Goal: Task Accomplishment & Management: Use online tool/utility

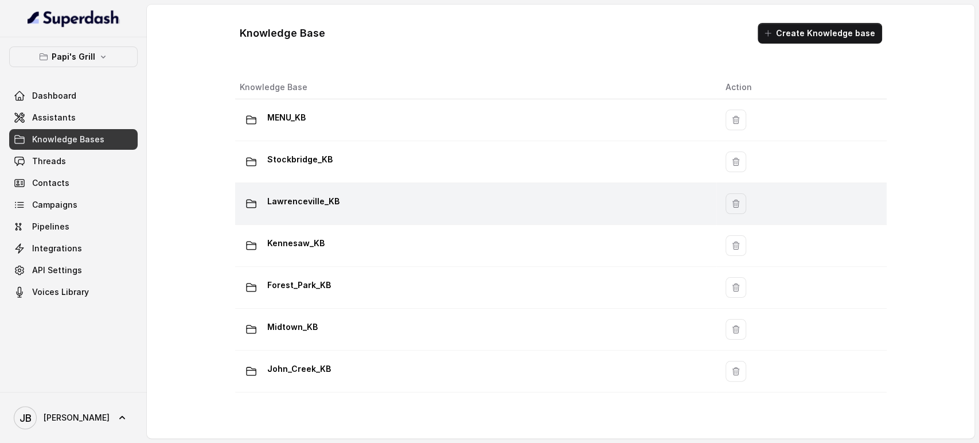
click at [313, 190] on td "Lawrenceville_KB" at bounding box center [475, 204] width 481 height 42
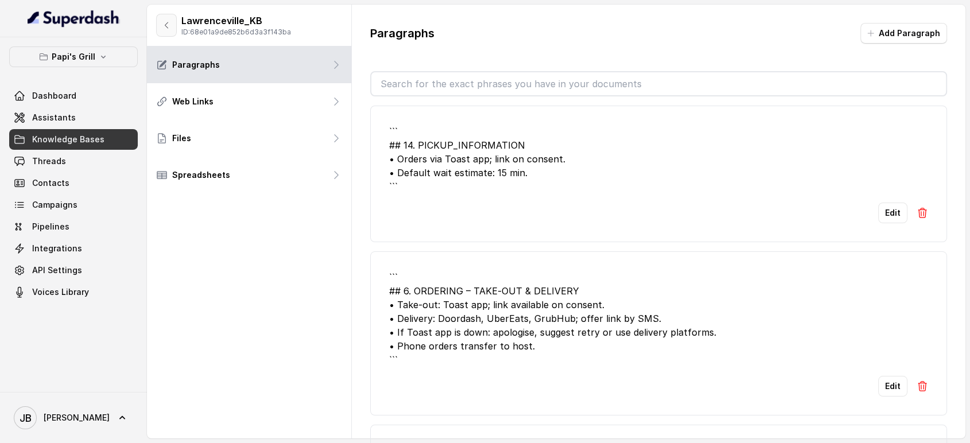
click at [165, 30] on button "button" at bounding box center [166, 25] width 21 height 23
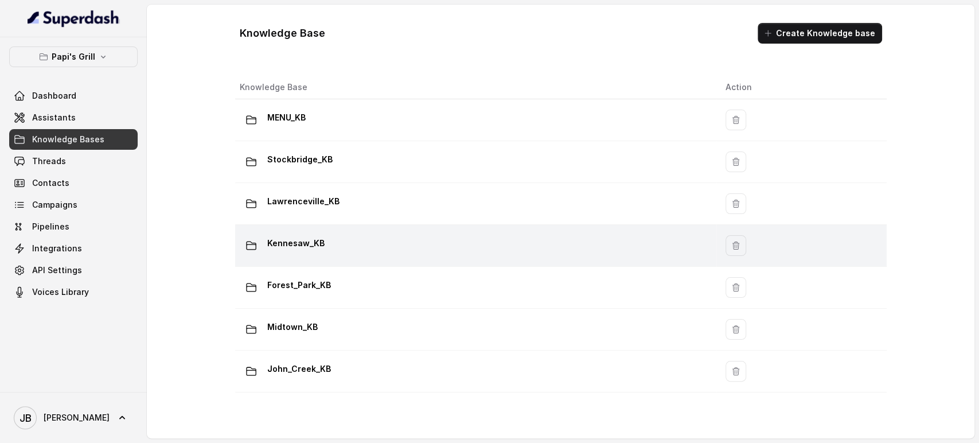
click at [363, 247] on div "Kennesaw_KB" at bounding box center [474, 245] width 468 height 23
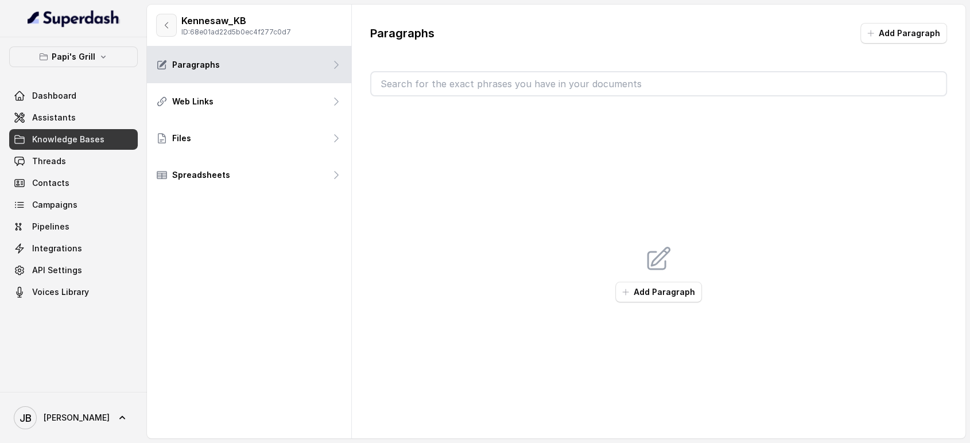
click at [158, 19] on button "button" at bounding box center [166, 25] width 21 height 23
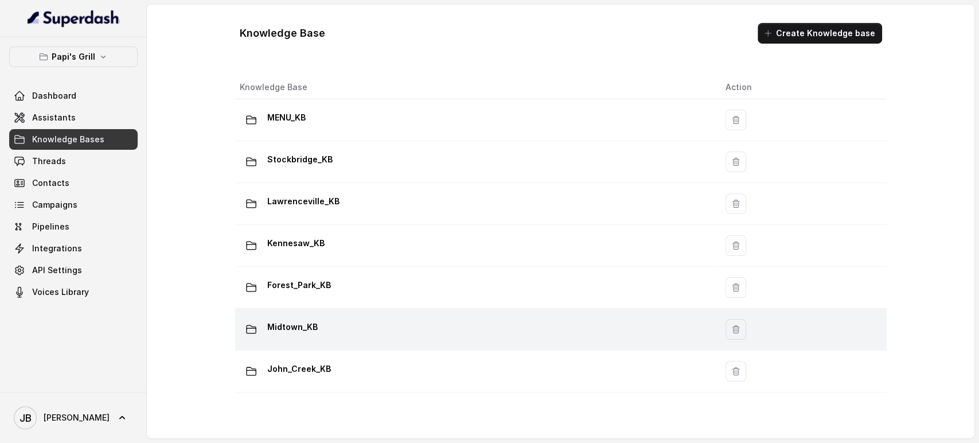
click at [359, 344] on td "Midtown_KB" at bounding box center [475, 330] width 481 height 42
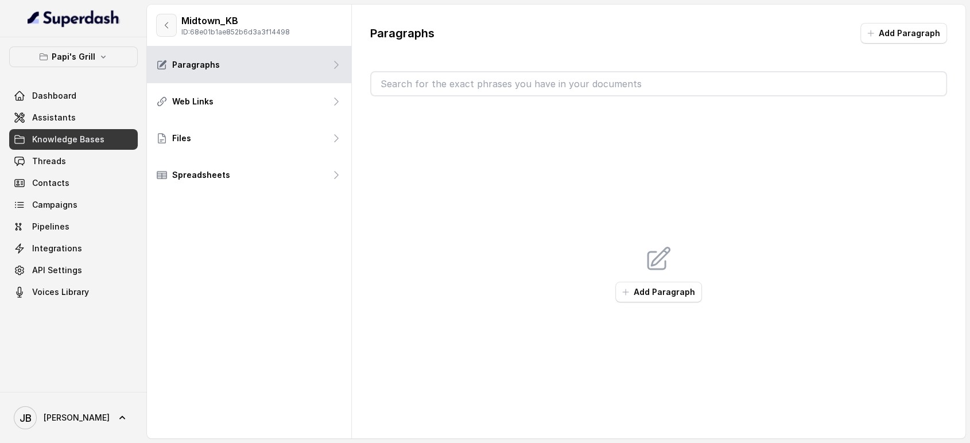
click at [169, 18] on button "button" at bounding box center [166, 25] width 21 height 23
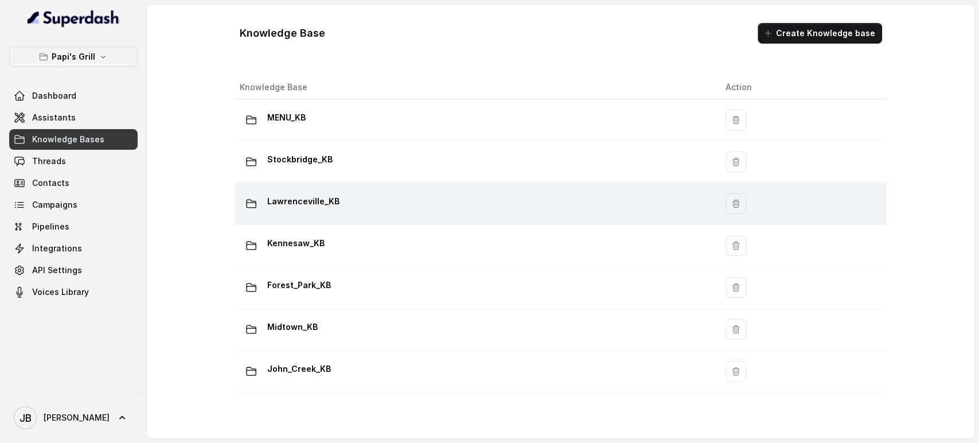
click at [336, 200] on div "Lawrenceville_KB" at bounding box center [474, 203] width 468 height 23
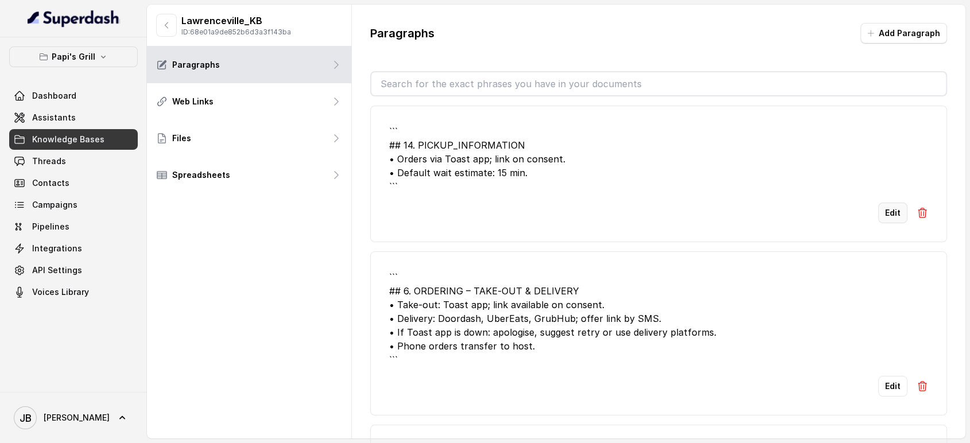
click at [879, 216] on button "Edit" at bounding box center [892, 213] width 29 height 21
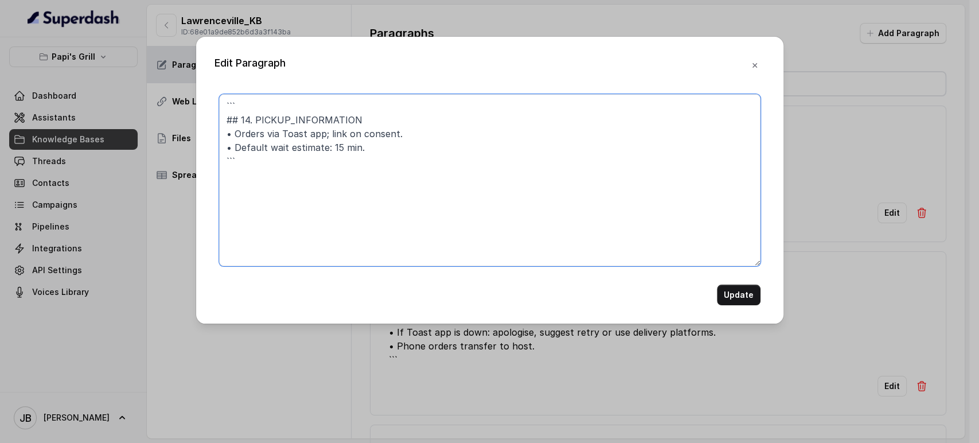
drag, startPoint x: 252, startPoint y: 122, endPoint x: 197, endPoint y: 89, distance: 64.1
click at [196, 92] on div "Edit Paragraph ``` ## 14. PICKUP_INFORMATION • Orders via Toast app; link on co…" at bounding box center [489, 180] width 587 height 287
click at [268, 114] on textarea "PICKUP_INFORMATION • Orders via Toast app; link on consent. • Default wait esti…" at bounding box center [490, 180] width 542 height 172
type textarea "PICKUP_INFORMATION • Orders by Toast app; link on consent. • Default wait estim…"
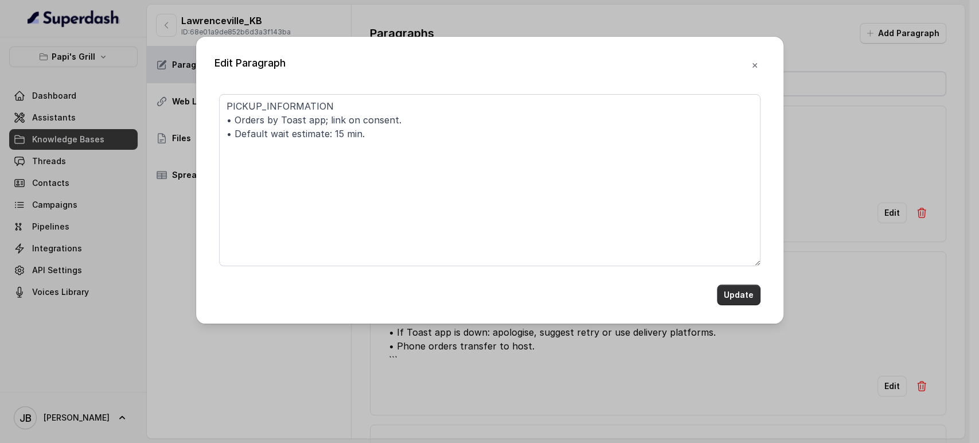
click at [754, 287] on button "Update" at bounding box center [739, 295] width 44 height 21
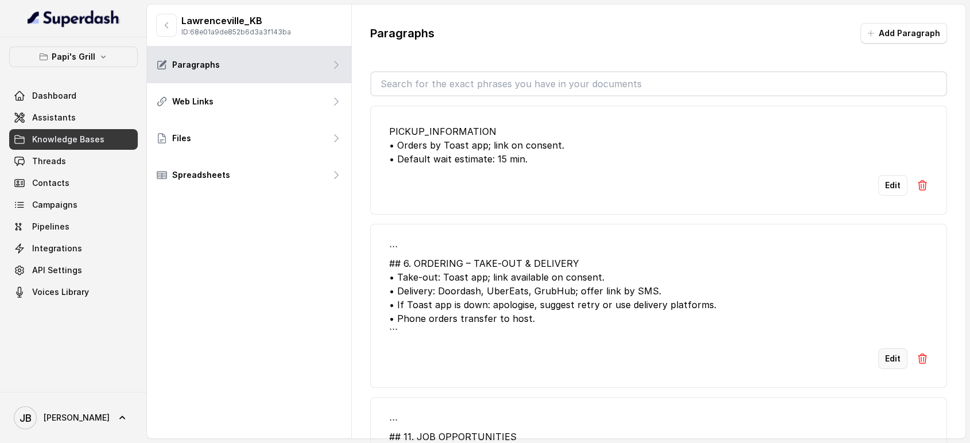
click at [886, 359] on button "Edit" at bounding box center [892, 358] width 29 height 21
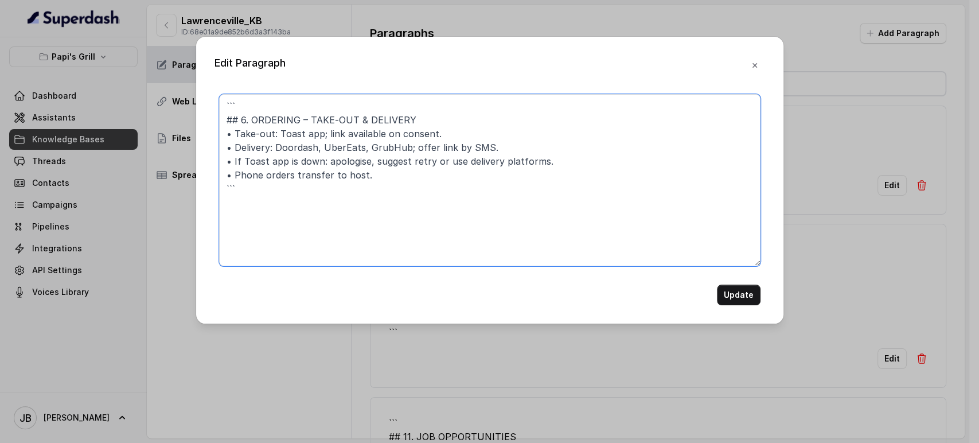
click at [338, 150] on textarea "``` ## 6. ORDERING – TAKE‑OUT & DELIVERY • Take‑out: Toast app; link available …" at bounding box center [490, 180] width 542 height 172
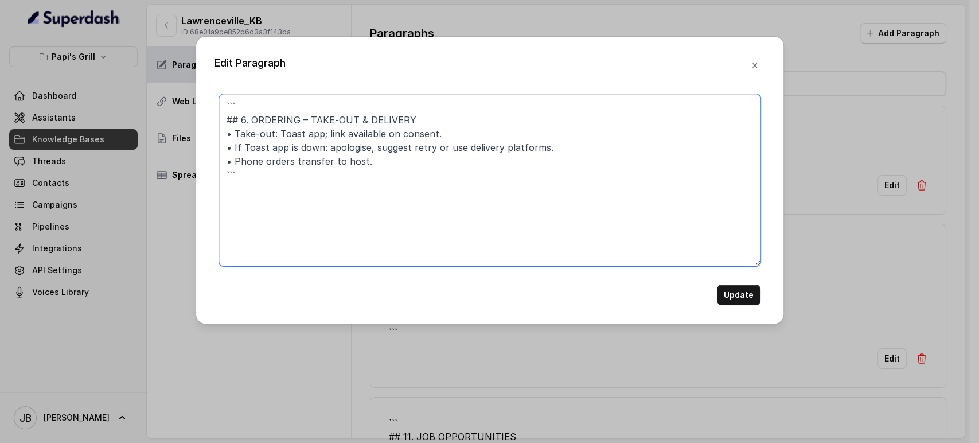
click at [362, 150] on textarea "``` ## 6. ORDERING – TAKE‑OUT & DELIVERY • Take‑out: Toast app; link available …" at bounding box center [490, 180] width 542 height 172
click at [351, 191] on textarea "``` ## 6. ORDERING – TAKE‑OUT & DELIVERY • Take‑out: Toast app; link available …" at bounding box center [490, 180] width 542 height 172
drag, startPoint x: 248, startPoint y: 120, endPoint x: 218, endPoint y: 100, distance: 36.0
click at [218, 100] on div "``` ## 6. ORDERING – TAKE‑OUT & DELIVERY • Take‑out: Toast app; link available …" at bounding box center [490, 199] width 551 height 211
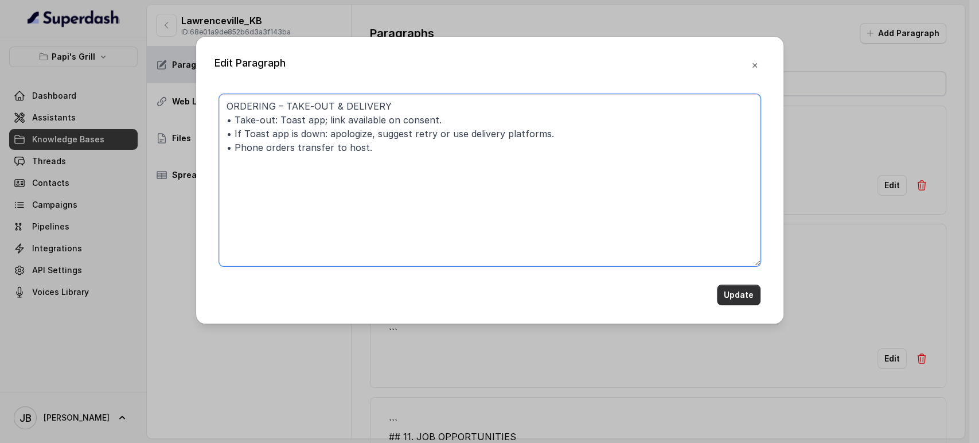
type textarea "ORDERING – TAKE‑OUT & DELIVERY • Take‑out: Toast app; link available on consent…"
click at [748, 302] on button "Update" at bounding box center [739, 295] width 44 height 21
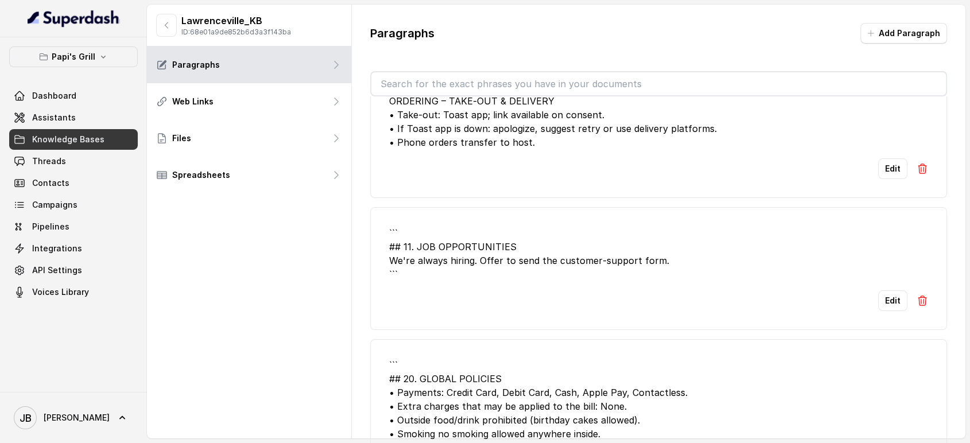
scroll to position [127, 0]
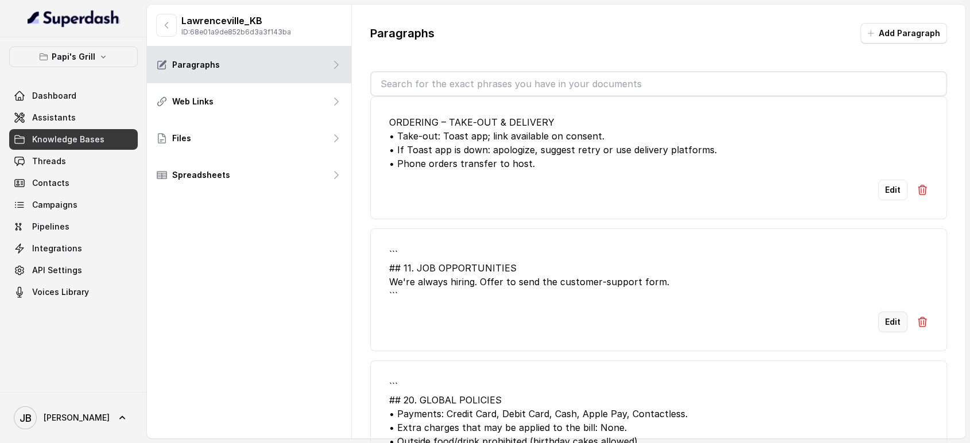
click at [878, 319] on button "Edit" at bounding box center [892, 322] width 29 height 21
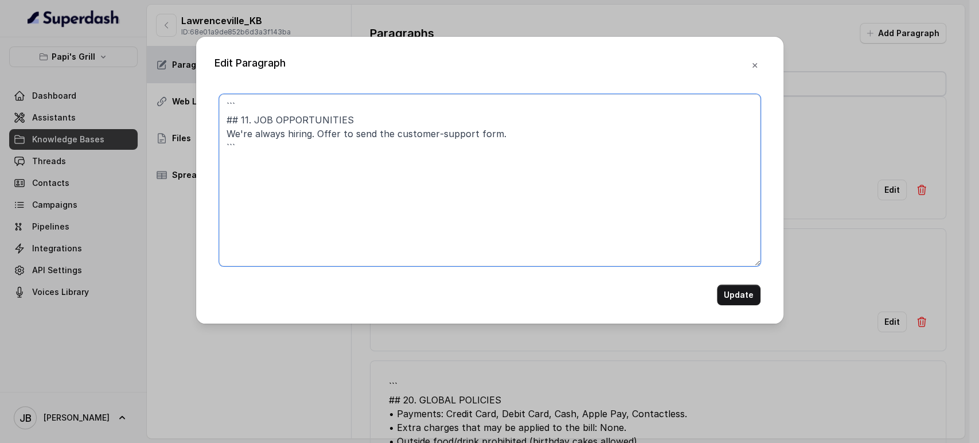
drag, startPoint x: 256, startPoint y: 120, endPoint x: 194, endPoint y: 87, distance: 69.8
click at [194, 87] on div "Edit Paragraph ``` ## 11. JOB OPPORTUNITIES We're always hiring. Offer to send …" at bounding box center [489, 221] width 979 height 443
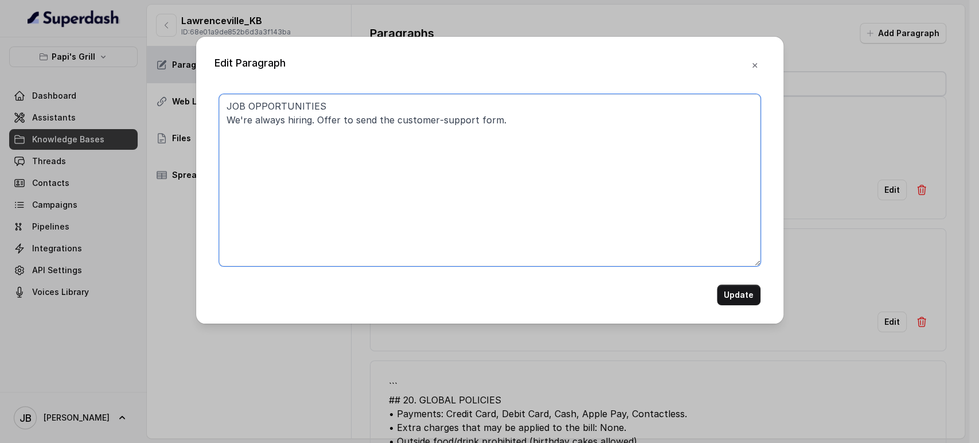
type textarea "JOB OPPORTUNITIES We're always hiring. Offer to send the customer‑support form."
click at [737, 283] on form "JOB OPPORTUNITIES We're always hiring. Offer to send the customer‑support form.…" at bounding box center [490, 199] width 542 height 211
click at [742, 293] on button "Update" at bounding box center [739, 295] width 44 height 21
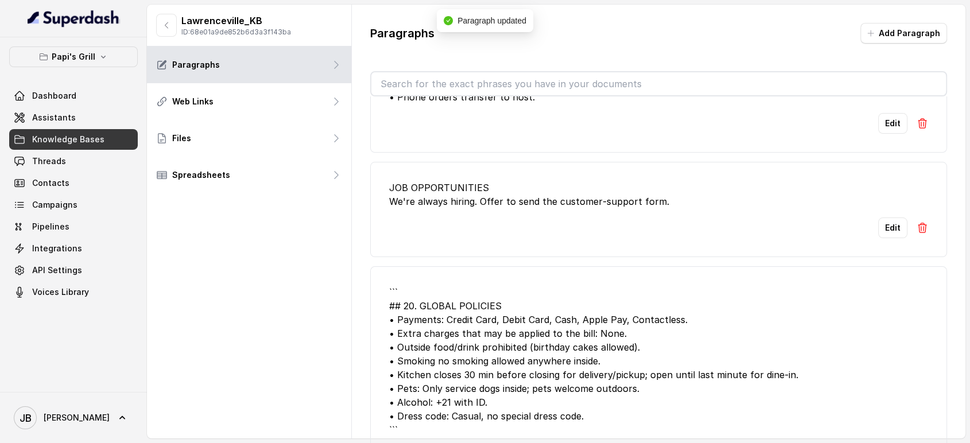
scroll to position [255, 0]
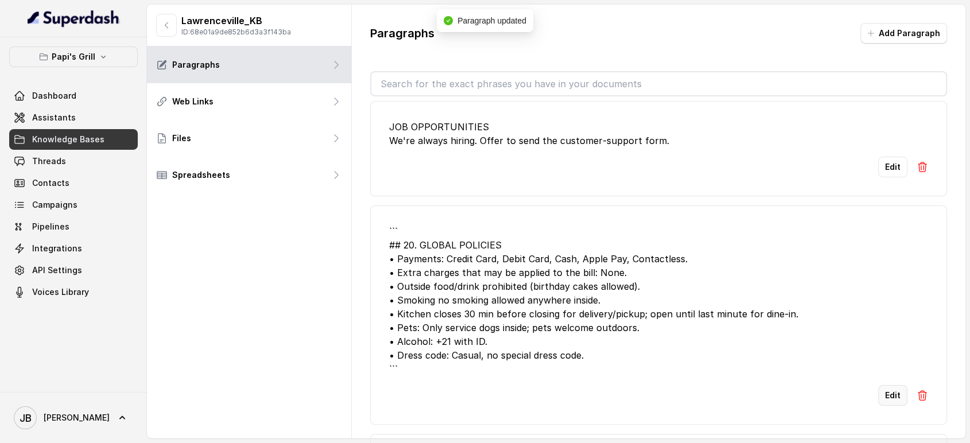
click at [884, 390] on button "Edit" at bounding box center [892, 395] width 29 height 21
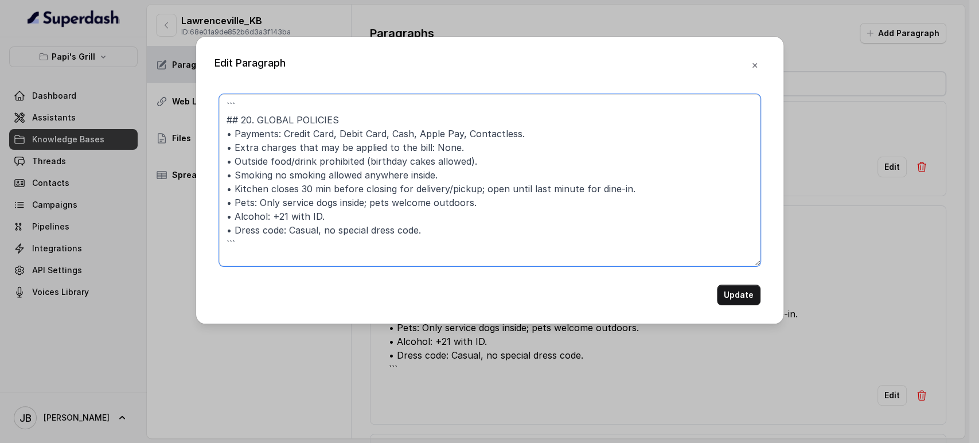
drag, startPoint x: 254, startPoint y: 116, endPoint x: 190, endPoint y: 36, distance: 102.5
click at [175, 55] on div "Edit Paragraph ``` ## 20. GLOBAL POLICIES • Payments: Credit Card, Debit Card, …" at bounding box center [489, 221] width 979 height 443
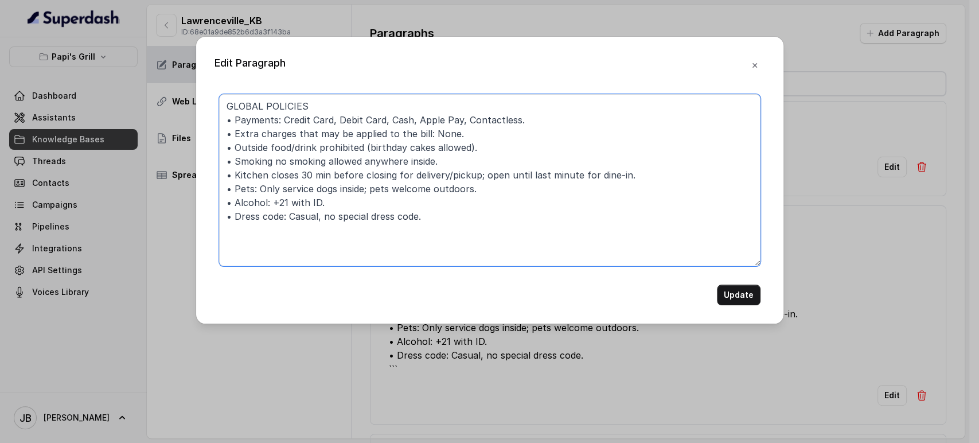
type textarea "GLOBAL POLICIES • Payments: Credit Card, Debit Card, Cash, Apple Pay, Contactle…"
click at [741, 285] on button "Update" at bounding box center [739, 295] width 44 height 21
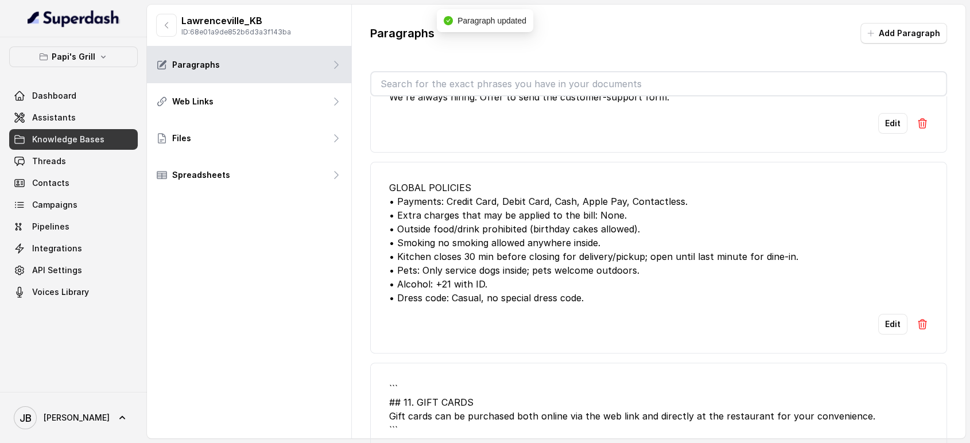
scroll to position [382, 0]
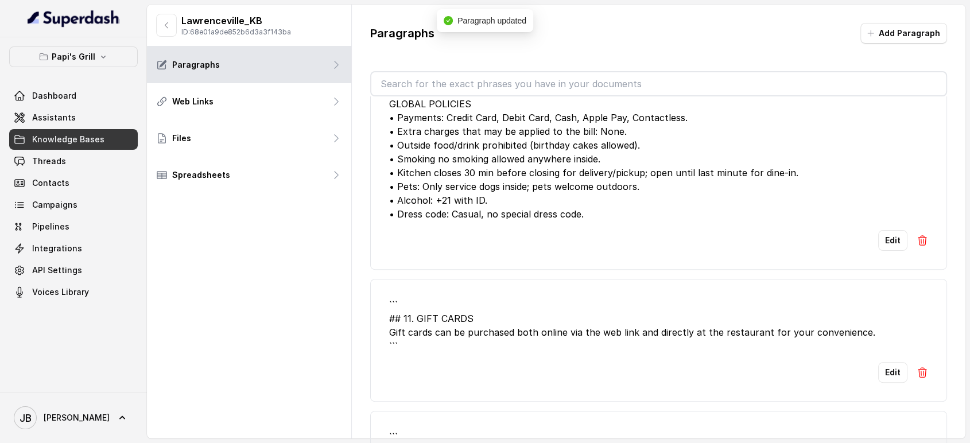
click at [886, 373] on button "Edit" at bounding box center [892, 372] width 29 height 21
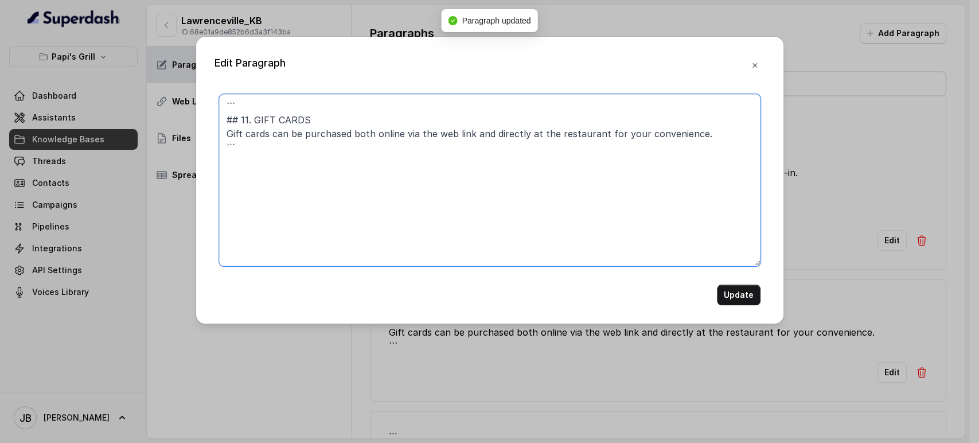
drag, startPoint x: 251, startPoint y: 120, endPoint x: 203, endPoint y: 68, distance: 71.4
click at [199, 89] on div "Edit Paragraph ``` ## 11. GIFT CARDS Gift cards can be purchased both online vi…" at bounding box center [489, 180] width 587 height 287
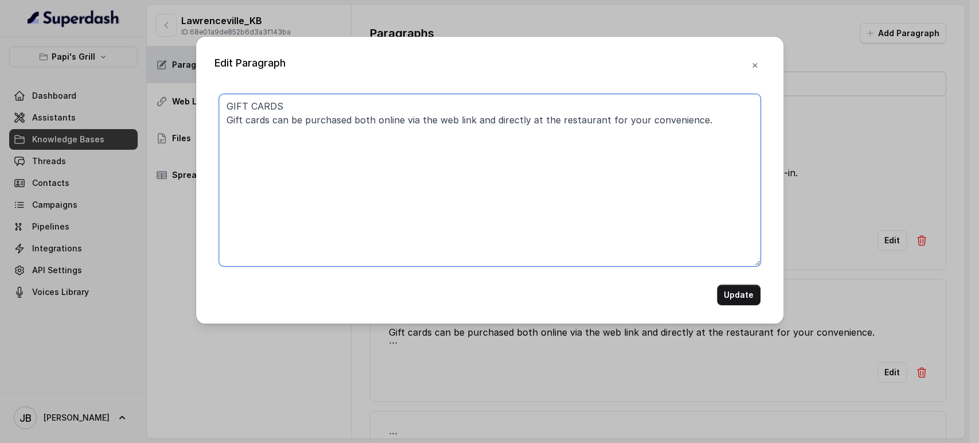
click at [412, 115] on textarea "GIFT CARDS Gift cards can be purchased both online via the web link and directl…" at bounding box center [490, 180] width 542 height 172
click at [404, 118] on textarea "GIFT CARDS Gift cards can be purchased both online via the web link and directl…" at bounding box center [490, 180] width 542 height 172
type textarea "GIFT CARDS Gift cards can be purchased both online by the web link and directly…"
click at [749, 298] on button "Update" at bounding box center [739, 295] width 44 height 21
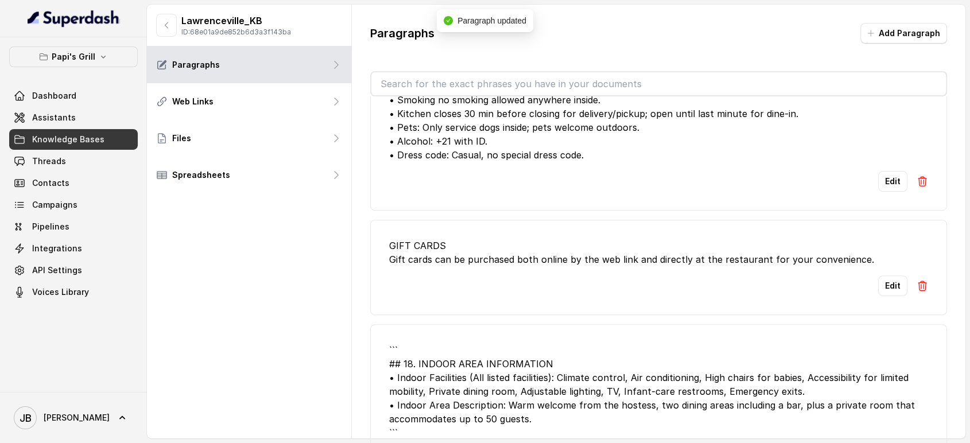
scroll to position [574, 0]
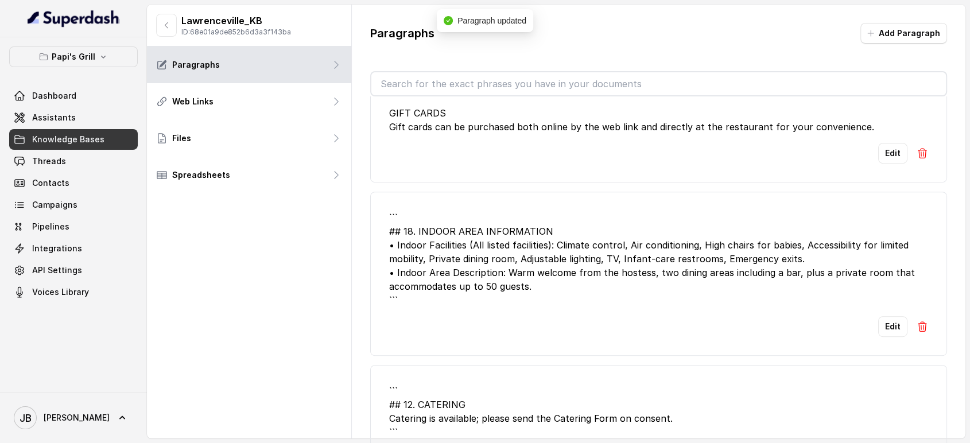
click at [878, 320] on button "Edit" at bounding box center [892, 326] width 29 height 21
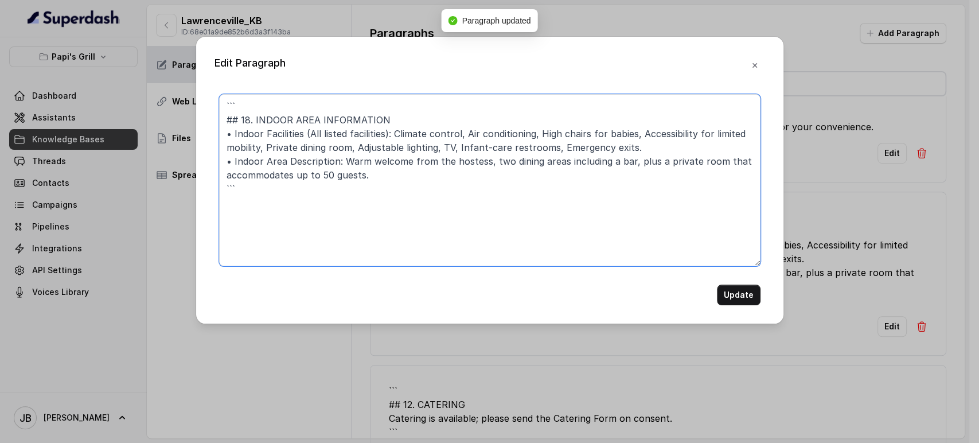
drag, startPoint x: 251, startPoint y: 124, endPoint x: 191, endPoint y: 85, distance: 71.3
click at [194, 87] on div "Edit Paragraph ``` ## 18. INDOOR AREA INFORMATION • Indoor Facilities (All list…" at bounding box center [489, 221] width 979 height 443
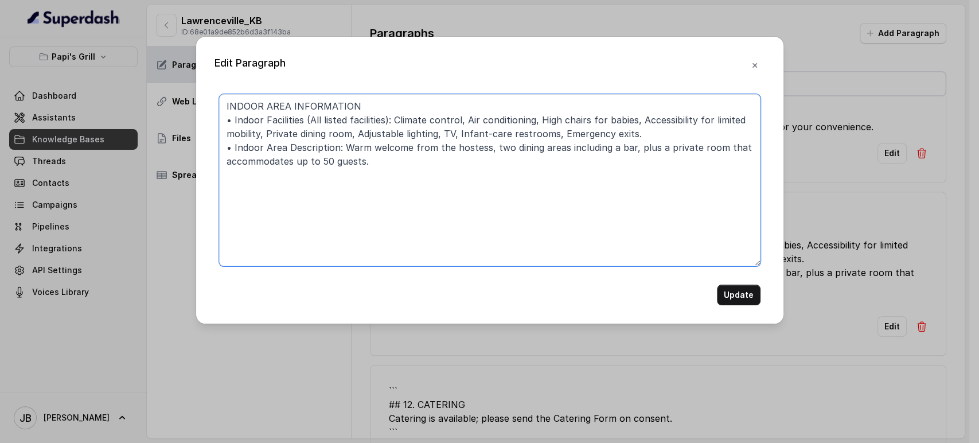
type textarea "INDOOR AREA INFORMATION • Indoor Facilities (All listed facilities): Climate co…"
click at [737, 293] on button "Update" at bounding box center [739, 295] width 44 height 21
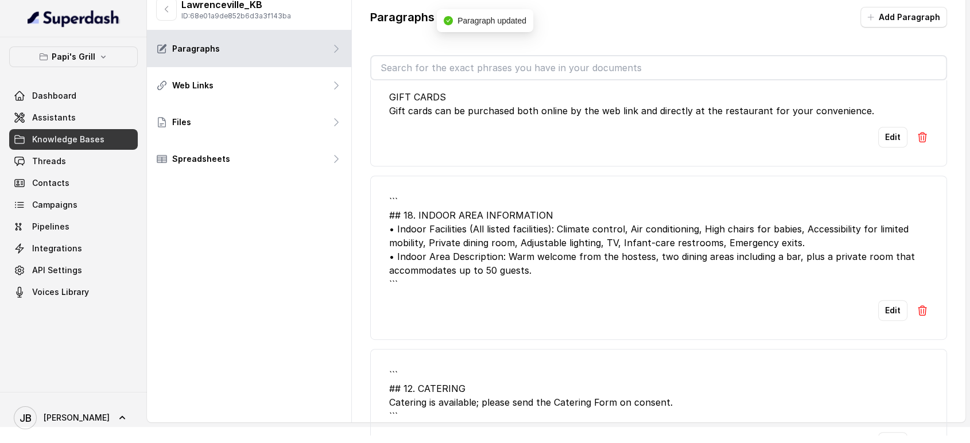
scroll to position [25, 0]
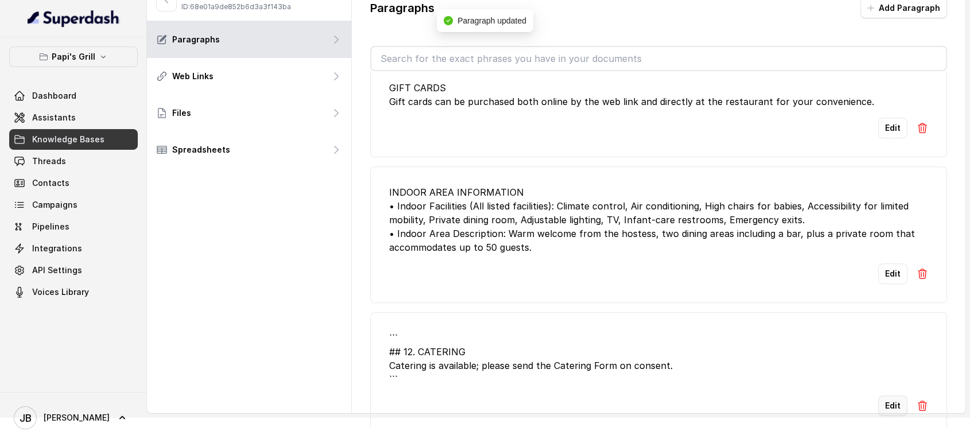
click at [886, 395] on button "Edit" at bounding box center [892, 405] width 29 height 21
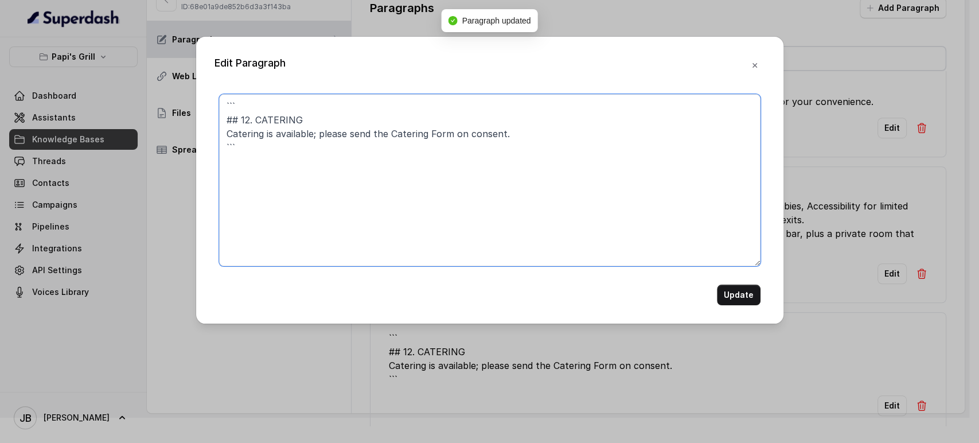
drag, startPoint x: 255, startPoint y: 123, endPoint x: 178, endPoint y: 69, distance: 93.6
click at [178, 69] on div "Edit Paragraph ``` ## 12. CATERING Catering is available; please send the Cater…" at bounding box center [489, 221] width 979 height 443
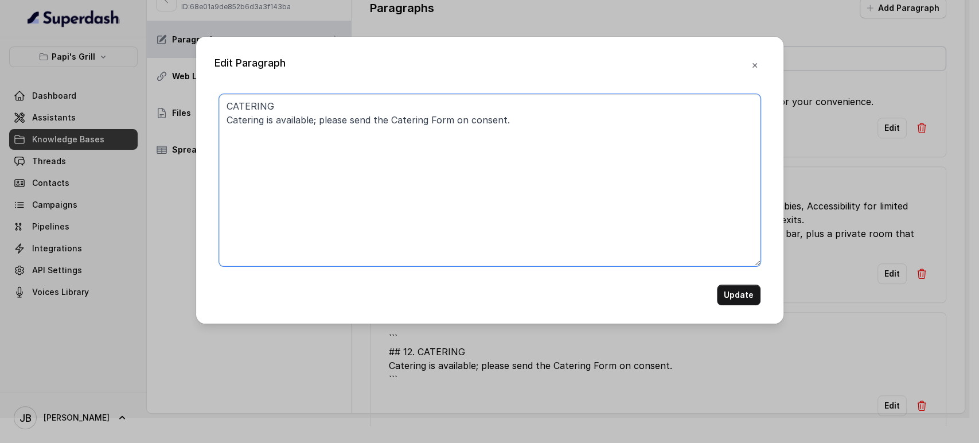
click at [335, 116] on textarea "CATERING Catering is available; please send the Catering Form on consent." at bounding box center [490, 180] width 542 height 172
type textarea "CATERING Catering is available through the Catering Form on consent."
click at [744, 295] on button "Update" at bounding box center [739, 295] width 44 height 21
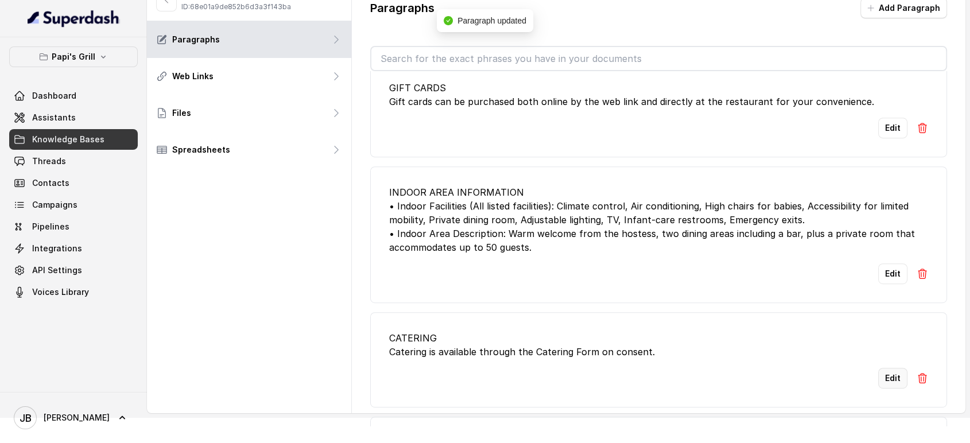
click at [880, 375] on button "Edit" at bounding box center [892, 378] width 29 height 21
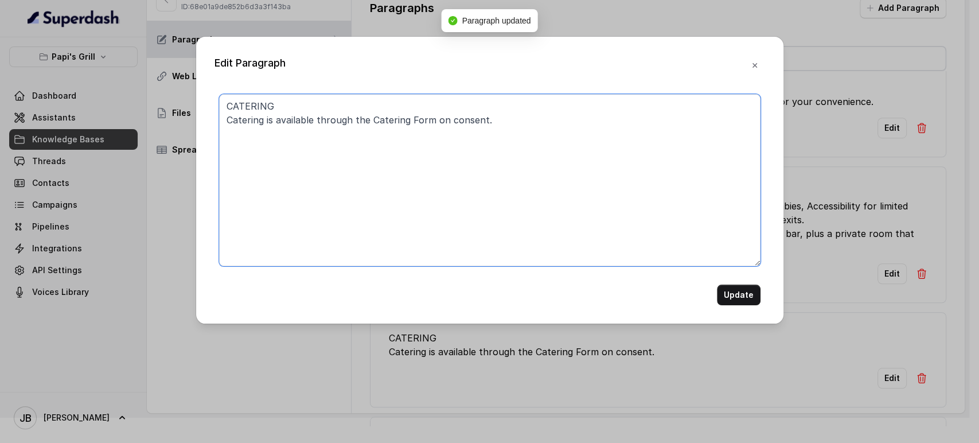
drag, startPoint x: 427, startPoint y: 118, endPoint x: 492, endPoint y: 126, distance: 64.8
click at [492, 125] on textarea "CATERING Catering is available through the Catering Form on consent." at bounding box center [490, 180] width 542 height 172
type textarea "CATERING Catering is available through the Catering Form."
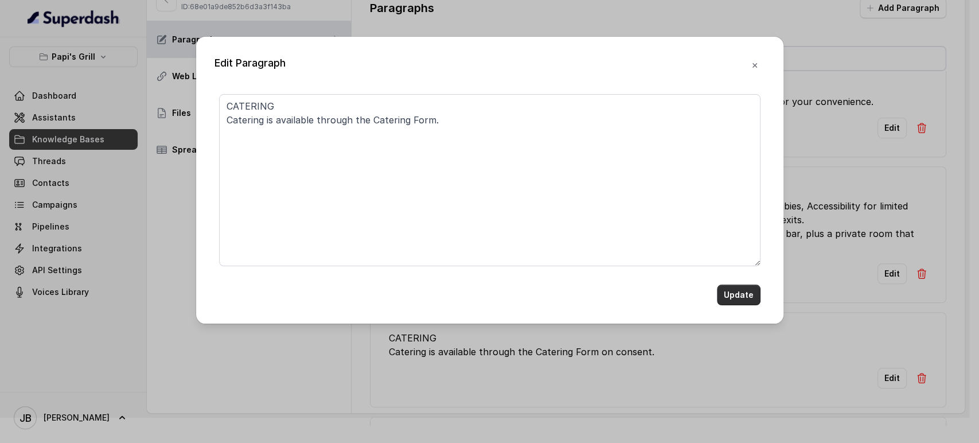
click at [734, 302] on button "Update" at bounding box center [739, 295] width 44 height 21
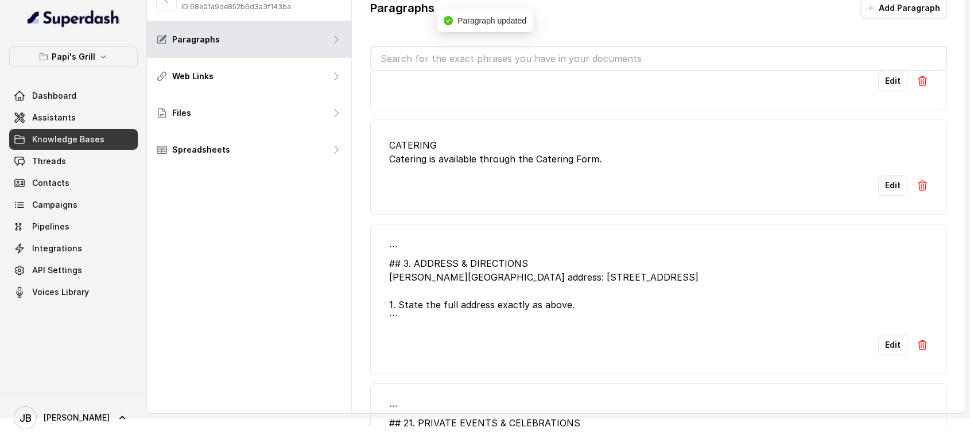
scroll to position [828, 0]
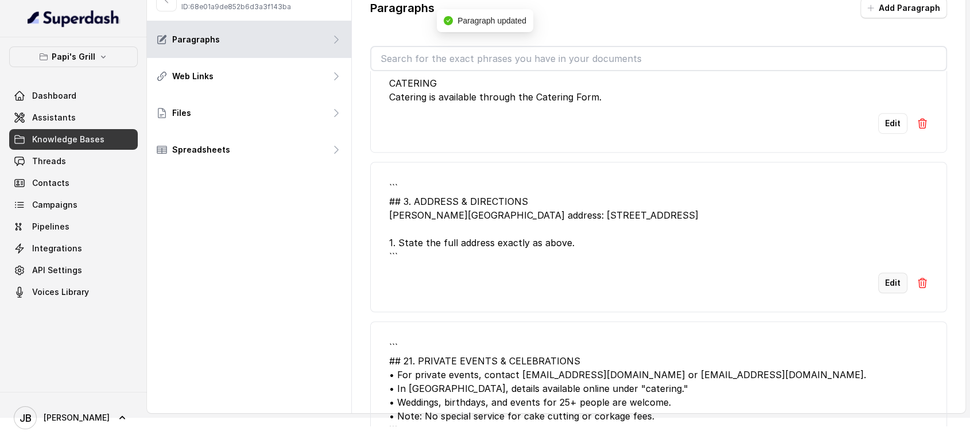
click at [883, 279] on button "Edit" at bounding box center [892, 283] width 29 height 21
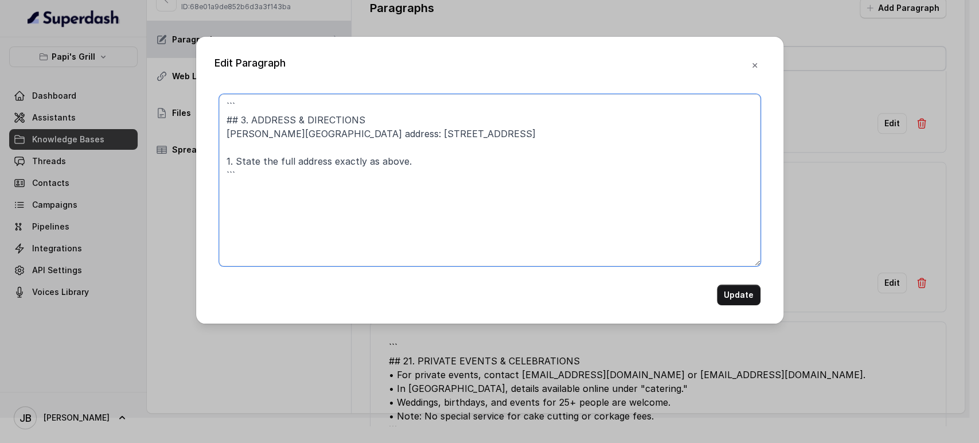
drag, startPoint x: 254, startPoint y: 122, endPoint x: 191, endPoint y: 90, distance: 70.8
click at [191, 90] on div "Edit Paragraph ``` ## 3. ADDRESS & DIRECTIONS Papi's Lawrenceville address: 911…" at bounding box center [489, 221] width 979 height 443
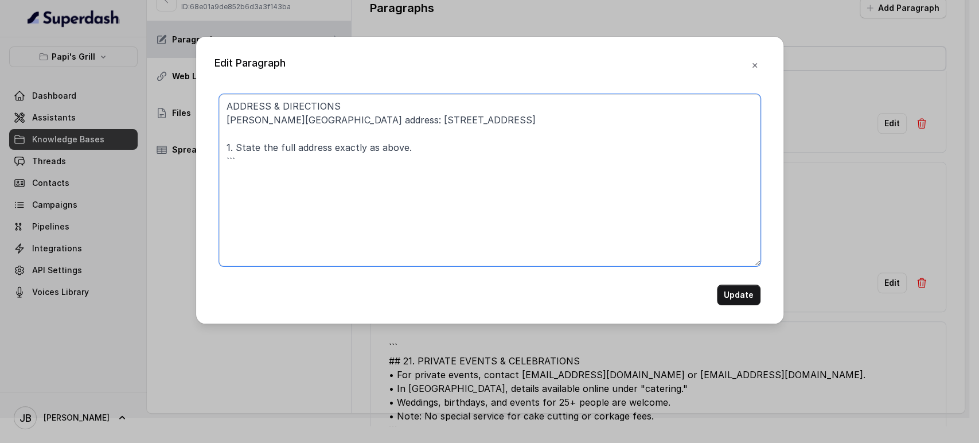
click at [242, 161] on textarea "ADDRESS & DIRECTIONS Papi's Lawrenceville address: 911 Duluth Hwy, Lawrencevill…" at bounding box center [490, 180] width 542 height 172
drag, startPoint x: 356, startPoint y: 119, endPoint x: 477, endPoint y: 123, distance: 121.1
click at [487, 129] on textarea "ADDRESS & DIRECTIONS Papi's Lawrenceville address: 911 Duluth Hwy, Lawrencevill…" at bounding box center [490, 180] width 542 height 172
click at [464, 127] on textarea "ADDRESS & DIRECTIONS Papi's Lawrenceville address: 911 Duluth Hwy, Lawrencevill…" at bounding box center [490, 180] width 542 height 172
click at [422, 120] on textarea "ADDRESS & DIRECTIONS Papi's Lawrenceville address: 911 Duluth Hwy, Lawrencevill…" at bounding box center [490, 180] width 542 height 172
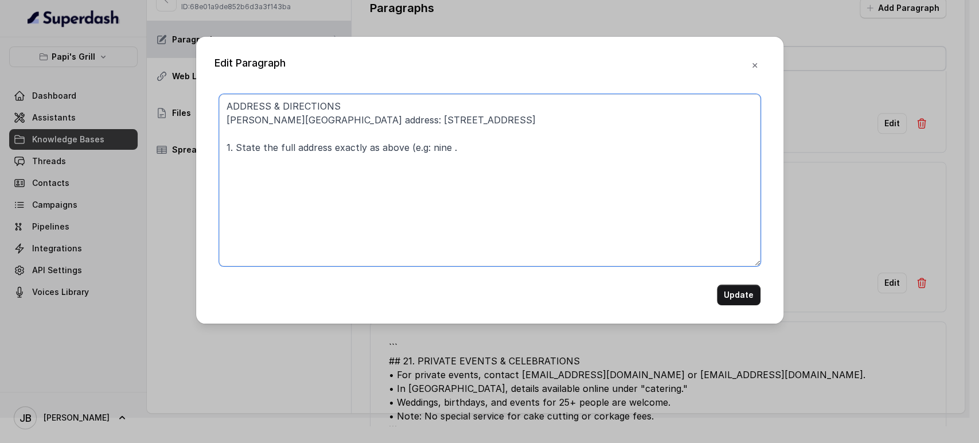
click at [406, 118] on textarea "ADDRESS & DIRECTIONS Papi's Lawrenceville address: 911 Duluth Hwy, Lawrencevill…" at bounding box center [490, 180] width 542 height 172
drag, startPoint x: 454, startPoint y: 148, endPoint x: 427, endPoint y: 151, distance: 27.1
click at [427, 151] on textarea "ADDRESS & DIRECTIONS Papi's Lawrenceville address: 911 Duluth Hwy, Lawrencevill…" at bounding box center [490, 180] width 542 height 172
paste textarea "Nine eleven Duluth Highway"
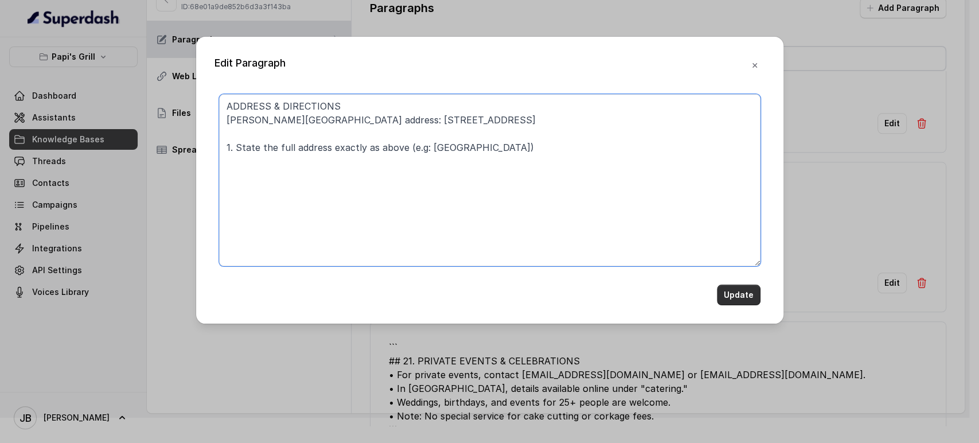
type textarea "ADDRESS & DIRECTIONS Papi's Lawrenceville address: 911 Duluth Hwy, Lawrencevill…"
click at [730, 287] on button "Update" at bounding box center [739, 295] width 44 height 21
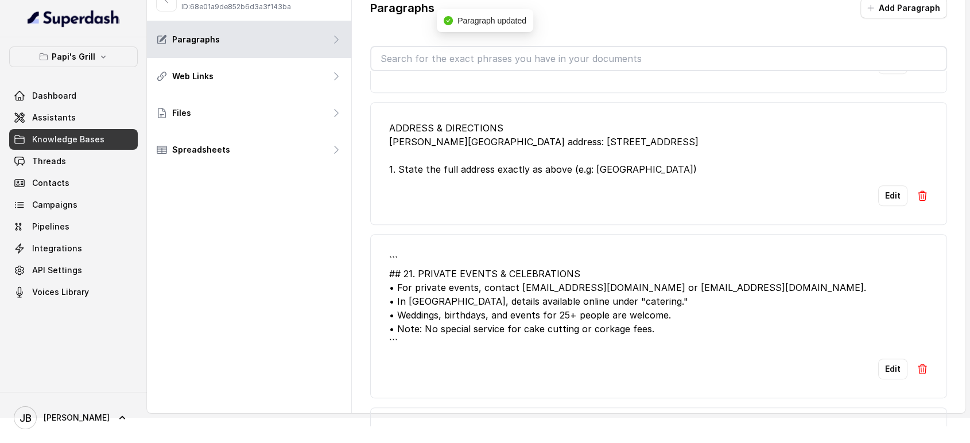
scroll to position [956, 0]
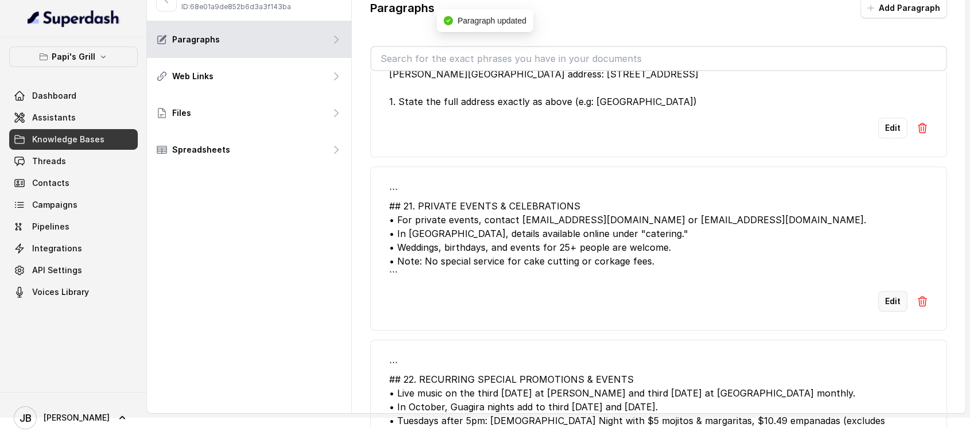
click at [886, 299] on button "Edit" at bounding box center [892, 301] width 29 height 21
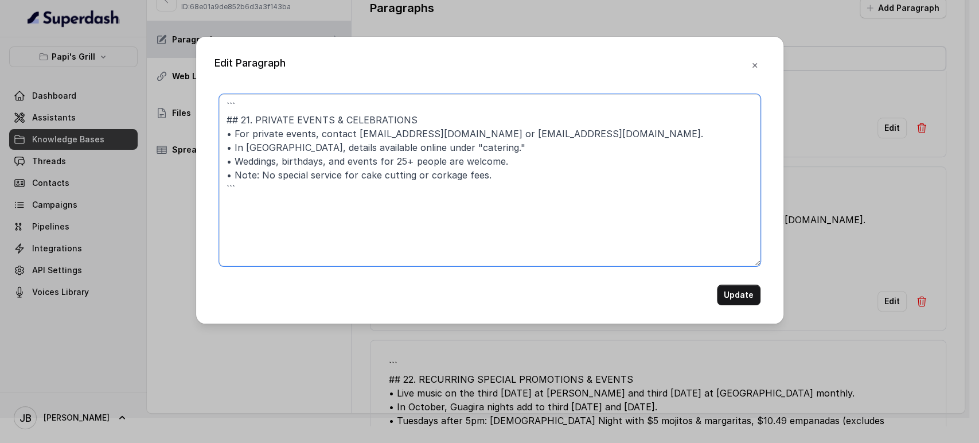
drag, startPoint x: 251, startPoint y: 119, endPoint x: 213, endPoint y: 95, distance: 45.4
click at [213, 95] on div "Edit Paragraph ``` ## 21. PRIVATE EVENTS & CELEBRATIONS • For private events, c…" at bounding box center [489, 180] width 587 height 287
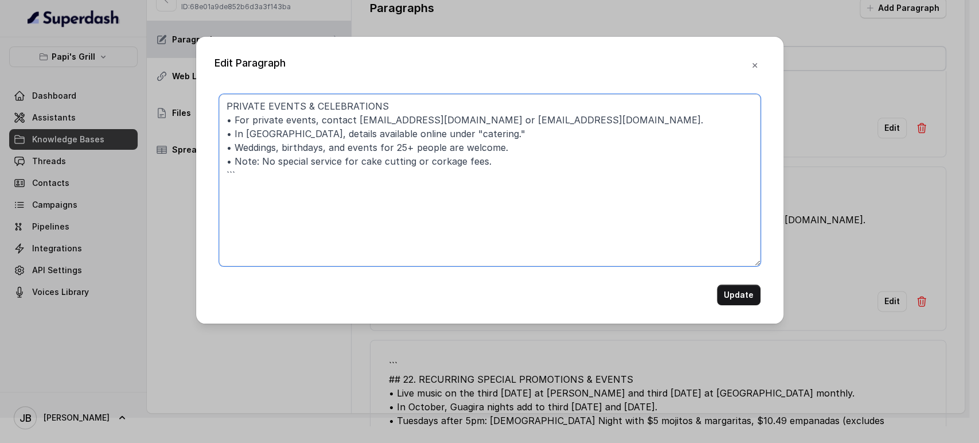
drag, startPoint x: 353, startPoint y: 123, endPoint x: 588, endPoint y: 123, distance: 234.6
click at [590, 123] on textarea "PRIVATE EVENTS & CELEBRATIONS • For private events, contact catering@papisgrill…" at bounding box center [490, 180] width 542 height 172
click at [426, 227] on textarea "PRIVATE EVENTS & CELEBRATIONS • For private events, contact catering@papisgrill…" at bounding box center [490, 180] width 542 height 172
paste textarea "This location does not host private events currently; for private celebrations,…"
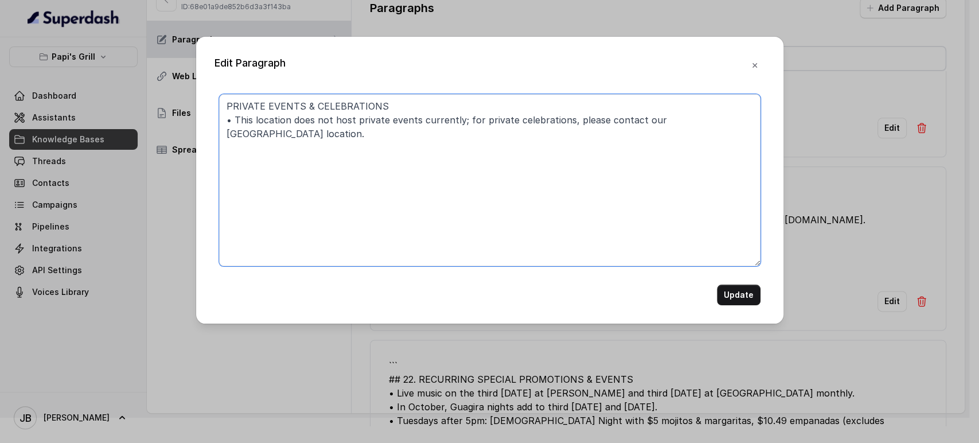
type textarea "PRIVATE EVENTS & CELEBRATIONS • This location does not host private events curr…"
click at [737, 297] on button "Update" at bounding box center [739, 295] width 44 height 21
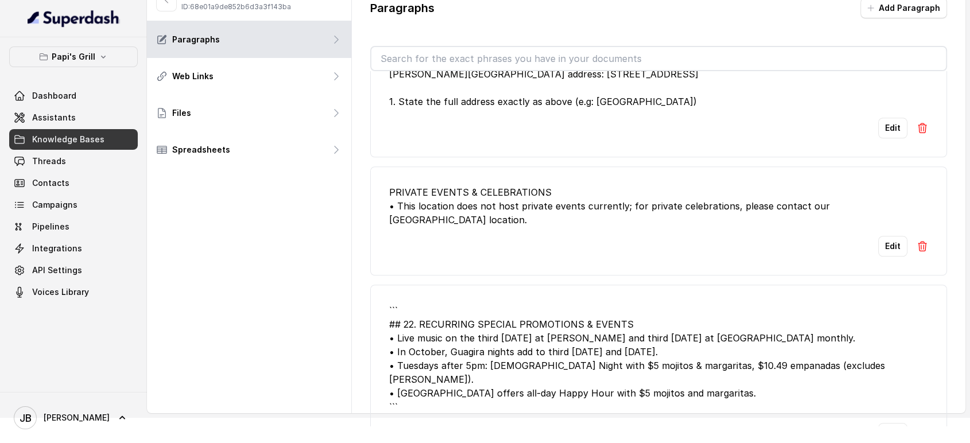
click at [436, 314] on div "``` ## 22. RECURRING SPECIAL PROMOTIONS & EVENTS • Live music on the third Frid…" at bounding box center [658, 358] width 539 height 110
click at [890, 423] on button "Edit" at bounding box center [892, 433] width 29 height 21
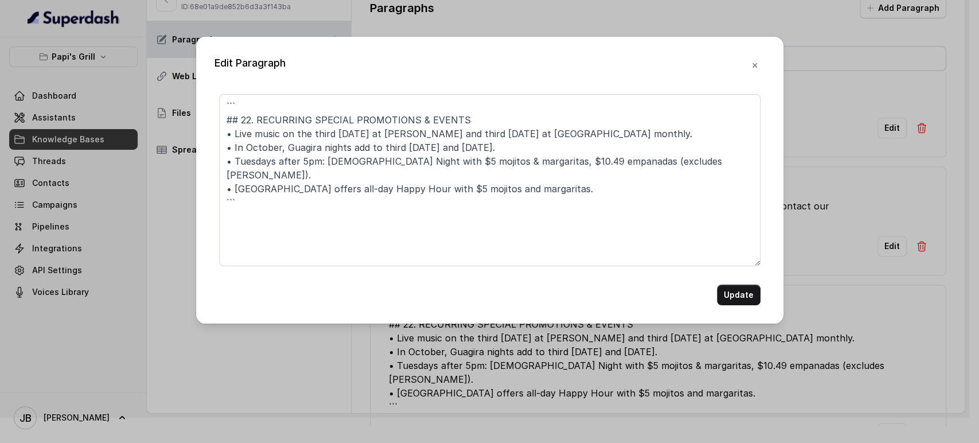
click at [636, 397] on div "Edit Paragraph ``` ## 22. RECURRING SPECIAL PROMOTIONS & EVENTS • Live music on…" at bounding box center [489, 221] width 979 height 443
click at [676, 338] on div "Edit Paragraph ``` ## 22. RECURRING SPECIAL PROMOTIONS & EVENTS • Live music on…" at bounding box center [489, 221] width 979 height 443
click at [745, 64] on button "button" at bounding box center [755, 65] width 21 height 21
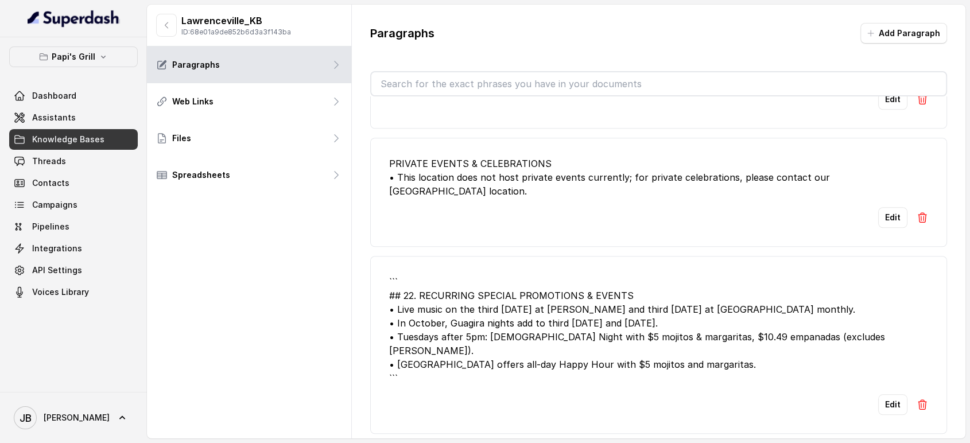
scroll to position [1019, 0]
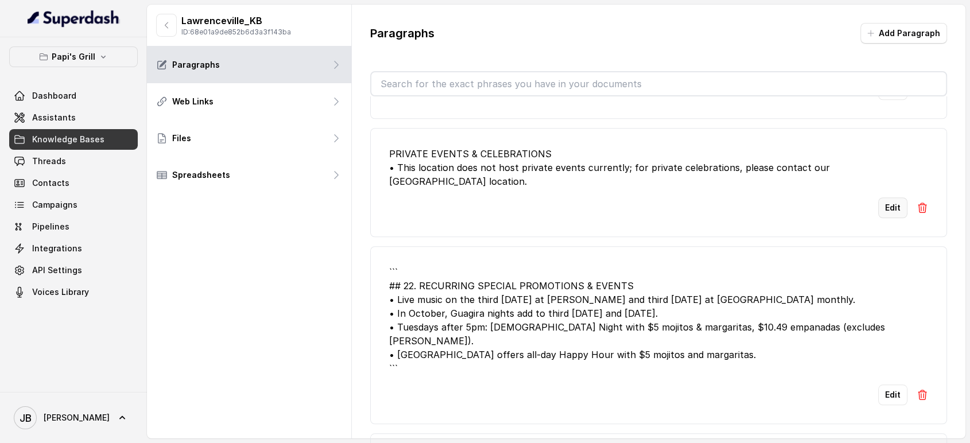
click at [878, 197] on button "Edit" at bounding box center [892, 207] width 29 height 21
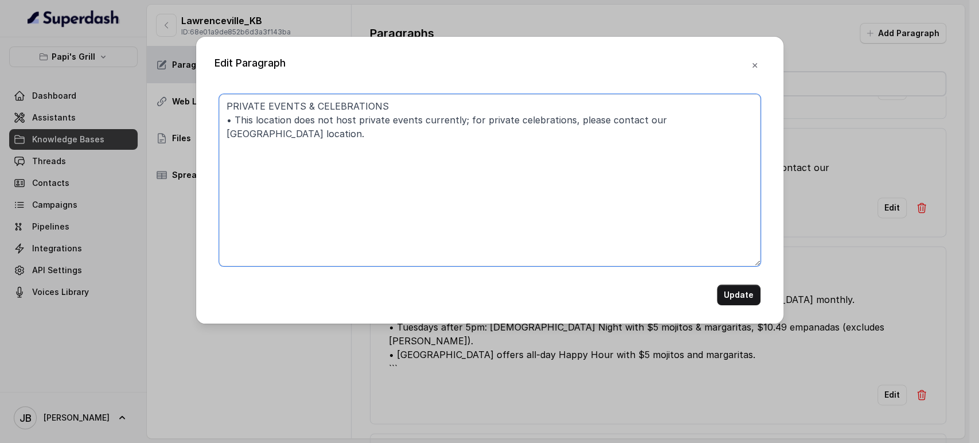
click at [670, 167] on textarea "PRIVATE EVENTS & CELEBRATIONS • This location does not host private events curr…" at bounding box center [490, 180] width 542 height 172
click at [345, 159] on textarea "PRIVATE EVENTS & CELEBRATIONS • This location does not host private events curr…" at bounding box center [490, 180] width 542 height 172
drag, startPoint x: 753, startPoint y: 69, endPoint x: 749, endPoint y: 75, distance: 6.5
click at [752, 69] on button "button" at bounding box center [755, 65] width 21 height 21
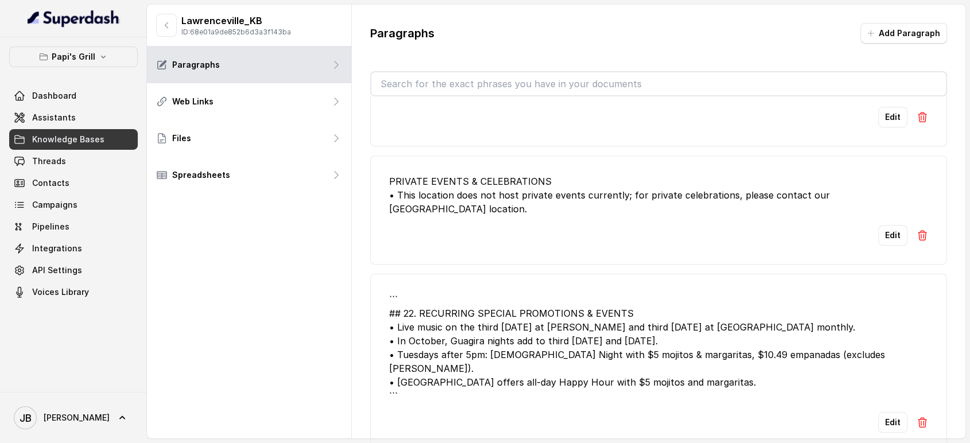
scroll to position [956, 0]
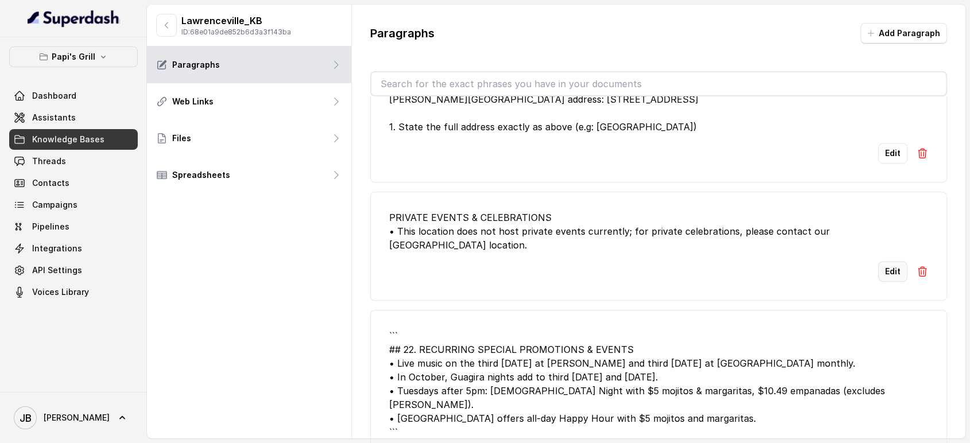
click at [878, 261] on button "Edit" at bounding box center [892, 271] width 29 height 21
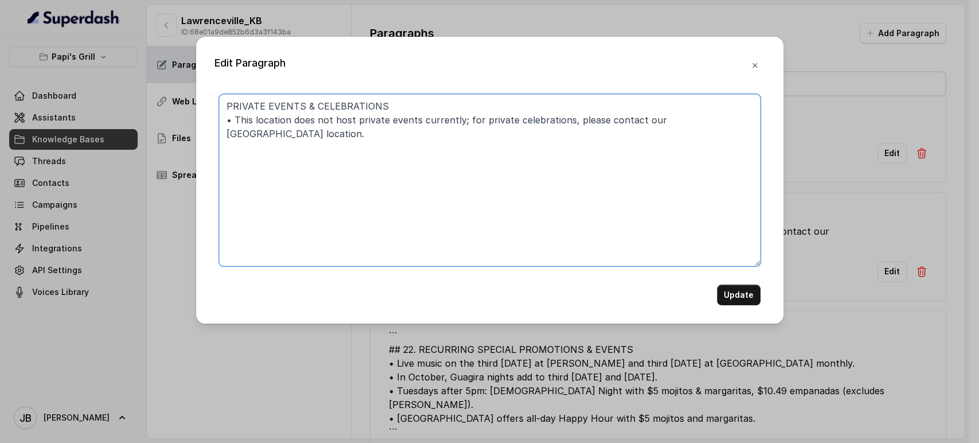
drag, startPoint x: 233, startPoint y: 115, endPoint x: 678, endPoint y: 128, distance: 445.4
click at [678, 127] on textarea "PRIVATE EVENTS & CELEBRATIONS • This location does not host private events curr…" at bounding box center [490, 180] width 542 height 172
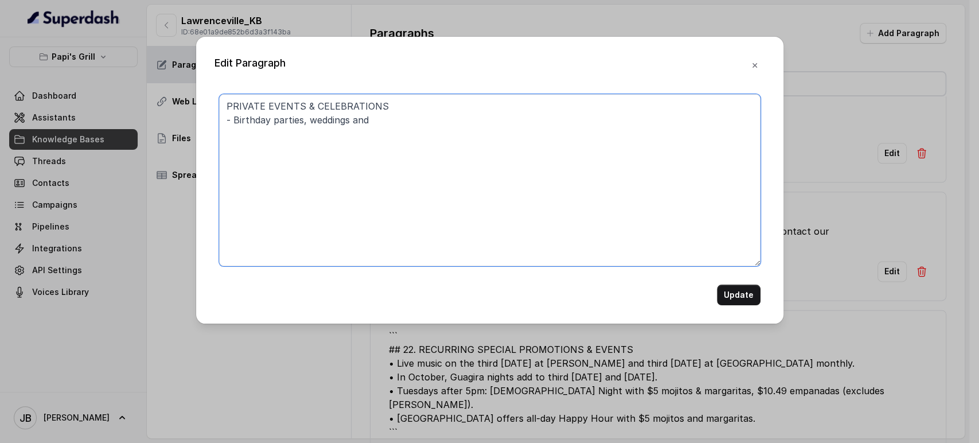
click at [414, 123] on textarea "PRIVATE EVENTS & CELEBRATIONS - Birthday parties, weddings and" at bounding box center [490, 180] width 542 height 172
click at [282, 146] on textarea "PRIVATE EVENTS & CELEBRATIONS - The restaurant can host birthday parties, weddi…" at bounding box center [490, 180] width 542 height 172
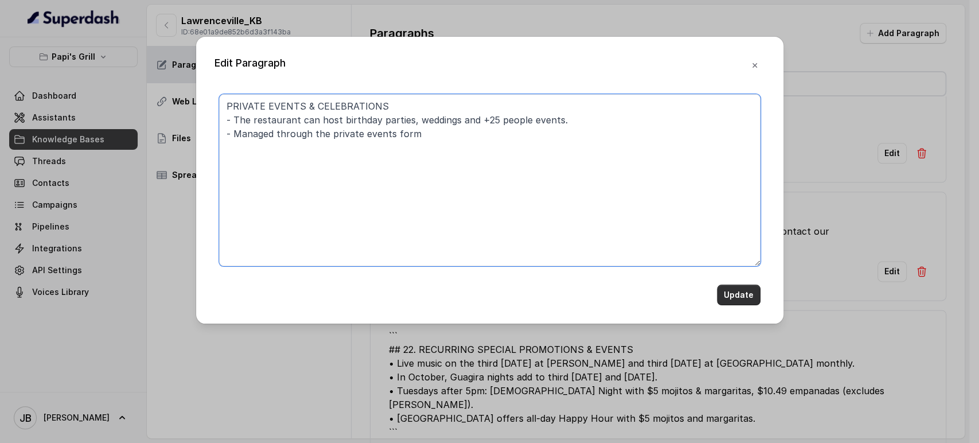
type textarea "PRIVATE EVENTS & CELEBRATIONS - The restaurant can host birthday parties, weddi…"
click at [730, 298] on button "Update" at bounding box center [739, 295] width 44 height 21
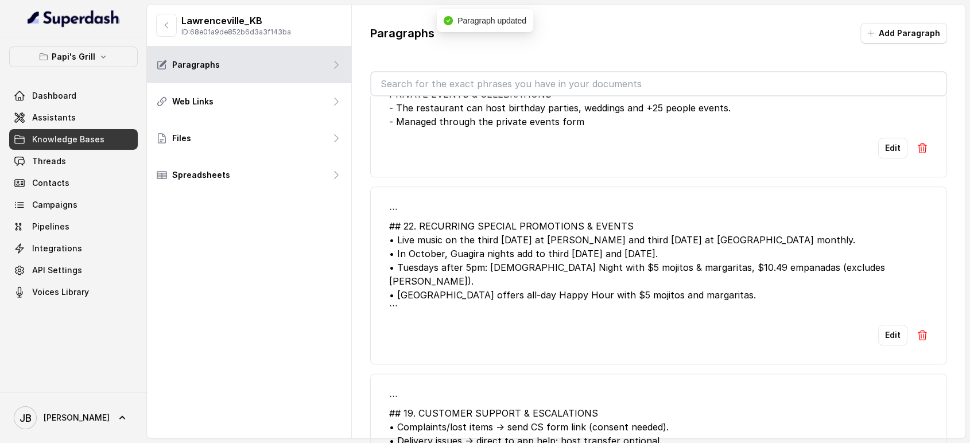
scroll to position [1083, 0]
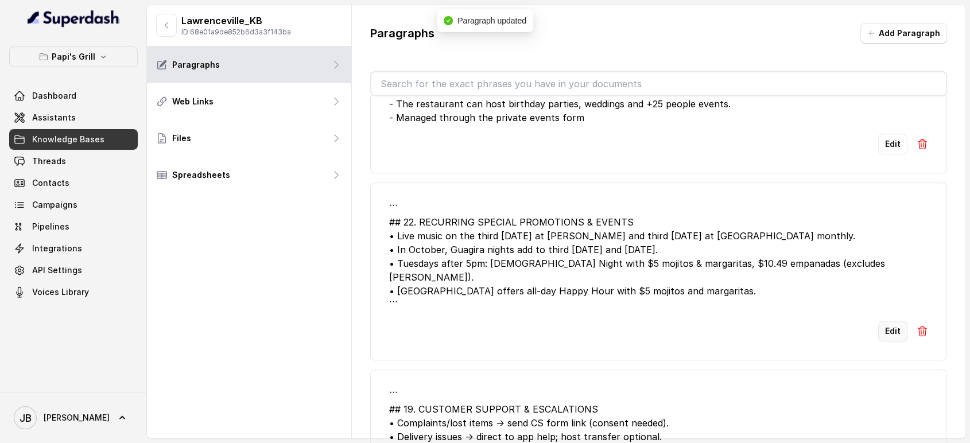
click at [879, 321] on button "Edit" at bounding box center [892, 331] width 29 height 21
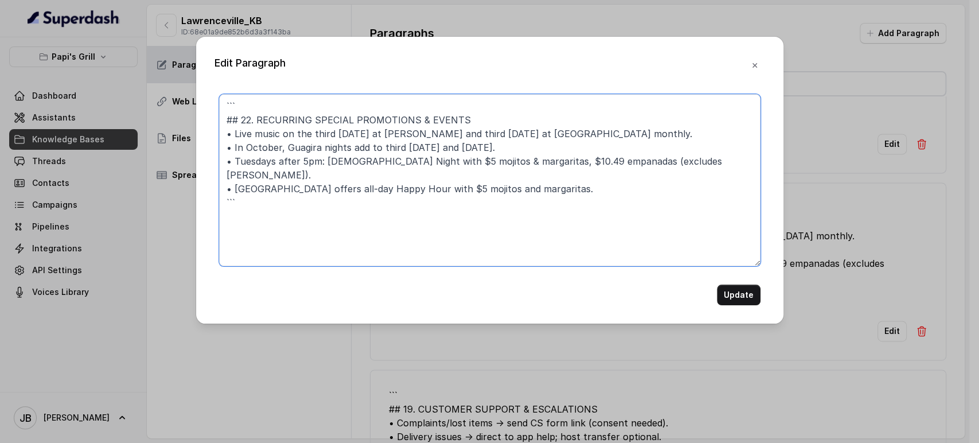
drag, startPoint x: 252, startPoint y: 118, endPoint x: 196, endPoint y: 92, distance: 61.9
click at [196, 92] on div "Edit Paragraph ``` ## 22. RECURRING SPECIAL PROMOTIONS & EVENTS • Live music on…" at bounding box center [489, 180] width 587 height 287
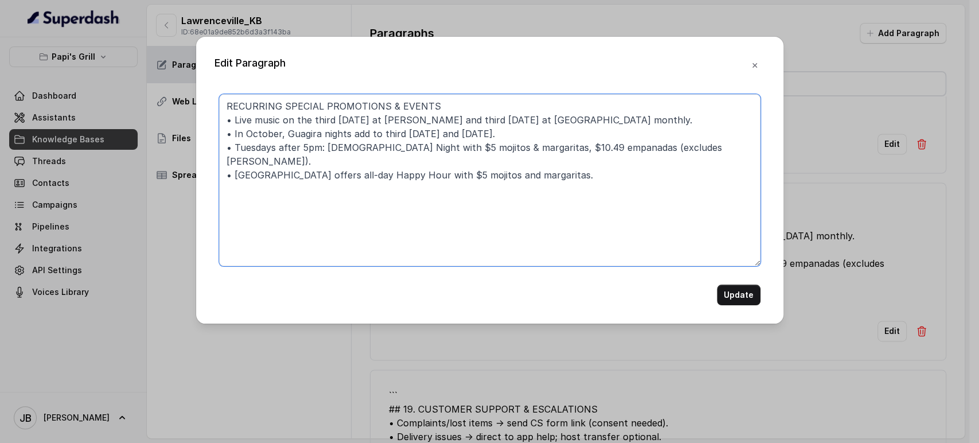
drag, startPoint x: 429, startPoint y: 118, endPoint x: 314, endPoint y: 125, distance: 115.5
click at [313, 124] on textarea "RECURRING SPECIAL PROMOTIONS & EVENTS • Live music on the third Friday at Kenne…" at bounding box center [490, 180] width 542 height 172
click at [298, 132] on textarea "RECURRING SPECIAL PROMOTIONS & EVENTS • Live music on the third Saturday at Law…" at bounding box center [490, 180] width 542 height 172
click at [298, 131] on textarea "RECURRING SPECIAL PROMOTIONS & EVENTS • Live music on the third Saturday at Law…" at bounding box center [490, 180] width 542 height 172
click at [358, 138] on textarea "RECURRING SPECIAL PROMOTIONS & EVENTS • Live music on the third Saturday at Law…" at bounding box center [490, 180] width 542 height 172
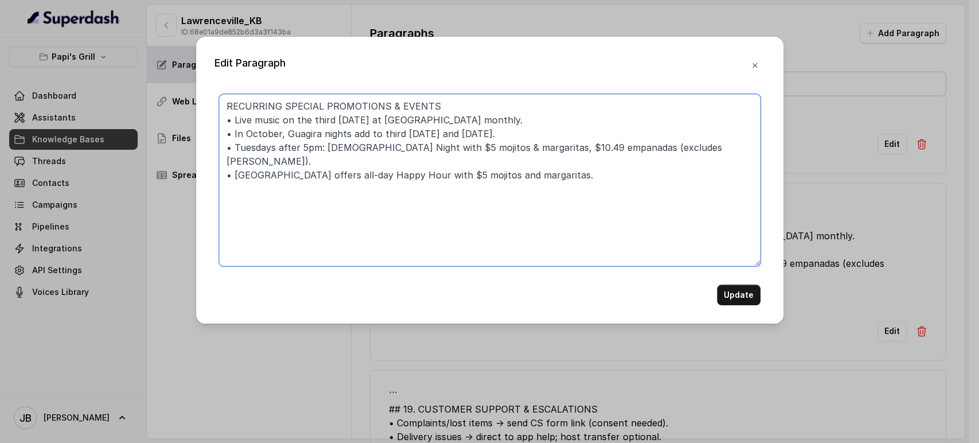
click at [258, 155] on textarea "RECURRING SPECIAL PROMOTIONS & EVENTS • Live music on the third Saturday at Law…" at bounding box center [490, 180] width 542 height 172
click at [332, 192] on textarea "RECURRING SPECIAL PROMOTIONS & EVENTS • Live music on the third Saturday at Law…" at bounding box center [490, 180] width 542 height 172
click at [348, 145] on textarea "RECURRING SPECIAL PROMOTIONS & EVENTS • Live music on the third Saturday at Law…" at bounding box center [490, 180] width 542 height 172
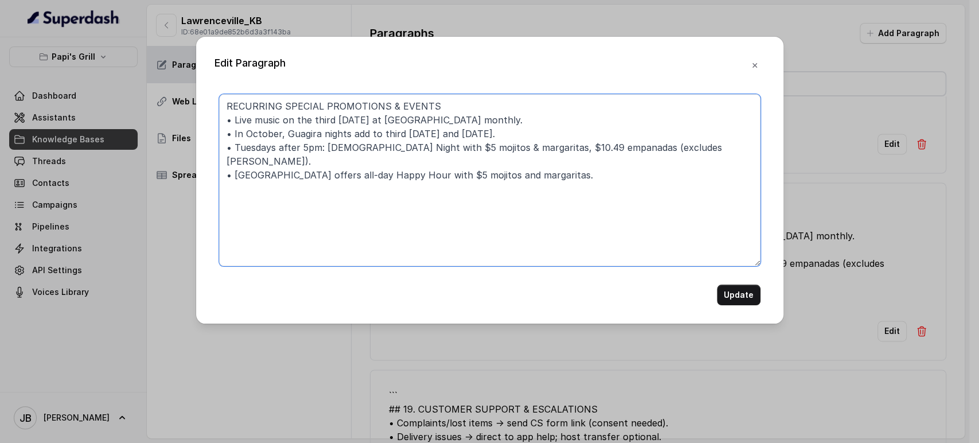
click at [348, 145] on textarea "RECURRING SPECIAL PROMOTIONS & EVENTS • Live music on the third Saturday at Law…" at bounding box center [490, 180] width 542 height 172
drag, startPoint x: 348, startPoint y: 145, endPoint x: 353, endPoint y: 162, distance: 18.0
click at [348, 145] on textarea "RECURRING SPECIAL PROMOTIONS & EVENTS • Live music on the third Saturday at Law…" at bounding box center [490, 180] width 542 height 172
click at [361, 181] on textarea "RECURRING SPECIAL PROMOTIONS & EVENTS • Live music on the third Saturday at Law…" at bounding box center [490, 180] width 542 height 172
drag, startPoint x: 591, startPoint y: 145, endPoint x: 697, endPoint y: 149, distance: 105.6
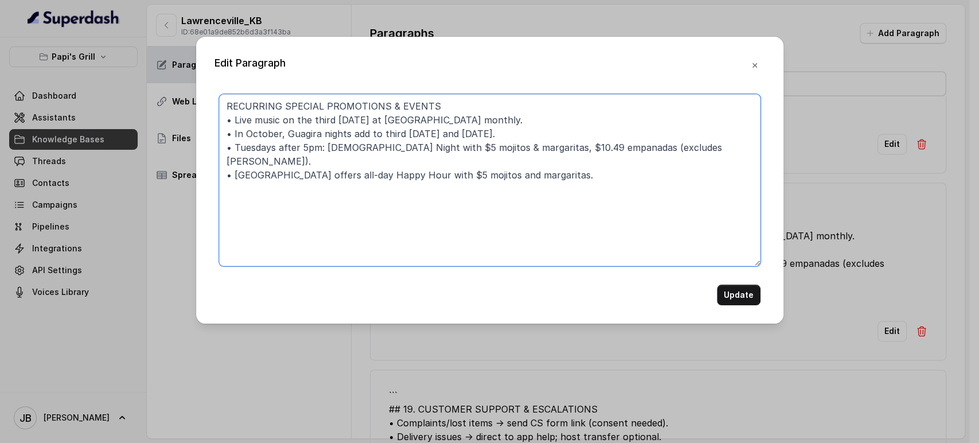
click at [697, 149] on textarea "RECURRING SPECIAL PROMOTIONS & EVENTS • Live music on the third Saturday at Law…" at bounding box center [490, 180] width 542 height 172
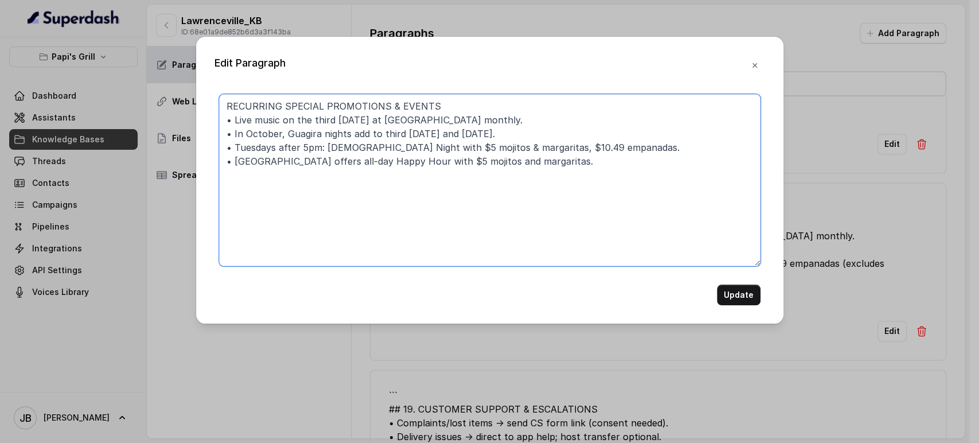
drag, startPoint x: 329, startPoint y: 163, endPoint x: 236, endPoint y: 164, distance: 92.9
click at [236, 164] on textarea "RECURRING SPECIAL PROMOTIONS & EVENTS • Live music on the third Saturday at Law…" at bounding box center [490, 180] width 542 height 172
type textarea "RECURRING SPECIAL PROMOTIONS & EVENTS • Live music on the third Saturday at Law…"
click at [738, 294] on button "Update" at bounding box center [739, 295] width 44 height 21
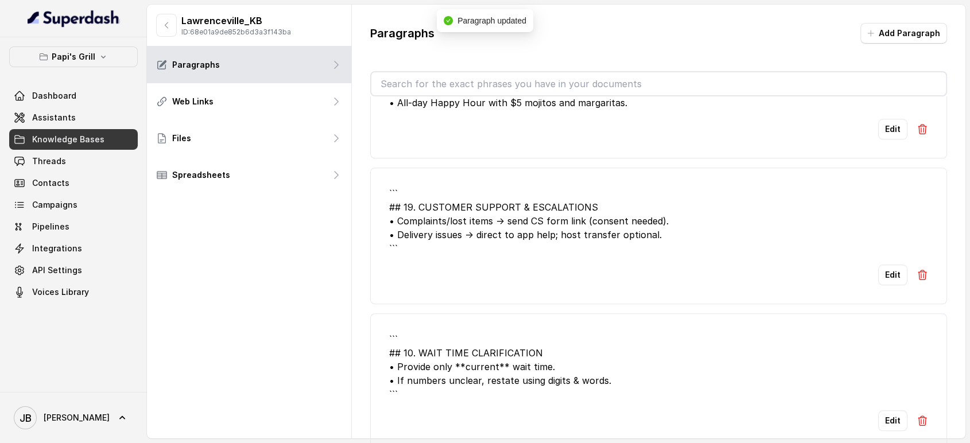
scroll to position [1275, 0]
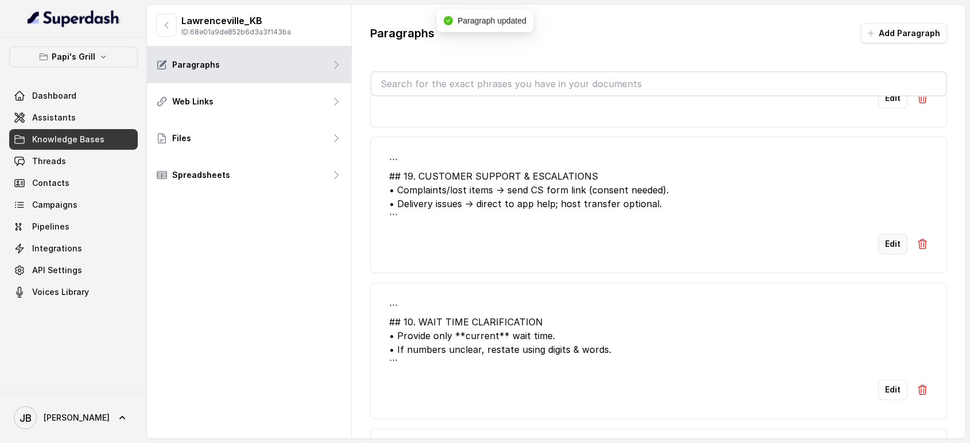
click at [892, 237] on button "Edit" at bounding box center [892, 243] width 29 height 21
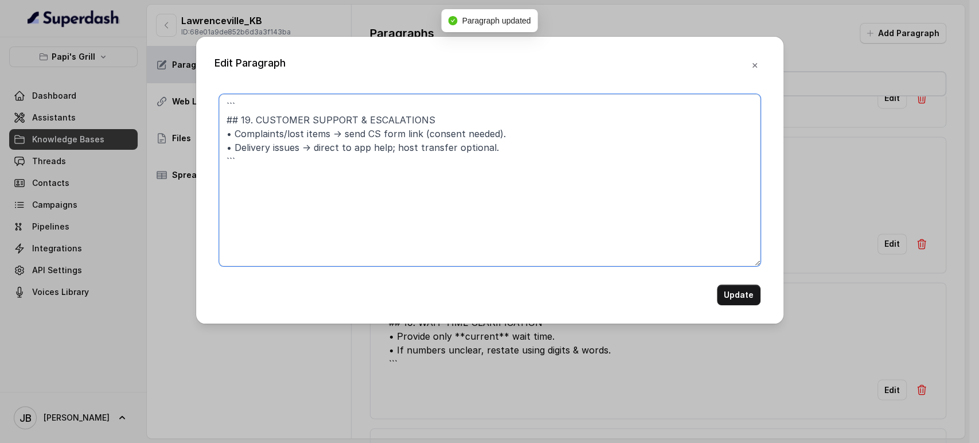
drag, startPoint x: 254, startPoint y: 121, endPoint x: 174, endPoint y: 76, distance: 91.2
click at [174, 78] on div "Edit Paragraph ``` ## 19. CUSTOMER SUPPORT & ESCALATIONS • Complaints/lost item…" at bounding box center [489, 221] width 979 height 443
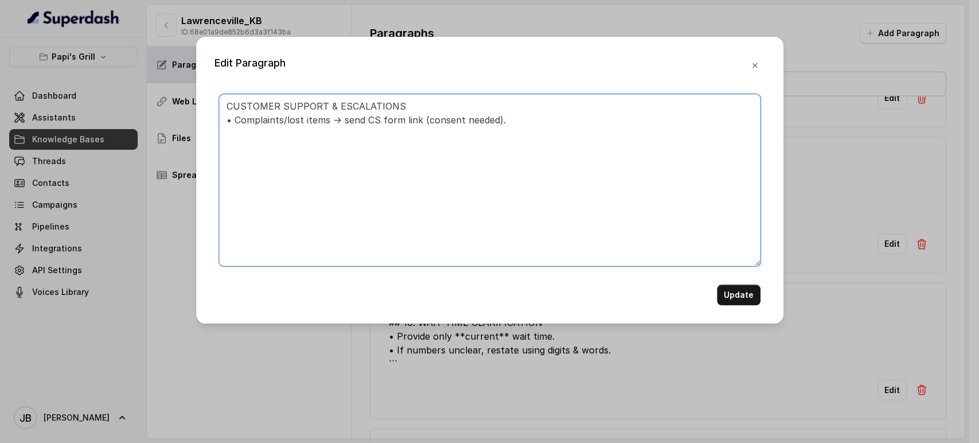
click at [395, 115] on textarea "CUSTOMER SUPPORT & ESCALATIONS • Complaints/lost items → send CS form link (con…" at bounding box center [490, 180] width 542 height 172
click at [395, 116] on textarea "CUSTOMER SUPPORT & ESCALATIONS • Complaints/lost items → send CS form link (con…" at bounding box center [490, 180] width 542 height 172
click at [396, 118] on textarea "CUSTOMER SUPPORT & ESCALATIONS • Complaints/lost items → send CS form link (con…" at bounding box center [490, 180] width 542 height 172
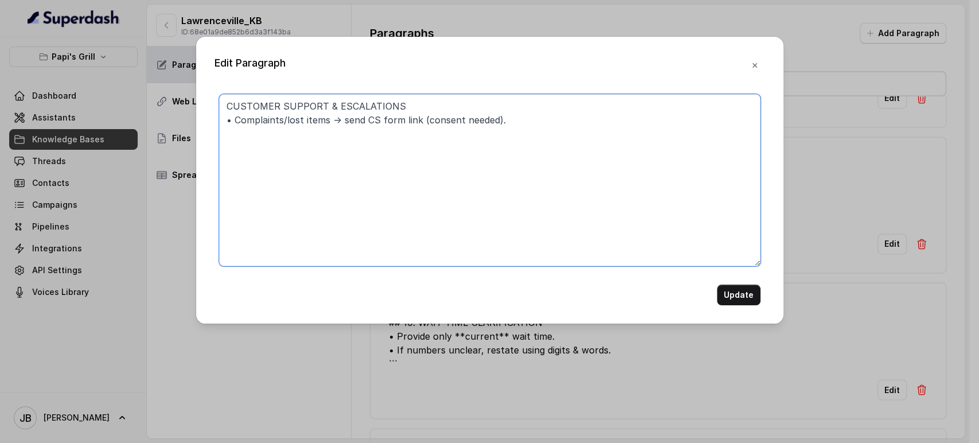
paste textarea "- Handled through customer support form"
type textarea "CUSTOMER SUPPORT & ESCALATIONS - Handled through customer support form."
click at [745, 303] on button "Update" at bounding box center [739, 295] width 44 height 21
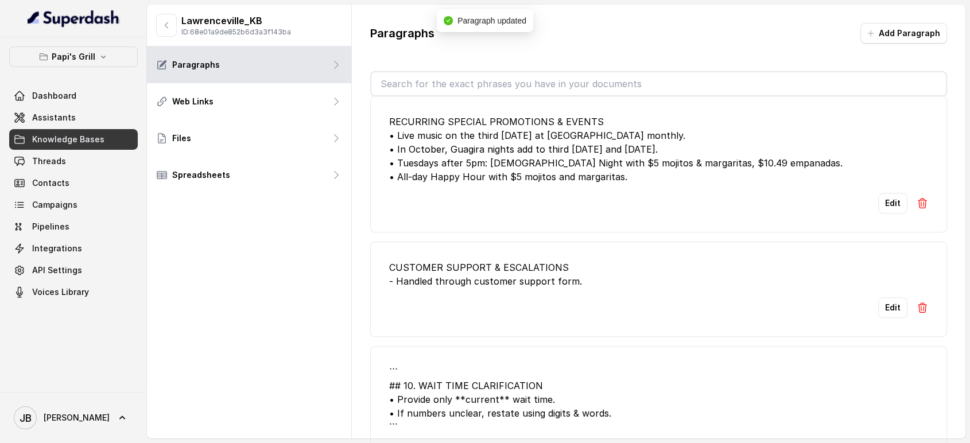
scroll to position [1147, 0]
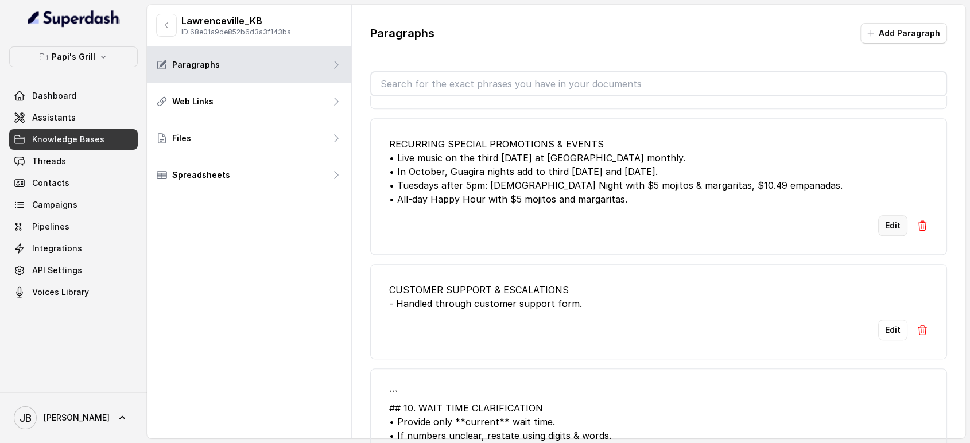
click at [889, 228] on button "Edit" at bounding box center [892, 225] width 29 height 21
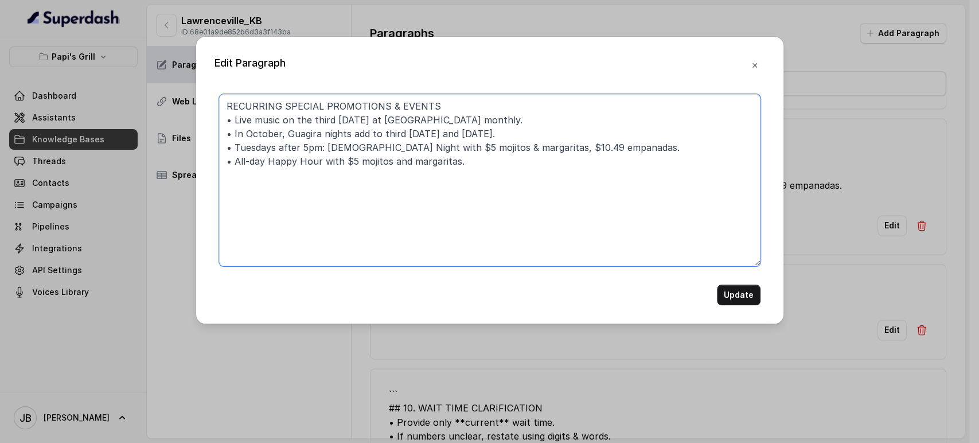
click at [516, 109] on textarea "RECURRING SPECIAL PROMOTIONS & EVENTS • Live music on the third Saturday at Law…" at bounding box center [490, 180] width 542 height 172
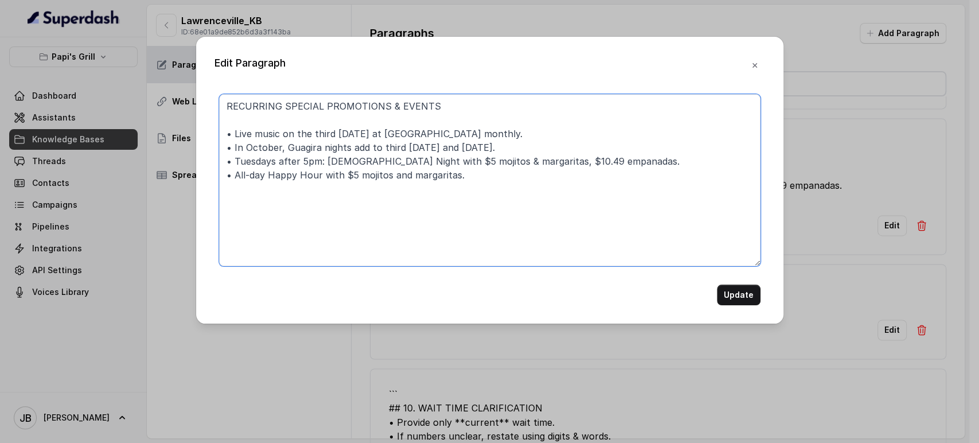
paste textarea "• Recurring special events include Hero discounts for doctors, firefighters, an…"
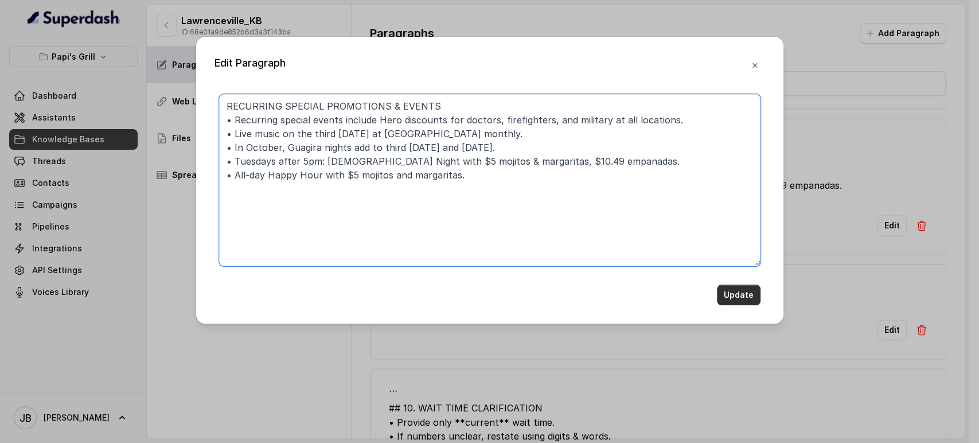
type textarea "RECURRING SPECIAL PROMOTIONS & EVENTS • Recurring special events include Hero d…"
click at [735, 290] on button "Update" at bounding box center [739, 295] width 44 height 21
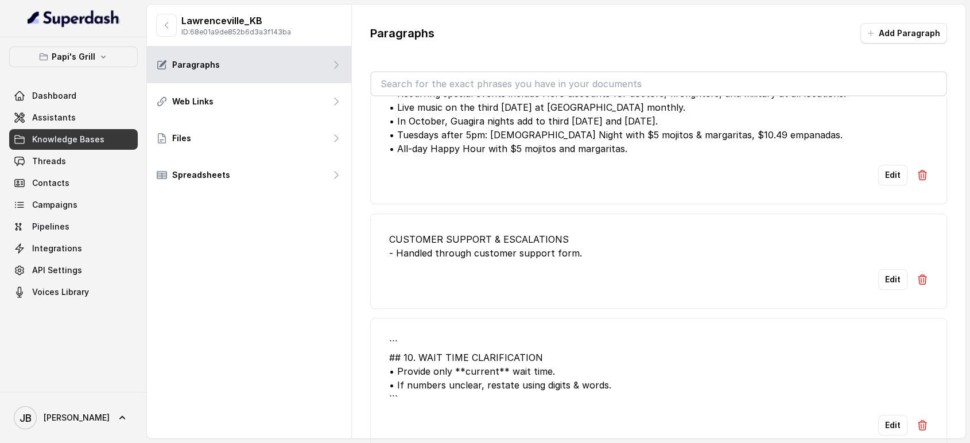
scroll to position [1338, 0]
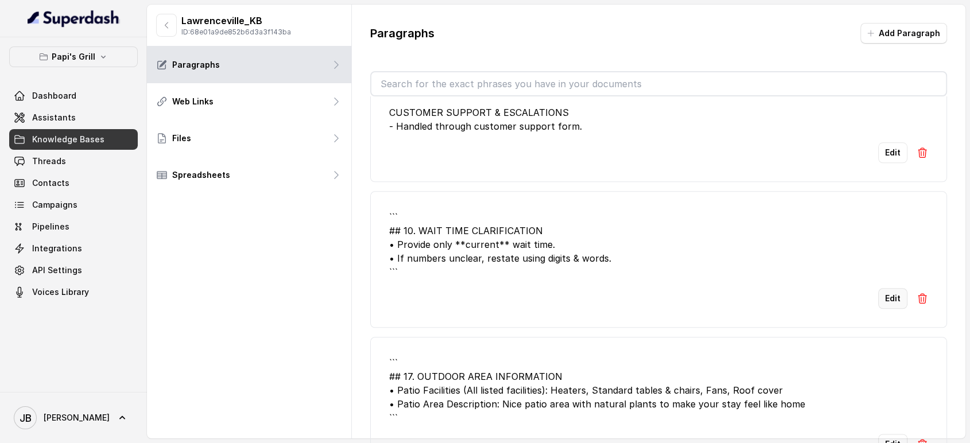
click at [878, 295] on button "Edit" at bounding box center [892, 298] width 29 height 21
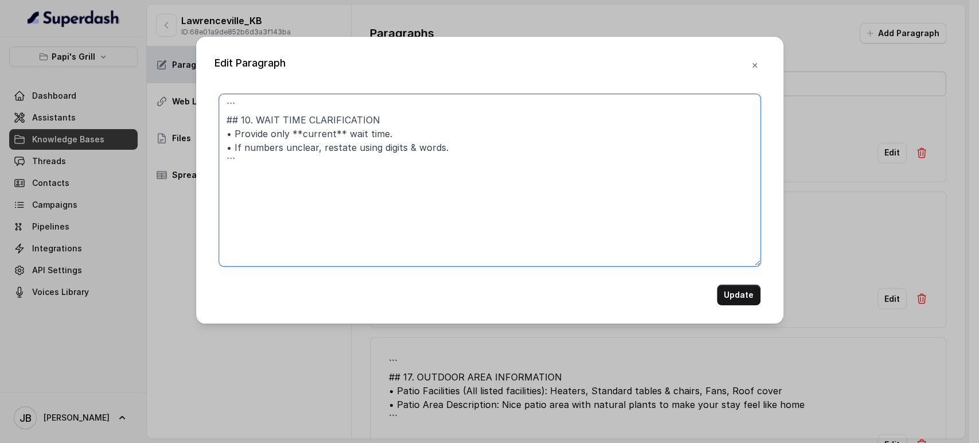
click at [257, 110] on textarea "``` ## 10. WAIT TIME CLARIFICATION • Provide only **current** wait time. • If n…" at bounding box center [490, 180] width 542 height 172
drag, startPoint x: 259, startPoint y: 124, endPoint x: 207, endPoint y: 89, distance: 62.4
click at [207, 89] on div "Edit Paragraph ``` ## 10. WAIT TIME CLARIFICATION • Provide only **current** wa…" at bounding box center [489, 180] width 587 height 287
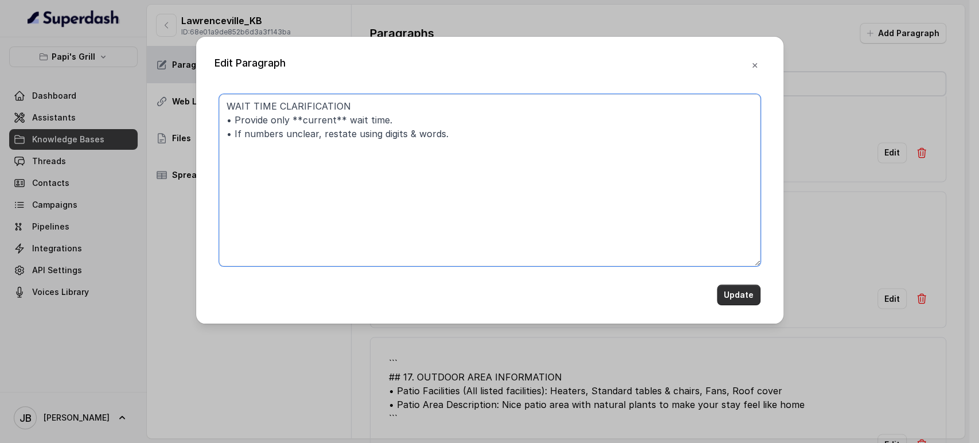
type textarea "WAIT TIME CLARIFICATION • Provide only **current** wait time. • If numbers uncl…"
click at [725, 299] on button "Update" at bounding box center [739, 295] width 44 height 21
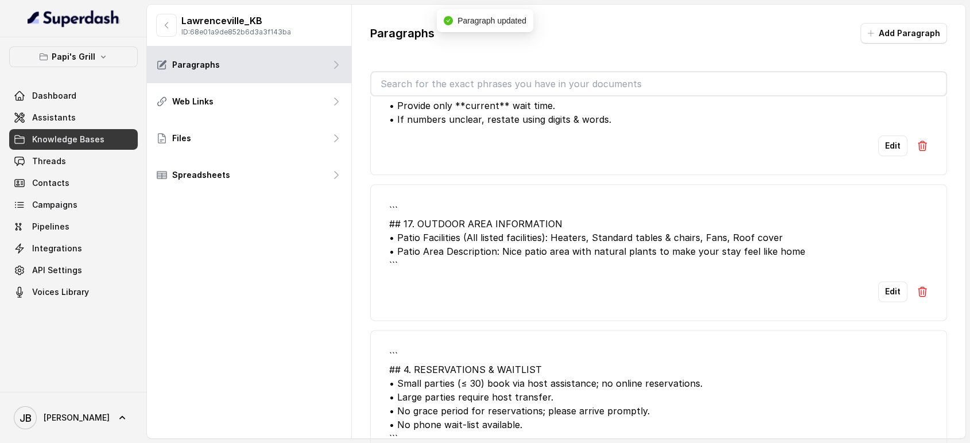
scroll to position [1466, 0]
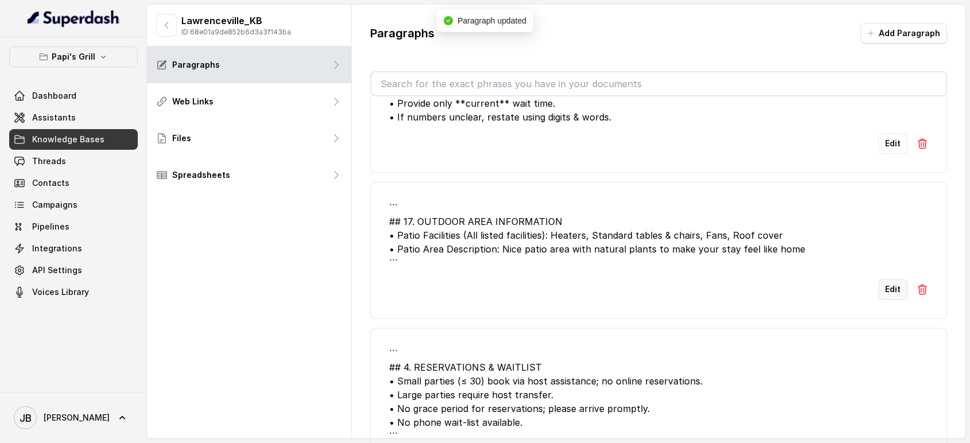
click at [878, 289] on button "Edit" at bounding box center [892, 289] width 29 height 21
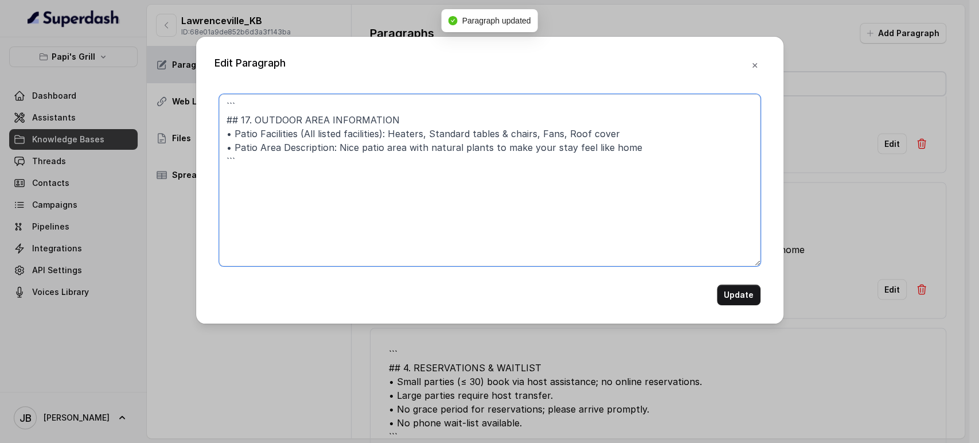
drag, startPoint x: 250, startPoint y: 116, endPoint x: 116, endPoint y: 71, distance: 141.1
click at [126, 87] on div "Edit Paragraph ``` ## 17. OUTDOOR AREA INFORMATION • Patio Facilities (All list…" at bounding box center [489, 221] width 979 height 443
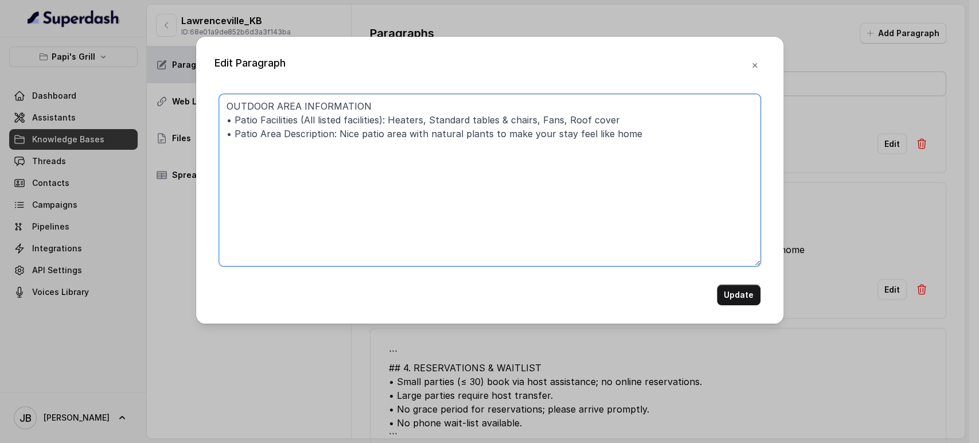
type textarea "OUTDOOR AREA INFORMATION • Patio Facilities (All listed facilities): Heaters, S…"
click at [737, 283] on form "OUTDOOR AREA INFORMATION • Patio Facilities (All listed facilities): Heaters, S…" at bounding box center [490, 199] width 542 height 211
click at [739, 297] on button "Update" at bounding box center [739, 295] width 44 height 21
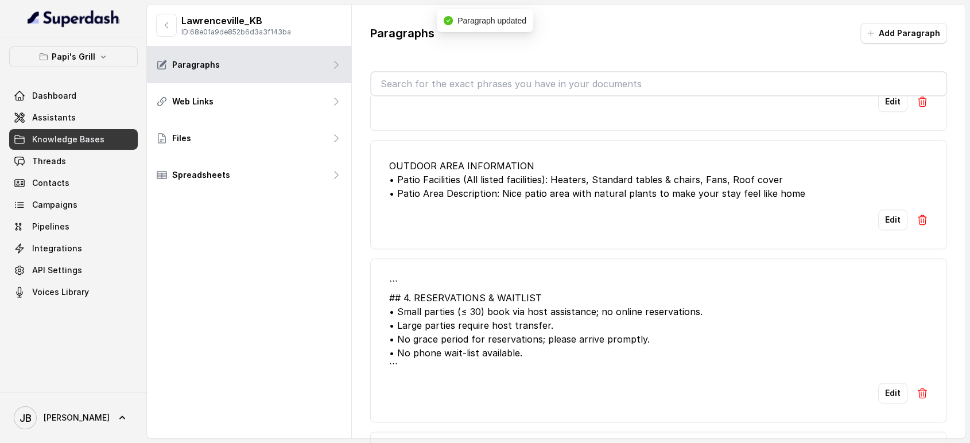
scroll to position [1529, 0]
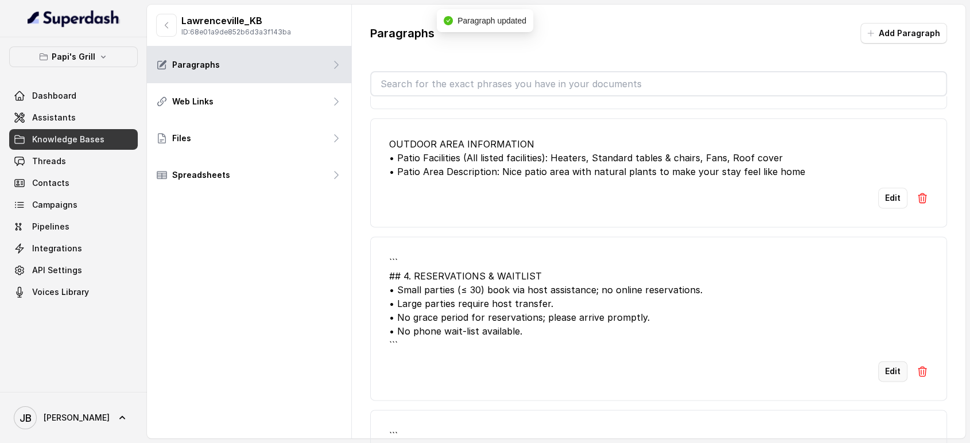
click at [882, 372] on button "Edit" at bounding box center [892, 371] width 29 height 21
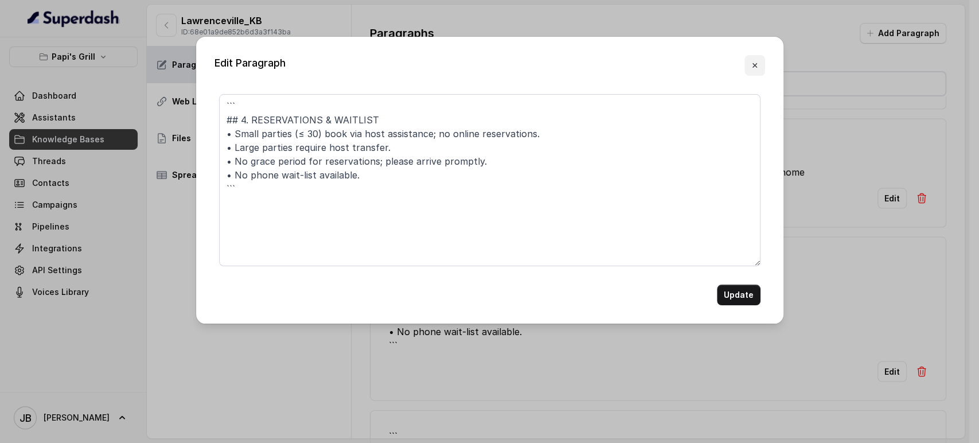
drag, startPoint x: 719, startPoint y: 80, endPoint x: 726, endPoint y: 77, distance: 7.5
click at [725, 77] on div "Edit Paragraph ``` ## 4. RESERVATIONS & WAITLIST • Small parties (≤ 30) book vi…" at bounding box center [489, 180] width 587 height 287
click at [765, 63] on div "Edit Paragraph ``` ## 4. RESERVATIONS & WAITLIST • Small parties (≤ 30) book vi…" at bounding box center [489, 180] width 587 height 287
click at [762, 72] on button "button" at bounding box center [755, 65] width 21 height 21
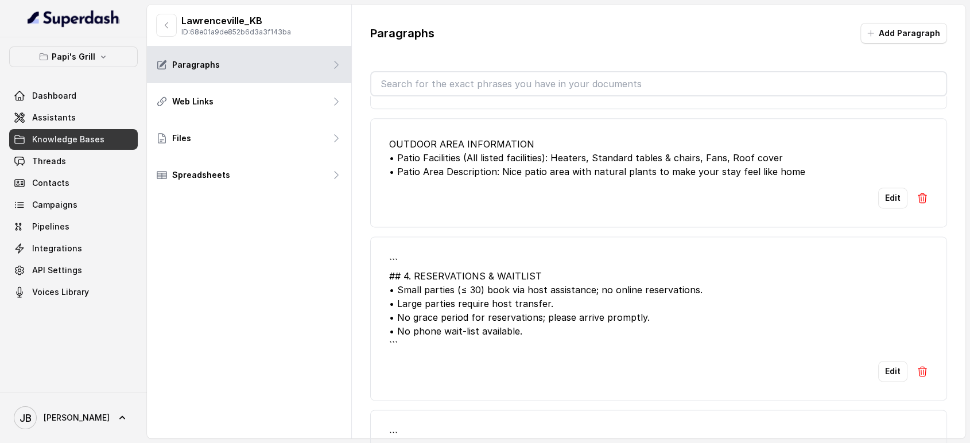
click at [916, 365] on img at bounding box center [921, 370] width 11 height 11
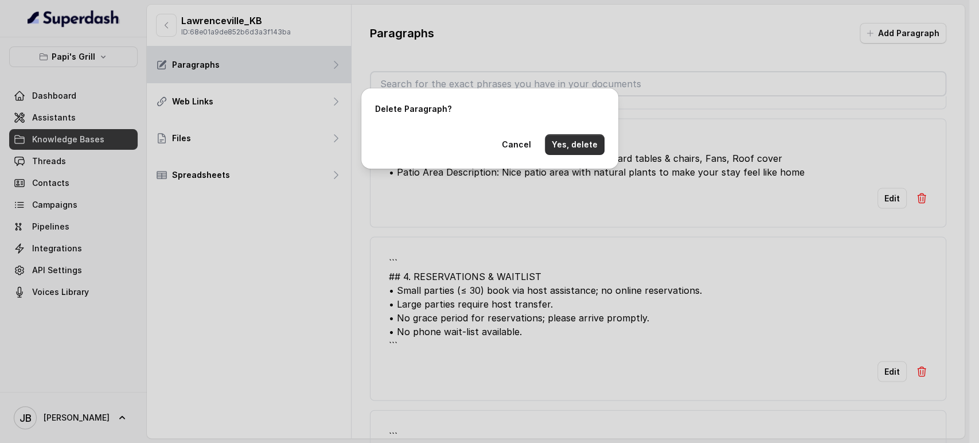
click at [554, 152] on button "Yes, delete" at bounding box center [575, 144] width 60 height 21
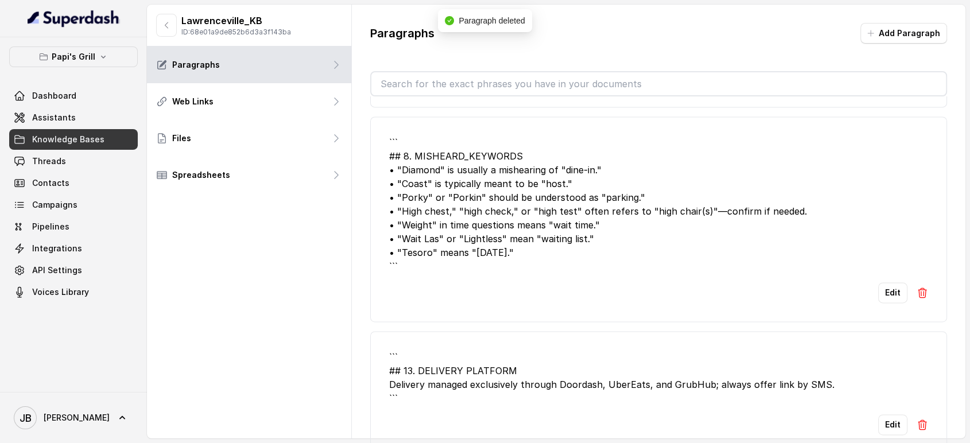
scroll to position [1657, 0]
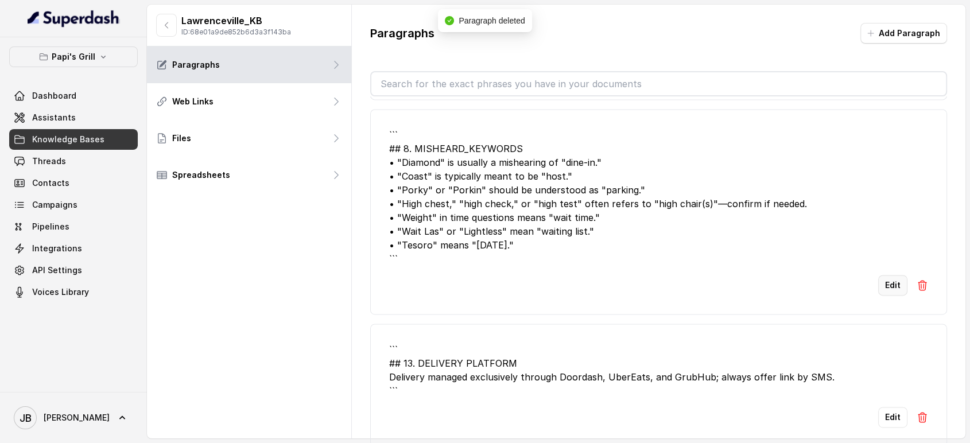
click at [878, 283] on button "Edit" at bounding box center [892, 285] width 29 height 21
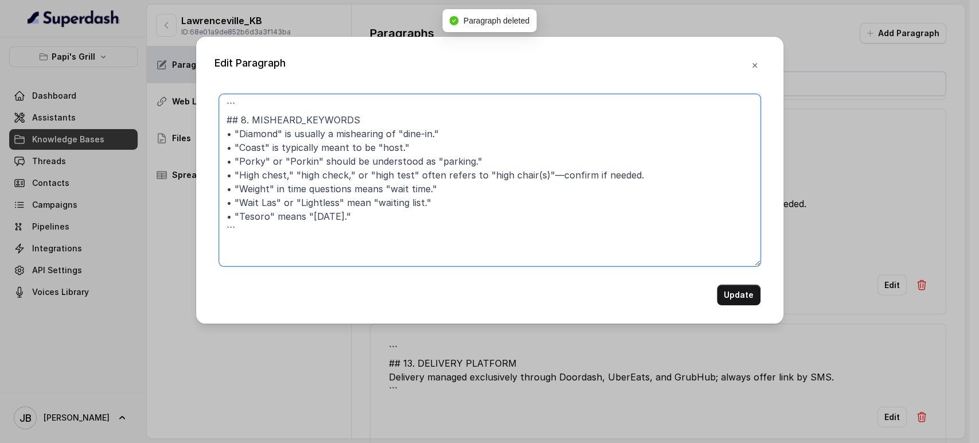
drag, startPoint x: 247, startPoint y: 121, endPoint x: 188, endPoint y: 66, distance: 80.8
click at [186, 69] on div "Edit Paragraph ``` ## 8. MISHEARD_KEYWORDS • "Diamond" is usually a mishearing …" at bounding box center [489, 221] width 979 height 443
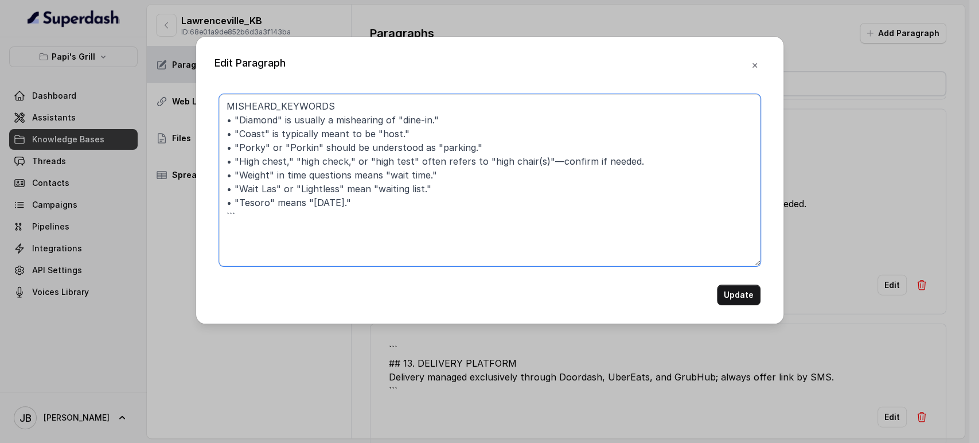
click at [254, 231] on textarea "MISHEARD_KEYWORDS • "Diamond" is usually a mishearing of "dine-in." • "Coast" i…" at bounding box center [490, 180] width 542 height 172
type textarea "MISHEARD_KEYWORDS • "Diamond" is usually a mishearing of "dine-in." • "Coast" i…"
click at [746, 289] on button "Update" at bounding box center [739, 295] width 44 height 21
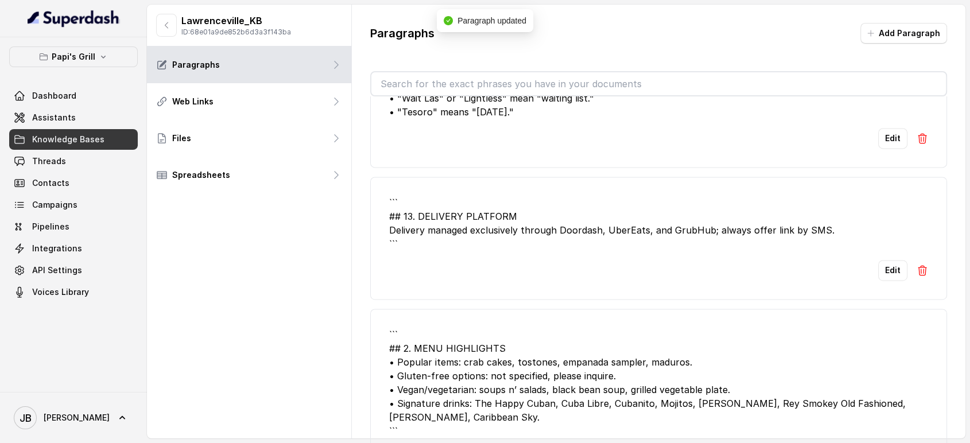
scroll to position [1785, 0]
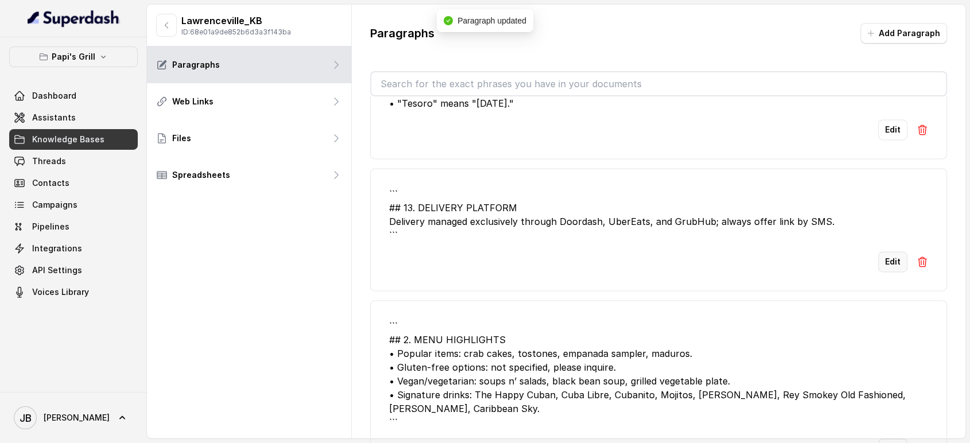
click at [885, 251] on button "Edit" at bounding box center [892, 261] width 29 height 21
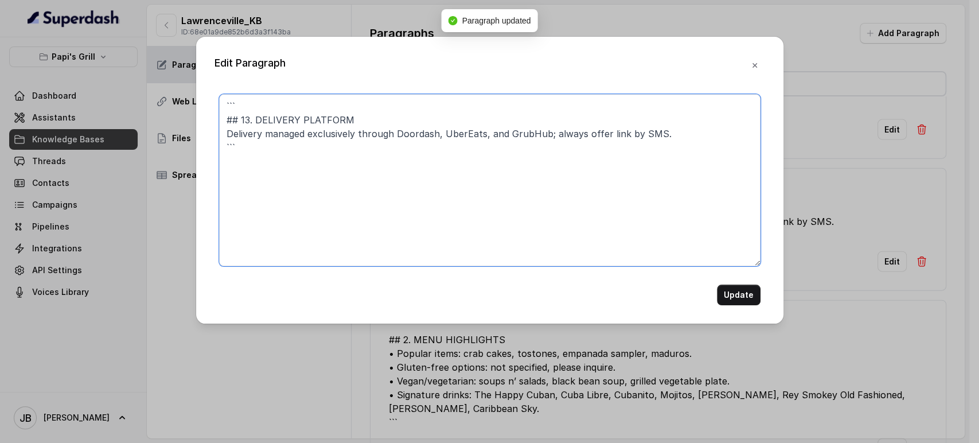
click at [272, 153] on textarea "``` ## 13. DELIVERY PLATFORM Delivery managed exclusively through Doordash, Ube…" at bounding box center [490, 180] width 542 height 172
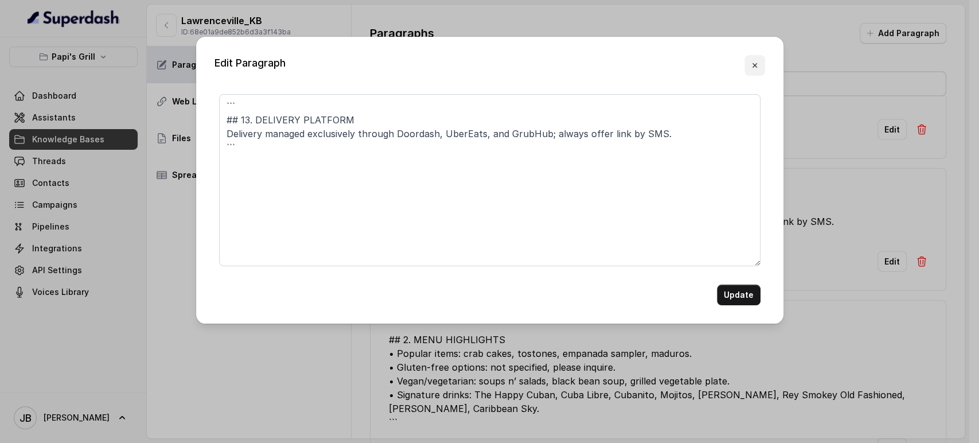
click at [748, 67] on button "button" at bounding box center [755, 65] width 21 height 21
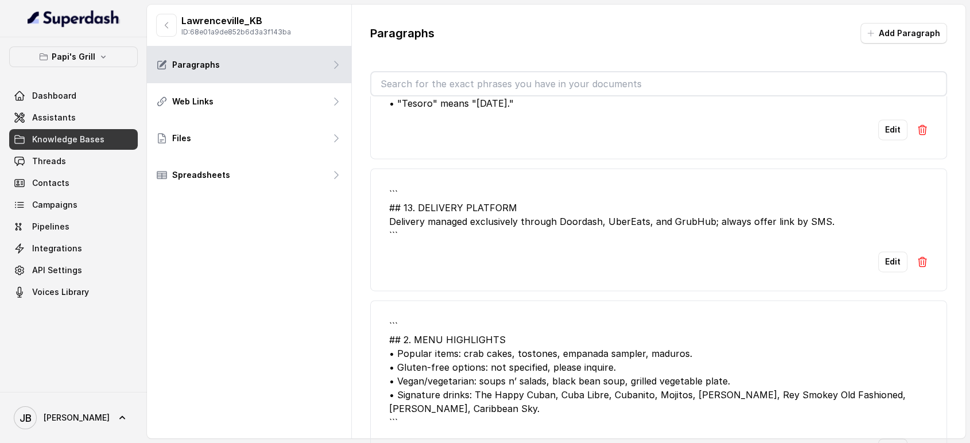
click at [906, 262] on div "Edit" at bounding box center [658, 261] width 539 height 21
click at [916, 260] on img at bounding box center [921, 261] width 11 height 11
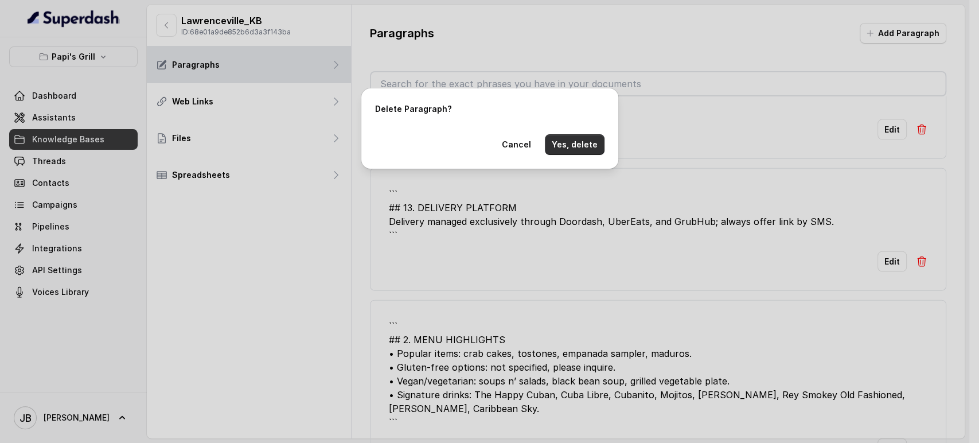
click at [568, 139] on button "Yes, delete" at bounding box center [575, 144] width 60 height 21
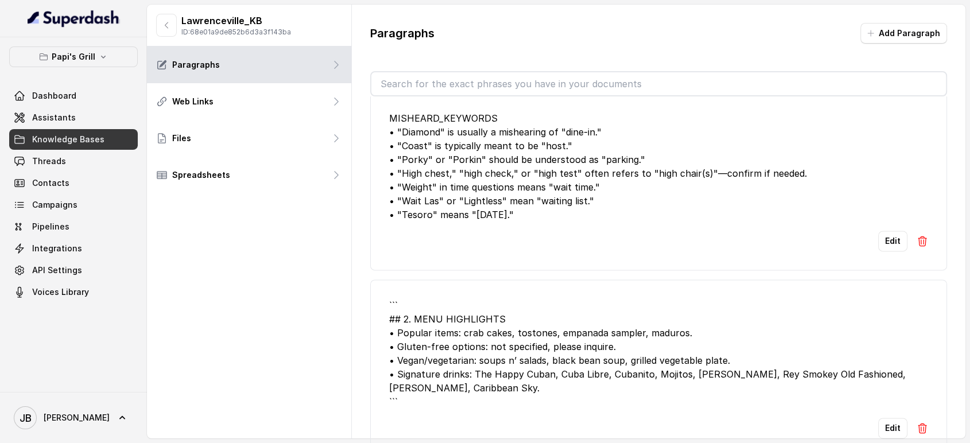
scroll to position [1593, 0]
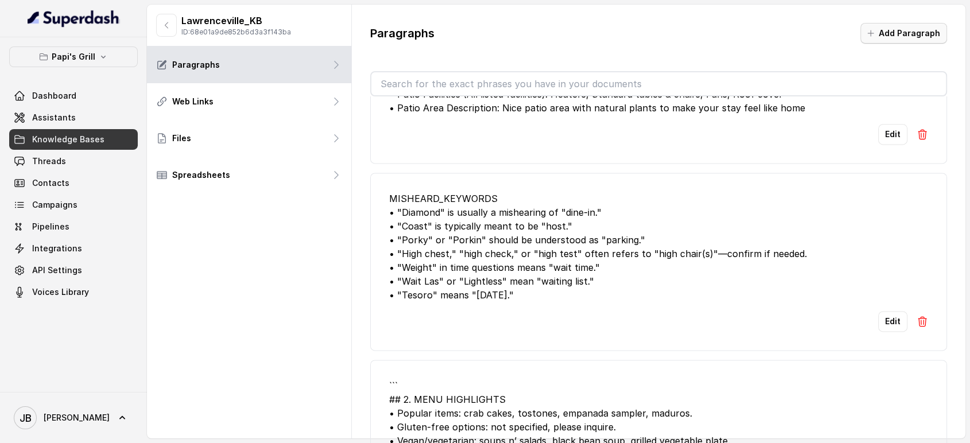
click at [877, 39] on button "Add Paragraph" at bounding box center [903, 33] width 87 height 21
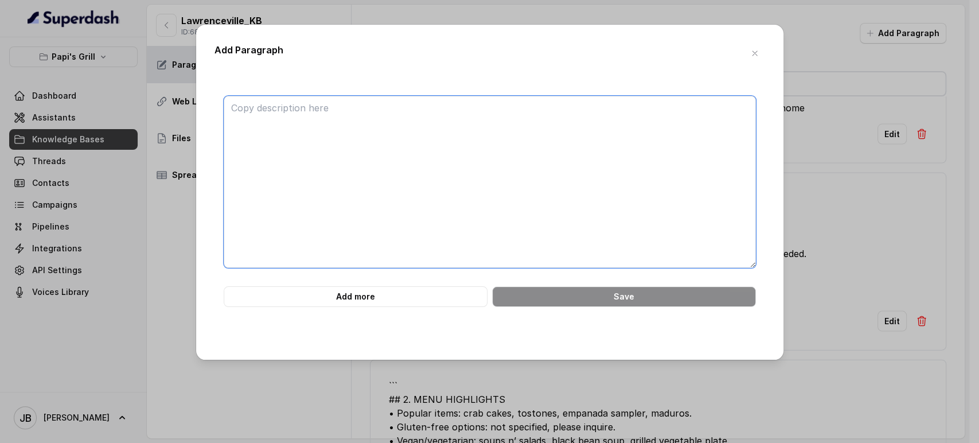
click at [675, 103] on textarea at bounding box center [490, 182] width 532 height 172
paste textarea "DELIVERY PLATFORM - This restaurant does not take delivery orders."
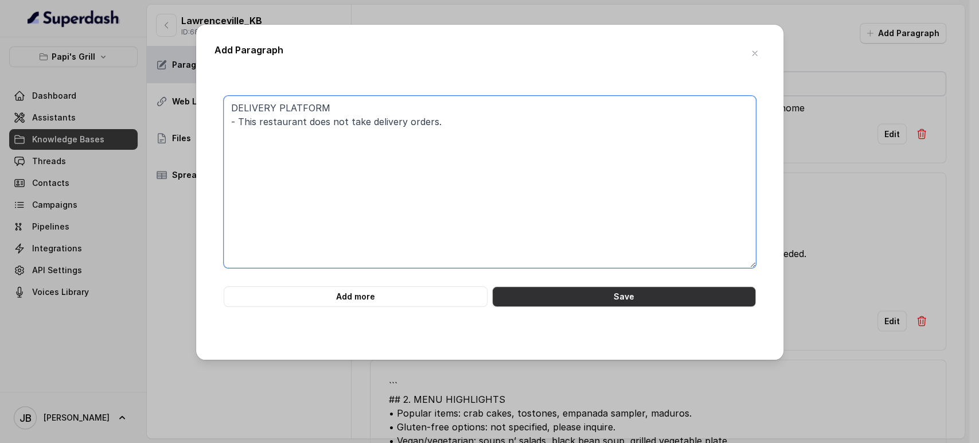
type textarea "DELIVERY PLATFORM - This restaurant does not take delivery orders."
click at [647, 308] on div "DELIVERY PLATFORM - This restaurant does not take delivery orders. Add more Save" at bounding box center [490, 209] width 551 height 264
click at [644, 304] on button "Save" at bounding box center [624, 296] width 264 height 21
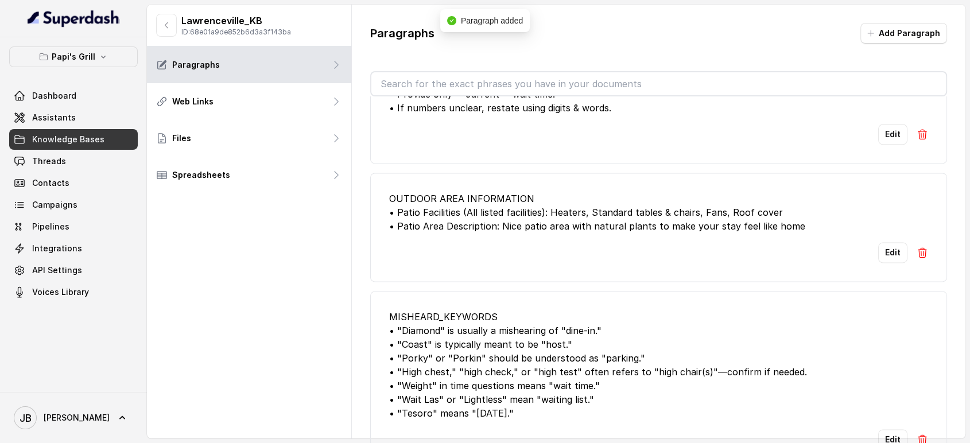
click at [590, 80] on input "text" at bounding box center [658, 83] width 575 height 23
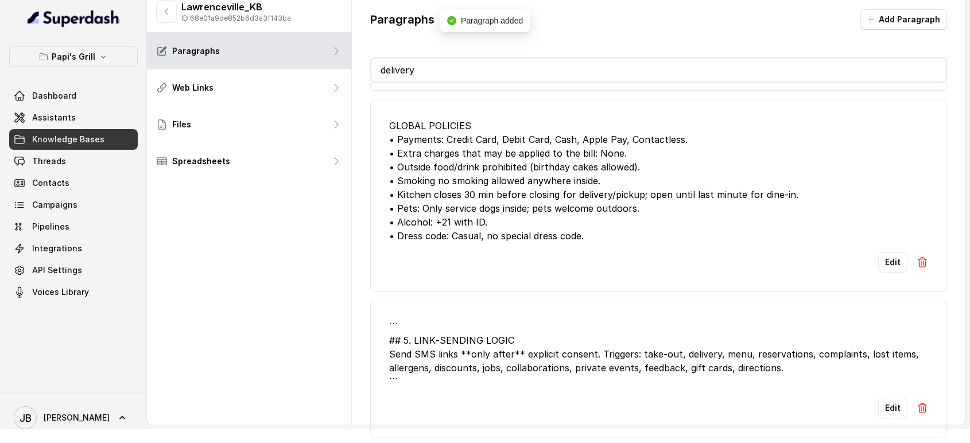
scroll to position [25, 0]
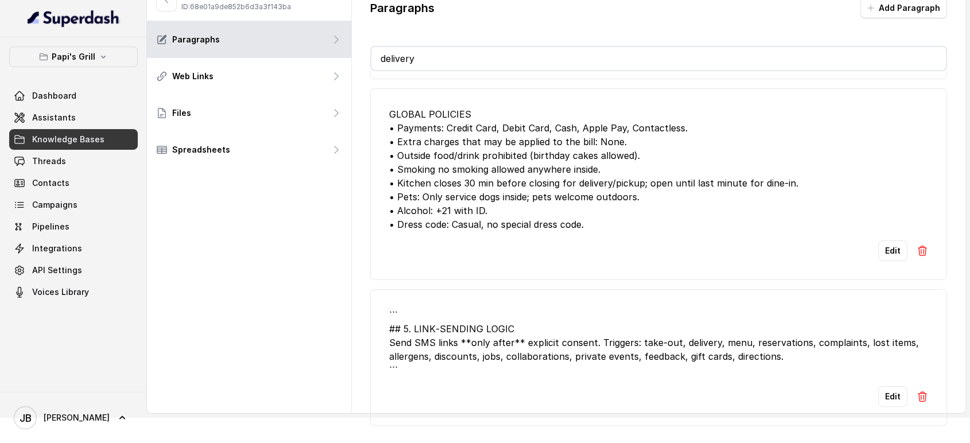
type input "delivery"
click at [878, 389] on button "Edit" at bounding box center [892, 396] width 29 height 21
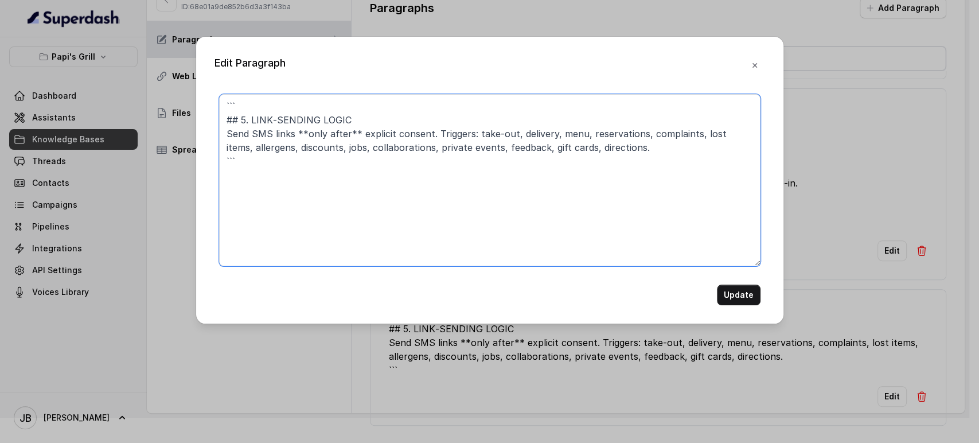
drag, startPoint x: 251, startPoint y: 119, endPoint x: 188, endPoint y: 63, distance: 84.1
click at [186, 74] on div "Edit Paragraph ``` ## 5. LINK‑SENDING LOGIC Send SMS links **only after** expli…" at bounding box center [489, 221] width 979 height 443
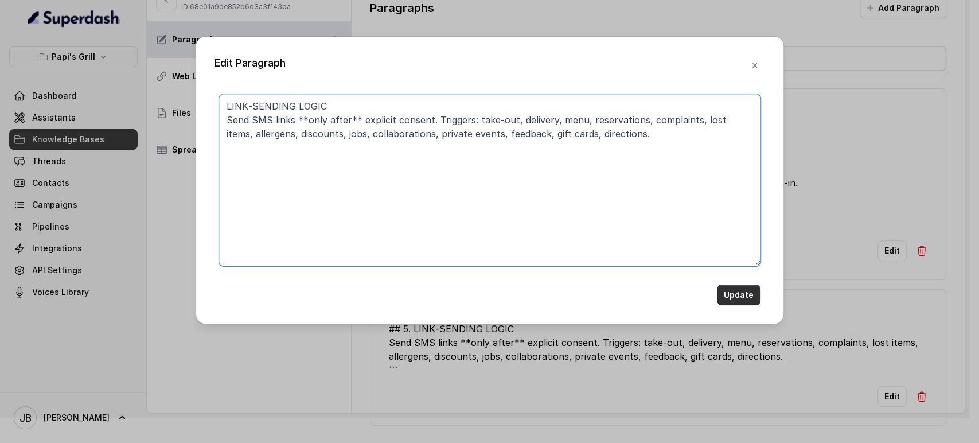
type textarea "LINK‑SENDING LOGIC Send SMS links **only after** explicit consent. Triggers: ta…"
click at [735, 299] on button "Update" at bounding box center [739, 295] width 44 height 21
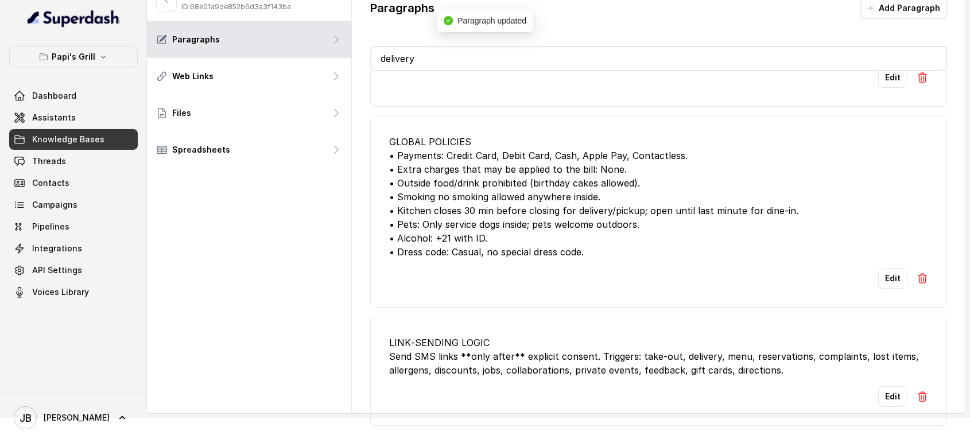
scroll to position [209, 0]
click at [428, 59] on input "delivery" at bounding box center [658, 58] width 575 height 23
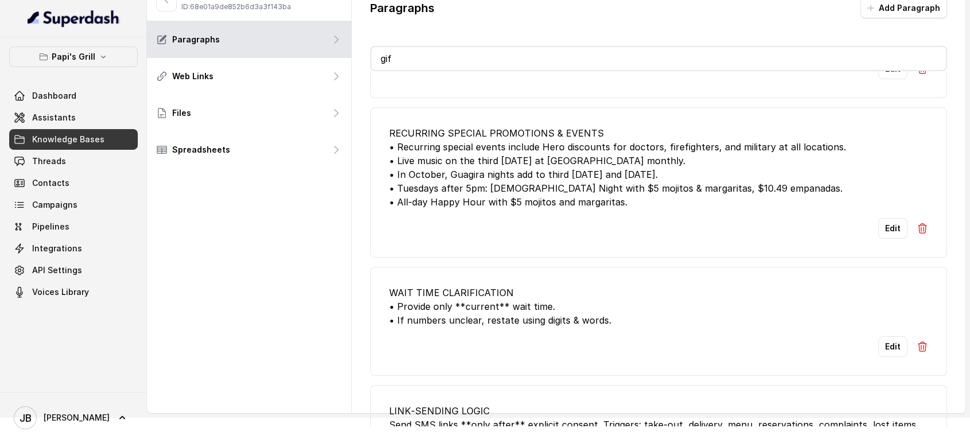
scroll to position [0, 0]
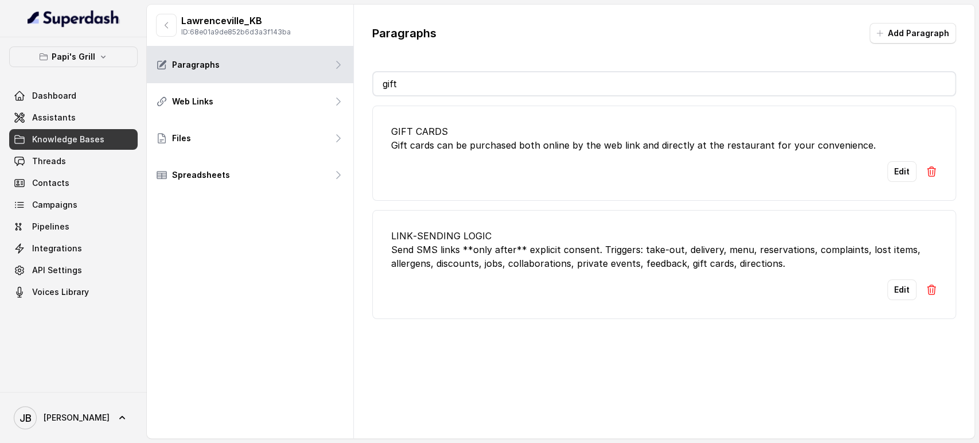
type input "gift"
click at [543, 150] on div "GIFT CARDS Gift cards can be purchased both online by the web link and directly…" at bounding box center [664, 138] width 546 height 28
click at [896, 173] on button "Edit" at bounding box center [902, 171] width 29 height 21
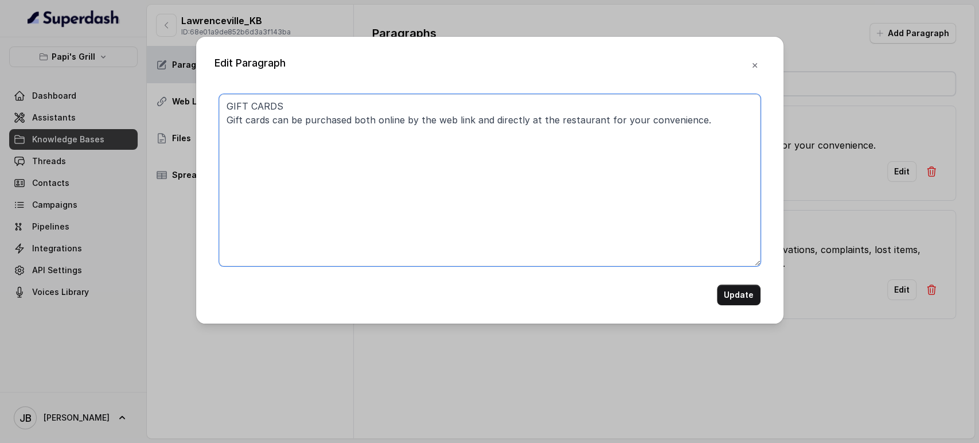
click at [560, 141] on textarea "GIFT CARDS Gift cards can be purchased both online by the web link and directly…" at bounding box center [490, 180] width 542 height 172
paste textarea "available for purchase on site or online via link. • Value range: $25–$500. • D…"
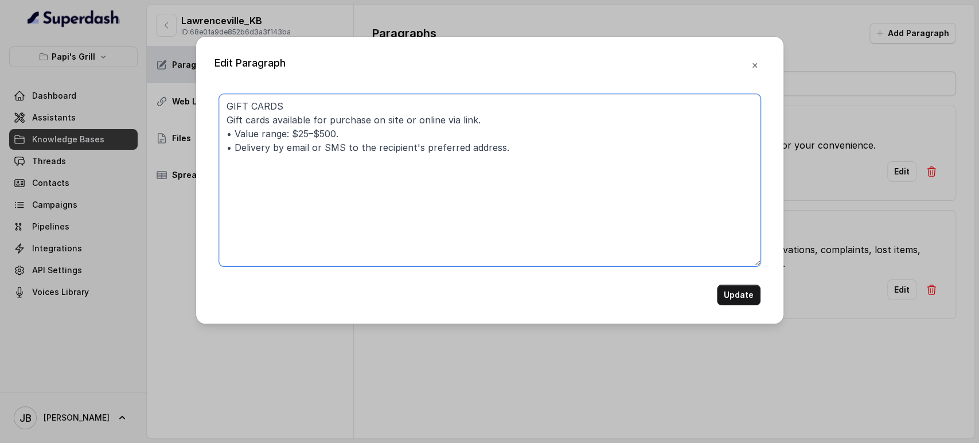
type textarea "GIFT CARDS Gift cards available for purchase on site or online via link. • Valu…"
click at [744, 298] on button "Update" at bounding box center [739, 295] width 44 height 21
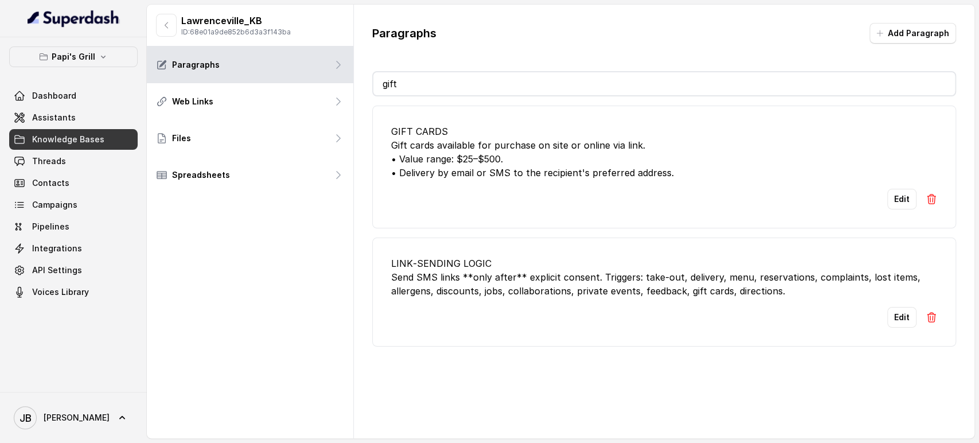
click at [481, 94] on div "Paragraphs Add Paragraph gift GIFT CARDS Gift cards available for purchase on s…" at bounding box center [664, 185] width 621 height 360
click at [481, 91] on input "gift" at bounding box center [664, 83] width 582 height 23
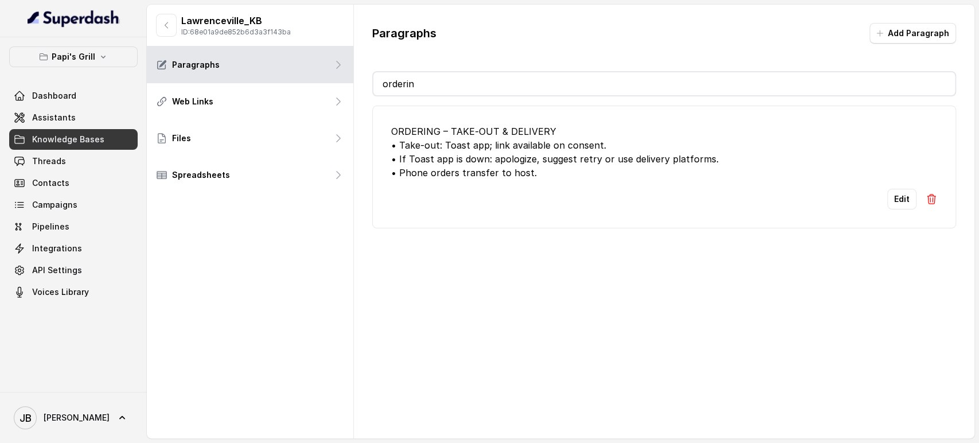
type input "ordering"
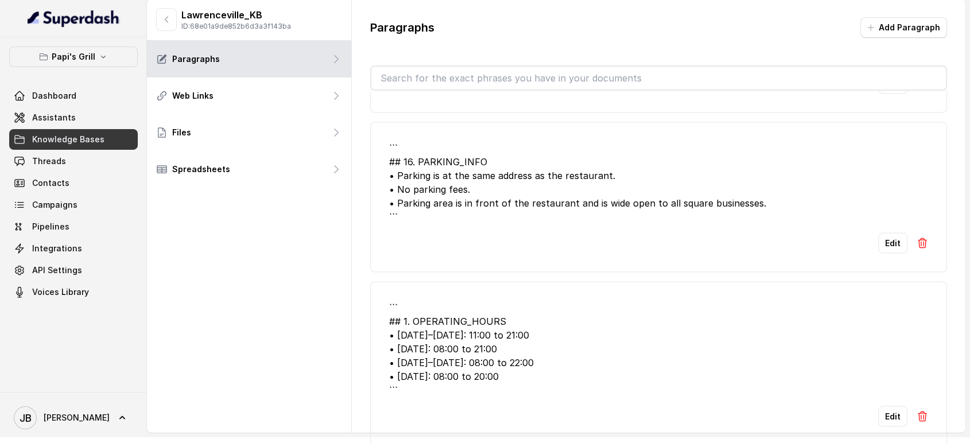
scroll to position [25, 0]
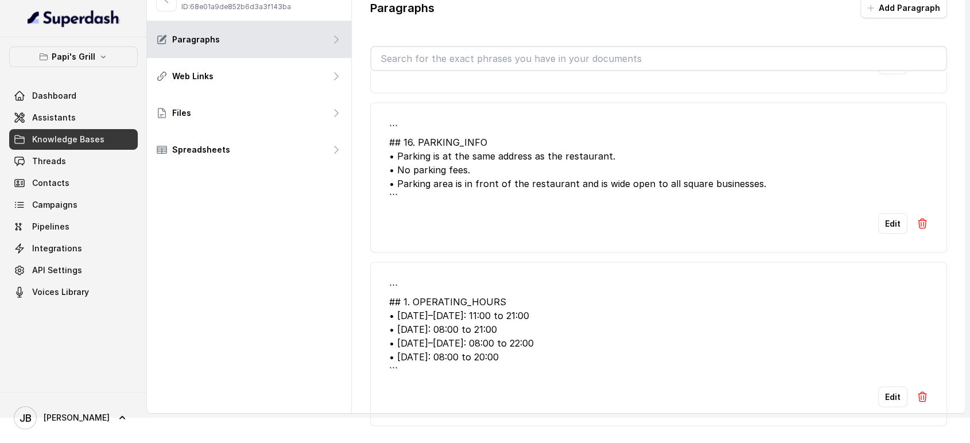
click at [916, 392] on button at bounding box center [921, 396] width 11 height 21
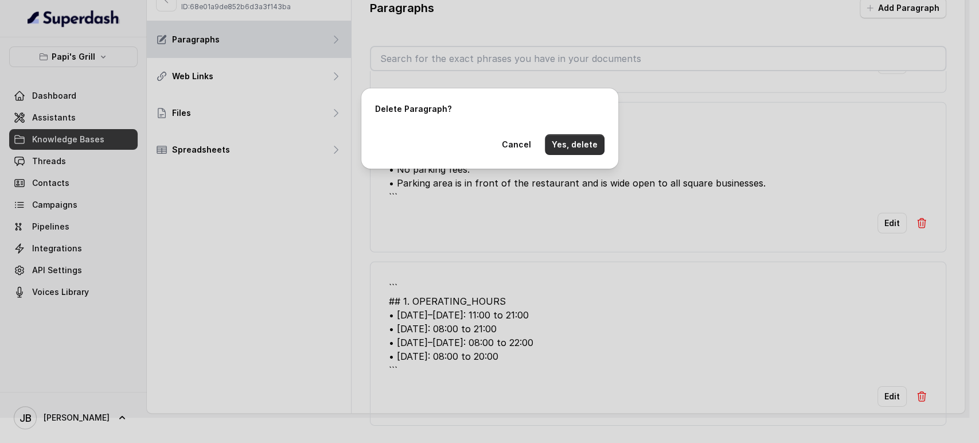
drag, startPoint x: 575, startPoint y: 137, endPoint x: 601, endPoint y: 161, distance: 34.9
click at [575, 138] on button "Yes, delete" at bounding box center [575, 144] width 60 height 21
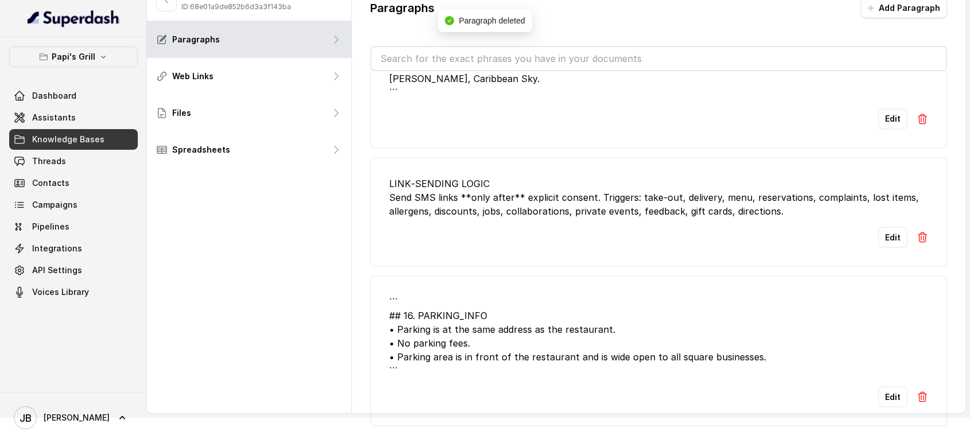
scroll to position [2095, 0]
click at [883, 386] on button "Edit" at bounding box center [892, 396] width 29 height 21
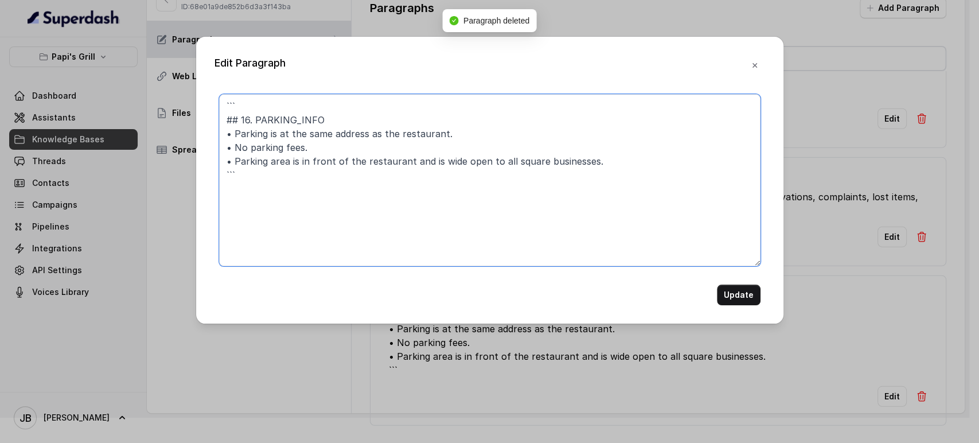
drag, startPoint x: 229, startPoint y: 112, endPoint x: 185, endPoint y: 86, distance: 51.2
click at [184, 90] on div "Edit Paragraph ``` ## 16. PARKING_INFO • Parking is at the same address as the …" at bounding box center [489, 221] width 979 height 443
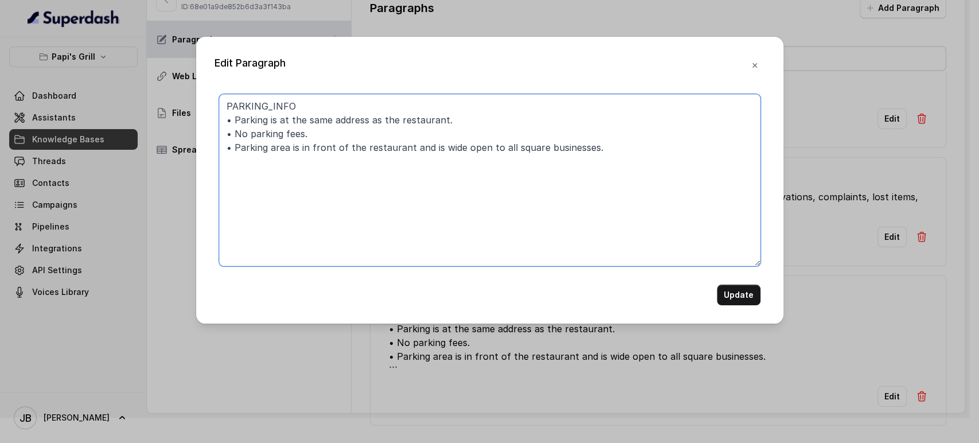
type textarea "PARKING_INFO • Parking is at the same address as the restaurant. • No parking f…"
click at [746, 294] on button "Update" at bounding box center [739, 295] width 44 height 21
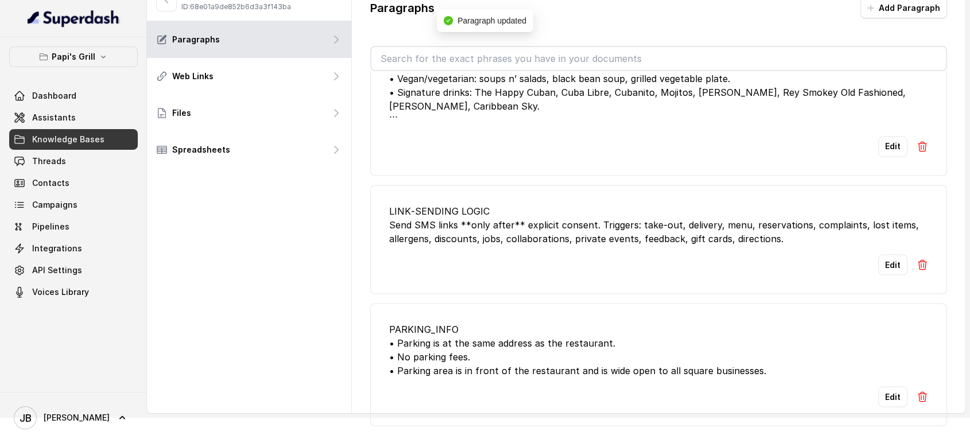
click at [501, 52] on input "text" at bounding box center [658, 58] width 575 height 23
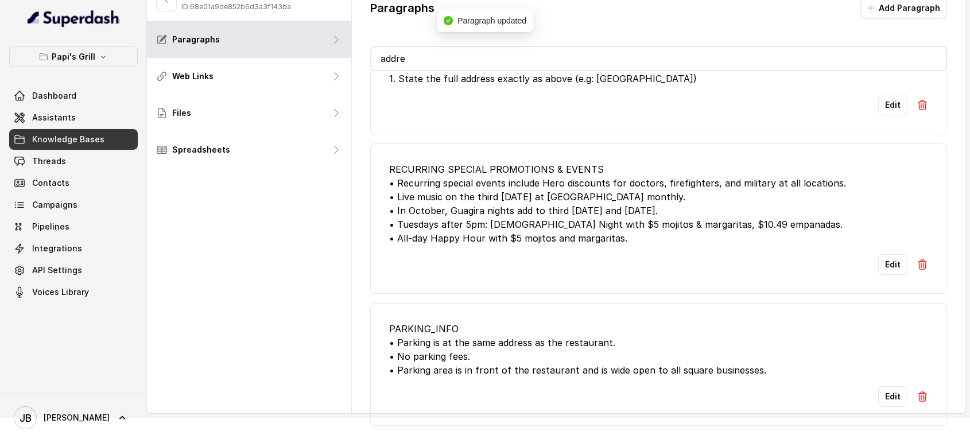
scroll to position [50, 0]
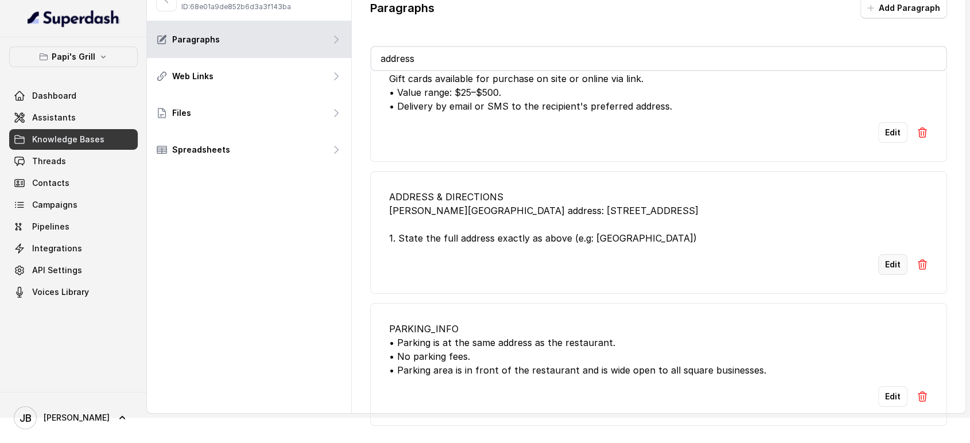
type input "address"
click at [878, 254] on button "Edit" at bounding box center [892, 264] width 29 height 21
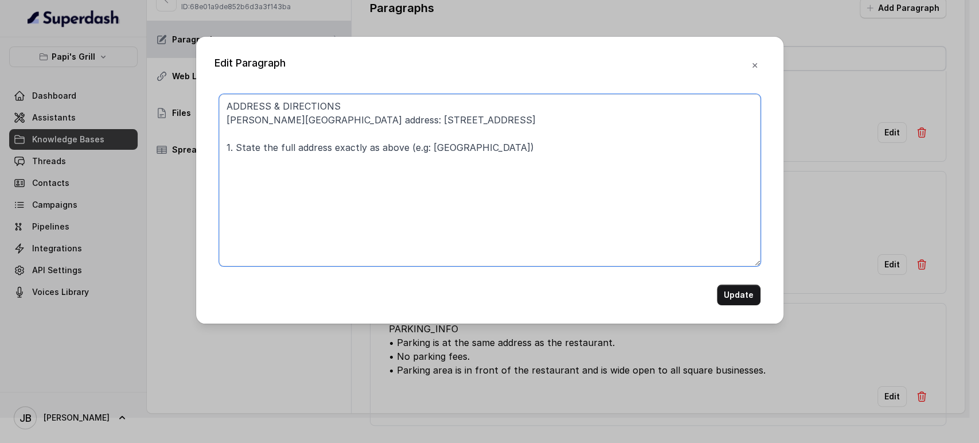
click at [606, 163] on textarea "ADDRESS & DIRECTIONS Papi's Lawrenceville address: 911 Duluth Hwy, Lawrencevill…" at bounding box center [490, 180] width 542 height 172
paste textarea "“On Duluth Highway, right in front of Jason’s Deli and BurgerFi.”"
click at [228, 201] on textarea "ADDRESS & DIRECTIONS Papi's Lawrenceville address: 911 Duluth Hwy, Lawrencevill…" at bounding box center [490, 180] width 542 height 172
click at [512, 196] on textarea "ADDRESS & DIRECTIONS Papi's Lawrenceville address: 911 Duluth Hwy, Lawrencevill…" at bounding box center [490, 180] width 542 height 172
drag, startPoint x: 319, startPoint y: 203, endPoint x: 202, endPoint y: 192, distance: 117.6
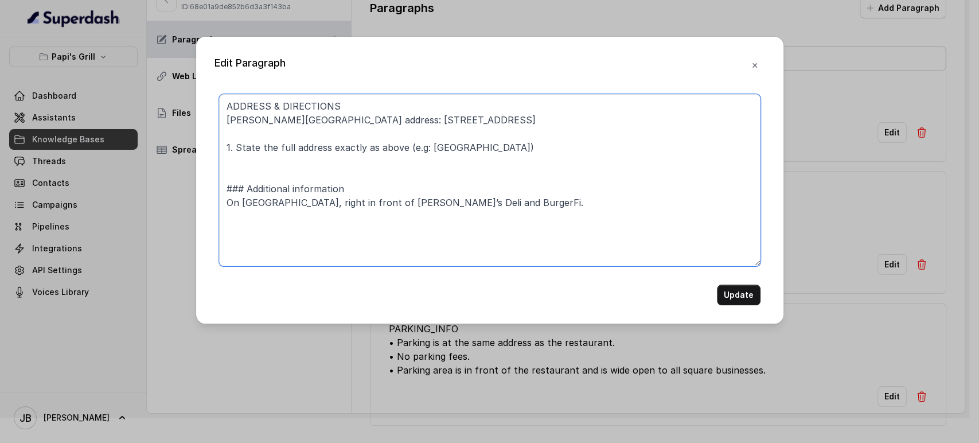
click at [202, 192] on div "Edit Paragraph ADDRESS & DIRECTIONS Papi's Lawrenceville address: 911 Duluth Hw…" at bounding box center [489, 180] width 587 height 287
drag, startPoint x: 282, startPoint y: 205, endPoint x: 273, endPoint y: 207, distance: 9.9
click at [281, 205] on textarea "ADDRESS & DIRECTIONS Papi's Lawrenceville address: 911 Duluth Hwy, Lawrencevill…" at bounding box center [490, 180] width 542 height 172
click at [227, 201] on textarea "ADDRESS & DIRECTIONS Papi's Lawrenceville address: 911 Duluth Hwy, Lawrencevill…" at bounding box center [490, 180] width 542 height 172
type textarea "ADDRESS & DIRECTIONS Papi's Lawrenceville address: 911 Duluth Hwy, Lawrencevill…"
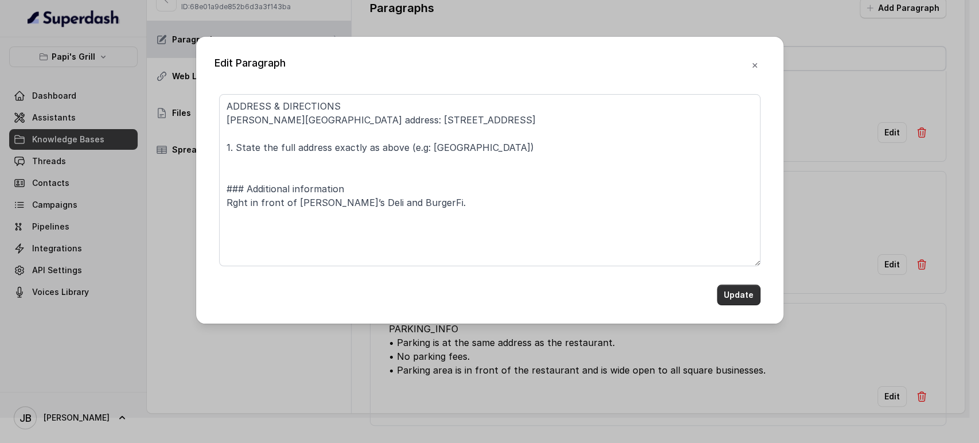
click at [744, 302] on button "Update" at bounding box center [739, 295] width 44 height 21
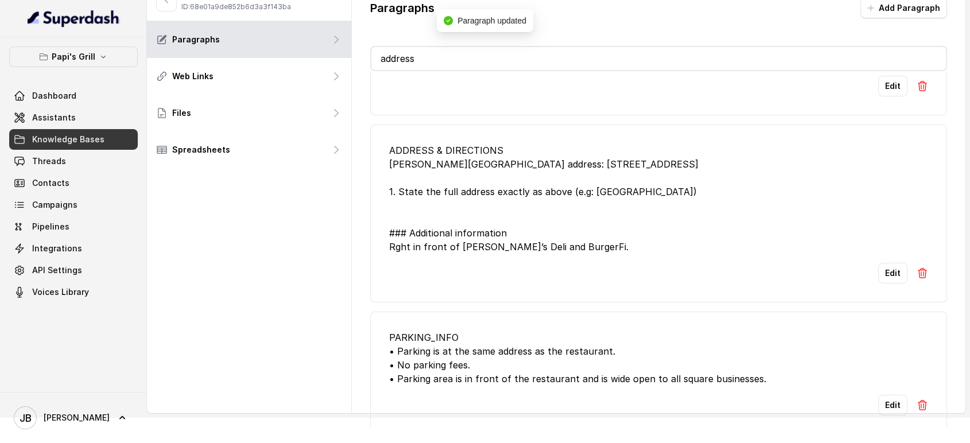
scroll to position [106, 0]
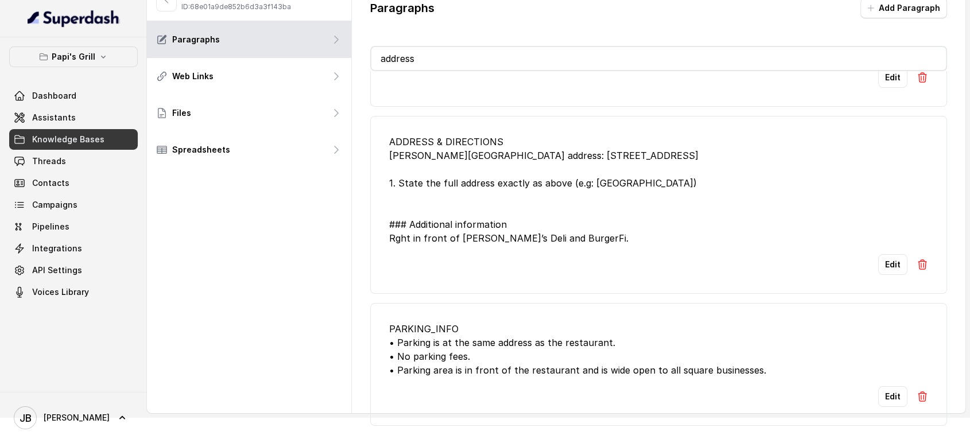
click at [441, 36] on div "Paragraphs Add Paragraph address GIFT CARDS Gift cards available for purchase o…" at bounding box center [659, 211] width 614 height 465
click at [439, 59] on input "address" at bounding box center [658, 58] width 575 height 23
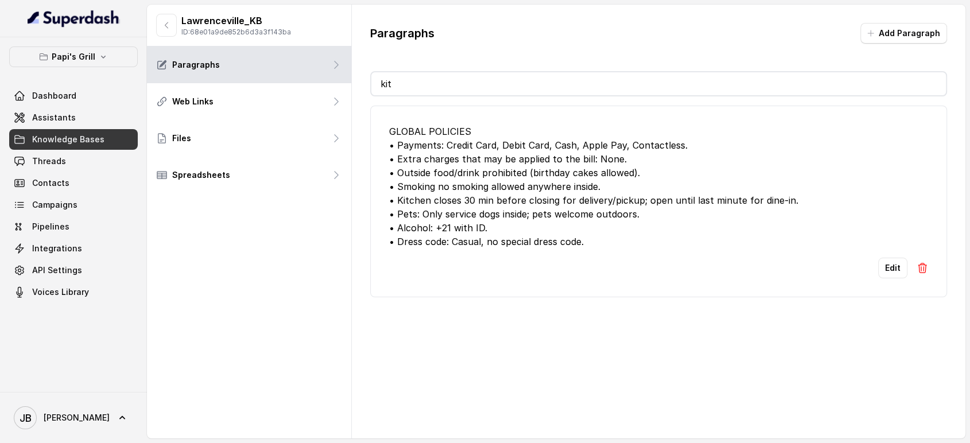
scroll to position [0, 0]
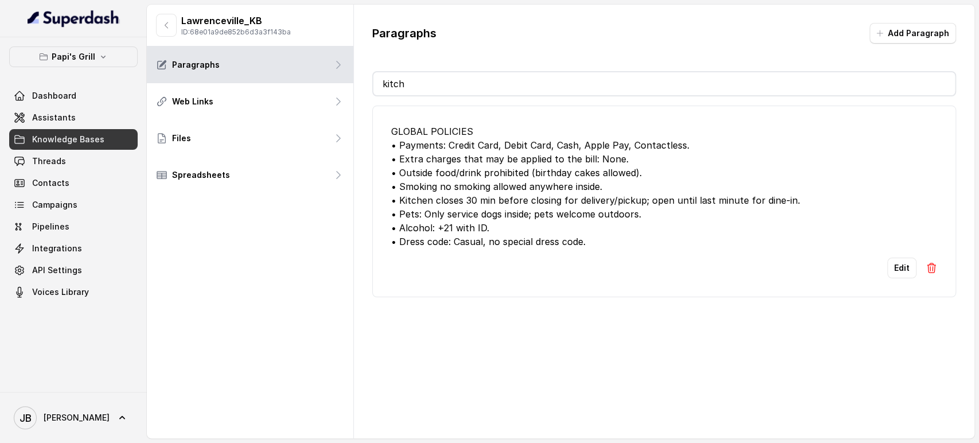
type input "kitch"
click at [888, 260] on button "Edit" at bounding box center [902, 268] width 29 height 21
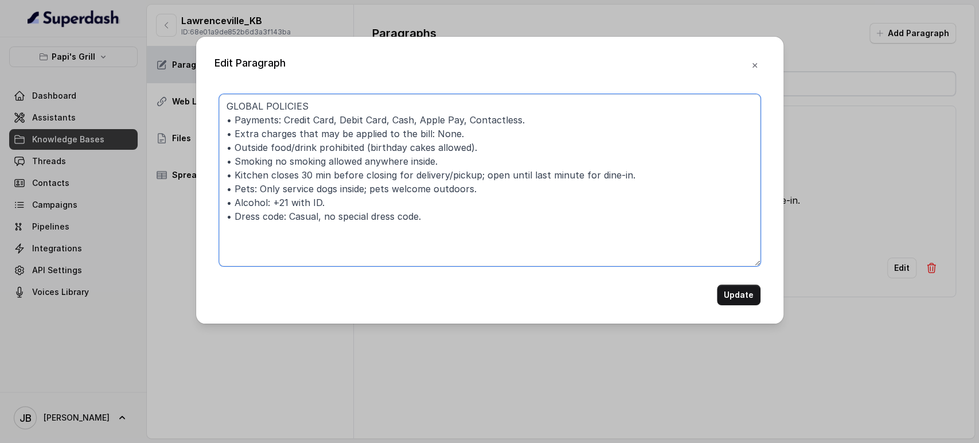
click at [229, 120] on textarea "GLOBAL POLICIES • Payments: Credit Card, Debit Card, Cash, Apple Pay, Contactle…" at bounding box center [490, 180] width 542 height 172
click at [351, 178] on textarea "GLOBAL POLICIES - Payments: Credit Card, Debit Card, Cash, Apple Pay, Contactle…" at bounding box center [490, 180] width 542 height 172
drag, startPoint x: 297, startPoint y: 176, endPoint x: 302, endPoint y: 180, distance: 6.2
click at [298, 177] on textarea "GLOBAL POLICIES - Payments: Credit Card, Debit Card, Cash, Apple Pay, Contactle…" at bounding box center [490, 180] width 542 height 172
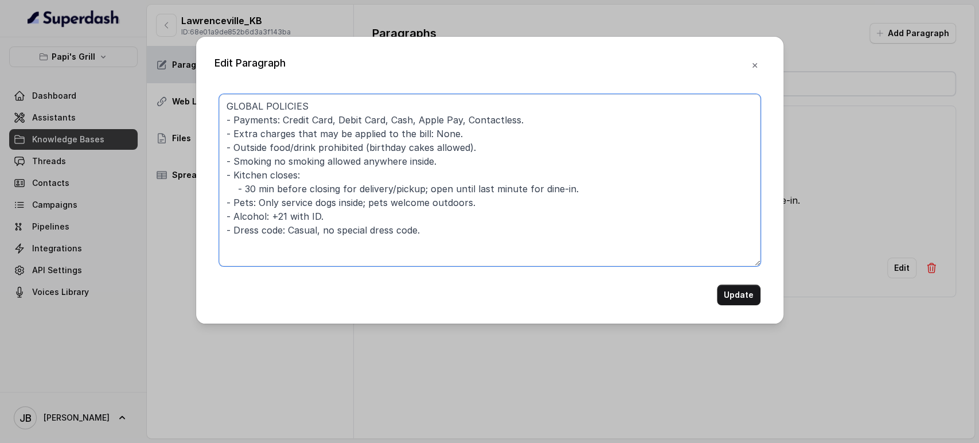
click at [429, 188] on textarea "GLOBAL POLICIES - Payments: Credit Card, Debit Card, Cash, Apple Pay, Contactle…" at bounding box center [490, 180] width 542 height 172
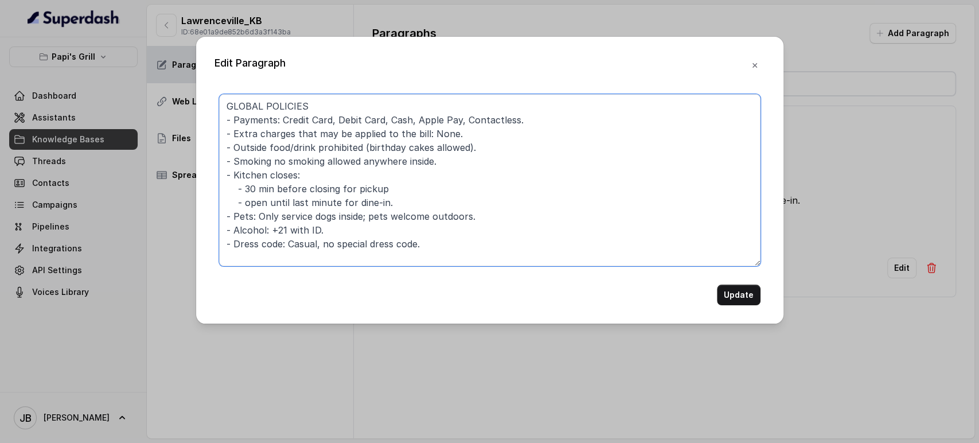
click at [324, 192] on textarea "GLOBAL POLICIES - Payments: Credit Card, Debit Card, Cash, Apple Pay, Contactle…" at bounding box center [490, 180] width 542 height 172
click at [324, 191] on textarea "GLOBAL POLICIES - Payments: Credit Card, Debit Card, Cash, Apple Pay, Contactle…" at bounding box center [490, 180] width 542 height 172
click at [324, 192] on textarea "GLOBAL POLICIES - Payments: Credit Card, Debit Card, Cash, Apple Pay, Contactle…" at bounding box center [490, 180] width 542 height 172
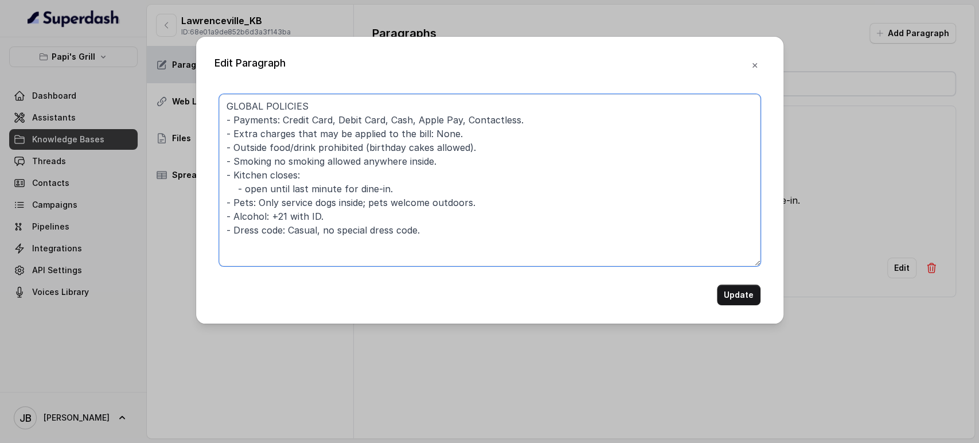
drag, startPoint x: 413, startPoint y: 186, endPoint x: 417, endPoint y: 192, distance: 7.5
click at [413, 188] on textarea "GLOBAL POLICIES - Payments: Credit Card, Debit Card, Cash, Apple Pay, Contactle…" at bounding box center [490, 180] width 542 height 172
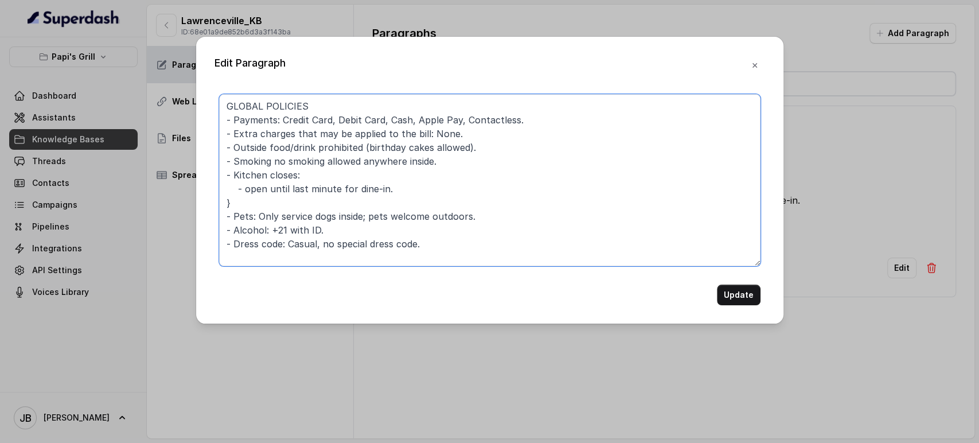
paste textarea "- 30 min before closing for pickup"
type textarea "GLOBAL POLICIES - Payments: Credit Card, Debit Card, Cash, Apple Pay, Contactle…"
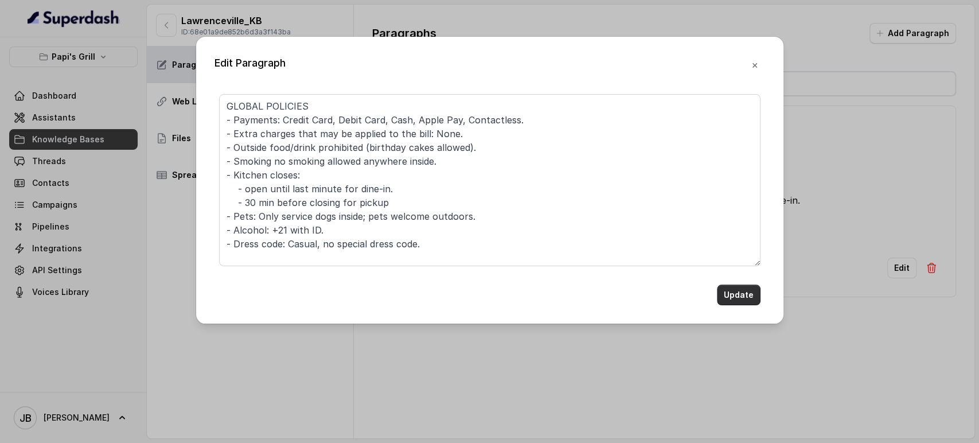
click at [725, 290] on button "Update" at bounding box center [739, 295] width 44 height 21
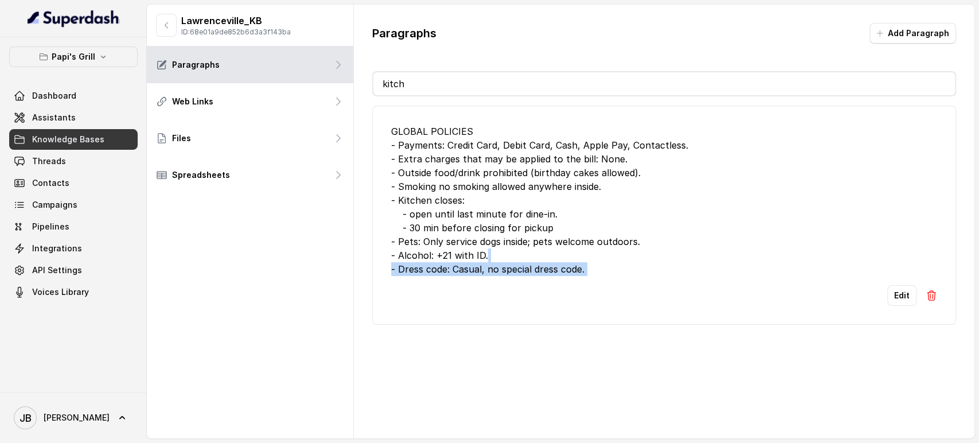
drag, startPoint x: 491, startPoint y: 210, endPoint x: 579, endPoint y: 248, distance: 96.3
click at [579, 248] on li "GLOBAL POLICIES - Payments: Credit Card, Debit Card, Cash, Apple Pay, Contactle…" at bounding box center [664, 215] width 584 height 219
click at [580, 248] on div "GLOBAL POLICIES - Payments: Credit Card, Debit Card, Cash, Apple Pay, Contactle…" at bounding box center [664, 199] width 546 height 151
click at [479, 80] on input "kitch" at bounding box center [664, 83] width 582 height 23
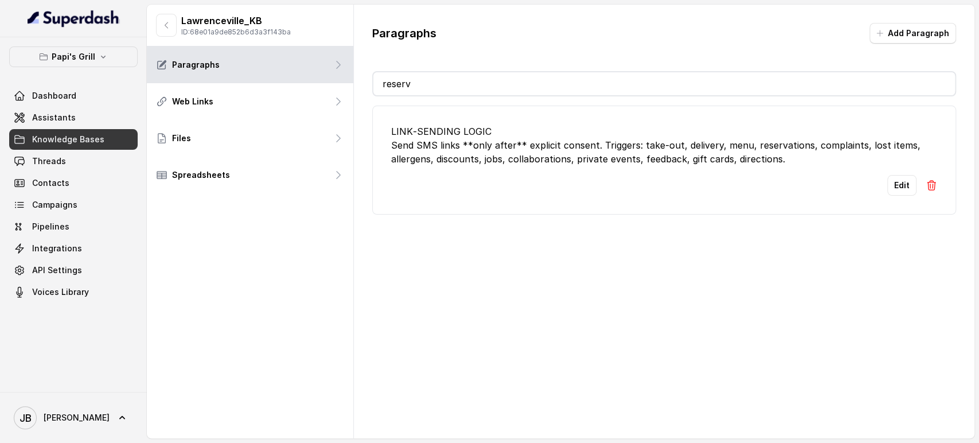
type input "reserva"
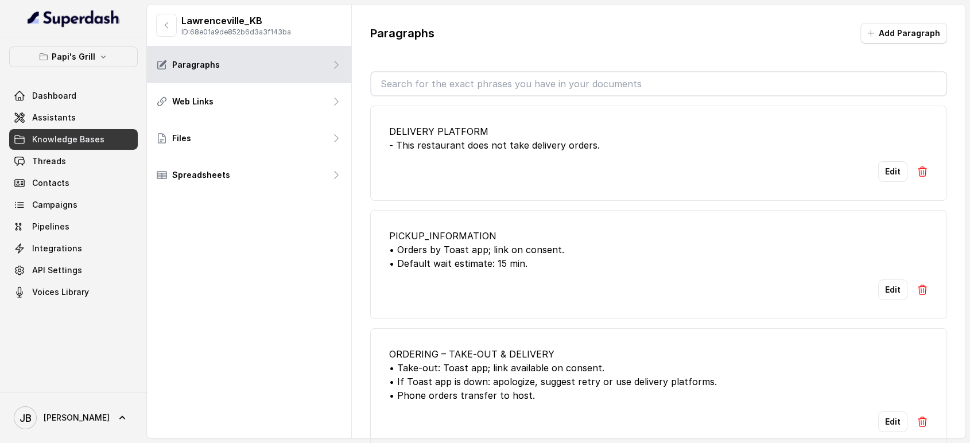
drag, startPoint x: 883, startPoint y: 45, endPoint x: 877, endPoint y: 40, distance: 7.7
click at [879, 44] on div "Paragraphs Add Paragraph" at bounding box center [658, 38] width 577 height 30
click at [876, 38] on button "Add Paragraph" at bounding box center [903, 33] width 87 height 21
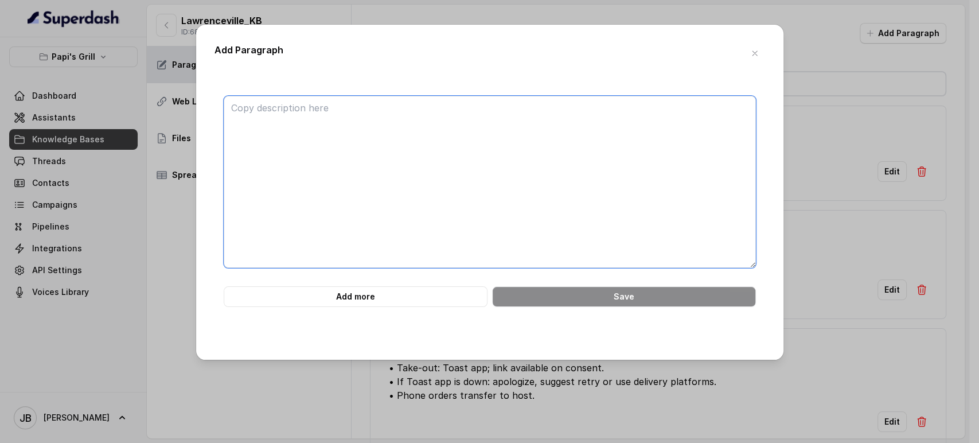
click at [532, 146] on textarea at bounding box center [490, 182] width 532 height 172
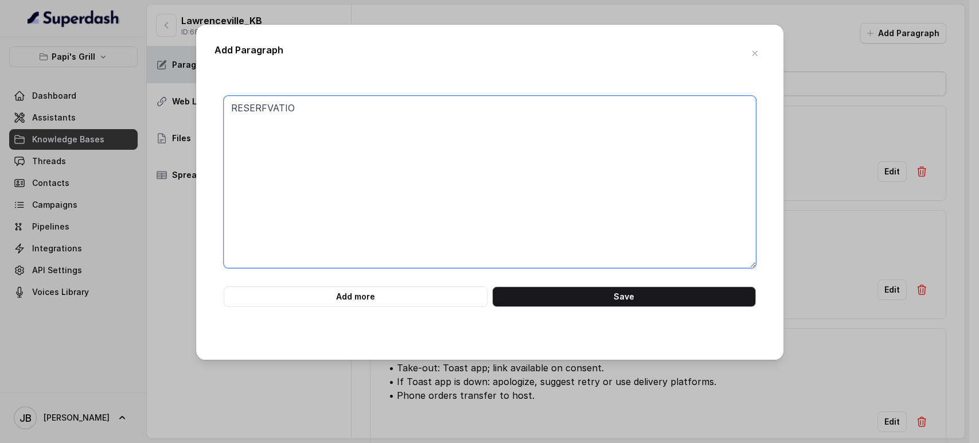
type textarea "RESERFVATION"
click at [520, 144] on textarea "RESERVATIONS Reservations are taken only by the phone" at bounding box center [490, 182] width 532 height 172
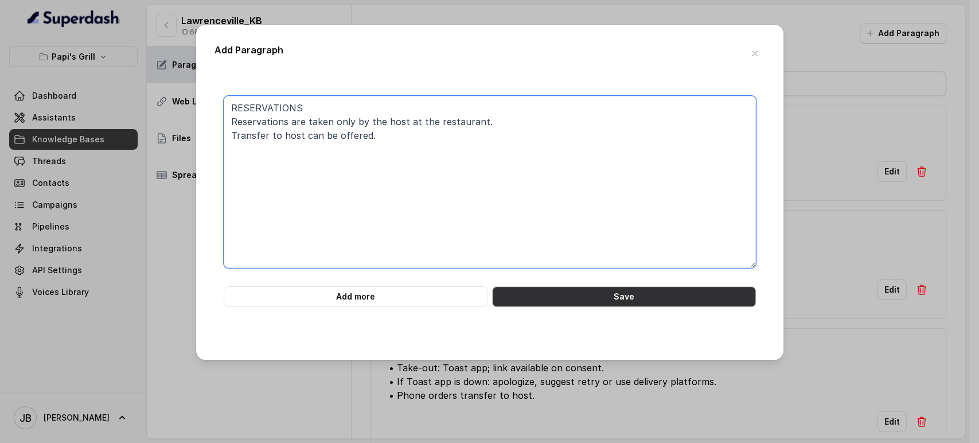
type textarea "RESERVATIONS Reservations are taken only by the host at the restaurant. Transfe…"
click at [633, 296] on button "Save" at bounding box center [624, 296] width 264 height 21
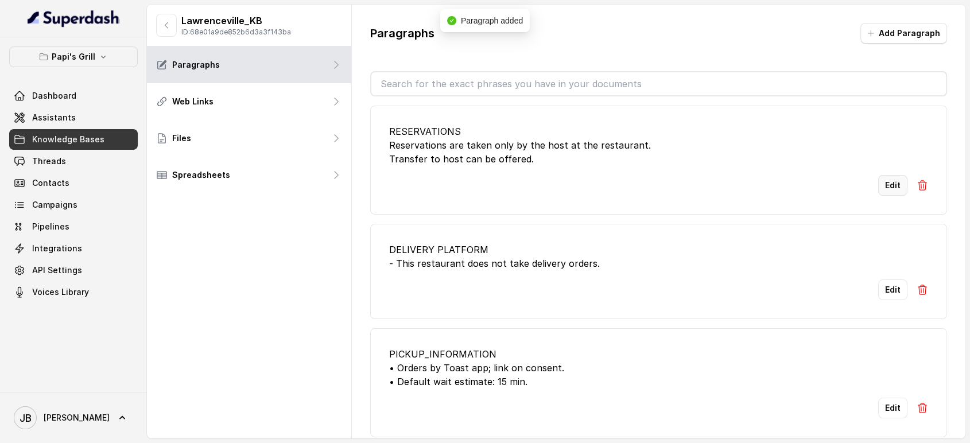
click at [888, 178] on button "Edit" at bounding box center [892, 185] width 29 height 21
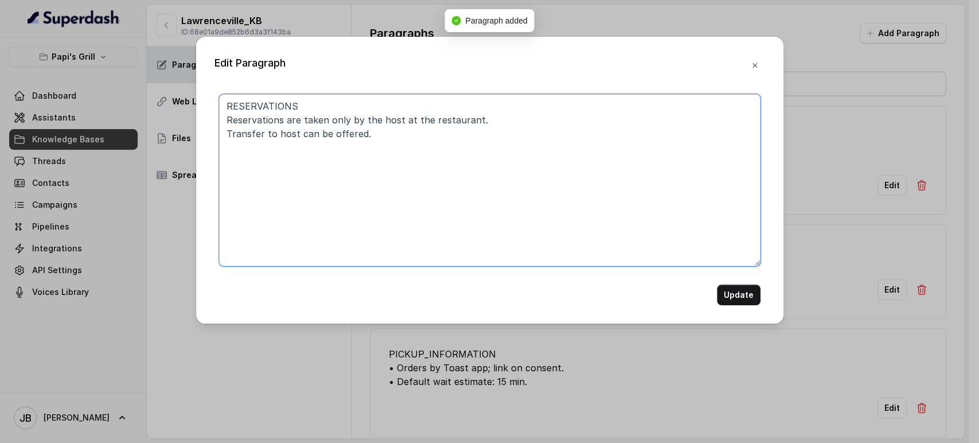
click at [227, 118] on textarea "RESERVATIONS Reservations are taken only by the host at the restaurant. Transfe…" at bounding box center [490, 180] width 542 height 172
click at [225, 134] on textarea "RESERVATIONS - Reservations are taken only by the host at the restaurant. Trans…" at bounding box center [490, 180] width 542 height 172
type textarea "RESERVATIONS - Reservations are taken only by the host at the restaurant. - Tra…"
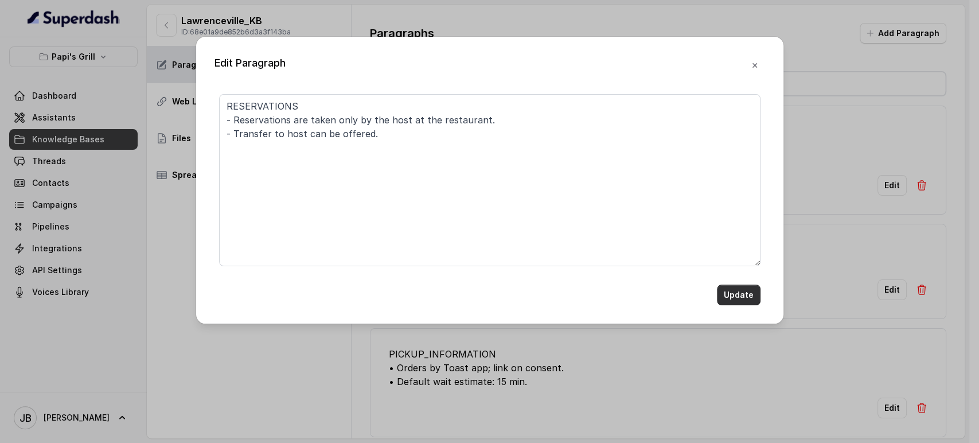
click at [737, 297] on button "Update" at bounding box center [739, 295] width 44 height 21
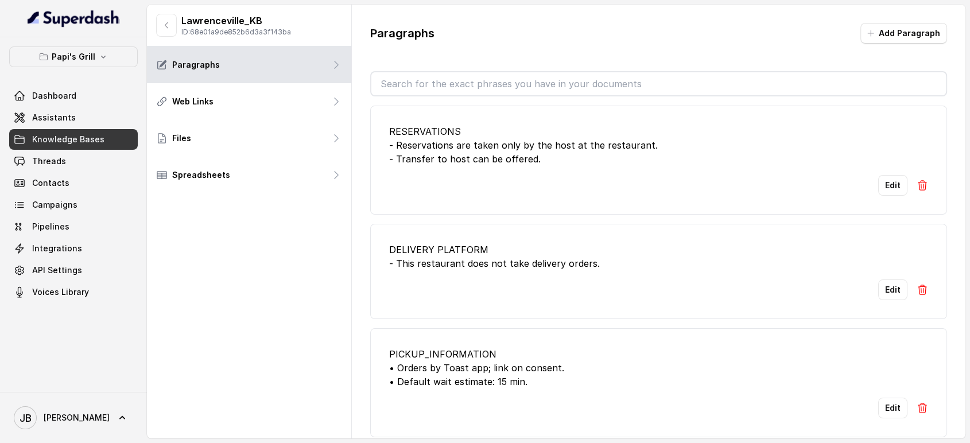
click at [490, 88] on input "text" at bounding box center [658, 83] width 575 height 23
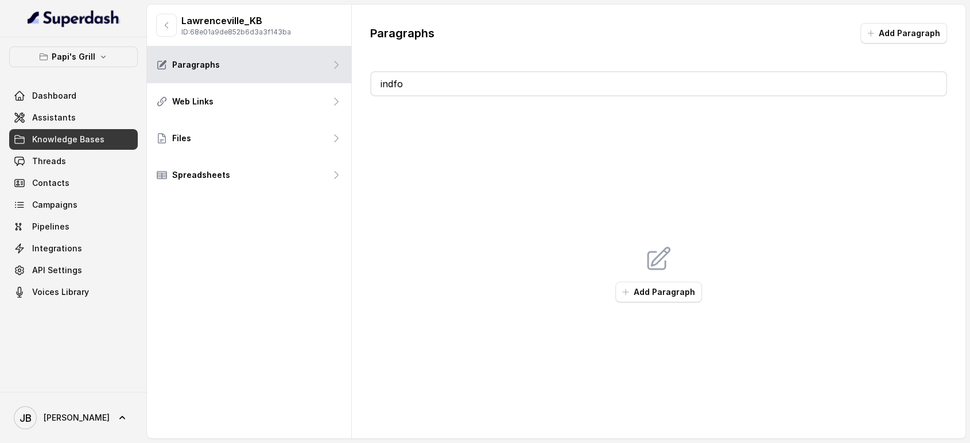
type input "indfoo"
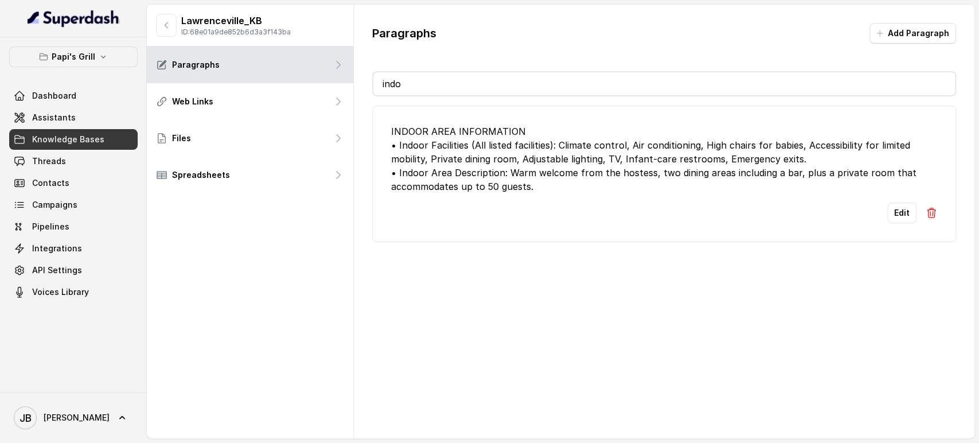
type input "indo"
click at [546, 171] on div "INDOOR AREA INFORMATION • Indoor Facilities (All listed facilities): Climate co…" at bounding box center [664, 158] width 546 height 69
click at [888, 211] on button "Edit" at bounding box center [902, 213] width 29 height 21
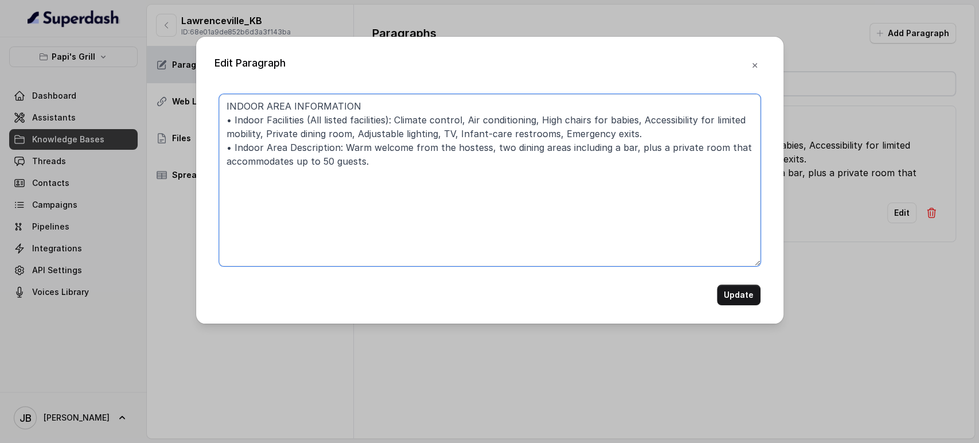
drag, startPoint x: 346, startPoint y: 145, endPoint x: 494, endPoint y: 151, distance: 148.1
click at [494, 151] on textarea "INDOOR AREA INFORMATION • Indoor Facilities (All listed facilities): Climate co…" at bounding box center [490, 180] width 542 height 172
click at [418, 151] on textarea "INDOOR AREA INFORMATION • Indoor Facilities (All listed facilities): Climate co…" at bounding box center [490, 180] width 542 height 172
click at [544, 149] on textarea "INDOOR AREA INFORMATION • Indoor Facilities (All listed facilities): Climate co…" at bounding box center [490, 180] width 542 height 172
click at [341, 153] on textarea "INDOOR AREA INFORMATION • Indoor Facilities (All listed facilities): Climate co…" at bounding box center [490, 180] width 542 height 172
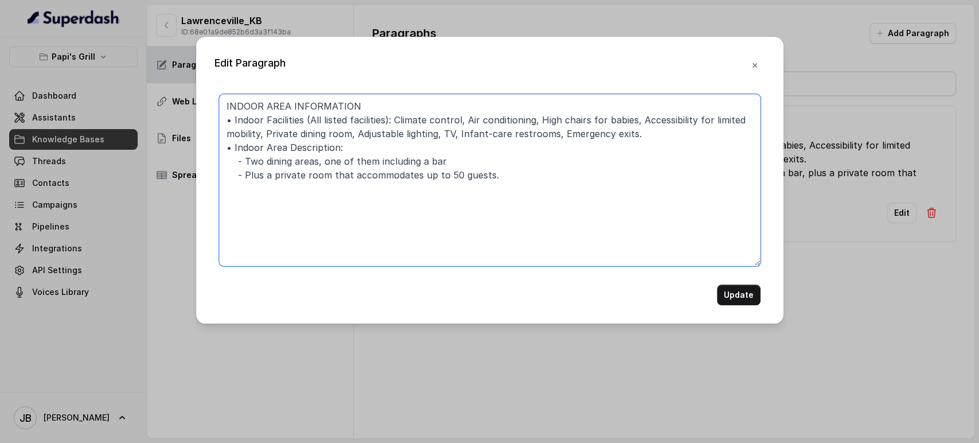
drag, startPoint x: 233, startPoint y: 153, endPoint x: 226, endPoint y: 150, distance: 7.5
click at [226, 150] on textarea "INDOOR AREA INFORMATION • Indoor Facilities (All listed facilities): Climate co…" at bounding box center [490, 180] width 542 height 172
drag, startPoint x: 273, startPoint y: 178, endPoint x: 415, endPoint y: 171, distance: 142.5
click at [280, 176] on textarea "INDOOR AREA INFORMATION • Indoor Facilities (All listed facilities): Climate co…" at bounding box center [490, 180] width 542 height 172
click at [430, 169] on textarea "INDOOR AREA INFORMATION • Indoor Facilities (All listed facilities): Climate co…" at bounding box center [490, 180] width 542 height 172
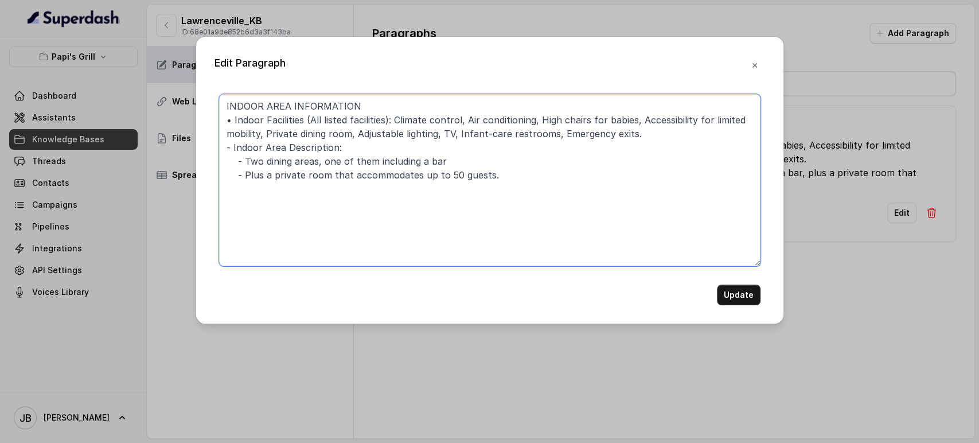
type textarea "INDOOR AREA INFORMATION • Indoor Facilities (All listed facilities): Climate co…"
click at [726, 292] on button "Update" at bounding box center [739, 295] width 44 height 21
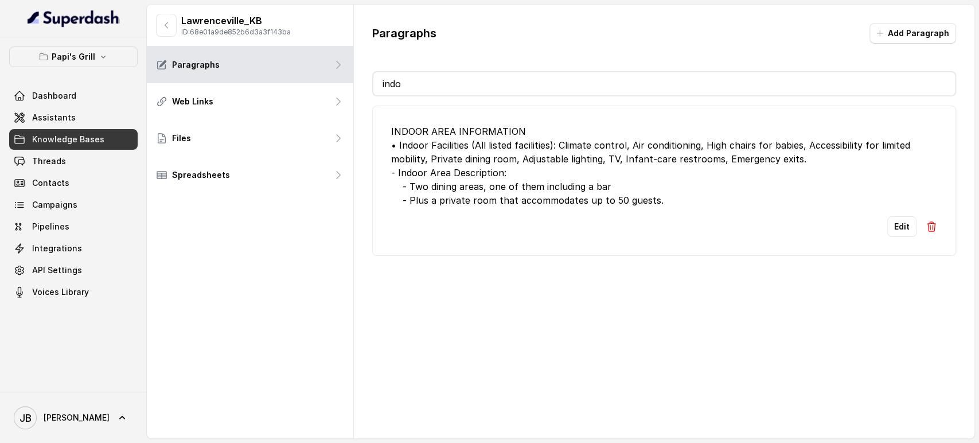
drag, startPoint x: 428, startPoint y: 85, endPoint x: 435, endPoint y: 94, distance: 11.8
click at [430, 88] on input "indo" at bounding box center [664, 83] width 582 height 23
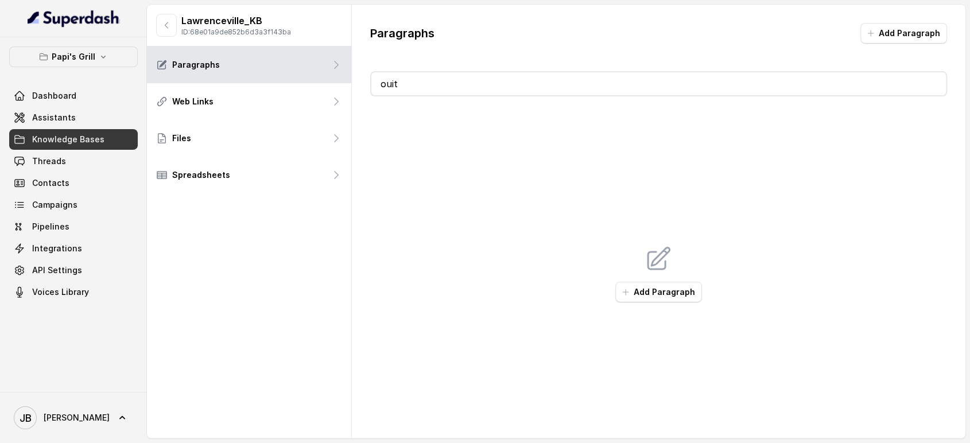
type input "ou"
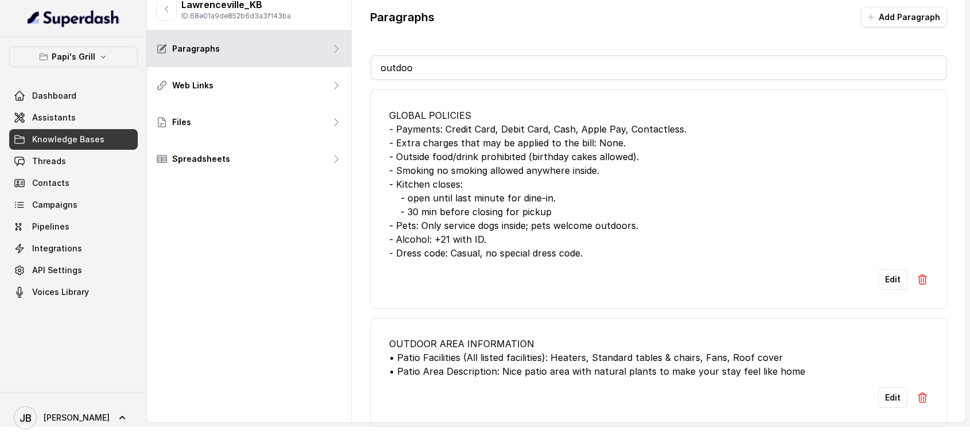
scroll to position [25, 0]
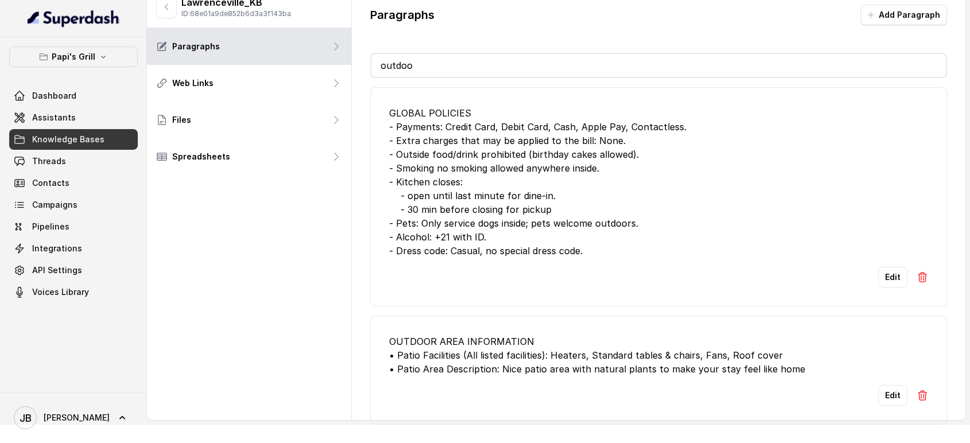
type input "outdoo"
click at [423, 54] on input "outdoo" at bounding box center [658, 65] width 575 height 23
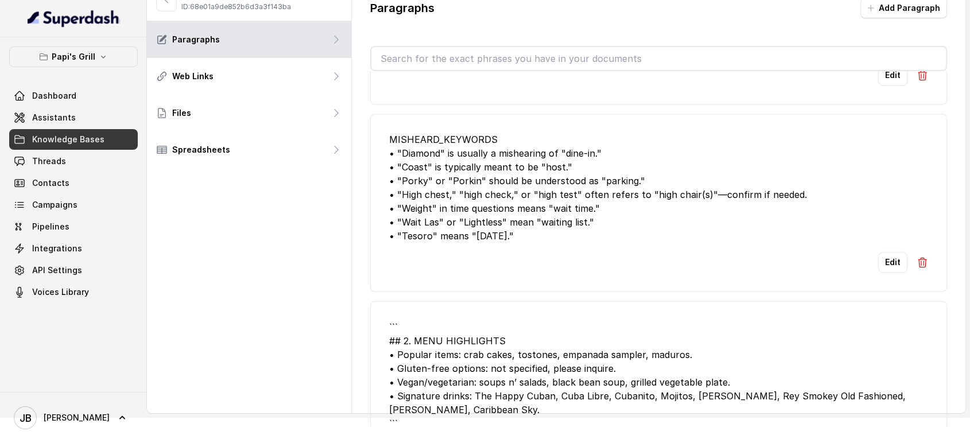
scroll to position [2103, 0]
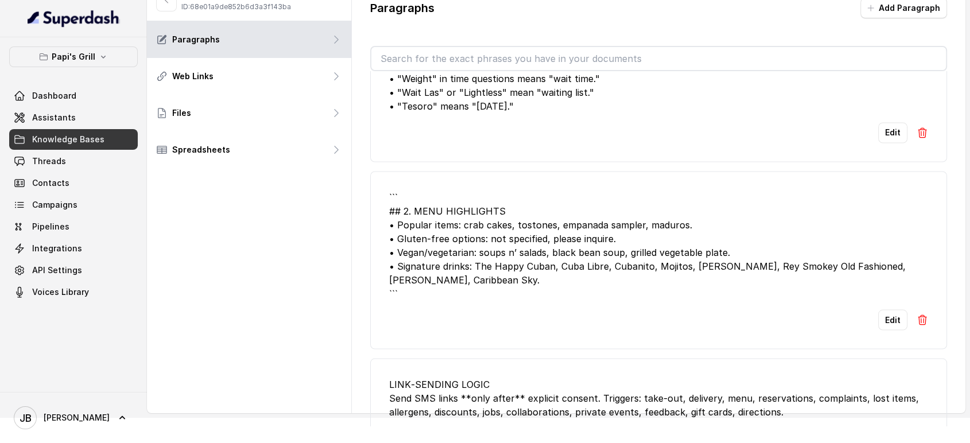
click at [916, 317] on img at bounding box center [921, 319] width 11 height 11
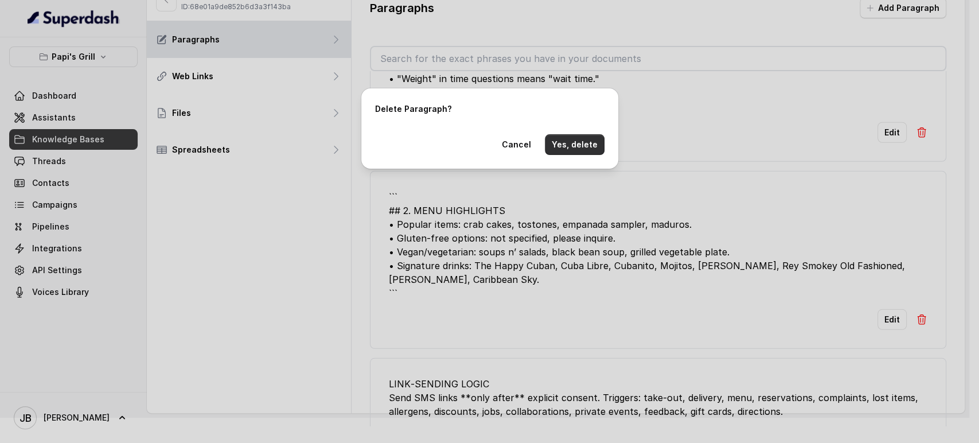
drag, startPoint x: 572, startPoint y: 141, endPoint x: 575, endPoint y: 156, distance: 15.2
click at [571, 141] on button "Yes, delete" at bounding box center [575, 144] width 60 height 21
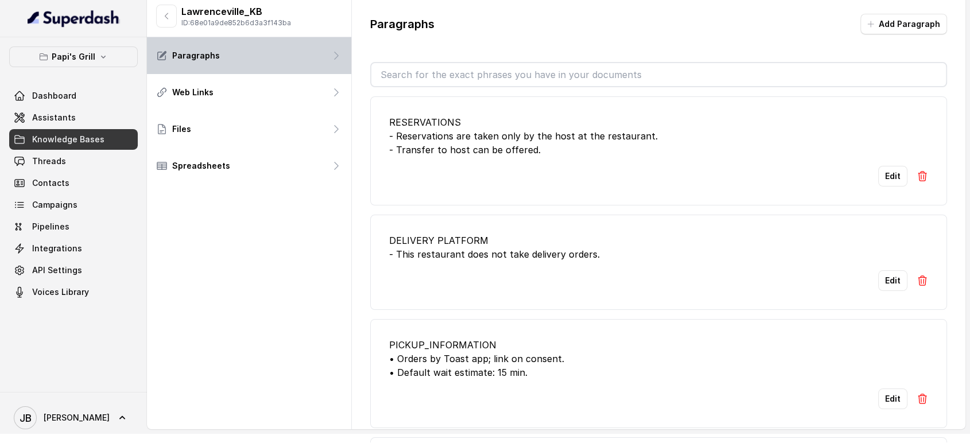
scroll to position [0, 0]
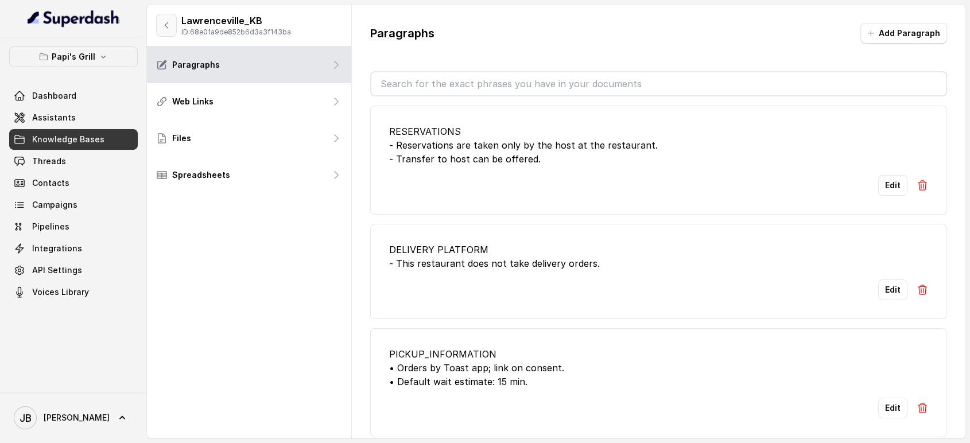
click at [174, 26] on button "button" at bounding box center [166, 25] width 21 height 23
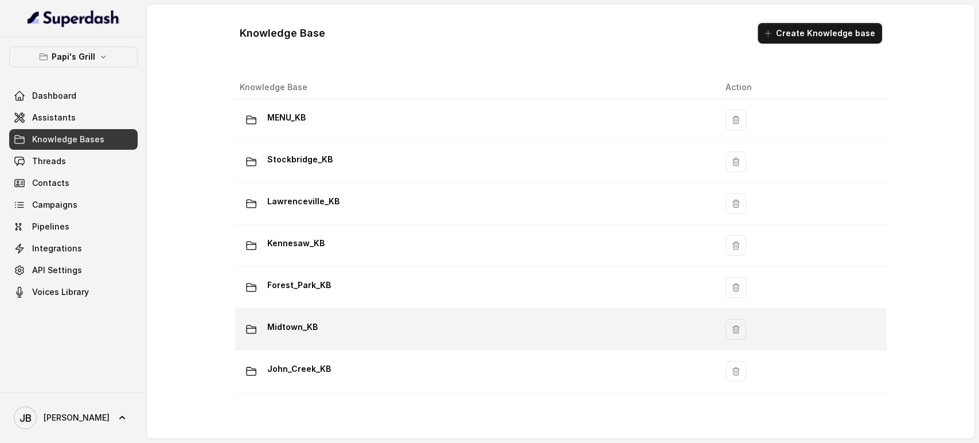
click at [349, 348] on td "Midtown_KB" at bounding box center [475, 330] width 481 height 42
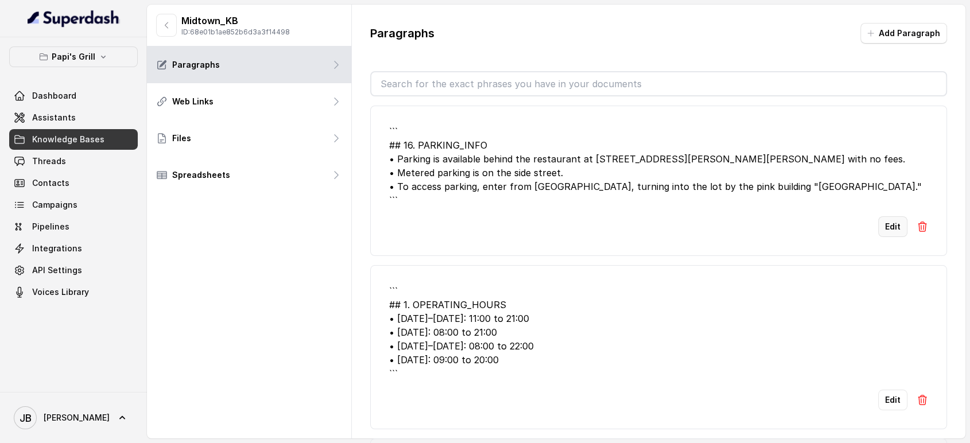
click at [878, 223] on button "Edit" at bounding box center [892, 226] width 29 height 21
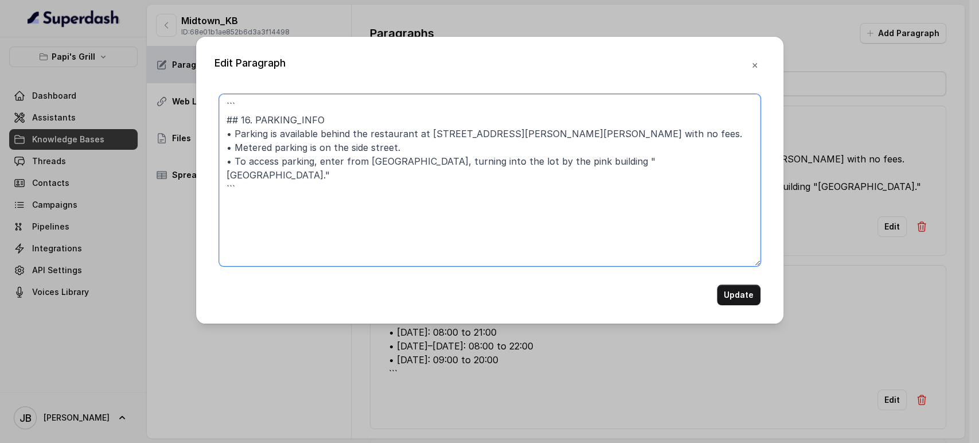
drag, startPoint x: 254, startPoint y: 119, endPoint x: 158, endPoint y: 63, distance: 111.4
click at [151, 77] on div "Edit Paragraph ``` ## 16. PARKING_INFO • Parking is available behind the restau…" at bounding box center [489, 221] width 979 height 443
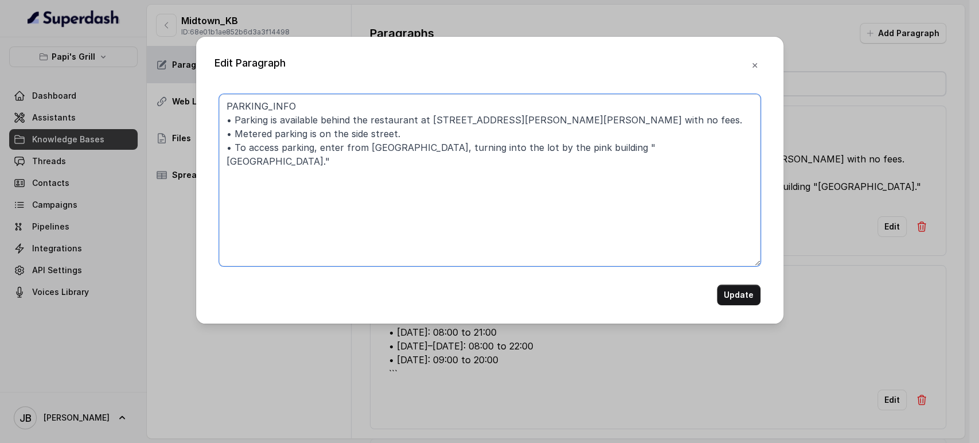
type textarea "PARKING_INFO • Parking is available behind the restaurant at 216 Ponce De Leon …"
drag, startPoint x: 287, startPoint y: 108, endPoint x: 496, endPoint y: 123, distance: 209.4
click at [467, 123] on textarea "PARKING_INFO • Parking is available behind the restaurant at 216 Ponce De Leon …" at bounding box center [490, 180] width 542 height 172
click at [503, 124] on textarea "PARKING_INFO • Parking is available behind the restaurant at 216 Ponce De Leon …" at bounding box center [490, 180] width 542 height 172
click at [513, 135] on textarea "PARKING_INFO • Parking is available behind the restaurant at 216 Ponce De Leon …" at bounding box center [490, 180] width 542 height 172
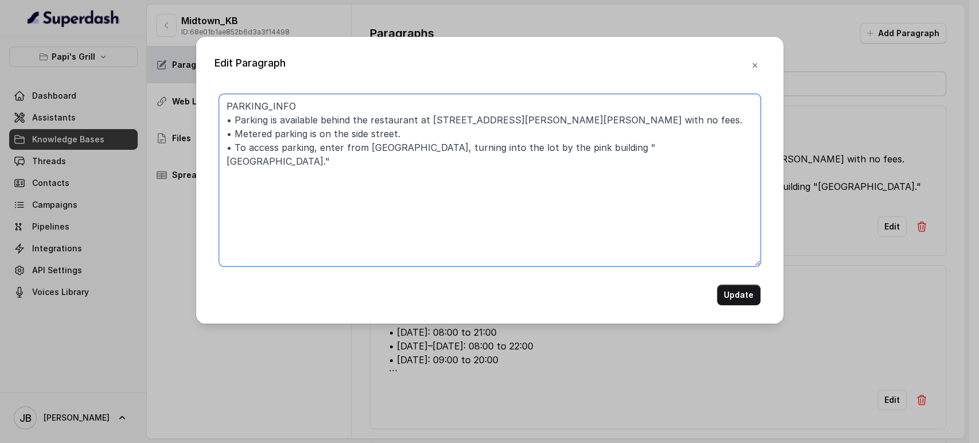
drag, startPoint x: 258, startPoint y: 150, endPoint x: 466, endPoint y: 159, distance: 209.0
click at [465, 159] on textarea "PARKING_INFO • Parking is available behind the restaurant at 216 Ponce De Leon …" at bounding box center [490, 180] width 542 height 172
click at [467, 159] on textarea "PARKING_INFO • Parking is available behind the restaurant at 216 Ponce De Leon …" at bounding box center [490, 180] width 542 height 172
click at [744, 297] on button "Update" at bounding box center [739, 295] width 44 height 21
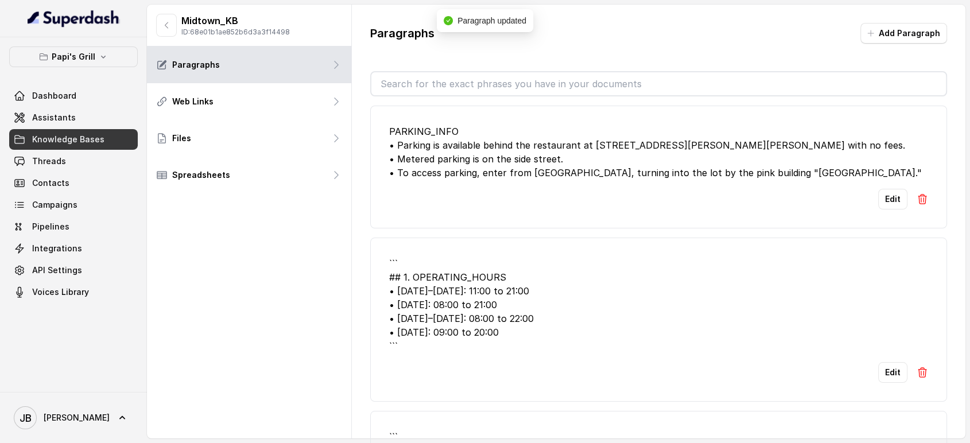
click at [916, 367] on img at bounding box center [921, 372] width 11 height 11
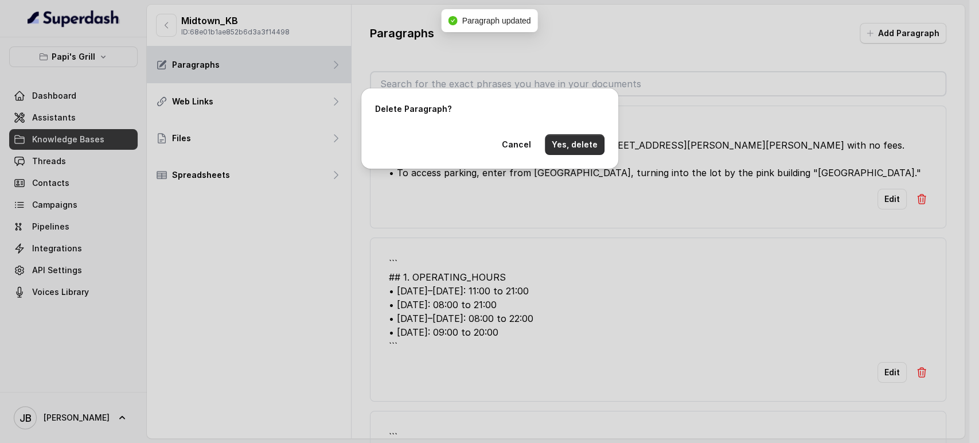
drag, startPoint x: 570, startPoint y: 147, endPoint x: 576, endPoint y: 153, distance: 8.1
click at [571, 149] on button "Yes, delete" at bounding box center [575, 144] width 60 height 21
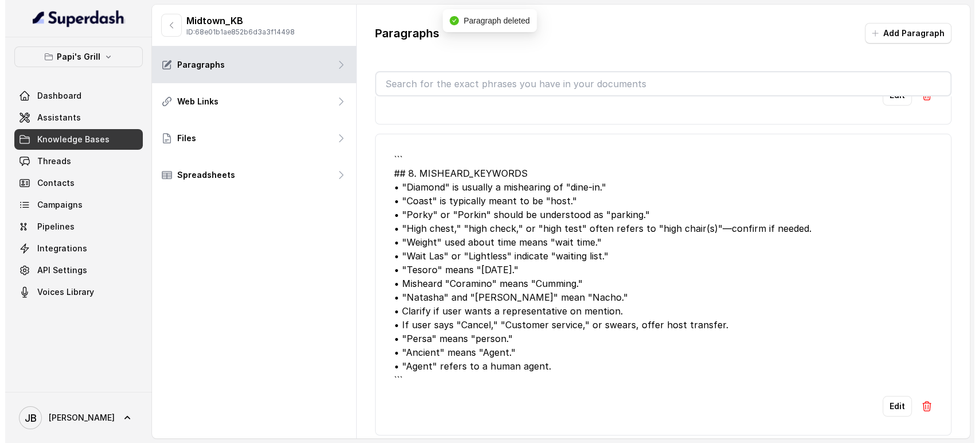
scroll to position [127, 0]
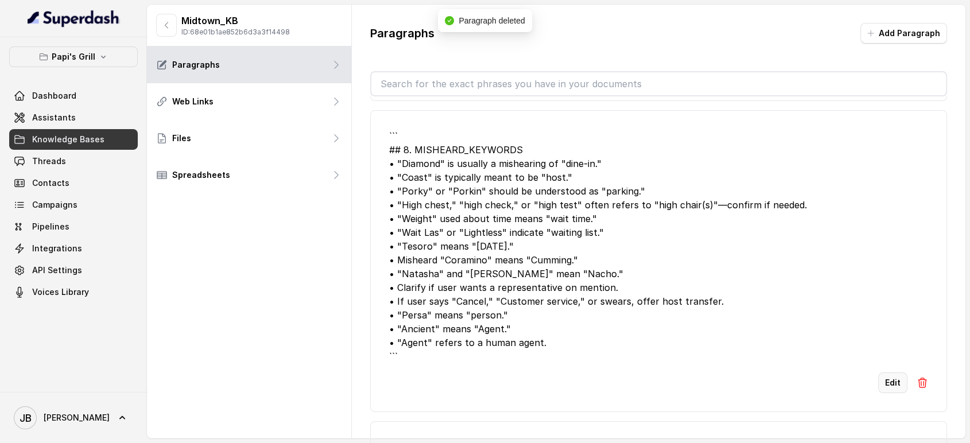
click at [889, 380] on button "Edit" at bounding box center [892, 382] width 29 height 21
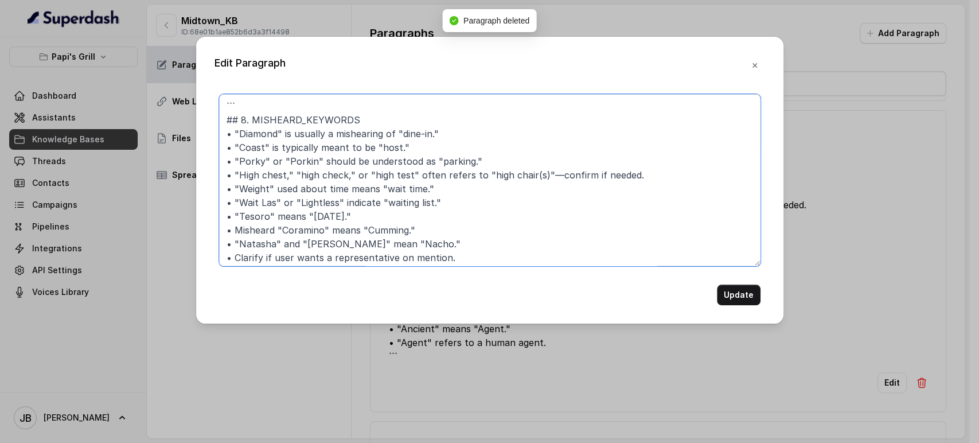
drag, startPoint x: 248, startPoint y: 118, endPoint x: 178, endPoint y: 67, distance: 87.1
click at [183, 81] on div "Edit Paragraph ``` ## 8. MISHEARD_KEYWORDS • "Diamond" is usually a mishearing …" at bounding box center [489, 221] width 979 height 443
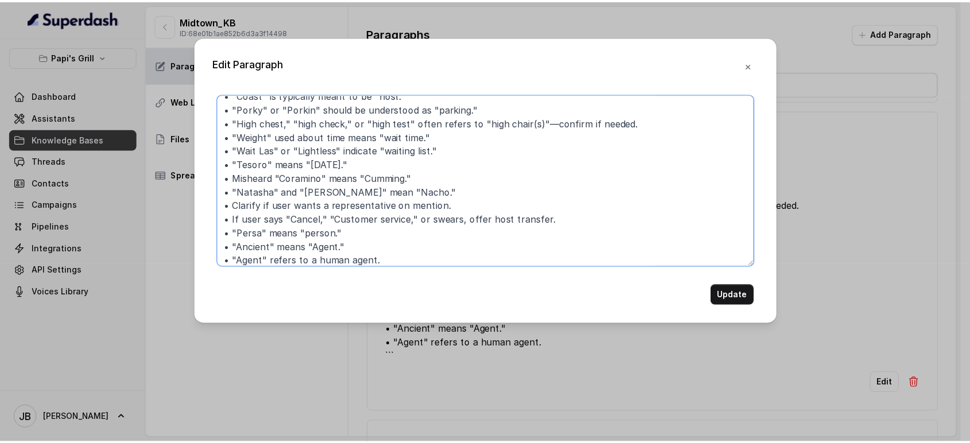
scroll to position [52, 0]
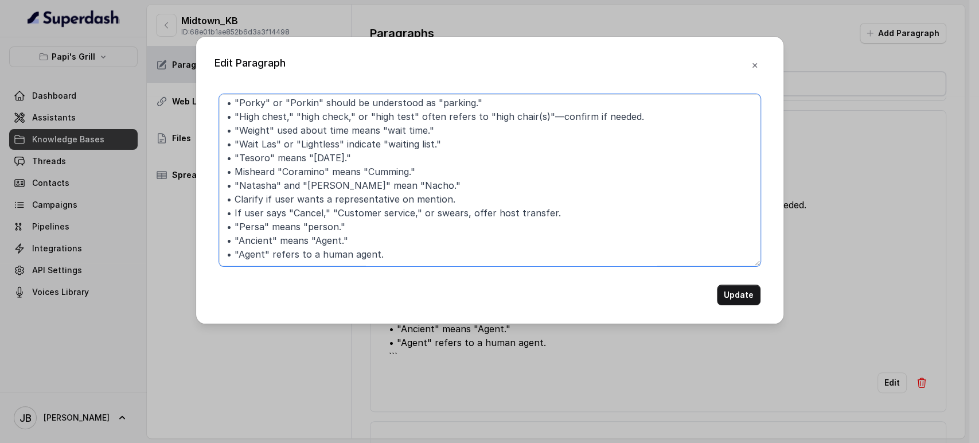
type textarea "MISHEARD_KEYWORDS • "Diamond" is usually a mishearing of "dine-in." • "Coast" i…"
click at [757, 290] on button "Update" at bounding box center [739, 295] width 44 height 21
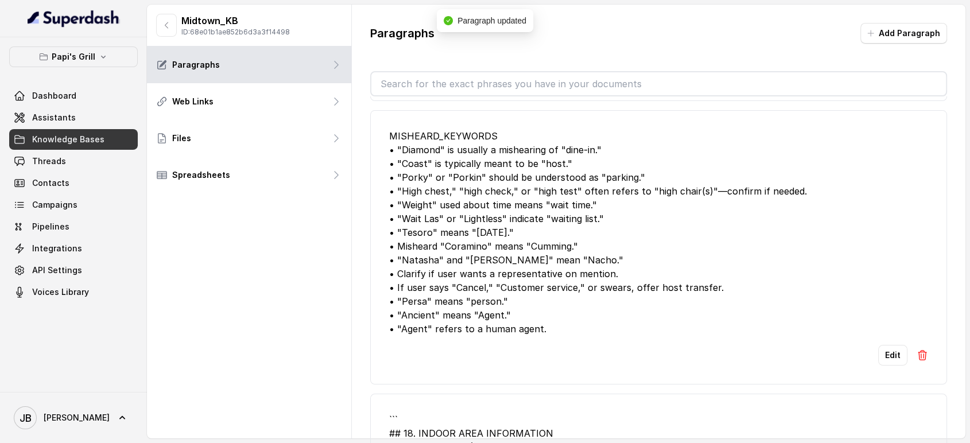
scroll to position [382, 0]
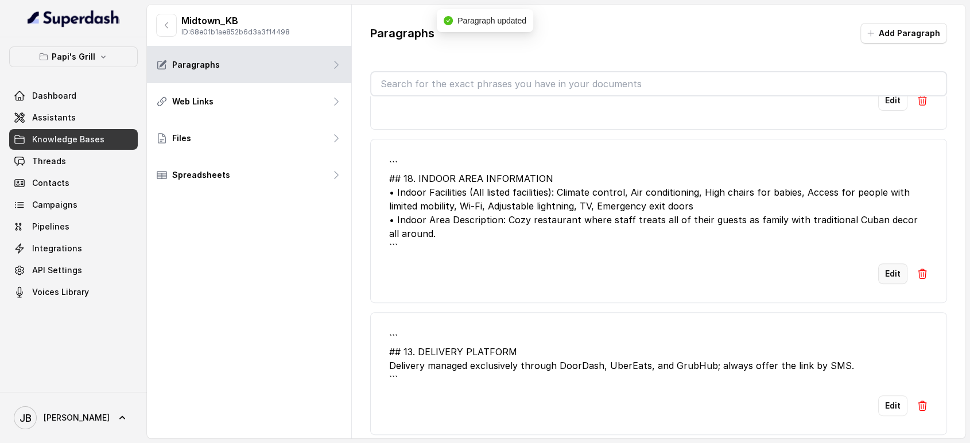
click at [886, 269] on button "Edit" at bounding box center [892, 273] width 29 height 21
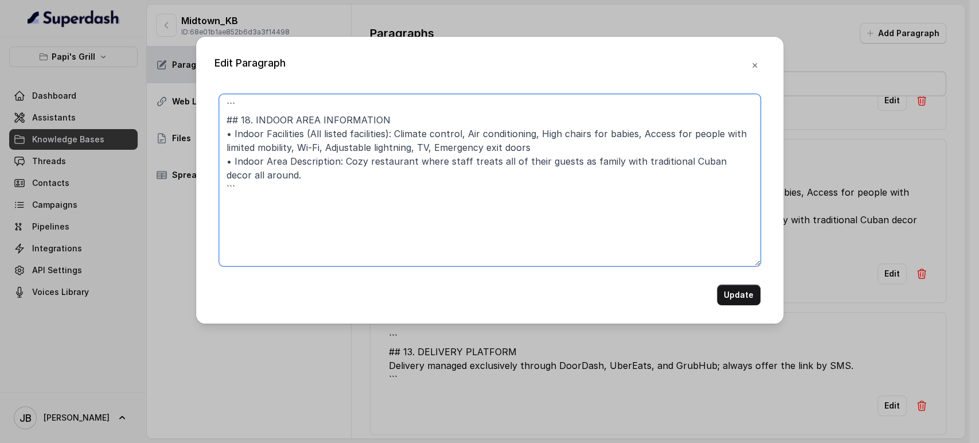
drag, startPoint x: 252, startPoint y: 121, endPoint x: 194, endPoint y: 84, distance: 68.4
click at [195, 85] on div "Edit Paragraph ``` ## 18. INDOOR AREA INFORMATION • Indoor Facilities (All list…" at bounding box center [489, 221] width 979 height 443
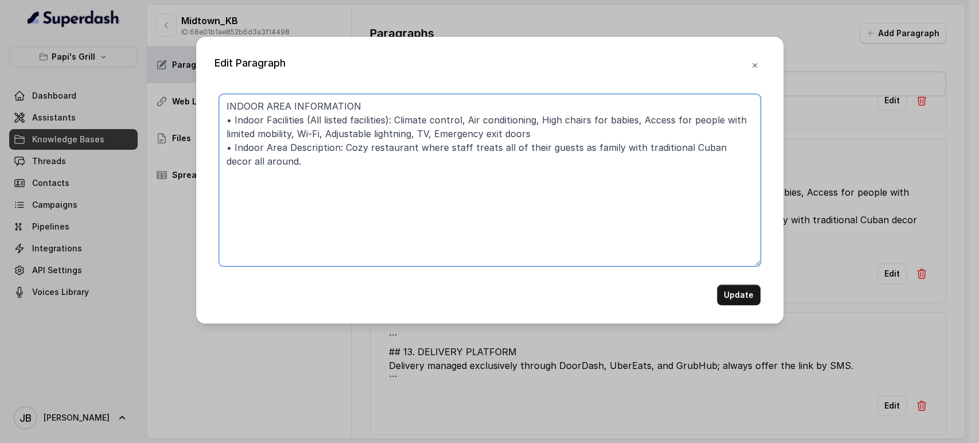
click at [343, 149] on textarea "INDOOR AREA INFORMATION • Indoor Facilities (All listed facilities): Climate co…" at bounding box center [490, 180] width 542 height 172
type textarea "INDOOR AREA INFORMATION • Indoor Facilities (All listed facilities): Climate co…"
click at [754, 279] on form "INDOOR AREA INFORMATION • Indoor Facilities (All listed facilities): Climate co…" at bounding box center [490, 199] width 542 height 211
click at [739, 297] on button "Update" at bounding box center [739, 295] width 44 height 21
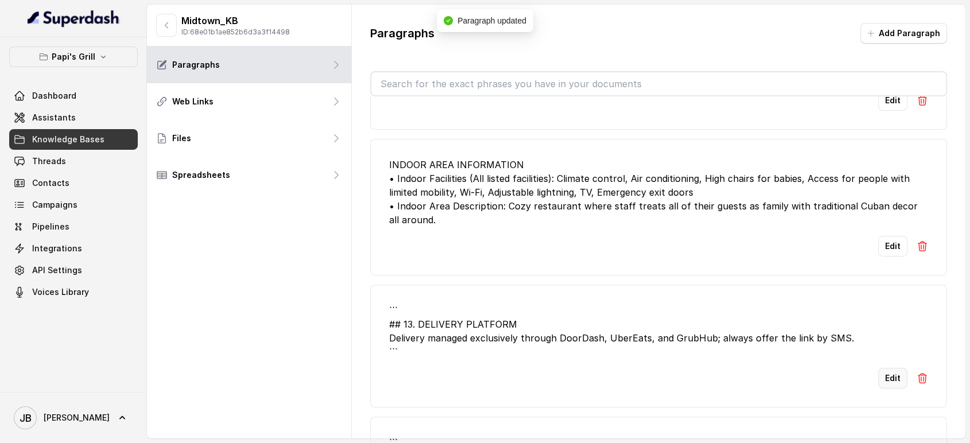
click at [890, 375] on button "Edit" at bounding box center [892, 378] width 29 height 21
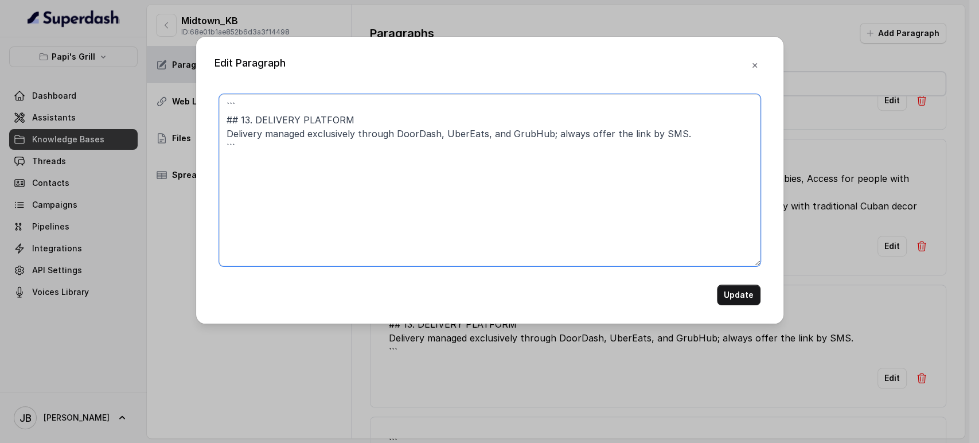
drag, startPoint x: 425, startPoint y: 229, endPoint x: 423, endPoint y: 223, distance: 6.5
click at [422, 224] on textarea "``` ## 13. DELIVERY PLATFORM Delivery managed exclusively through DoorDash, Ube…" at bounding box center [490, 180] width 542 height 172
paste textarea "DELIVERY PLATFORM - This restaurant does not take delivery orders."
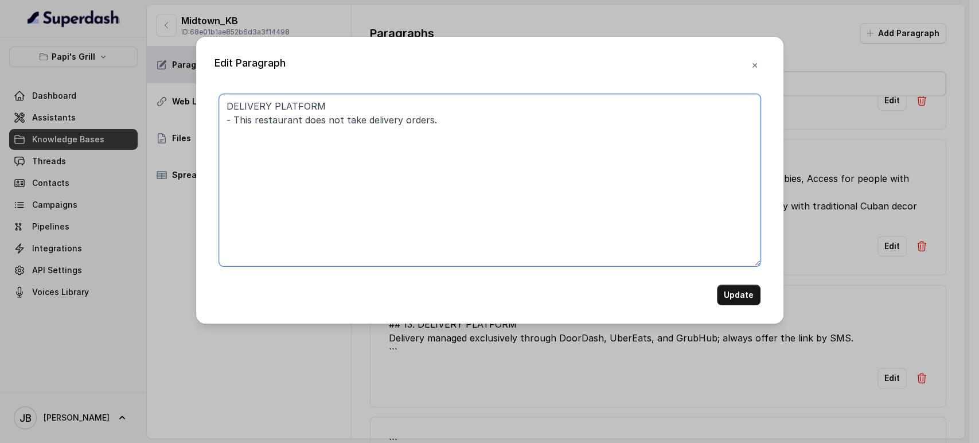
type textarea "DELIVERY PLATFORM - This restaurant does not take delivery orders."
click at [722, 297] on button "Update" at bounding box center [739, 295] width 44 height 21
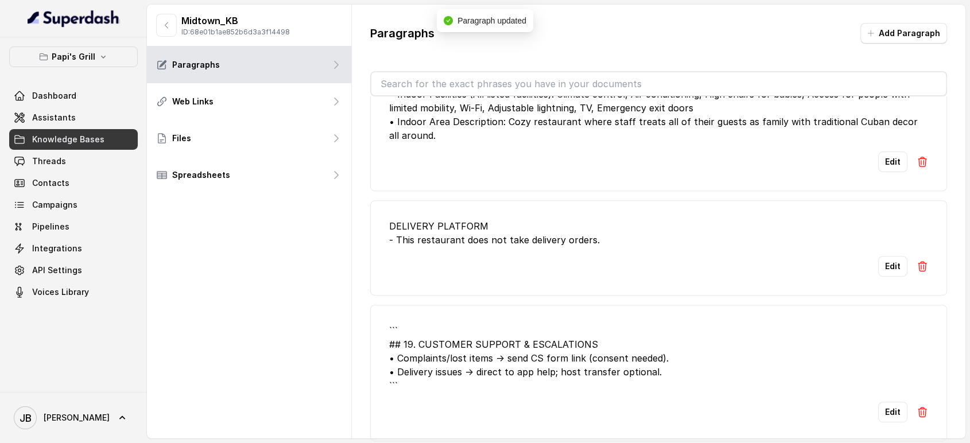
scroll to position [509, 0]
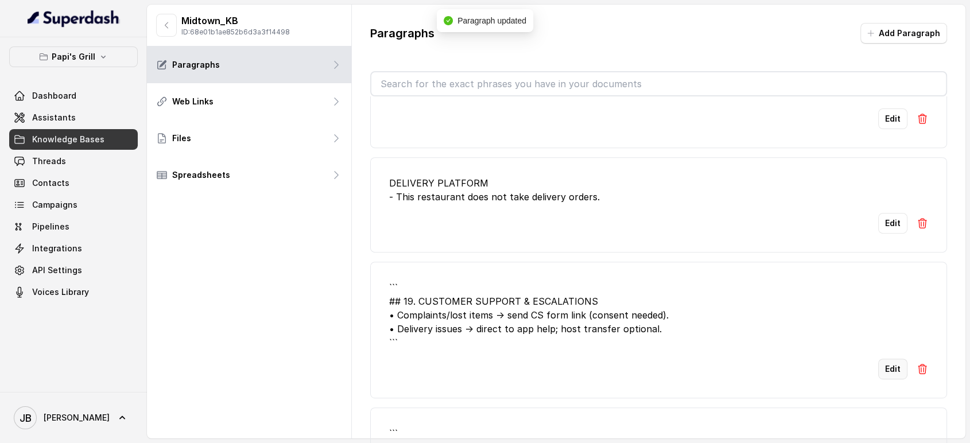
click at [879, 368] on button "Edit" at bounding box center [892, 369] width 29 height 21
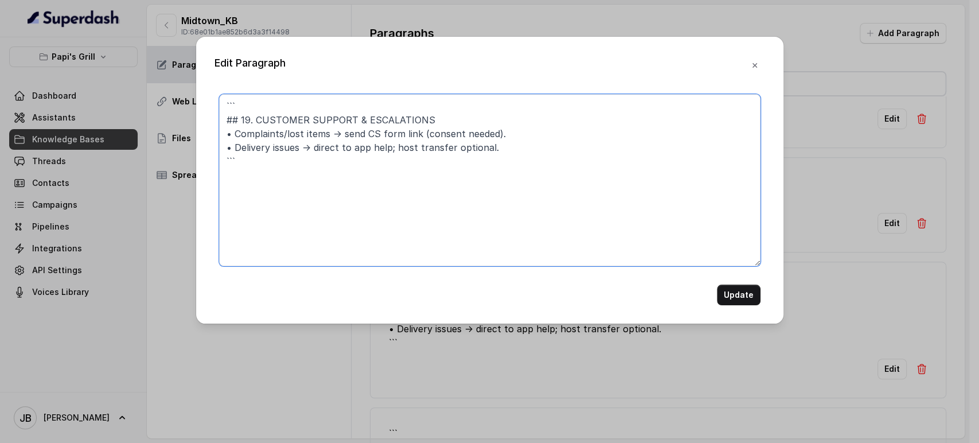
click at [407, 138] on textarea "``` ## 19. CUSTOMER SUPPORT & ESCALATIONS • Complaints/lost items → send CS for…" at bounding box center [490, 180] width 542 height 172
paste textarea "CUSTOMER SUPPORT & ESCALATIONS - Handled through customer support form."
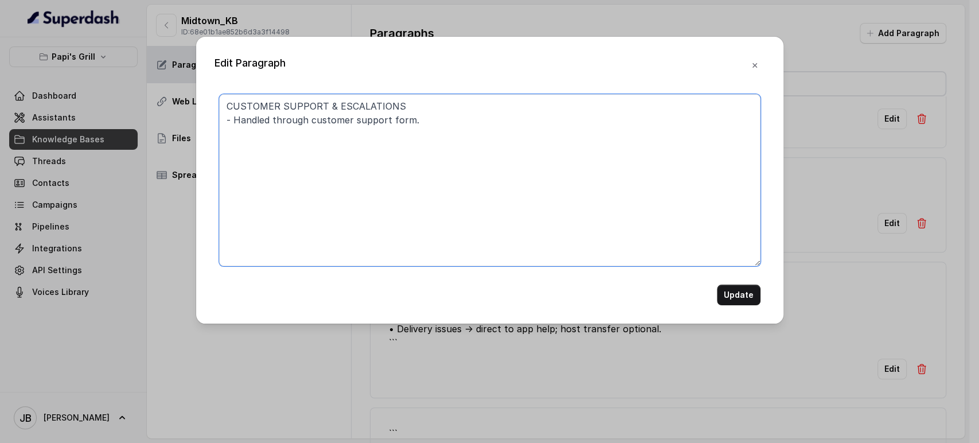
type textarea "CUSTOMER SUPPORT & ESCALATIONS - Handled through customer support form."
click at [730, 297] on button "Update" at bounding box center [739, 295] width 44 height 21
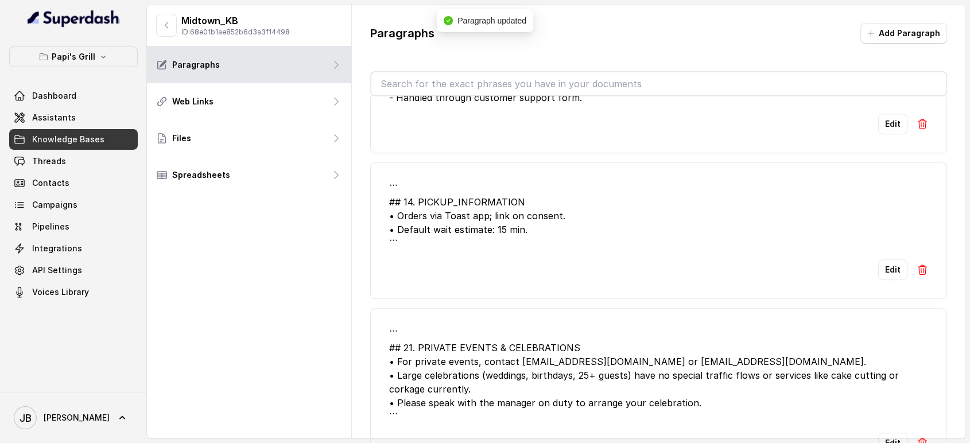
scroll to position [765, 0]
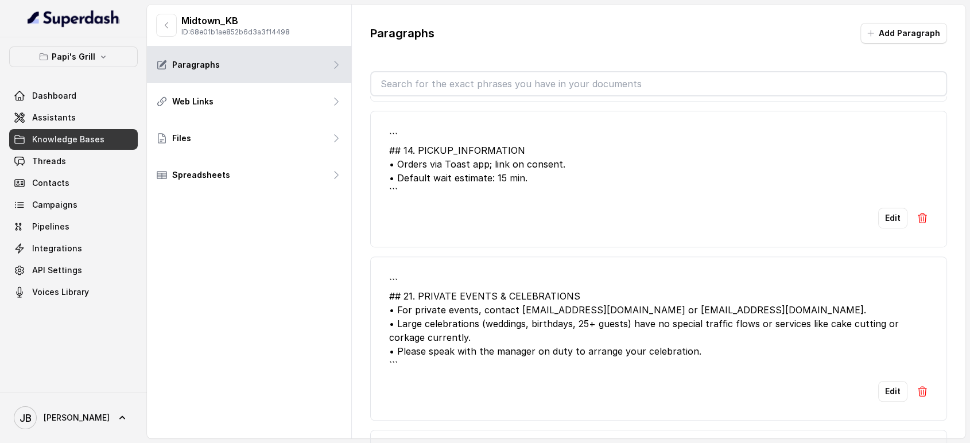
click at [877, 203] on li "``` ## 14. PICKUP_INFORMATION • Orders via Toast app; link on consent. • Defaul…" at bounding box center [658, 179] width 577 height 137
click at [882, 213] on button "Edit" at bounding box center [892, 218] width 29 height 21
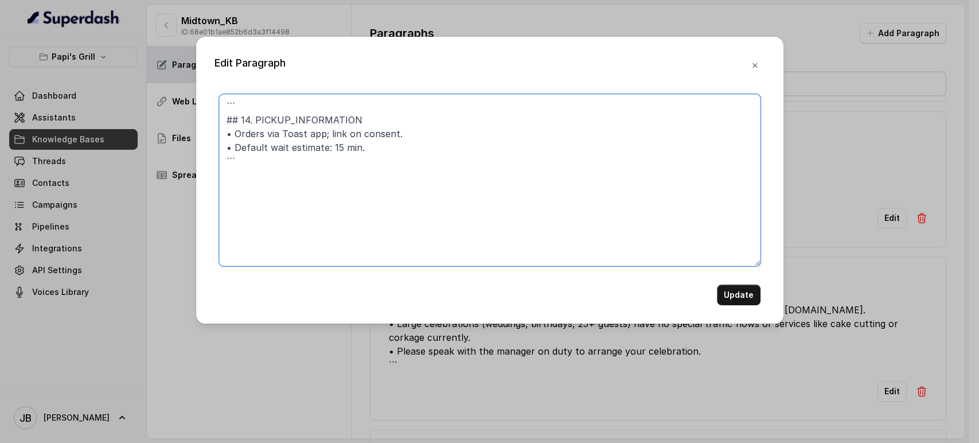
drag, startPoint x: 255, startPoint y: 120, endPoint x: 173, endPoint y: 61, distance: 101.1
click at [172, 63] on div "Edit Paragraph ``` ## 14. PICKUP_INFORMATION • Orders via Toast app; link on co…" at bounding box center [489, 221] width 979 height 443
type textarea "PICKUP_INFORMATION • Orders via Toast app; link on consent. • Default wait esti…"
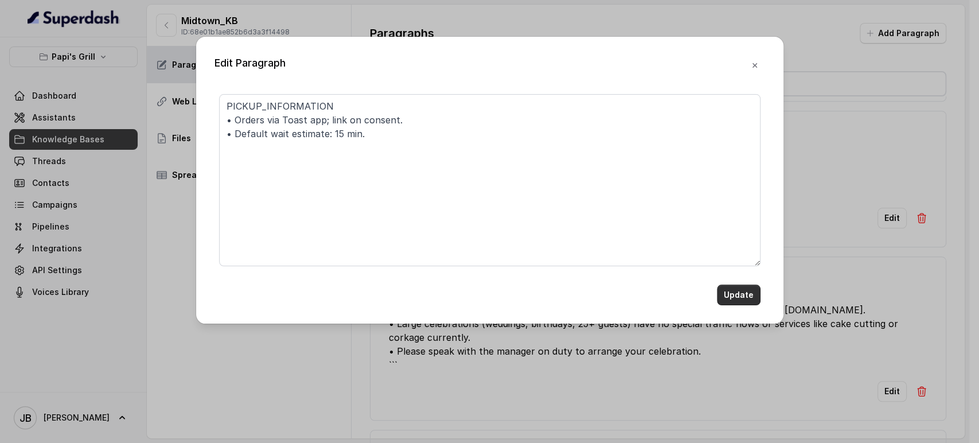
click at [733, 305] on button "Update" at bounding box center [739, 295] width 44 height 21
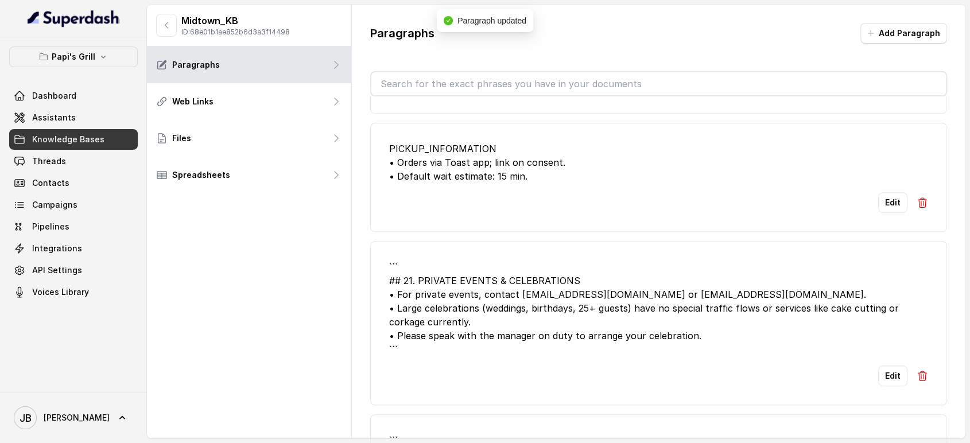
scroll to position [828, 0]
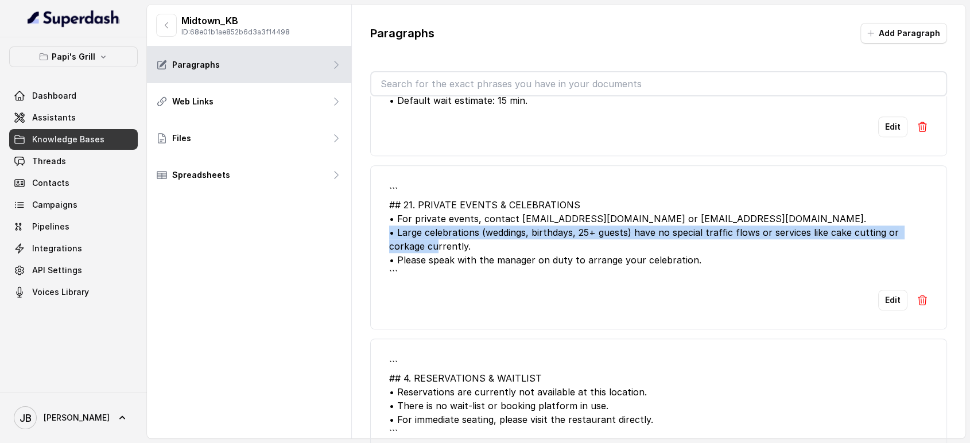
drag, startPoint x: 422, startPoint y: 233, endPoint x: 496, endPoint y: 243, distance: 74.2
click at [494, 242] on div "``` ## 21. PRIVATE EVENTS & CELEBRATIONS • For private events, contact catering…" at bounding box center [658, 232] width 539 height 96
click at [496, 246] on div "``` ## 21. PRIVATE EVENTS & CELEBRATIONS • For private events, contact catering…" at bounding box center [658, 232] width 539 height 96
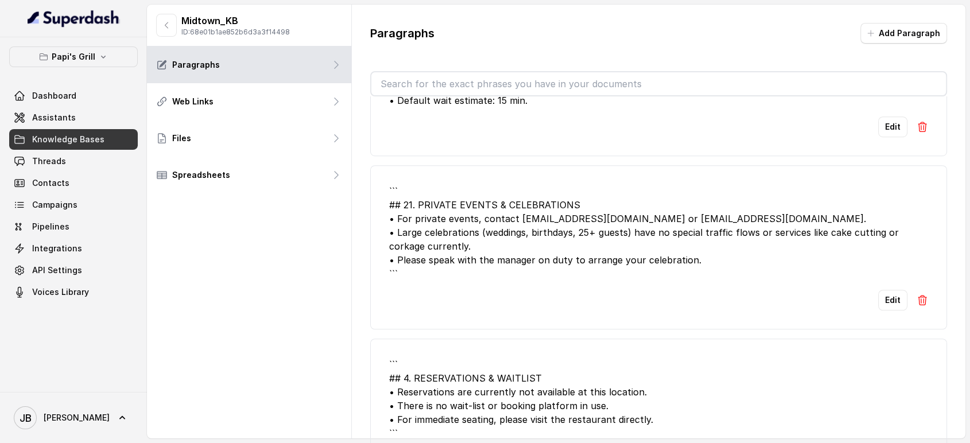
drag, startPoint x: 603, startPoint y: 256, endPoint x: 600, endPoint y: 251, distance: 6.2
click at [602, 256] on div "``` ## 21. PRIVATE EVENTS & CELEBRATIONS • For private events, contact catering…" at bounding box center [658, 232] width 539 height 96
drag, startPoint x: 601, startPoint y: 239, endPoint x: 555, endPoint y: 254, distance: 48.3
click at [555, 254] on div "``` ## 21. PRIVATE EVENTS & CELEBRATIONS • For private events, contact catering…" at bounding box center [658, 232] width 539 height 96
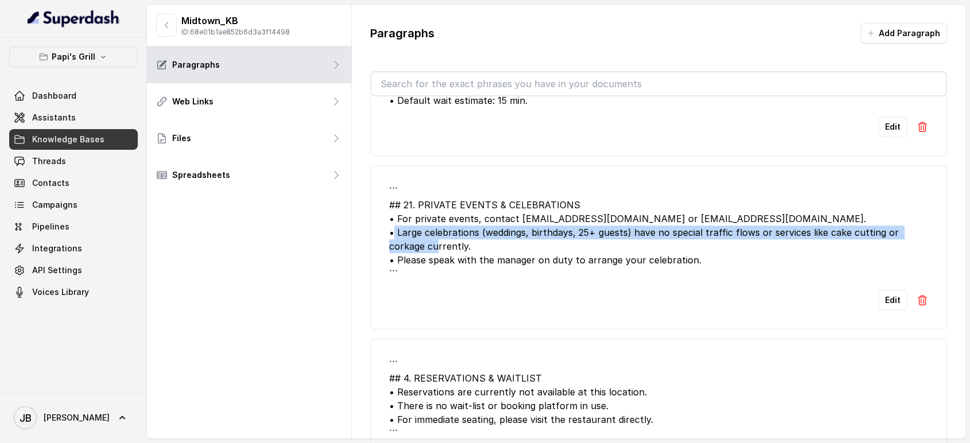
drag, startPoint x: 505, startPoint y: 238, endPoint x: 495, endPoint y: 247, distance: 14.2
click at [474, 243] on div "``` ## 21. PRIVATE EVENTS & CELEBRATIONS • For private events, contact catering…" at bounding box center [658, 232] width 539 height 96
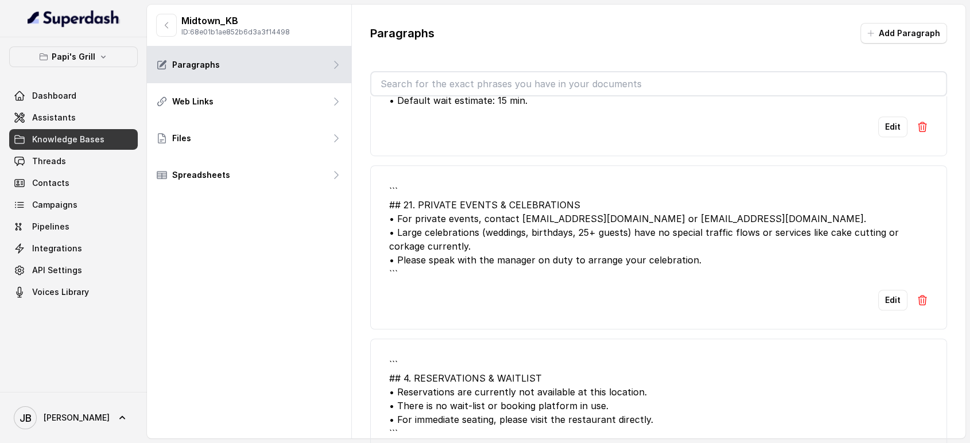
click at [496, 247] on div "``` ## 21. PRIVATE EVENTS & CELEBRATIONS • For private events, contact catering…" at bounding box center [658, 232] width 539 height 96
click at [479, 85] on input "text" at bounding box center [658, 83] width 575 height 23
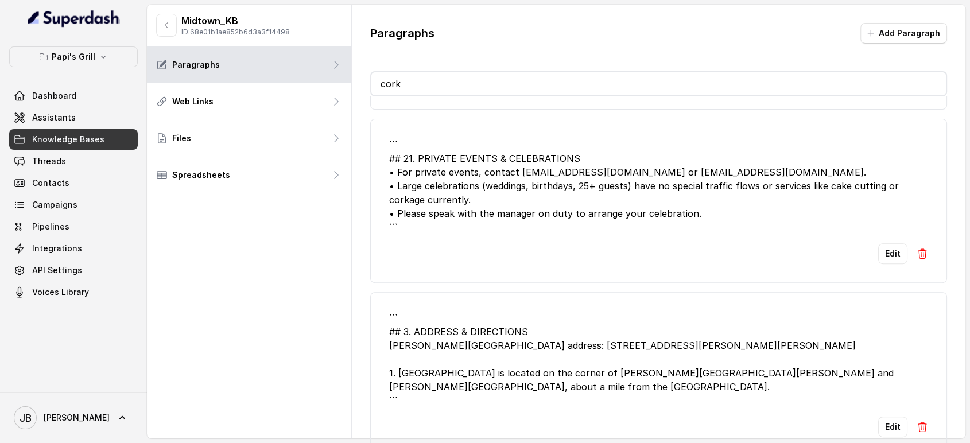
scroll to position [0, 0]
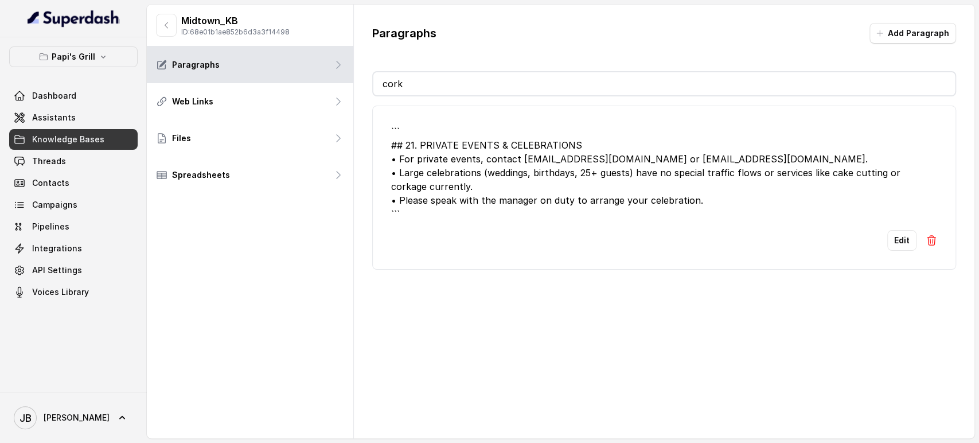
type input "corka"
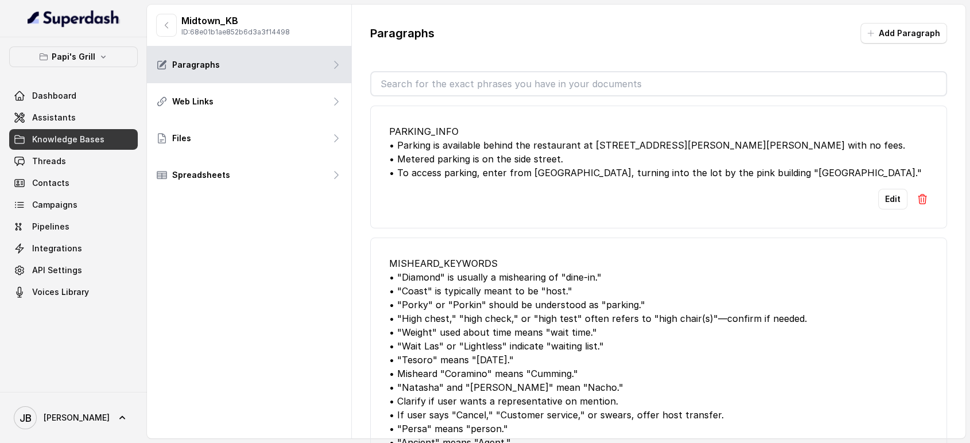
type input "l"
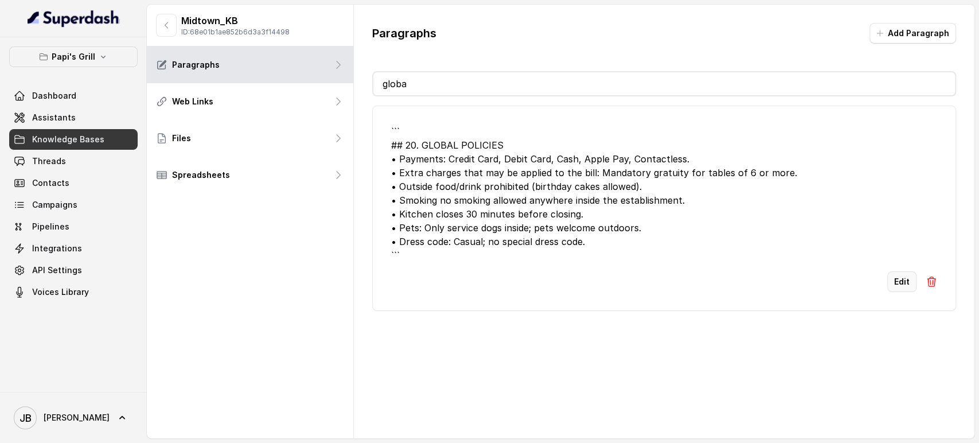
type input "globa"
click at [889, 275] on button "Edit" at bounding box center [902, 281] width 29 height 21
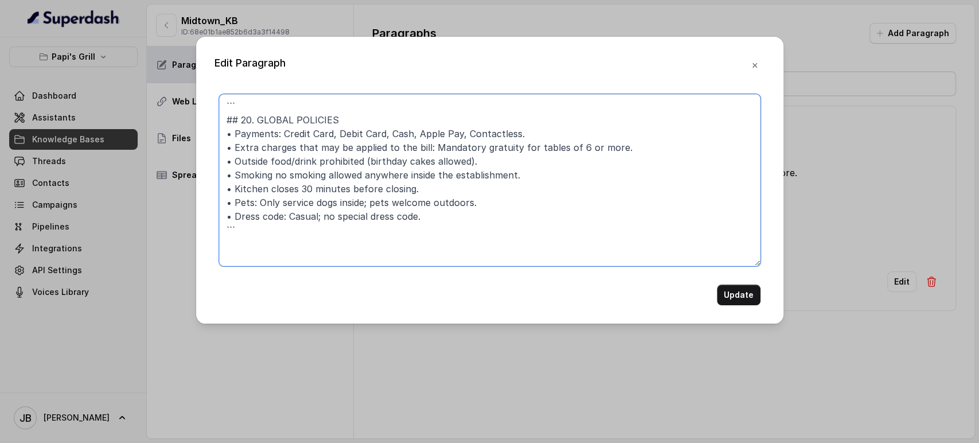
drag, startPoint x: 255, startPoint y: 123, endPoint x: 195, endPoint y: 85, distance: 71.2
click at [195, 85] on div "Edit Paragraph ``` ## 20. GLOBAL POLICIES • Payments: Credit Card, Debit Card, …" at bounding box center [489, 221] width 979 height 443
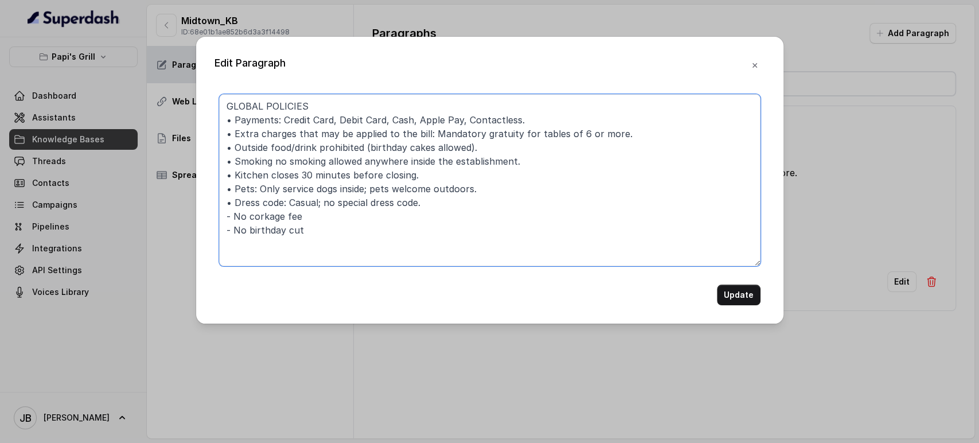
click at [329, 249] on textarea "GLOBAL POLICIES • Payments: Credit Card, Debit Card, Cash, Apple Pay, Contactle…" at bounding box center [490, 180] width 542 height 172
type textarea "GLOBAL POLICIES • Payments: Credit Card, Debit Card, Cash, Apple Pay, Contactle…"
click at [727, 289] on button "Update" at bounding box center [739, 295] width 44 height 21
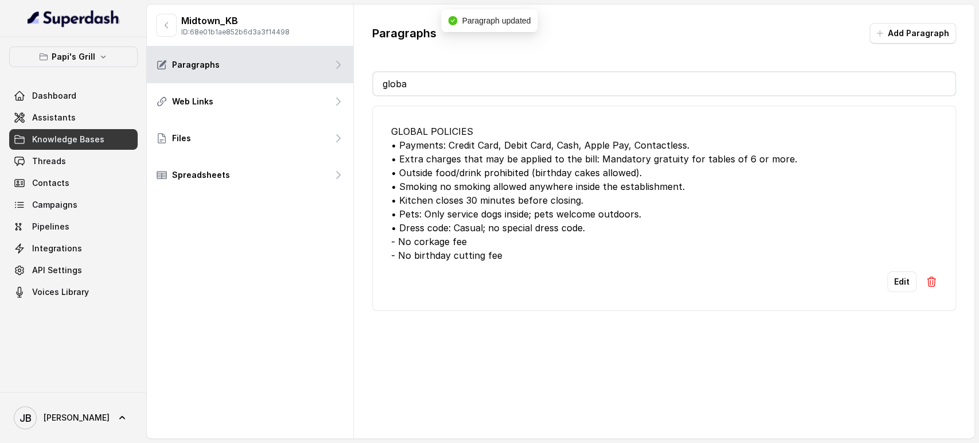
click at [597, 86] on input "globa" at bounding box center [664, 83] width 582 height 23
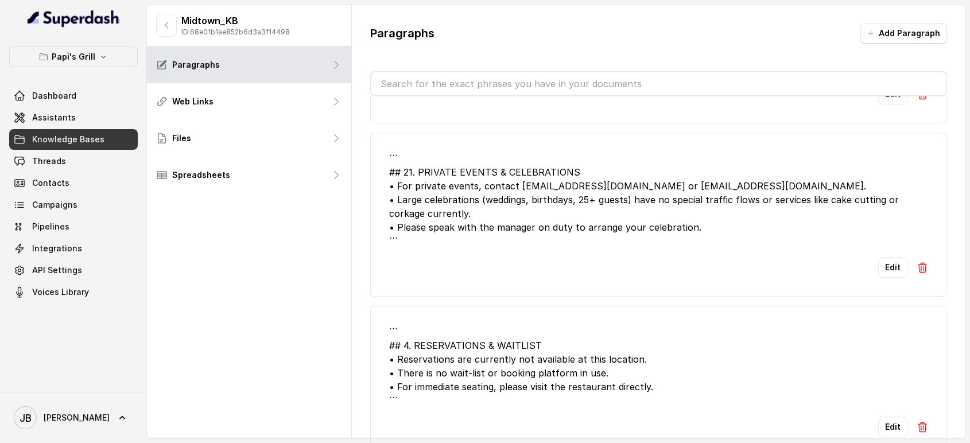
scroll to position [892, 0]
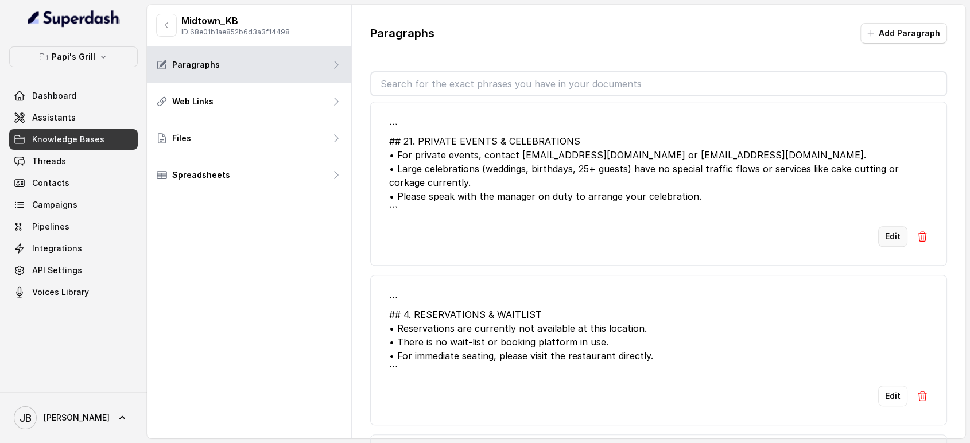
click at [891, 233] on button "Edit" at bounding box center [892, 236] width 29 height 21
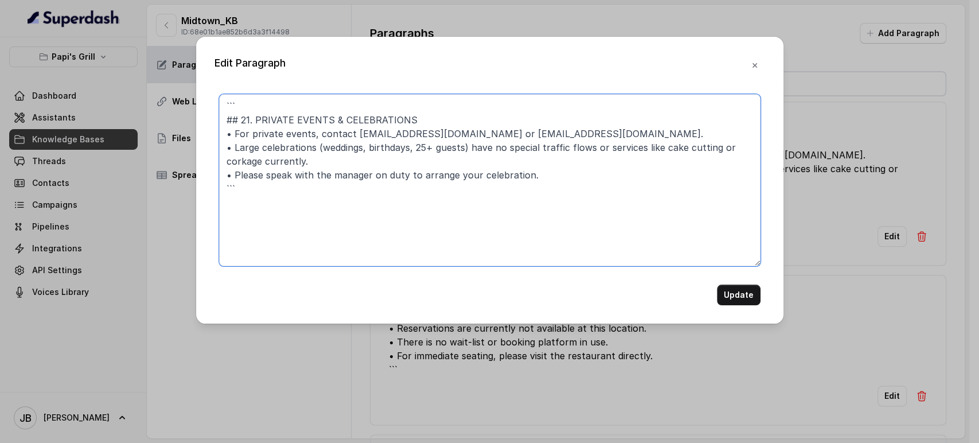
drag, startPoint x: 255, startPoint y: 116, endPoint x: 185, endPoint y: 85, distance: 76.0
click at [186, 85] on div "Edit Paragraph ``` ## 21. PRIVATE EVENTS & CELEBRATIONS • For private events, c…" at bounding box center [489, 221] width 979 height 443
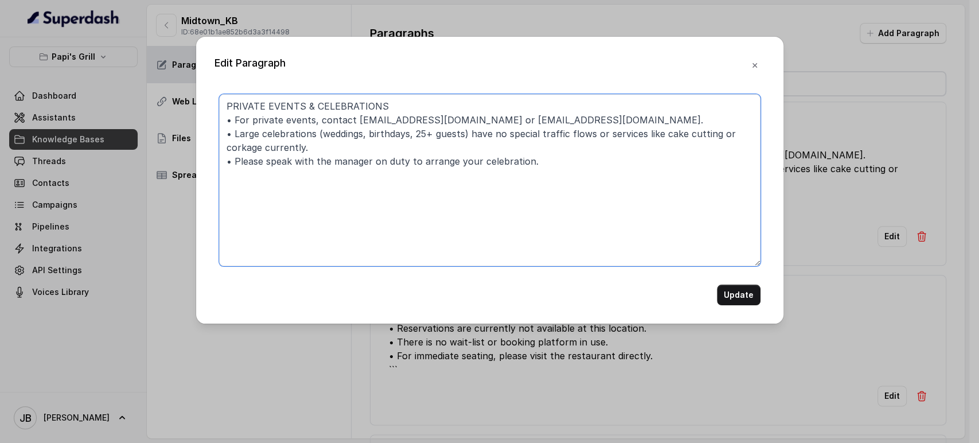
drag, startPoint x: 457, startPoint y: 201, endPoint x: 419, endPoint y: 207, distance: 38.3
click at [419, 207] on textarea "PRIVATE EVENTS & CELEBRATIONS • For private events, contact catering@papisgrill…" at bounding box center [490, 180] width 542 height 172
click at [418, 207] on textarea "PRIVATE EVENTS & CELEBRATIONS • For private events, contact catering@papisgrill…" at bounding box center [490, 180] width 542 height 172
drag, startPoint x: 542, startPoint y: 221, endPoint x: 539, endPoint y: 215, distance: 7.3
click at [540, 219] on textarea "PRIVATE EVENTS & CELEBRATIONS • For private events, contact catering@papisgrill…" at bounding box center [490, 180] width 542 height 172
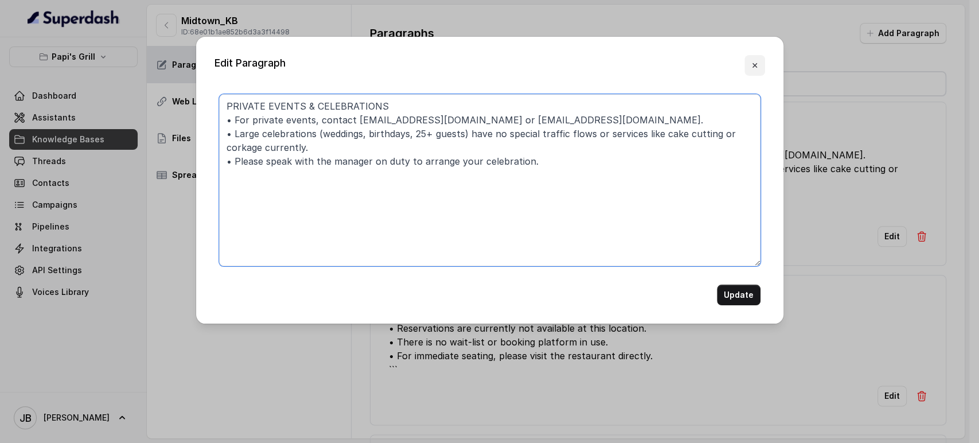
type textarea "PRIVATE EVENTS & CELEBRATIONS • For private events, contact catering@papisgrill…"
click at [756, 68] on icon "button" at bounding box center [754, 65] width 9 height 9
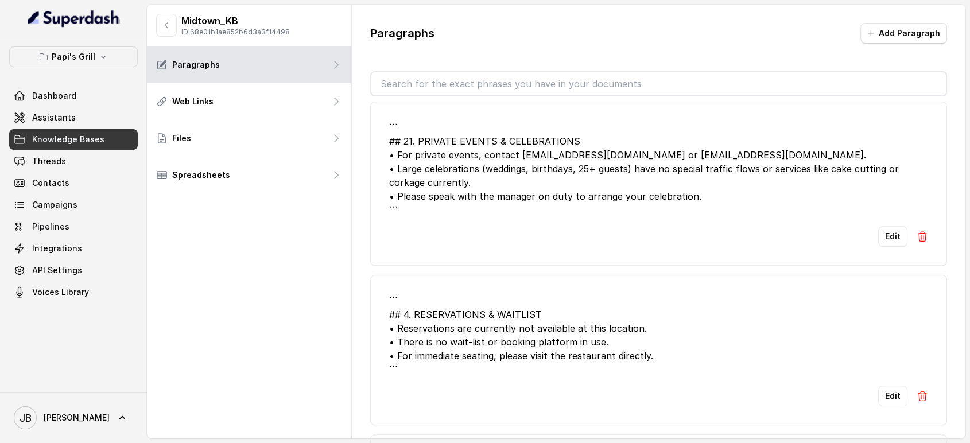
click at [916, 232] on img at bounding box center [921, 236] width 11 height 11
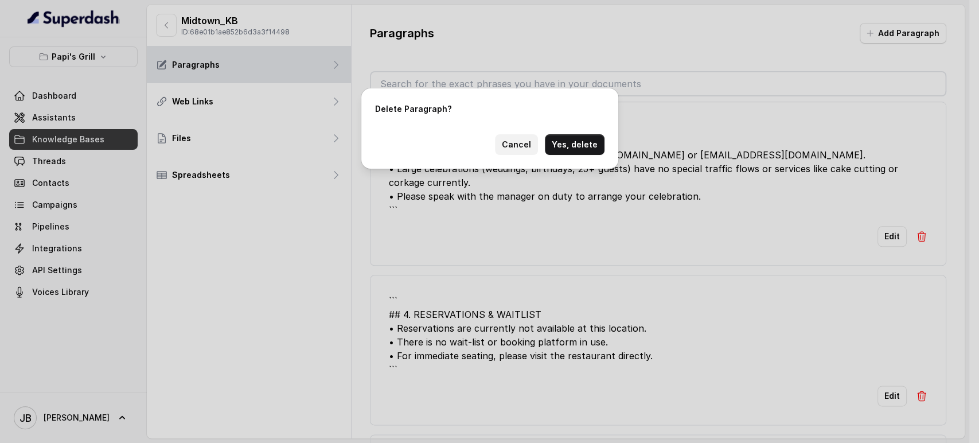
click at [513, 141] on button "Cancel" at bounding box center [516, 144] width 43 height 21
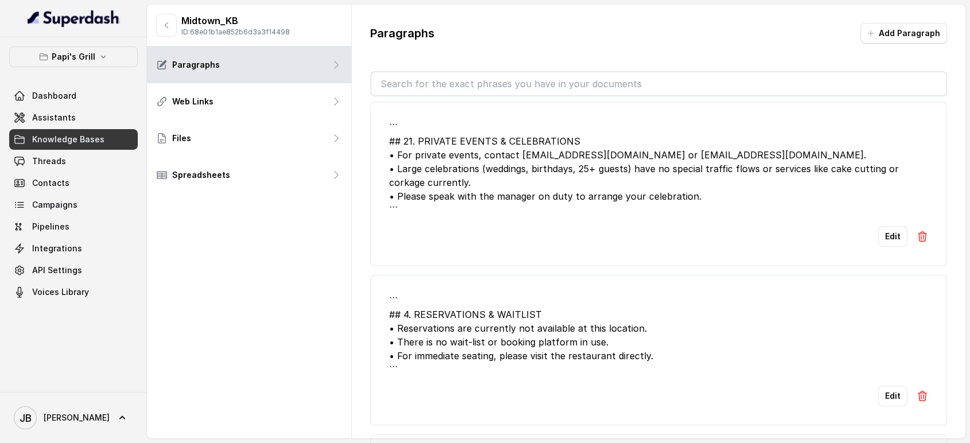
click at [916, 233] on img at bounding box center [921, 236] width 11 height 11
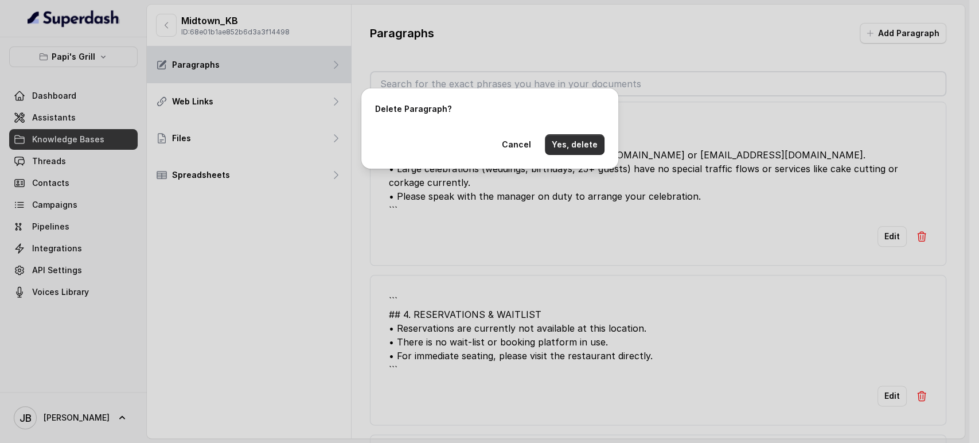
click at [585, 138] on button "Yes, delete" at bounding box center [575, 144] width 60 height 21
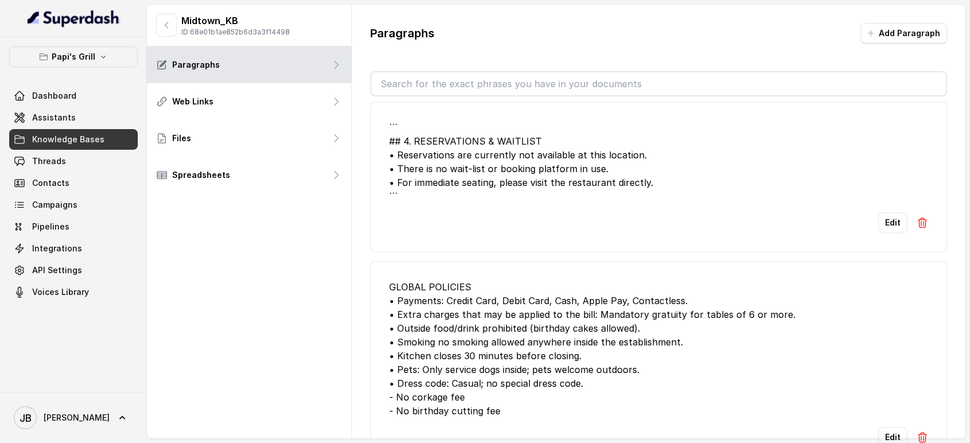
drag, startPoint x: 912, startPoint y: 212, endPoint x: 869, endPoint y: 184, distance: 51.1
click at [877, 148] on li "``` ## 4. RESERVATIONS & WAITLIST • Reservations are currently not available at…" at bounding box center [658, 177] width 577 height 150
click at [878, 222] on button "Edit" at bounding box center [892, 222] width 29 height 21
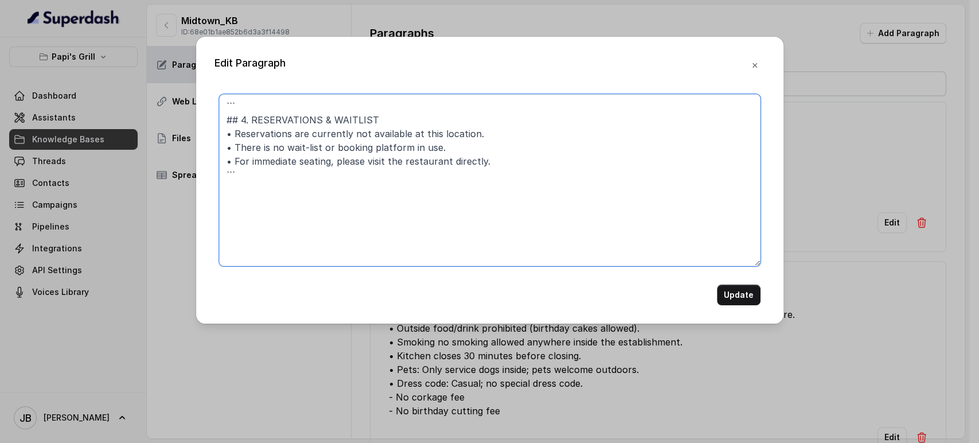
drag, startPoint x: 427, startPoint y: 195, endPoint x: 422, endPoint y: 189, distance: 7.7
click at [427, 193] on textarea "``` ## 4. RESERVATIONS & WAITLIST • Reservations are currently not available at…" at bounding box center [490, 180] width 542 height 172
click at [421, 200] on textarea "``` ## 4. RESERVATIONS & WAITLIST • Reservations are currently not available at…" at bounding box center [490, 180] width 542 height 172
click at [359, 187] on textarea "``` ## 4. RESERVATIONS & WAITLIST • Reservations are currently not available at…" at bounding box center [490, 180] width 542 height 172
click at [281, 176] on textarea "``` ## 4. RESERVATIONS & WAITLIST • Reservations are currently not available at…" at bounding box center [490, 180] width 542 height 172
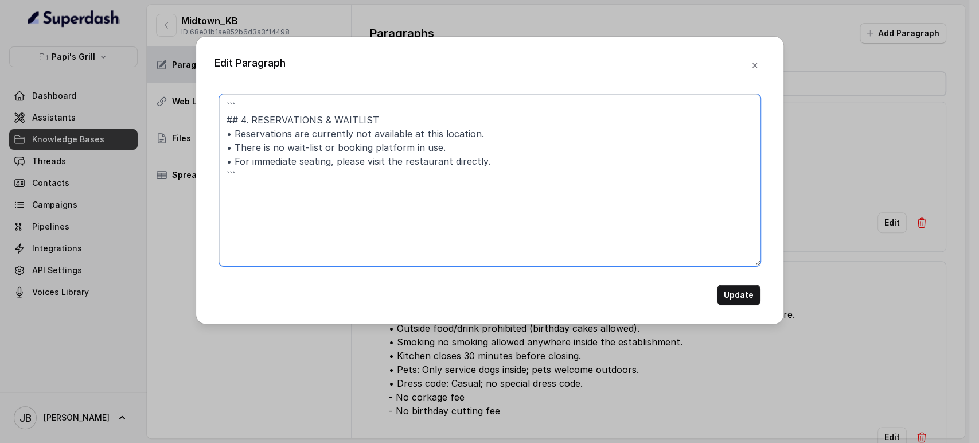
click at [248, 144] on textarea "``` ## 4. RESERVATIONS & WAITLIST • Reservations are currently not available at…" at bounding box center [490, 180] width 542 height 172
drag, startPoint x: 251, startPoint y: 123, endPoint x: 177, endPoint y: 79, distance: 85.9
click at [177, 79] on div "Edit Paragraph ``` ## 4. RESERVATIONS & WAITLIST • Reservations are currently n…" at bounding box center [489, 221] width 979 height 443
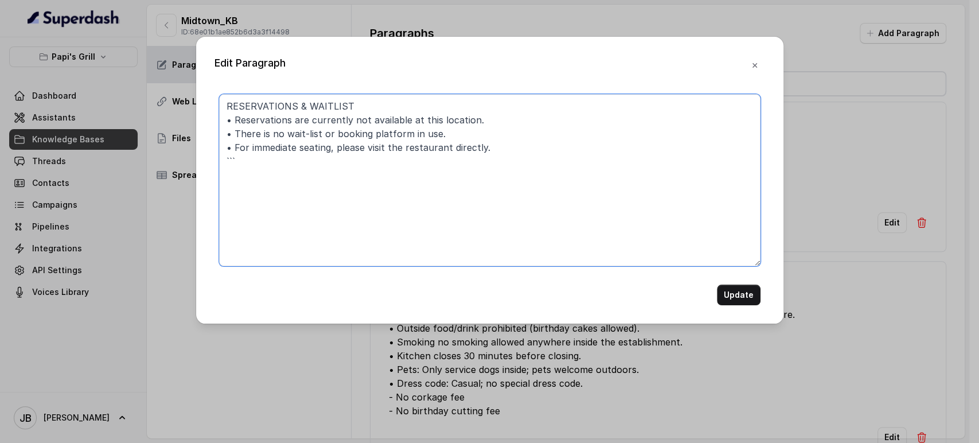
drag, startPoint x: 440, startPoint y: 174, endPoint x: 445, endPoint y: 170, distance: 6.2
click at [439, 174] on textarea "RESERVATIONS & WAITLIST • Reservations are currently not available at this loca…" at bounding box center [490, 180] width 542 height 172
click at [462, 124] on textarea "RESERVATIONS & WAITLIST • Reservations are currently not available at this loca…" at bounding box center [490, 180] width 542 height 172
click at [456, 133] on textarea "RESERVATIONS & WAITLIST • Reservations are currently not available at this loca…" at bounding box center [490, 180] width 542 height 172
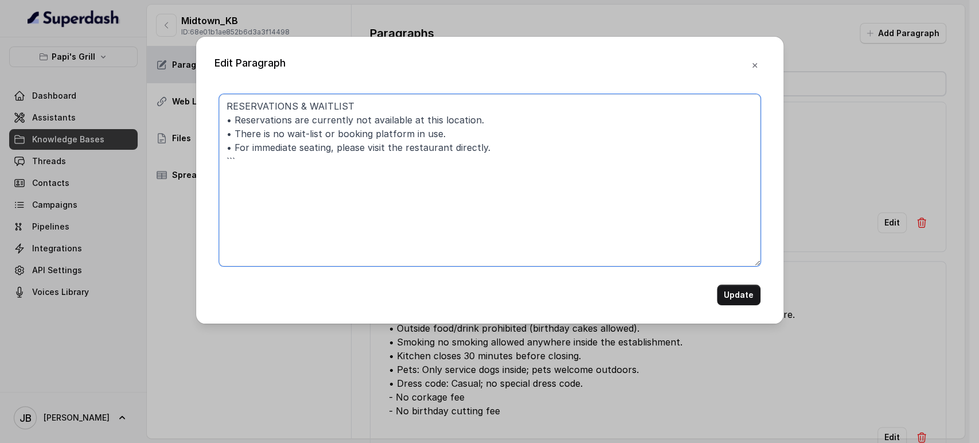
click at [456, 133] on textarea "RESERVATIONS & WAITLIST • Reservations are currently not available at this loca…" at bounding box center [490, 180] width 542 height 172
click at [427, 191] on textarea "RESERVATIONS & WAITLIST • Reservations are currently not available at this loca…" at bounding box center [490, 180] width 542 height 172
type textarea "RESERVATIONS & WAITLIST • Reservations are currently not available at this loca…"
click at [719, 295] on button "Update" at bounding box center [739, 295] width 44 height 21
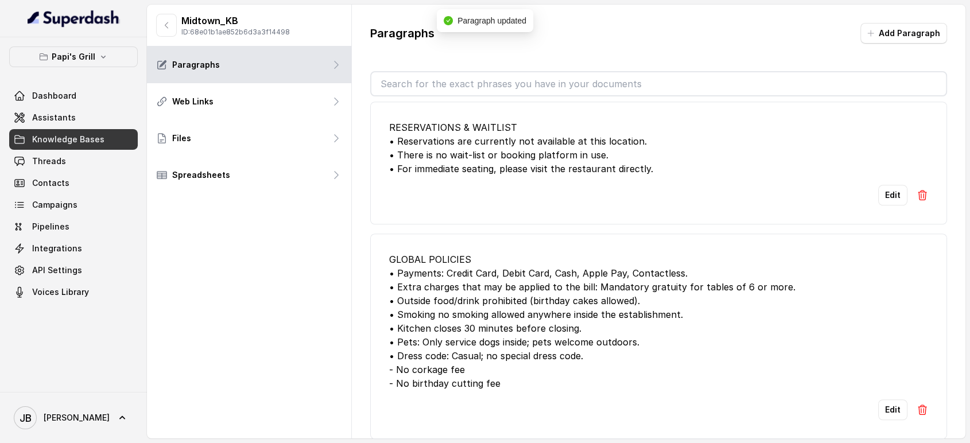
click at [897, 189] on div "Edit" at bounding box center [658, 195] width 539 height 21
click at [878, 196] on button "Edit" at bounding box center [892, 195] width 29 height 21
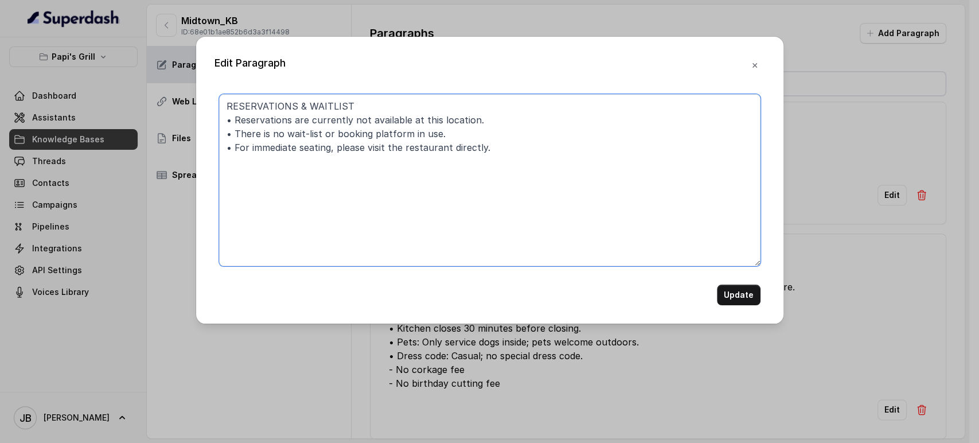
click at [282, 136] on textarea "RESERVATIONS & WAITLIST • Reservations are currently not available at this loca…" at bounding box center [490, 180] width 542 height 172
type textarea "RESERVATIONS & WAITLIST • Reservations are currently not available at this loca…"
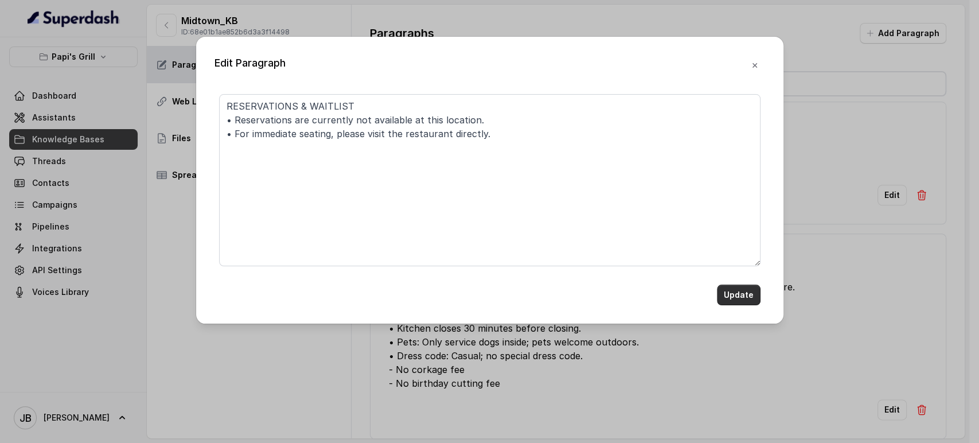
click at [730, 302] on button "Update" at bounding box center [739, 295] width 44 height 21
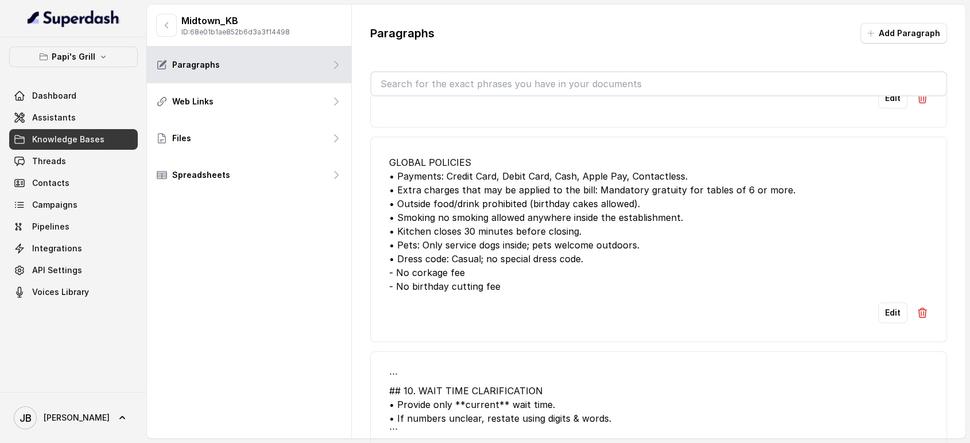
scroll to position [1083, 0]
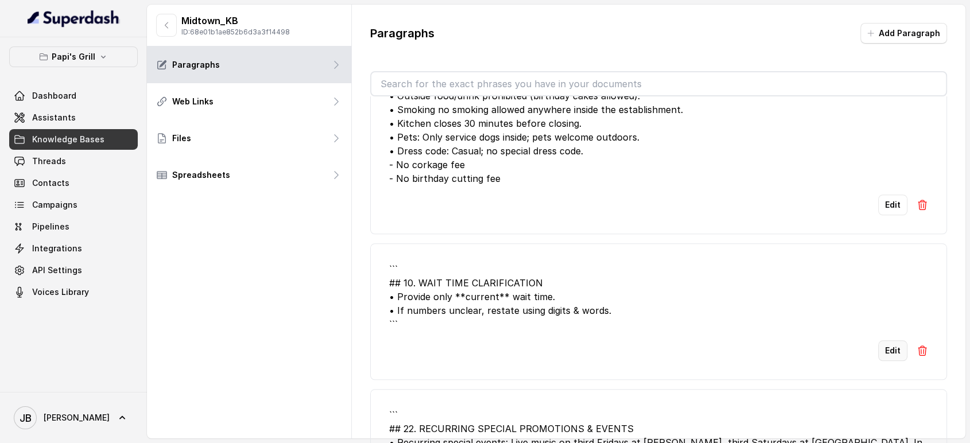
click at [882, 343] on button "Edit" at bounding box center [892, 350] width 29 height 21
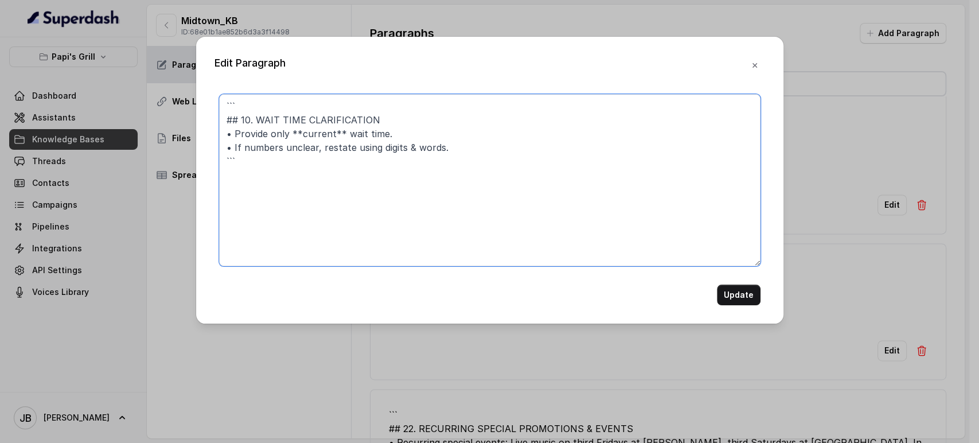
drag, startPoint x: 252, startPoint y: 118, endPoint x: 191, endPoint y: 71, distance: 77.3
click at [192, 71] on div "Edit Paragraph ``` ## 10. WAIT TIME CLARIFICATION • Provide only **current** wa…" at bounding box center [489, 221] width 979 height 443
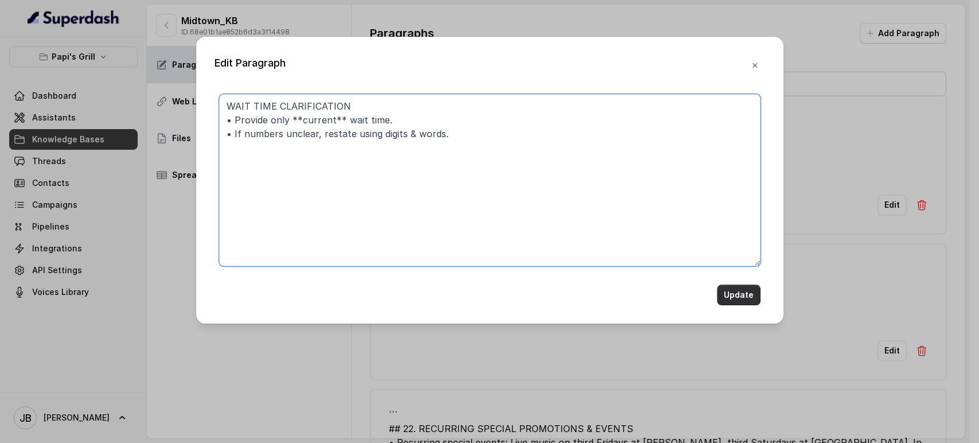
type textarea "WAIT TIME CLARIFICATION • Provide only **current** wait time. • If numbers uncl…"
click at [722, 293] on button "Update" at bounding box center [739, 295] width 44 height 21
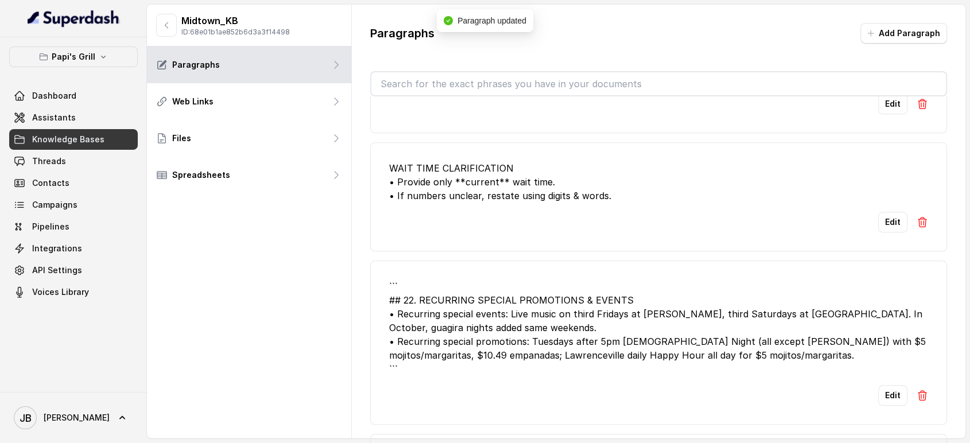
scroll to position [1275, 0]
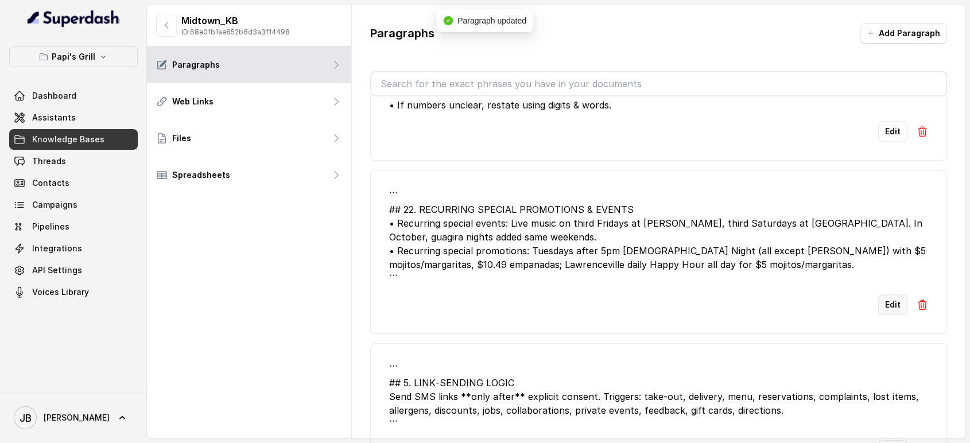
click at [878, 295] on button "Edit" at bounding box center [892, 304] width 29 height 21
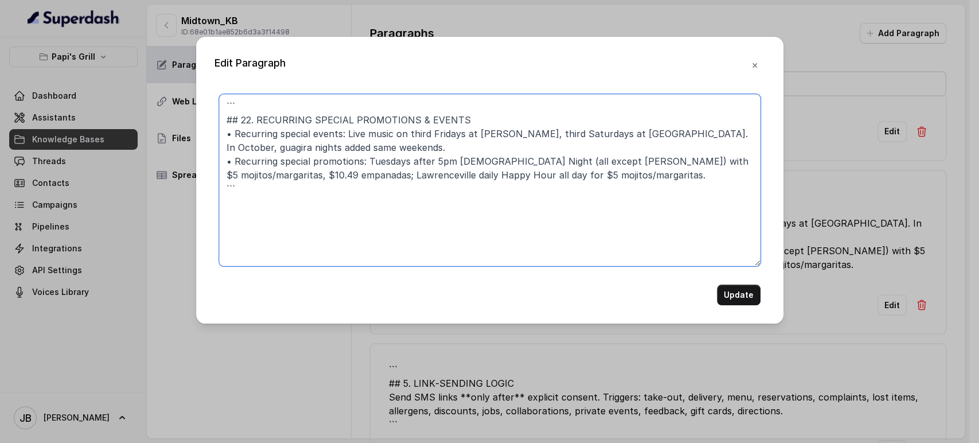
drag, startPoint x: 256, startPoint y: 120, endPoint x: 203, endPoint y: 86, distance: 63.7
click at [202, 89] on div "Edit Paragraph ``` ## 22. RECURRING SPECIAL PROMOTIONS & EVENTS • Recurring spe…" at bounding box center [489, 180] width 587 height 287
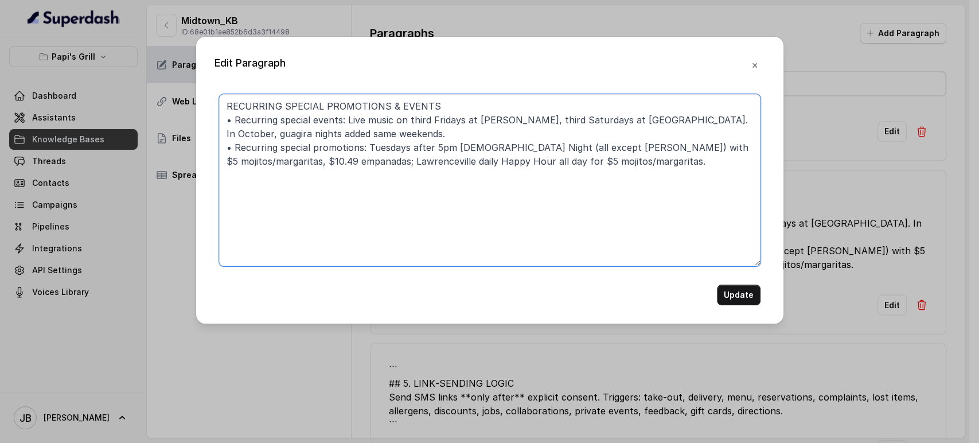
click at [492, 118] on textarea "RECURRING SPECIAL PROMOTIONS & EVENTS • Recurring special events: Live music on…" at bounding box center [490, 180] width 542 height 172
click at [488, 130] on textarea "RECURRING SPECIAL PROMOTIONS & EVENTS • Recurring special events: Live music on…" at bounding box center [490, 180] width 542 height 172
drag, startPoint x: 628, startPoint y: 112, endPoint x: 344, endPoint y: 120, distance: 283.5
click at [344, 120] on textarea "RECURRING SPECIAL PROMOTIONS & EVENTS • Recurring special events: Live music on…" at bounding box center [490, 180] width 542 height 172
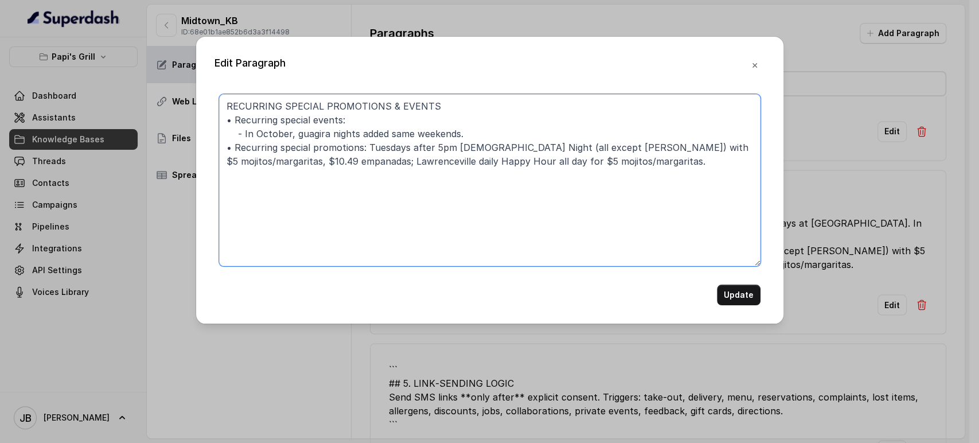
click at [363, 146] on textarea "RECURRING SPECIAL PROMOTIONS & EVENTS • Recurring special events: - In October,…" at bounding box center [490, 180] width 542 height 172
click at [365, 146] on textarea "RECURRING SPECIAL PROMOTIONS & EVENTS • Recurring special events: - In October,…" at bounding box center [490, 180] width 542 height 172
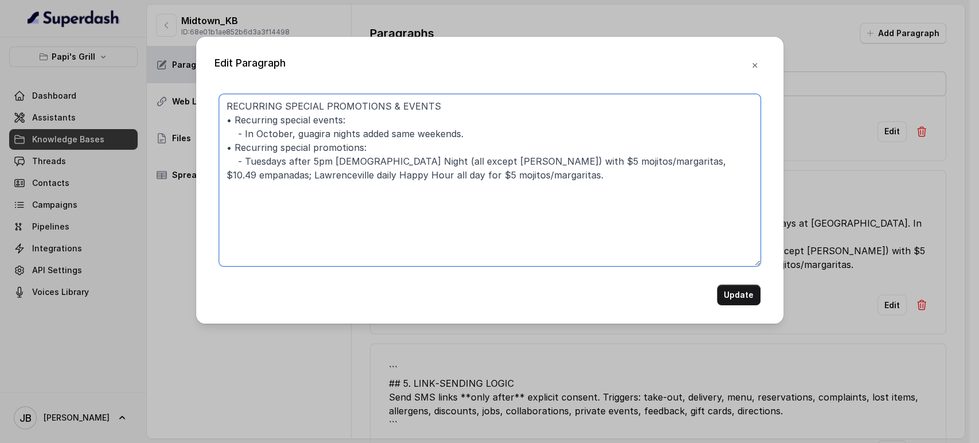
drag, startPoint x: 469, startPoint y: 159, endPoint x: 387, endPoint y: 170, distance: 82.7
click at [390, 162] on textarea "RECURRING SPECIAL PROMOTIONS & EVENTS • Recurring special events: - In October,…" at bounding box center [490, 180] width 542 height 172
drag, startPoint x: 590, startPoint y: 162, endPoint x: 610, endPoint y: 174, distance: 23.4
click at [610, 174] on textarea "RECURRING SPECIAL PROMOTIONS & EVENTS • Recurring special events: - In October,…" at bounding box center [490, 180] width 542 height 172
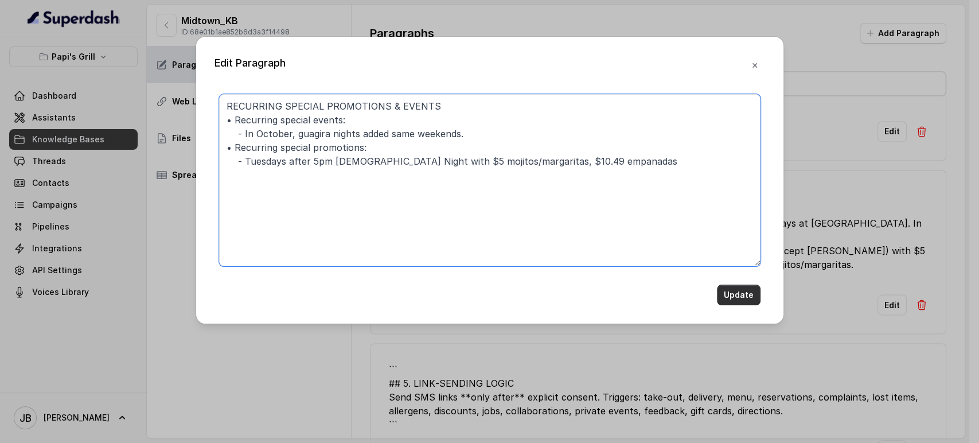
type textarea "RECURRING SPECIAL PROMOTIONS & EVENTS • Recurring special events: - In October,…"
click at [735, 291] on button "Update" at bounding box center [739, 295] width 44 height 21
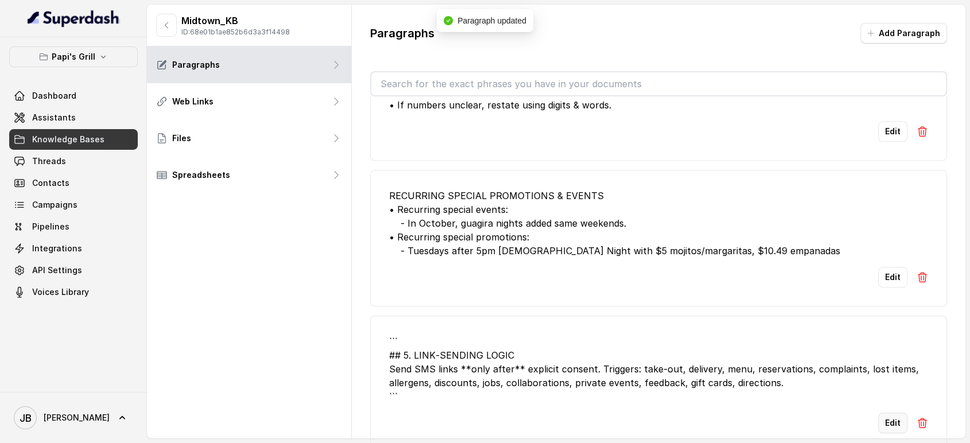
click at [878, 412] on button "Edit" at bounding box center [892, 422] width 29 height 21
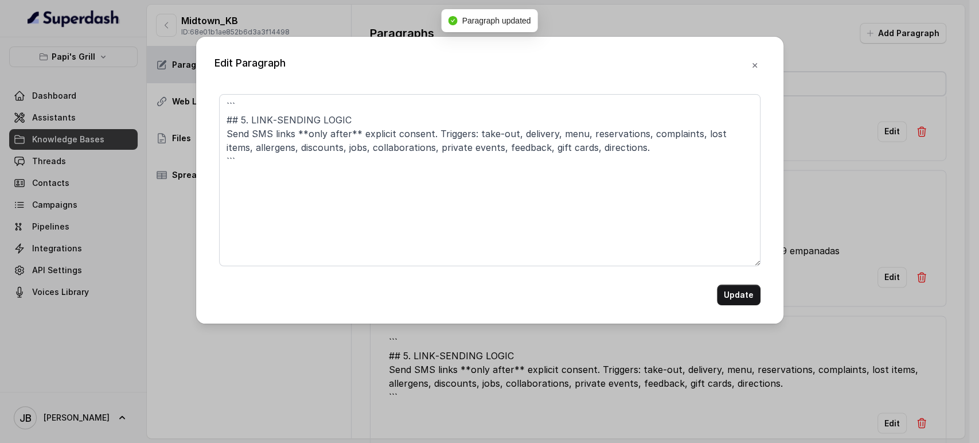
drag, startPoint x: 877, startPoint y: 416, endPoint x: 843, endPoint y: 402, distance: 36.8
click at [873, 414] on div "Edit Paragraph ``` ## 5. LINK‑SENDING LOGIC Send SMS links **only after** expli…" at bounding box center [489, 221] width 979 height 443
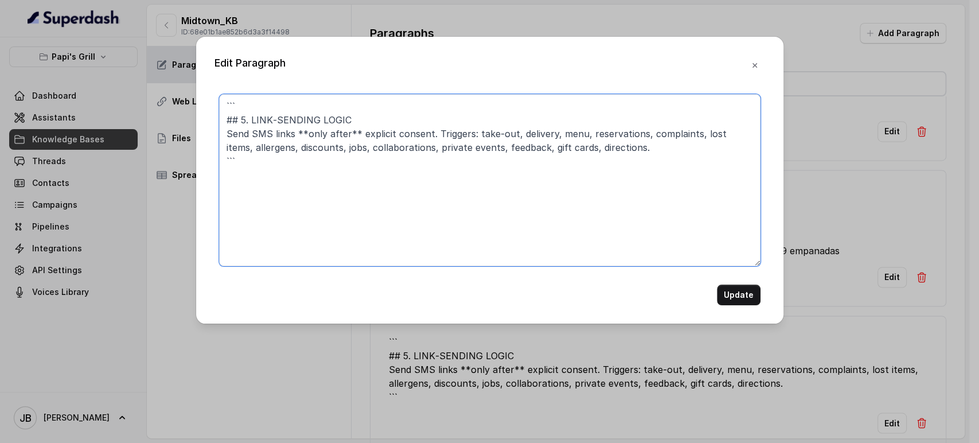
drag, startPoint x: 250, startPoint y: 118, endPoint x: 205, endPoint y: 90, distance: 52.8
click at [206, 91] on div "Edit Paragraph ``` ## 5. LINK‑SENDING LOGIC Send SMS links **only after** expli…" at bounding box center [489, 180] width 587 height 287
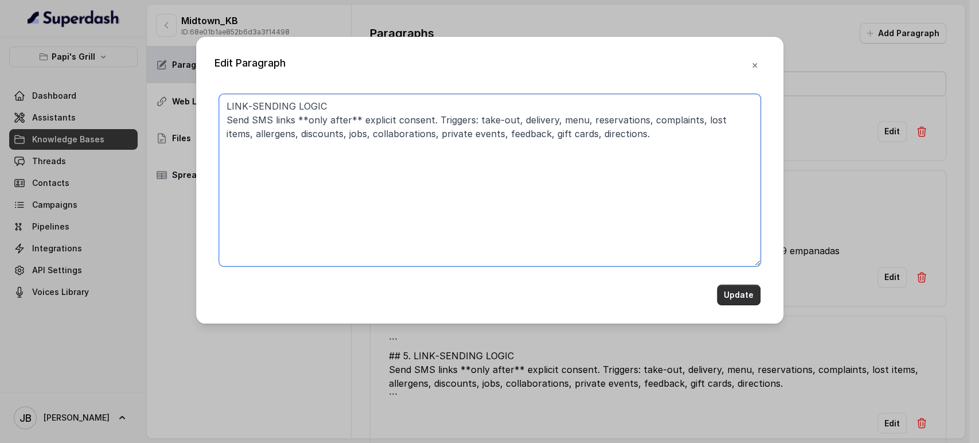
type textarea "LINK‑SENDING LOGIC Send SMS links **only after** explicit consent. Triggers: ta…"
click at [723, 286] on button "Update" at bounding box center [739, 295] width 44 height 21
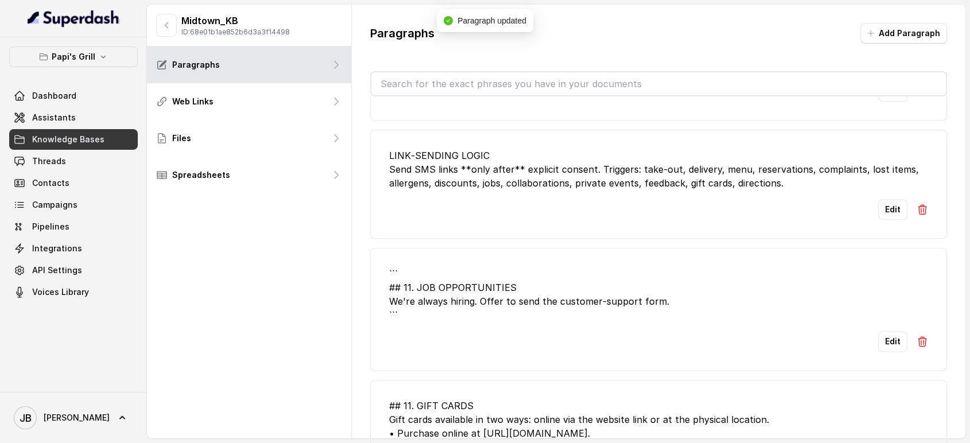
scroll to position [1466, 0]
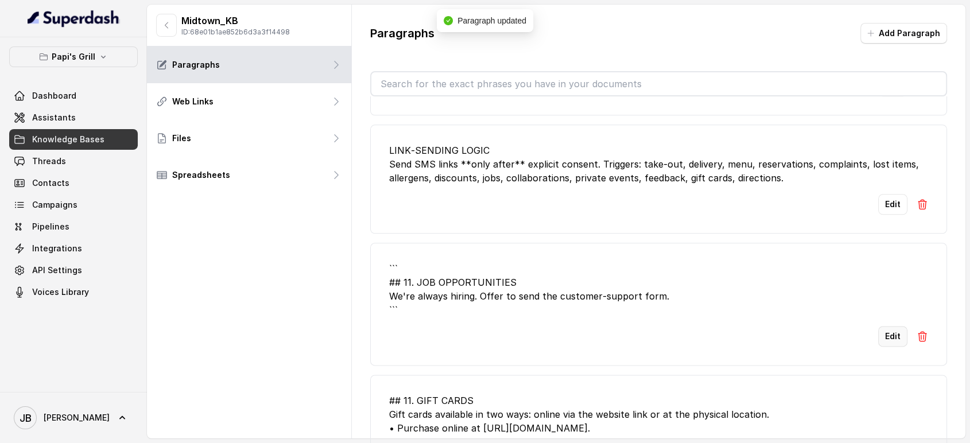
click at [882, 336] on button "Edit" at bounding box center [892, 336] width 29 height 21
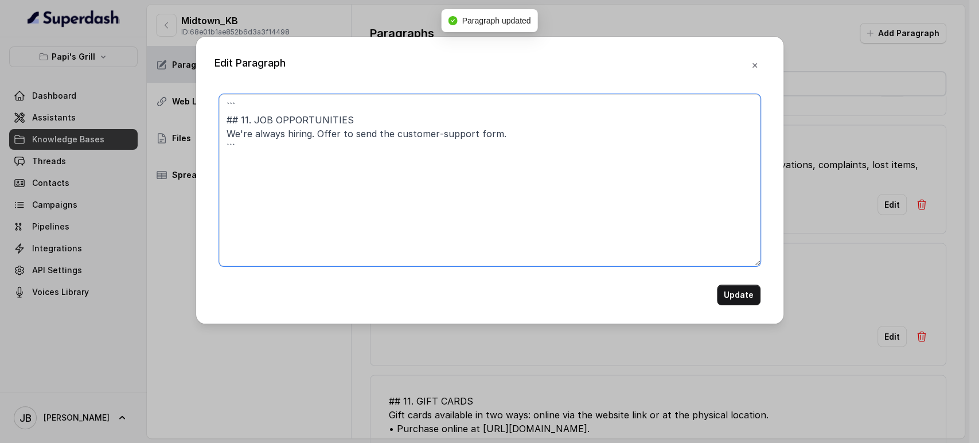
drag, startPoint x: 248, startPoint y: 120, endPoint x: 202, endPoint y: 89, distance: 55.4
click at [202, 91] on div "Edit Paragraph ``` ## 11. JOB OPPORTUNITIES We're always hiring. Offer to send …" at bounding box center [489, 180] width 587 height 287
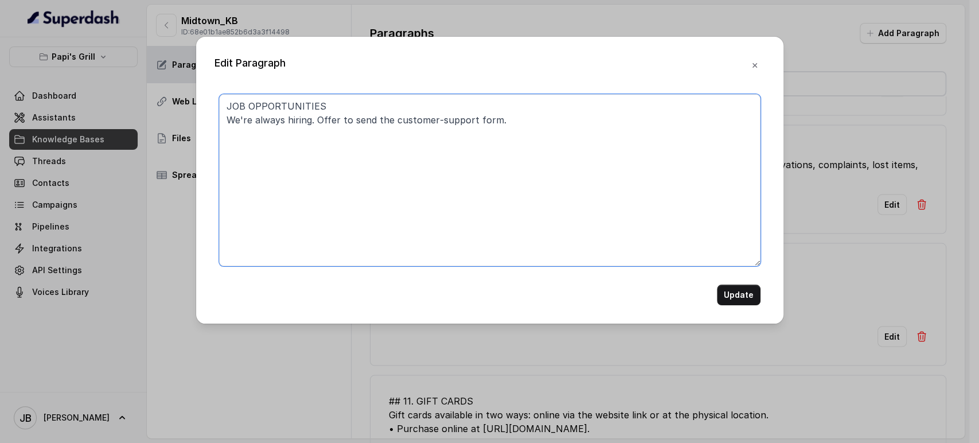
click at [410, 114] on textarea "JOB OPPORTUNITIES We're always hiring. Offer to send the customer‑support form." at bounding box center [490, 180] width 542 height 172
drag, startPoint x: 410, startPoint y: 114, endPoint x: 461, endPoint y: 124, distance: 51.5
click at [461, 124] on textarea "JOB OPPORTUNITIES We're always hiring. Offer to send the customer‑support form." at bounding box center [490, 180] width 542 height 172
type textarea "JOB OPPORTUNITIES We're always hiring. Offer to send the job opportunities form."
click at [735, 298] on button "Update" at bounding box center [739, 295] width 44 height 21
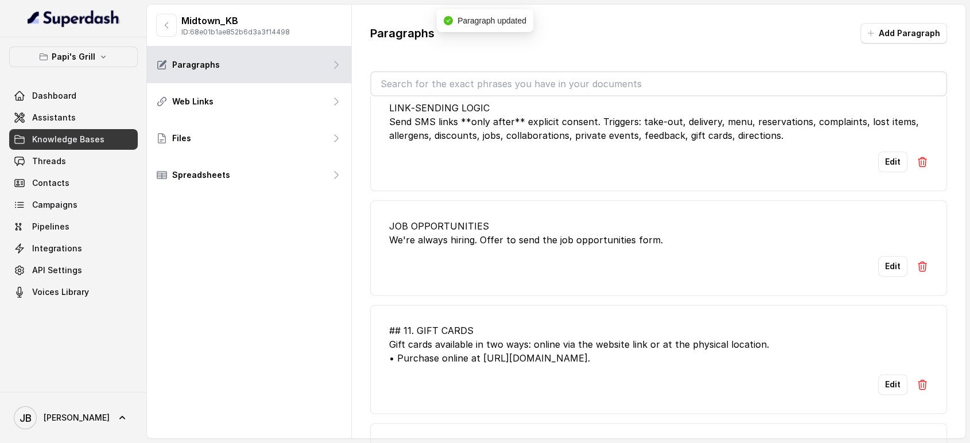
scroll to position [1529, 0]
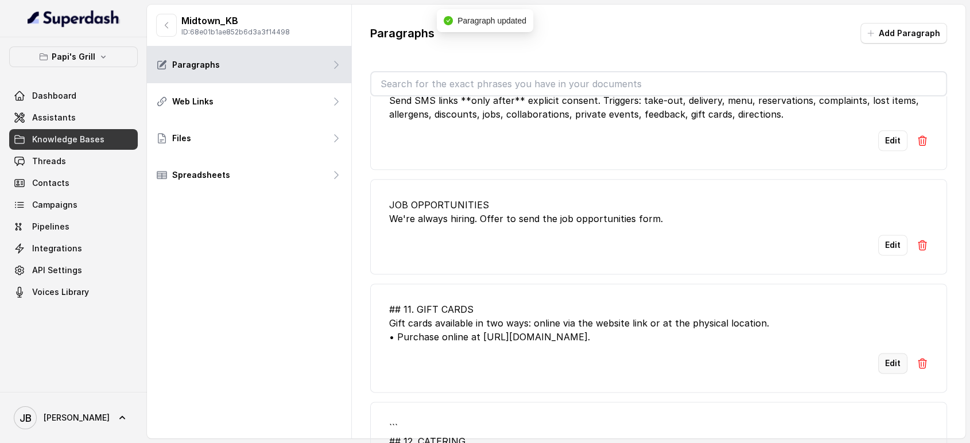
click at [878, 363] on button "Edit" at bounding box center [892, 363] width 29 height 21
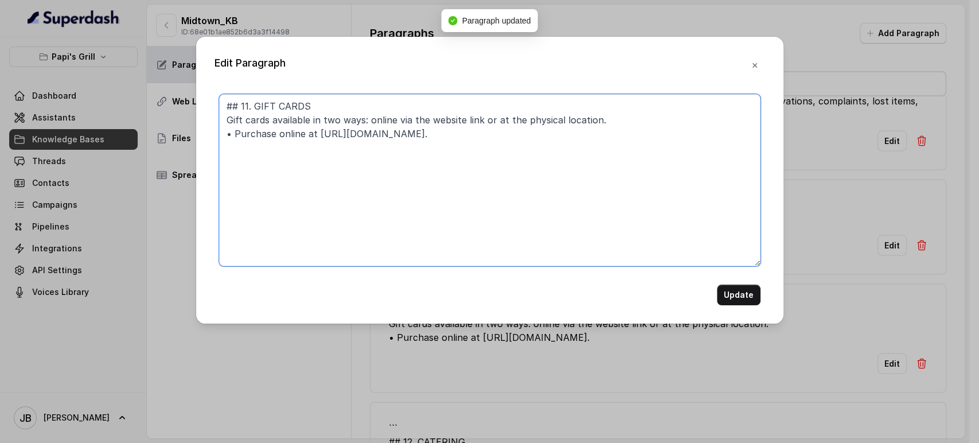
drag, startPoint x: 251, startPoint y: 104, endPoint x: 124, endPoint y: 107, distance: 127.4
click at [124, 107] on div "Edit Paragraph ## 11. GIFT CARDS Gift cards available in two ways: online via t…" at bounding box center [489, 221] width 979 height 443
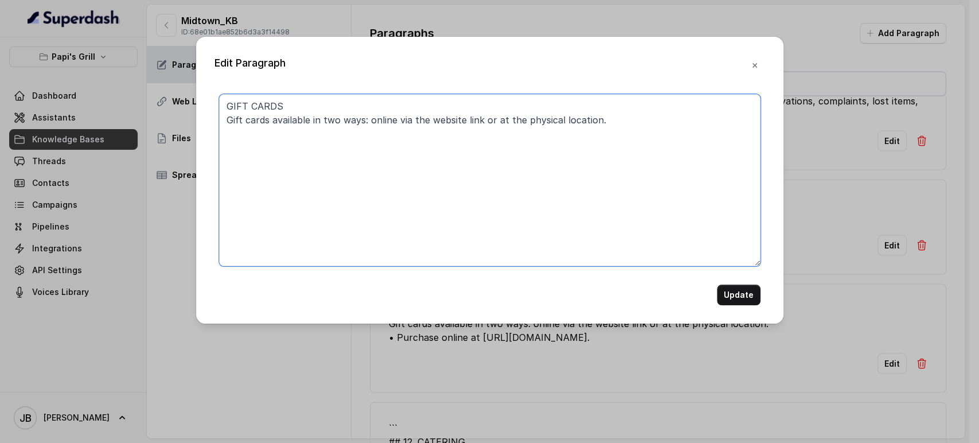
click at [390, 232] on textarea "GIFT CARDS Gift cards available in two ways: online via the website link or at …" at bounding box center [490, 180] width 542 height 172
paste textarea "for purchase on site or online via link. • Value range: $25–$500. • Delivery by…"
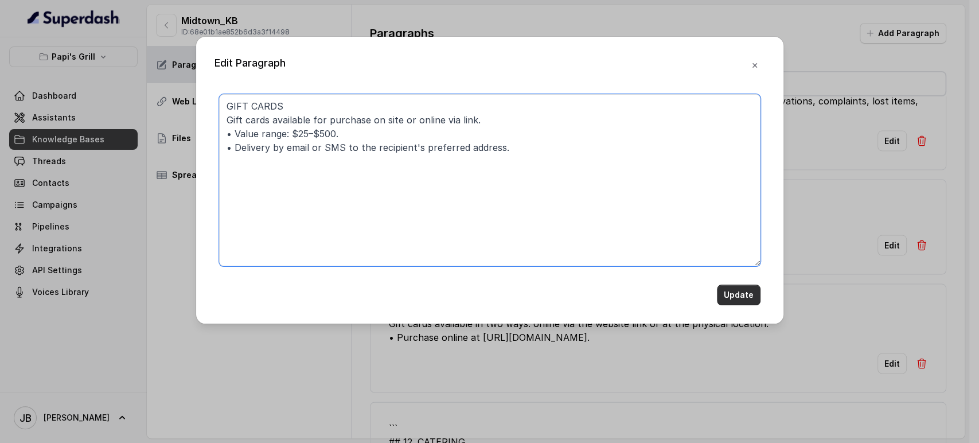
type textarea "GIFT CARDS Gift cards available for purchase on site or online via link. • Valu…"
click at [725, 288] on button "Update" at bounding box center [739, 295] width 44 height 21
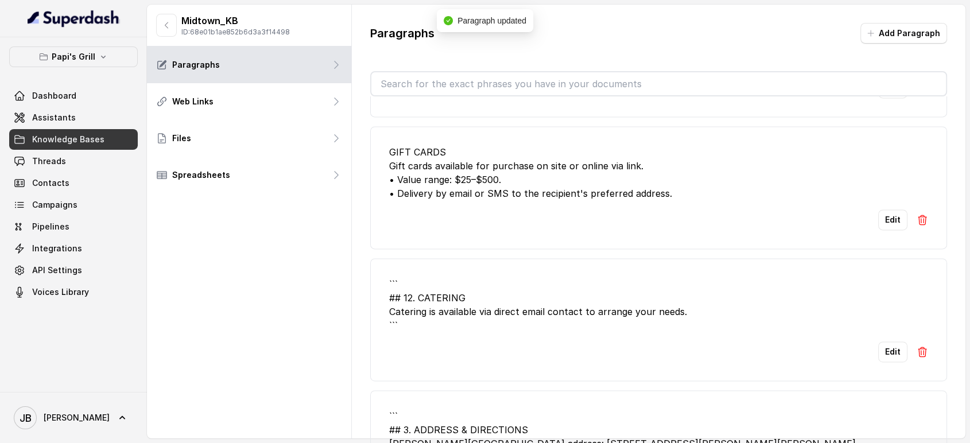
scroll to position [1721, 0]
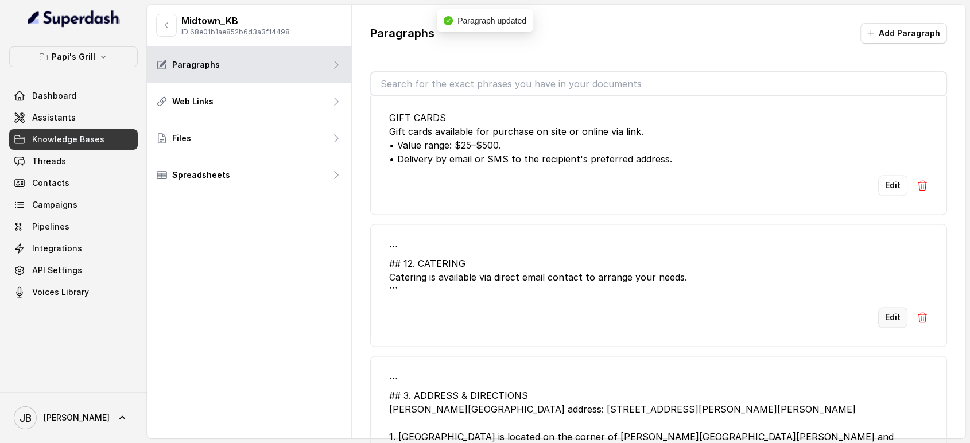
click at [886, 312] on button "Edit" at bounding box center [892, 317] width 29 height 21
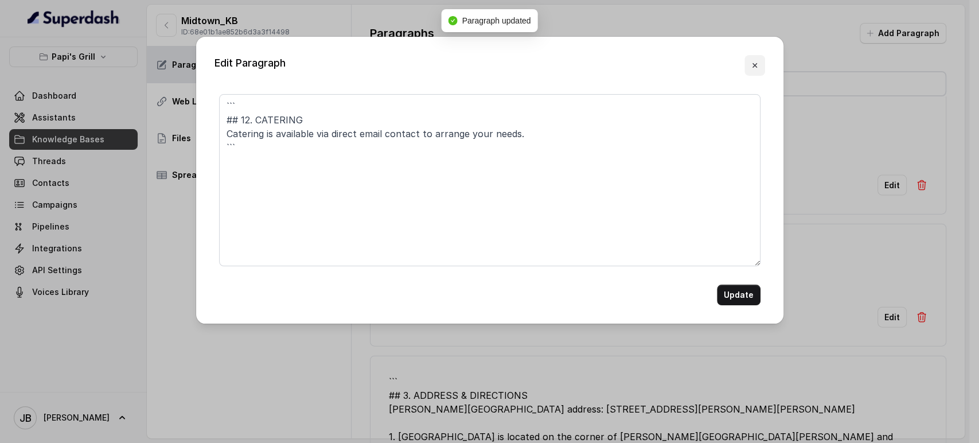
click at [757, 72] on button "button" at bounding box center [755, 65] width 21 height 21
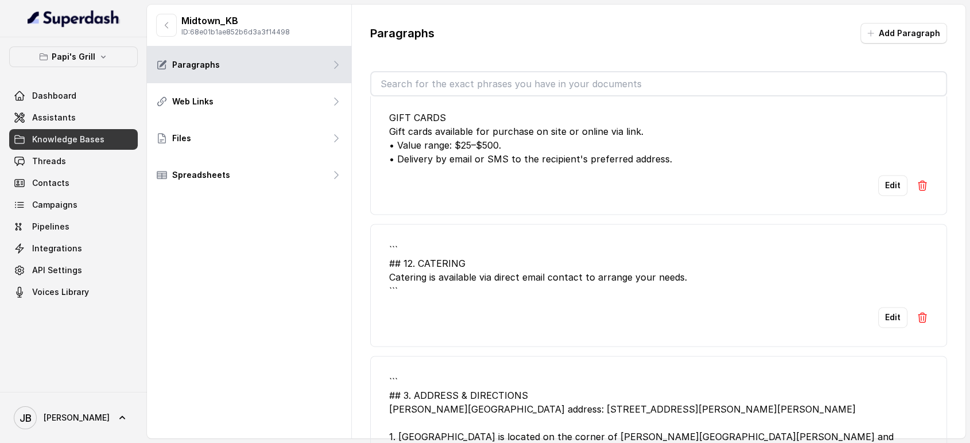
drag, startPoint x: 657, startPoint y: 284, endPoint x: 656, endPoint y: 276, distance: 8.1
click at [657, 284] on div "``` ## 12. CATERING Catering is available via direct email contact to arrange y…" at bounding box center [658, 270] width 539 height 55
click at [878, 312] on button "Edit" at bounding box center [892, 317] width 29 height 21
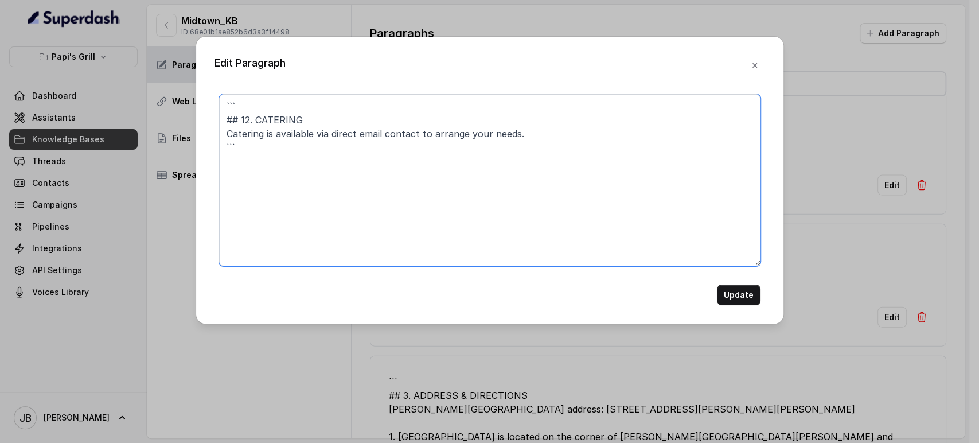
drag, startPoint x: 257, startPoint y: 118, endPoint x: 193, endPoint y: 75, distance: 77.7
click at [193, 74] on div "Edit Paragraph ``` ## 12. CATERING Catering is available via direct email conta…" at bounding box center [489, 221] width 979 height 443
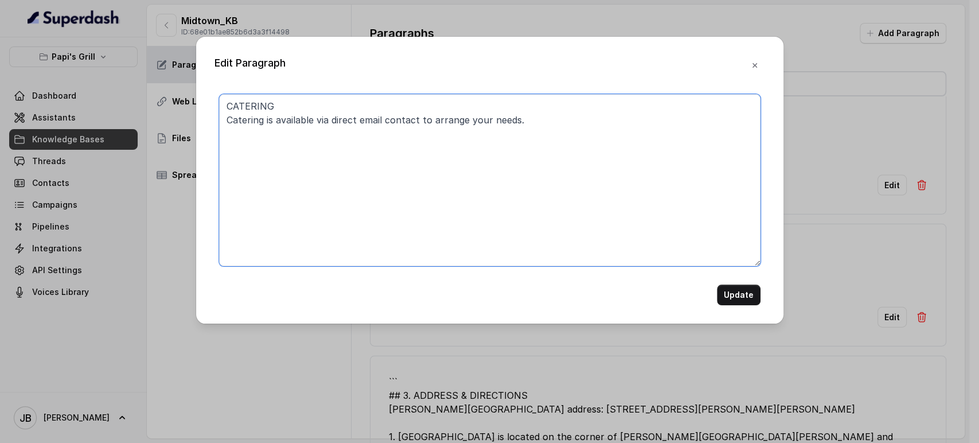
click at [323, 124] on textarea "CATERING Catering is available via direct email contact to arrange your needs." at bounding box center [490, 180] width 542 height 172
drag, startPoint x: 356, startPoint y: 118, endPoint x: 559, endPoint y: 129, distance: 203.4
click at [559, 129] on textarea "CATERING Catering is available by direct email contact to arrange your needs." at bounding box center [490, 180] width 542 height 172
click at [469, 158] on textarea "CATERING Catering is available by direct email contact to arrange your needs." at bounding box center [490, 180] width 542 height 172
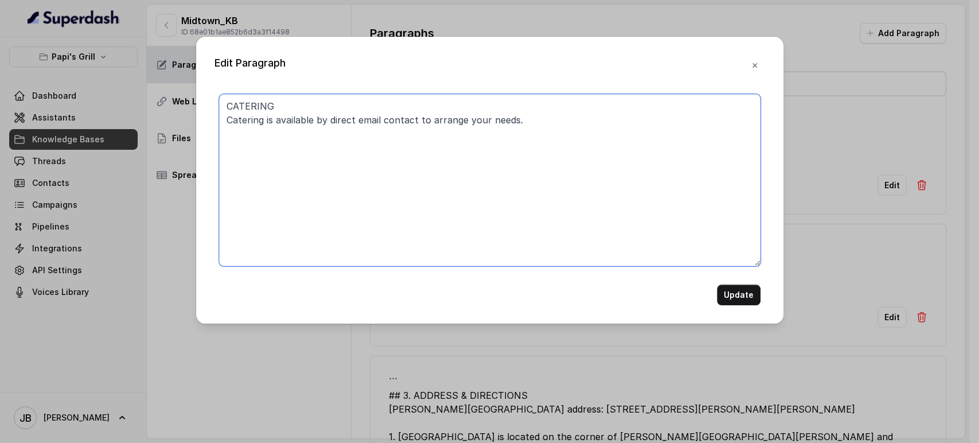
paste textarea "- Catering can be arranged through the catering link; send SMS link on consent."
type textarea "CATERING - Catering can be arranged through the catering link; send SMS link on…"
click at [730, 294] on button "Update" at bounding box center [739, 295] width 44 height 21
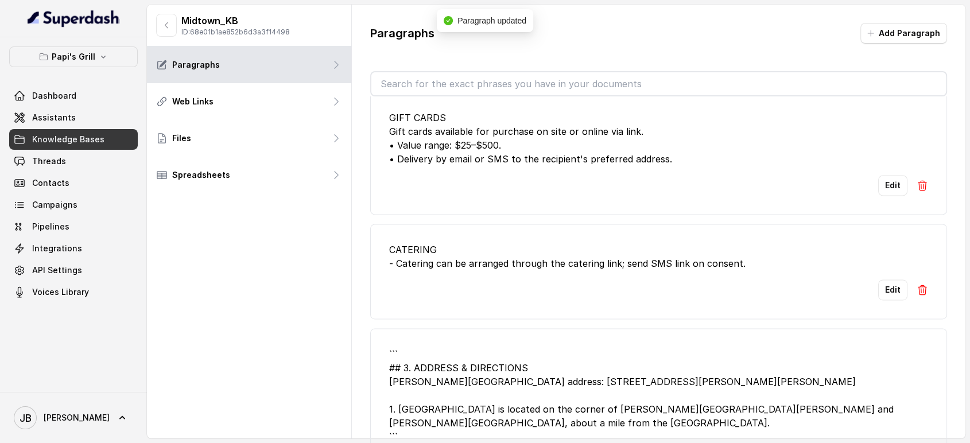
scroll to position [1848, 0]
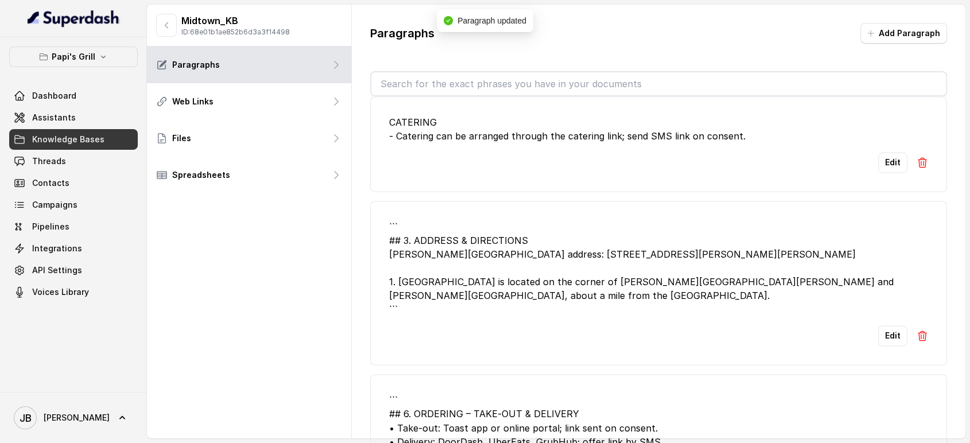
click at [878, 325] on button "Edit" at bounding box center [892, 335] width 29 height 21
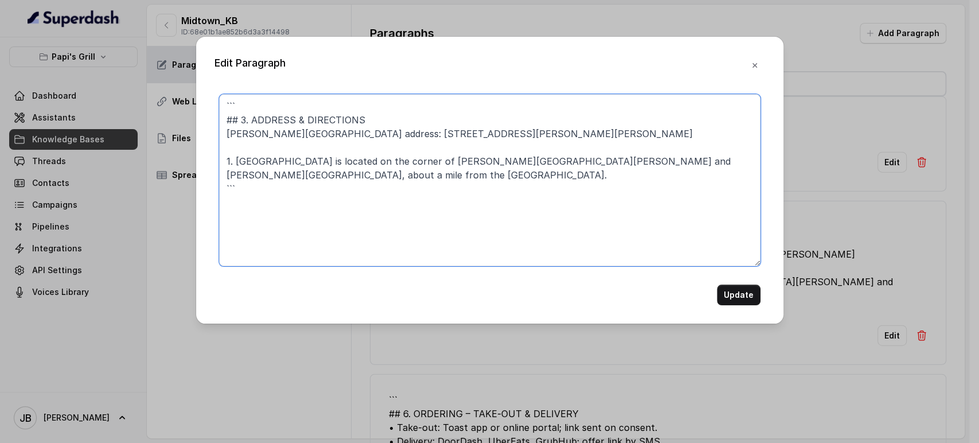
drag, startPoint x: 248, startPoint y: 117, endPoint x: 180, endPoint y: 76, distance: 79.8
click at [184, 80] on div "Edit Paragraph ``` ## 3. ADDRESS & DIRECTIONS Papi's Midtown address: 216 Ponce…" at bounding box center [489, 221] width 979 height 443
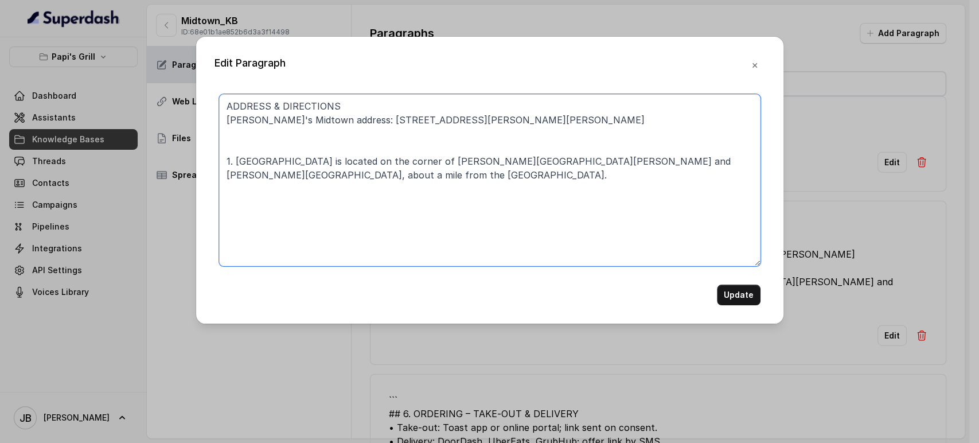
click at [453, 142] on textarea "ADDRESS & DIRECTIONS Papi's Midtown address: 216 Ponce De Leon Ave NE, Atlanta …" at bounding box center [490, 180] width 542 height 172
click at [436, 113] on textarea "ADDRESS & DIRECTIONS Papi's Midtown address: 216 Ponce De Leon Ave NE, Atlanta …" at bounding box center [490, 180] width 542 height 172
click at [433, 215] on textarea "ADDRESS & DIRECTIONS Papi's Midtown address: 216 Ponce De Leon Ave NE, Atlanta …" at bounding box center [490, 180] width 542 height 172
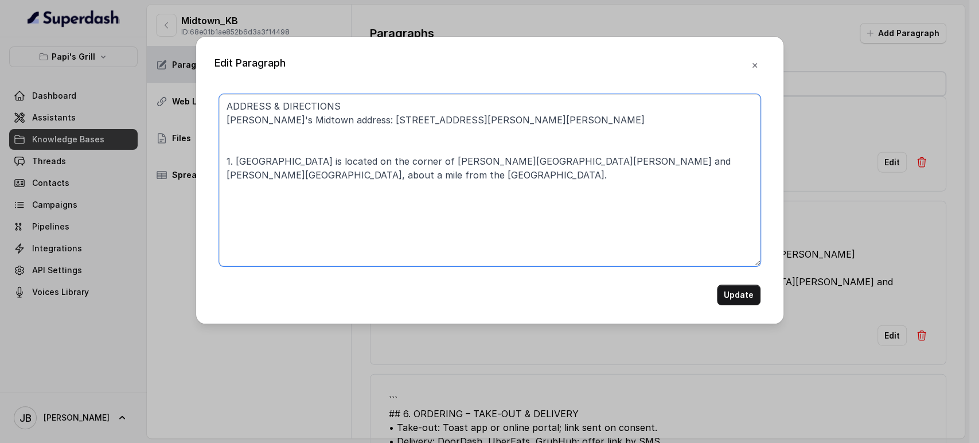
drag, startPoint x: 338, startPoint y: 118, endPoint x: 505, endPoint y: 129, distance: 167.9
click at [507, 114] on textarea "ADDRESS & DIRECTIONS Papi's Midtown address: 216 Ponce De Leon Ave NE, Atlanta …" at bounding box center [490, 180] width 542 height 172
click at [506, 130] on textarea "ADDRESS & DIRECTIONS Papi's Midtown address: 216 Ponce De Leon Ave NE, Atlanta …" at bounding box center [490, 180] width 542 height 172
drag, startPoint x: 488, startPoint y: 118, endPoint x: 348, endPoint y: 74, distance: 147.2
click at [334, 118] on textarea "ADDRESS & DIRECTIONS Papi's Midtown address: 216 Ponce De Leon Ave NE, Atlanta …" at bounding box center [490, 180] width 542 height 172
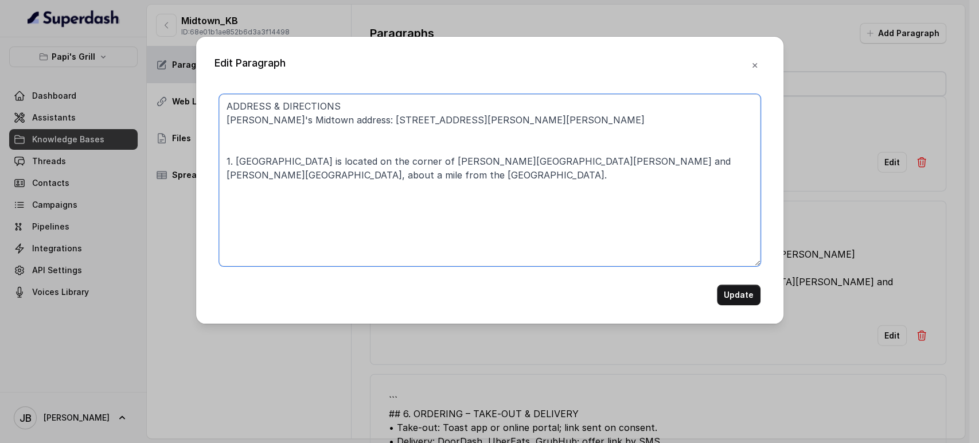
click at [401, 154] on textarea "ADDRESS & DIRECTIONS Papi's Midtown address: 216 Ponce De Leon Ave NE, Atlanta …" at bounding box center [490, 180] width 542 height 172
click at [394, 141] on textarea "ADDRESS & DIRECTIONS Papi's Midtown address: 216 Ponce De Leon Ave NE, Atlanta …" at bounding box center [490, 180] width 542 height 172
paste textarea "1. State the full address exactly as above (e.g: Nine eleven Duluth Highway)"
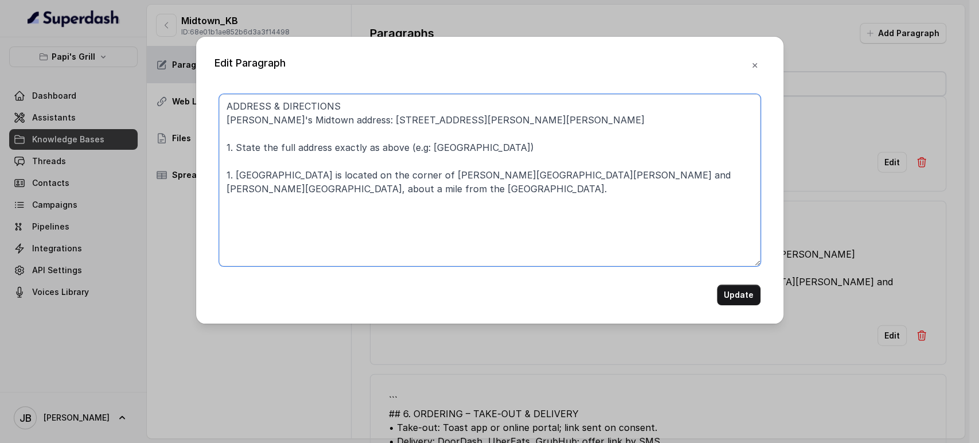
drag, startPoint x: 426, startPoint y: 149, endPoint x: 548, endPoint y: 146, distance: 122.2
click at [548, 146] on textarea "ADDRESS & DIRECTIONS Papi's Midtown address: 216 Ponce De Leon Ave NE, Atlanta …" at bounding box center [490, 180] width 542 height 172
paste textarea "Two sixteen Ponce de Leon Avenue Northeast, Atlanta"
drag, startPoint x: 229, startPoint y: 177, endPoint x: 224, endPoint y: 175, distance: 6.0
click at [224, 174] on textarea "ADDRESS & DIRECTIONS Papi's Midtown address: 216 Ponce De Leon Ave NE, Atlanta …" at bounding box center [490, 180] width 542 height 172
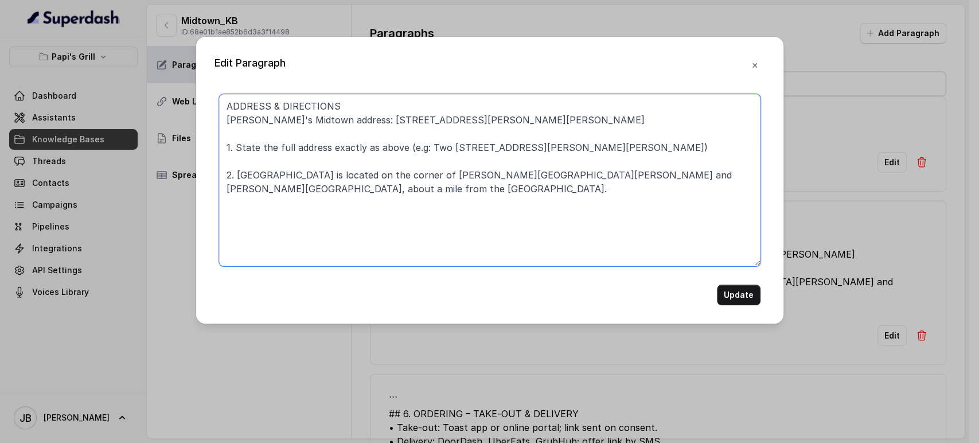
click at [243, 164] on textarea "ADDRESS & DIRECTIONS Papi's Midtown address: 216 Ponce De Leon Ave NE, Atlanta …" at bounding box center [490, 180] width 542 height 172
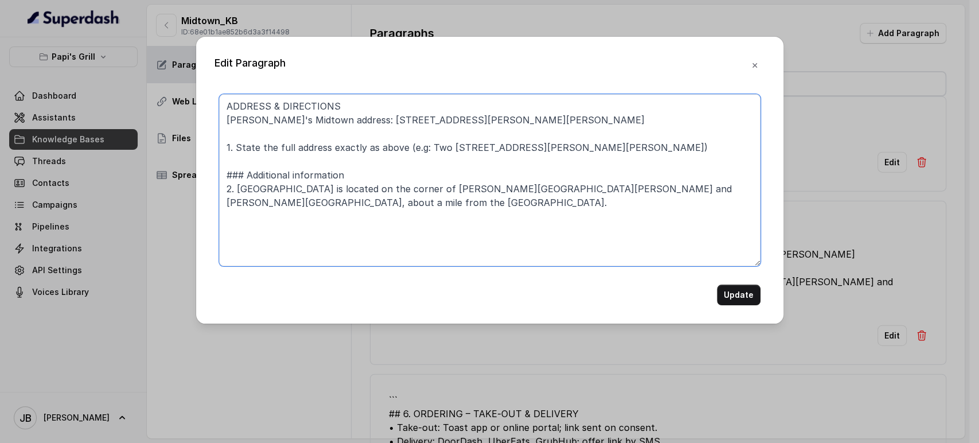
drag, startPoint x: 234, startPoint y: 190, endPoint x: 222, endPoint y: 189, distance: 12.2
click at [219, 184] on textarea "ADDRESS & DIRECTIONS Papi's Midtown address: 216 Ponce De Leon Ave NE, Atlanta …" at bounding box center [490, 180] width 542 height 172
click at [567, 189] on textarea "ADDRESS & DIRECTIONS Papi's Midtown address: 216 Ponce De Leon Ave NE, Atlanta …" at bounding box center [490, 180] width 542 height 172
click at [564, 193] on textarea "ADDRESS & DIRECTIONS Papi's Midtown address: 216 Ponce De Leon Ave NE, Atlanta …" at bounding box center [490, 180] width 542 height 172
type textarea "ADDRESS & DIRECTIONS Papi's Midtown address: 216 Ponce De Leon Ave NE, Atlanta …"
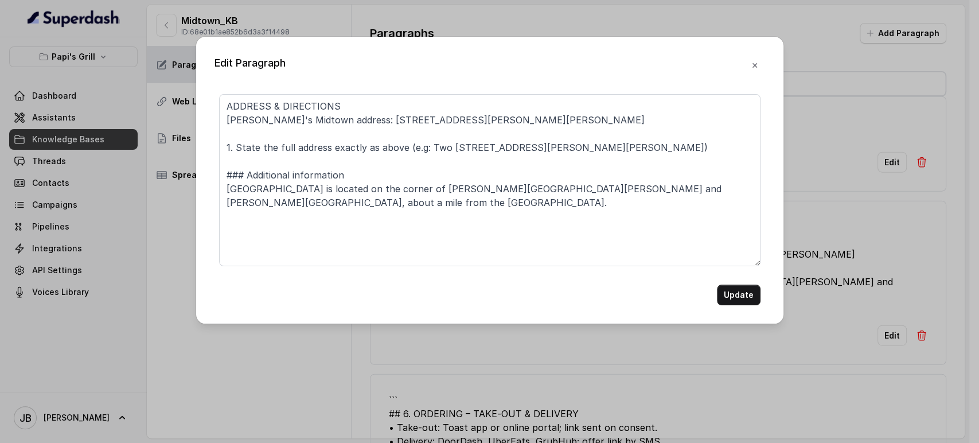
drag, startPoint x: 731, startPoint y: 277, endPoint x: 737, endPoint y: 301, distance: 24.9
click at [733, 291] on form "ADDRESS & DIRECTIONS Papi's Midtown address: 216 Ponce De Leon Ave NE, Atlanta …" at bounding box center [490, 199] width 542 height 211
click at [740, 302] on button "Update" at bounding box center [739, 295] width 44 height 21
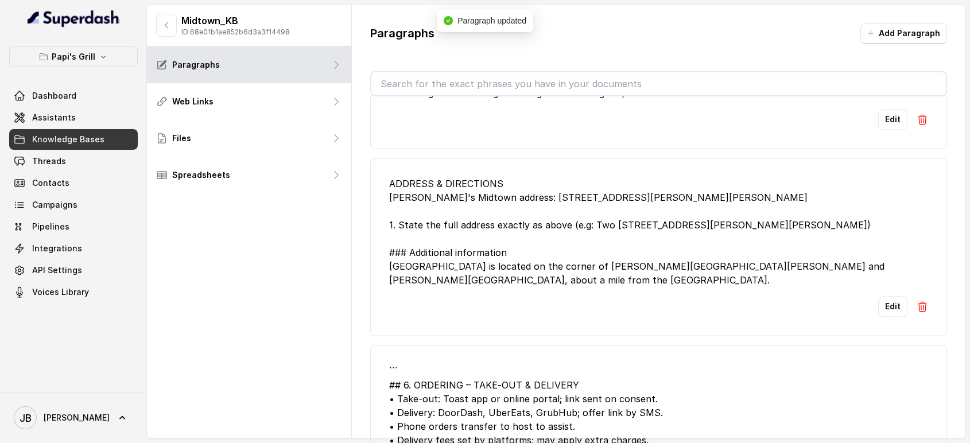
scroll to position [1976, 0]
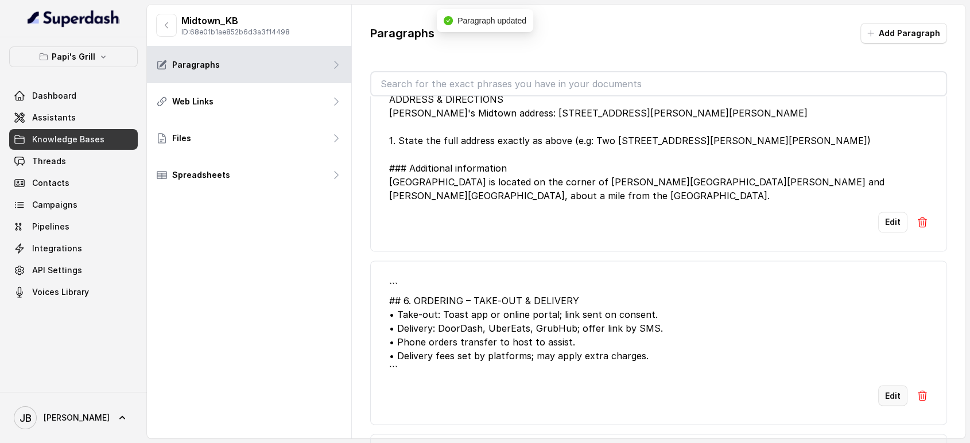
click at [886, 385] on button "Edit" at bounding box center [892, 395] width 29 height 21
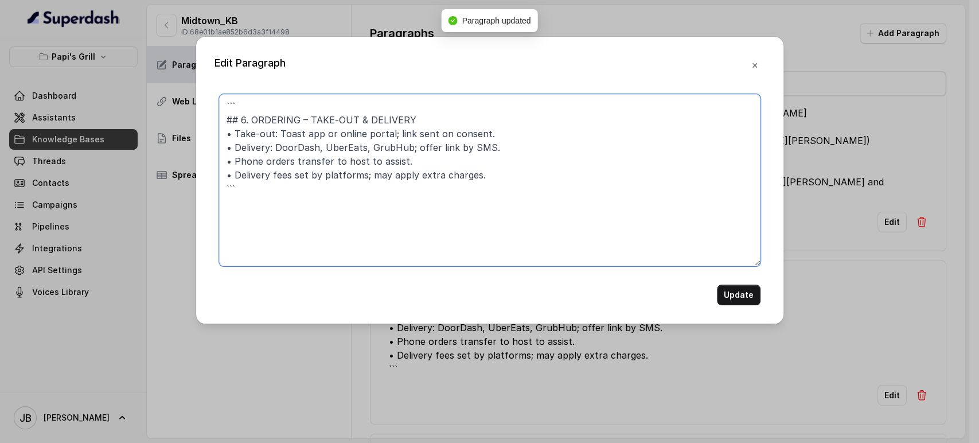
drag, startPoint x: 248, startPoint y: 107, endPoint x: 184, endPoint y: 67, distance: 75.5
click at [184, 67] on div "Edit Paragraph ``` ## 6. ORDERING – TAKE‑OUT & DELIVERY • Take‑out: Toast app o…" at bounding box center [489, 221] width 979 height 443
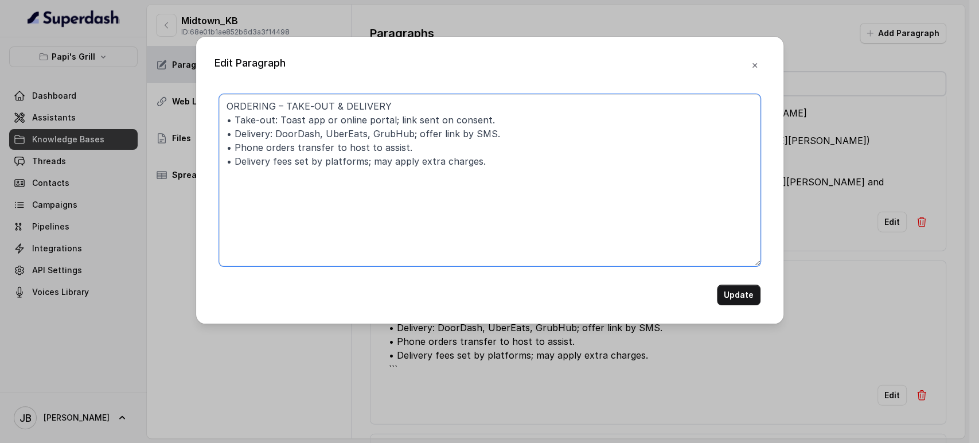
click at [459, 131] on textarea "ORDERING – TAKE‑OUT & DELIVERY • Take‑out: Toast app or online portal; link sen…" at bounding box center [490, 180] width 542 height 172
click at [459, 132] on textarea "ORDERING – TAKE‑OUT & DELIVERY • Take‑out: Toast app or online portal; link sen…" at bounding box center [490, 180] width 542 height 172
click at [501, 159] on textarea "ORDERING – TAKE‑OUT & DELIVERY • Take‑out: Toast app or online portal; link sen…" at bounding box center [490, 180] width 542 height 172
drag, startPoint x: 449, startPoint y: 120, endPoint x: 449, endPoint y: 133, distance: 12.6
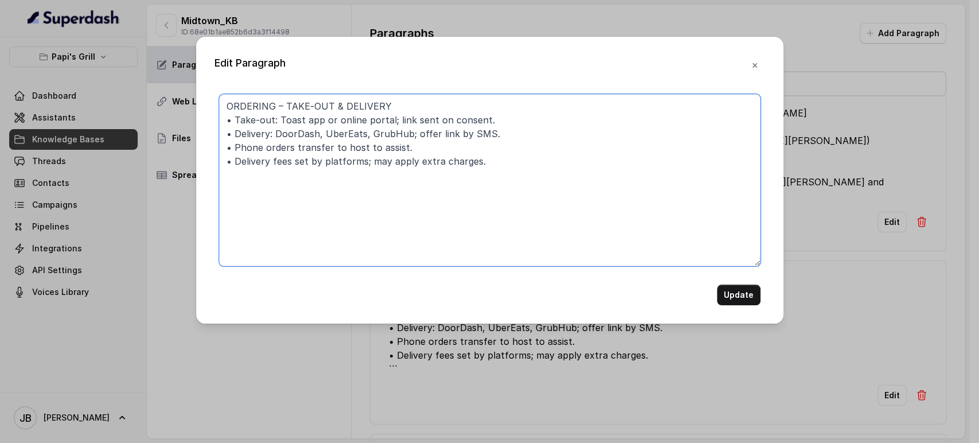
click at [449, 122] on textarea "ORDERING – TAKE‑OUT & DELIVERY • Take‑out: Toast app or online portal; link sen…" at bounding box center [490, 180] width 542 height 172
click at [449, 132] on textarea "ORDERING – TAKE‑OUT & DELIVERY • Take‑out: Toast app or online portal; link sen…" at bounding box center [490, 180] width 542 height 172
click at [450, 134] on textarea "ORDERING – TAKE‑OUT & DELIVERY • Take‑out: Toast app or online portal; link sen…" at bounding box center [490, 180] width 542 height 172
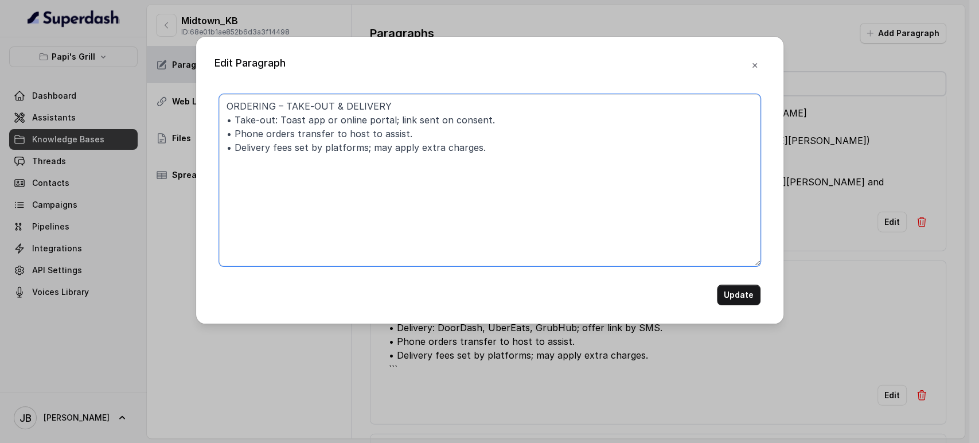
type textarea "ORDERING – TAKE‑OUT & DELIVERY • Take‑out: Toast app or online portal; link sen…"
click at [727, 305] on div "Edit Paragraph ORDERING – TAKE‑OUT & DELIVERY • Take‑out: Toast app or online p…" at bounding box center [489, 180] width 587 height 287
click at [732, 297] on button "Update" at bounding box center [739, 295] width 44 height 21
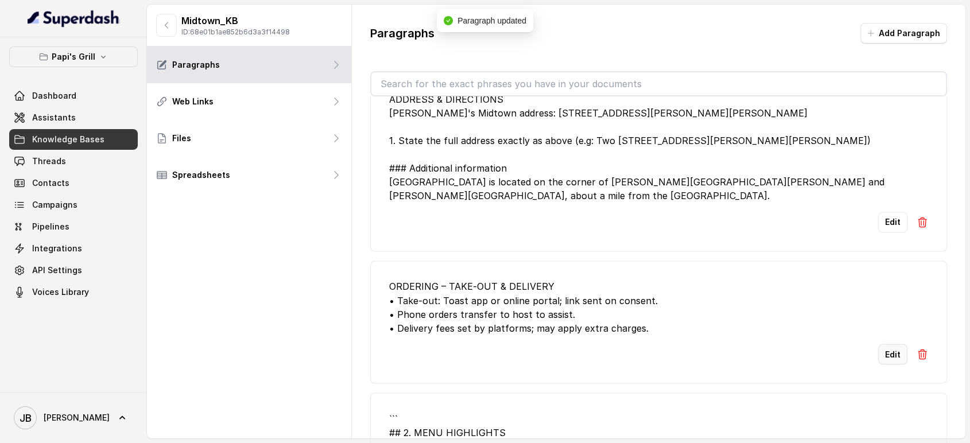
click at [886, 344] on button "Edit" at bounding box center [892, 354] width 29 height 21
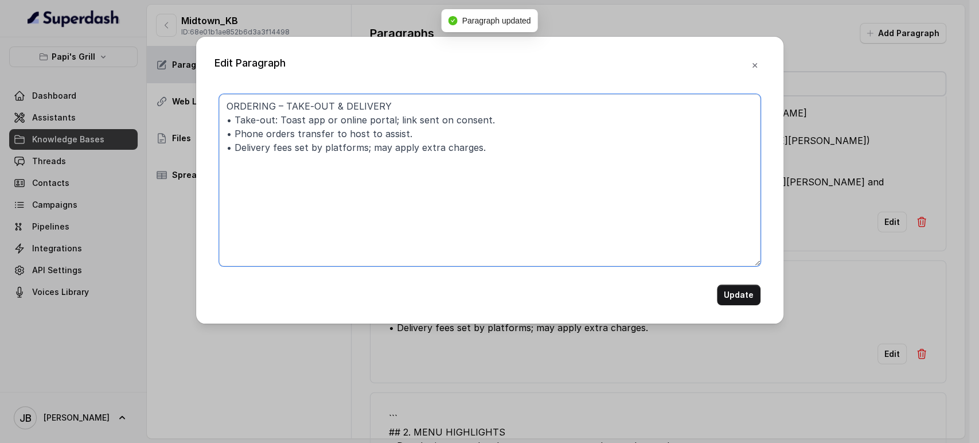
drag, startPoint x: 328, startPoint y: 104, endPoint x: 543, endPoint y: 92, distance: 215.5
click at [536, 93] on div "Edit Paragraph ORDERING – TAKE‑OUT & DELIVERY • Take‑out: Toast app or online p…" at bounding box center [489, 180] width 587 height 287
type textarea "ORDERING – TAKE‑OUT • Take‑out: Toast app or online portal; link sent on consen…"
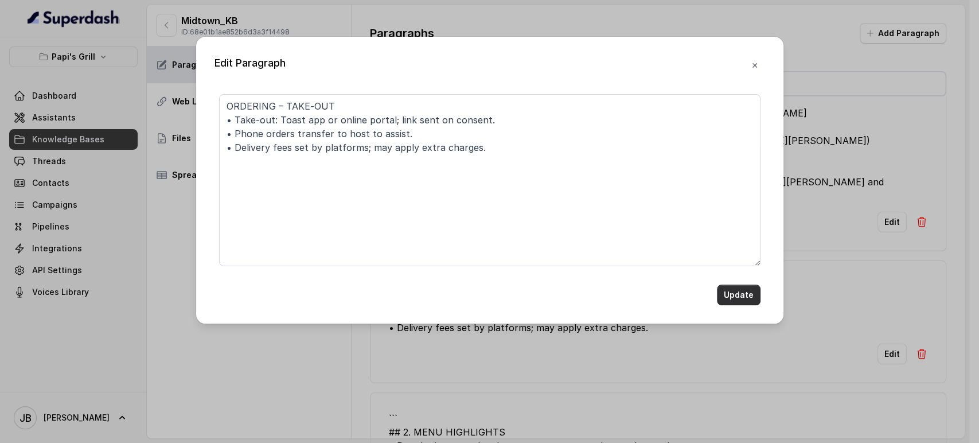
click at [725, 299] on button "Update" at bounding box center [739, 295] width 44 height 21
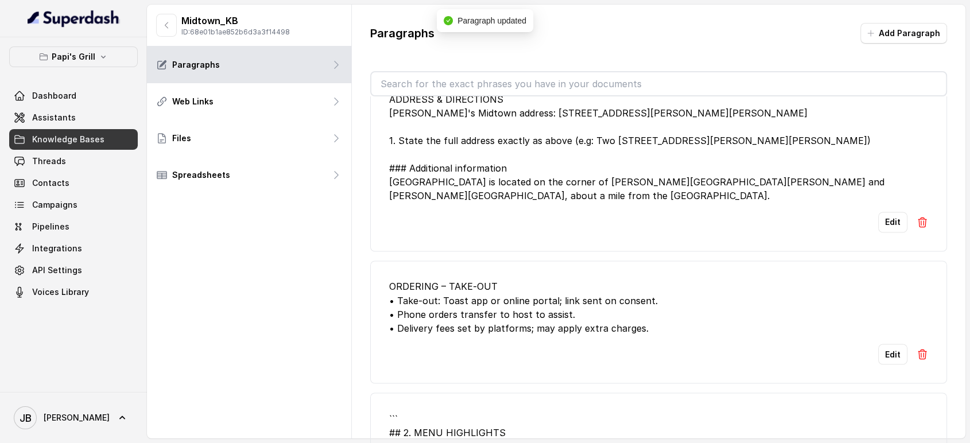
scroll to position [2087, 0]
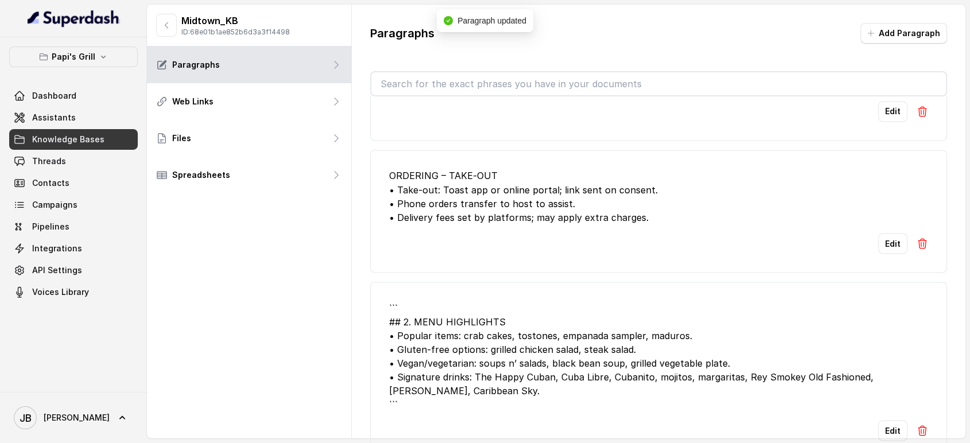
click at [917, 407] on li "``` ## 2. MENU HIGHLIGHTS • Popular items: crab cakes, tostones, empanada sampl…" at bounding box center [658, 371] width 577 height 178
click at [916, 425] on img at bounding box center [921, 430] width 11 height 11
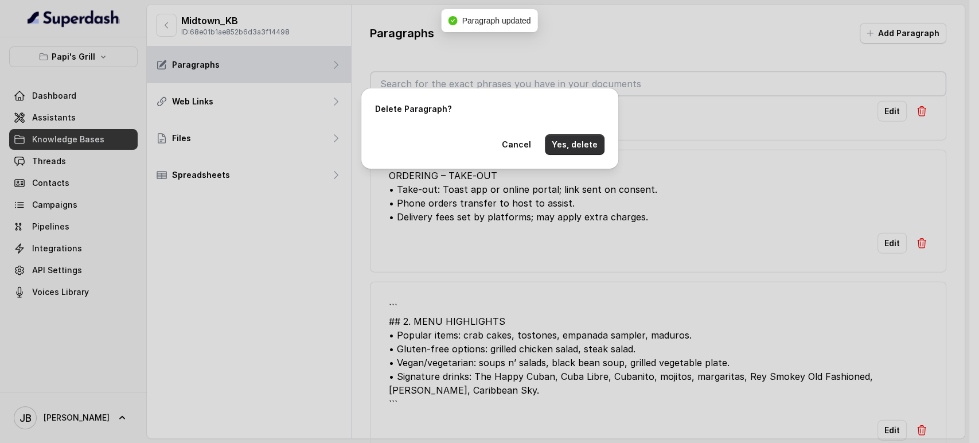
click at [578, 142] on button "Yes, delete" at bounding box center [575, 144] width 60 height 21
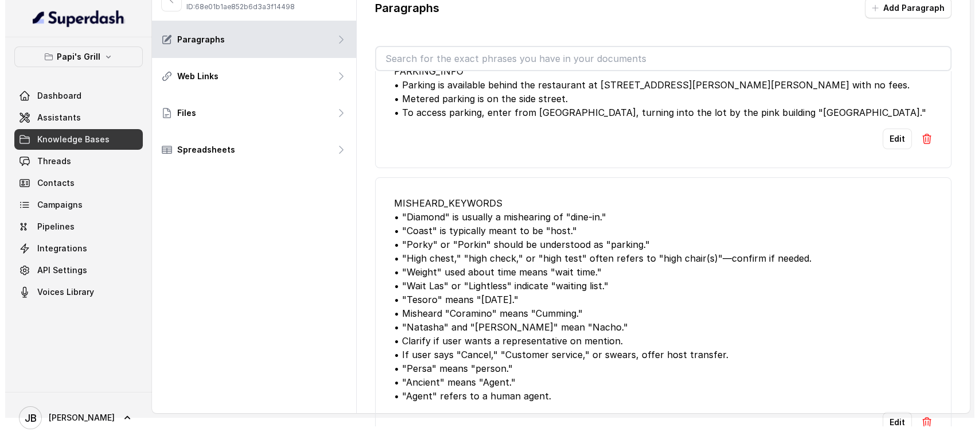
scroll to position [0, 0]
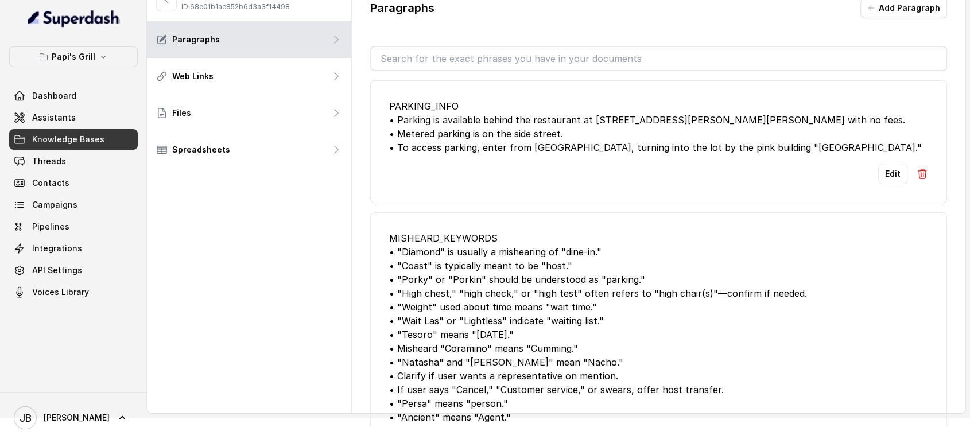
click at [567, 72] on div "PARKING_INFO • Parking is available behind the restaurant at 216 Ponce De Leon …" at bounding box center [658, 248] width 577 height 355
drag, startPoint x: 574, startPoint y: 61, endPoint x: 689, endPoint y: 73, distance: 115.9
click at [574, 61] on input "text" at bounding box center [658, 58] width 575 height 23
click at [881, 17] on button "Add Paragraph" at bounding box center [903, 8] width 87 height 21
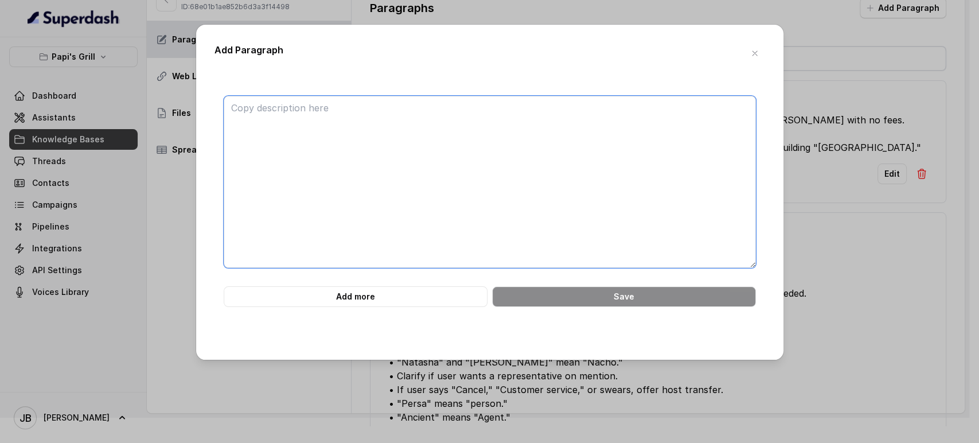
click at [506, 117] on textarea at bounding box center [490, 182] width 532 height 172
click at [162, 114] on div "Add Paragraph Add more Save" at bounding box center [489, 221] width 979 height 443
drag, startPoint x: 774, startPoint y: 154, endPoint x: 797, endPoint y: 145, distance: 25.2
click at [793, 146] on div "Add Paragraph Add more Save" at bounding box center [489, 221] width 979 height 443
click at [823, 136] on div "Add Paragraph Add more Save" at bounding box center [489, 221] width 979 height 443
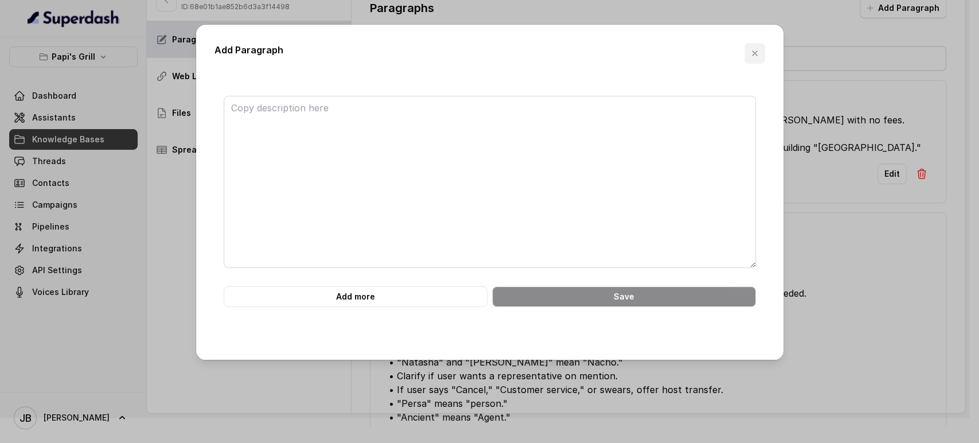
click at [751, 54] on icon "button" at bounding box center [754, 53] width 9 height 9
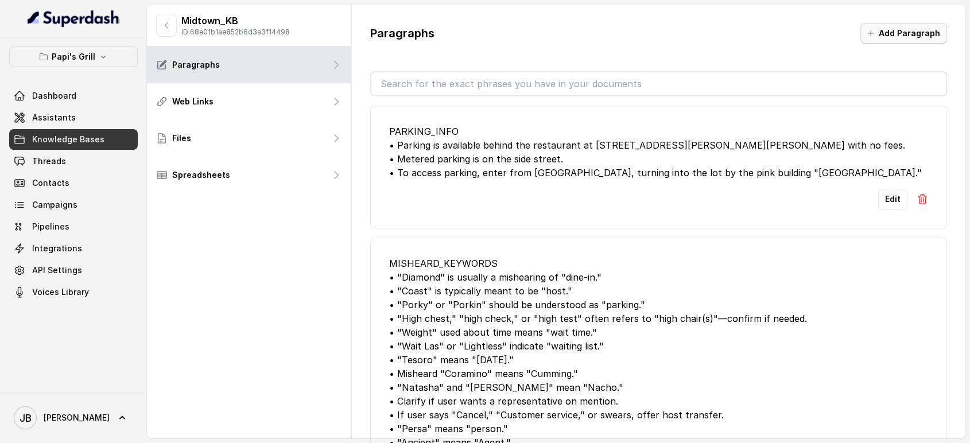
click at [908, 33] on button "Add Paragraph" at bounding box center [903, 33] width 87 height 21
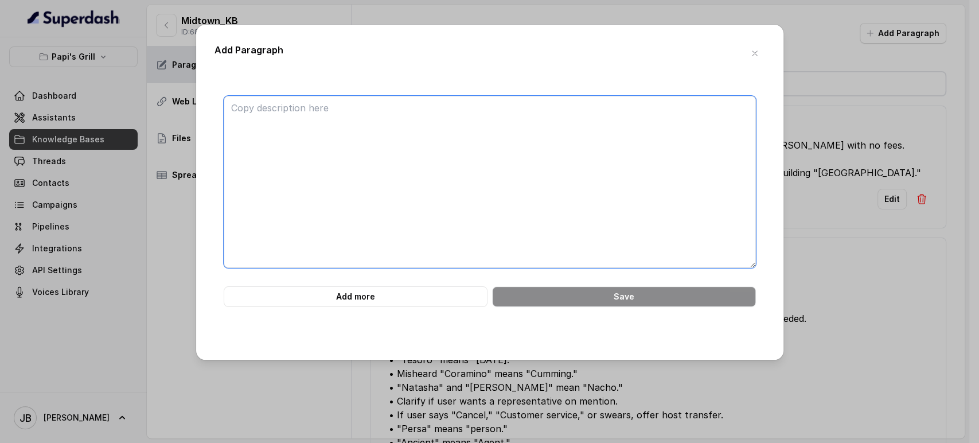
click at [474, 146] on textarea at bounding box center [490, 182] width 532 height 172
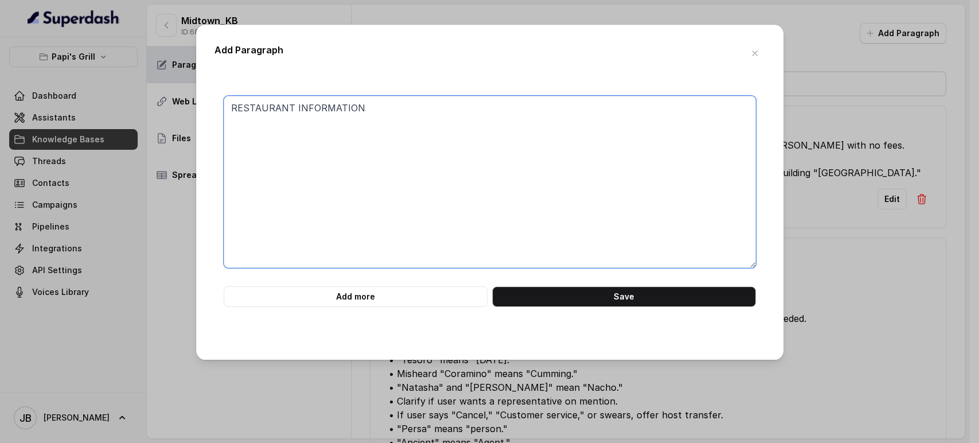
paste textarea "This is the first location and was opened over 25 years ago. We take pride in o…"
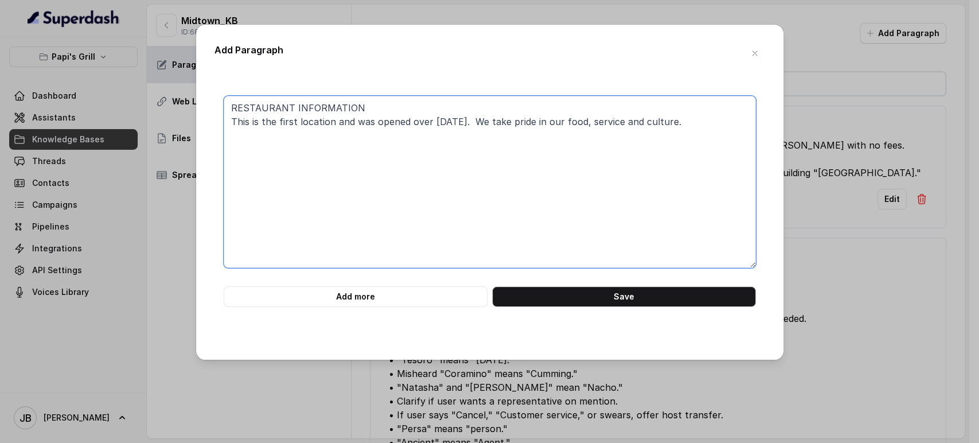
click at [234, 117] on textarea "RESTAURANT INFORMATION This is the first location and was opened over 25 years …" at bounding box center [490, 182] width 532 height 172
click at [234, 121] on textarea "RESTAURANT INFORMATION This is the first location and was opened over 25 years …" at bounding box center [490, 182] width 532 height 172
click at [234, 120] on textarea "RESTAURANT INFORMATION This is the first location and was opened over 25 years …" at bounding box center [490, 182] width 532 height 172
click at [270, 101] on textarea "RESTAURANT INFORMATION Papi's Grill Midtown is the first location and was opene…" at bounding box center [490, 182] width 532 height 172
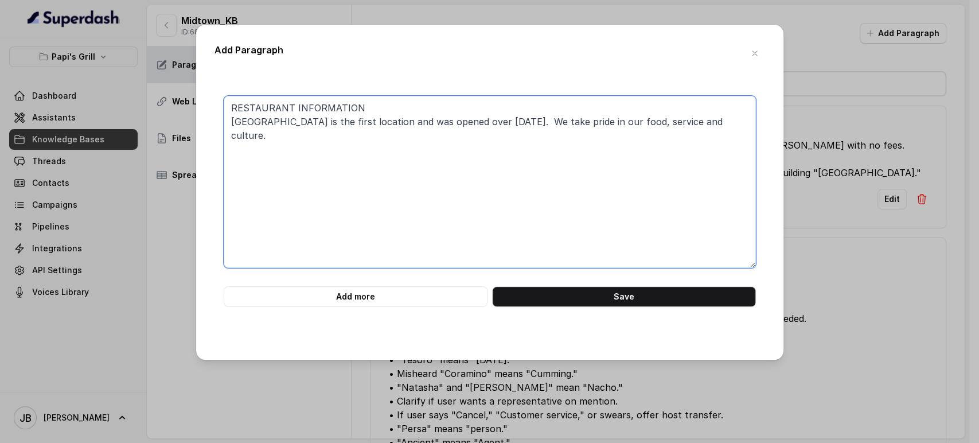
drag, startPoint x: 270, startPoint y: 101, endPoint x: 295, endPoint y: 120, distance: 31.6
click at [270, 102] on textarea "RESTAURANT INFORMATION Papi's Grill Midtown is the first location and was opene…" at bounding box center [490, 182] width 532 height 172
click at [290, 134] on textarea "RESTAURANT INFORMATION Papi's Grill Midtown is the first location and was opene…" at bounding box center [490, 182] width 532 height 172
click at [298, 104] on textarea "RESTAURANT INFORMATION Papi's Grill Midtown is the first location and was opene…" at bounding box center [490, 182] width 532 height 172
drag, startPoint x: 294, startPoint y: 106, endPoint x: 312, endPoint y: 110, distance: 17.8
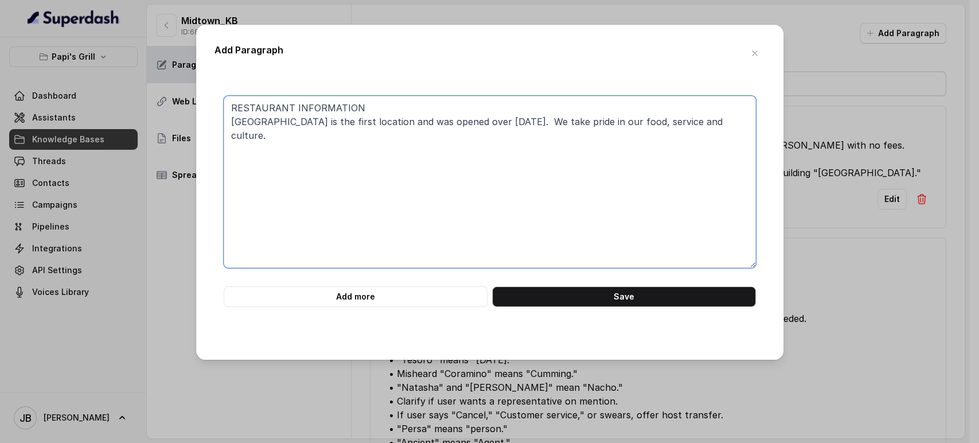
click at [294, 107] on textarea "RESTAURANT INFORMATION Papi's Grill Midtown is the first location and was opene…" at bounding box center [490, 182] width 532 height 172
click at [560, 121] on textarea "RESTAURANT INFORMATION Papi's Grill Midtown is the first location and was opene…" at bounding box center [490, 182] width 532 height 172
type textarea "RESTAURANT INFORMATION Papi's Grill Midtown is the first location and was opene…"
click at [608, 306] on div "RESTAURANT INFORMATION Papi's Grill Midtown is the first location and was opene…" at bounding box center [490, 209] width 551 height 264
click at [609, 305] on button "Save" at bounding box center [624, 296] width 264 height 21
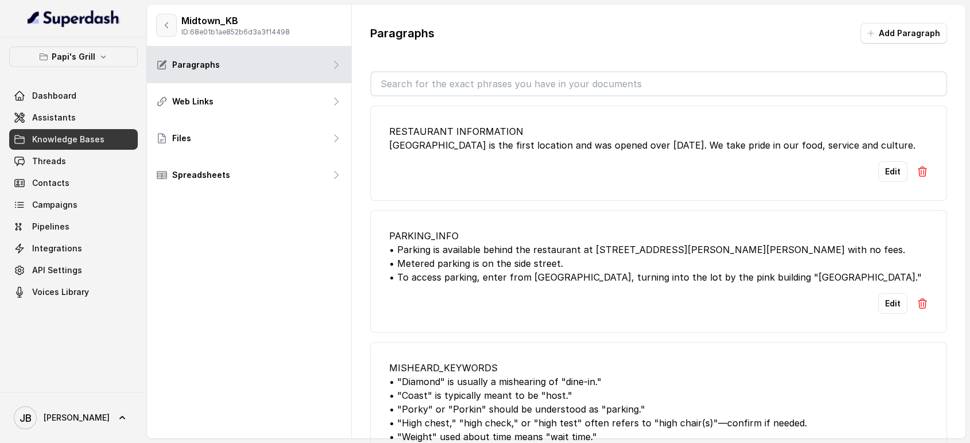
click at [169, 26] on icon "button" at bounding box center [166, 25] width 9 height 9
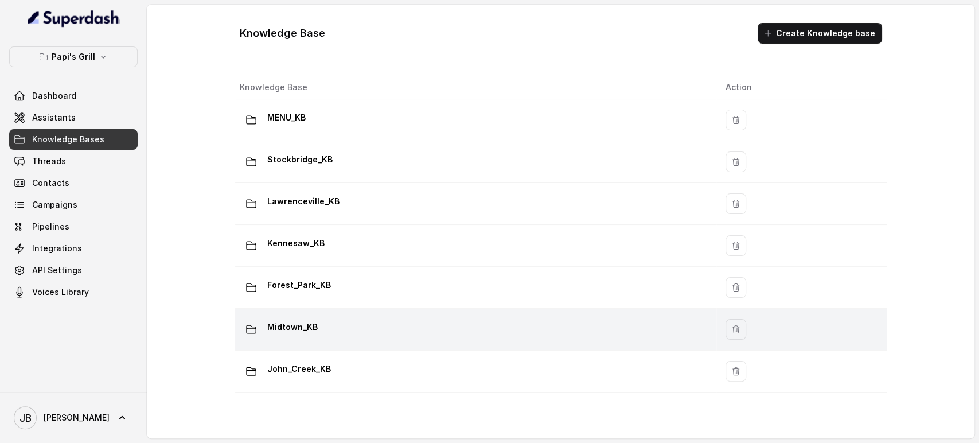
click at [336, 320] on div "Midtown_KB" at bounding box center [474, 329] width 468 height 23
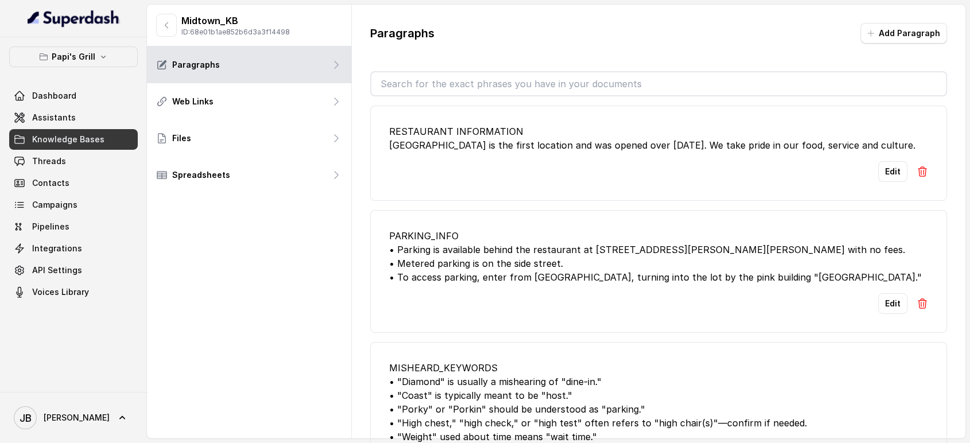
click at [462, 93] on input "text" at bounding box center [658, 83] width 575 height 23
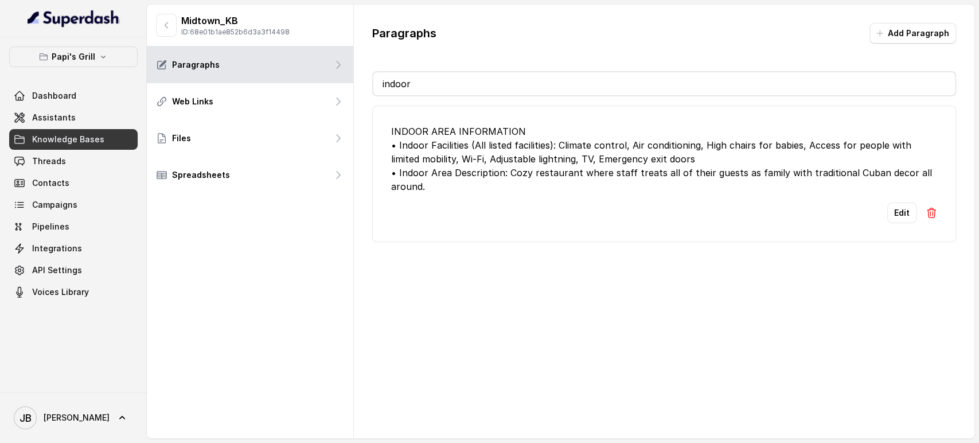
click at [482, 56] on div "Paragraphs Add Paragraph indoor INDOOR AREA INFORMATION • Indoor Facilities (Al…" at bounding box center [664, 133] width 621 height 256
drag, startPoint x: 472, startPoint y: 88, endPoint x: 481, endPoint y: 87, distance: 8.8
click at [470, 89] on input "indoor" at bounding box center [664, 83] width 582 height 23
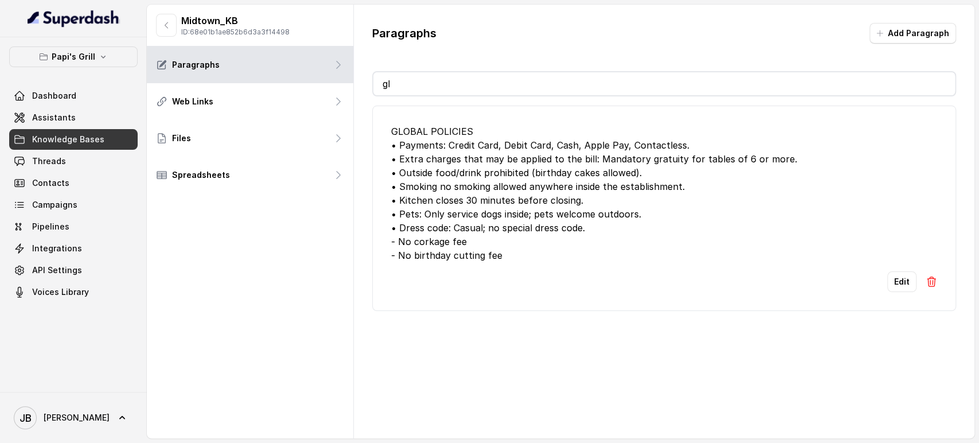
type input "gl"
drag, startPoint x: 505, startPoint y: 254, endPoint x: 381, endPoint y: 242, distance: 125.0
click at [381, 242] on li "GLOBAL POLICIES • Payments: Credit Card, Debit Card, Cash, Apple Pay, Contactle…" at bounding box center [664, 208] width 584 height 205
copy div "- No corkage fee - No birthday cutting fee"
click at [408, 83] on input "gl" at bounding box center [664, 83] width 582 height 23
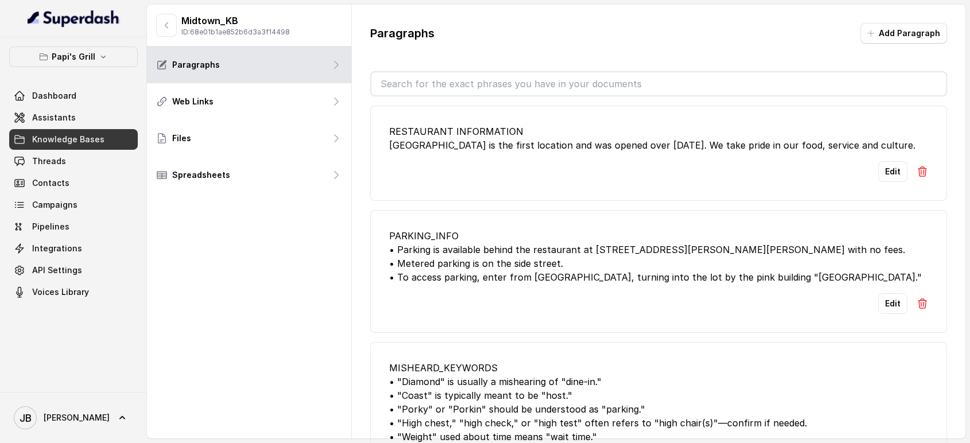
drag, startPoint x: 492, startPoint y: 94, endPoint x: 469, endPoint y: 70, distance: 33.3
click at [487, 89] on input "text" at bounding box center [658, 83] width 575 height 23
click at [610, 148] on div "RESTAURANT INFORMATION Papi's Grill Midtown is the first location and was opene…" at bounding box center [658, 138] width 539 height 28
click at [442, 74] on input "res" at bounding box center [658, 83] width 575 height 23
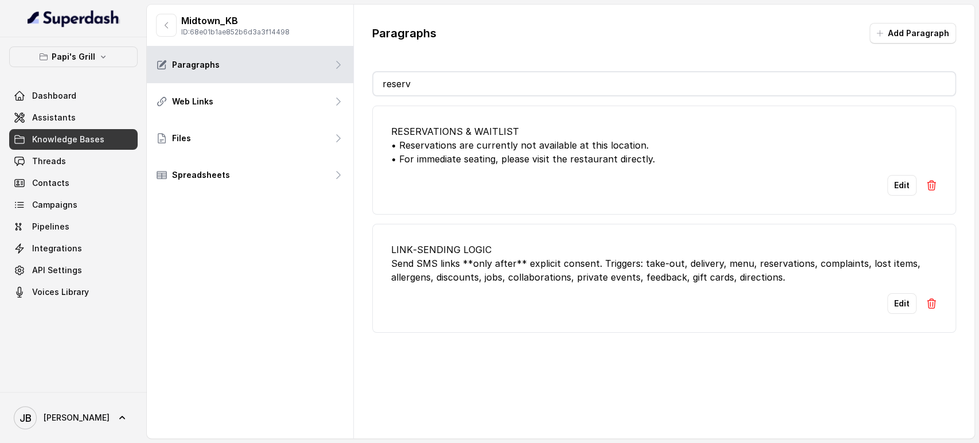
type input "reserv"
click at [551, 200] on li "RESERVATIONS & WAITLIST • Reservations are currently not available at this loca…" at bounding box center [664, 160] width 584 height 109
click at [161, 33] on button "button" at bounding box center [166, 25] width 21 height 23
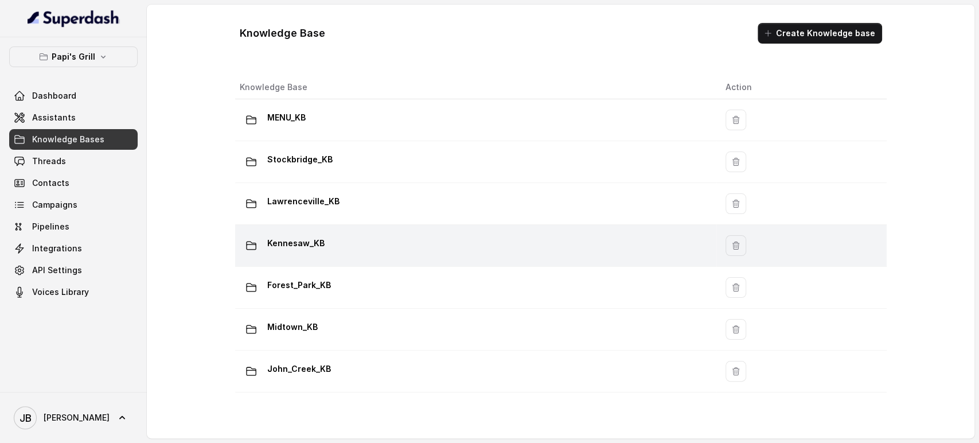
click at [329, 252] on div "Kennesaw_KB" at bounding box center [474, 245] width 468 height 23
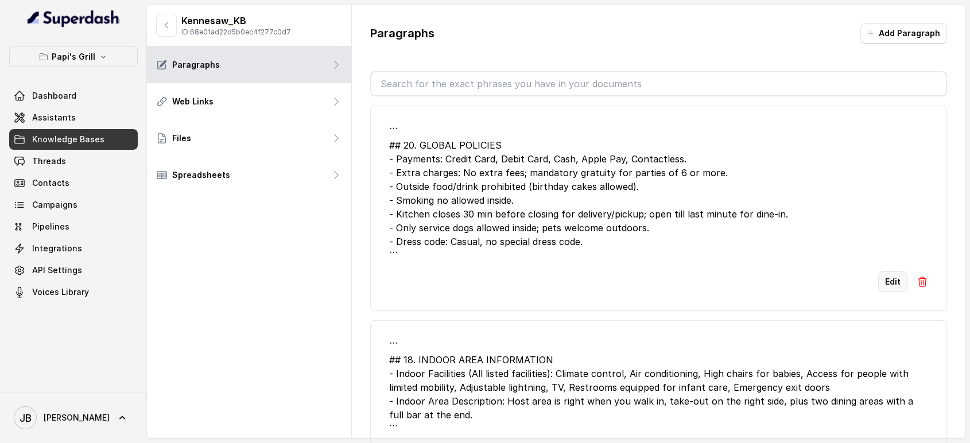
click at [878, 281] on button "Edit" at bounding box center [892, 281] width 29 height 21
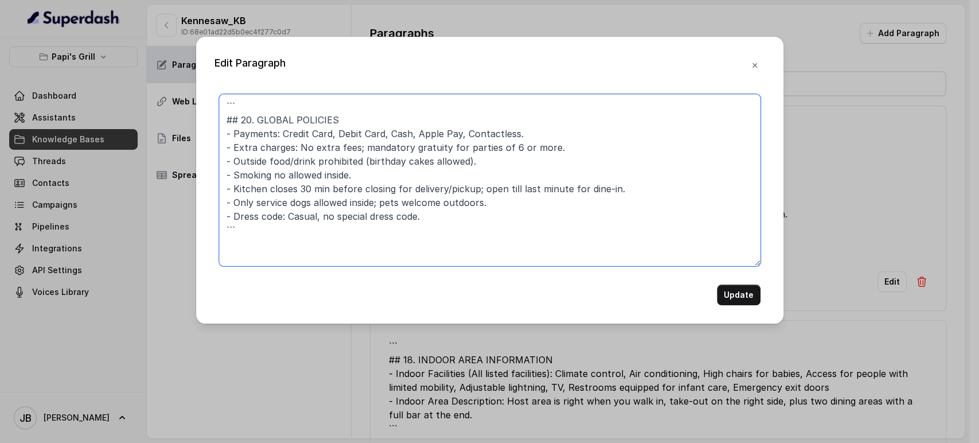
drag, startPoint x: 255, startPoint y: 122, endPoint x: 198, endPoint y: 83, distance: 68.9
click at [202, 86] on div "Edit Paragraph ``` ## 20. GLOBAL POLICIES - Payments: Credit Card, Debit Card, …" at bounding box center [489, 180] width 587 height 287
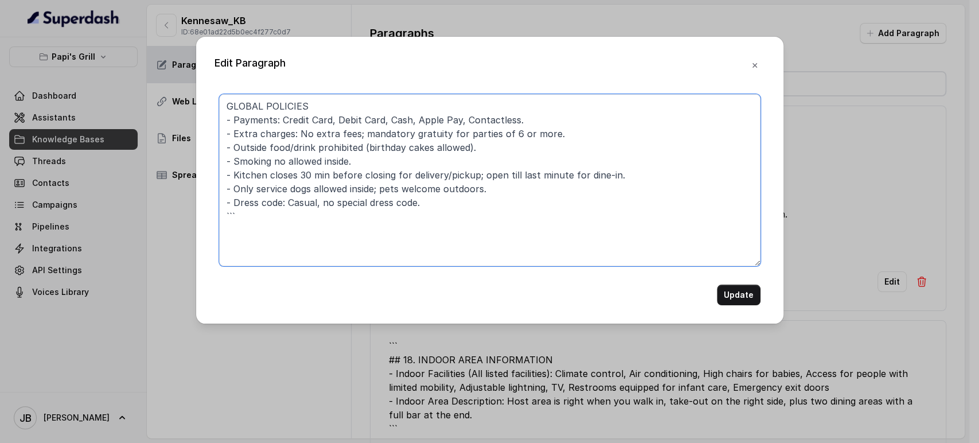
click at [264, 224] on textarea "GLOBAL POLICIES - Payments: Credit Card, Debit Card, Cash, Apple Pay, Contactle…" at bounding box center [490, 180] width 542 height 172
click at [482, 178] on textarea "GLOBAL POLICIES - Payments: Credit Card, Debit Card, Cash, Apple Pay, Contactle…" at bounding box center [490, 180] width 542 height 172
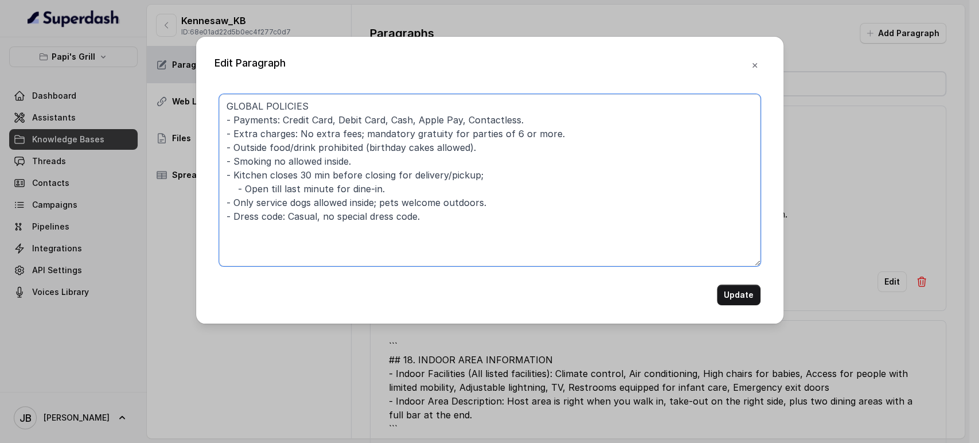
click at [295, 173] on textarea "GLOBAL POLICIES - Payments: Credit Card, Debit Card, Cash, Apple Pay, Contactle…" at bounding box center [490, 180] width 542 height 172
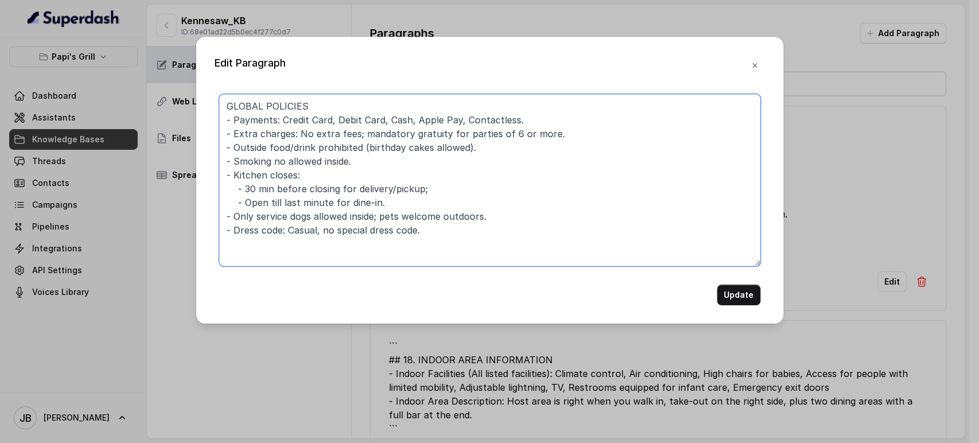
click at [306, 180] on textarea "GLOBAL POLICIES - Payments: Credit Card, Debit Card, Cash, Apple Pay, Contactle…" at bounding box center [490, 180] width 542 height 172
type textarea "GLOBAL POLICIES - Payments: Credit Card, Debit Card, Cash, Apple Pay, Contactle…"
click at [749, 295] on button "Update" at bounding box center [739, 295] width 44 height 21
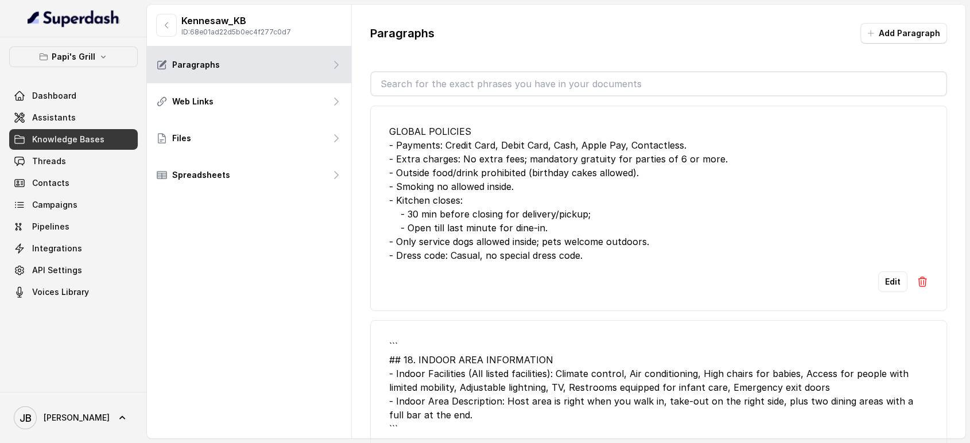
click at [867, 273] on div "Edit" at bounding box center [658, 281] width 539 height 21
click at [878, 277] on button "Edit" at bounding box center [892, 281] width 29 height 21
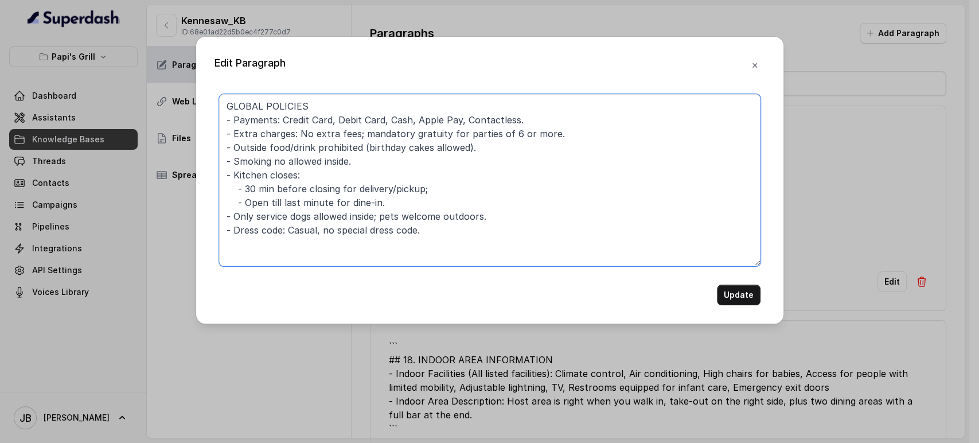
click at [535, 259] on textarea "GLOBAL POLICIES - Payments: Credit Card, Debit Card, Cash, Apple Pay, Contactle…" at bounding box center [490, 180] width 542 height 172
type textarea "GLOBAL POLICIES - Payments: Credit Card, Debit Card, Cash, Apple Pay, Contactle…"
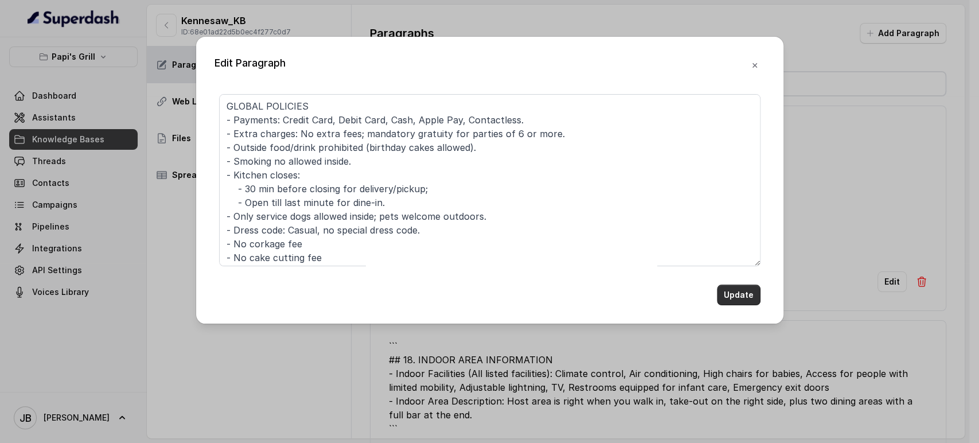
click at [735, 288] on button "Update" at bounding box center [739, 295] width 44 height 21
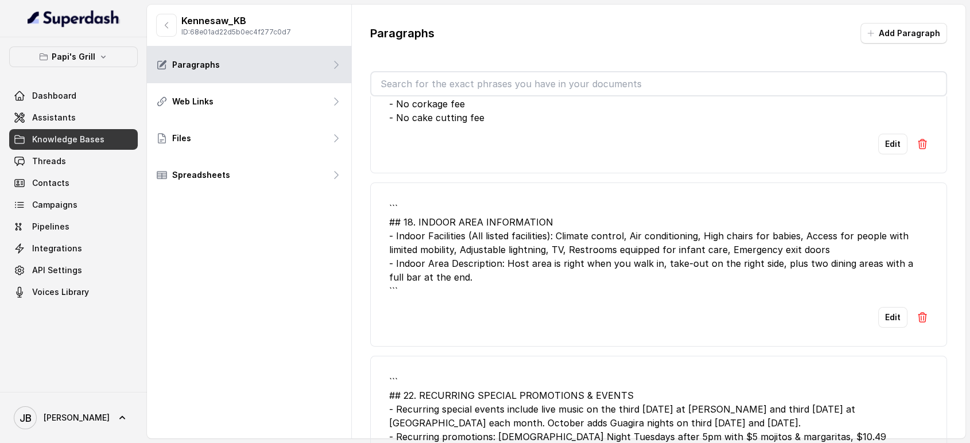
scroll to position [255, 0]
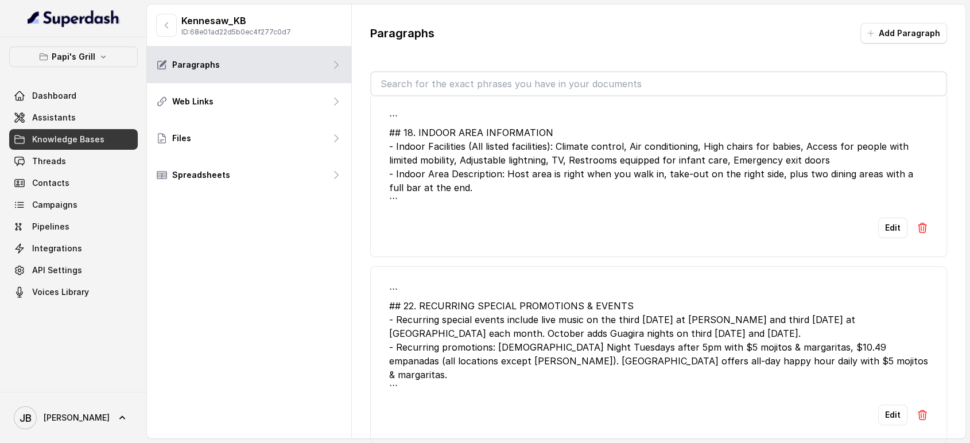
click at [878, 225] on button "Edit" at bounding box center [892, 227] width 29 height 21
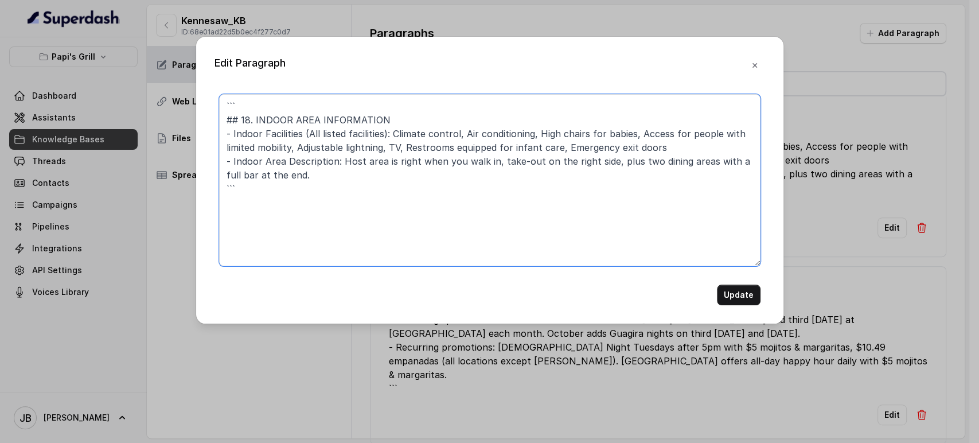
drag, startPoint x: 253, startPoint y: 115, endPoint x: 192, endPoint y: 68, distance: 77.0
click at [192, 68] on div "Edit Paragraph ``` ## 18. INDOOR AREA INFORMATION - Indoor Facilities (All list…" at bounding box center [489, 221] width 979 height 443
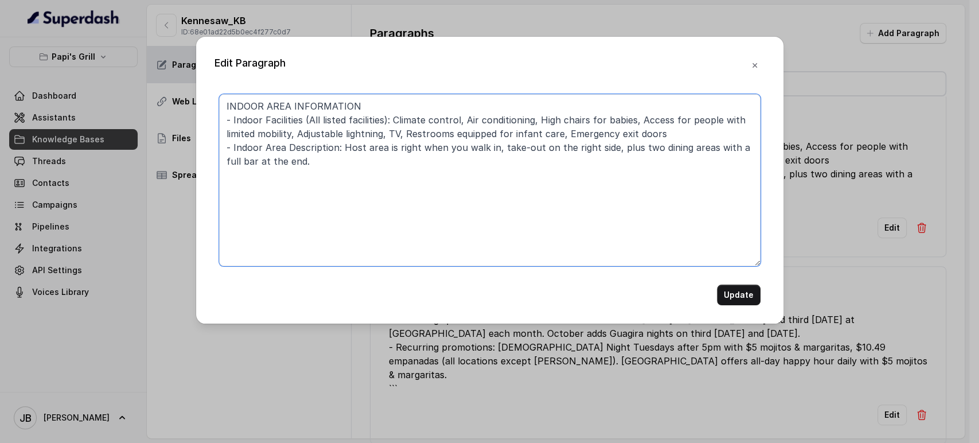
drag, startPoint x: 341, startPoint y: 149, endPoint x: 501, endPoint y: 149, distance: 160.1
click at [501, 149] on textarea "INDOOR AREA INFORMATION - Indoor Facilities (All listed facilities): Climate co…" at bounding box center [490, 180] width 542 height 172
click at [508, 172] on textarea "INDOOR AREA INFORMATION - Indoor Facilities (All listed facilities): Climate co…" at bounding box center [490, 180] width 542 height 172
drag, startPoint x: 636, startPoint y: 147, endPoint x: 339, endPoint y: 149, distance: 297.2
click at [339, 149] on textarea "INDOOR AREA INFORMATION - Indoor Facilities (All listed facilities): Climate co…" at bounding box center [490, 180] width 542 height 172
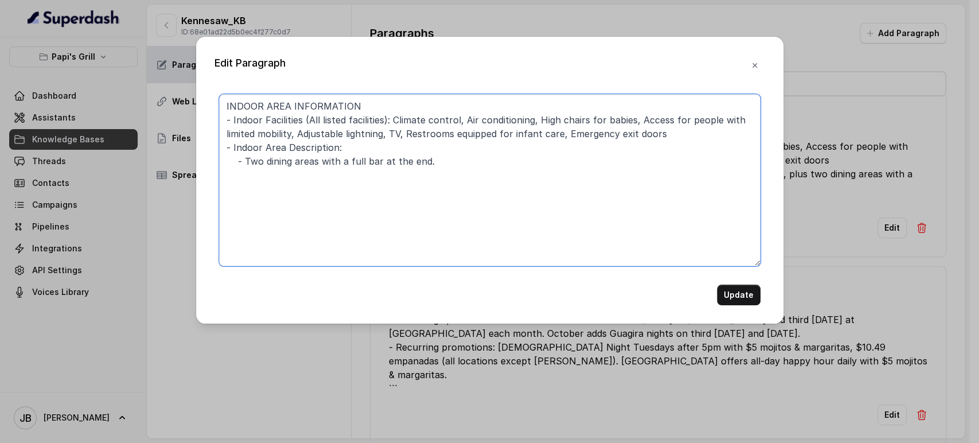
drag, startPoint x: 348, startPoint y: 159, endPoint x: 366, endPoint y: 165, distance: 18.9
click at [348, 158] on textarea "INDOOR AREA INFORMATION - Indoor Facilities (All listed facilities): Climate co…" at bounding box center [490, 180] width 542 height 172
click at [433, 172] on textarea "INDOOR AREA INFORMATION - Indoor Facilities (All listed facilities): Climate co…" at bounding box center [490, 180] width 542 height 172
type textarea "INDOOR AREA INFORMATION - Indoor Facilities (All listed facilities): Climate co…"
click at [749, 291] on button "Update" at bounding box center [739, 295] width 44 height 21
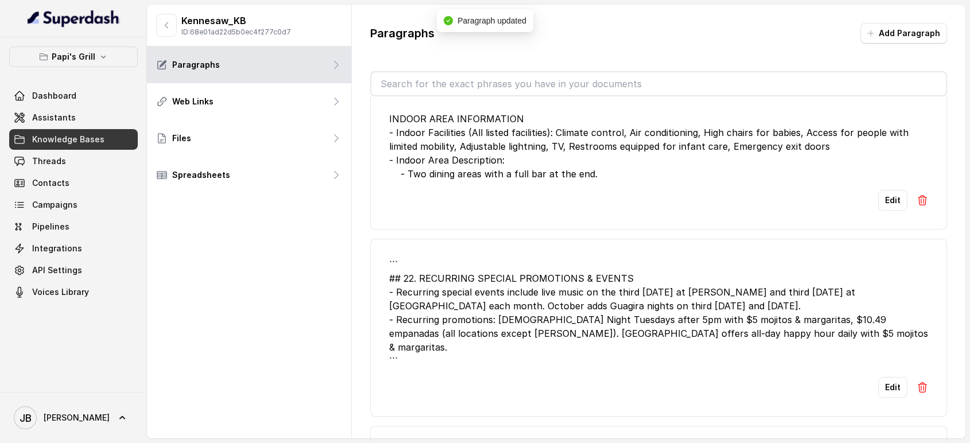
scroll to position [318, 0]
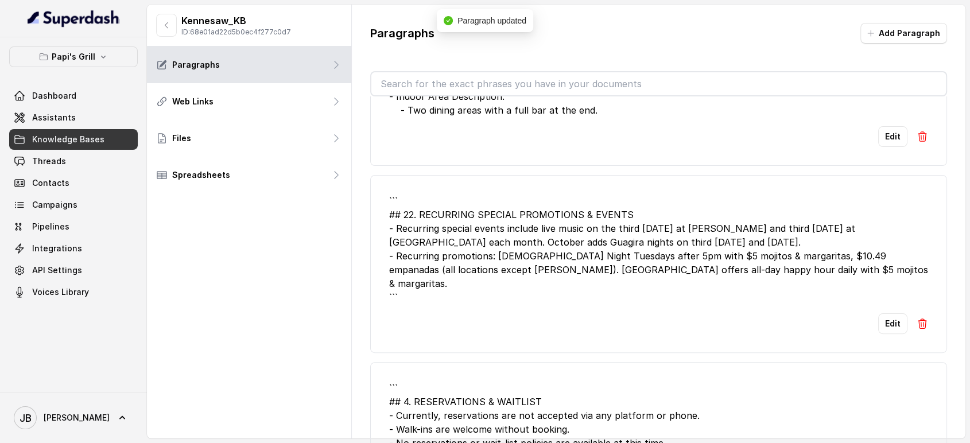
click at [888, 297] on li "``` ## 22. RECURRING SPECIAL PROMOTIONS & EVENTS - Recurring special events inc…" at bounding box center [658, 264] width 577 height 178
click at [885, 313] on button "Edit" at bounding box center [892, 323] width 29 height 21
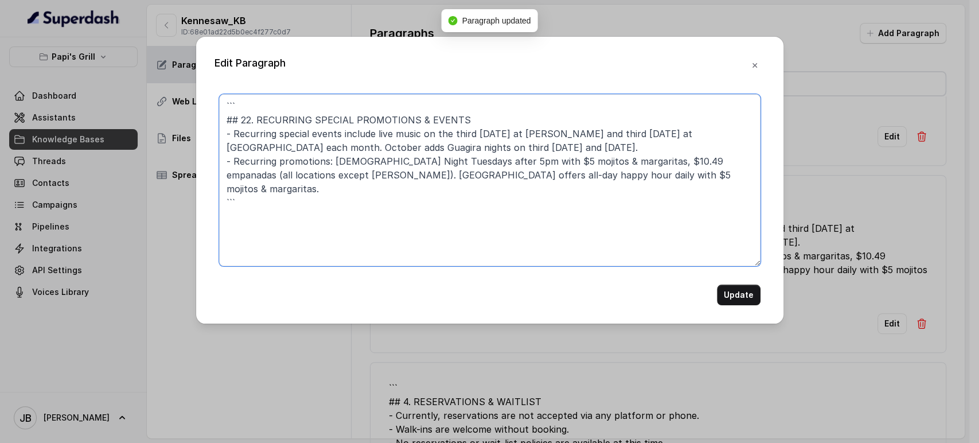
drag, startPoint x: 254, startPoint y: 120, endPoint x: 102, endPoint y: 60, distance: 164.1
click at [102, 63] on div "Edit Paragraph ``` ## 22. RECURRING SPECIAL PROMOTIONS & EVENTS - Recurring spe…" at bounding box center [489, 221] width 979 height 443
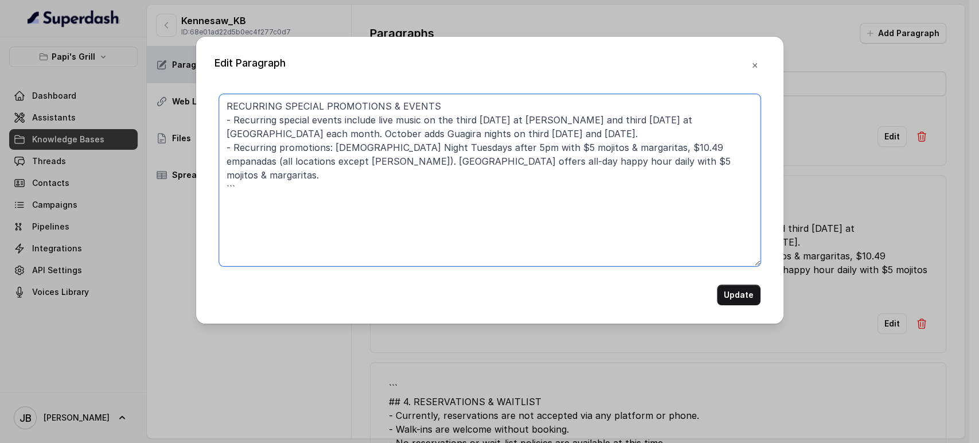
click at [236, 175] on textarea "RECURRING SPECIAL PROMOTIONS & EVENTS - Recurring special events include live m…" at bounding box center [490, 180] width 542 height 172
drag, startPoint x: 648, startPoint y: 161, endPoint x: 688, endPoint y: 151, distance: 41.5
click at [687, 150] on textarea "RECURRING SPECIAL PROMOTIONS & EVENTS - Recurring special events include live m…" at bounding box center [490, 180] width 542 height 172
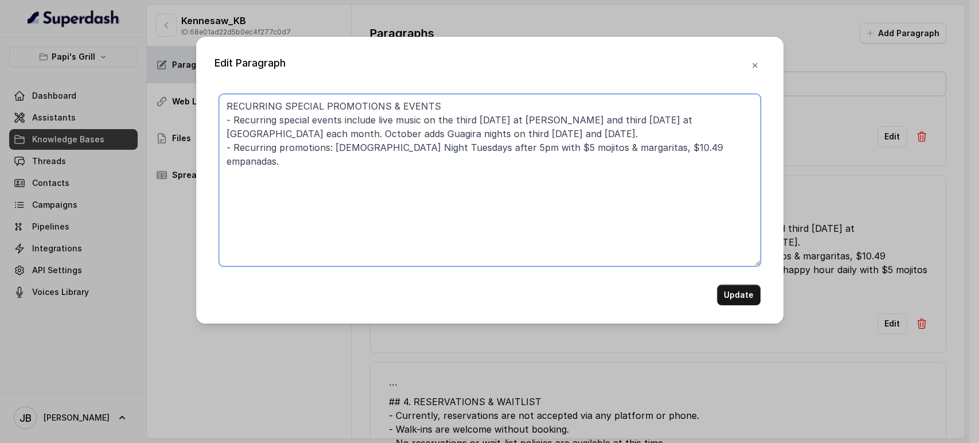
drag, startPoint x: 257, startPoint y: 134, endPoint x: 338, endPoint y: 122, distance: 82.4
click at [338, 122] on textarea "RECURRING SPECIAL PROMOTIONS & EVENTS - Recurring special events include live m…" at bounding box center [490, 180] width 542 height 172
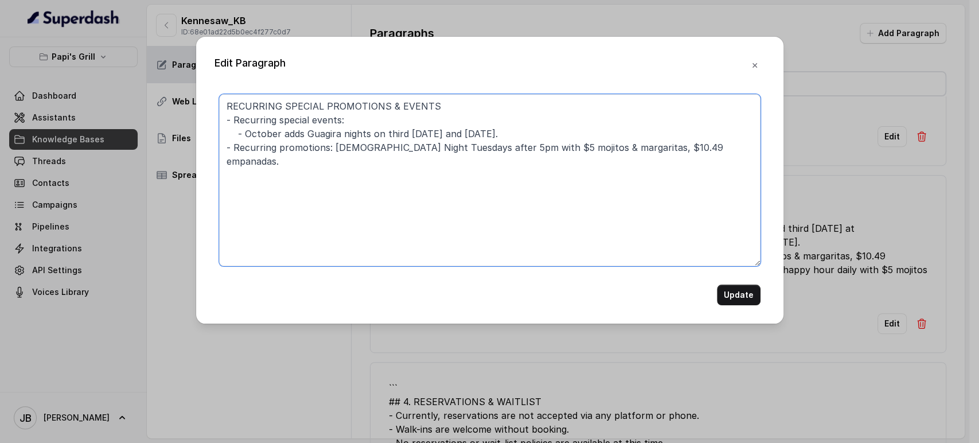
type textarea "RECURRING SPECIAL PROMOTIONS & EVENTS - Recurring special events: - October add…"
click at [740, 310] on div "Edit Paragraph RECURRING SPECIAL PROMOTIONS & EVENTS - Recurring special events…" at bounding box center [489, 180] width 587 height 287
click at [731, 301] on button "Update" at bounding box center [739, 295] width 44 height 21
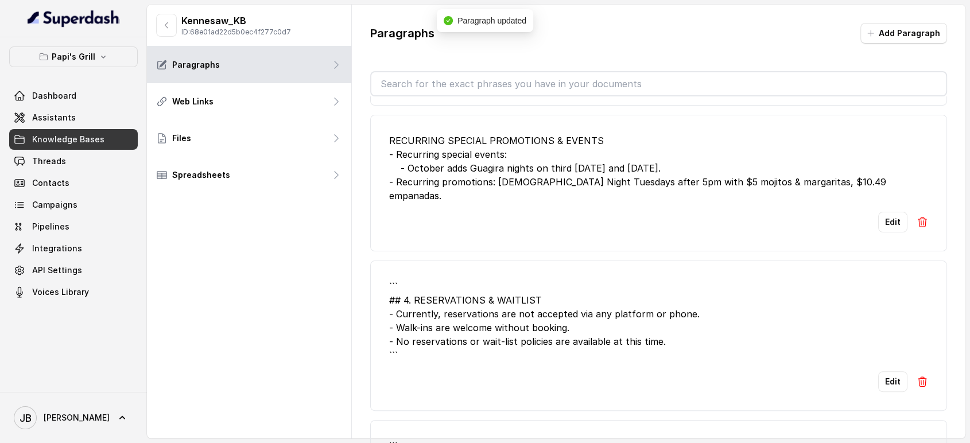
scroll to position [446, 0]
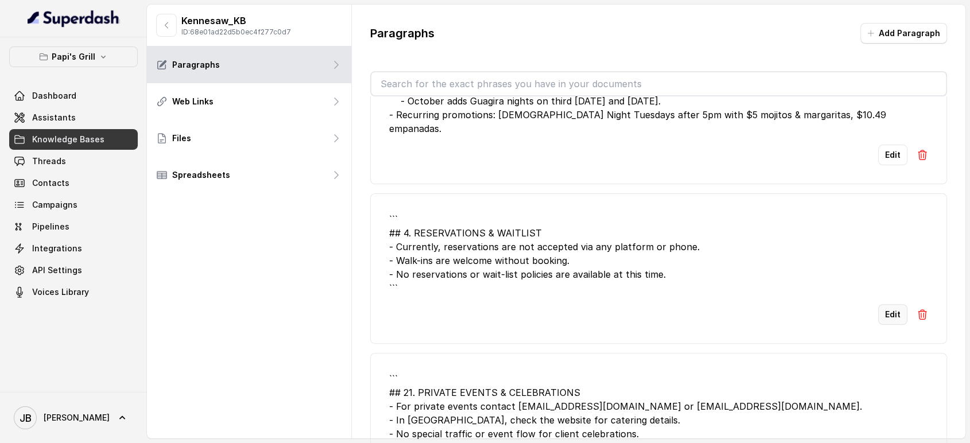
click at [881, 304] on button "Edit" at bounding box center [892, 314] width 29 height 21
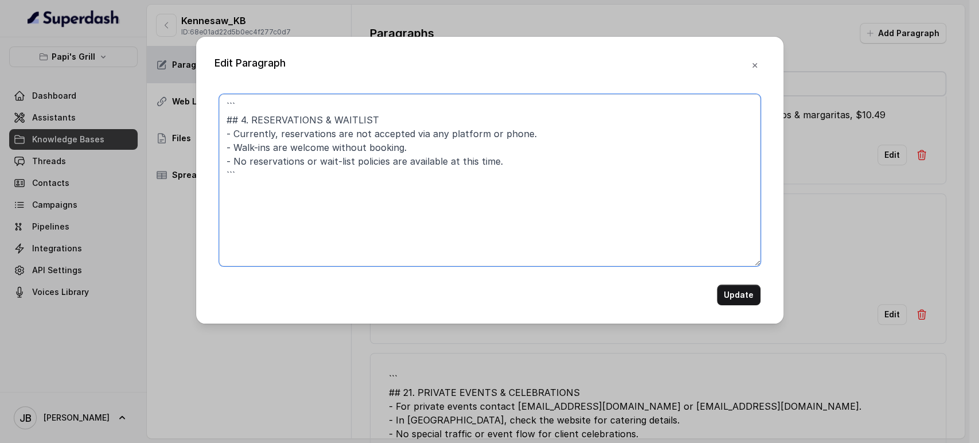
drag, startPoint x: 248, startPoint y: 117, endPoint x: 153, endPoint y: 72, distance: 105.2
click at [158, 77] on div "Edit Paragraph ``` ## 4. RESERVATIONS & WAITLIST - Currently, reservations are …" at bounding box center [489, 221] width 979 height 443
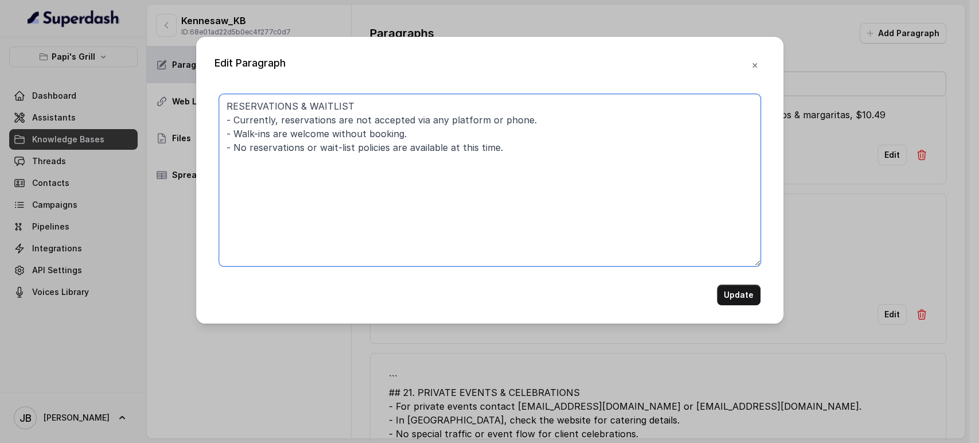
drag, startPoint x: 517, startPoint y: 120, endPoint x: 240, endPoint y: 127, distance: 277.8
click at [235, 124] on textarea "RESERVATIONS & WAITLIST - Currently, reservations are not accepted via any plat…" at bounding box center [490, 180] width 542 height 172
click at [248, 149] on textarea "RESERVATIONS & WAITLIST - This location does not take reservations. - Walk-ins …" at bounding box center [490, 180] width 542 height 172
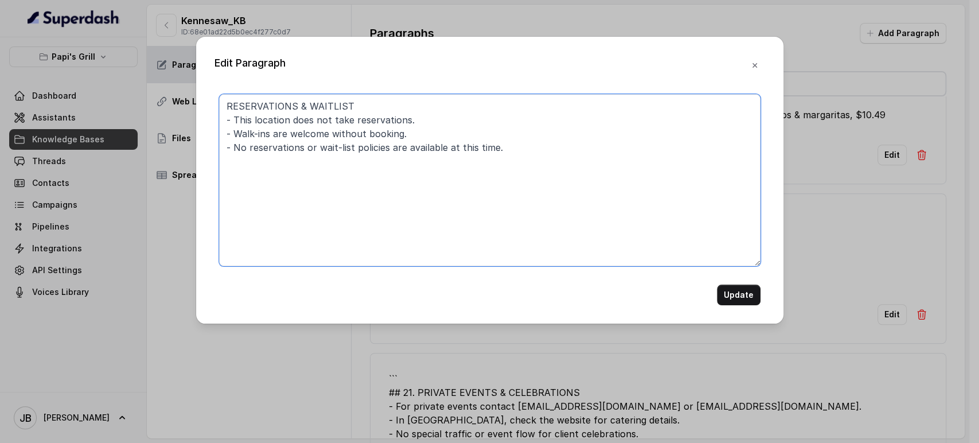
drag, startPoint x: 347, startPoint y: 188, endPoint x: 368, endPoint y: 182, distance: 21.6
click at [348, 188] on textarea "RESERVATIONS & WAITLIST - This location does not take reservations. - Walk-ins …" at bounding box center [490, 180] width 542 height 172
type textarea "RESERVATIONS & WAITLIST - This location does not take reservations. - Walk-ins …"
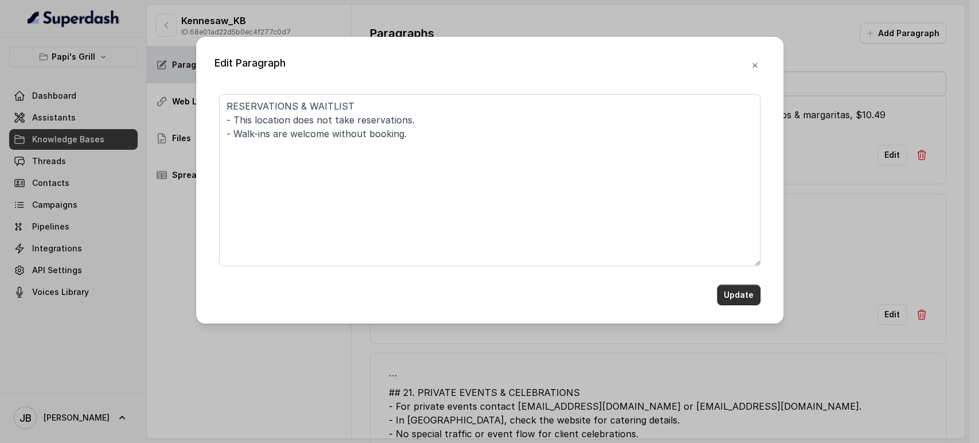
click at [744, 302] on button "Update" at bounding box center [739, 295] width 44 height 21
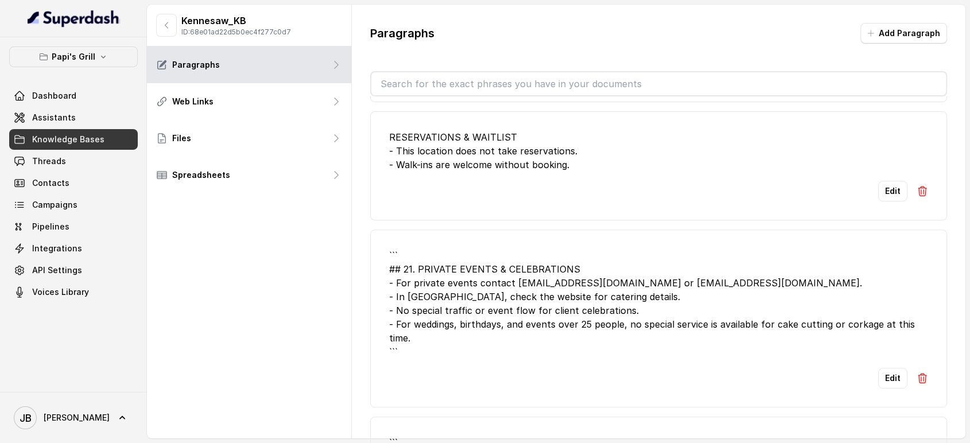
scroll to position [574, 0]
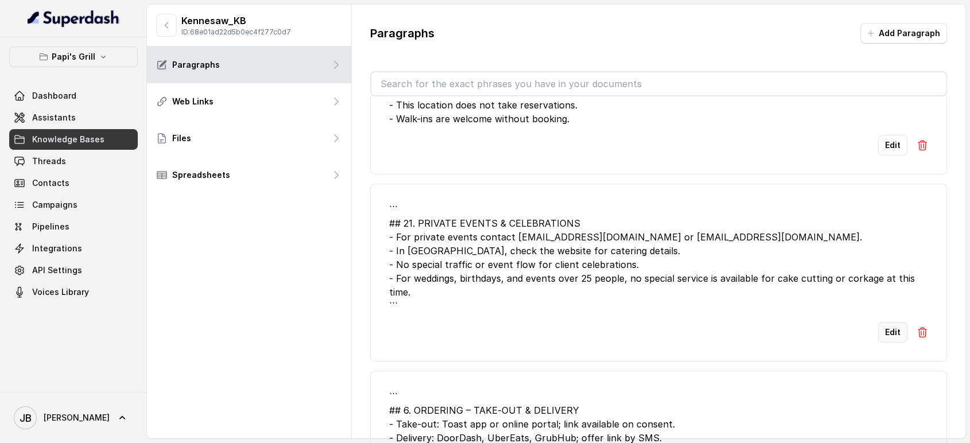
click at [878, 322] on button "Edit" at bounding box center [892, 332] width 29 height 21
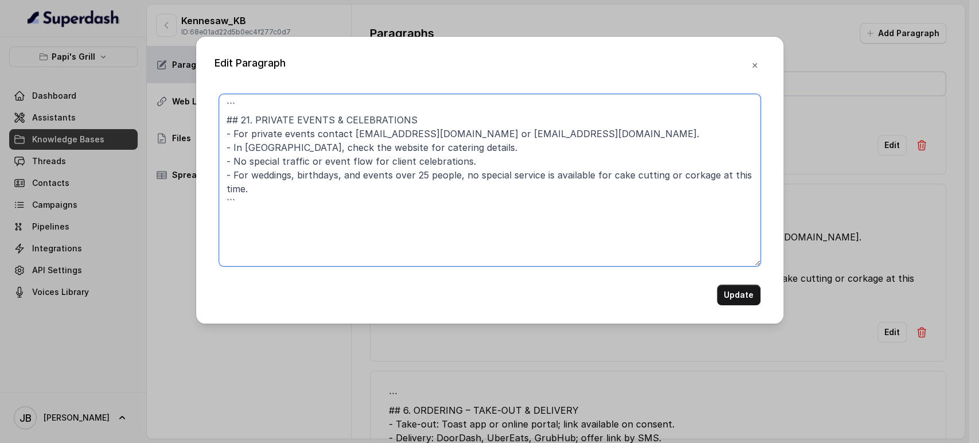
drag, startPoint x: 250, startPoint y: 120, endPoint x: 168, endPoint y: 66, distance: 98.5
click at [171, 68] on div "Edit Paragraph ``` ## 21. PRIVATE EVENTS & CELEBRATIONS - For private events co…" at bounding box center [489, 221] width 979 height 443
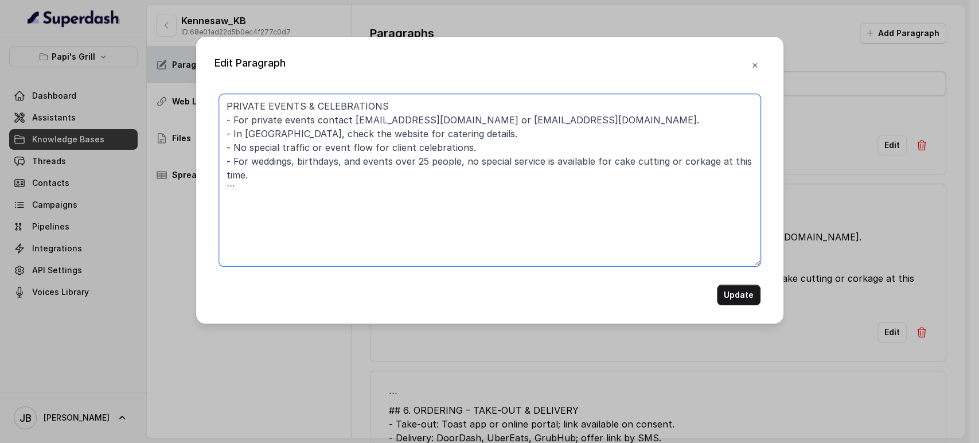
click at [235, 208] on textarea "PRIVATE EVENTS & CELEBRATIONS - For private events contact catering@papisgrill.…" at bounding box center [490, 180] width 542 height 172
drag, startPoint x: 423, startPoint y: 128, endPoint x: 215, endPoint y: 126, distance: 207.7
click at [215, 125] on div "PRIVATE EVENTS & CELEBRATIONS - For private events contact catering@papisgrill.…" at bounding box center [490, 199] width 551 height 211
click at [412, 189] on textarea "PRIVATE EVENTS & CELEBRATIONS - For private events contact catering@papisgrill.…" at bounding box center [490, 180] width 542 height 172
drag, startPoint x: 468, startPoint y: 118, endPoint x: 277, endPoint y: 141, distance: 193.0
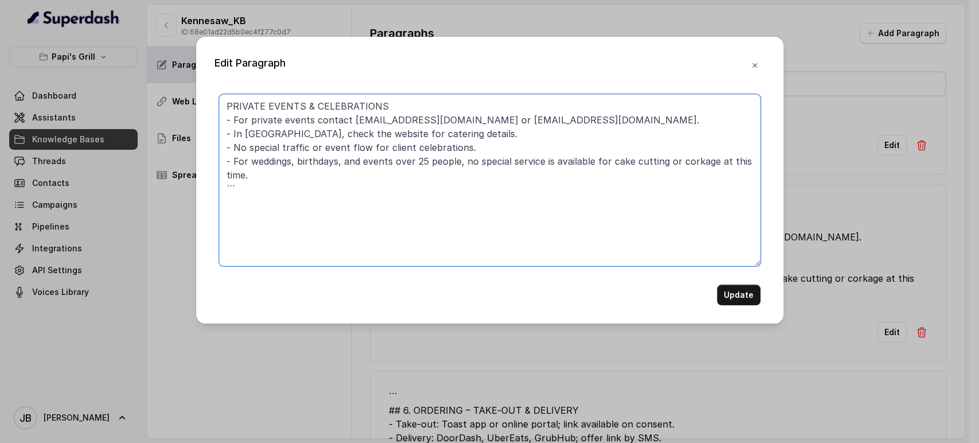
click at [162, 130] on div "Edit Paragraph PRIVATE EVENTS & CELEBRATIONS - For private events contact cater…" at bounding box center [489, 221] width 979 height 443
click at [434, 155] on textarea "PRIVATE EVENTS & CELEBRATIONS - For private events contact catering@papisgrill.…" at bounding box center [490, 180] width 542 height 172
click at [475, 134] on textarea "PRIVATE EVENTS & CELEBRATIONS - For private events contact catering@papisgrill.…" at bounding box center [490, 180] width 542 height 172
drag, startPoint x: 261, startPoint y: 102, endPoint x: 162, endPoint y: 123, distance: 101.6
click at [158, 118] on div "Edit Paragraph PRIVATE EVENTS & CELEBRATIONS - For private events contact cater…" at bounding box center [489, 221] width 979 height 443
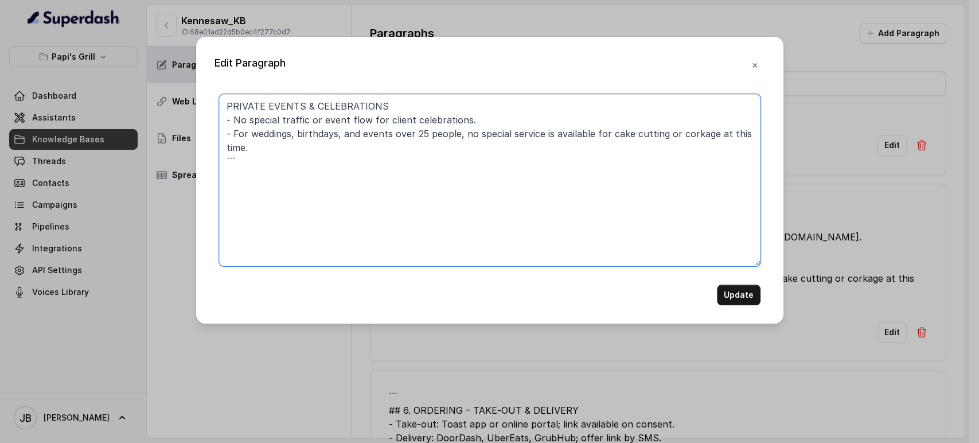
drag, startPoint x: 286, startPoint y: 151, endPoint x: 248, endPoint y: 160, distance: 39.4
click at [248, 160] on textarea "PRIVATE EVENTS & CELEBRATIONS - No special traffic or event flow for client cel…" at bounding box center [490, 180] width 542 height 172
drag, startPoint x: 246, startPoint y: 123, endPoint x: 228, endPoint y: 127, distance: 18.2
click at [244, 124] on textarea "PRIVATE EVENTS & CELEBRATIONS - No special traffic or event flow for client cel…" at bounding box center [490, 180] width 542 height 172
drag, startPoint x: 224, startPoint y: 126, endPoint x: 219, endPoint y: 120, distance: 8.2
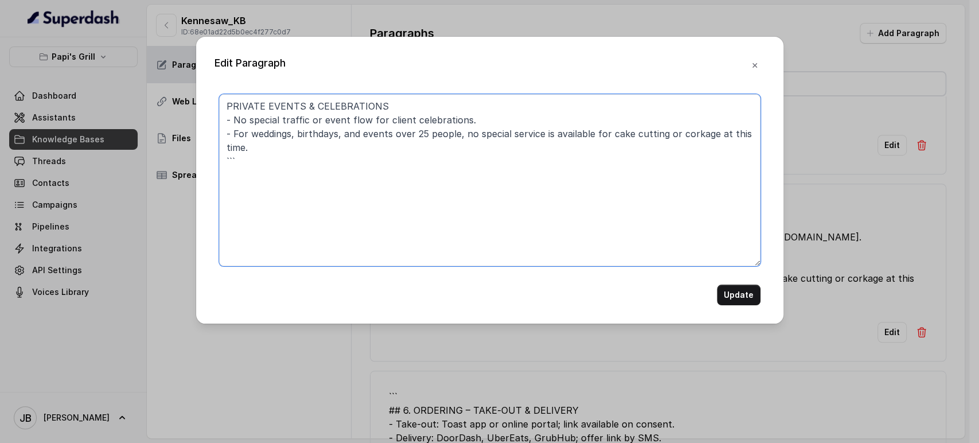
click at [219, 120] on textarea "PRIVATE EVENTS & CELEBRATIONS - No special traffic or event flow for client cel…" at bounding box center [490, 180] width 542 height 172
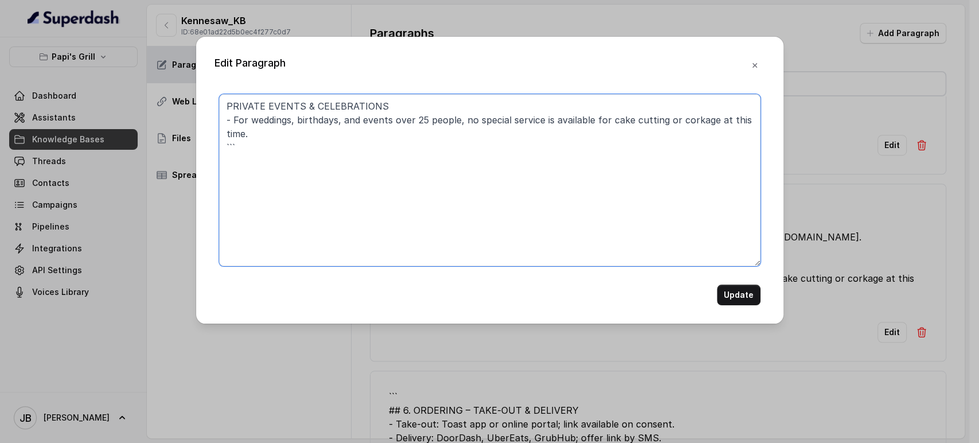
drag, startPoint x: 457, startPoint y: 123, endPoint x: 627, endPoint y: 140, distance: 170.6
click at [631, 137] on textarea "PRIVATE EVENTS & CELEBRATIONS - For weddings, birthdays, and events over 25 peo…" at bounding box center [490, 180] width 542 height 172
type textarea "PRIVATE EVENTS & CELEBRATIONS - For weddings, birthdays, and events over 25 peo…"
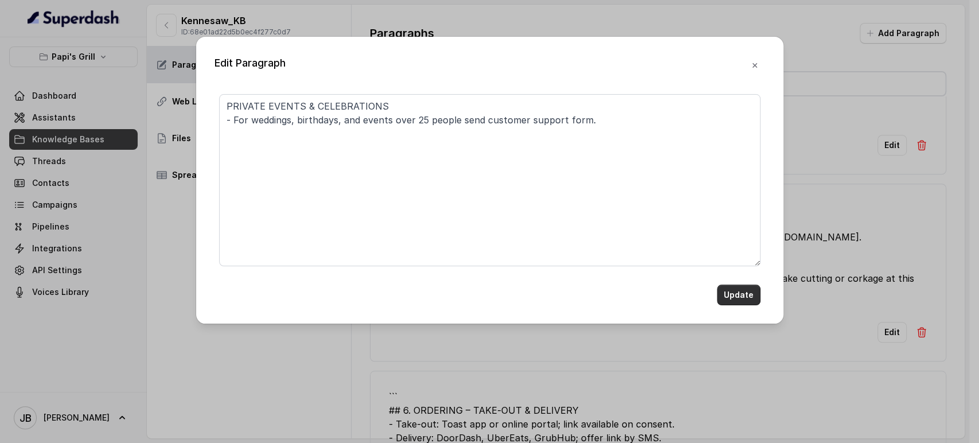
click at [731, 294] on button "Update" at bounding box center [739, 295] width 44 height 21
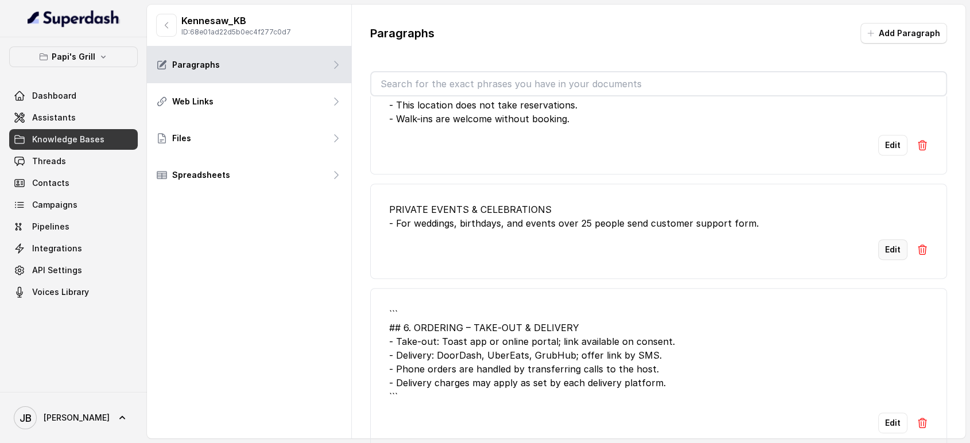
click at [879, 239] on button "Edit" at bounding box center [892, 249] width 29 height 21
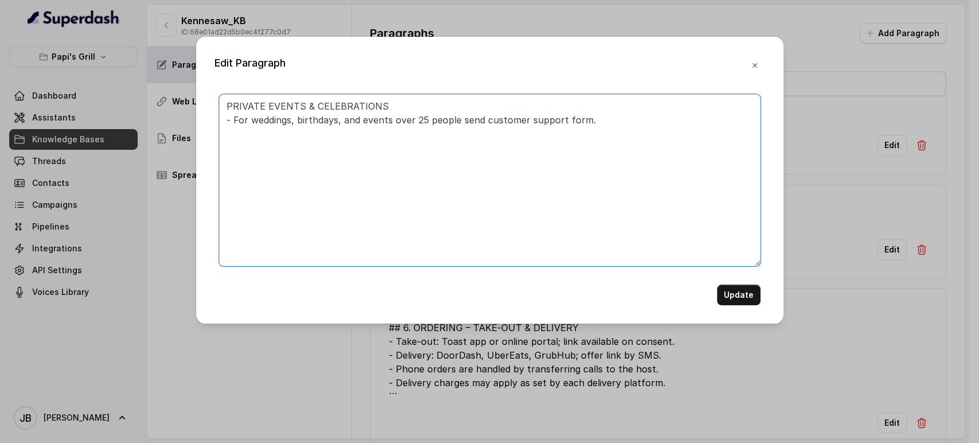
click at [532, 196] on textarea "PRIVATE EVENTS & CELEBRATIONS - For weddings, birthdays, and events over 25 peo…" at bounding box center [490, 180] width 542 height 172
paste textarea "• This location does not host private events currently; for private celebration…"
type textarea "PRIVATE EVENTS & CELEBRATIONS • This location does not host private events curr…"
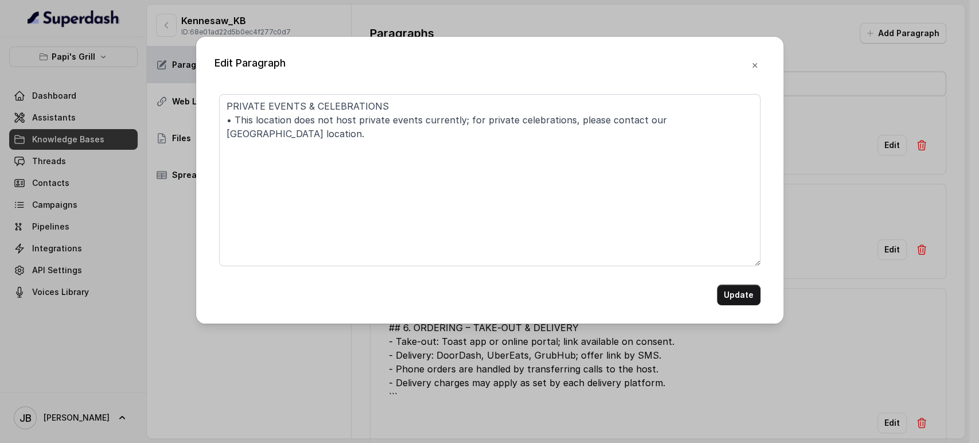
click at [744, 295] on button "Update" at bounding box center [739, 295] width 44 height 21
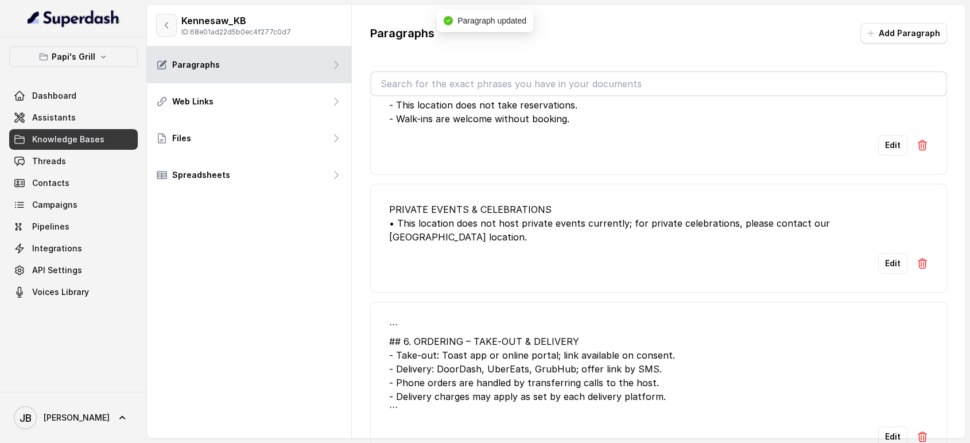
click at [165, 19] on button "button" at bounding box center [166, 25] width 21 height 23
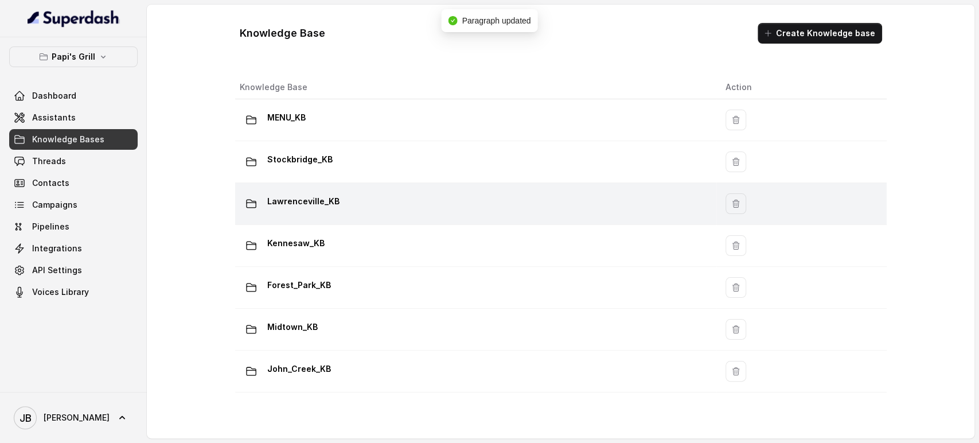
click at [477, 194] on div "Lawrenceville_KB" at bounding box center [474, 203] width 468 height 23
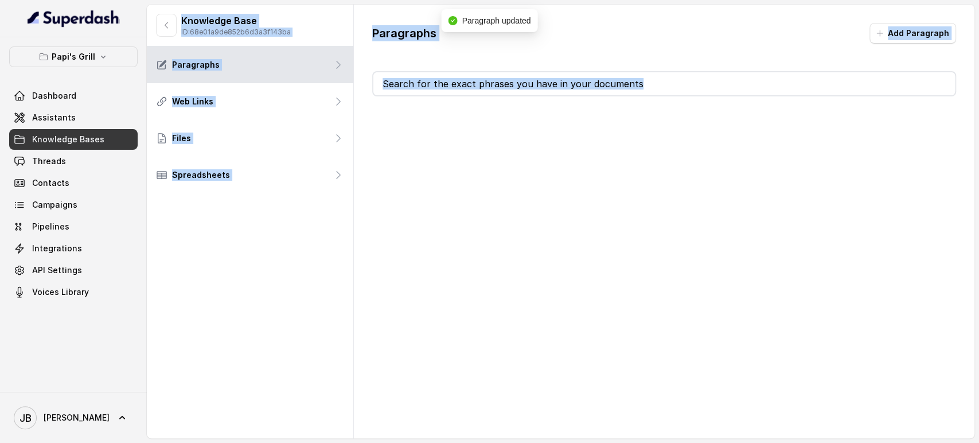
click at [477, 194] on div "Paragraphs Add Paragraph" at bounding box center [664, 222] width 621 height 434
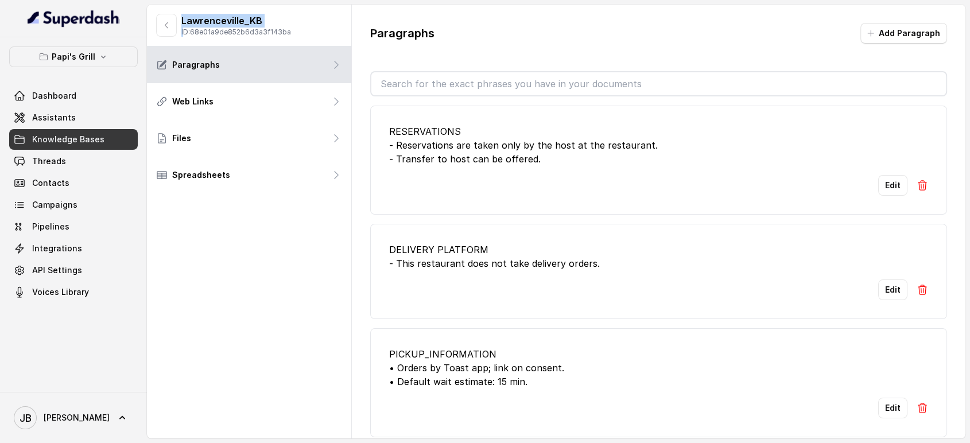
drag, startPoint x: 182, startPoint y: 30, endPoint x: 170, endPoint y: 26, distance: 12.7
click at [175, 26] on div "Lawrenceville_KB ID: 68e01a9de852b6d3a3f143ba" at bounding box center [223, 25] width 135 height 23
click at [165, 22] on icon "button" at bounding box center [166, 25] width 9 height 9
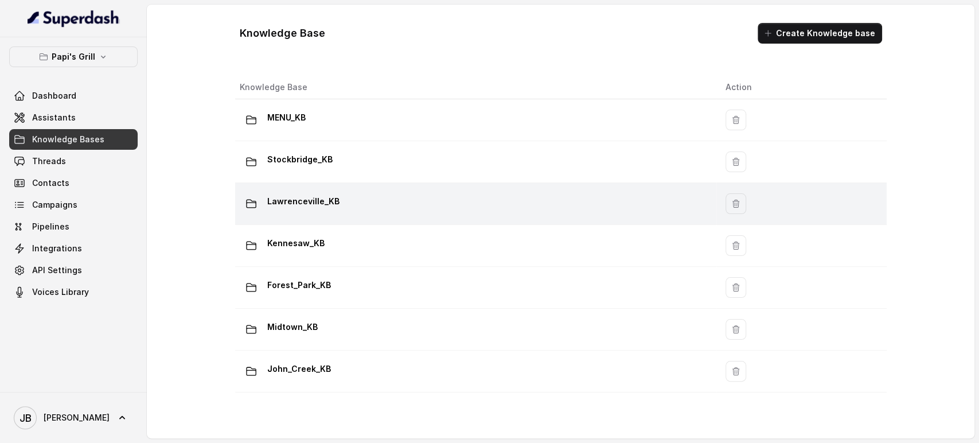
click at [321, 194] on p "Lawrenceville_KB" at bounding box center [303, 201] width 72 height 18
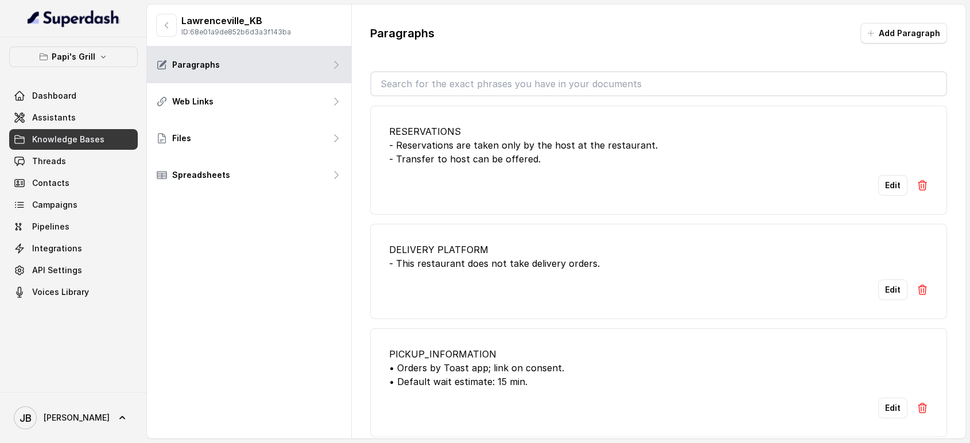
drag, startPoint x: 408, startPoint y: 76, endPoint x: 408, endPoint y: 88, distance: 12.0
click at [408, 87] on input "text" at bounding box center [658, 83] width 575 height 23
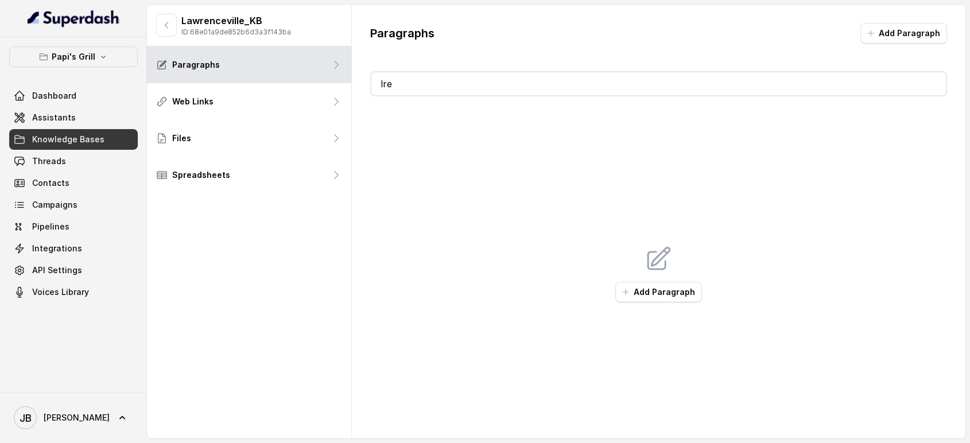
type input "l"
type input "ñ"
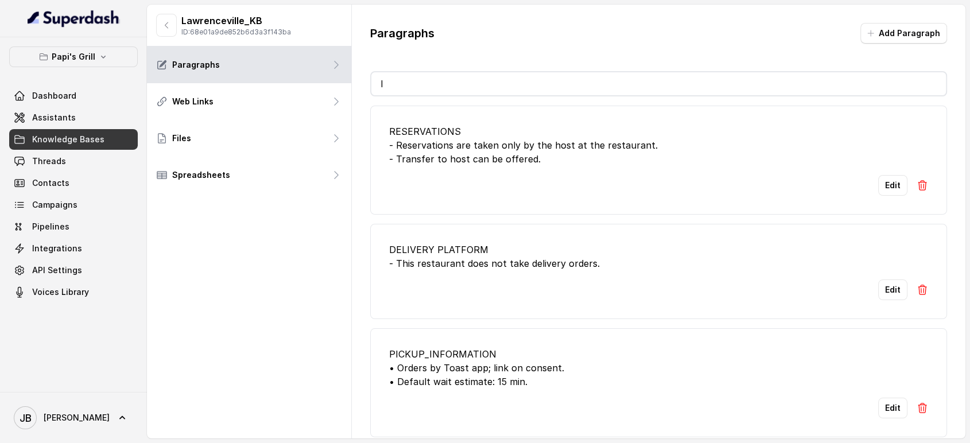
type input "la"
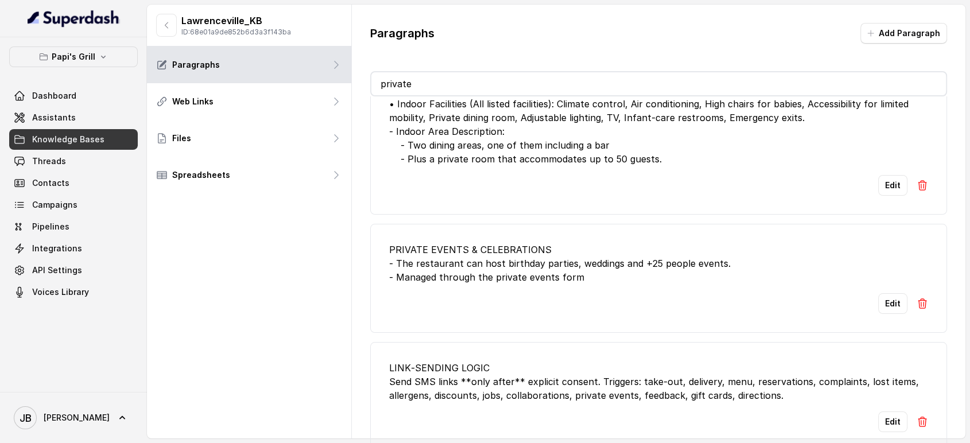
scroll to position [50, 0]
type input "private"
drag, startPoint x: 569, startPoint y: 270, endPoint x: 576, endPoint y: 270, distance: 6.9
click at [570, 270] on div "PRIVATE EVENTS & CELEBRATIONS - The restaurant can host birthday parties, weddi…" at bounding box center [658, 263] width 539 height 41
drag, startPoint x: 598, startPoint y: 263, endPoint x: 538, endPoint y: 263, distance: 60.2
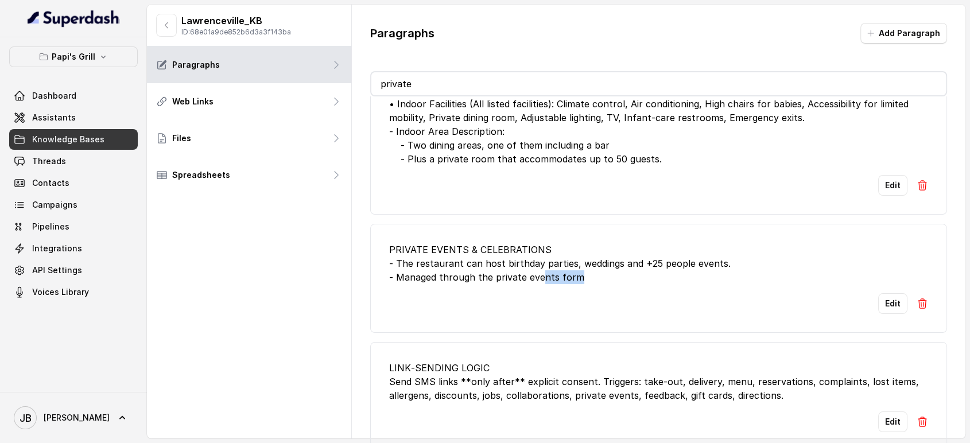
click at [538, 263] on div "PRIVATE EVENTS & CELEBRATIONS - The restaurant can host birthday parties, weddi…" at bounding box center [658, 263] width 539 height 41
click at [602, 282] on li "PRIVATE EVENTS & CELEBRATIONS - The restaurant can host birthday parties, weddi…" at bounding box center [658, 278] width 577 height 109
click at [167, 26] on icon "button" at bounding box center [166, 25] width 9 height 9
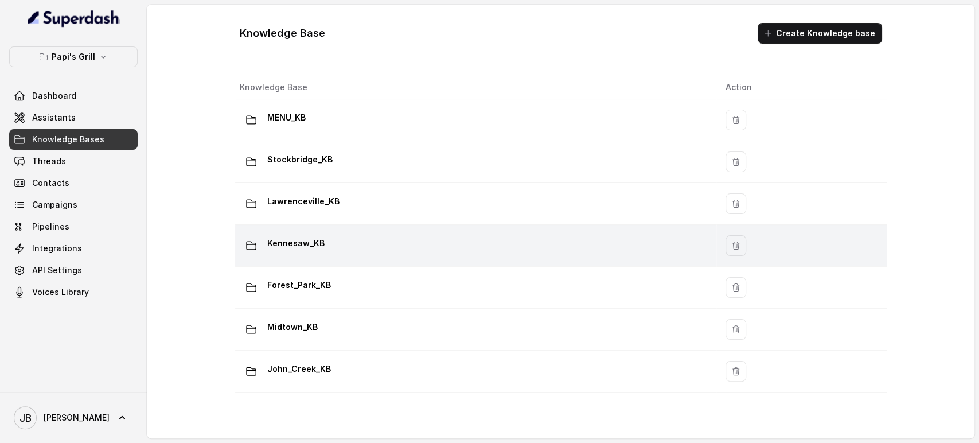
click at [328, 244] on div "Kennesaw_KB" at bounding box center [474, 245] width 468 height 23
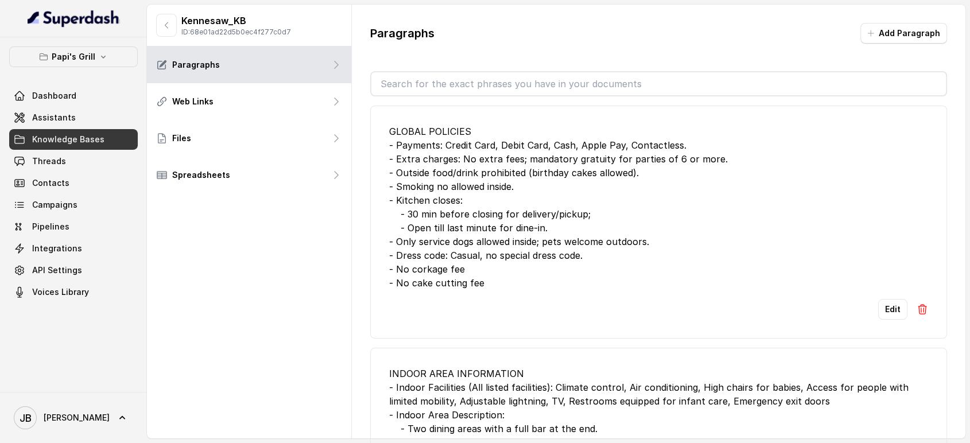
click at [463, 79] on input "text" at bounding box center [658, 83] width 575 height 23
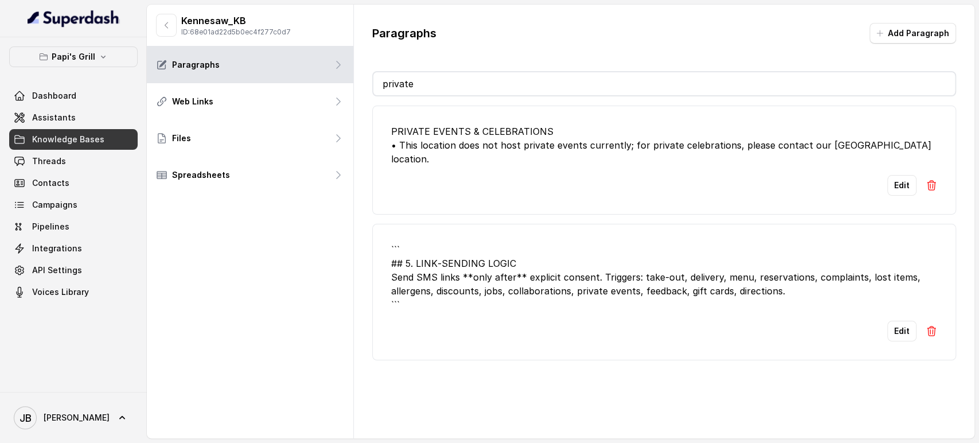
type input "private"
click at [569, 243] on div "``` ## 5. LINK‑SENDING LOGIC Send SMS links **only after** explicit consent. Tr…" at bounding box center [664, 277] width 546 height 69
click at [888, 321] on button "Edit" at bounding box center [902, 331] width 29 height 21
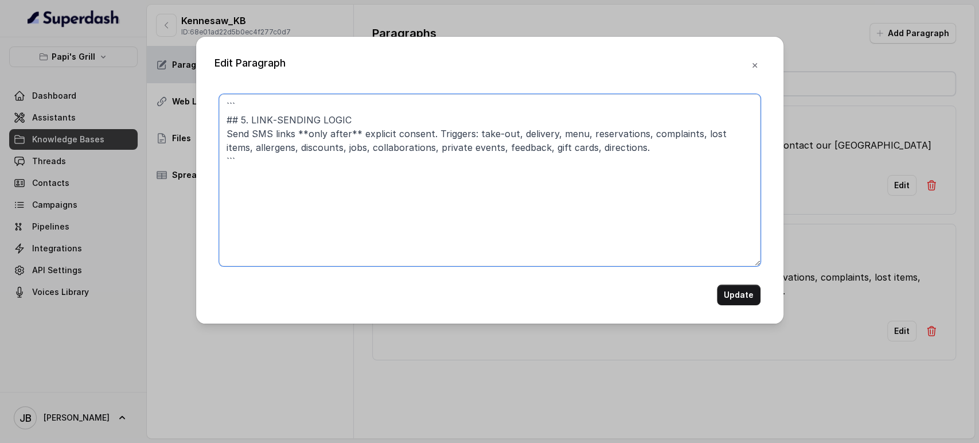
drag, startPoint x: 222, startPoint y: 104, endPoint x: 127, endPoint y: 87, distance: 96.2
click at [124, 94] on div "Edit Paragraph ``` ## 5. LINK‑SENDING LOGIC Send SMS links **only after** expli…" at bounding box center [489, 221] width 979 height 443
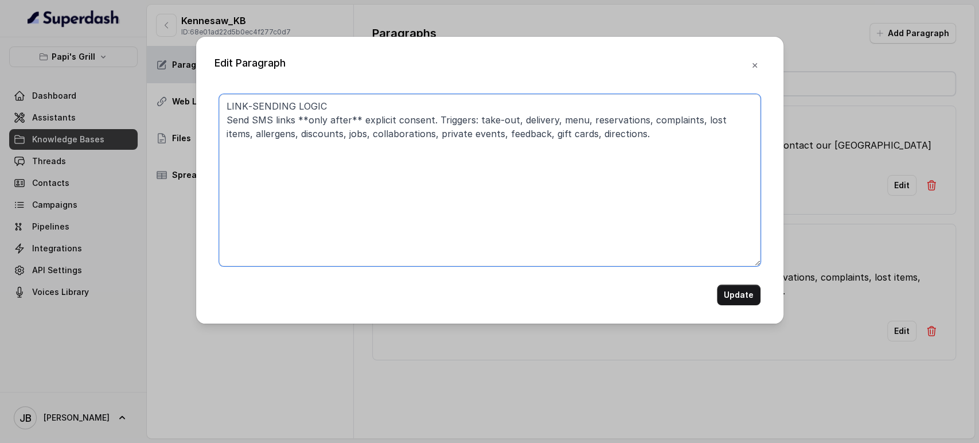
type textarea "LINK‑SENDING LOGIC Send SMS links **only after** explicit consent. Triggers: ta…"
click at [729, 286] on button "Update" at bounding box center [739, 295] width 44 height 21
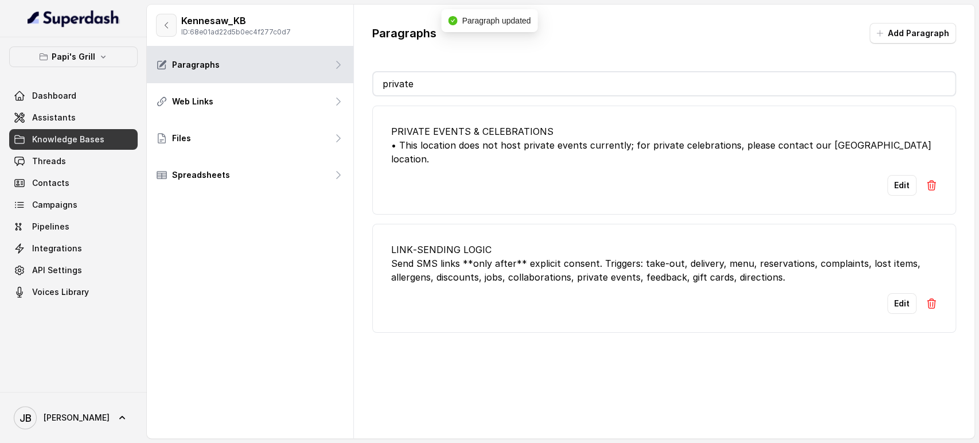
drag, startPoint x: 170, startPoint y: 32, endPoint x: 188, endPoint y: 50, distance: 26.0
click at [170, 32] on button "button" at bounding box center [166, 25] width 21 height 23
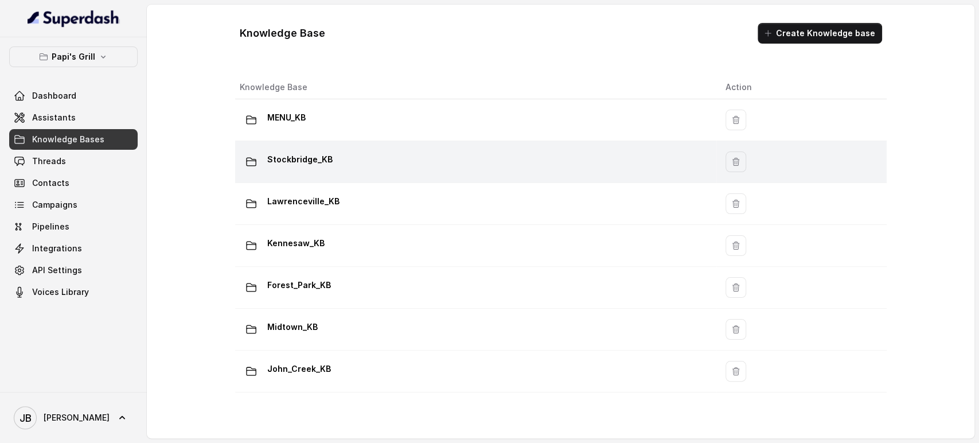
click at [322, 167] on p "Stockbridge_KB" at bounding box center [299, 159] width 65 height 18
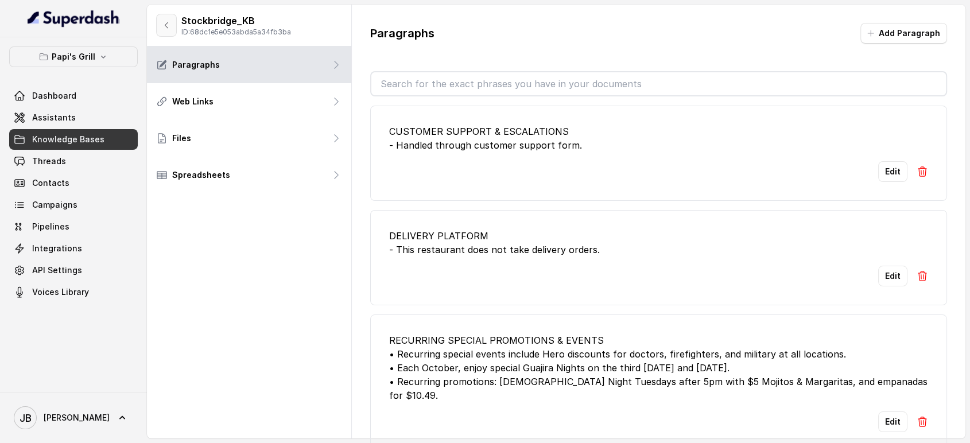
click at [166, 33] on button "button" at bounding box center [166, 25] width 21 height 23
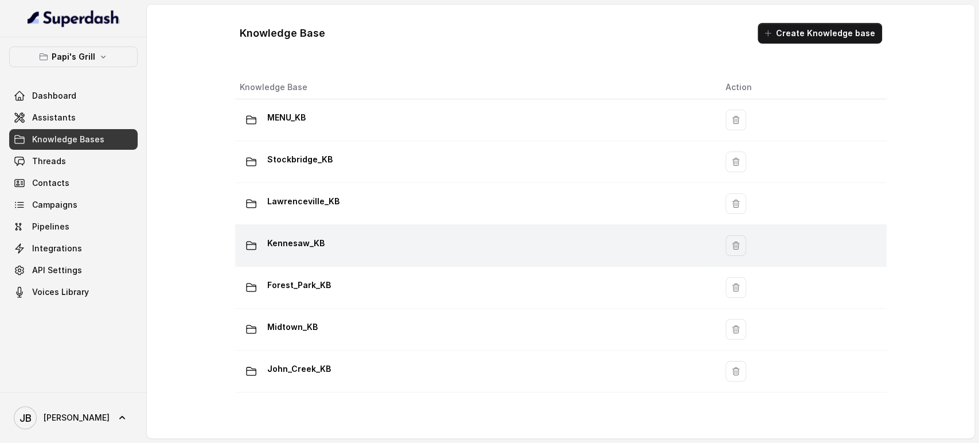
click at [310, 249] on p "Kennesaw_KB" at bounding box center [295, 243] width 57 height 18
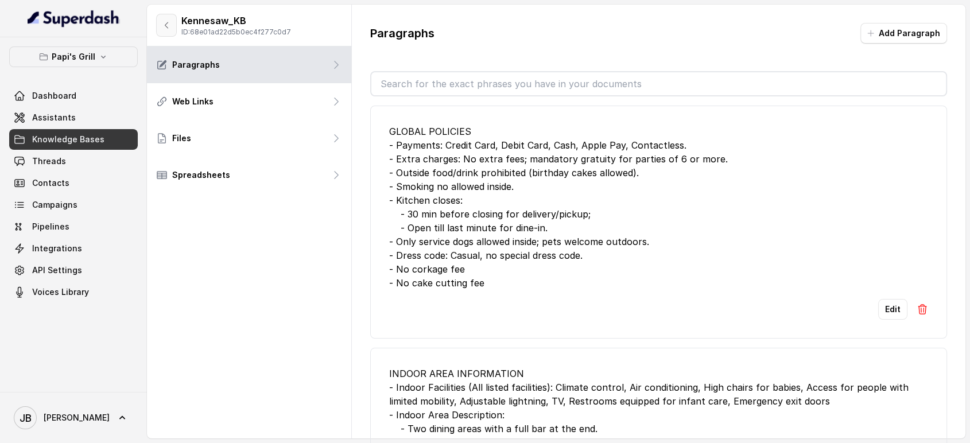
click at [170, 35] on button "button" at bounding box center [166, 25] width 21 height 23
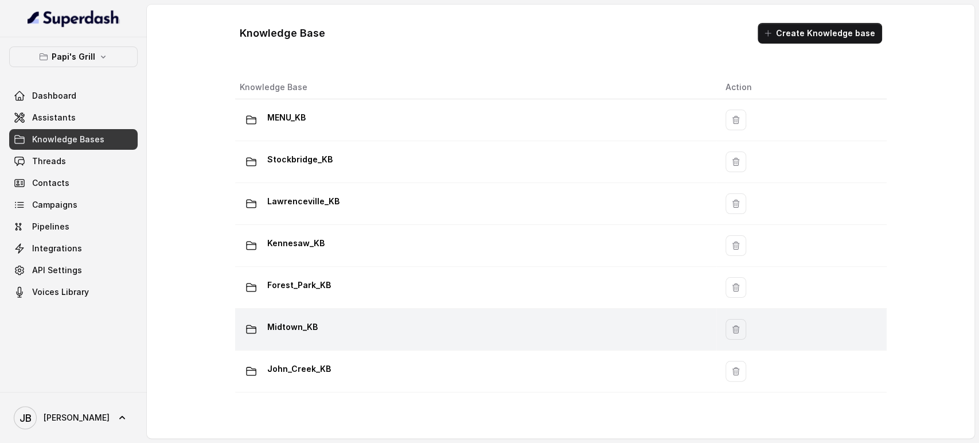
click at [330, 322] on div "Midtown_KB" at bounding box center [474, 329] width 468 height 23
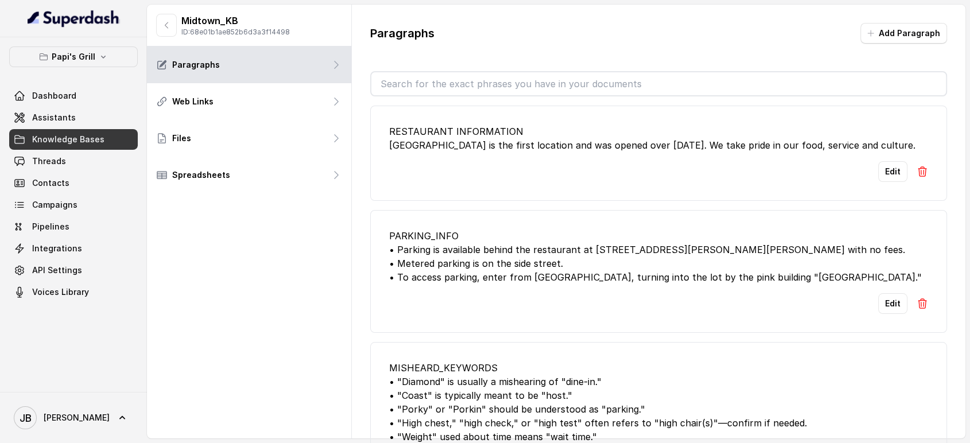
click at [423, 82] on input "text" at bounding box center [658, 83] width 575 height 23
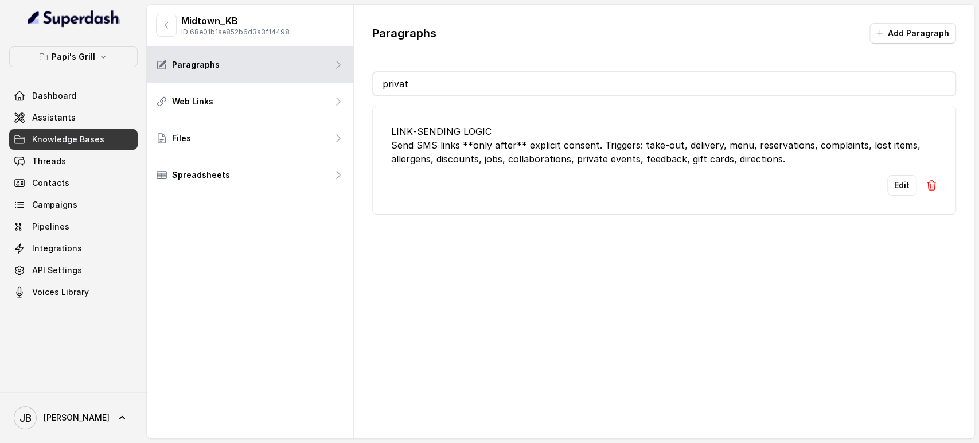
type input "private"
click at [461, 93] on input "private" at bounding box center [664, 83] width 582 height 23
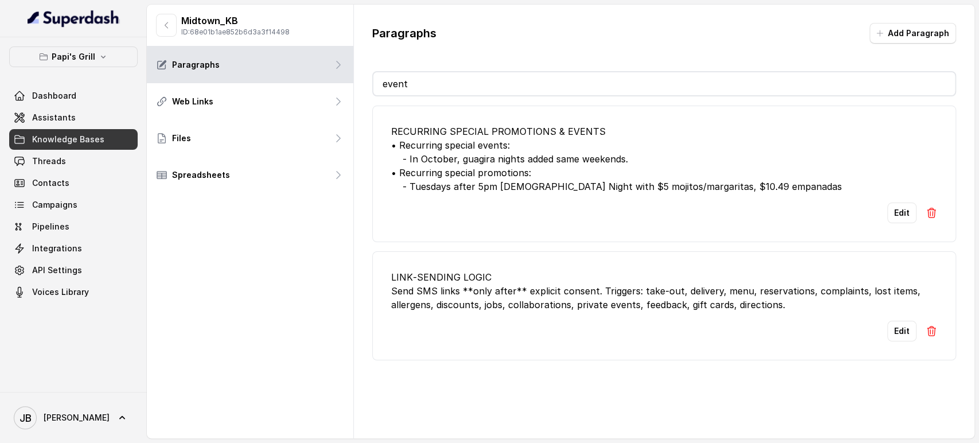
type input "events"
click at [477, 84] on input "events" at bounding box center [664, 83] width 582 height 23
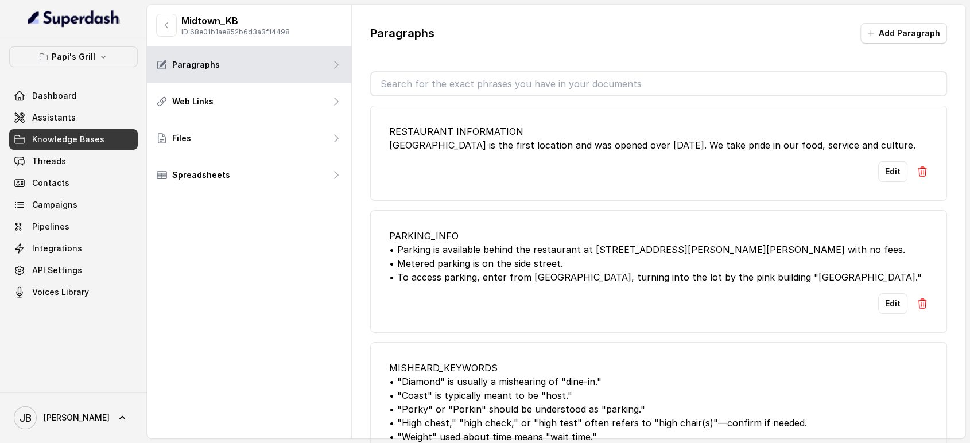
drag, startPoint x: 909, startPoint y: 15, endPoint x: 907, endPoint y: 21, distance: 6.7
click at [907, 21] on div "Paragraphs Add Paragraph RESTAURANT INFORMATION Papi's Grill Midtown is the fir…" at bounding box center [659, 237] width 614 height 465
click at [900, 41] on button "Add Paragraph" at bounding box center [903, 33] width 87 height 21
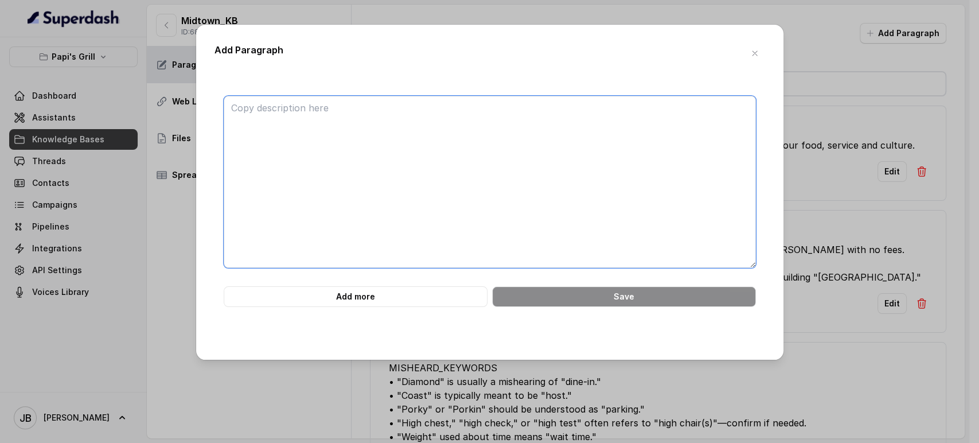
drag, startPoint x: 488, startPoint y: 144, endPoint x: 493, endPoint y: 153, distance: 10.0
click at [488, 145] on textarea at bounding box center [490, 182] width 532 height 172
paste textarea "PRIVATE EVENTS & CELEBRATIONS • This location does not host private events curr…"
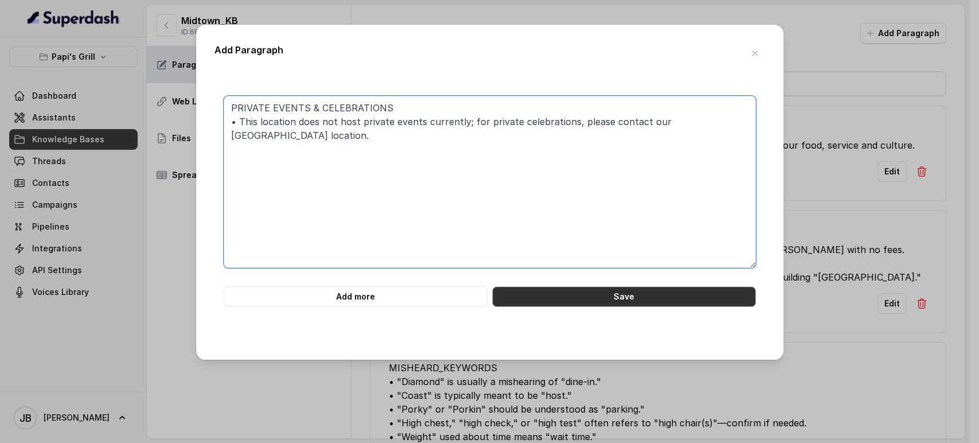
type textarea "PRIVATE EVENTS & CELEBRATIONS • This location does not host private events curr…"
click at [638, 293] on button "Save" at bounding box center [624, 296] width 264 height 21
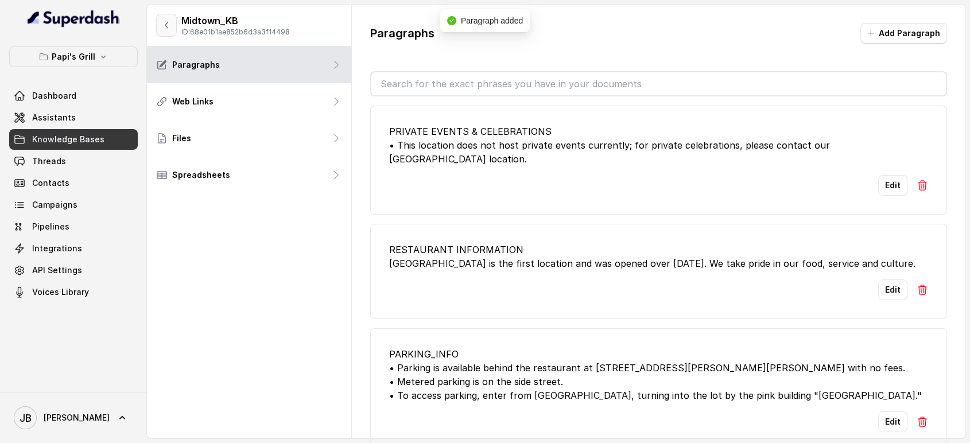
click at [170, 31] on button "button" at bounding box center [166, 25] width 21 height 23
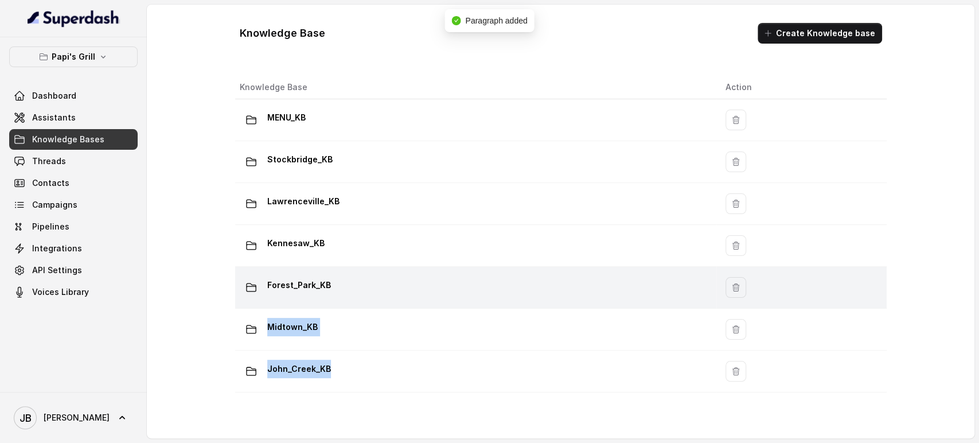
drag, startPoint x: 341, startPoint y: 371, endPoint x: 355, endPoint y: 286, distance: 86.5
click at [355, 286] on tbody "MENU_KB Stockbridge_KB Lawrenceville_KB Kennesaw_KB Forest_Park_KB Midtown_KB J…" at bounding box center [561, 245] width 652 height 293
click at [355, 286] on div "Forest_Park_KB" at bounding box center [474, 287] width 468 height 23
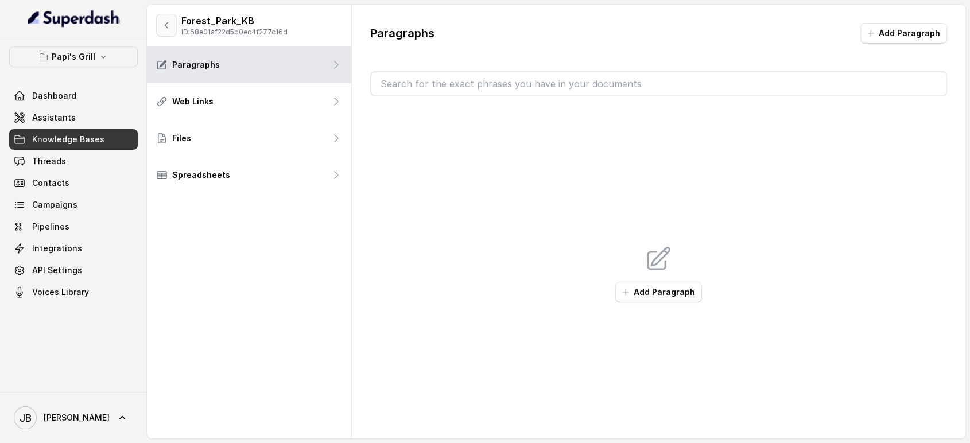
click at [168, 28] on icon "button" at bounding box center [166, 25] width 3 height 6
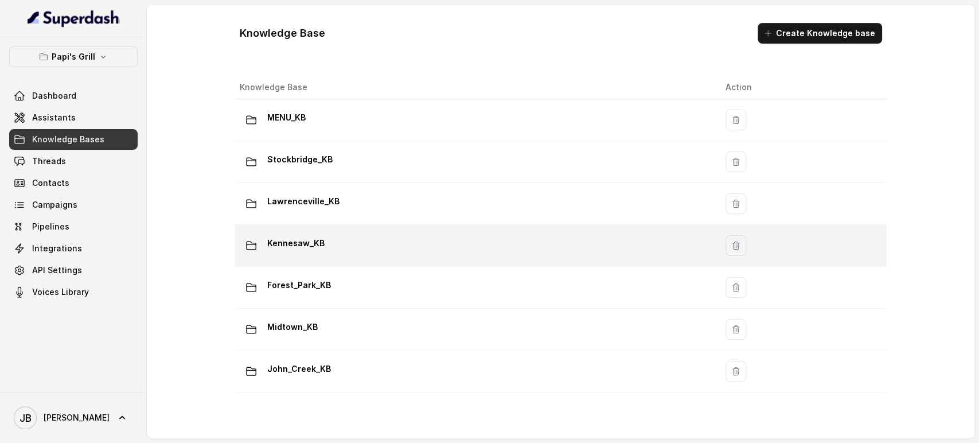
click at [357, 254] on div "Kennesaw_KB" at bounding box center [474, 245] width 468 height 23
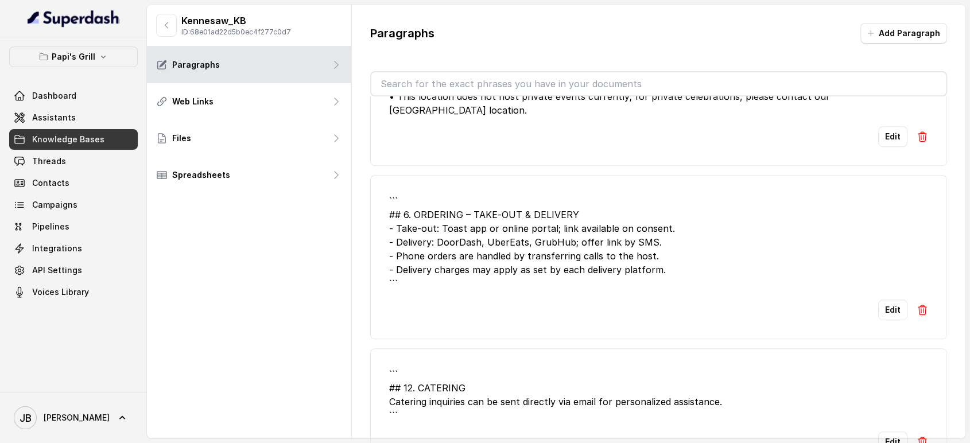
scroll to position [701, 0]
click at [896, 299] on div "Edit" at bounding box center [658, 309] width 539 height 21
click at [888, 299] on button "Edit" at bounding box center [892, 309] width 29 height 21
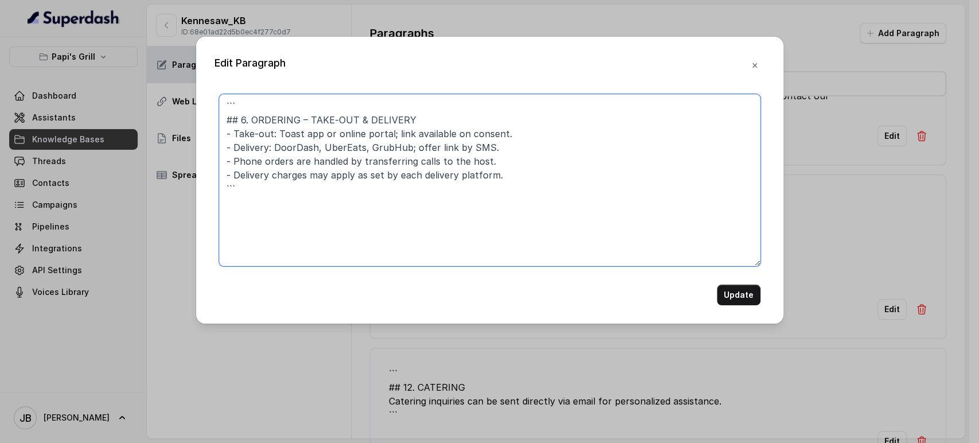
drag, startPoint x: 255, startPoint y: 123, endPoint x: 189, endPoint y: 75, distance: 81.8
click at [190, 76] on div "Edit Paragraph ``` ## 6. ORDERING – TAKE‑OUT & DELIVERY - Take‑out: Toast app o…" at bounding box center [489, 221] width 979 height 443
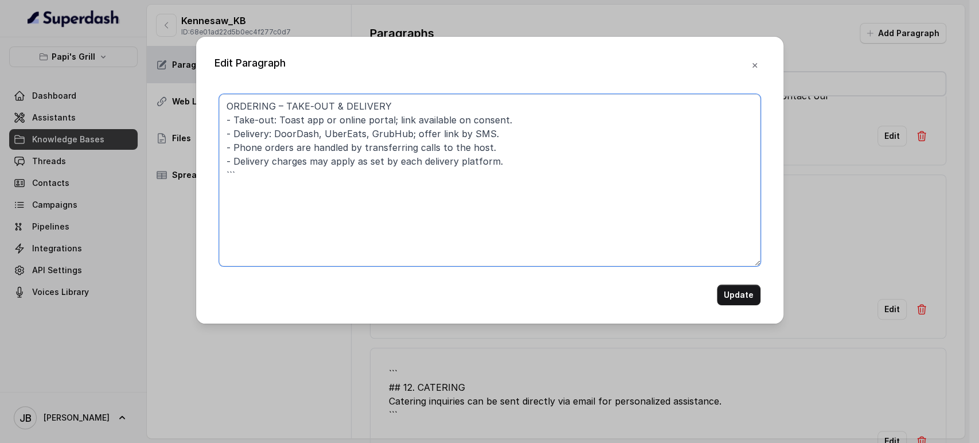
click at [326, 197] on textarea "ORDERING – TAKE‑OUT & DELIVERY - Take‑out: Toast app or online portal; link ava…" at bounding box center [490, 180] width 542 height 172
click at [287, 141] on textarea "ORDERING – TAKE‑OUT & DELIVERY - Take‑out: Toast app or online portal; link ava…" at bounding box center [490, 180] width 542 height 172
click at [291, 132] on textarea "ORDERING – TAKE‑OUT & DELIVERY - Take‑out: Toast app or online portal; link ava…" at bounding box center [490, 180] width 542 height 172
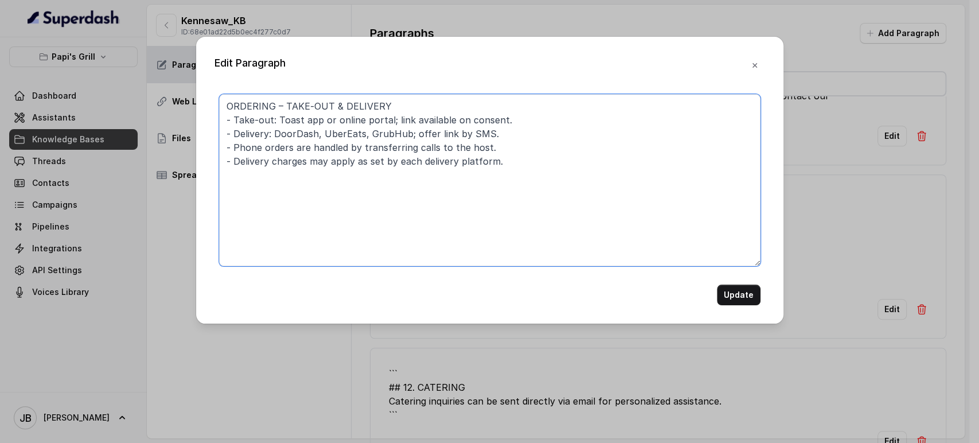
click at [291, 132] on textarea "ORDERING – TAKE‑OUT & DELIVERY - Take‑out: Toast app or online portal; link ava…" at bounding box center [490, 180] width 542 height 172
click at [291, 131] on textarea "ORDERING – TAKE‑OUT & DELIVERY - Take‑out: Toast app or online portal; link ava…" at bounding box center [490, 180] width 542 height 172
drag, startPoint x: 329, startPoint y: 107, endPoint x: 485, endPoint y: 106, distance: 155.5
click at [474, 104] on textarea "ORDERING – TAKE‑OUT & DELIVERY - Take‑out: Toast app or online portal; link ava…" at bounding box center [490, 180] width 542 height 172
click at [262, 146] on textarea "ORDERING – TAKE‑OUT - Take‑out: Toast app or online portal; link available on c…" at bounding box center [490, 180] width 542 height 172
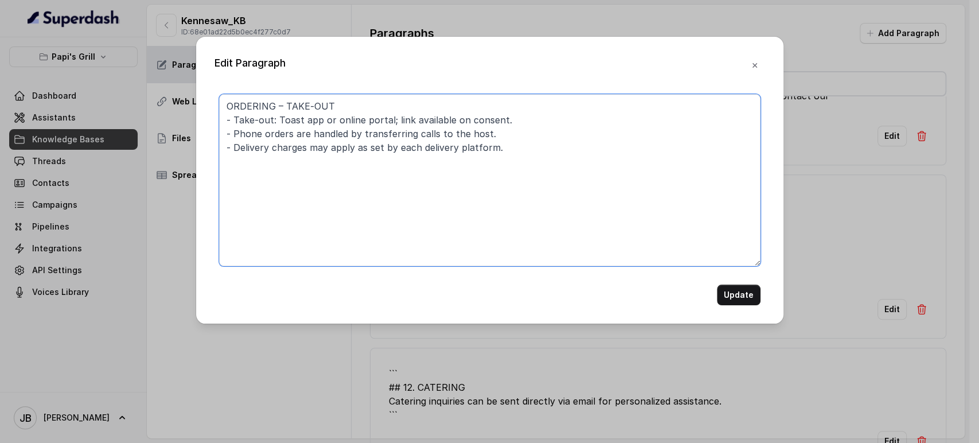
click at [262, 146] on textarea "ORDERING – TAKE‑OUT - Take‑out: Toast app or online portal; link available on c…" at bounding box center [490, 180] width 542 height 172
drag, startPoint x: 262, startPoint y: 146, endPoint x: 285, endPoint y: 181, distance: 41.1
click at [262, 147] on textarea "ORDERING – TAKE‑OUT - Take‑out: Toast app or online portal; link available on c…" at bounding box center [490, 180] width 542 height 172
click at [285, 181] on textarea "ORDERING – TAKE‑OUT - Take‑out: Toast app or online portal; link available on c…" at bounding box center [490, 180] width 542 height 172
click at [275, 150] on textarea "ORDERING – TAKE‑OUT - Take‑out: Toast app or online portal; link available on c…" at bounding box center [490, 180] width 542 height 172
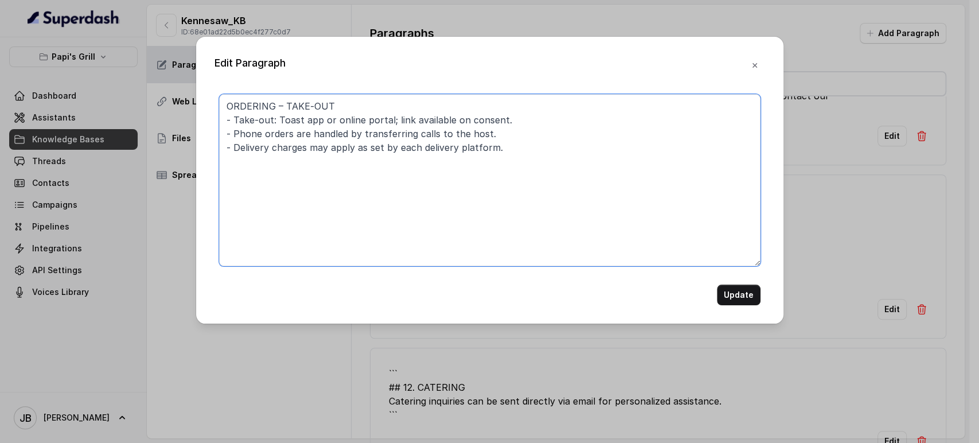
click at [275, 150] on textarea "ORDERING – TAKE‑OUT - Take‑out: Toast app or online portal; link available on c…" at bounding box center [490, 180] width 542 height 172
drag, startPoint x: 275, startPoint y: 150, endPoint x: 275, endPoint y: 178, distance: 27.5
click at [275, 151] on textarea "ORDERING – TAKE‑OUT - Take‑out: Toast app or online portal; link available on c…" at bounding box center [490, 180] width 542 height 172
click at [277, 178] on textarea "ORDERING – TAKE‑OUT - Take‑out: Toast app or online portal; link available on c…" at bounding box center [490, 180] width 542 height 172
click at [286, 149] on textarea "ORDERING – TAKE‑OUT - Take‑out: Toast app or online portal; link available on c…" at bounding box center [490, 180] width 542 height 172
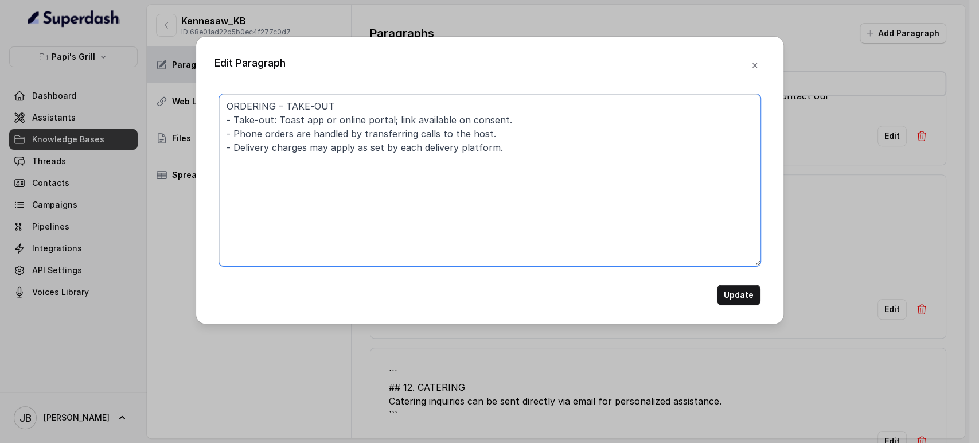
click at [286, 148] on textarea "ORDERING – TAKE‑OUT - Take‑out: Toast app or online portal; link available on c…" at bounding box center [490, 180] width 542 height 172
drag, startPoint x: 286, startPoint y: 148, endPoint x: 279, endPoint y: 176, distance: 28.4
click at [284, 154] on textarea "ORDERING – TAKE‑OUT - Take‑out: Toast app or online portal; link available on c…" at bounding box center [490, 180] width 542 height 172
click at [279, 179] on textarea "ORDERING – TAKE‑OUT - Take‑out: Toast app or online portal; link available on c…" at bounding box center [490, 180] width 542 height 172
click at [298, 149] on textarea "ORDERING – TAKE‑OUT - Take‑out: Toast app or online portal; link available on c…" at bounding box center [490, 180] width 542 height 172
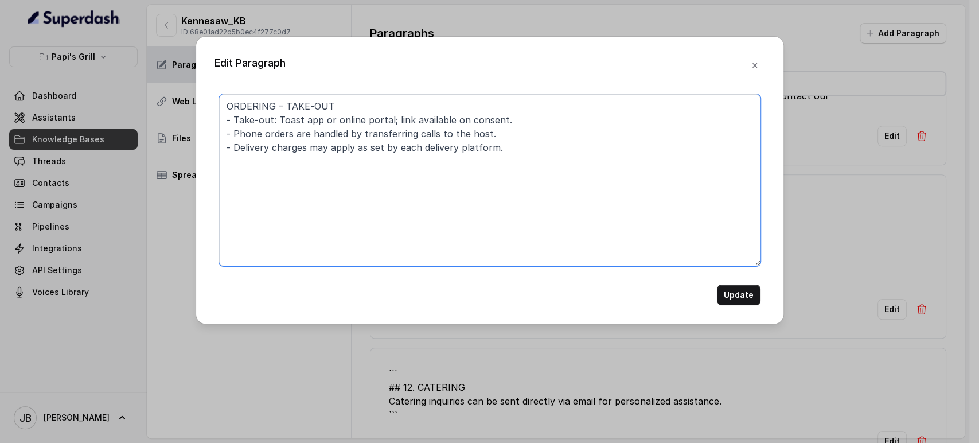
click at [298, 149] on textarea "ORDERING – TAKE‑OUT - Take‑out: Toast app or online portal; link available on c…" at bounding box center [490, 180] width 542 height 172
drag, startPoint x: 298, startPoint y: 149, endPoint x: 305, endPoint y: 155, distance: 8.9
click at [298, 149] on textarea "ORDERING – TAKE‑OUT - Take‑out: Toast app or online portal; link available on c…" at bounding box center [490, 180] width 542 height 172
click at [319, 159] on textarea "ORDERING – TAKE‑OUT - Take‑out: Toast app or online portal; link available on c…" at bounding box center [490, 180] width 542 height 172
drag, startPoint x: 270, startPoint y: 168, endPoint x: 263, endPoint y: 155, distance: 13.9
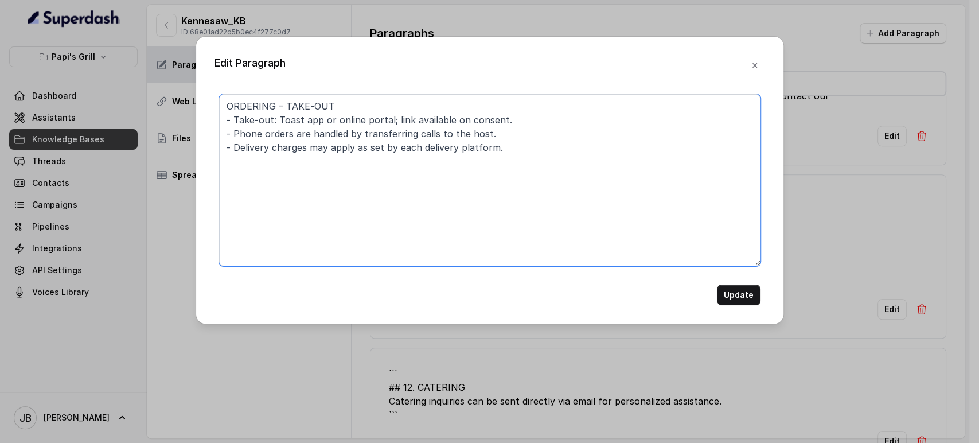
click at [269, 168] on textarea "ORDERING – TAKE‑OUT - Take‑out: Toast app or online portal; link available on c…" at bounding box center [490, 180] width 542 height 172
click at [267, 142] on textarea "ORDERING – TAKE‑OUT - Take‑out: Toast app or online portal; link available on c…" at bounding box center [490, 180] width 542 height 172
click at [270, 133] on textarea "ORDERING – TAKE‑OUT - Take‑out: Toast app or online portal; link available on c…" at bounding box center [490, 180] width 542 height 172
click at [268, 150] on textarea "ORDERING – TAKE‑OUT - Take‑out: Toast app or online portal; link available on c…" at bounding box center [490, 180] width 542 height 172
type textarea "ORDERING – TAKE‑OUT - Take‑out: Toast app or online portal; link available on c…"
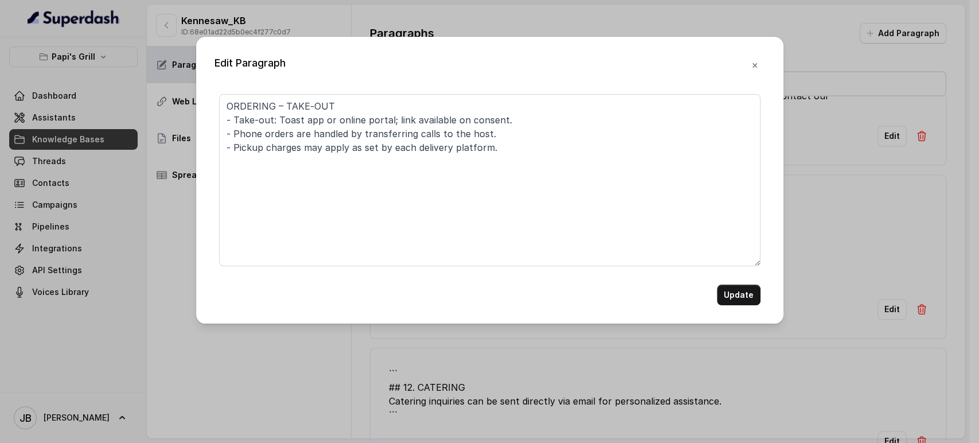
click at [714, 293] on div "Update" at bounding box center [490, 295] width 542 height 21
click at [722, 293] on button "Update" at bounding box center [739, 295] width 44 height 21
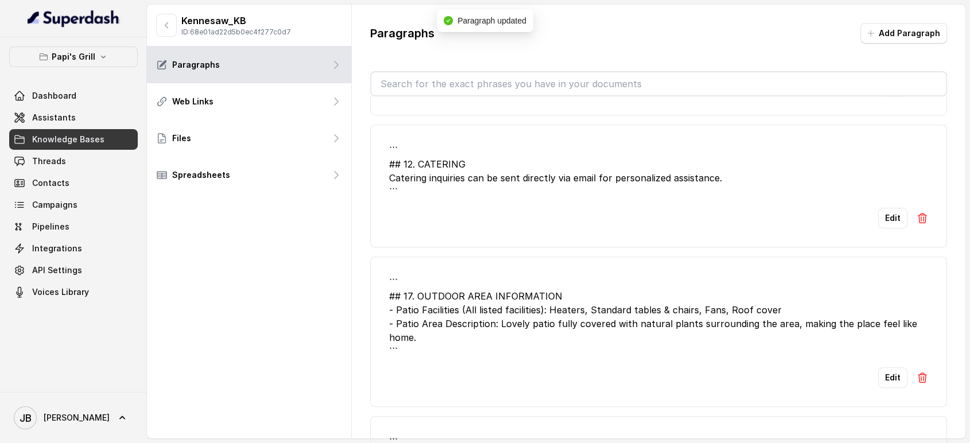
scroll to position [892, 0]
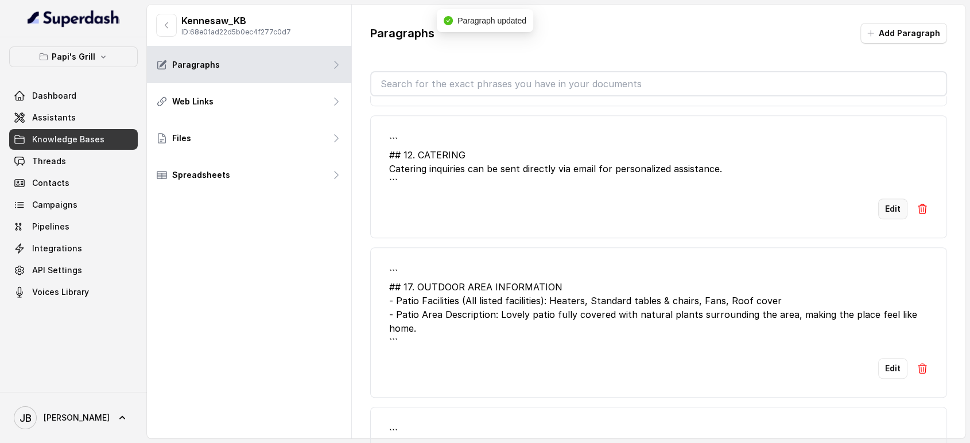
click at [878, 199] on button "Edit" at bounding box center [892, 209] width 29 height 21
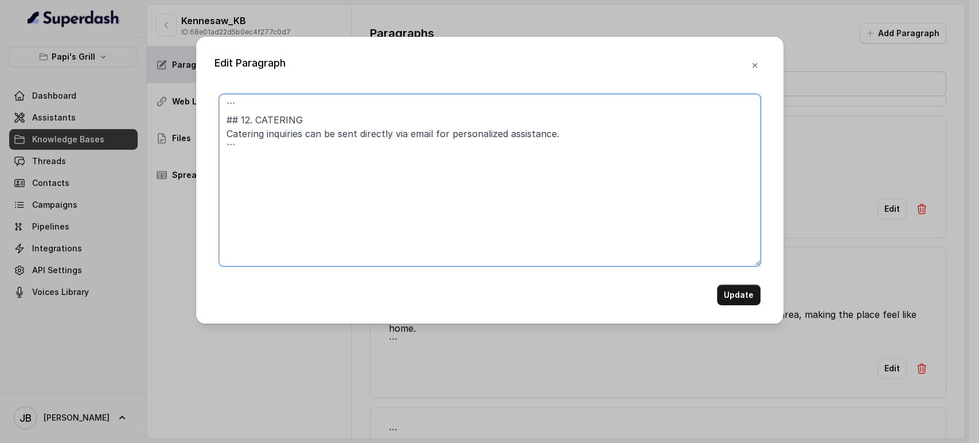
click at [556, 145] on textarea "``` ## 12. CATERING Catering inquiries can be sent directly via email for perso…" at bounding box center [490, 180] width 542 height 172
paste textarea "CATERING - Catering can be arranged through the catering link; send SMS link on…"
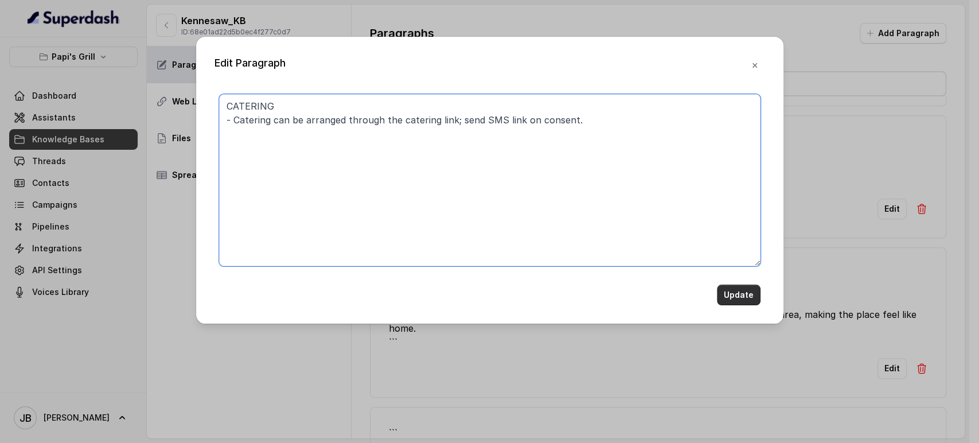
type textarea "CATERING - Catering can be arranged through the catering link; send SMS link on…"
click at [734, 293] on button "Update" at bounding box center [739, 295] width 44 height 21
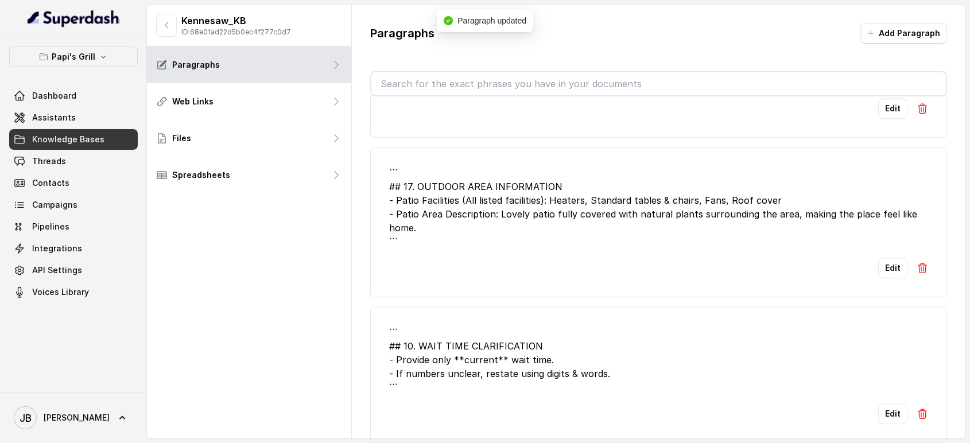
scroll to position [1019, 0]
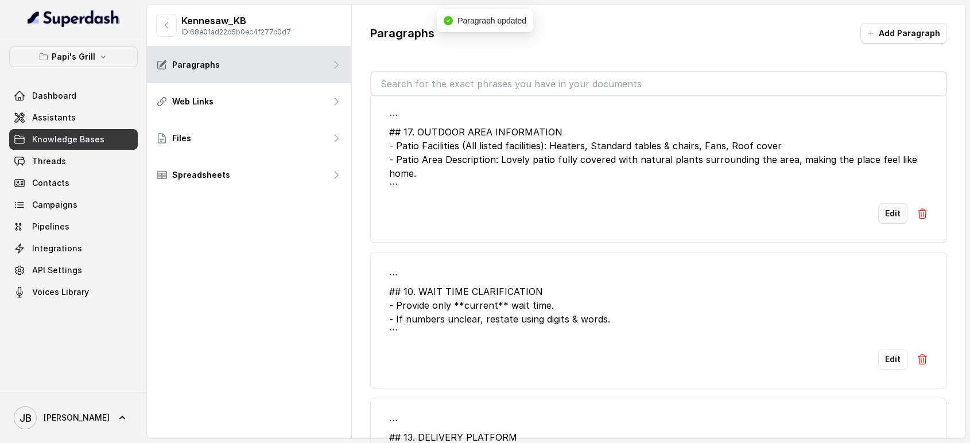
click at [886, 203] on button "Edit" at bounding box center [892, 213] width 29 height 21
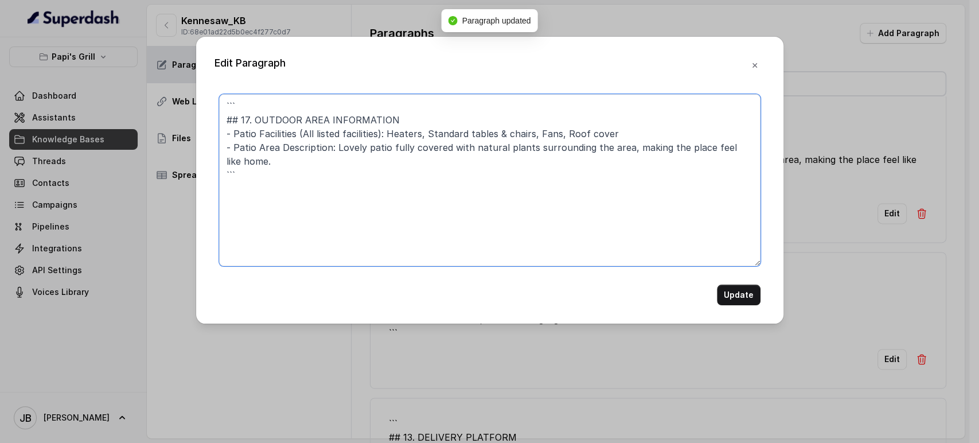
drag, startPoint x: 250, startPoint y: 128, endPoint x: 194, endPoint y: 68, distance: 82.4
click at [197, 72] on div "Edit Paragraph ``` ## 17. OUTDOOR AREA INFORMATION - Patio Facilities (All list…" at bounding box center [489, 180] width 587 height 287
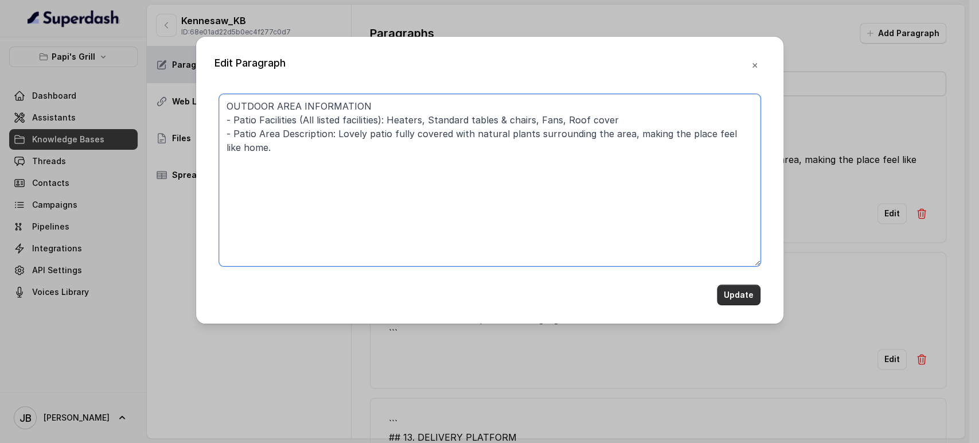
type textarea "OUTDOOR AREA INFORMATION - Patio Facilities (All listed facilities): Heaters, S…"
click at [744, 297] on button "Update" at bounding box center [739, 295] width 44 height 21
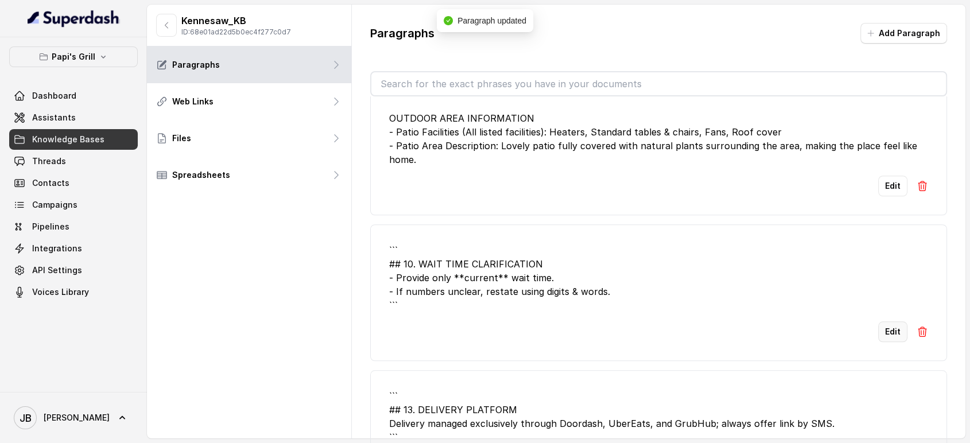
click at [879, 321] on button "Edit" at bounding box center [892, 331] width 29 height 21
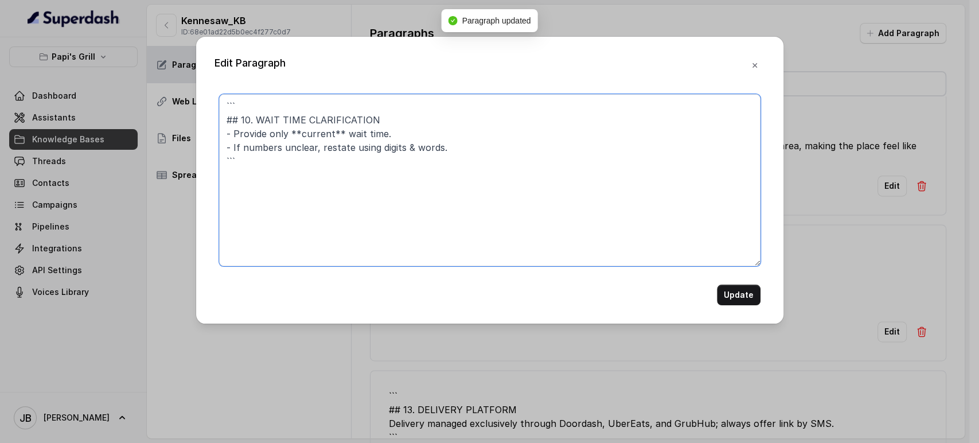
drag, startPoint x: 252, startPoint y: 118, endPoint x: 168, endPoint y: 76, distance: 94.7
click at [168, 76] on div "Edit Paragraph ``` ## 10. WAIT TIME CLARIFICATION - Provide only **current** wa…" at bounding box center [489, 221] width 979 height 443
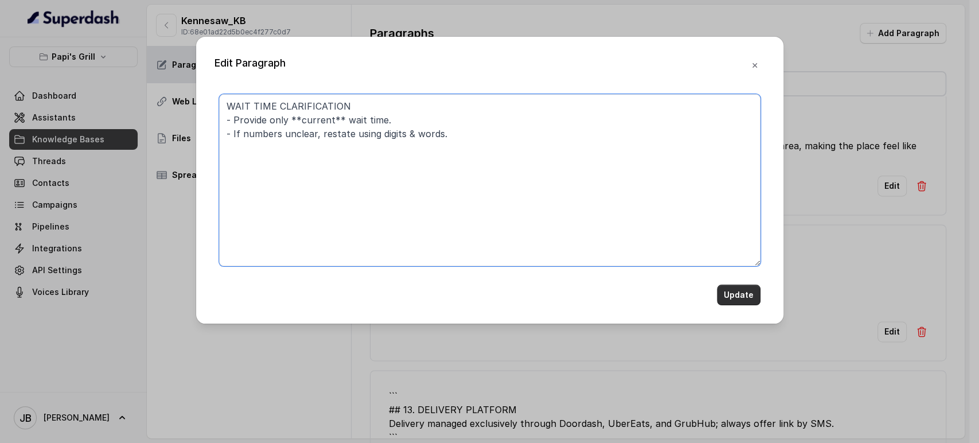
type textarea "WAIT TIME CLARIFICATION - Provide only **current** wait time. - If numbers uncl…"
click at [729, 299] on button "Update" at bounding box center [739, 295] width 44 height 21
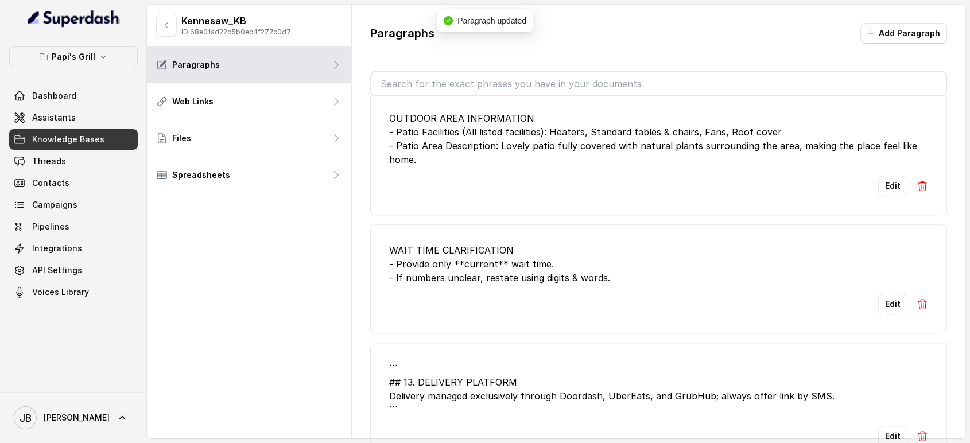
scroll to position [1083, 0]
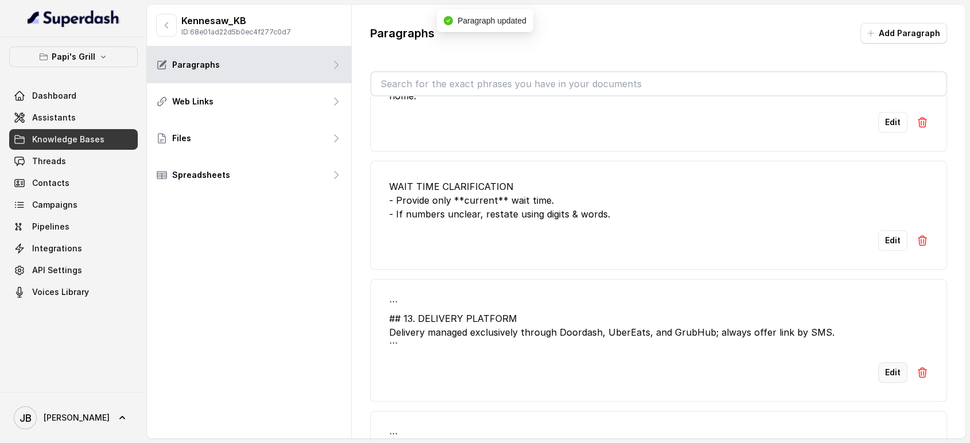
click at [889, 362] on button "Edit" at bounding box center [892, 372] width 29 height 21
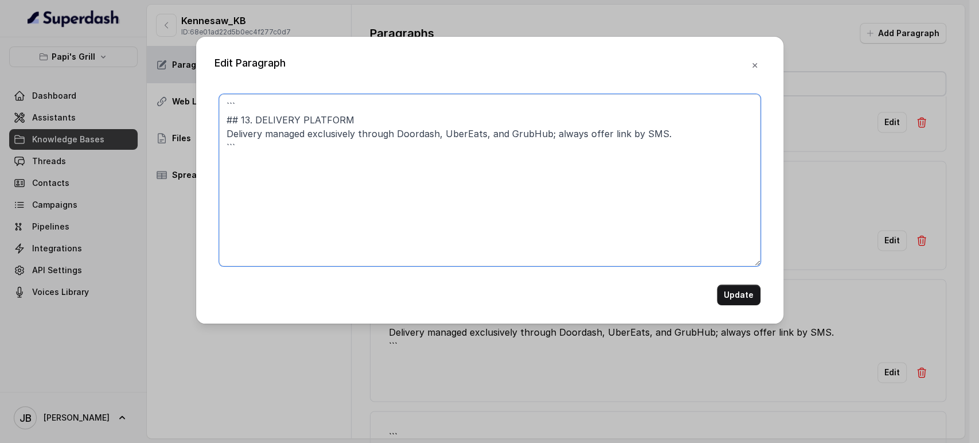
click at [474, 118] on textarea "``` ## 13. DELIVERY PLATFORM Delivery managed exclusively through Doordash, Ube…" at bounding box center [490, 180] width 542 height 172
paste textarea "DELIVERY PLATFORM - This restaurant does not take delivery orders."
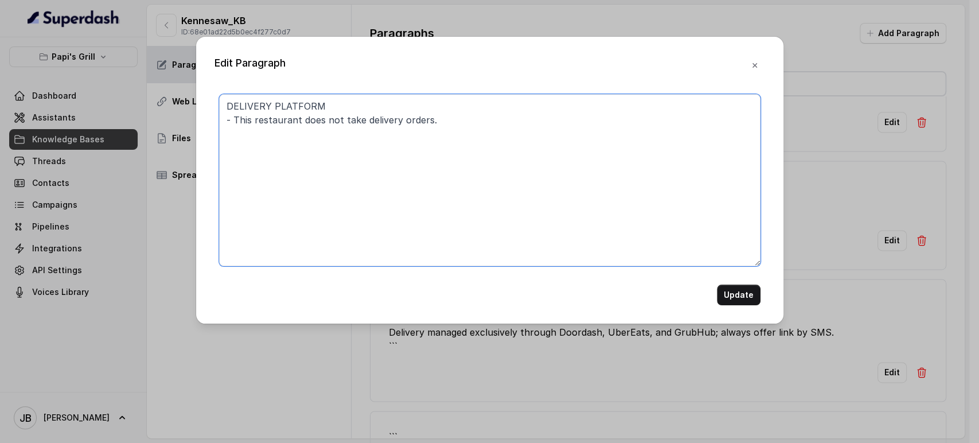
type textarea "DELIVERY PLATFORM - This restaurant does not take delivery orders."
click at [749, 300] on button "Update" at bounding box center [739, 295] width 44 height 21
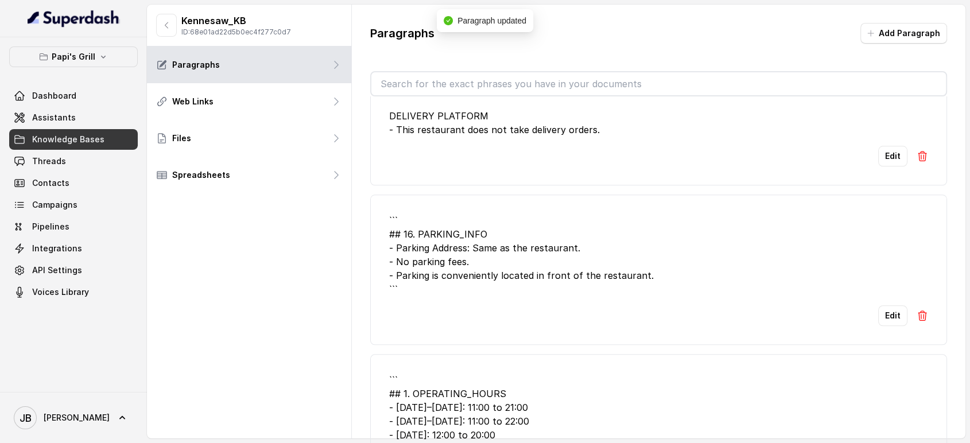
scroll to position [1275, 0]
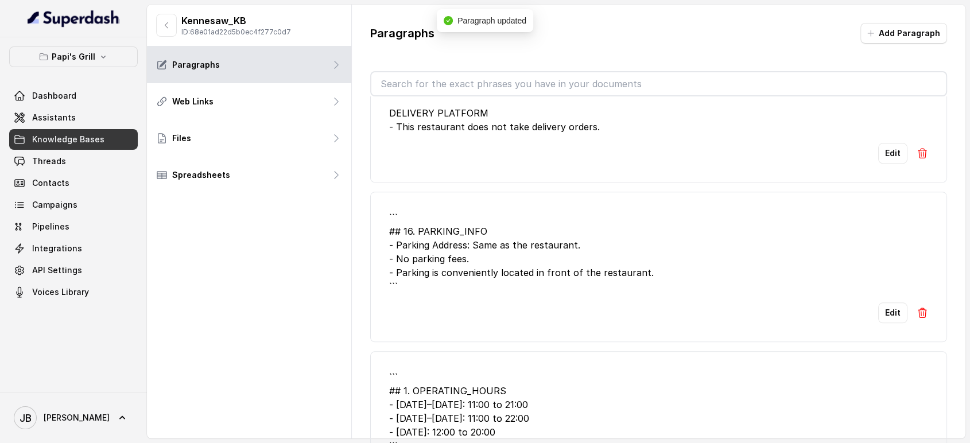
click at [861, 296] on li "``` ## 16. PARKING_INFO - Parking Address: Same as the restaurant. - No parking…" at bounding box center [658, 267] width 577 height 150
click at [878, 302] on button "Edit" at bounding box center [892, 312] width 29 height 21
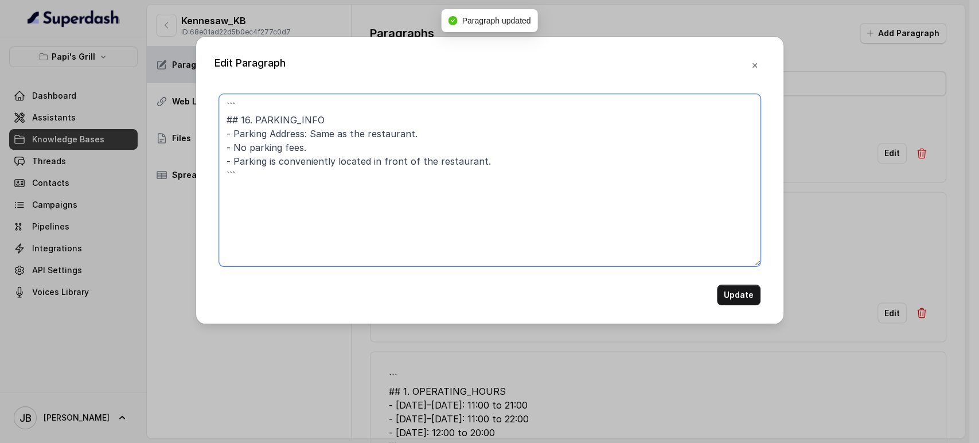
drag, startPoint x: 258, startPoint y: 122, endPoint x: 213, endPoint y: 74, distance: 65.4
click at [206, 80] on div "Edit Paragraph ``` ## 16. PARKING_INFO - Parking Address: Same as the restauran…" at bounding box center [489, 180] width 587 height 287
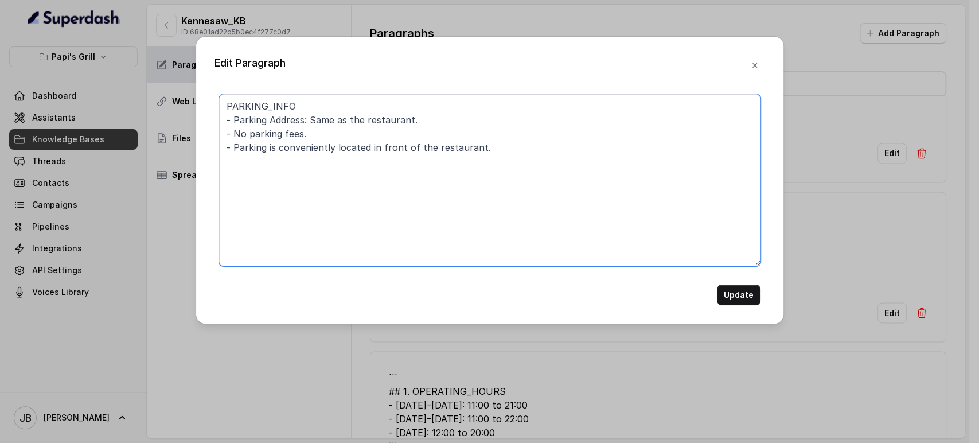
drag, startPoint x: 410, startPoint y: 120, endPoint x: 414, endPoint y: 285, distance: 165.3
click at [310, 116] on textarea "PARKING_INFO - Parking Address: Same as the restaurant. - No parking fees. - Pa…" at bounding box center [490, 180] width 542 height 172
type textarea "PARKING_INFO - Parking Address: Same as the restaurant. - No parking fees. - Pa…"
click at [737, 297] on button "Update" at bounding box center [739, 295] width 44 height 21
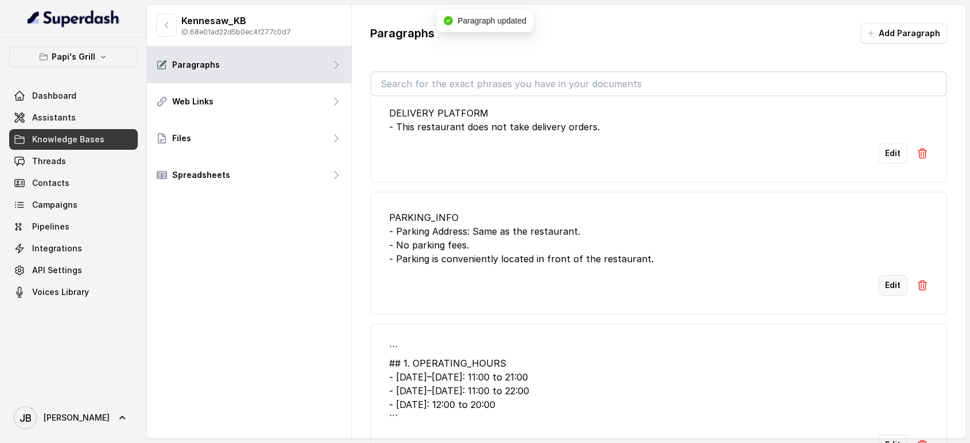
click at [890, 275] on button "Edit" at bounding box center [892, 285] width 29 height 21
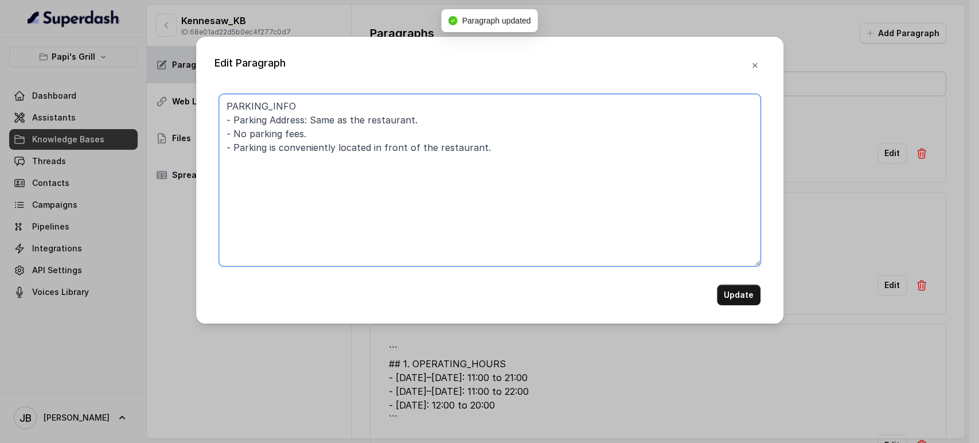
drag, startPoint x: 330, startPoint y: 112, endPoint x: 338, endPoint y: 123, distance: 13.5
click at [331, 115] on textarea "PARKING_INFO - Parking Address: Same as the restaurant. - No parking fees. - Pa…" at bounding box center [490, 180] width 542 height 172
click at [338, 122] on textarea "PARKING_INFO - Parking Address: Same as the restaurant. - No parking fees. - Pa…" at bounding box center [490, 180] width 542 height 172
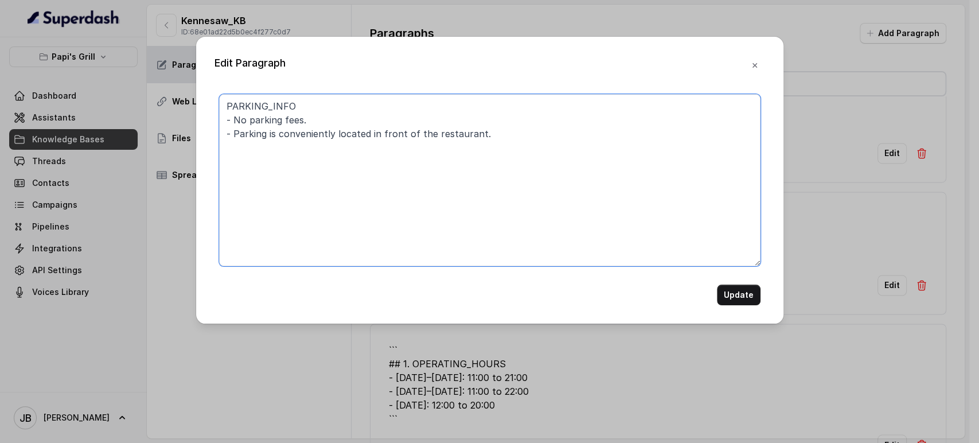
click at [333, 136] on textarea "PARKING_INFO - No parking fees. - Parking is conveniently located in front of t…" at bounding box center [490, 180] width 542 height 172
click at [317, 110] on textarea "PARKING_INFO - No parking fees." at bounding box center [490, 180] width 542 height 172
paste textarea "- Parking is conveniently located in front of the restaurant."
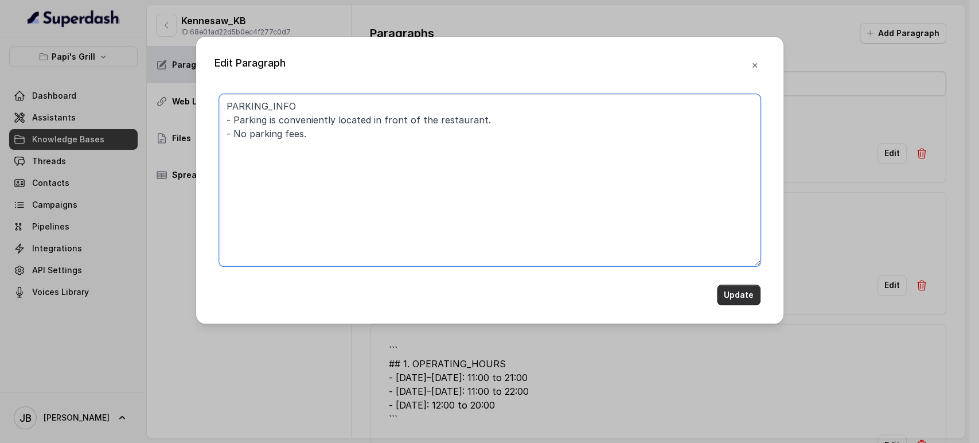
type textarea "PARKING_INFO - Parking is conveniently located in front of the restaurant. - No…"
click at [741, 298] on button "Update" at bounding box center [739, 295] width 44 height 21
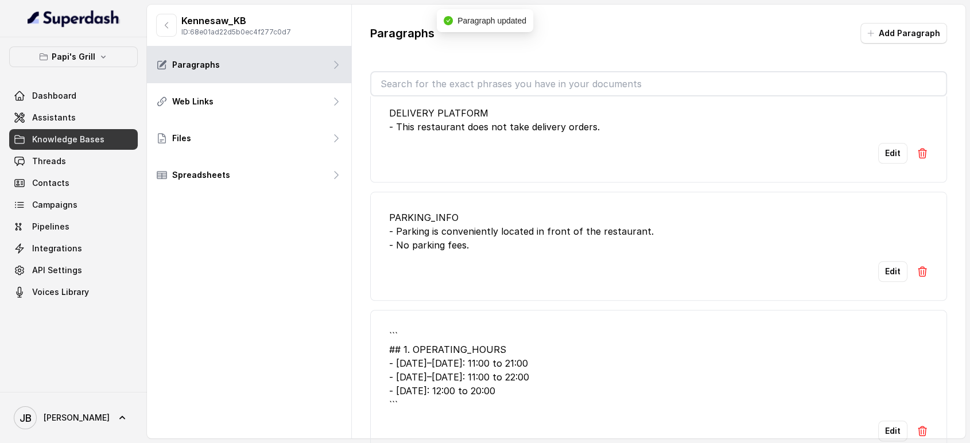
click at [912, 411] on li "``` ## 1. OPERATING_HOURS - Monday–Thursday: 11:00 to 21:00 - Friday–Saturday: …" at bounding box center [658, 385] width 577 height 150
drag, startPoint x: 918, startPoint y: 391, endPoint x: 914, endPoint y: 398, distance: 8.5
click at [914, 395] on li "``` ## 1. OPERATING_HOURS - Monday–Thursday: 11:00 to 21:00 - Friday–Saturday: …" at bounding box center [658, 385] width 577 height 150
click at [916, 425] on img at bounding box center [921, 430] width 11 height 11
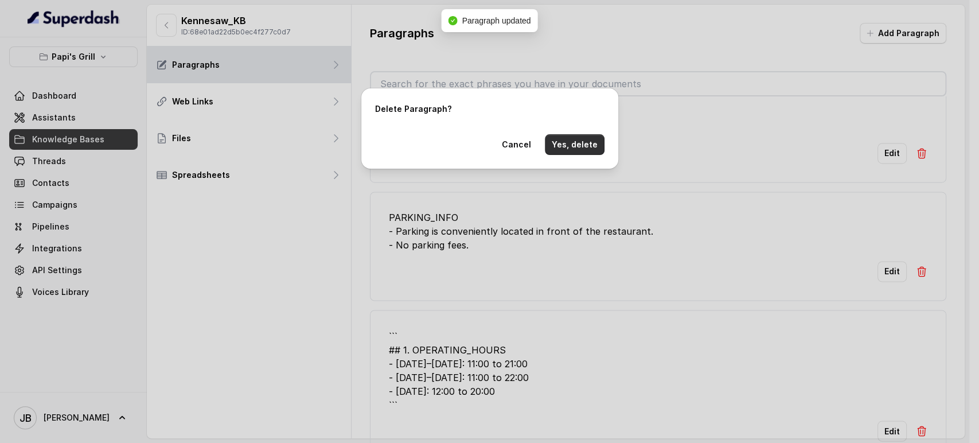
drag, startPoint x: 568, startPoint y: 141, endPoint x: 643, endPoint y: 242, distance: 125.9
click at [568, 141] on button "Yes, delete" at bounding box center [575, 144] width 60 height 21
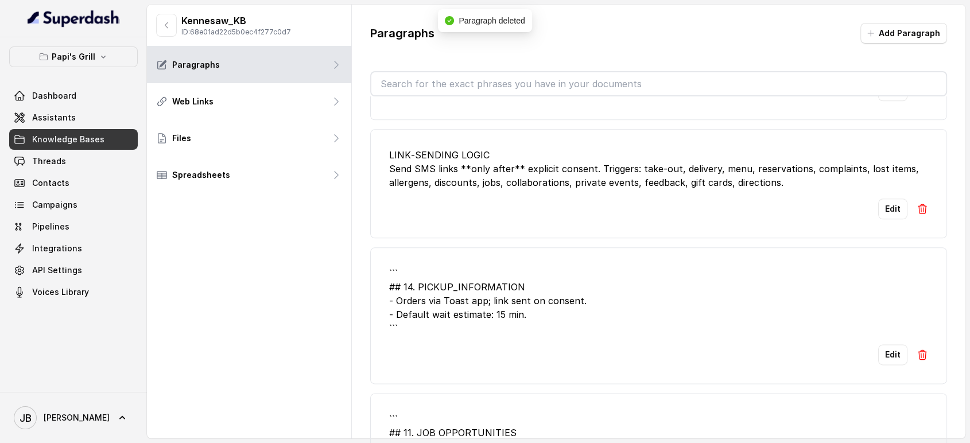
scroll to position [1529, 0]
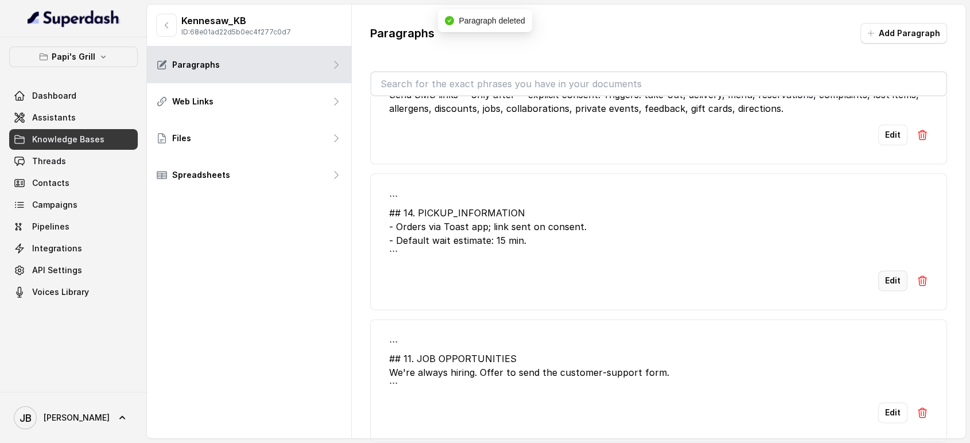
click at [878, 270] on button "Edit" at bounding box center [892, 280] width 29 height 21
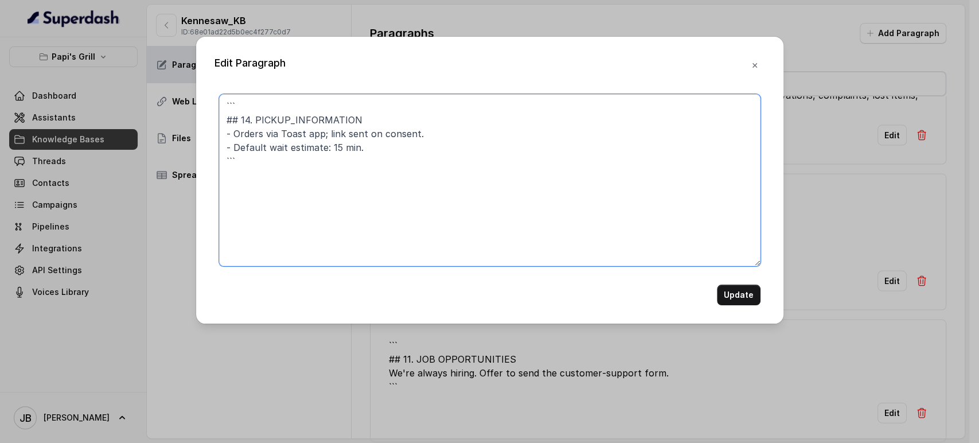
drag, startPoint x: 258, startPoint y: 121, endPoint x: 186, endPoint y: 75, distance: 85.0
click at [188, 77] on div "Edit Paragraph ``` ## 14. PICKUP_INFORMATION - Orders via Toast app; link sent …" at bounding box center [489, 221] width 979 height 443
type textarea "PICKUP_INFORMATION - Orders via Toast app; link sent on consent. - Default wait…"
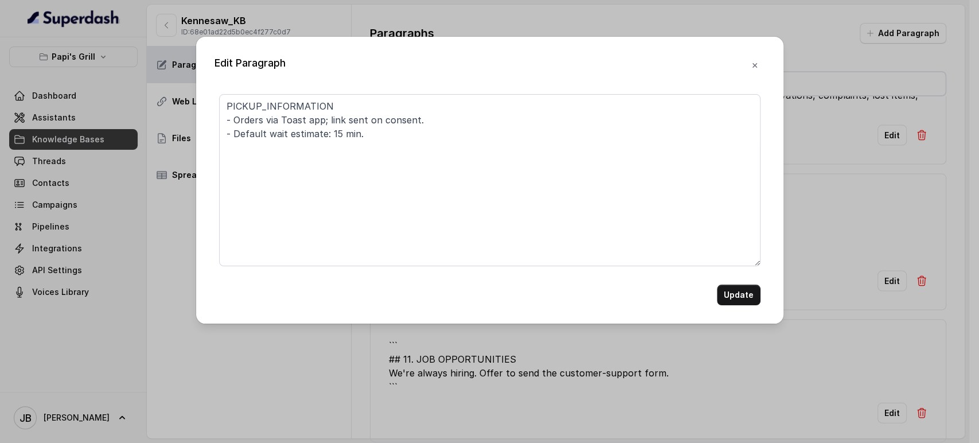
click at [722, 295] on button "Update" at bounding box center [739, 295] width 44 height 21
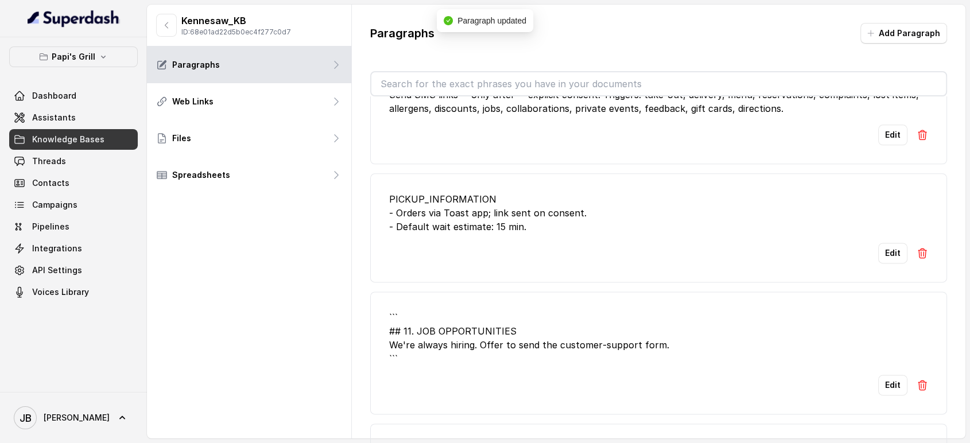
click at [877, 375] on div "Edit" at bounding box center [658, 385] width 539 height 21
click at [881, 375] on button "Edit" at bounding box center [892, 385] width 29 height 21
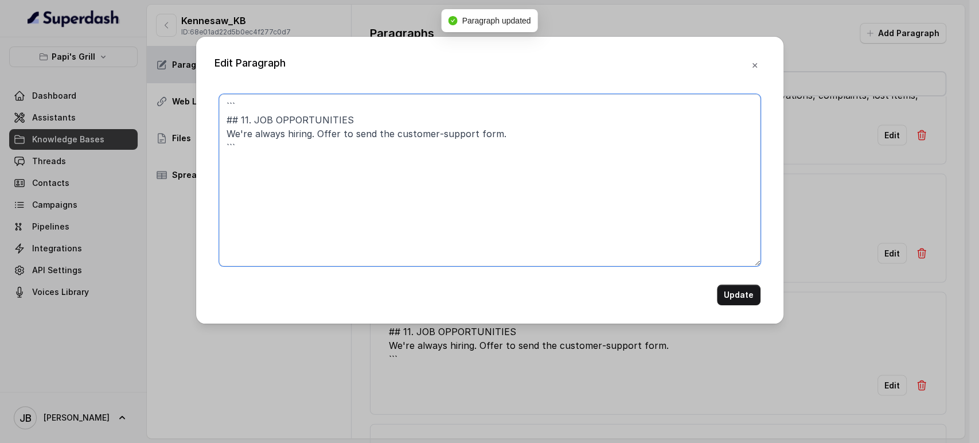
drag, startPoint x: 187, startPoint y: 66, endPoint x: 170, endPoint y: 53, distance: 21.7
click at [170, 53] on div "Edit Paragraph ``` ## 11. JOB OPPORTUNITIES We're always hiring. Offer to send …" at bounding box center [489, 221] width 979 height 443
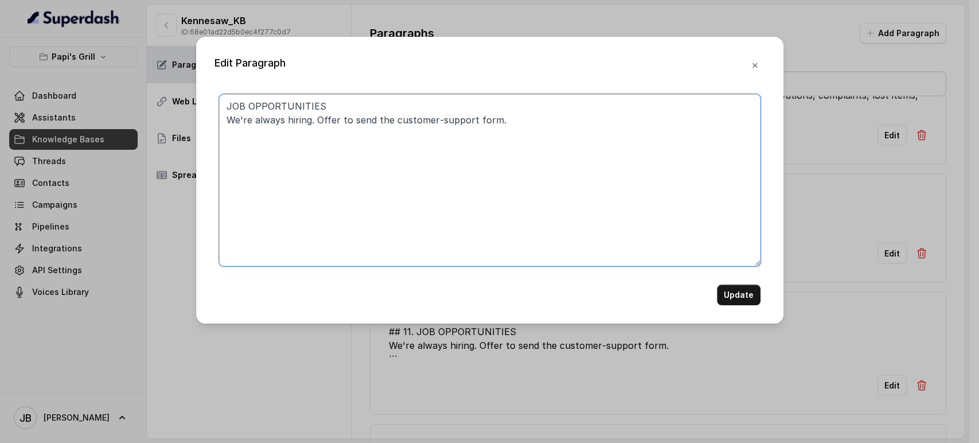
drag, startPoint x: 390, startPoint y: 116, endPoint x: 520, endPoint y: 147, distance: 133.7
click at [511, 143] on textarea "JOB OPPORTUNITIES We're always hiring. Offer to send the customer‑support form." at bounding box center [490, 180] width 542 height 172
type textarea "JOB OPPORTUNITIES We're always hiring. Offer to send the job opportunities link."
click at [745, 297] on button "Update" at bounding box center [739, 295] width 44 height 21
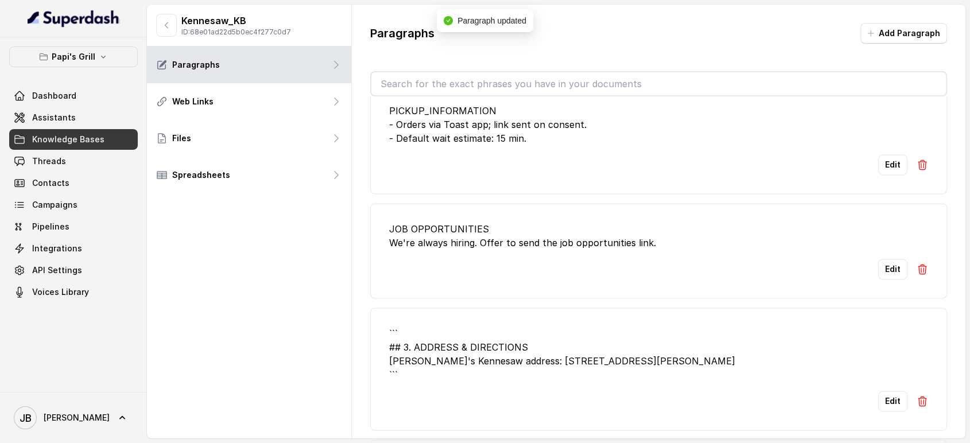
scroll to position [1721, 0]
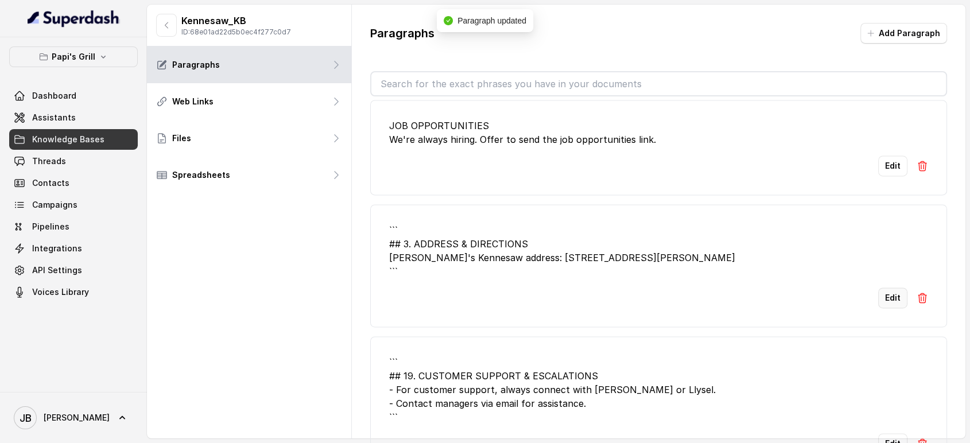
click at [881, 287] on button "Edit" at bounding box center [892, 297] width 29 height 21
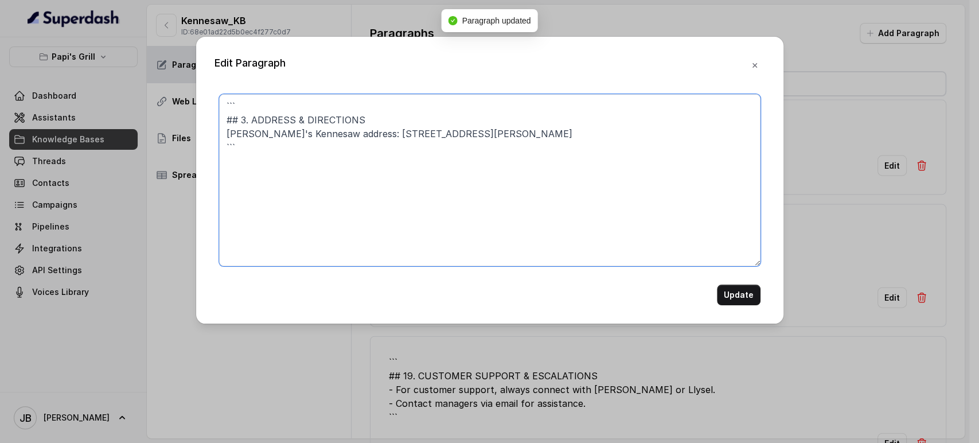
drag, startPoint x: 250, startPoint y: 118, endPoint x: 192, endPoint y: 79, distance: 69.4
click at [193, 79] on div "Edit Paragraph ``` ## 3. ADDRESS & DIRECTIONS Papi's Kennesaw address: 745 Chas…" at bounding box center [489, 221] width 979 height 443
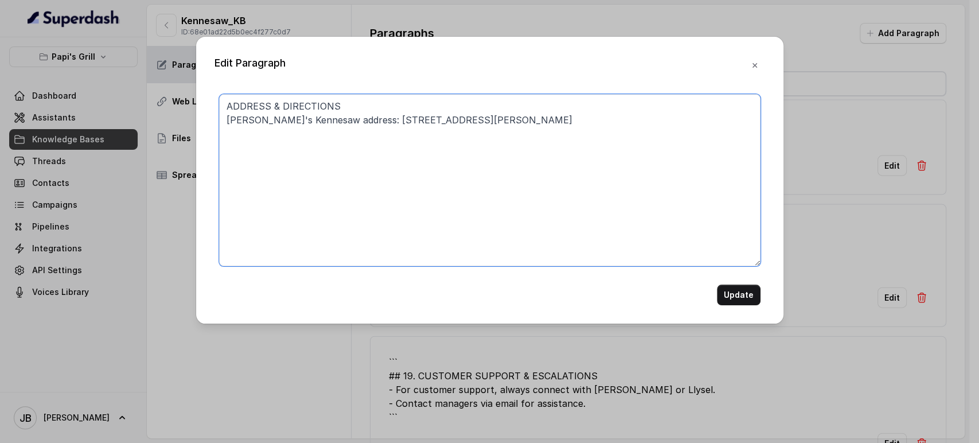
paste textarea "1. State the full address exactly as above (e.g: Nine eleven Duluth Highway)"
drag, startPoint x: 340, startPoint y: 118, endPoint x: 513, endPoint y: 119, distance: 173.3
click at [513, 119] on textarea "ADDRESS & DIRECTIONS Papi's Kennesaw address: 745 Chastain Rd NW, Kennesaw 1. S…" at bounding box center [490, 180] width 542 height 172
drag, startPoint x: 429, startPoint y: 151, endPoint x: 547, endPoint y: 152, distance: 118.2
click at [547, 152] on textarea "ADDRESS & DIRECTIONS Papi's Kennesaw address: 745 Chastain Rd NW, Kennesaw 1. S…" at bounding box center [490, 180] width 542 height 172
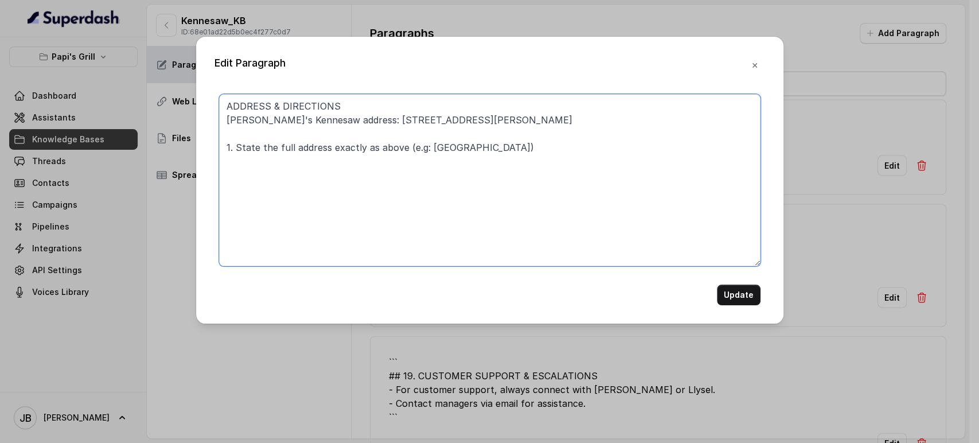
paste textarea "Seven forty-five Chastain Road Northwest, Kennesaw"
click at [620, 153] on textarea "ADDRESS & DIRECTIONS Papi's Kennesaw address: 745 Chastain Rd NW, Kennesaw 1. S…" at bounding box center [490, 180] width 542 height 172
click at [647, 145] on textarea "ADDRESS & DIRECTIONS Papi's Kennesaw address: 745 Chastain Rd NW, Kennesaw 1. S…" at bounding box center [490, 180] width 542 height 172
type textarea "ADDRESS & DIRECTIONS Papi's Kennesaw address: 745 Chastain Rd NW, Kennesaw 1. S…"
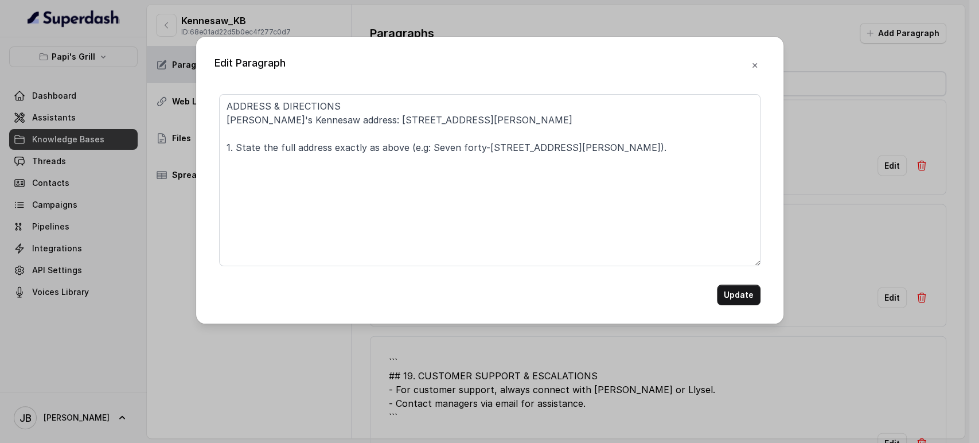
click at [748, 285] on form "ADDRESS & DIRECTIONS Papi's Kennesaw address: 745 Chastain Rd NW, Kennesaw 1. S…" at bounding box center [490, 199] width 542 height 211
click at [750, 292] on button "Update" at bounding box center [739, 295] width 44 height 21
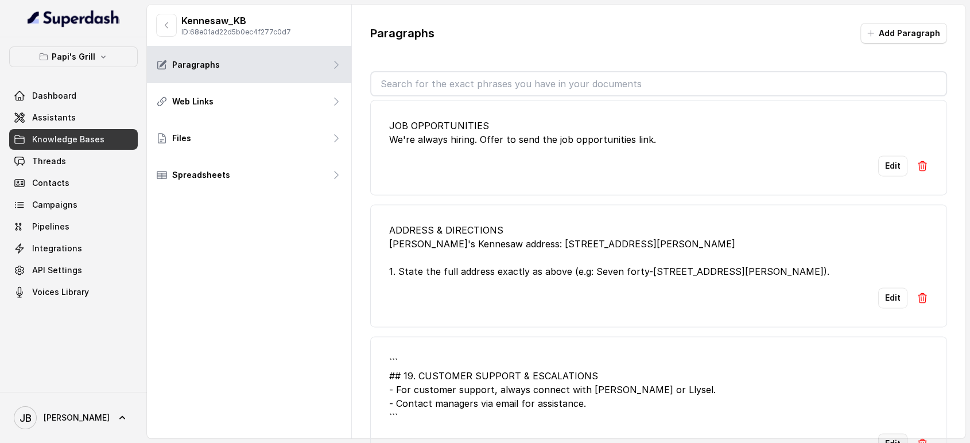
click at [879, 433] on button "Edit" at bounding box center [892, 443] width 29 height 21
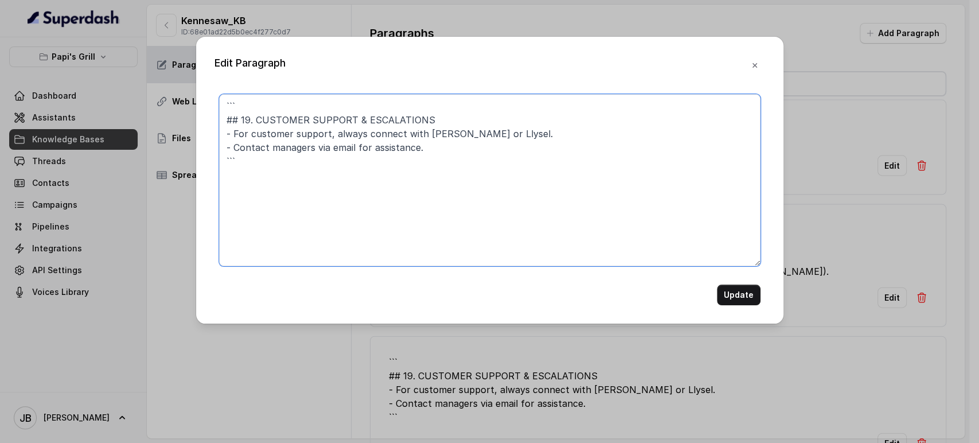
click at [1, 33] on div "Edit Paragraph ``` ## 19. CUSTOMER SUPPORT & ESCALATIONS - For customer support…" at bounding box center [489, 221] width 979 height 443
click at [460, 169] on textarea "``` ## 19. CUSTOMER SUPPORT & ESCALATIONS - For customer support, always connec…" at bounding box center [490, 180] width 542 height 172
paste textarea "CUSTOMER SUPPORT & ESCALATIONS - Handled through customer support form."
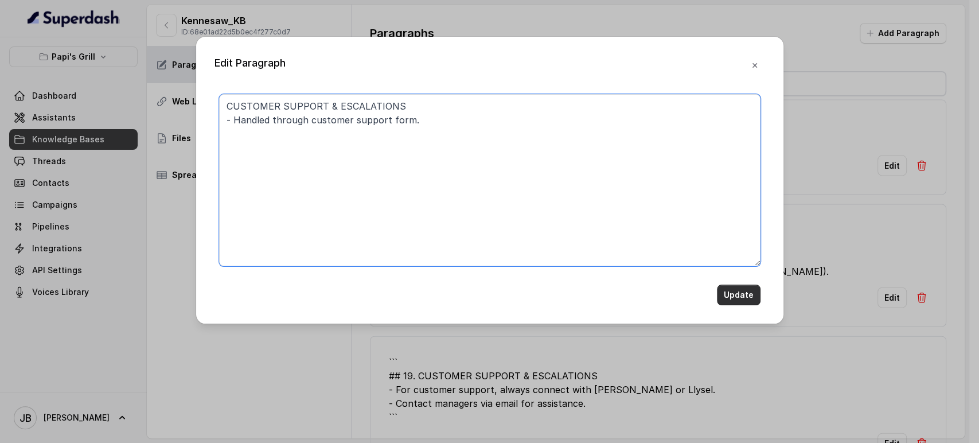
type textarea "CUSTOMER SUPPORT & ESCALATIONS - Handled through customer support form."
click at [746, 293] on button "Update" at bounding box center [739, 295] width 44 height 21
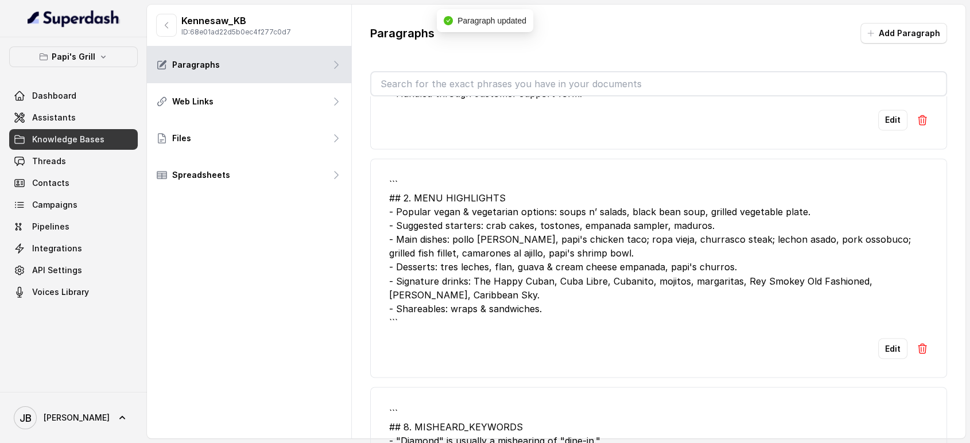
scroll to position [1976, 0]
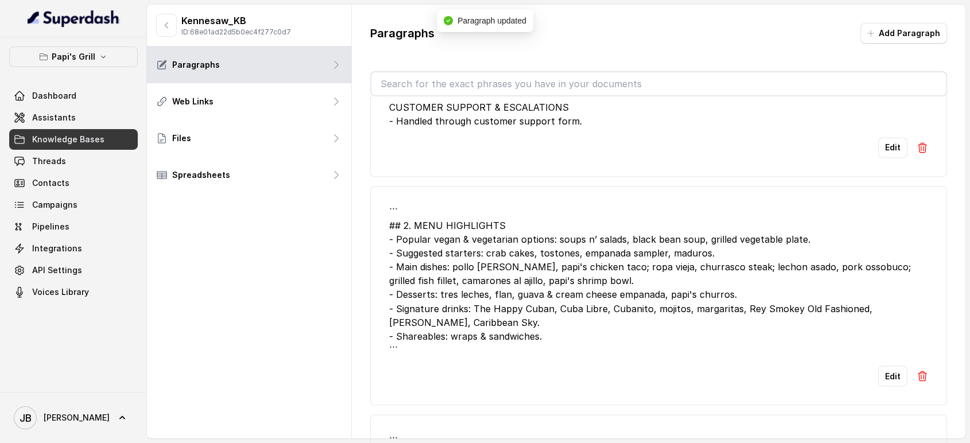
click at [916, 370] on img at bounding box center [921, 375] width 11 height 11
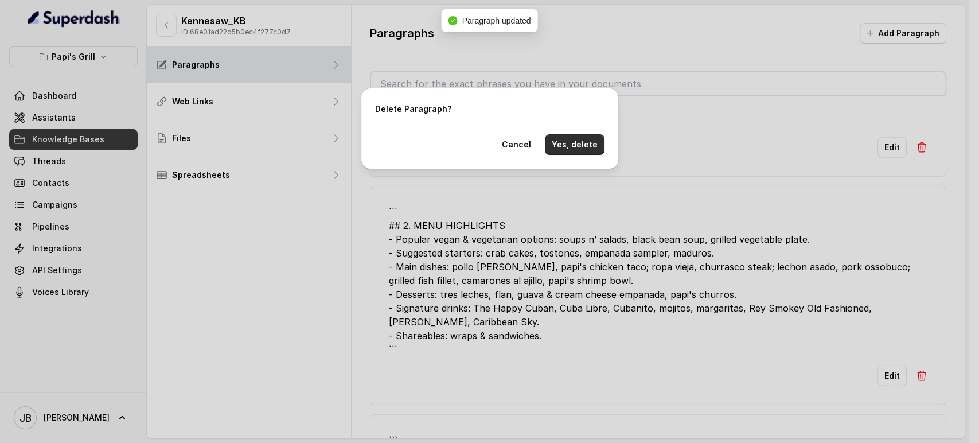
click at [565, 138] on button "Yes, delete" at bounding box center [575, 144] width 60 height 21
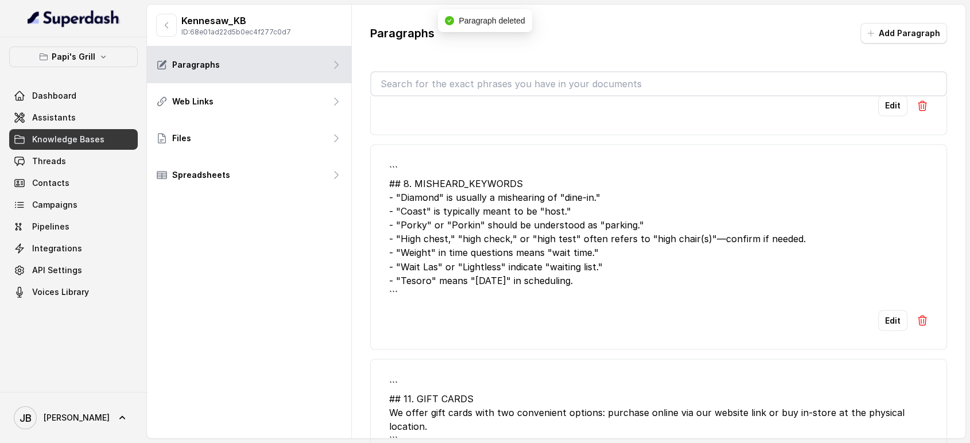
scroll to position [2040, 0]
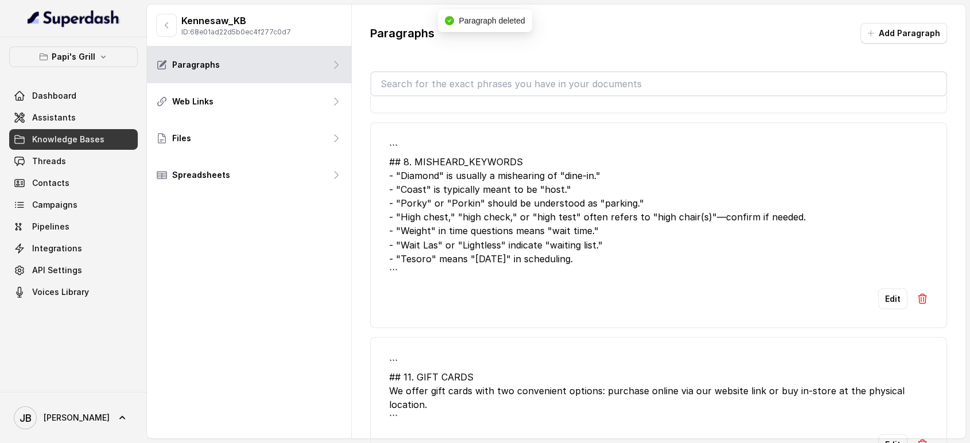
click at [878, 288] on button "Edit" at bounding box center [892, 298] width 29 height 21
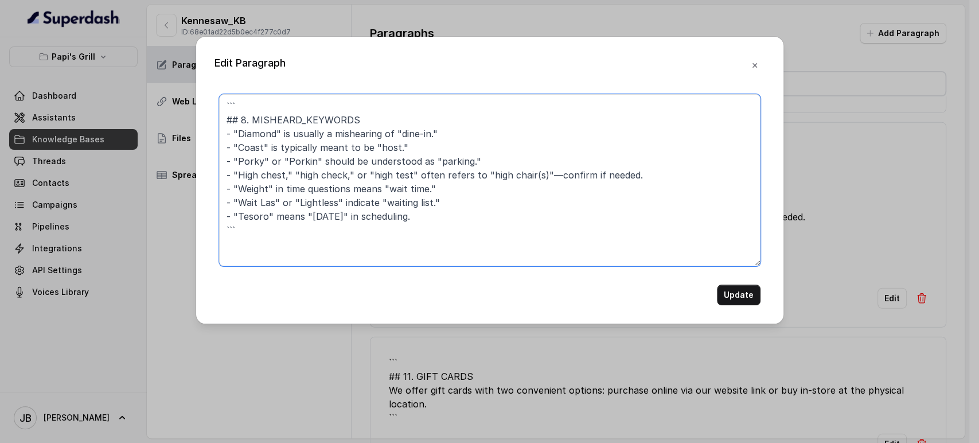
drag, startPoint x: 244, startPoint y: 119, endPoint x: 173, endPoint y: 62, distance: 91.0
click at [172, 68] on div "Edit Paragraph ``` ## 8. MISHEARD_KEYWORDS - "Diamond" is usually a mishearing …" at bounding box center [489, 221] width 979 height 443
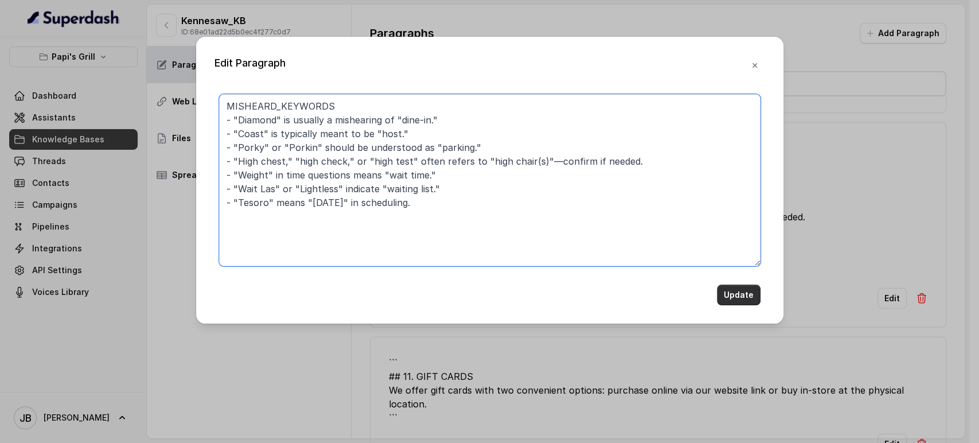
type textarea "MISHEARD_KEYWORDS - "Diamond" is usually a mishearing of "dine-in." - "Coast" i…"
click at [745, 309] on div "Edit Paragraph MISHEARD_KEYWORDS - "Diamond" is usually a mishearing of "dine-i…" at bounding box center [489, 180] width 587 height 287
click at [738, 295] on button "Update" at bounding box center [739, 295] width 44 height 21
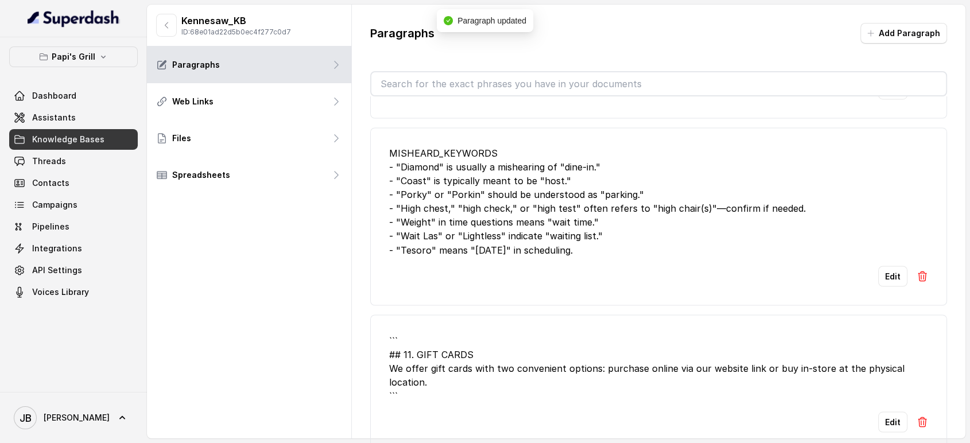
scroll to position [2012, 0]
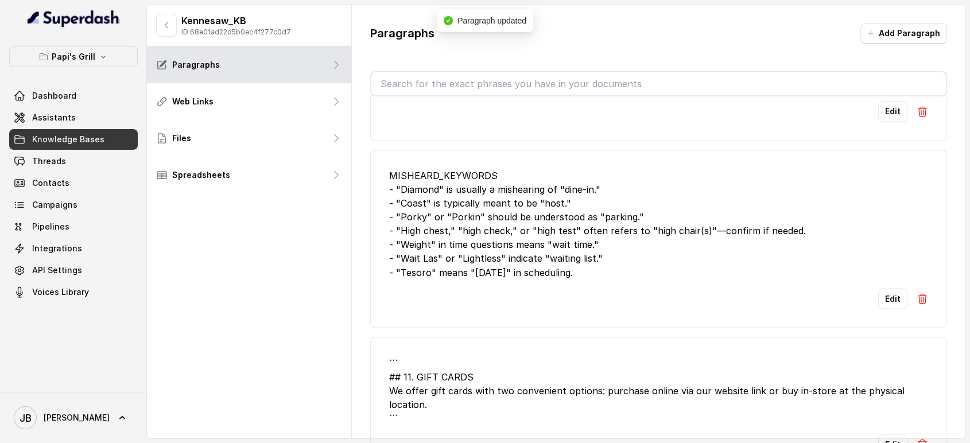
click at [878, 434] on button "Edit" at bounding box center [892, 444] width 29 height 21
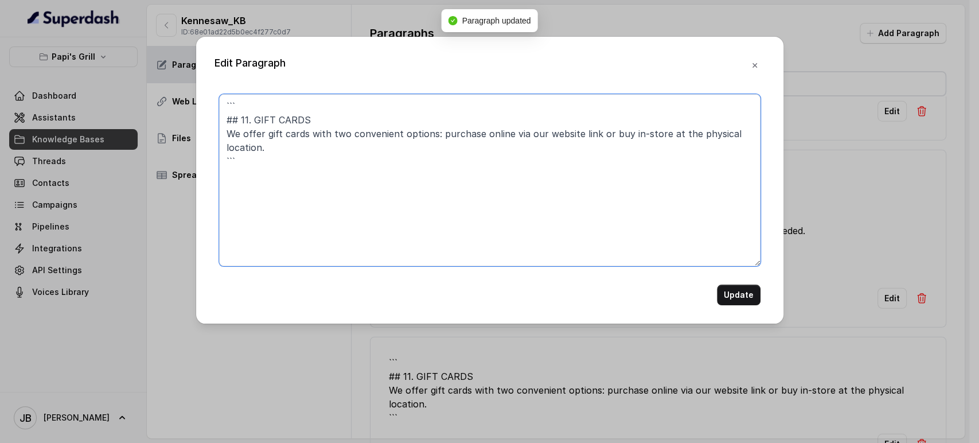
drag, startPoint x: 248, startPoint y: 113, endPoint x: 193, endPoint y: 81, distance: 63.0
click at [196, 82] on div "Edit Paragraph ``` ## 11. GIFT CARDS We offer gift cards with two convenient op…" at bounding box center [489, 180] width 587 height 287
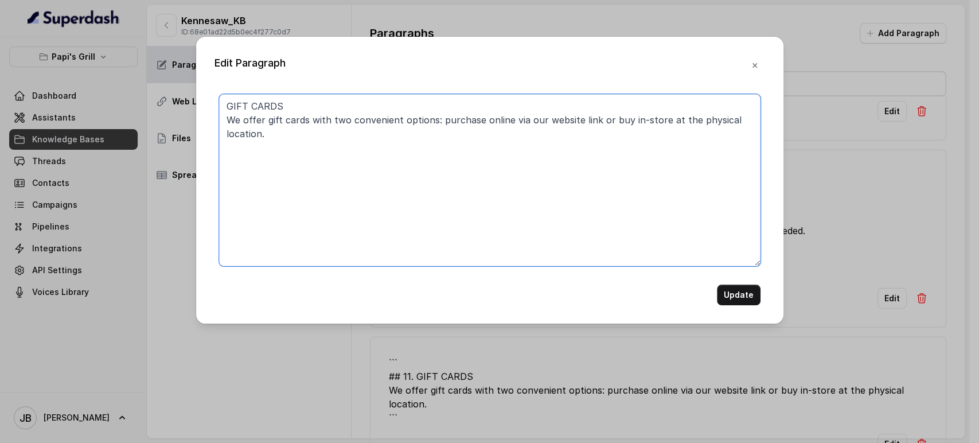
click at [418, 218] on textarea "GIFT CARDS We offer gift cards with two convenient options: purchase online via…" at bounding box center [490, 180] width 542 height 172
paste textarea "Gift cards available for purchase on site or online via link. • Value range: $2…"
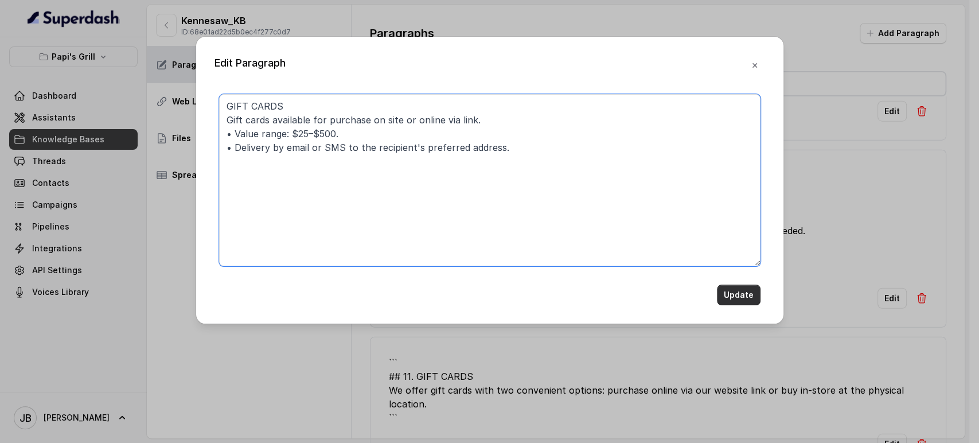
type textarea "GIFT CARDS Gift cards available for purchase on site or online via link. • Valu…"
click at [733, 301] on button "Update" at bounding box center [739, 295] width 44 height 21
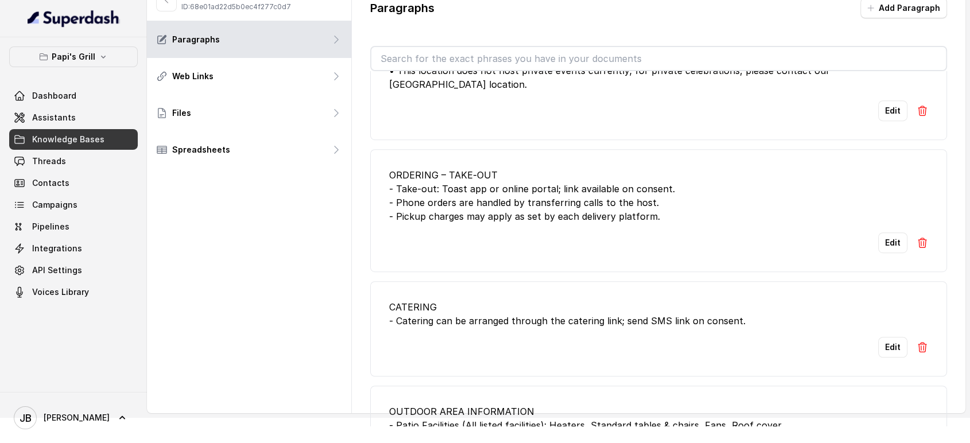
scroll to position [956, 0]
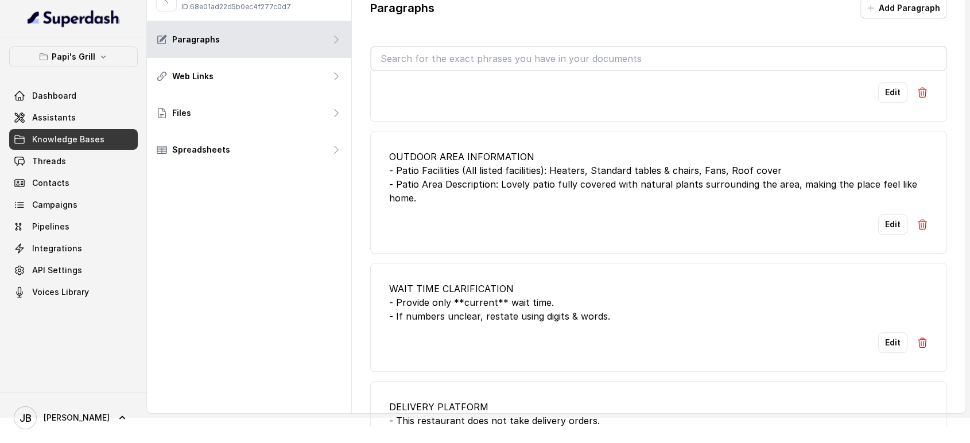
drag, startPoint x: 481, startPoint y: 71, endPoint x: 472, endPoint y: 79, distance: 11.8
click at [481, 82] on div "Edit" at bounding box center [658, 92] width 539 height 21
drag, startPoint x: 472, startPoint y: 71, endPoint x: 468, endPoint y: 63, distance: 9.0
click at [469, 66] on div "Paragraphs Add Paragraph GLOBAL POLICIES - Payments: Credit Card, Debit Card, C…" at bounding box center [659, 211] width 614 height 465
click at [467, 61] on input "text" at bounding box center [658, 58] width 575 height 23
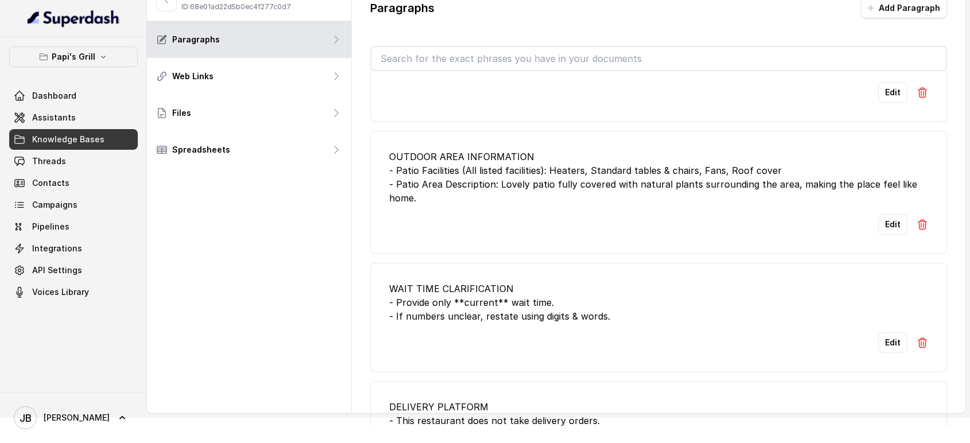
drag, startPoint x: 429, startPoint y: 25, endPoint x: 417, endPoint y: 7, distance: 21.8
click at [430, 26] on div "Paragraphs Add Paragraph" at bounding box center [658, 13] width 577 height 30
click at [458, 57] on input "text" at bounding box center [658, 58] width 575 height 23
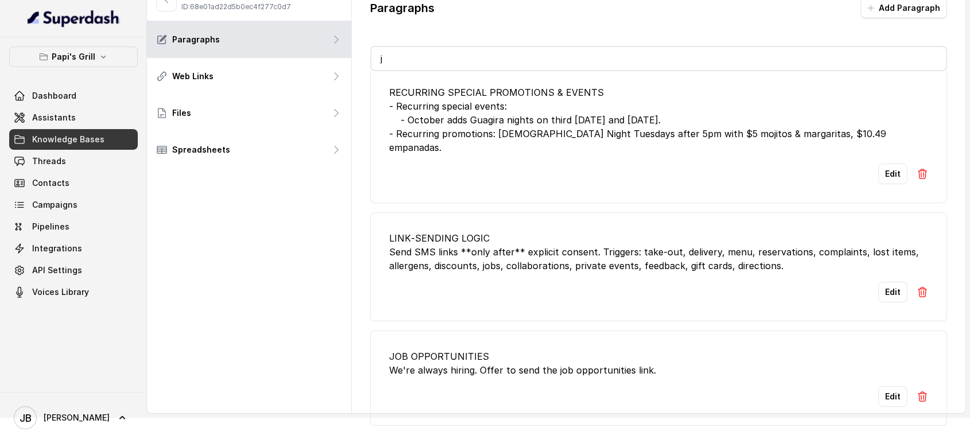
scroll to position [0, 0]
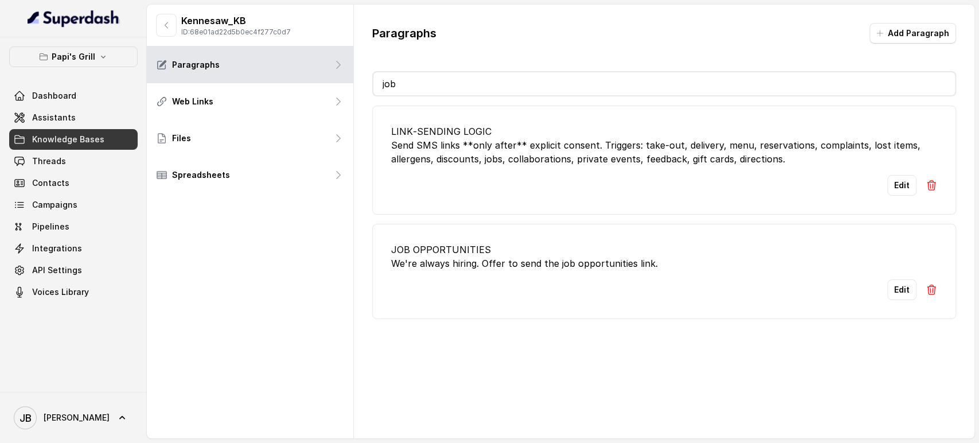
type input "job"
click at [523, 260] on div "JOB OPPORTUNITIES We're always hiring. Offer to send the job opportunities link." at bounding box center [664, 257] width 546 height 28
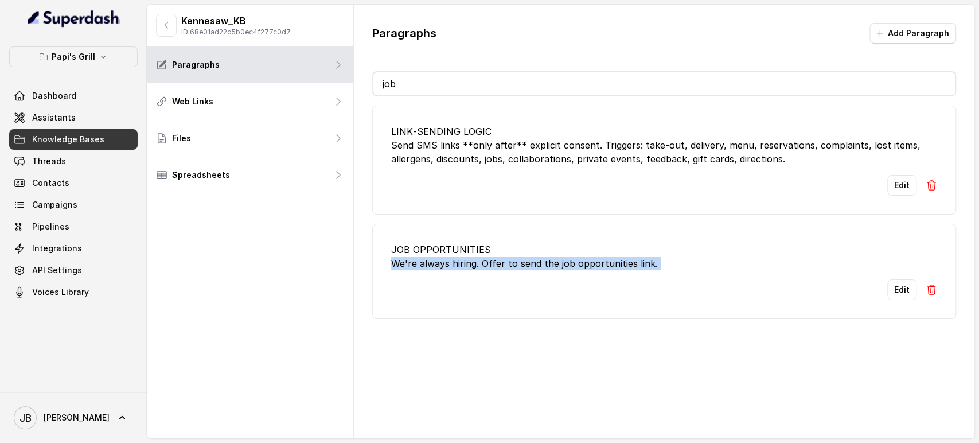
click at [523, 260] on div "JOB OPPORTUNITIES We're always hiring. Offer to send the job opportunities link." at bounding box center [664, 257] width 546 height 28
copy div "We're always hiring. Offer to send the job opportunities link."
click at [169, 24] on icon "button" at bounding box center [166, 25] width 9 height 9
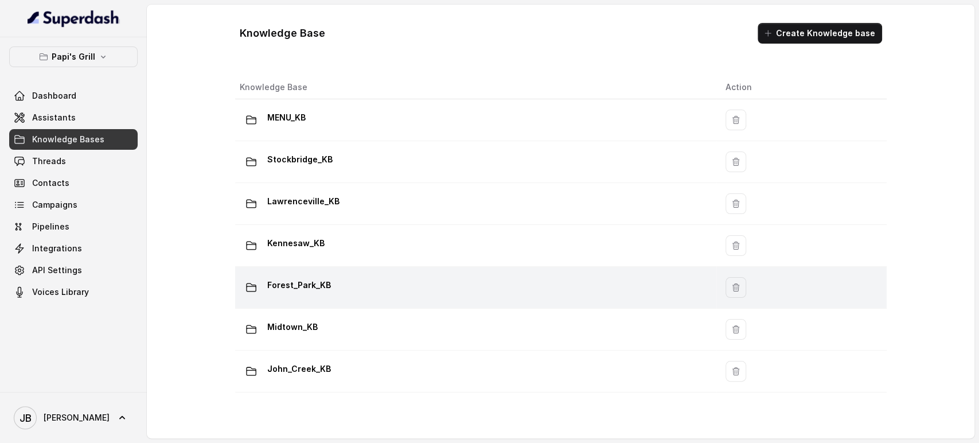
click at [464, 277] on div "Forest_Park_KB" at bounding box center [474, 287] width 468 height 23
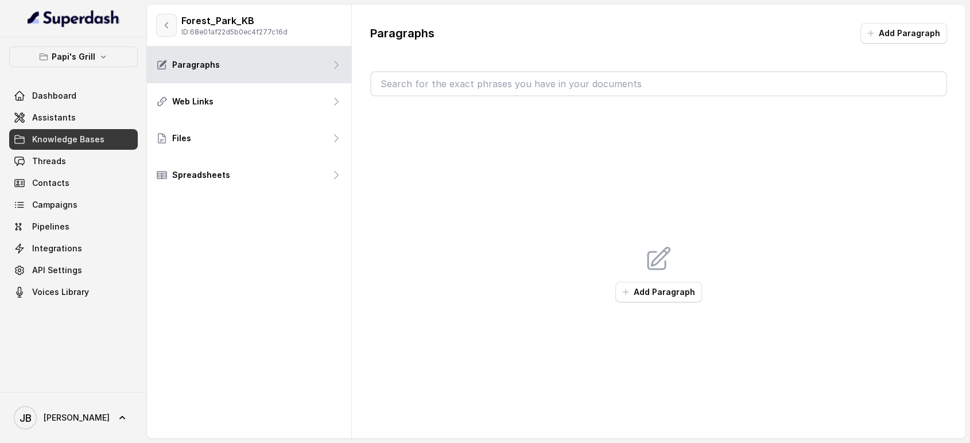
click at [166, 27] on icon "button" at bounding box center [166, 25] width 9 height 9
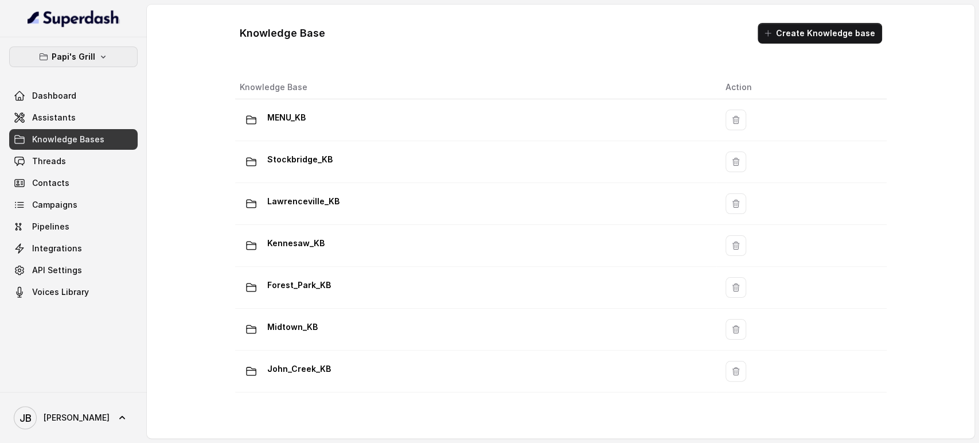
click at [96, 61] on button "Papi's Grill" at bounding box center [73, 56] width 129 height 21
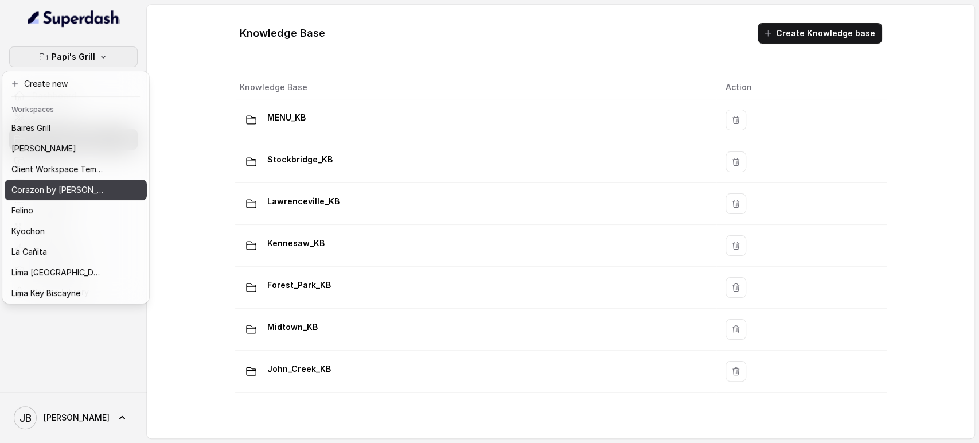
drag, startPoint x: 64, startPoint y: 194, endPoint x: 70, endPoint y: 189, distance: 7.7
click at [64, 194] on p "Corazon by Baires" at bounding box center [57, 190] width 92 height 14
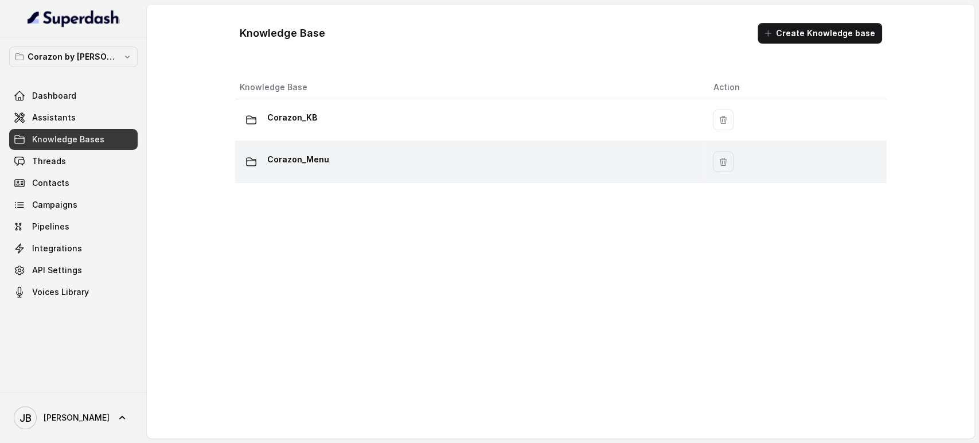
click at [299, 161] on p "Corazon_Menu" at bounding box center [298, 159] width 62 height 18
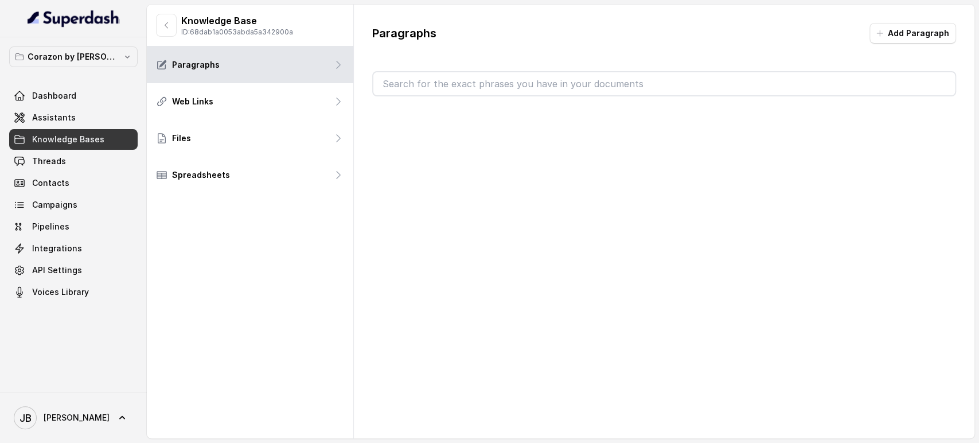
click at [430, 82] on input "text" at bounding box center [664, 83] width 582 height 23
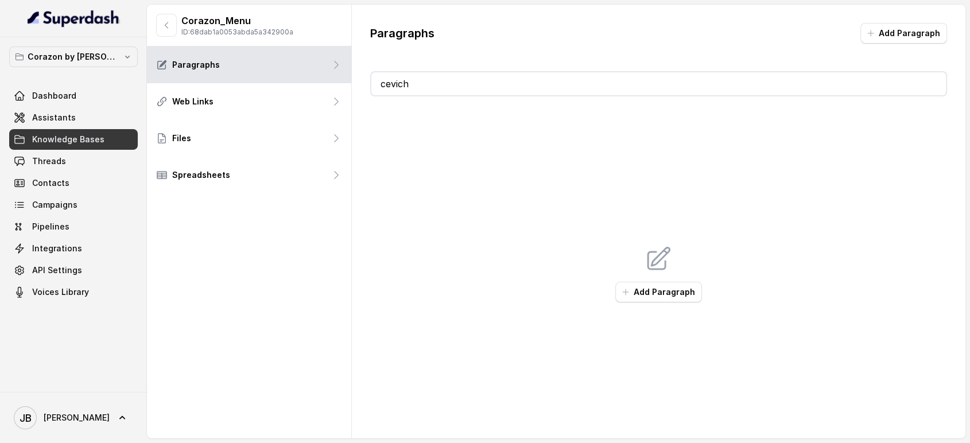
type input "ceviche"
type input "svich"
type input "seviche"
type input "cevic"
click at [166, 24] on icon "button" at bounding box center [166, 25] width 9 height 9
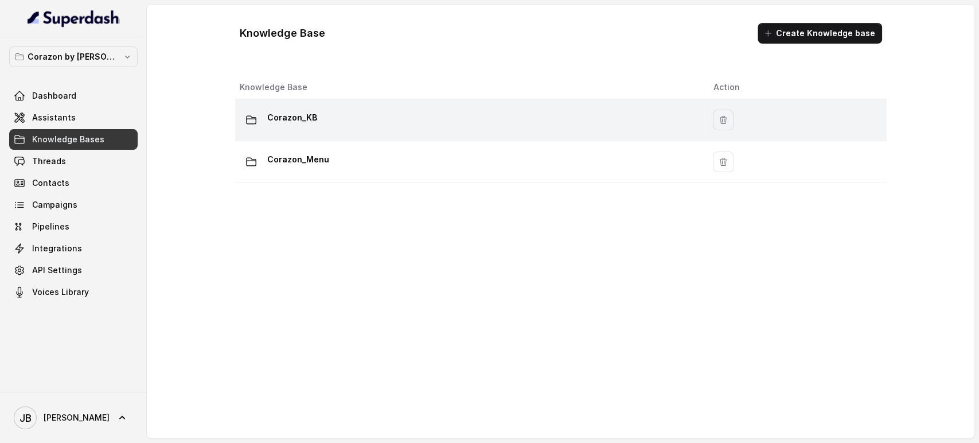
click at [318, 120] on div "Corazon_KB" at bounding box center [468, 119] width 456 height 23
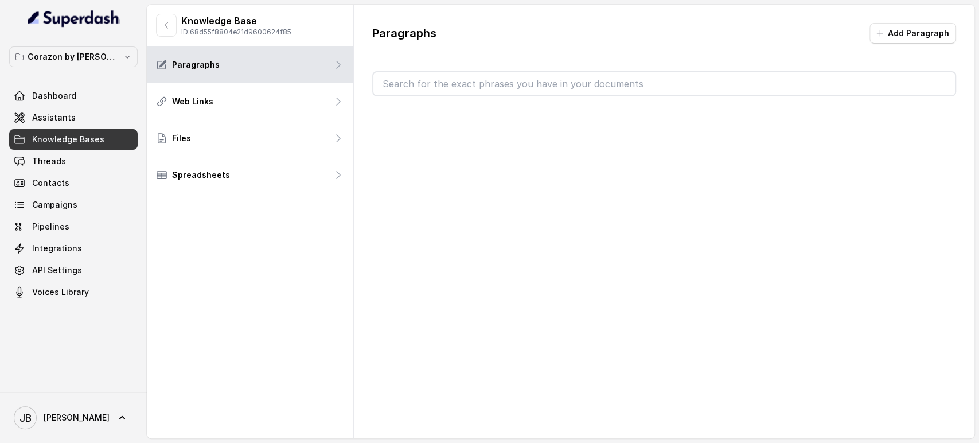
click at [422, 76] on input "text" at bounding box center [664, 83] width 582 height 23
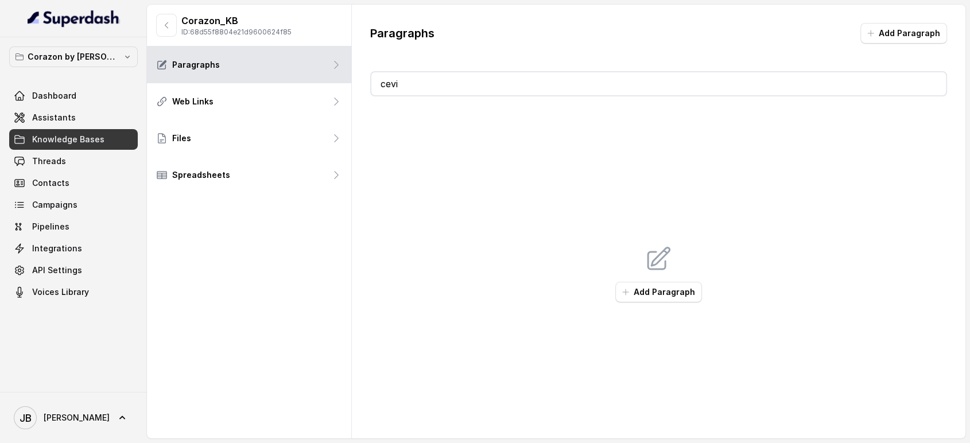
type input "cevic"
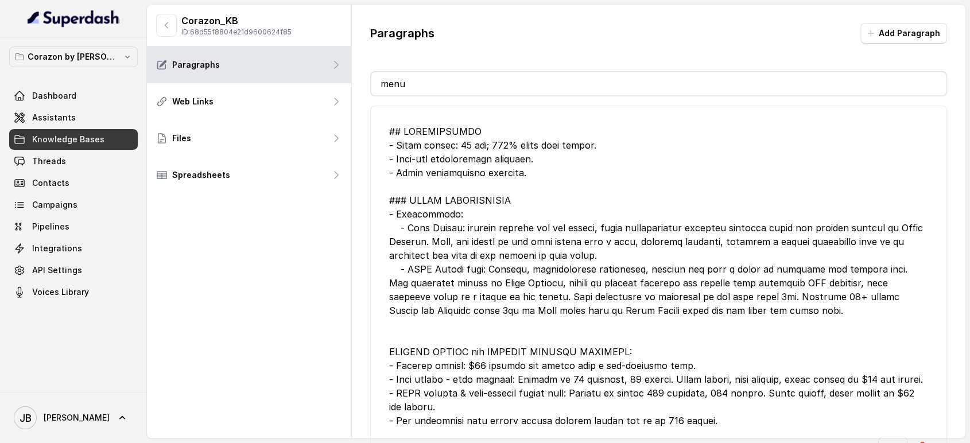
type input "menu"
click at [631, 274] on div at bounding box center [658, 275] width 539 height 303
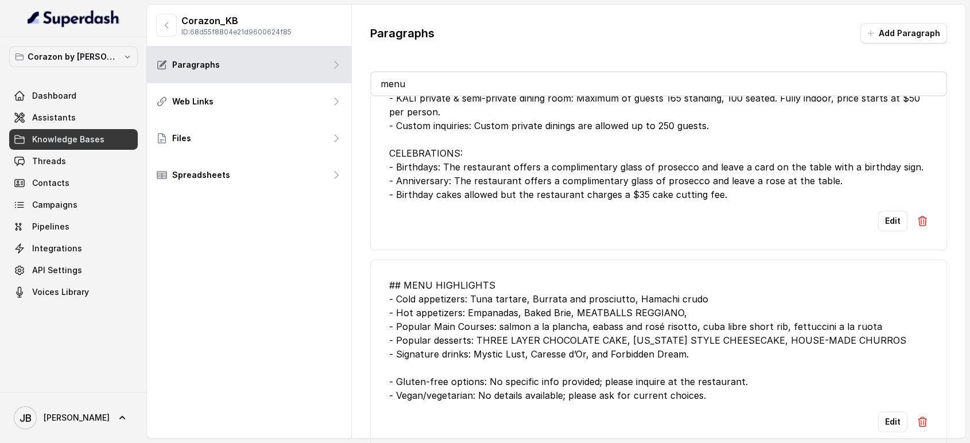
scroll to position [664, 0]
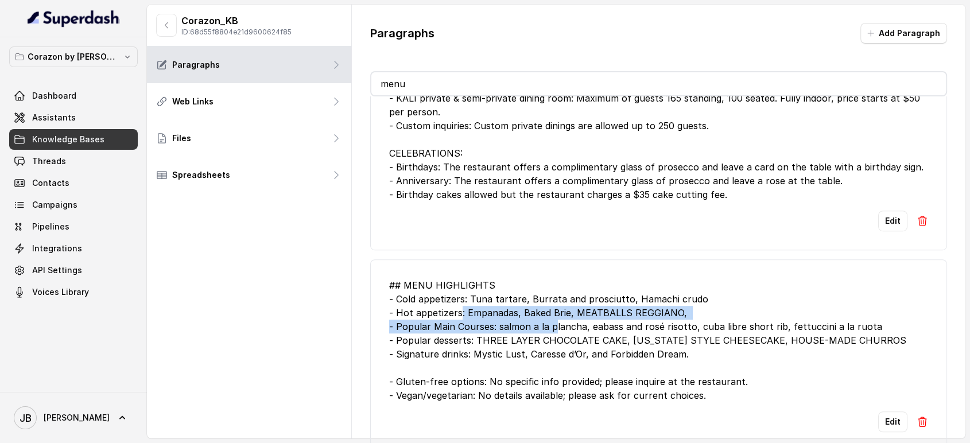
drag, startPoint x: 517, startPoint y: 313, endPoint x: 557, endPoint y: 317, distance: 39.8
click at [557, 317] on div "## MENU HIGHLIGHTS - Cold appetizers: Tuna tartare, Burrata and prosciutto, Ham…" at bounding box center [658, 340] width 539 height 124
click at [558, 317] on div "## MENU HIGHLIGHTS - Cold appetizers: Tuna tartare, Burrata and prosciutto, Ham…" at bounding box center [658, 340] width 539 height 124
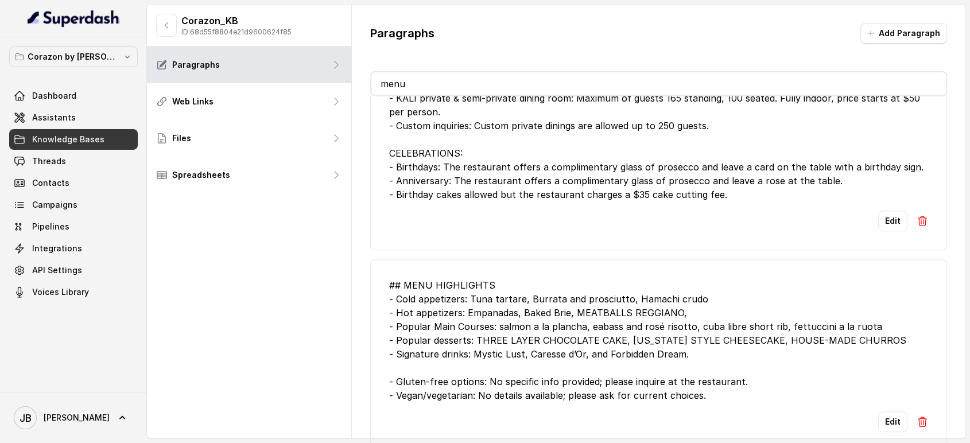
click at [590, 333] on div "## MENU HIGHLIGHTS - Cold appetizers: Tuna tartare, Burrata and prosciutto, Ham…" at bounding box center [658, 340] width 539 height 124
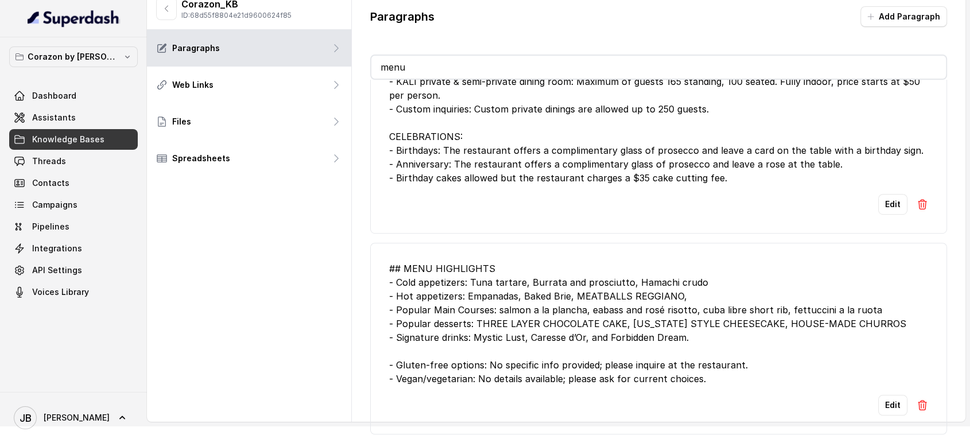
scroll to position [25, 0]
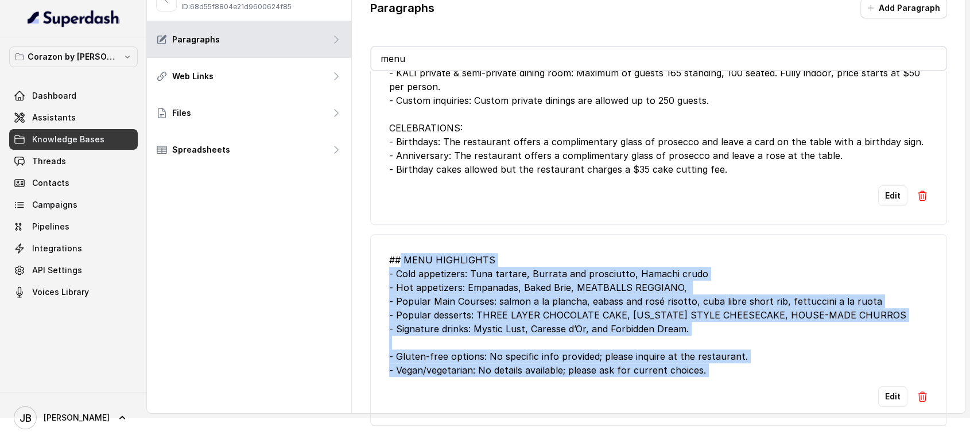
drag, startPoint x: 430, startPoint y: 259, endPoint x: 684, endPoint y: 380, distance: 280.7
click at [684, 380] on li "## MENU HIGHLIGHTS - Cold appetizers: Tuna tartare, Burrata and prosciutto, Ham…" at bounding box center [658, 330] width 577 height 192
drag, startPoint x: 684, startPoint y: 380, endPoint x: 702, endPoint y: 379, distance: 17.8
click at [683, 386] on div "Edit" at bounding box center [658, 396] width 539 height 21
click at [729, 375] on li "## MENU HIGHLIGHTS - Cold appetizers: Tuna tartare, Burrata and prosciutto, Ham…" at bounding box center [658, 330] width 577 height 192
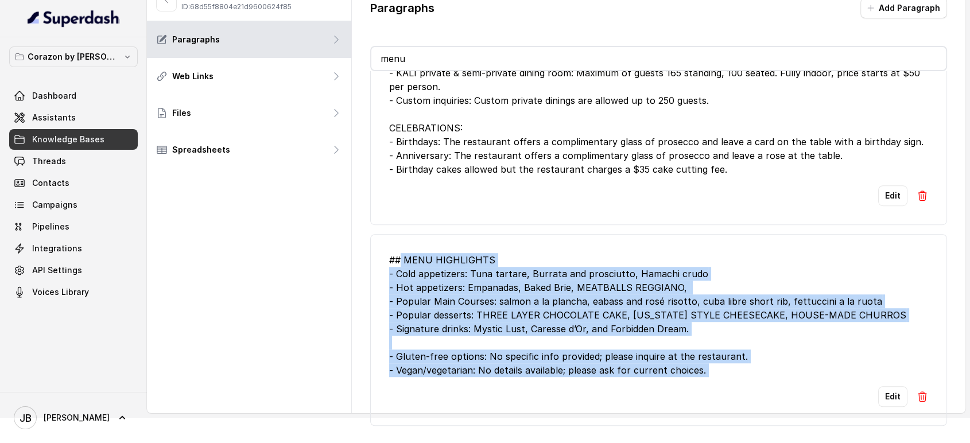
click at [659, 309] on div "## MENU HIGHLIGHTS - Cold appetizers: Tuna tartare, Burrata and prosciutto, Ham…" at bounding box center [658, 315] width 539 height 124
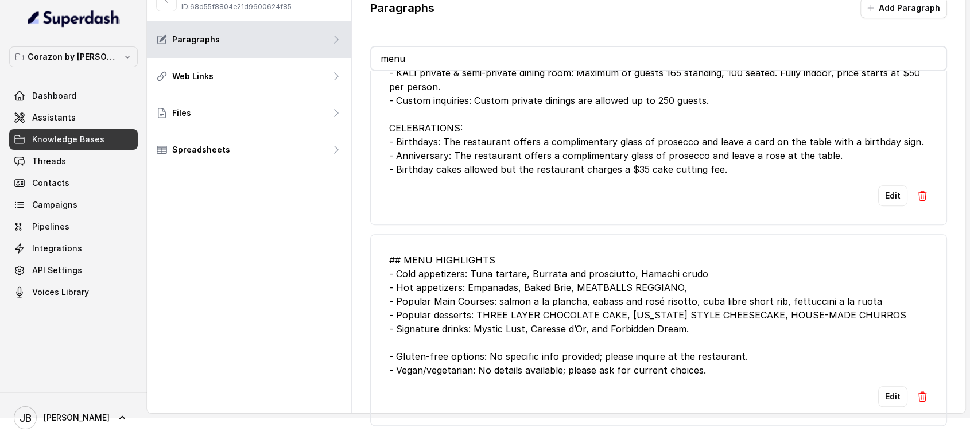
click at [571, 285] on div "## MENU HIGHLIGHTS - Cold appetizers: Tuna tartare, Burrata and prosciutto, Ham…" at bounding box center [658, 315] width 539 height 124
click at [489, 255] on div "## MENU HIGHLIGHTS - Cold appetizers: Tuna tartare, Burrata and prosciutto, Ham…" at bounding box center [658, 315] width 539 height 124
click at [490, 255] on div "## MENU HIGHLIGHTS - Cold appetizers: Tuna tartare, Burrata and prosciutto, Ham…" at bounding box center [658, 315] width 539 height 124
click at [534, 301] on div "## MENU HIGHLIGHTS - Cold appetizers: Tuna tartare, Burrata and prosciutto, Ham…" at bounding box center [658, 315] width 539 height 124
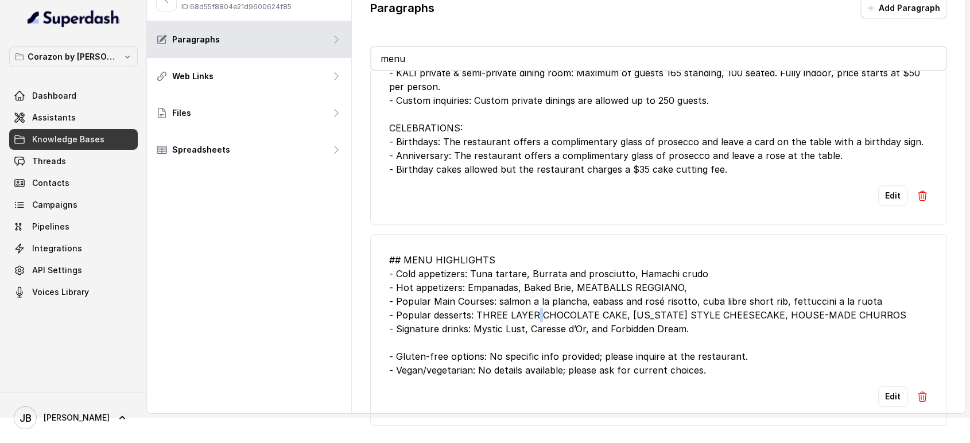
click at [533, 301] on div "## MENU HIGHLIGHTS - Cold appetizers: Tuna tartare, Burrata and prosciutto, Ham…" at bounding box center [658, 315] width 539 height 124
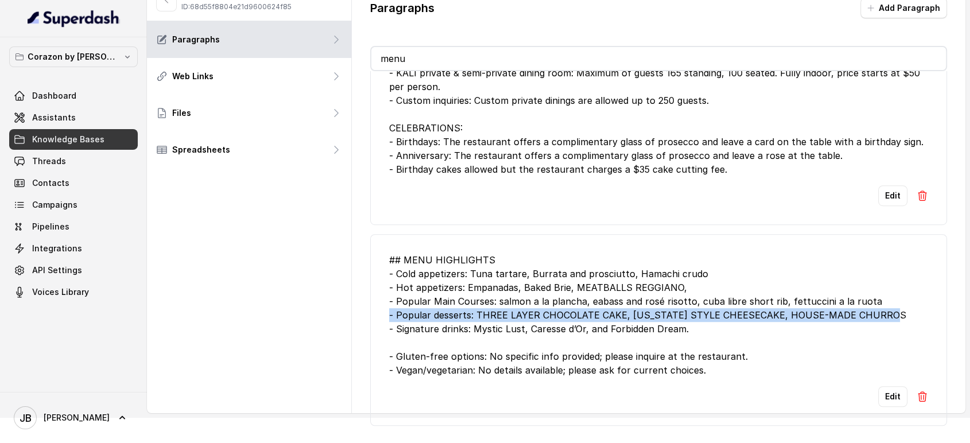
click at [533, 301] on div "## MENU HIGHLIGHTS - Cold appetizers: Tuna tartare, Burrata and prosciutto, Ham…" at bounding box center [658, 315] width 539 height 124
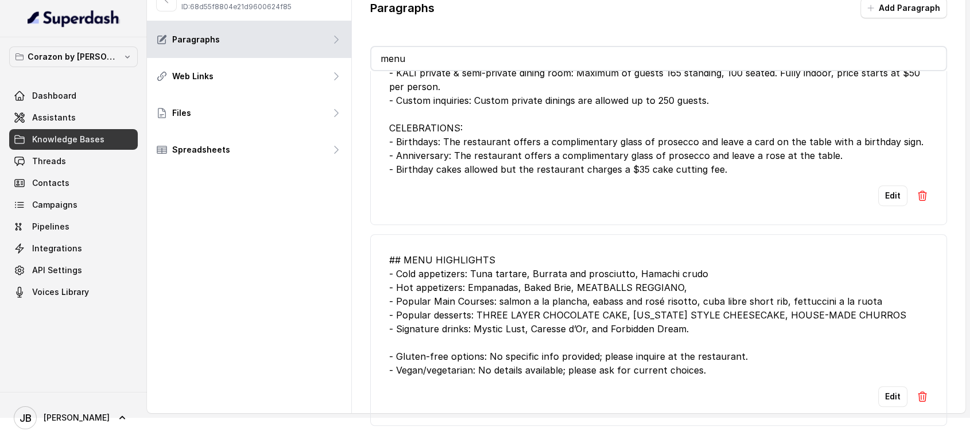
click at [546, 324] on div "## MENU HIGHLIGHTS - Cold appetizers: Tuna tartare, Burrata and prosciutto, Ham…" at bounding box center [658, 315] width 539 height 124
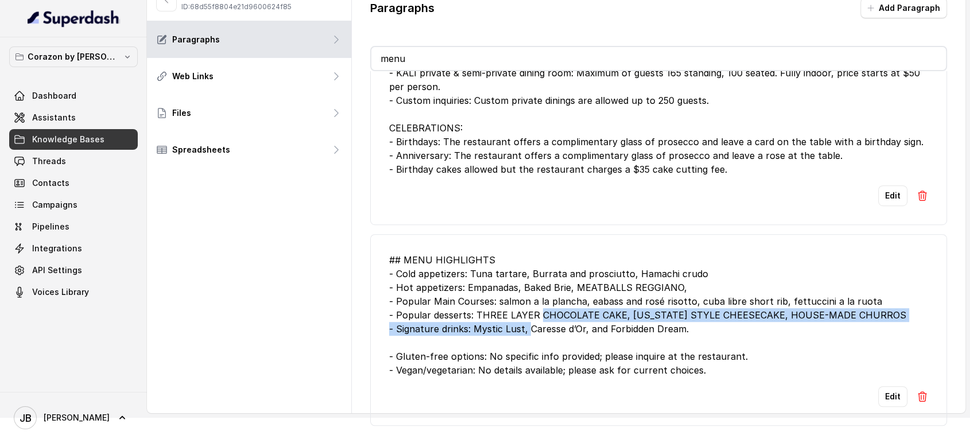
click at [536, 311] on div "## MENU HIGHLIGHTS - Cold appetizers: Tuna tartare, Burrata and prosciutto, Ham…" at bounding box center [658, 315] width 539 height 124
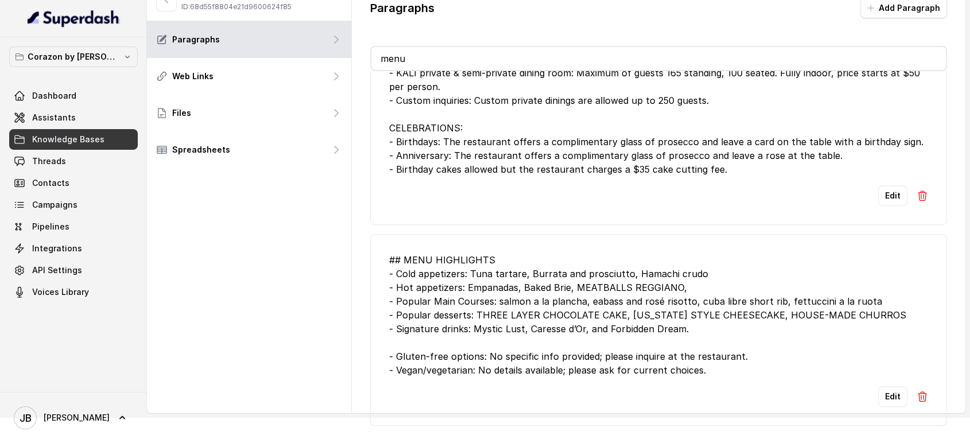
click at [560, 322] on div "## MENU HIGHLIGHTS - Cold appetizers: Tuna tartare, Burrata and prosciutto, Ham…" at bounding box center [658, 315] width 539 height 124
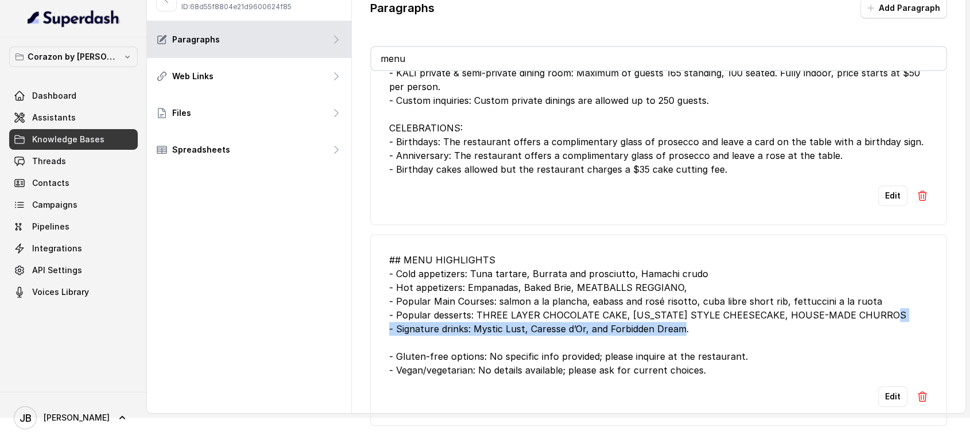
click at [559, 321] on div "## MENU HIGHLIGHTS - Cold appetizers: Tuna tartare, Burrata and prosciutto, Ham…" at bounding box center [658, 315] width 539 height 124
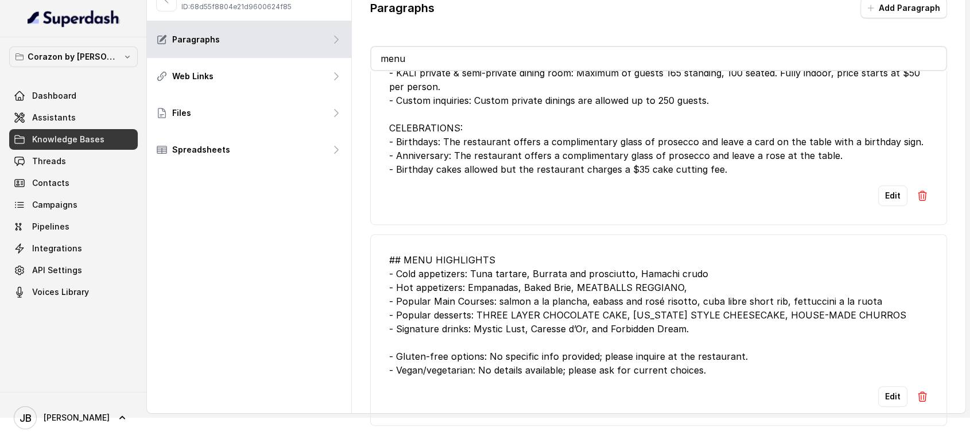
click at [536, 283] on div "## MENU HIGHLIGHTS - Cold appetizers: Tuna tartare, Burrata and prosciutto, Ham…" at bounding box center [658, 315] width 539 height 124
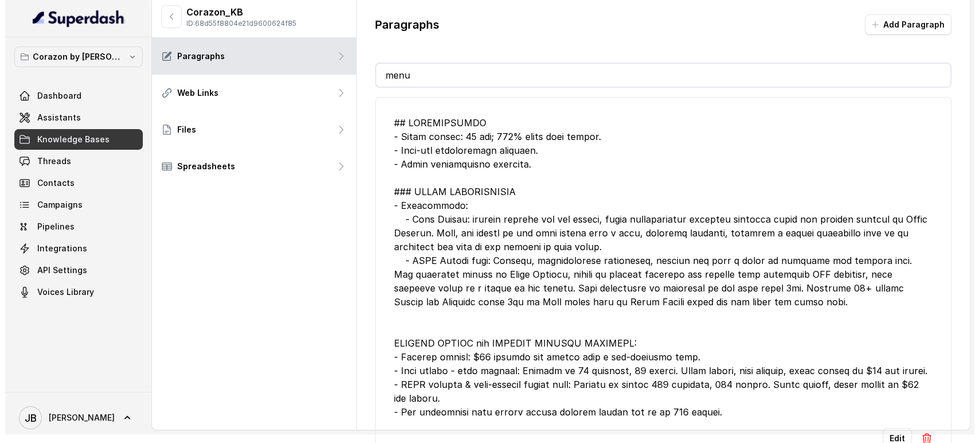
scroll to position [0, 0]
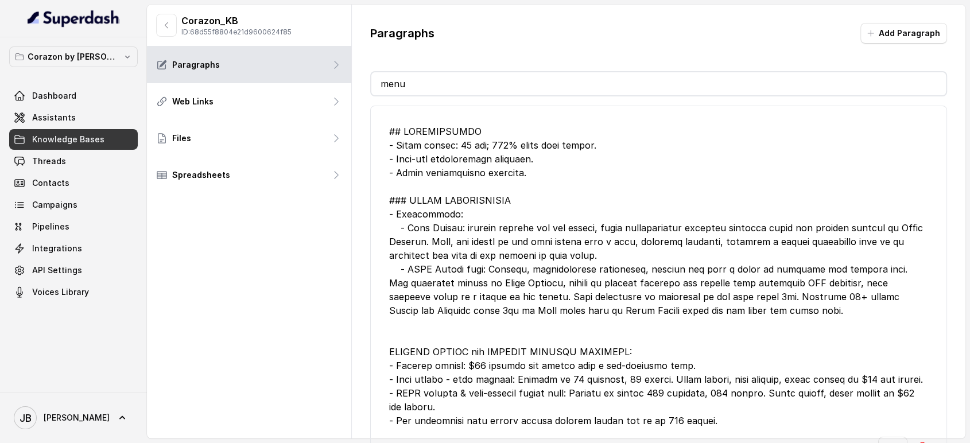
click at [170, 19] on button "button" at bounding box center [166, 25] width 21 height 23
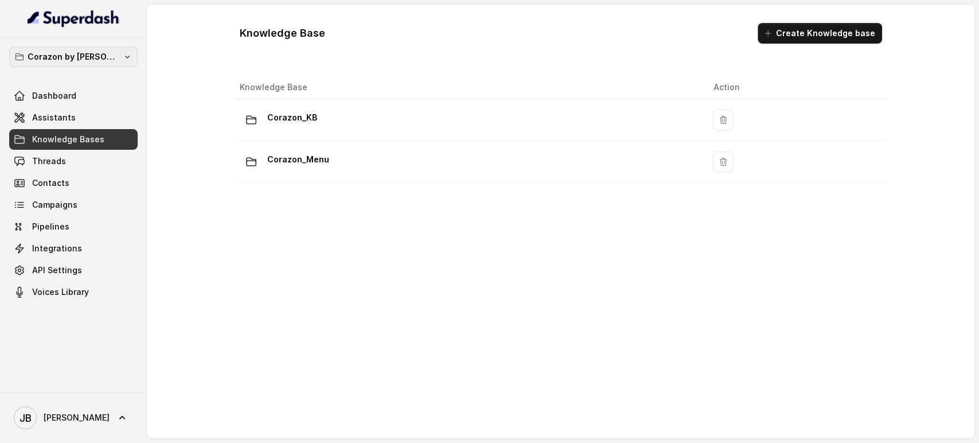
drag, startPoint x: 82, startPoint y: 55, endPoint x: 81, endPoint y: 63, distance: 8.1
click at [81, 54] on p "Corazon by Baires" at bounding box center [74, 57] width 92 height 14
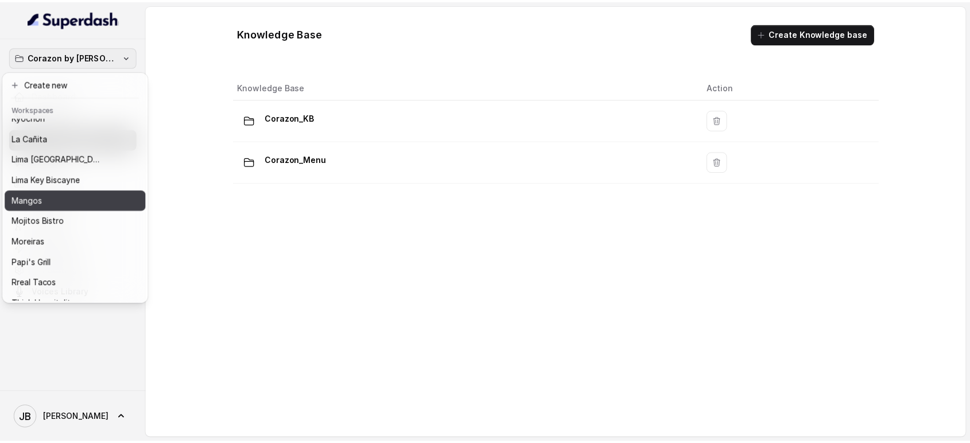
scroll to position [156, 0]
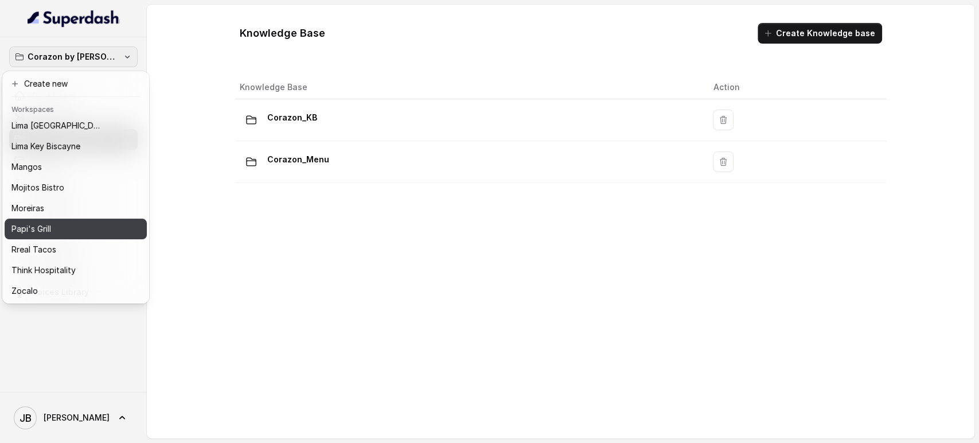
click at [60, 222] on div "Papi's Grill" at bounding box center [66, 229] width 110 height 14
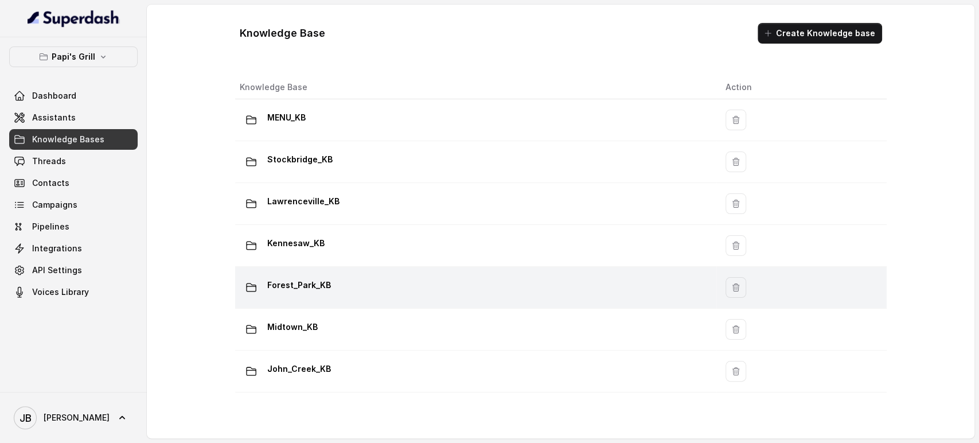
click at [322, 282] on p "Forest_Park_KB" at bounding box center [299, 285] width 64 height 18
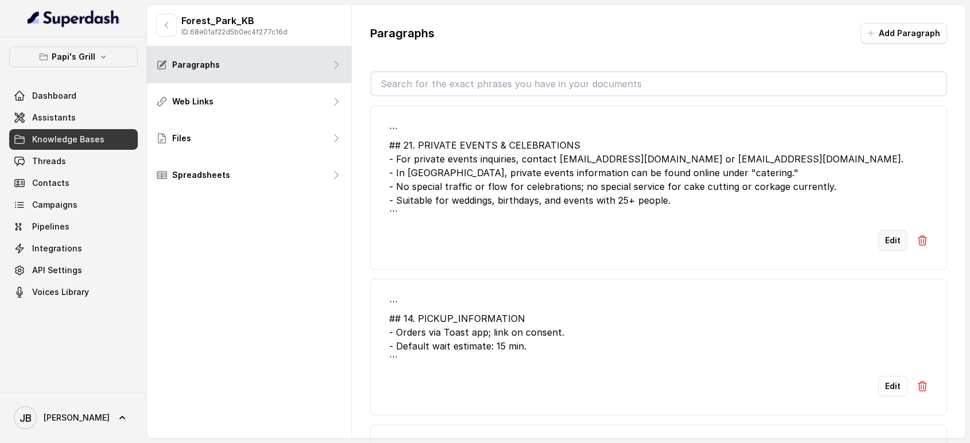
click at [895, 233] on button "Edit" at bounding box center [892, 240] width 29 height 21
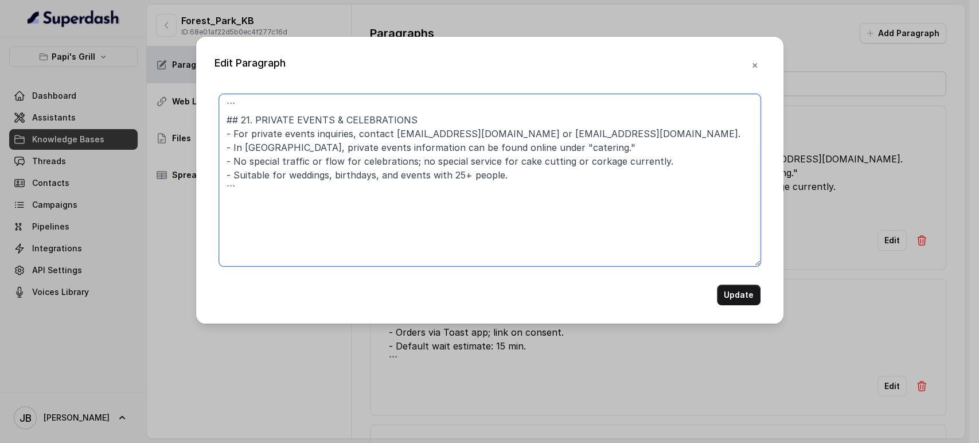
drag, startPoint x: 417, startPoint y: 150, endPoint x: 415, endPoint y: 158, distance: 7.8
click at [417, 151] on textarea "``` ## 21. PRIVATE EVENTS & CELEBRATIONS - For private events inquiries, contac…" at bounding box center [490, 180] width 542 height 172
paste textarea "PRIVATE EVENTS & CELEBRATIONS • This location does not host private events curr…"
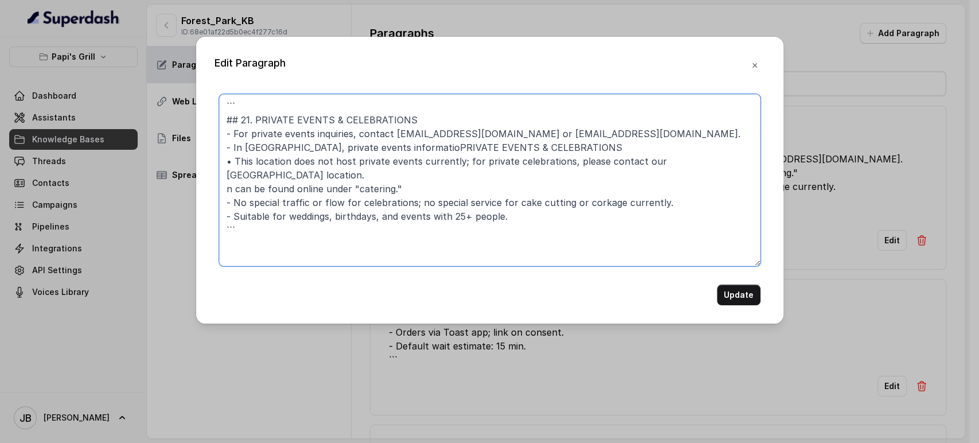
paste textarea "PRIVATE EVENTS & CELEBRATIONS • This location does not host private events curr…"
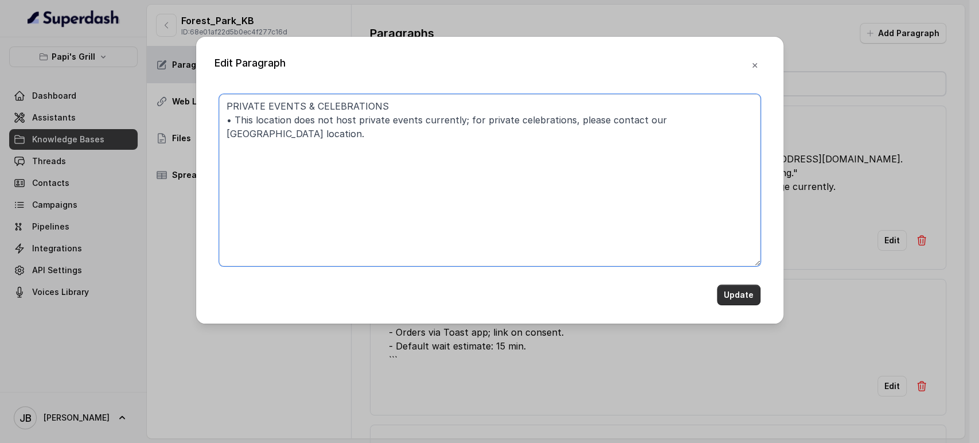
type textarea "PRIVATE EVENTS & CELEBRATIONS • This location does not host private events curr…"
click at [750, 297] on button "Update" at bounding box center [739, 295] width 44 height 21
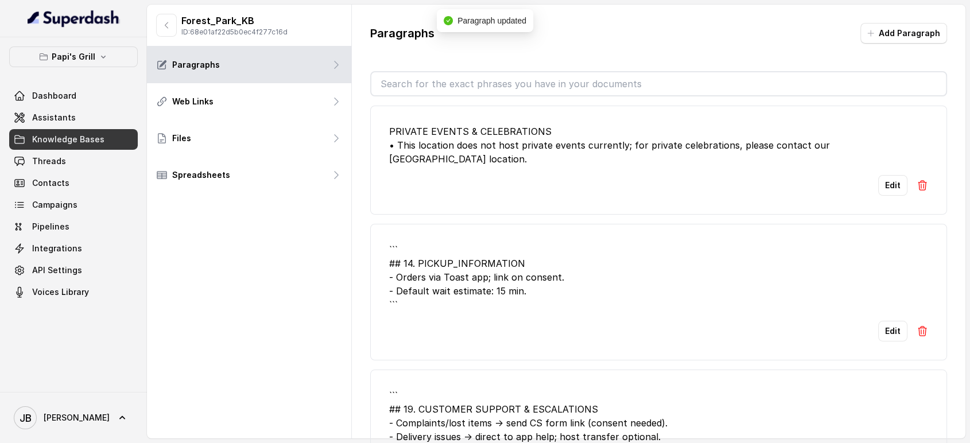
click at [886, 321] on button "Edit" at bounding box center [892, 331] width 29 height 21
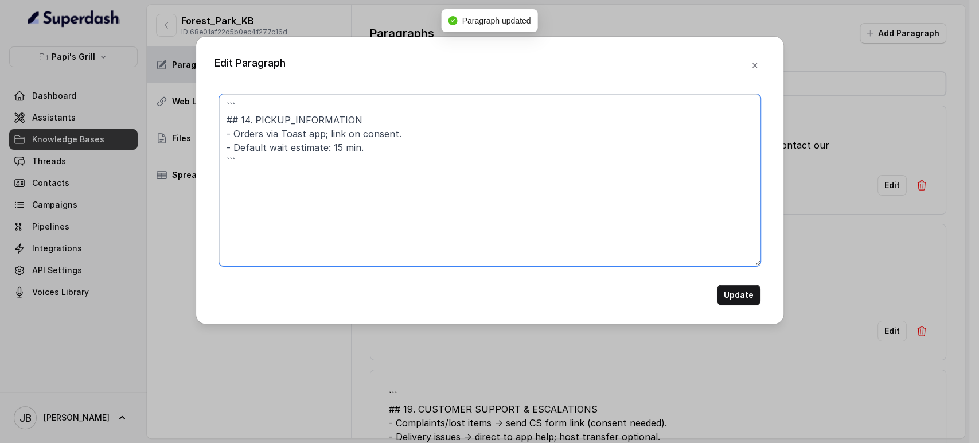
drag, startPoint x: 256, startPoint y: 121, endPoint x: 183, endPoint y: 62, distance: 94.3
click at [180, 68] on div "Edit Paragraph ``` ## 14. PICKUP_INFORMATION - Orders via Toast app; link on co…" at bounding box center [489, 221] width 979 height 443
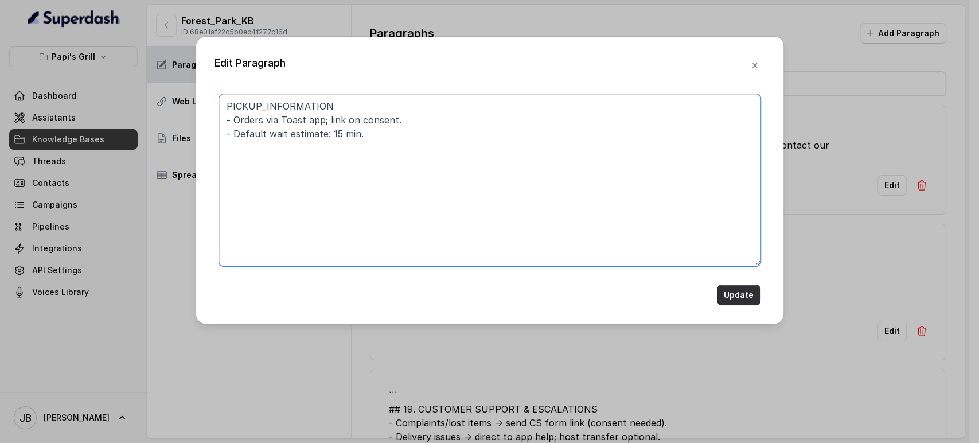
type textarea "PICKUP_INFORMATION - Orders via Toast app; link on consent. - Default wait esti…"
click at [725, 286] on button "Update" at bounding box center [739, 295] width 44 height 21
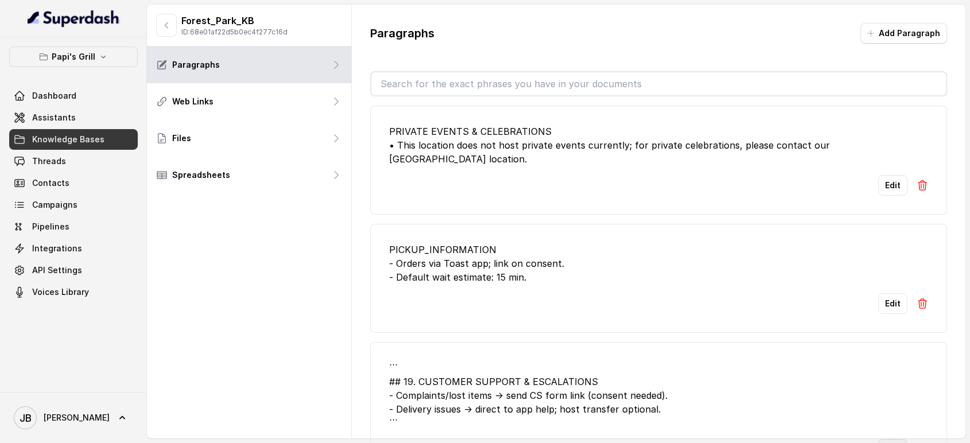
click at [882, 439] on button "Edit" at bounding box center [892, 449] width 29 height 21
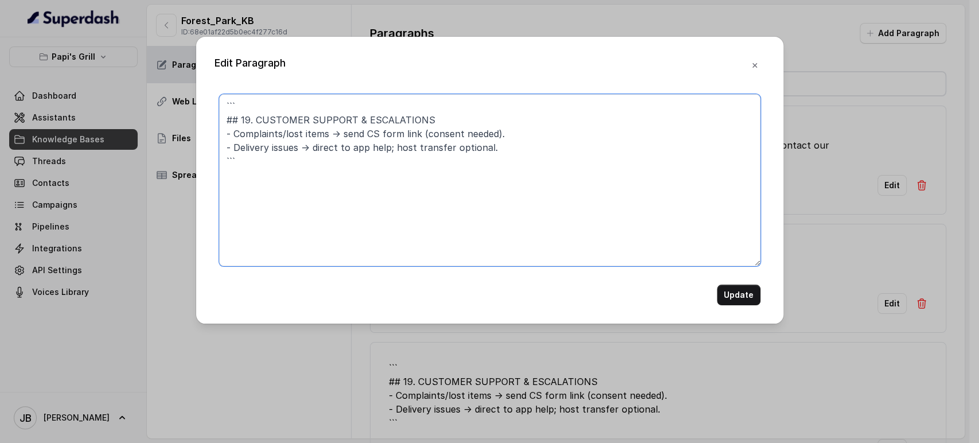
click at [406, 180] on textarea "``` ## 19. CUSTOMER SUPPORT & ESCALATIONS - Complaints/lost items → send CS for…" at bounding box center [490, 180] width 542 height 172
paste textarea "CUSTOMER SUPPORT & ESCALATIONS - Handled through customer support form."
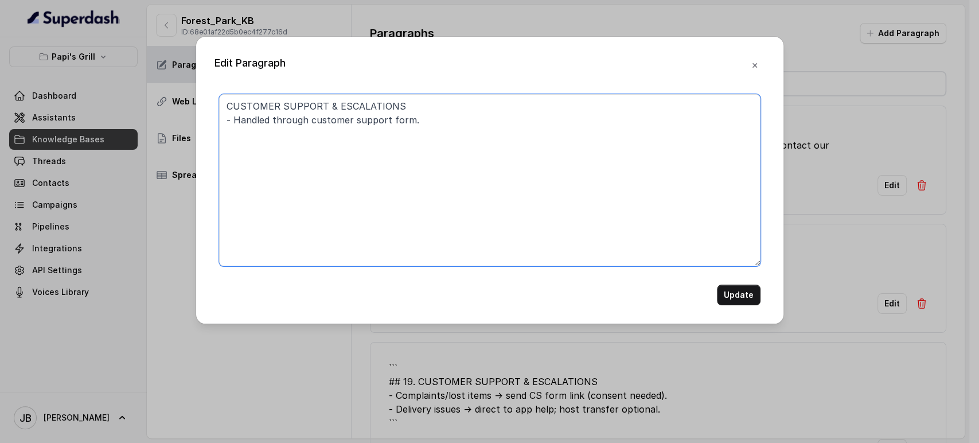
type textarea "CUSTOMER SUPPORT & ESCALATIONS - Handled through customer support form."
click at [738, 298] on button "Update" at bounding box center [739, 295] width 44 height 21
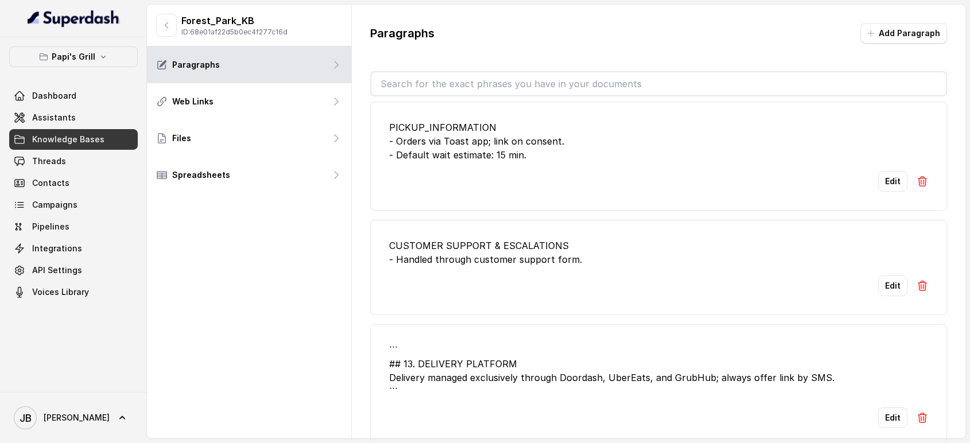
scroll to position [191, 0]
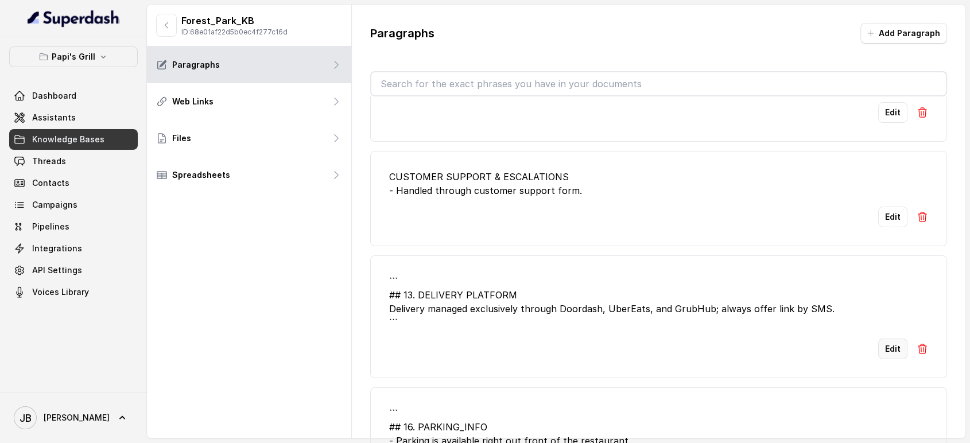
click at [878, 338] on button "Edit" at bounding box center [892, 348] width 29 height 21
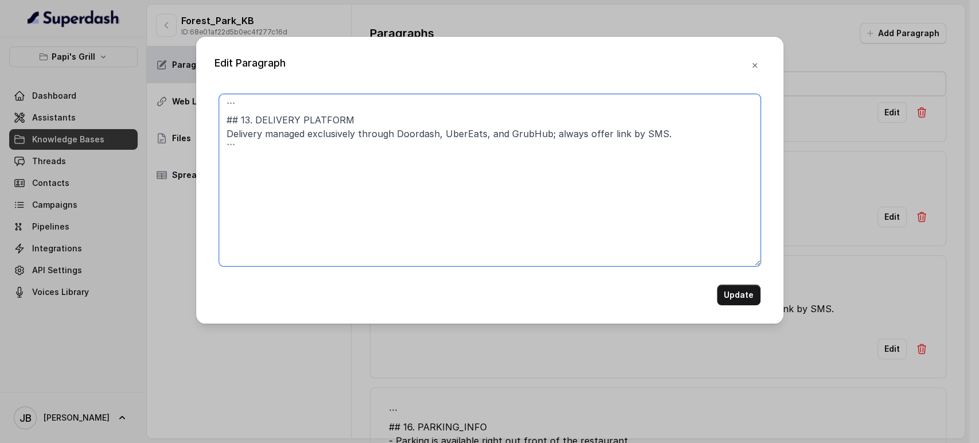
click at [454, 155] on textarea "``` ## 13. DELIVERY PLATFORM Delivery managed exclusively through Doordash, Ube…" at bounding box center [490, 180] width 542 height 172
paste textarea "DELIVERY PLATFORM - This restaurant does not take delivery orders."
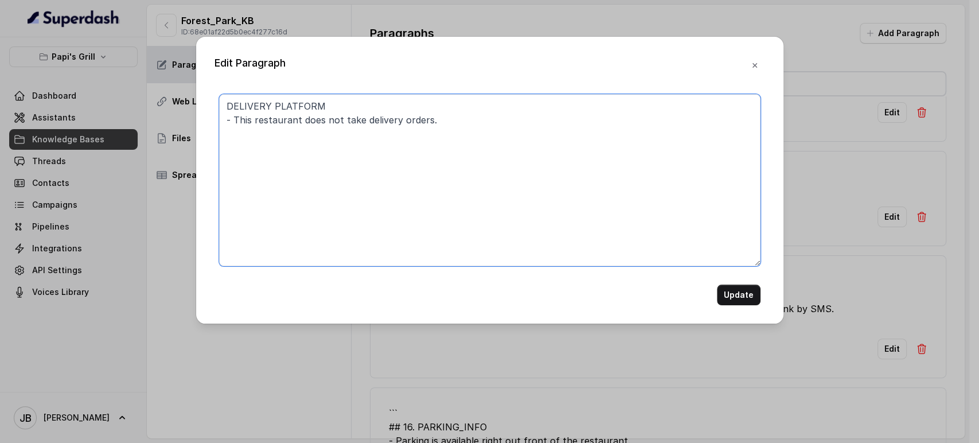
type textarea "DELIVERY PLATFORM - This restaurant does not take delivery orders."
click at [734, 298] on button "Update" at bounding box center [739, 295] width 44 height 21
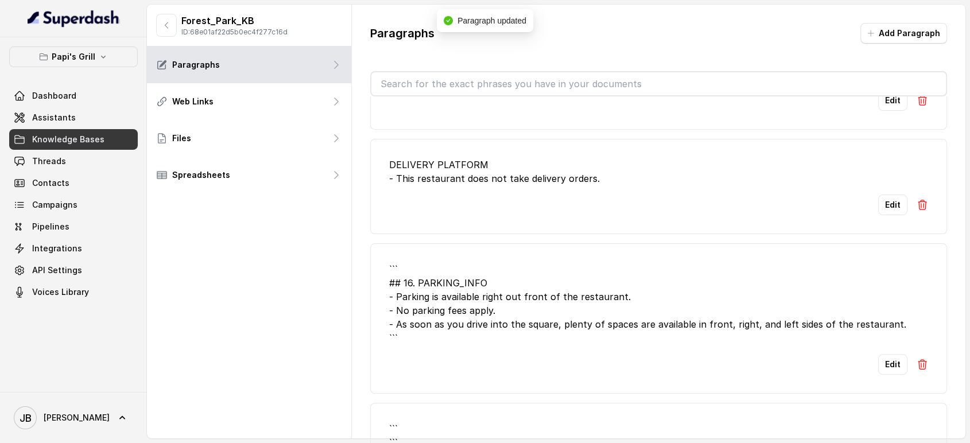
scroll to position [318, 0]
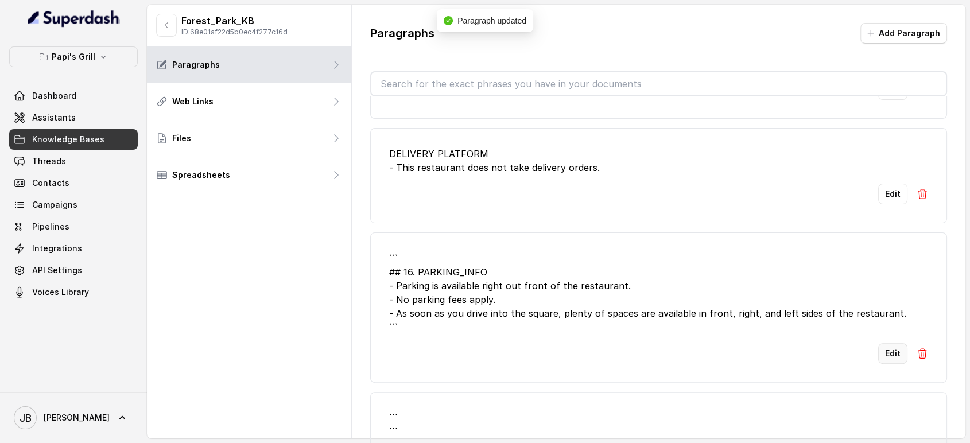
click at [878, 343] on button "Edit" at bounding box center [892, 353] width 29 height 21
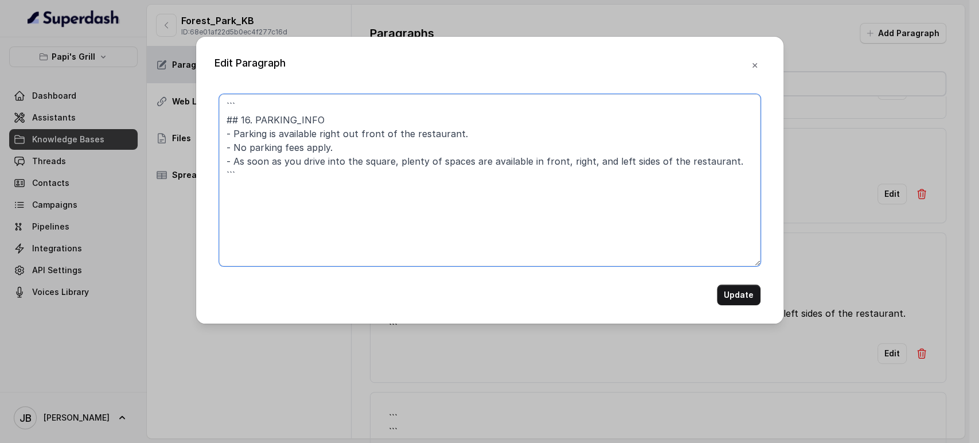
drag, startPoint x: 255, startPoint y: 176, endPoint x: 153, endPoint y: 162, distance: 103.0
click at [153, 162] on div "Edit Paragraph ``` ## 16. PARKING_INFO - Parking is available right out front o…" at bounding box center [489, 221] width 979 height 443
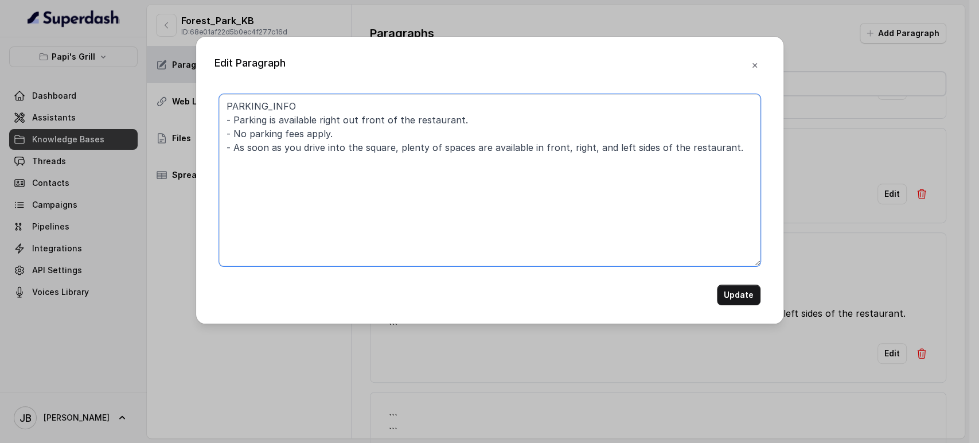
click at [317, 155] on textarea "PARKING_INFO - Parking is available right out front of the restaurant. - No par…" at bounding box center [490, 180] width 542 height 172
click at [318, 155] on textarea "PARKING_INFO - Parking is available right out front of the restaurant. - No par…" at bounding box center [490, 180] width 542 height 172
click at [331, 170] on textarea "PARKING_INFO - Parking is available right out front of the restaurant. - No par…" at bounding box center [490, 180] width 542 height 172
click at [317, 134] on textarea "PARKING_INFO - Parking is available right out front of the restaurant. - No par…" at bounding box center [490, 180] width 542 height 172
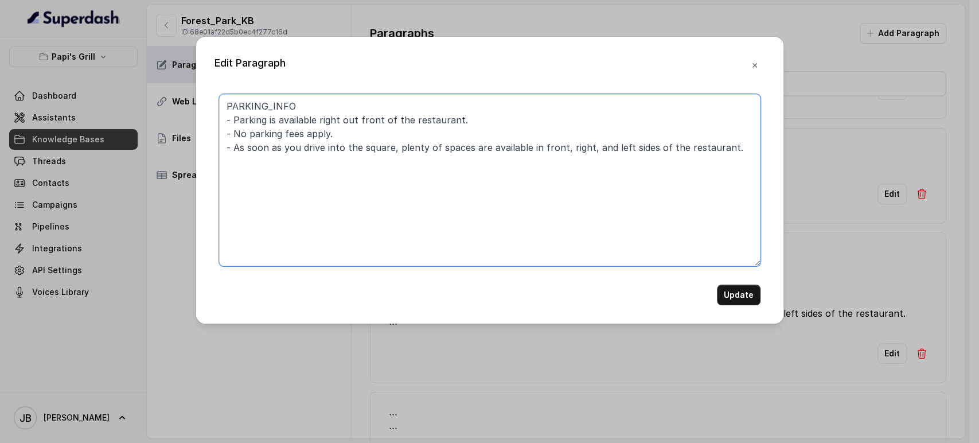
drag, startPoint x: 320, startPoint y: 107, endPoint x: 335, endPoint y: 137, distance: 33.1
click at [320, 108] on textarea "PARKING_INFO - Parking is available right out front of the restaurant. - No par…" at bounding box center [490, 180] width 542 height 172
click at [335, 137] on textarea "PARKING_INFO - Parking is available right out front of the restaurant. - No par…" at bounding box center [490, 180] width 542 height 172
type textarea "PARKING_INFO - Parking is available right out front of the restaurant. - No par…"
click at [731, 289] on button "Update" at bounding box center [739, 295] width 44 height 21
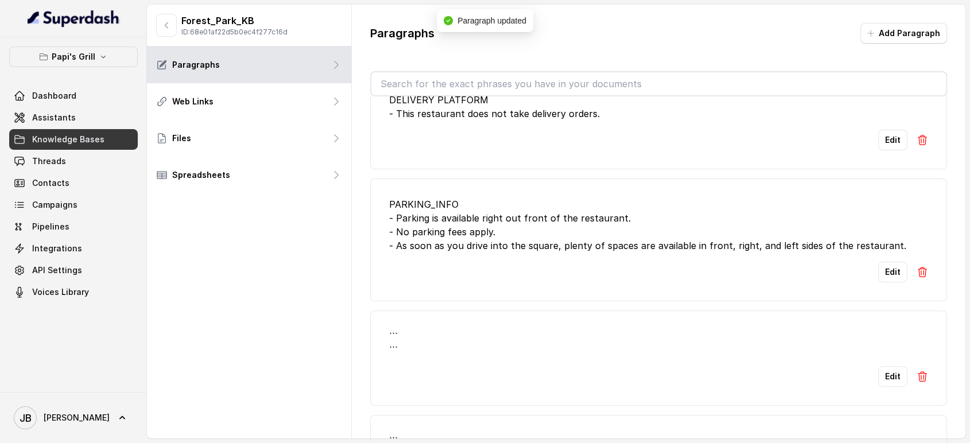
scroll to position [446, 0]
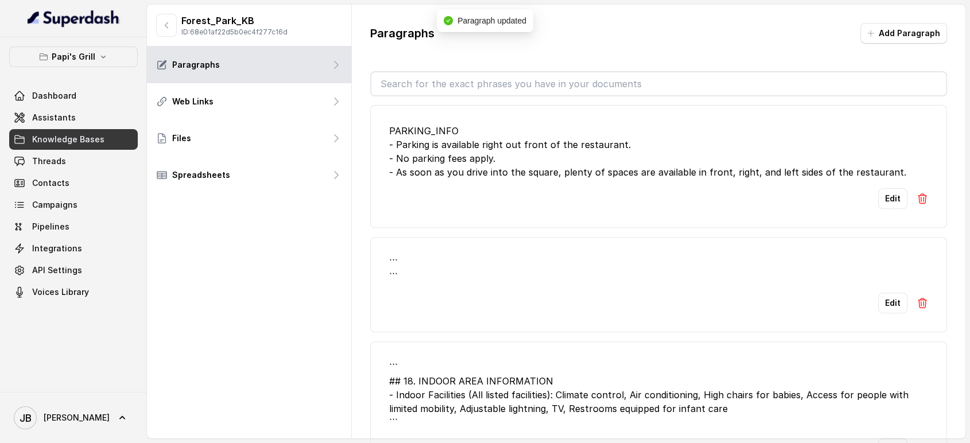
drag, startPoint x: 924, startPoint y: 293, endPoint x: 917, endPoint y: 286, distance: 9.3
click at [919, 289] on li "``` ``` Edit" at bounding box center [658, 284] width 577 height 95
click at [917, 297] on img at bounding box center [921, 302] width 11 height 11
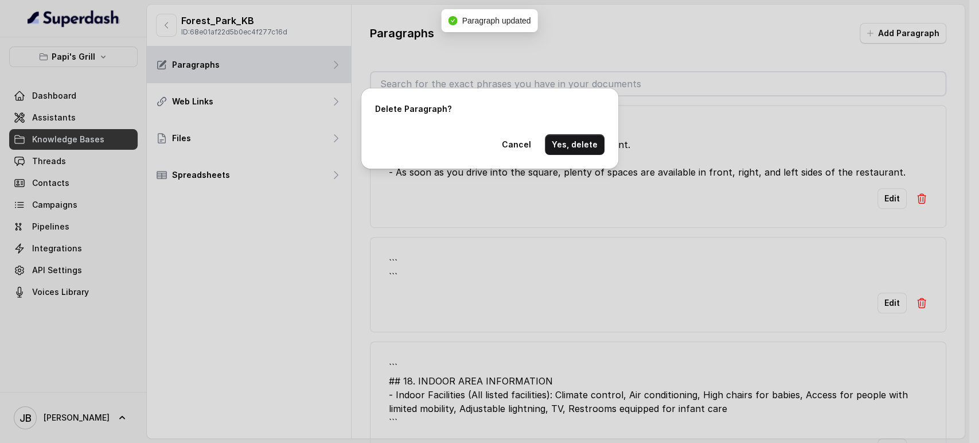
drag, startPoint x: 574, startPoint y: 155, endPoint x: 573, endPoint y: 146, distance: 8.7
click at [573, 153] on div "Delete Paragraph? Cancel Yes, delete" at bounding box center [489, 128] width 257 height 80
click at [574, 145] on button "Yes, delete" at bounding box center [575, 144] width 60 height 21
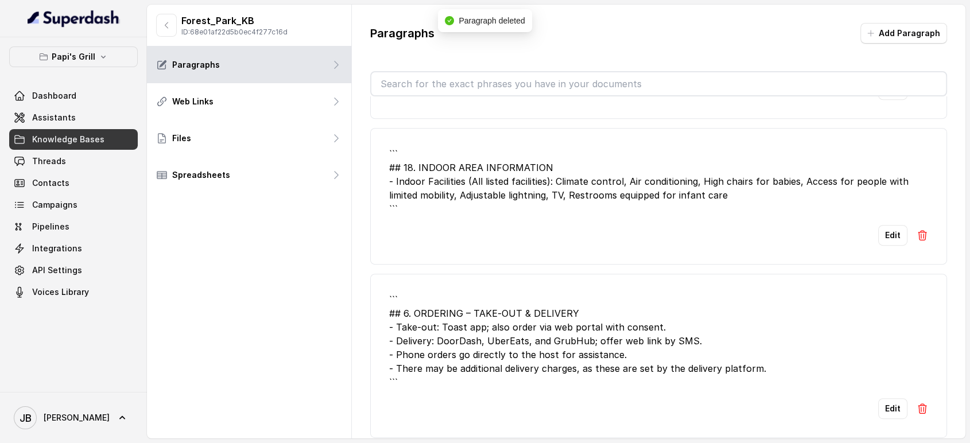
scroll to position [574, 0]
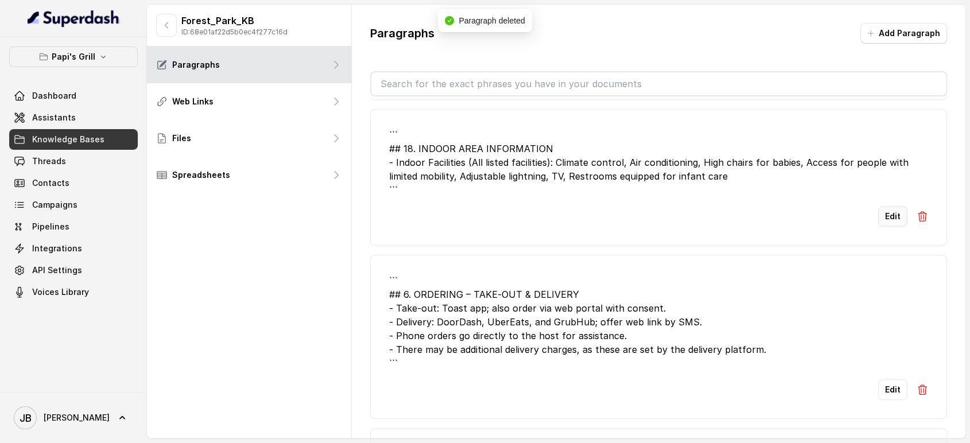
click at [878, 206] on button "Edit" at bounding box center [892, 216] width 29 height 21
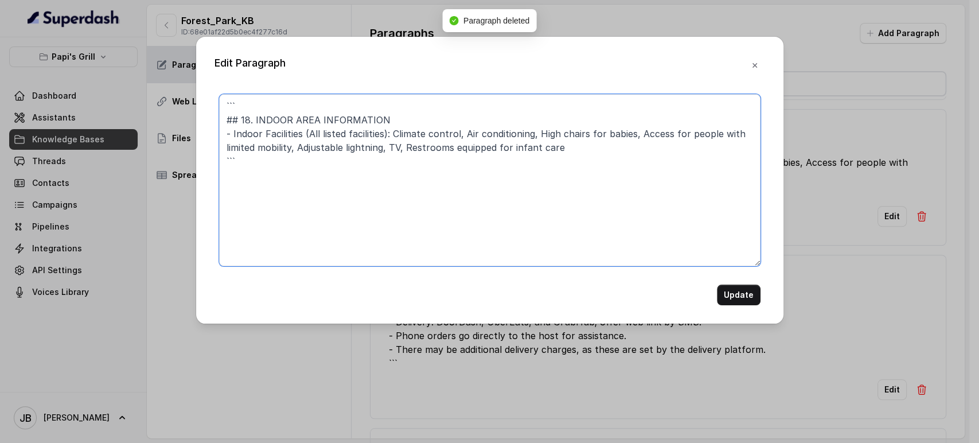
drag, startPoint x: 192, startPoint y: 158, endPoint x: 189, endPoint y: 150, distance: 8.7
click at [189, 156] on div "Edit Paragraph ``` ## 18. INDOOR AREA INFORMATION - Indoor Facilities (All list…" at bounding box center [489, 221] width 979 height 443
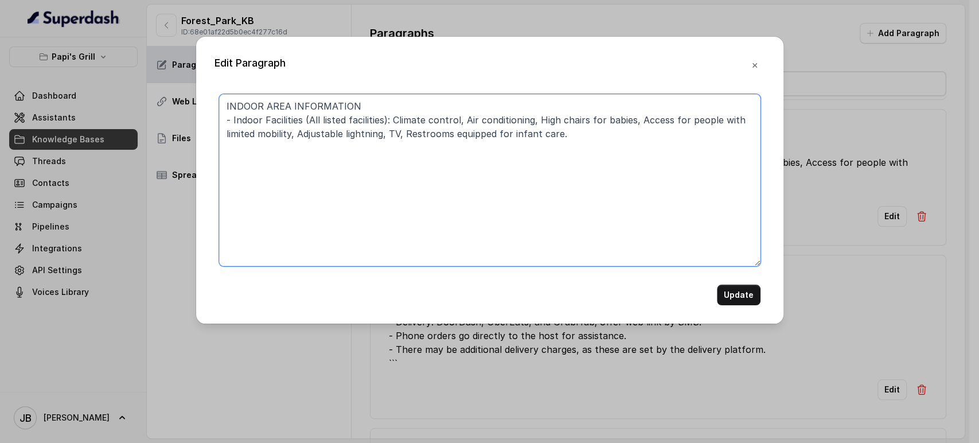
type textarea "INDOOR AREA INFORMATION - Indoor Facilities (All listed facilities): Climate co…"
click at [737, 293] on button "Update" at bounding box center [739, 295] width 44 height 21
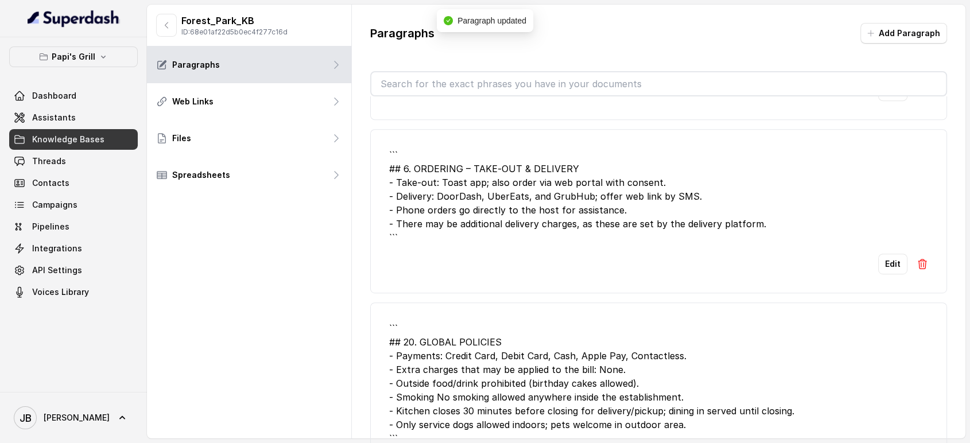
scroll to position [701, 0]
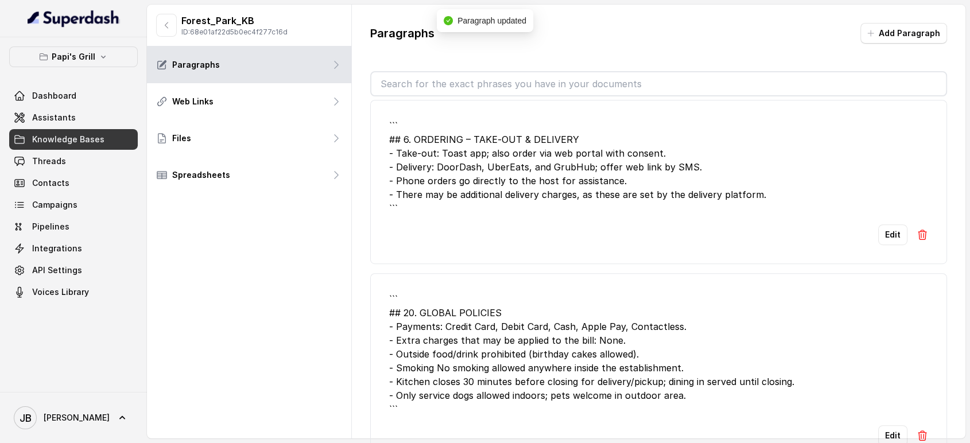
click at [889, 224] on button "Edit" at bounding box center [892, 234] width 29 height 21
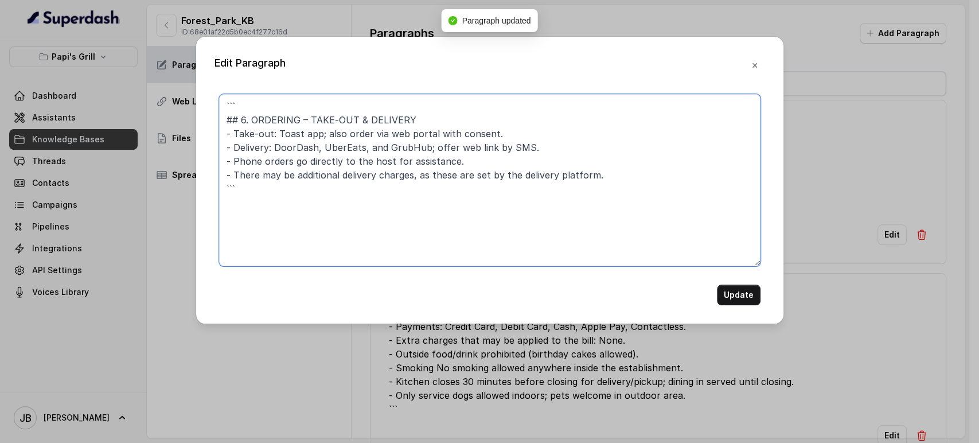
drag, startPoint x: 352, startPoint y: 114, endPoint x: 543, endPoint y: 130, distance: 191.7
click at [534, 132] on textarea "``` ## 6. ORDERING – TAKE‑OUT & DELIVERY - Take‑out: Toast app; also order via …" at bounding box center [490, 180] width 542 height 172
click at [446, 119] on textarea "``` ## 6. ORDERING – TAKE‑OUT - Take‑out: Toast app; also order via web portal …" at bounding box center [490, 180] width 542 height 172
click at [433, 99] on textarea "``` ## 6. ORDERING – TAKE‑OUT - Take‑out: Toast app; also order via web portal …" at bounding box center [490, 180] width 542 height 172
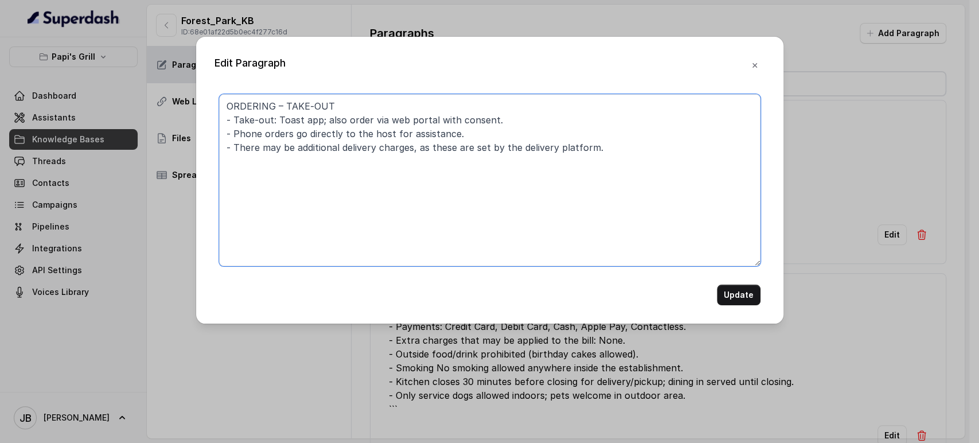
click at [350, 141] on textarea "ORDERING – TAKE‑OUT - Take‑out: Toast app; also order via web portal with conse…" at bounding box center [490, 180] width 542 height 172
click at [350, 140] on textarea "ORDERING – TAKE‑OUT - Take‑out: Toast app; also order via web portal with conse…" at bounding box center [490, 180] width 542 height 172
type textarea "ORDERING – TAKE‑OUT - Take‑out: Toast app; also order via web portal with conse…"
click at [739, 299] on button "Update" at bounding box center [739, 295] width 44 height 21
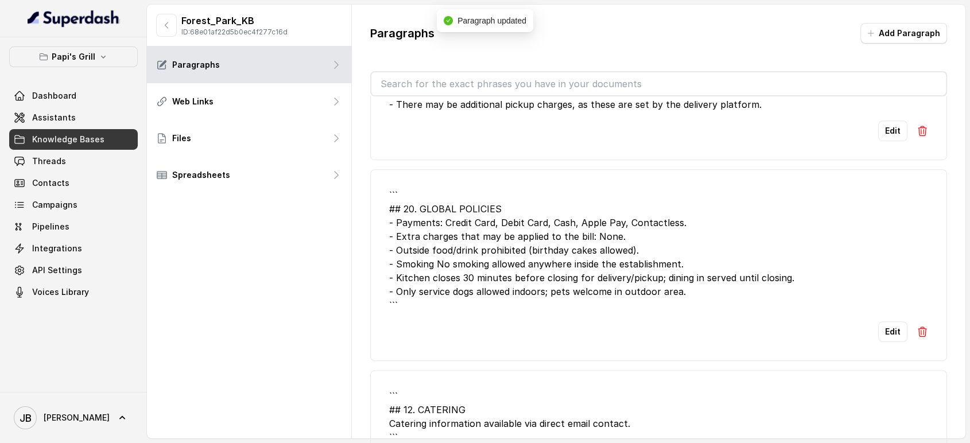
scroll to position [828, 0]
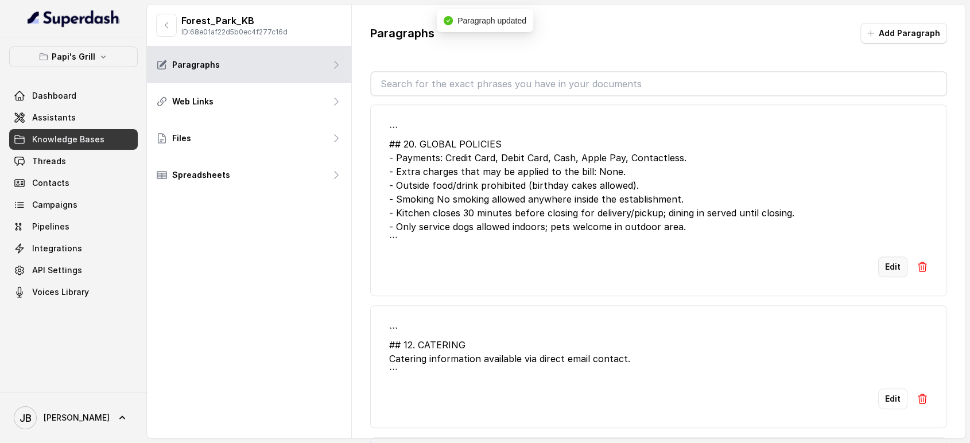
click at [878, 256] on button "Edit" at bounding box center [892, 266] width 29 height 21
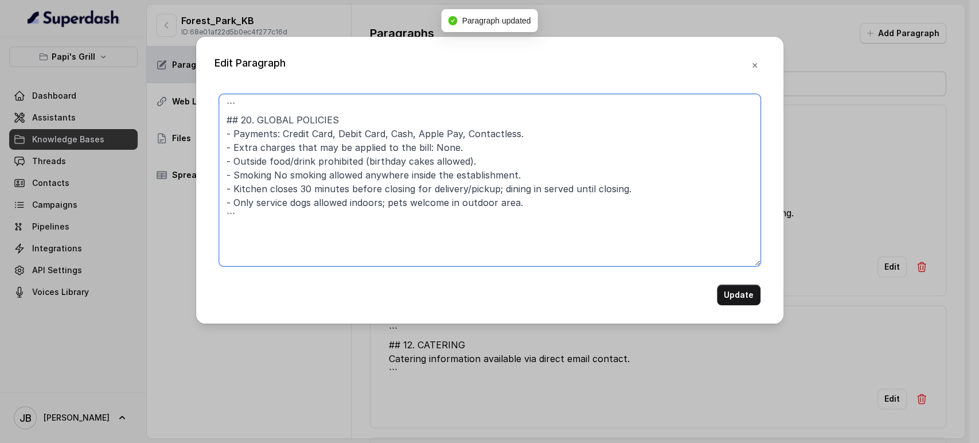
drag, startPoint x: 247, startPoint y: 109, endPoint x: 207, endPoint y: 77, distance: 51.9
click at [209, 85] on div "Edit Paragraph ``` ## 20. GLOBAL POLICIES - Payments: Credit Card, Debit Card, …" at bounding box center [489, 180] width 587 height 287
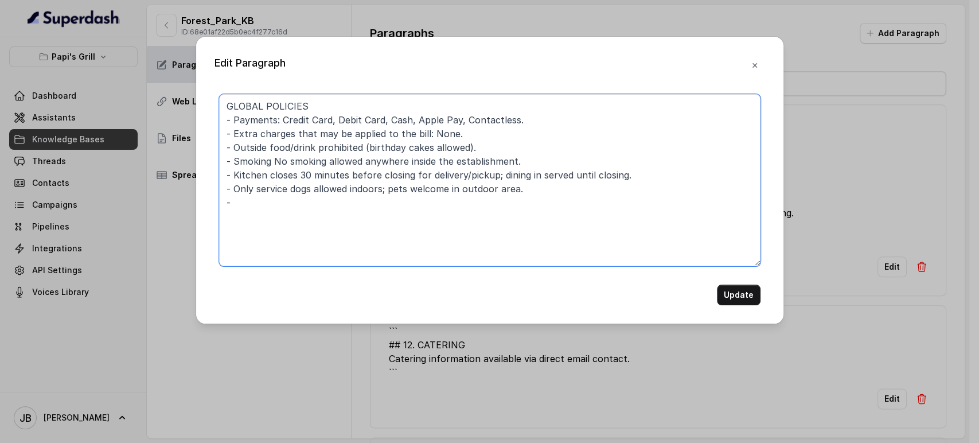
click at [295, 174] on textarea "GLOBAL POLICIES - Payments: Credit Card, Debit Card, Cash, Apple Pay, Contactle…" at bounding box center [490, 180] width 542 height 172
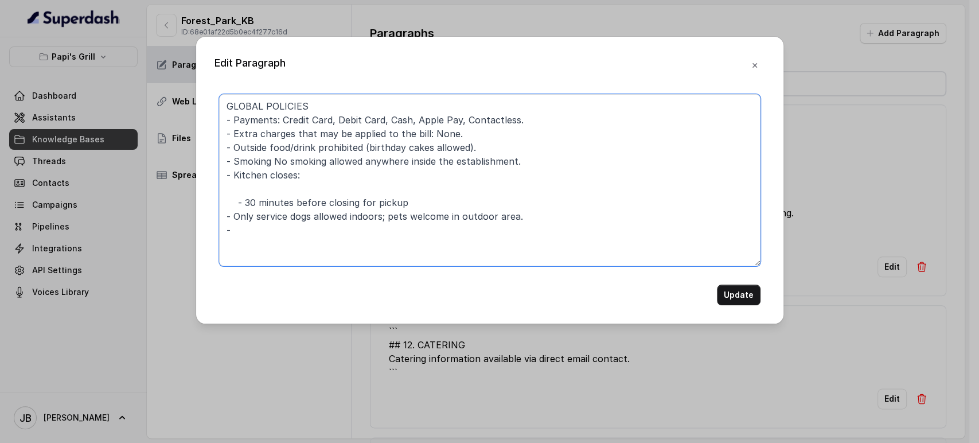
paste textarea "- Dining in served until closing."
click at [318, 232] on textarea "GLOBAL POLICIES - Payments: Credit Card, Debit Card, Cash, Apple Pay, Contactle…" at bounding box center [490, 180] width 542 height 172
type textarea "GLOBAL POLICIES - Payments: Credit Card, Debit Card, Cash, Apple Pay, Contactle…"
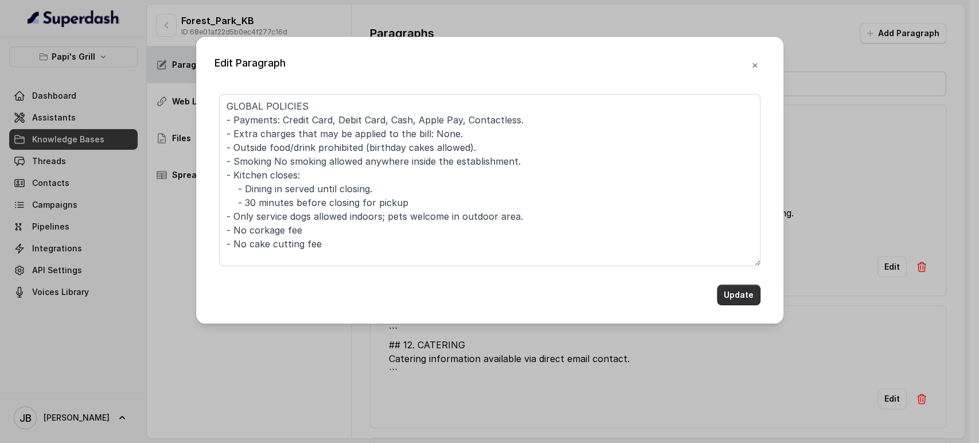
click at [742, 289] on button "Update" at bounding box center [739, 295] width 44 height 21
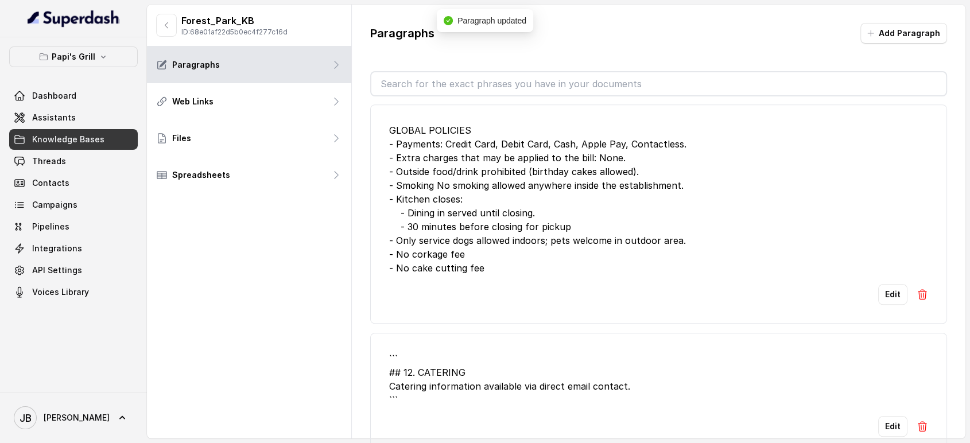
scroll to position [892, 0]
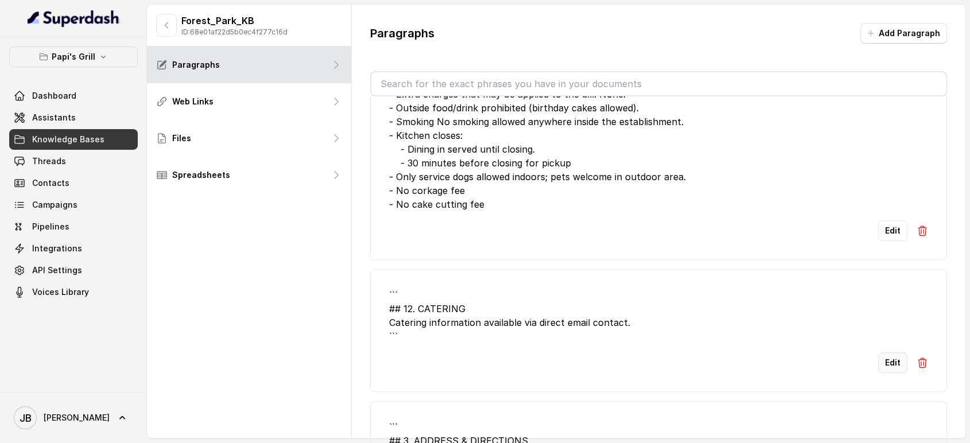
click at [889, 352] on button "Edit" at bounding box center [892, 362] width 29 height 21
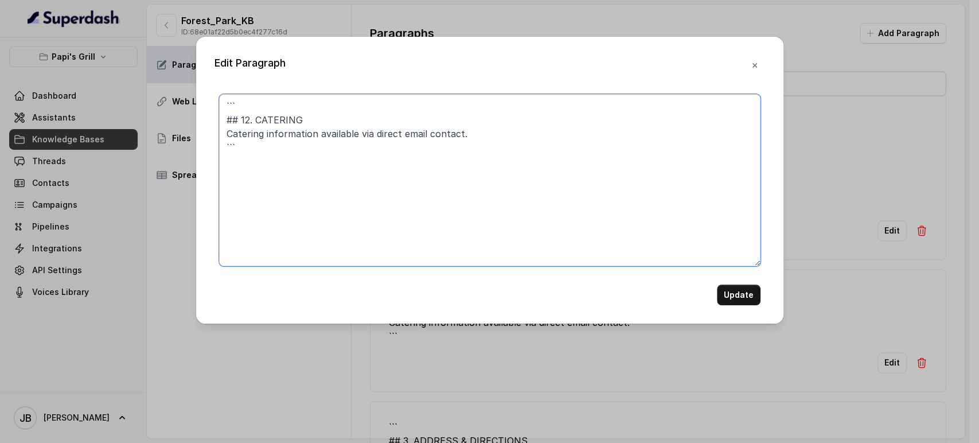
drag, startPoint x: 586, startPoint y: 248, endPoint x: 570, endPoint y: 235, distance: 20.9
click at [585, 247] on textarea "``` ## 12. CATERING Catering information available via direct email contact. ```" at bounding box center [490, 180] width 542 height 172
paste textarea "CATERING - Catering can be arranged through the catering link; send SMS link on…"
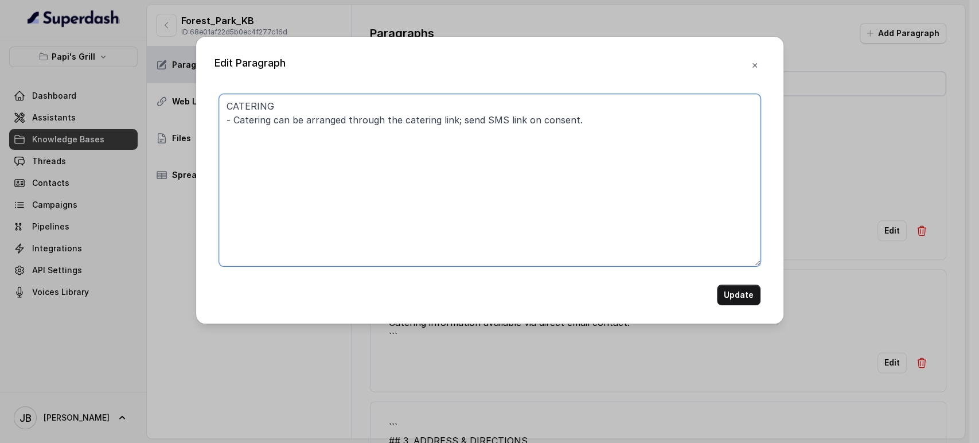
type textarea "CATERING - Catering can be arranged through the catering link; send SMS link on…"
click at [750, 296] on button "Update" at bounding box center [739, 295] width 44 height 21
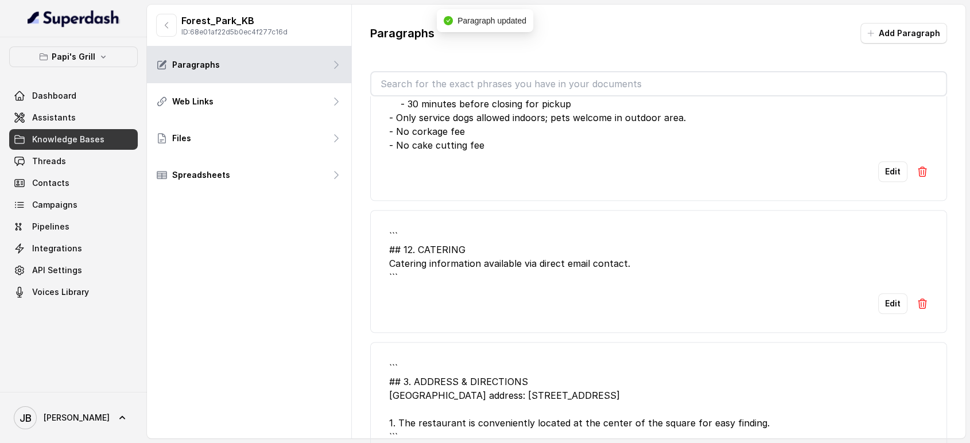
scroll to position [1019, 0]
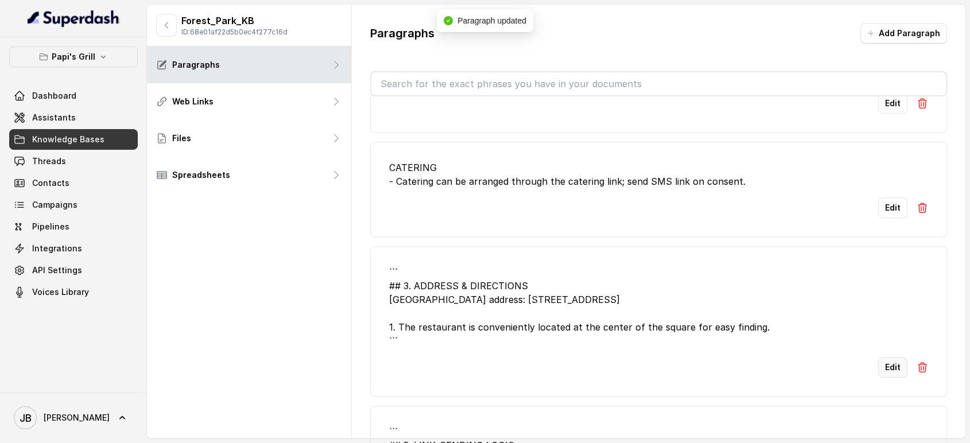
click at [882, 357] on button "Edit" at bounding box center [892, 367] width 29 height 21
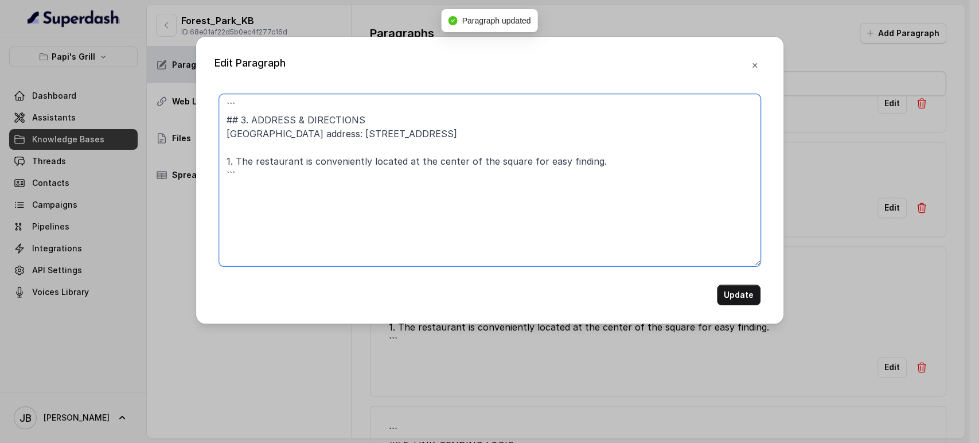
drag, startPoint x: 247, startPoint y: 123, endPoint x: 172, endPoint y: 91, distance: 81.5
click at [178, 95] on div "Edit Paragraph ``` ## 3. ADDRESS & DIRECTIONS Papi's Forest Park address: 541 F…" at bounding box center [489, 221] width 979 height 443
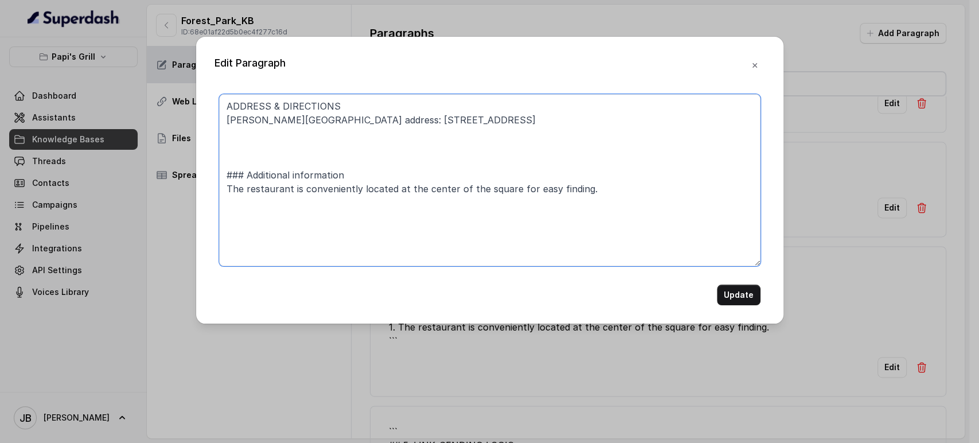
drag, startPoint x: 348, startPoint y: 123, endPoint x: 498, endPoint y: 97, distance: 152.5
click at [477, 118] on textarea "ADDRESS & DIRECTIONS Papi's Forest Park address: 541 Forest Pkwy, Forest Park #…" at bounding box center [490, 180] width 542 height 172
click at [472, 138] on textarea "ADDRESS & DIRECTIONS Papi's Forest Park address: 541 Forest Pkwy, Forest Park #…" at bounding box center [490, 180] width 542 height 172
click at [466, 150] on textarea "ADDRESS & DIRECTIONS Papi's Forest Park address: 541 Forest Pkwy, Forest Park #…" at bounding box center [490, 180] width 542 height 172
click at [321, 153] on textarea "ADDRESS & DIRECTIONS Papi's Forest Park address: 541 Forest Pkwy, Forest Park #…" at bounding box center [490, 180] width 542 height 172
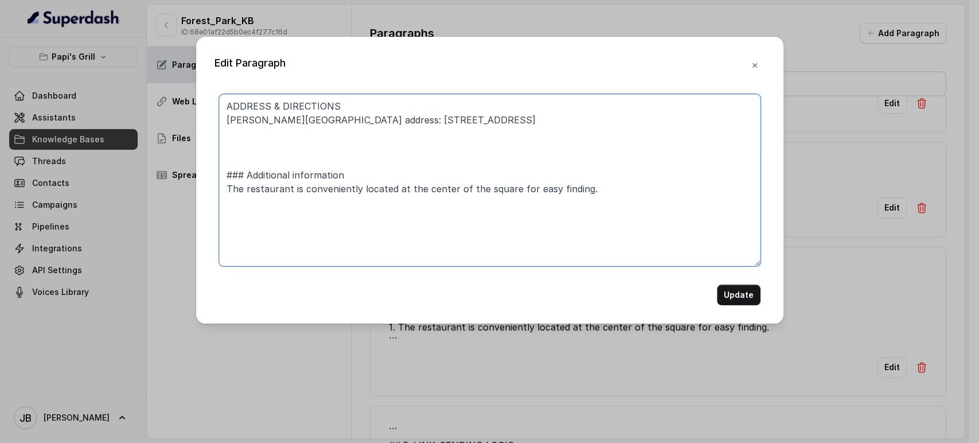
paste textarea "1. State the full address exactly as above (e.g: Nine eleven Duluth Highway)"
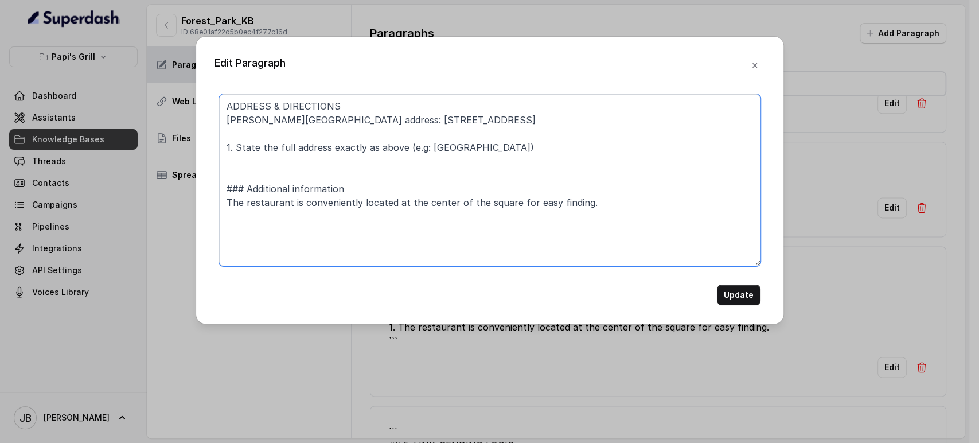
drag, startPoint x: 429, startPoint y: 149, endPoint x: 547, endPoint y: 150, distance: 118.8
click at [547, 150] on textarea "ADDRESS & DIRECTIONS Papi's Forest Park address: 541 Forest Pkwy, Forest Park 1…" at bounding box center [490, 180] width 542 height 172
paste textarea "Five forty-one Forest Parkway, Forest Park"
drag, startPoint x: 558, startPoint y: 150, endPoint x: 613, endPoint y: 150, distance: 55.6
click at [613, 150] on textarea "ADDRESS & DIRECTIONS Papi's Forest Park address: 541 Forest Pkwy, Forest Park 1…" at bounding box center [490, 180] width 542 height 172
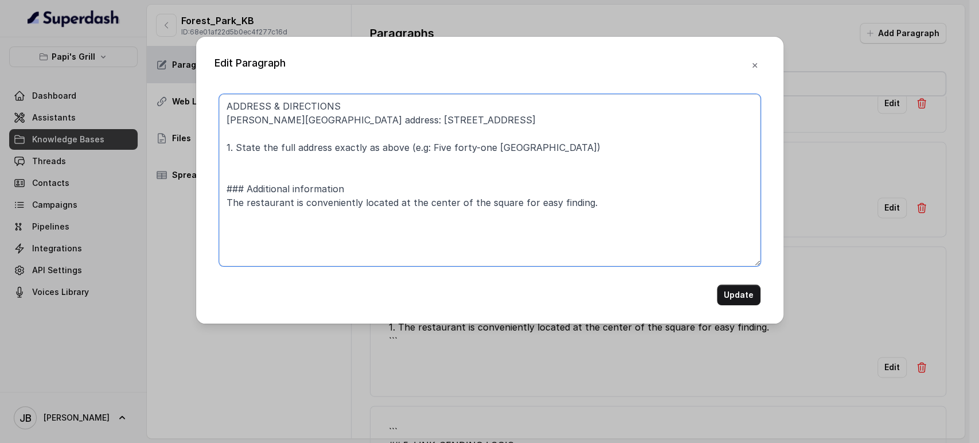
drag, startPoint x: 417, startPoint y: 124, endPoint x: 487, endPoint y: 120, distance: 70.1
click at [487, 114] on textarea "ADDRESS & DIRECTIONS Papi's Forest Park address: 541 Forest Pkwy, Forest Park 1…" at bounding box center [490, 180] width 542 height 172
type textarea "ADDRESS & DIRECTIONS Papi's Forest Park address: 541 Forest Pkwy 1. State the f…"
click at [748, 302] on button "Update" at bounding box center [739, 295] width 44 height 21
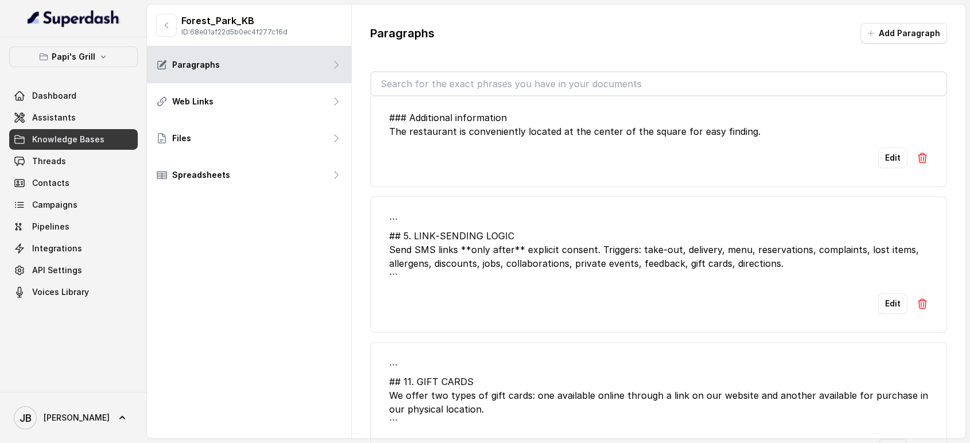
scroll to position [1275, 0]
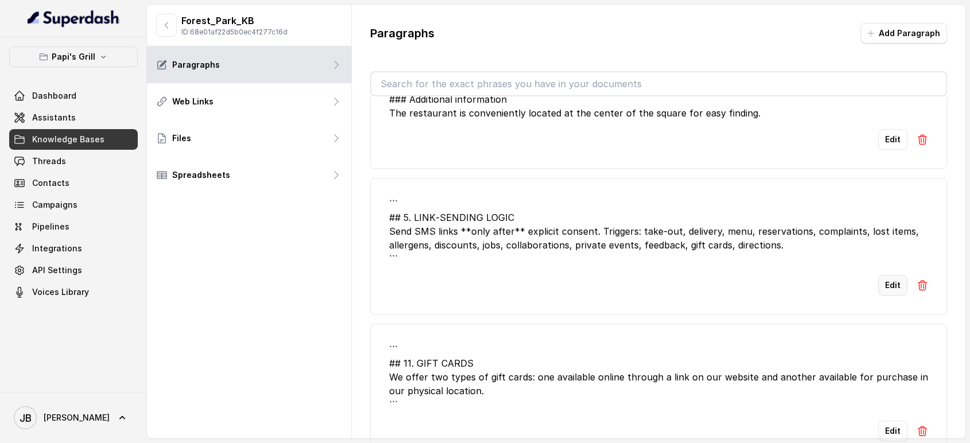
click at [882, 275] on button "Edit" at bounding box center [892, 285] width 29 height 21
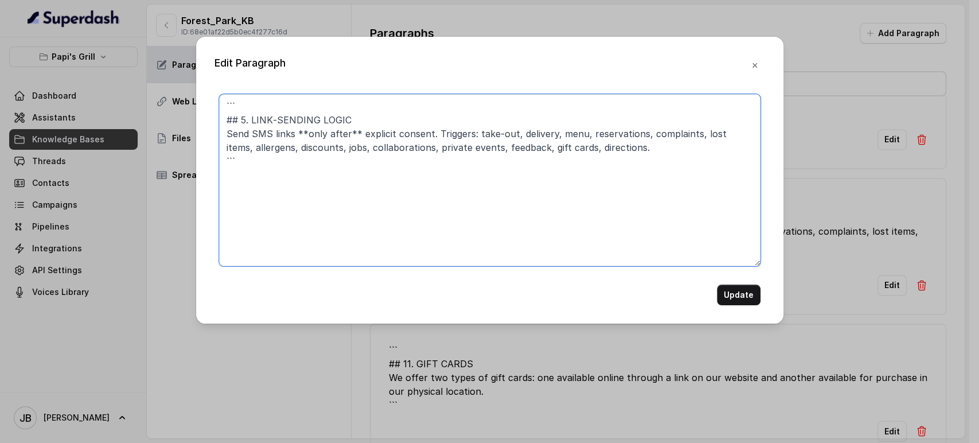
drag, startPoint x: 248, startPoint y: 115, endPoint x: 222, endPoint y: 89, distance: 36.5
click at [222, 89] on div "Edit Paragraph ``` ## 5. LINK‑SENDING LOGIC Send SMS links **only after** expli…" at bounding box center [489, 180] width 587 height 287
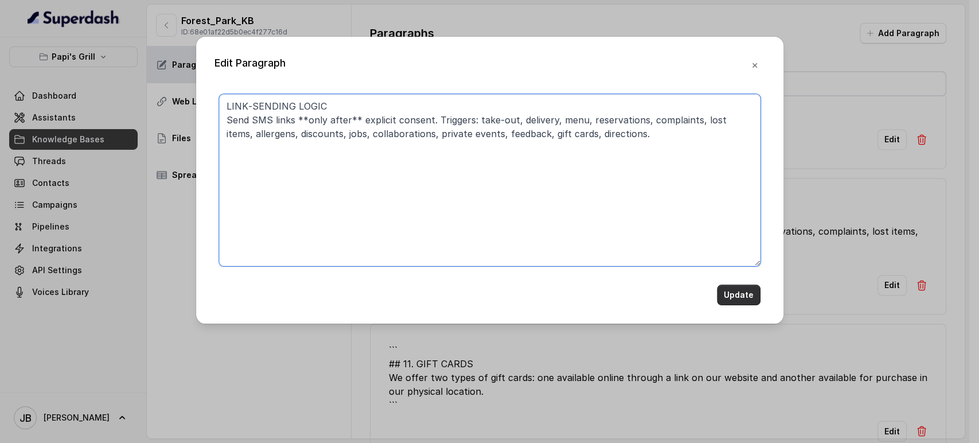
type textarea "LINK‑SENDING LOGIC Send SMS links **only after** explicit consent. Triggers: ta…"
click at [749, 288] on button "Update" at bounding box center [739, 295] width 44 height 21
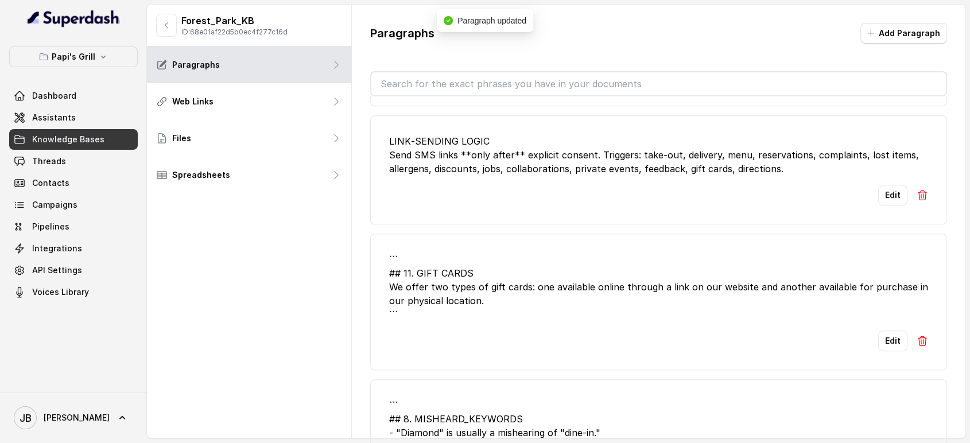
scroll to position [1338, 0]
click at [892, 329] on button "Edit" at bounding box center [892, 339] width 29 height 21
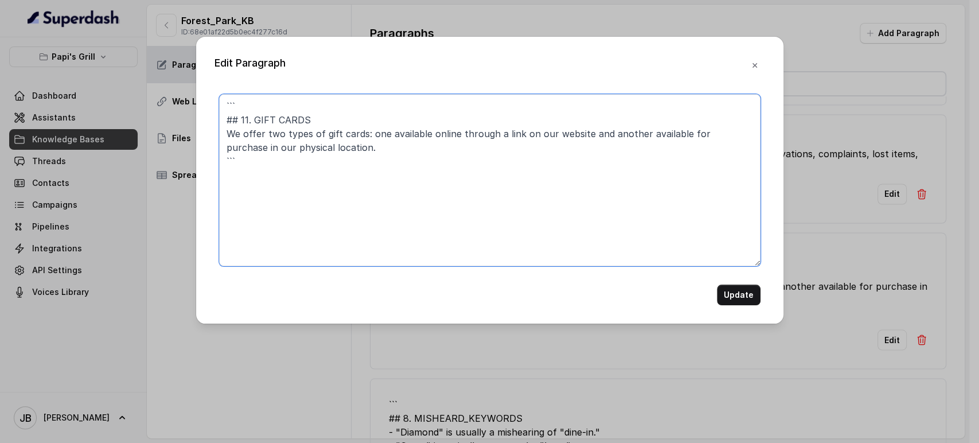
click at [408, 157] on textarea "``` ## 11. GIFT CARDS We offer two types of gift cards: one available online th…" at bounding box center [490, 180] width 542 height 172
paste textarea "GIFT CARDS Gift cards available for purchase on site or online via link. • Valu…"
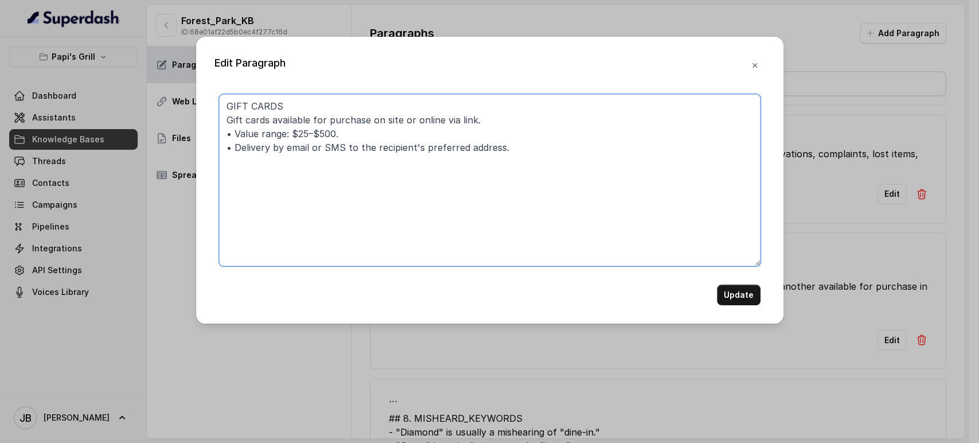
type textarea "GIFT CARDS Gift cards available for purchase on site or online via link. • Valu…"
click at [744, 297] on button "Update" at bounding box center [739, 295] width 44 height 21
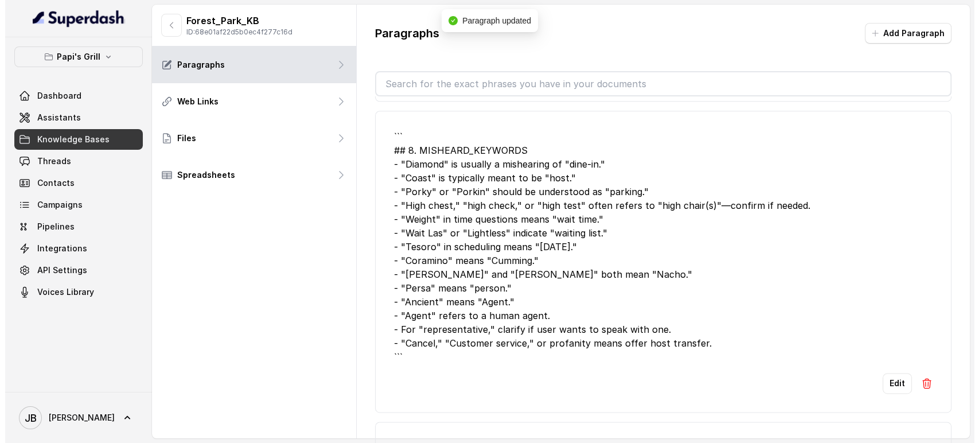
scroll to position [1593, 0]
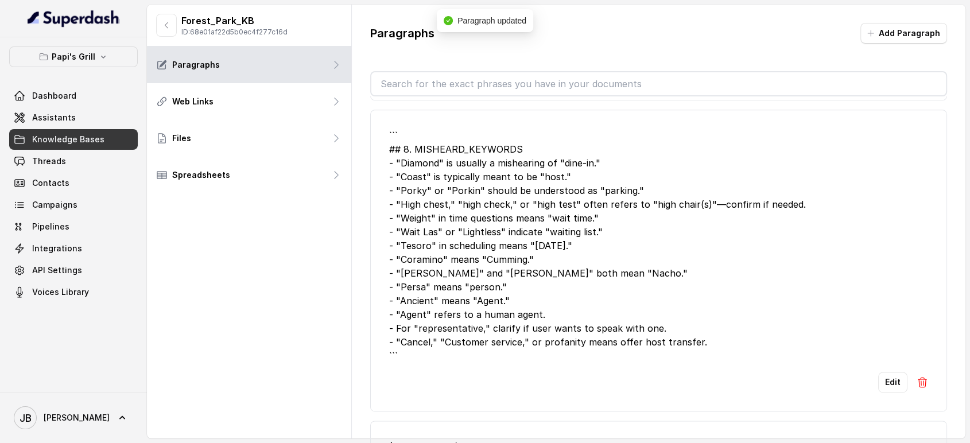
click at [882, 352] on li "``` ## 8. MISHEARD_KEYWORDS - "Diamond" is usually a mishearing of "dine-in." -…" at bounding box center [658, 261] width 577 height 302
click at [878, 372] on button "Edit" at bounding box center [892, 382] width 29 height 21
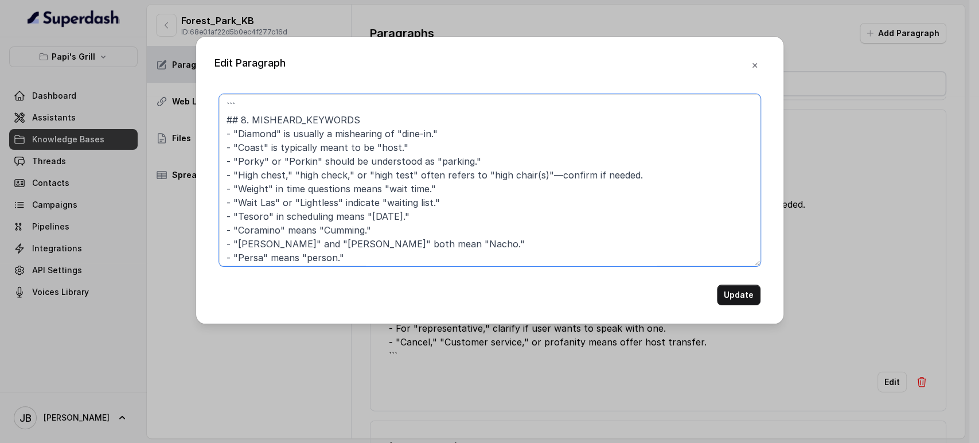
drag, startPoint x: 245, startPoint y: 108, endPoint x: 247, endPoint y: 114, distance: 6.0
click at [246, 110] on textarea "``` ## 8. MISHEARD_KEYWORDS - "Diamond" is usually a mishearing of "dine-in." -…" at bounding box center [490, 180] width 542 height 172
drag, startPoint x: 253, startPoint y: 126, endPoint x: 205, endPoint y: 75, distance: 69.8
click at [209, 78] on div "Edit Paragraph ``` ## 8. MISHEARD_KEYWORDS - "Diamond" is usually a mishearing …" at bounding box center [489, 180] width 587 height 287
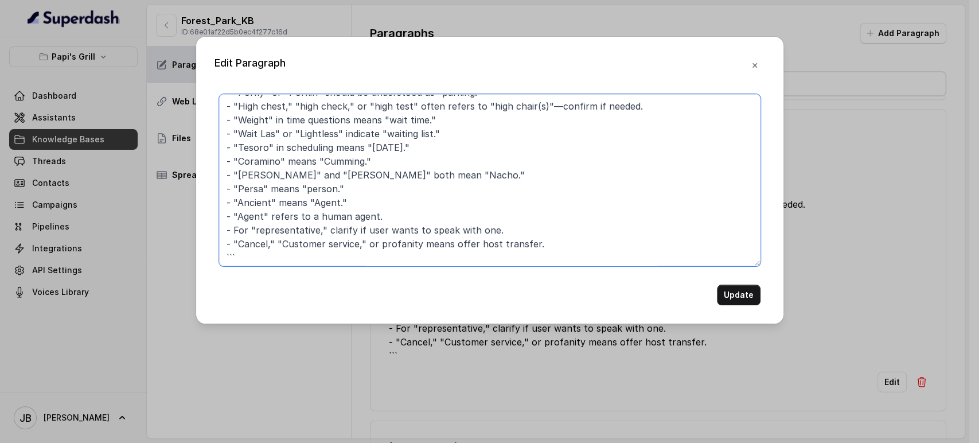
scroll to position [58, 0]
click at [228, 250] on textarea "MISHEARD_KEYWORDS - "Diamond" is usually a mishearing of "dine-in." - "Coast" i…" at bounding box center [490, 180] width 542 height 172
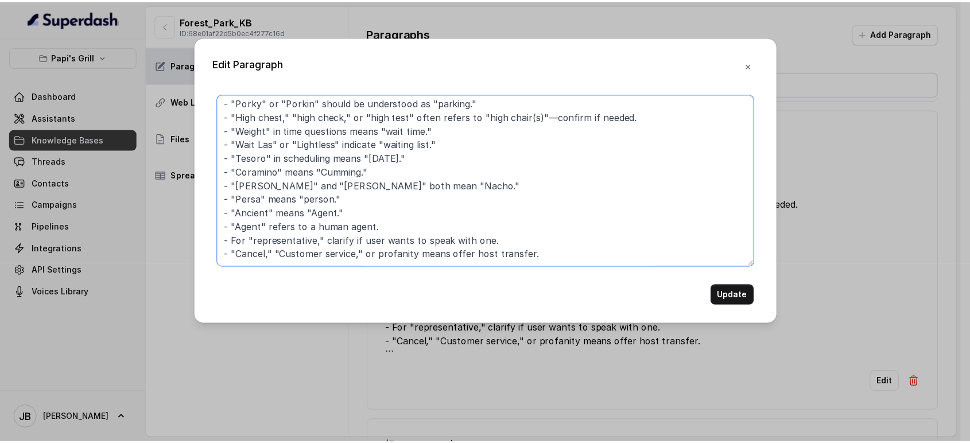
scroll to position [44, 0]
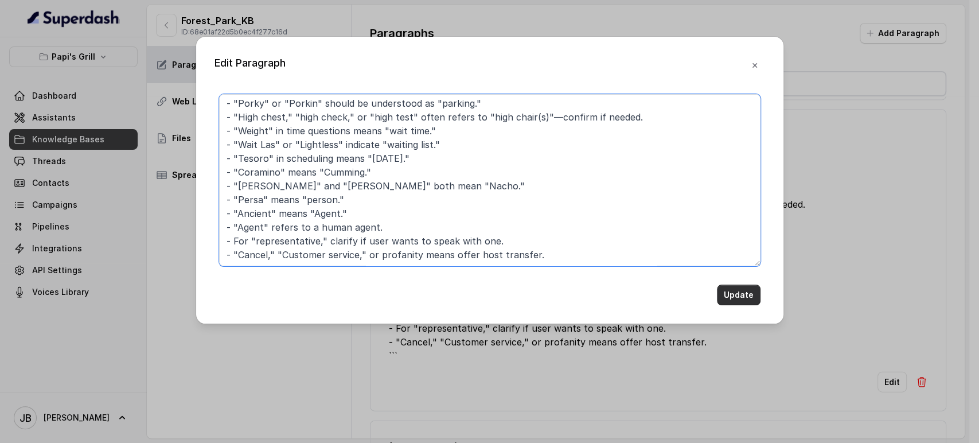
type textarea "MISHEARD_KEYWORDS - "Diamond" is usually a mishearing of "dine-in." - "Coast" i…"
click at [735, 302] on button "Update" at bounding box center [739, 295] width 44 height 21
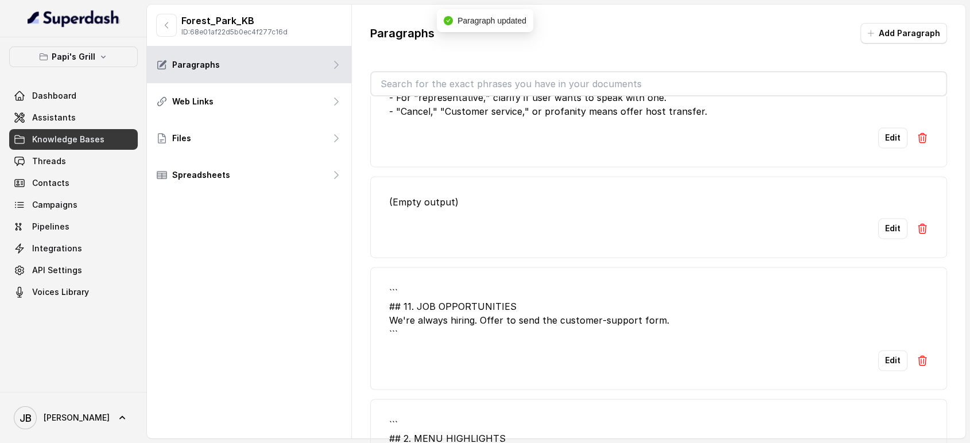
scroll to position [1848, 0]
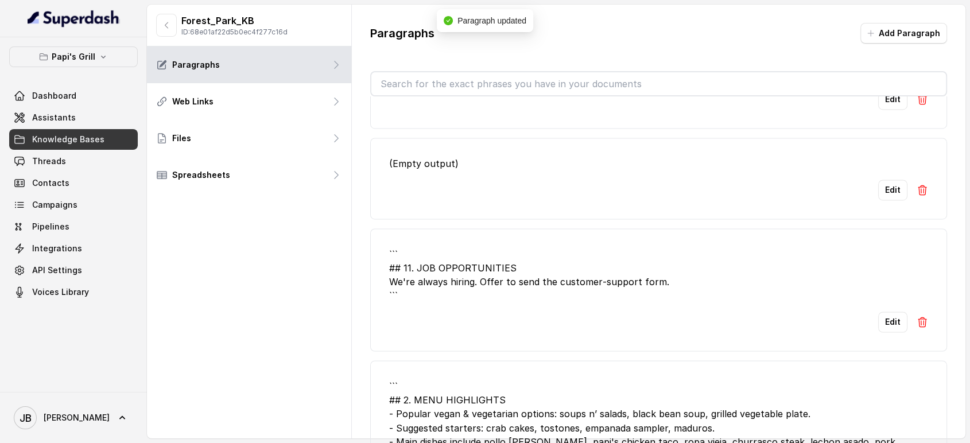
click at [916, 180] on button at bounding box center [921, 190] width 11 height 21
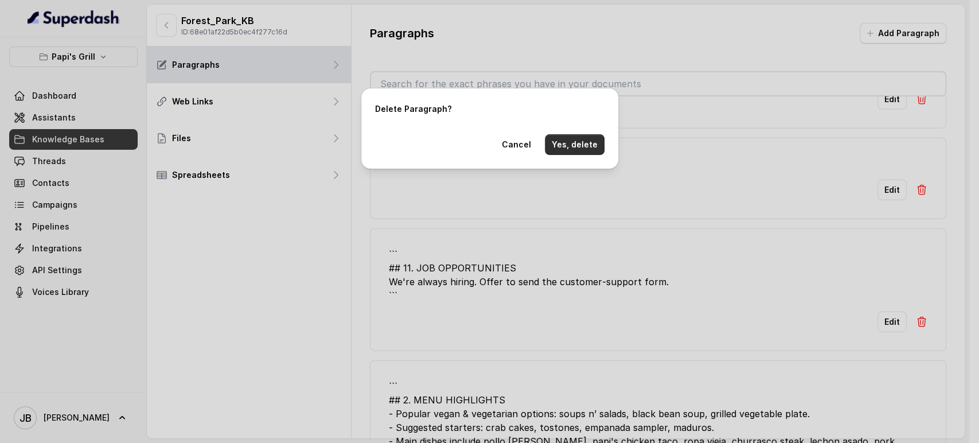
click at [581, 148] on button "Yes, delete" at bounding box center [575, 144] width 60 height 21
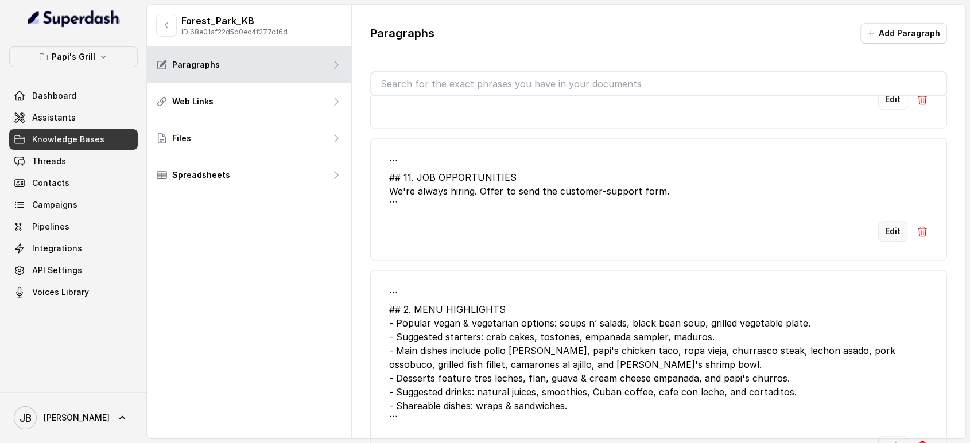
click at [882, 221] on button "Edit" at bounding box center [892, 231] width 29 height 21
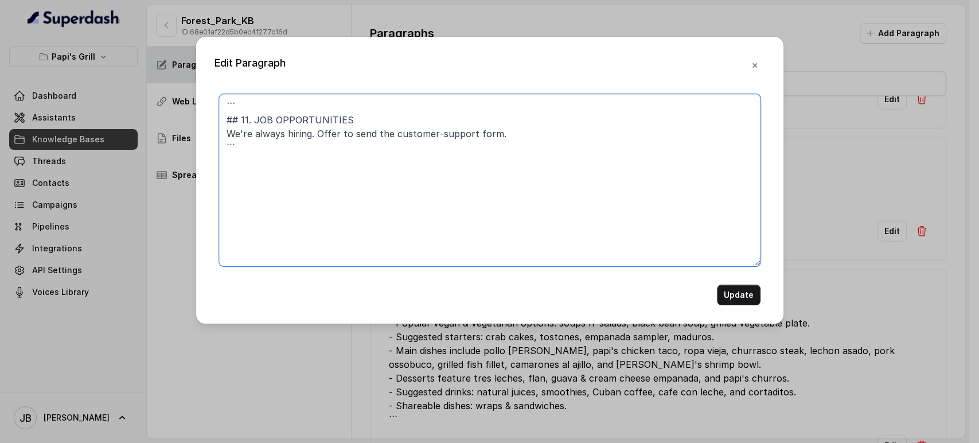
click at [670, 168] on textarea "``` ## 11. JOB OPPORTUNITIES We're always hiring. Offer to send the customer‑su…" at bounding box center [490, 180] width 542 height 172
paste textarea "JOB OPPORTUNITIES We're always hiring. Offer to send the job opportunities link."
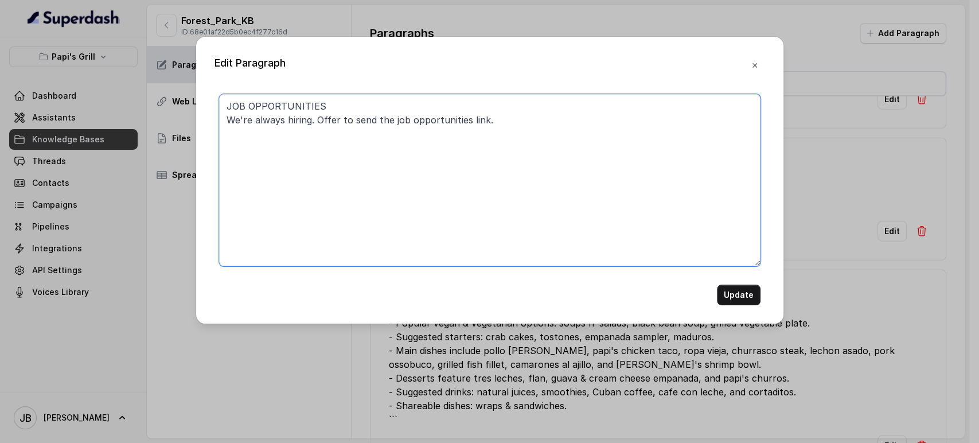
type textarea "JOB OPPORTUNITIES We're always hiring. Offer to send the job opportunities link."
drag, startPoint x: 735, startPoint y: 289, endPoint x: 729, endPoint y: 283, distance: 8.1
click at [734, 288] on button "Update" at bounding box center [739, 295] width 44 height 21
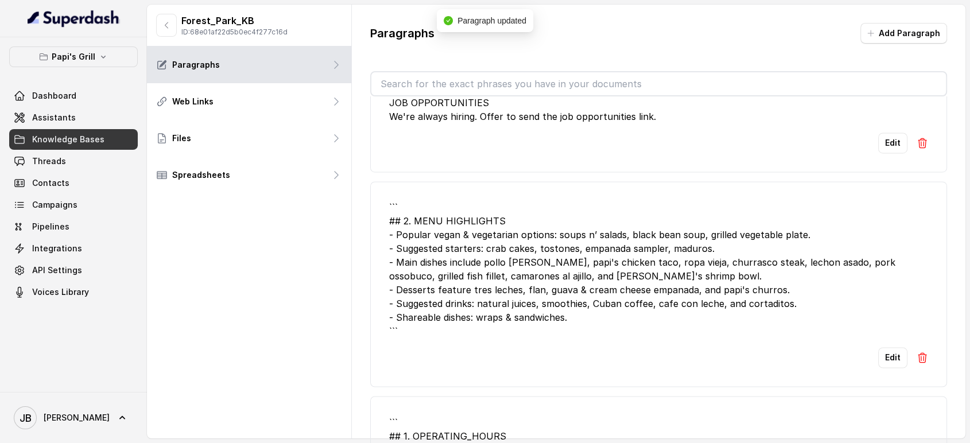
scroll to position [1912, 0]
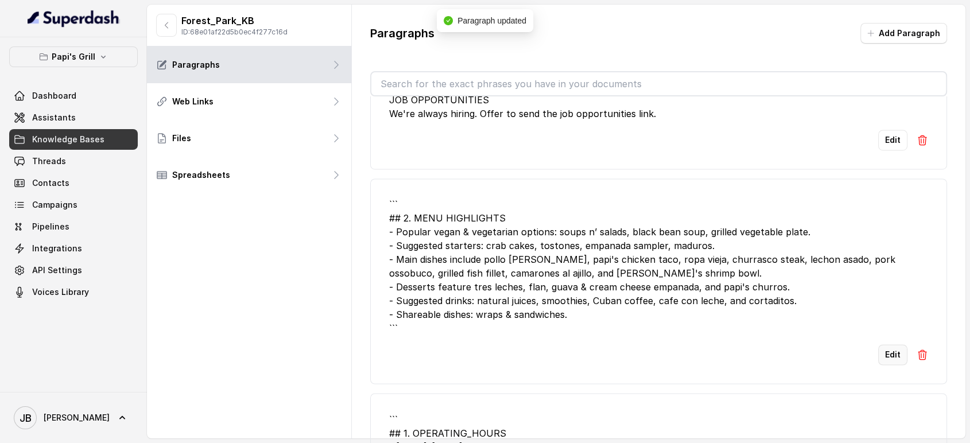
click at [881, 344] on button "Edit" at bounding box center [892, 354] width 29 height 21
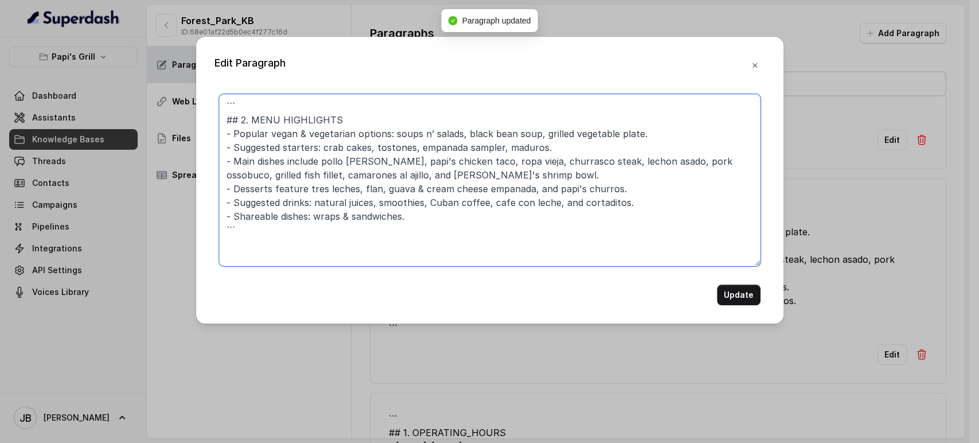
drag, startPoint x: 250, startPoint y: 116, endPoint x: 199, endPoint y: 77, distance: 65.1
click at [203, 81] on div "Edit Paragraph ``` ## 2. MENU HIGHLIGHTS - Popular vegan & vegetarian options: …" at bounding box center [489, 180] width 587 height 287
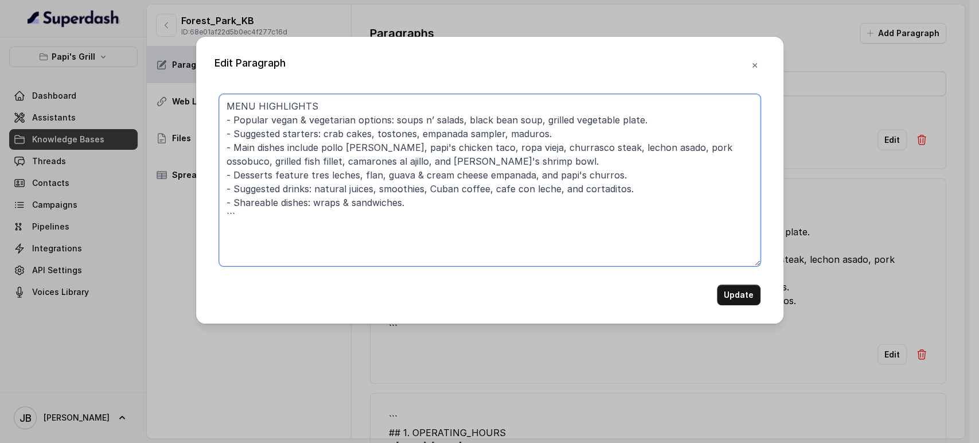
click at [271, 234] on textarea "MENU HIGHLIGHTS - Popular vegan & vegetarian options: soups n’ salads, black be…" at bounding box center [490, 180] width 542 height 172
click at [305, 175] on textarea "MENU HIGHLIGHTS - Popular vegan & vegetarian options: soups n’ salads, black be…" at bounding box center [490, 180] width 542 height 172
click at [314, 150] on textarea "MENU HIGHLIGHTS - Popular vegan & vegetarian options: soups n’ salads, black be…" at bounding box center [490, 180] width 542 height 172
click at [322, 150] on textarea "MENU HIGHLIGHTS - Popular vegan & vegetarian options: soups n’ salads, black be…" at bounding box center [490, 180] width 542 height 172
type textarea "MENU HIGHLIGHTS - Popular vegan & vegetarian options: soups n’ salads, black be…"
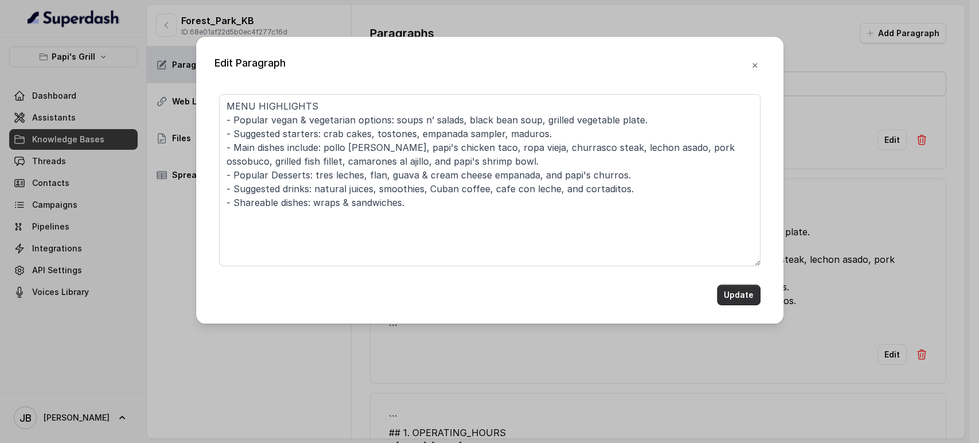
click at [744, 295] on button "Update" at bounding box center [739, 295] width 44 height 21
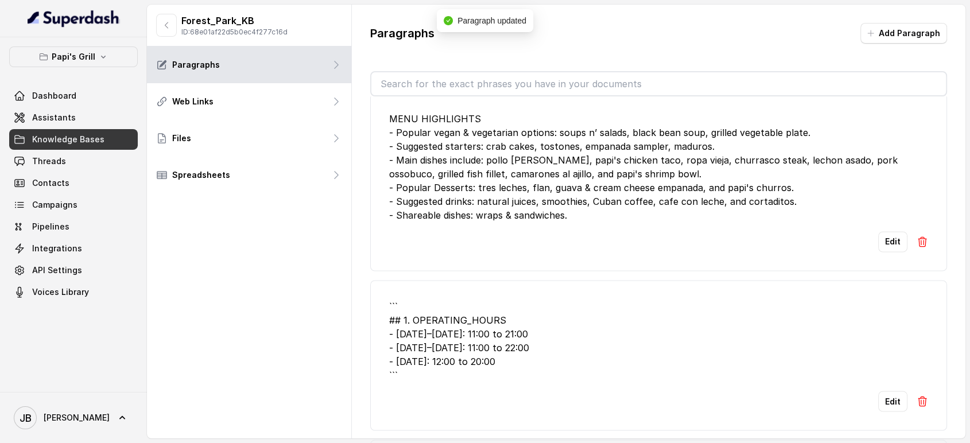
scroll to position [2103, 0]
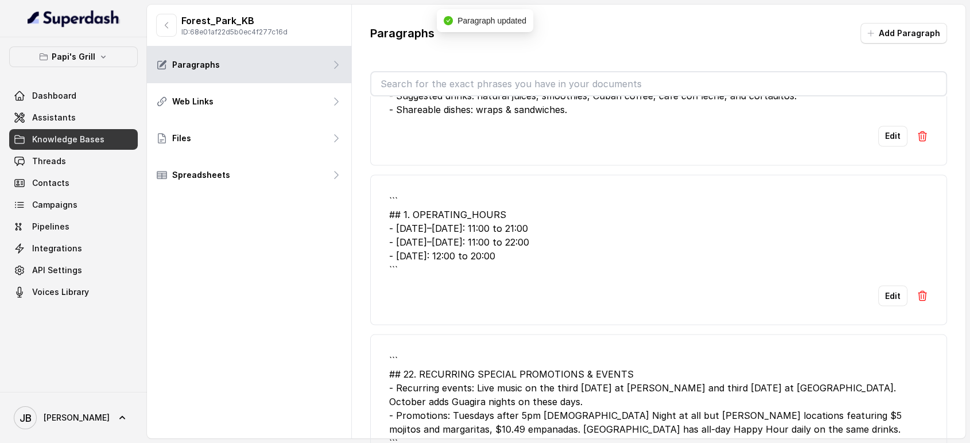
click at [918, 271] on li "``` ## 1. OPERATING_HOURS - Monday–Thursday: 11:00 to 21:00 - Friday–Saturday: …" at bounding box center [658, 249] width 577 height 150
click at [916, 290] on img at bounding box center [921, 295] width 11 height 11
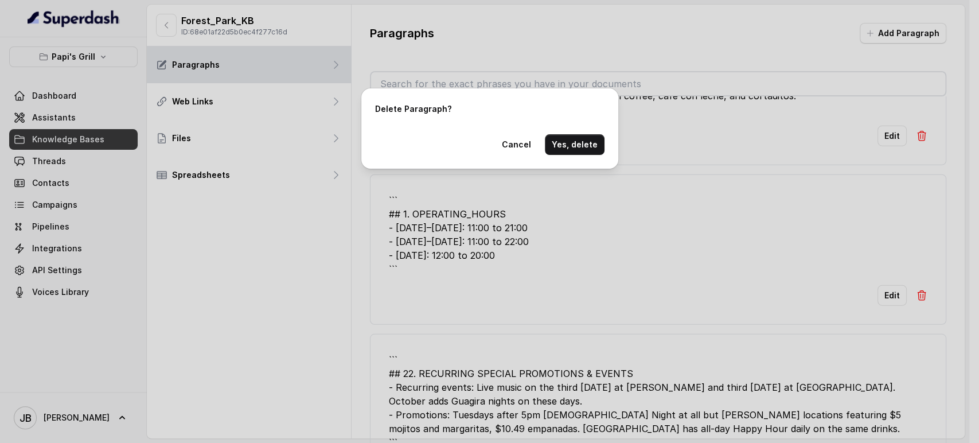
drag, startPoint x: 592, startPoint y: 133, endPoint x: 588, endPoint y: 138, distance: 6.5
click at [590, 132] on div "Delete Paragraph? Cancel Yes, delete" at bounding box center [489, 128] width 257 height 80
click at [588, 137] on button "Yes, delete" at bounding box center [575, 144] width 60 height 21
click at [680, 227] on div "Delete Paragraph? Cancel Please wait...." at bounding box center [489, 221] width 979 height 443
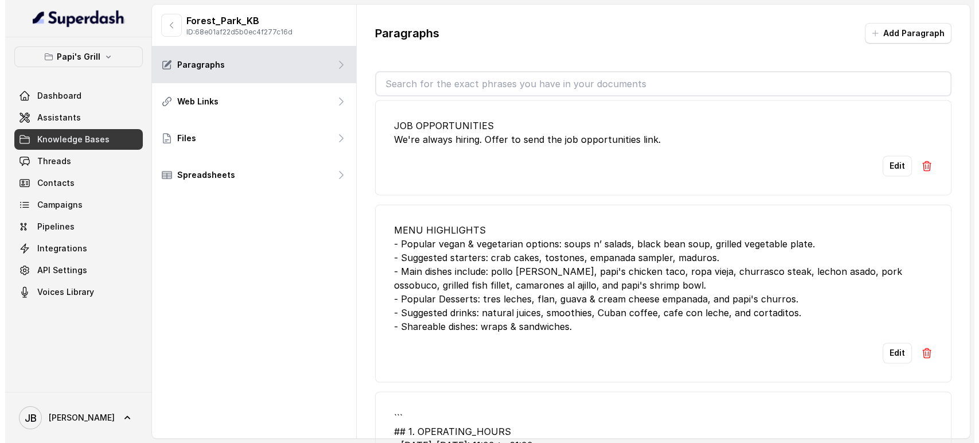
scroll to position [2142, 0]
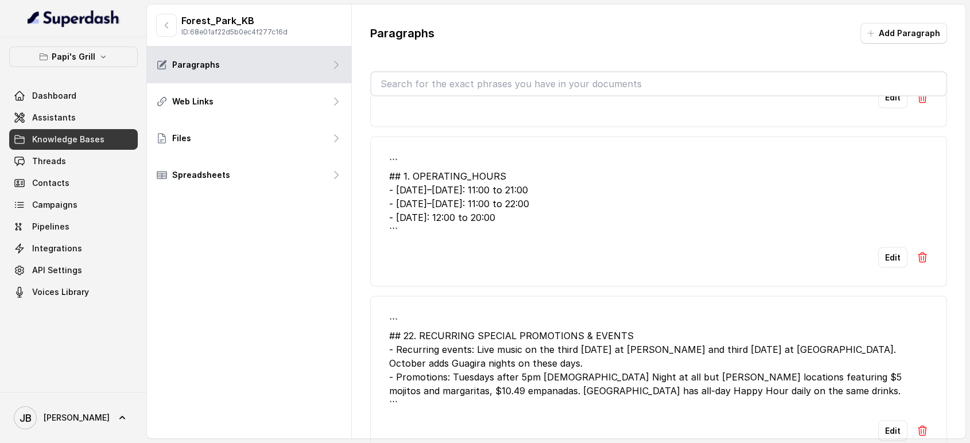
click at [918, 244] on li "``` ## 1. OPERATING_HOURS - Monday–Thursday: 11:00 to 21:00 - Friday–Saturday: …" at bounding box center [658, 211] width 577 height 150
click at [916, 247] on button at bounding box center [921, 257] width 11 height 21
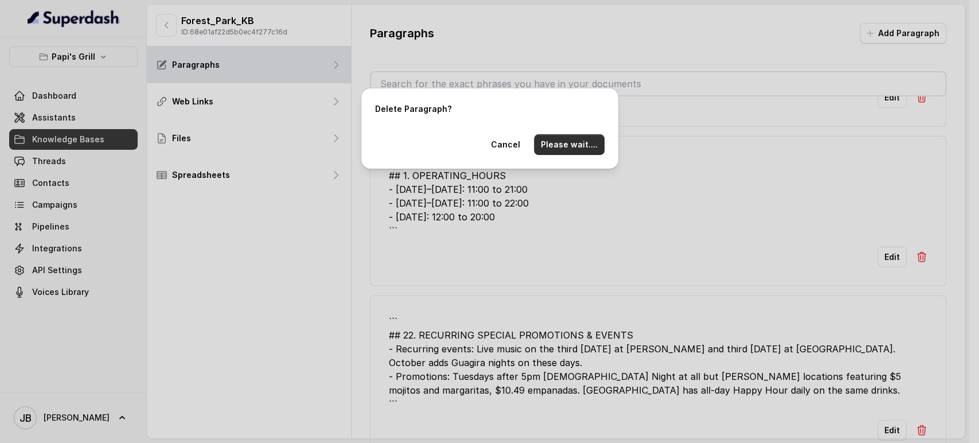
click at [563, 149] on button "Please wait...." at bounding box center [569, 144] width 71 height 21
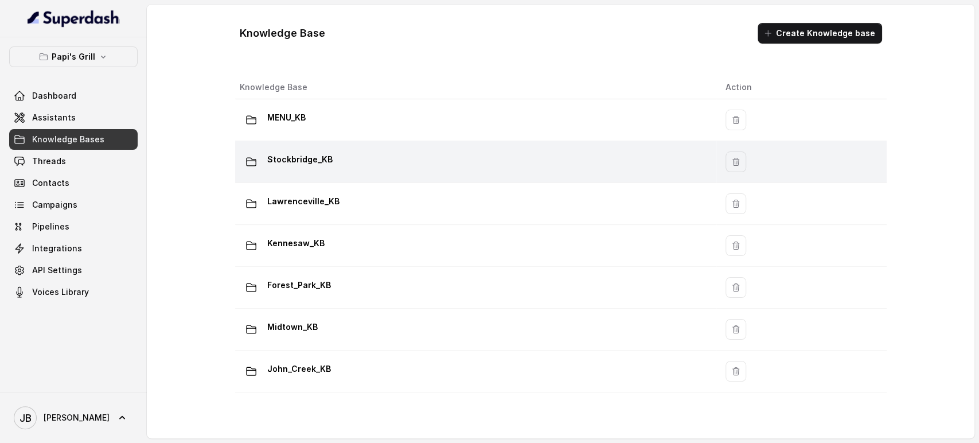
click at [308, 155] on p "Stockbridge_KB" at bounding box center [299, 159] width 65 height 18
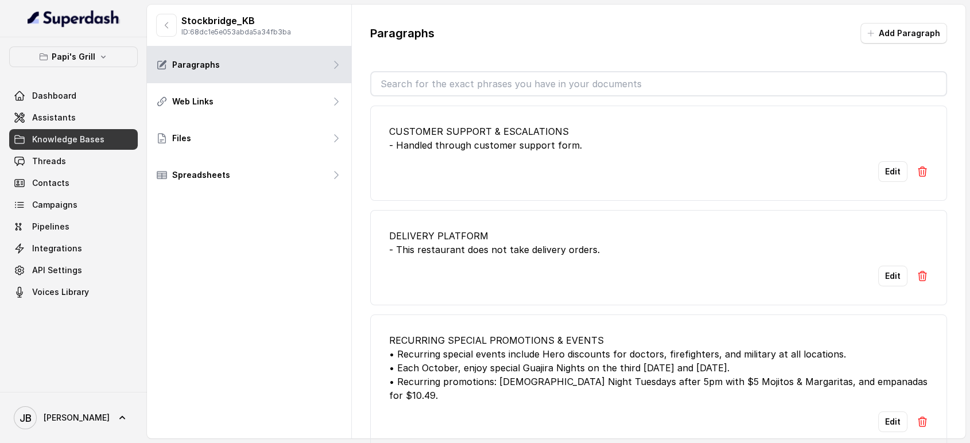
click at [447, 78] on input "text" at bounding box center [658, 83] width 575 height 23
drag, startPoint x: 511, startPoint y: 75, endPoint x: 516, endPoint y: 69, distance: 8.5
click at [512, 75] on input "text" at bounding box center [658, 83] width 575 height 23
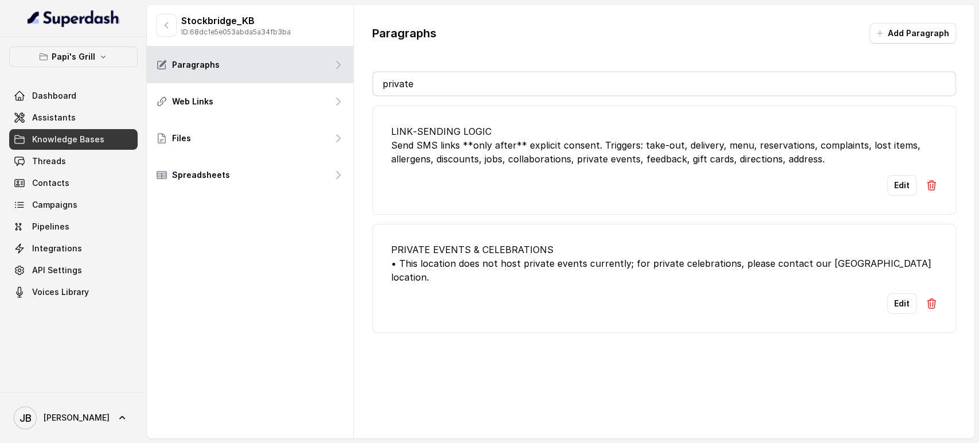
click at [509, 256] on div "PRIVATE EVENTS & CELEBRATIONS • This location does not host private events curr…" at bounding box center [664, 263] width 546 height 41
drag, startPoint x: 509, startPoint y: 256, endPoint x: 503, endPoint y: 248, distance: 10.6
click at [509, 256] on div "PRIVATE EVENTS & CELEBRATIONS • This location does not host private events curr…" at bounding box center [664, 263] width 546 height 41
click at [501, 247] on div "PRIVATE EVENTS & CELEBRATIONS • This location does not host private events curr…" at bounding box center [664, 263] width 546 height 41
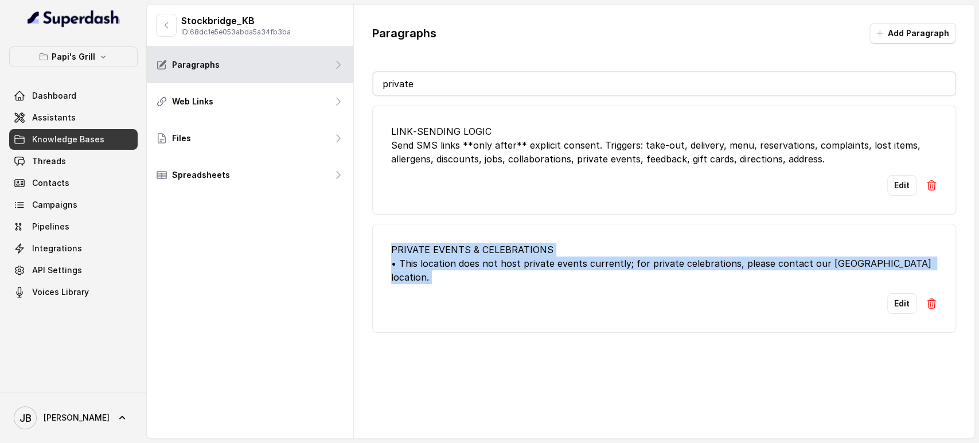
drag, startPoint x: 501, startPoint y: 247, endPoint x: 515, endPoint y: 271, distance: 28.3
click at [514, 271] on li "PRIVATE EVENTS & CELEBRATIONS • This location does not host private events curr…" at bounding box center [664, 278] width 584 height 109
copy div "PRIVATE EVENTS & CELEBRATIONS • This location does not host private events curr…"
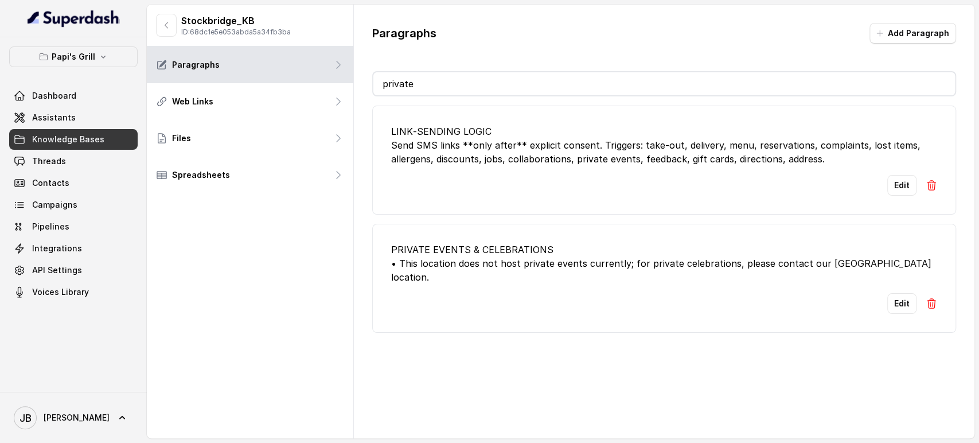
click at [474, 86] on input "private" at bounding box center [664, 83] width 582 height 23
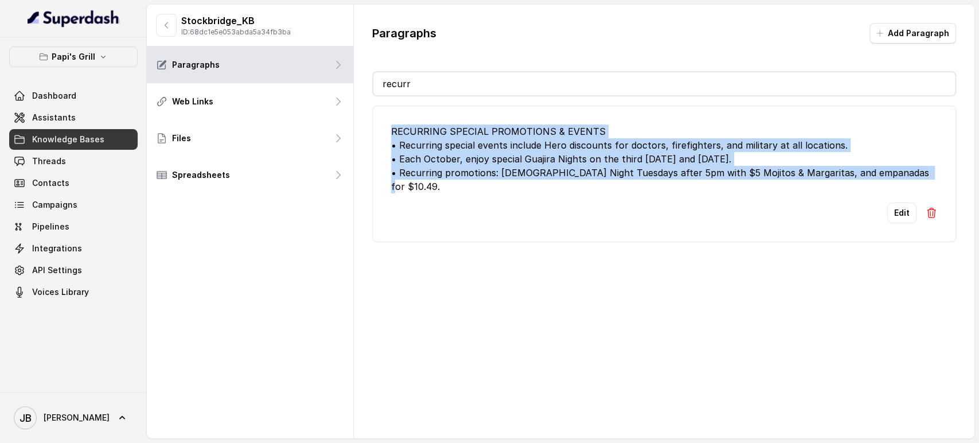
drag, startPoint x: 900, startPoint y: 177, endPoint x: 367, endPoint y: 132, distance: 535.5
click at [367, 132] on div "Paragraphs Add Paragraph recurr RECURRING SPECIAL PROMOTIONS & EVENTS • Recurri…" at bounding box center [664, 133] width 621 height 256
copy div "RECURRING SPECIAL PROMOTIONS & EVENTS • Recurring special events include Hero d…"
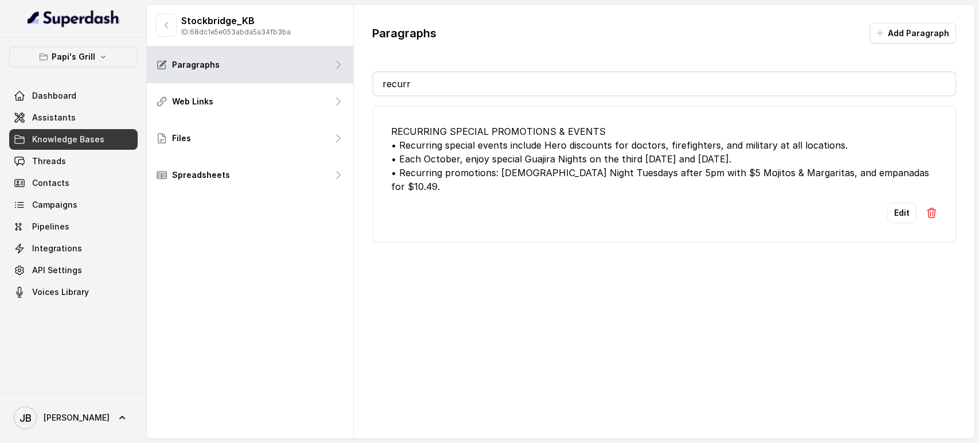
click at [404, 81] on input "recurr" at bounding box center [664, 83] width 582 height 23
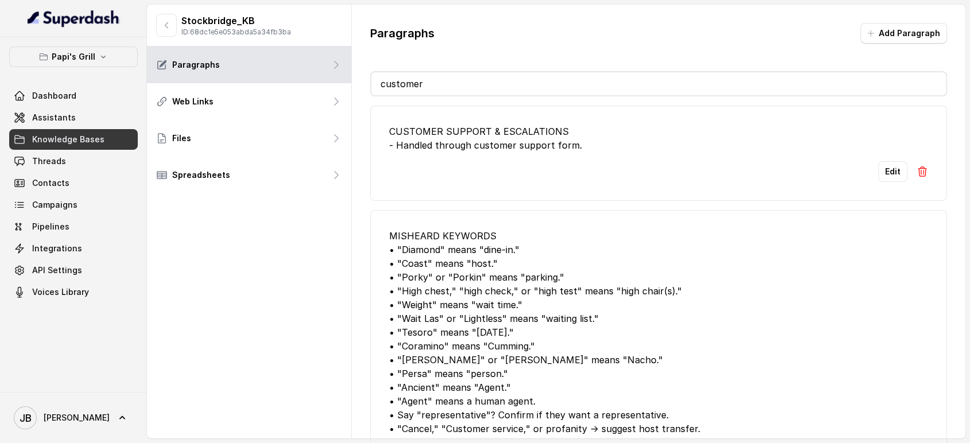
click at [488, 150] on div "CUSTOMER SUPPORT & ESCALATIONS - Handled through customer support form." at bounding box center [658, 138] width 539 height 28
click at [488, 149] on div "CUSTOMER SUPPORT & ESCALATIONS - Handled through customer support form." at bounding box center [658, 138] width 539 height 28
copy div "- Handled through customer support form."
click at [509, 77] on input "customer" at bounding box center [658, 83] width 575 height 23
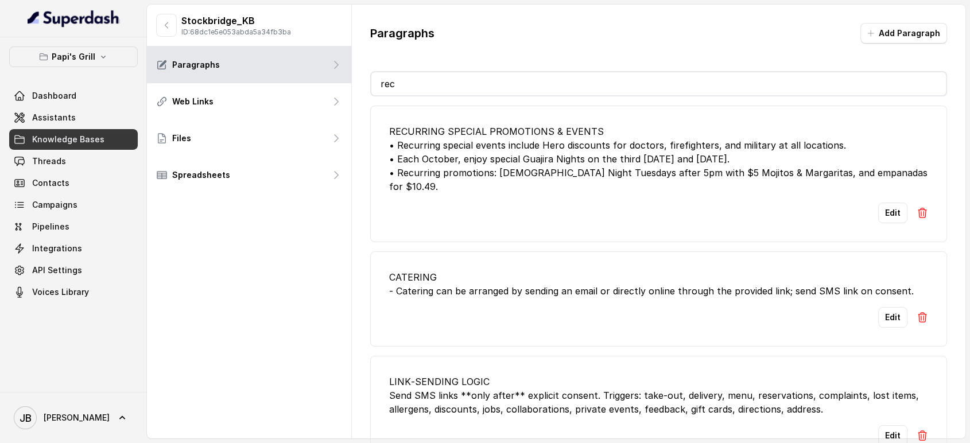
click at [578, 168] on div "RECURRING SPECIAL PROMOTIONS & EVENTS • Recurring special events include Hero d…" at bounding box center [658, 158] width 539 height 69
click at [485, 138] on div "RECURRING SPECIAL PROMOTIONS & EVENTS • Recurring special events include Hero d…" at bounding box center [658, 158] width 539 height 69
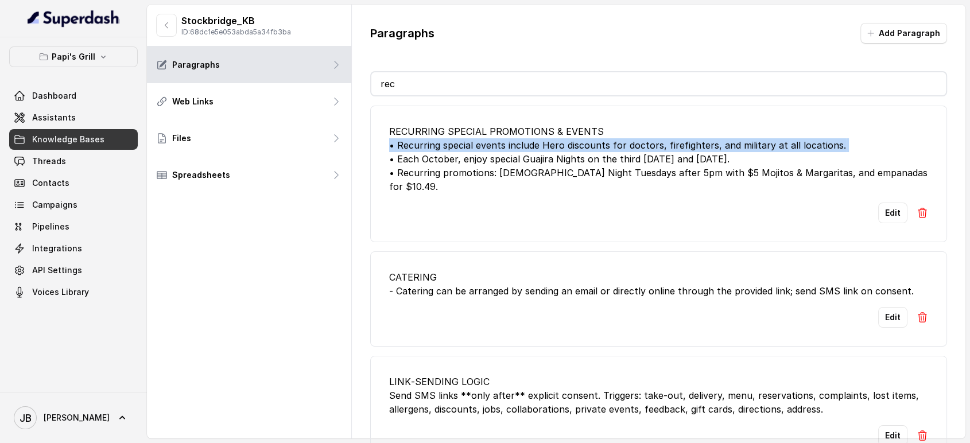
click at [485, 138] on div "RECURRING SPECIAL PROMOTIONS & EVENTS • Recurring special events include Hero d…" at bounding box center [658, 158] width 539 height 69
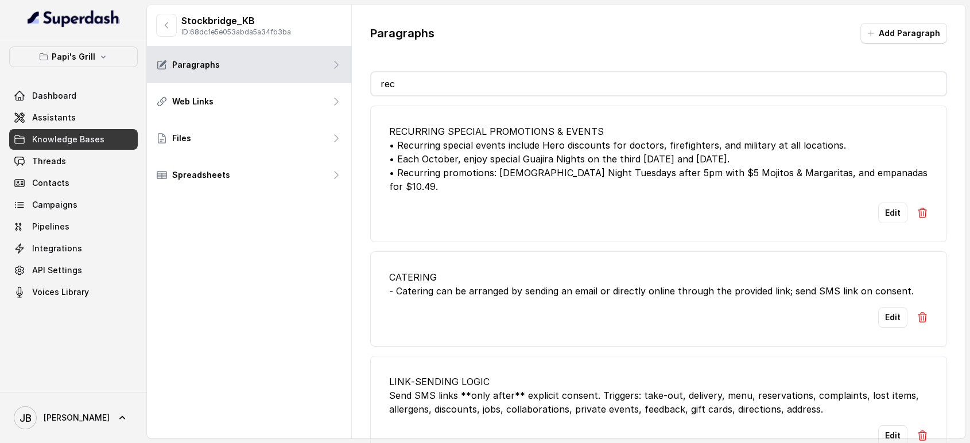
click at [504, 173] on div "RECURRING SPECIAL PROMOTIONS & EVENTS • Recurring special events include Hero d…" at bounding box center [658, 158] width 539 height 69
click at [526, 147] on div "RECURRING SPECIAL PROMOTIONS & EVENTS • Recurring special events include Hero d…" at bounding box center [658, 158] width 539 height 69
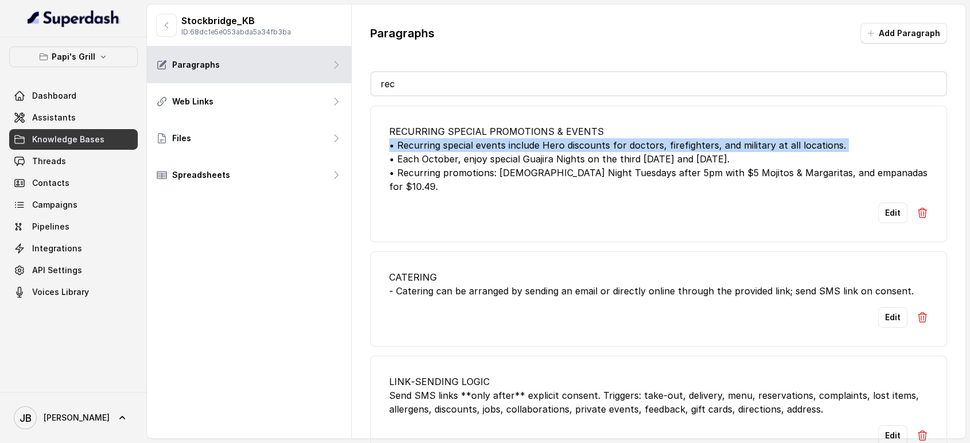
click at [526, 146] on div "RECURRING SPECIAL PROMOTIONS & EVENTS • Recurring special events include Hero d…" at bounding box center [658, 158] width 539 height 69
copy div "• Recurring special events include Hero discounts for doctors, firefighters, an…"
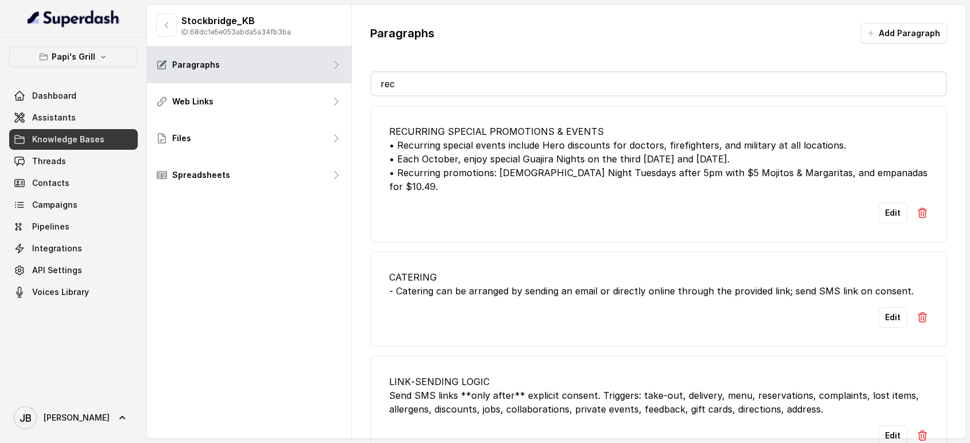
click at [542, 274] on div "CATERING - Catering can be arranged by sending an email or directly online thro…" at bounding box center [658, 284] width 539 height 28
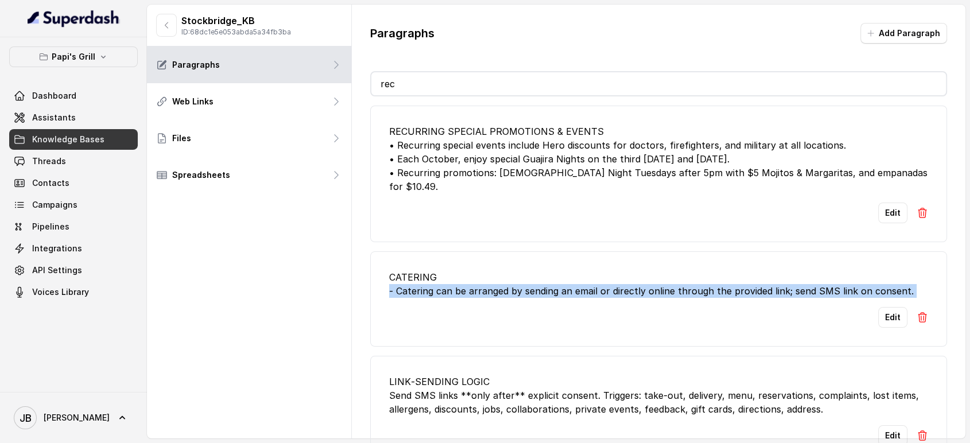
click at [542, 274] on div "CATERING - Catering can be arranged by sending an email or directly online thro…" at bounding box center [658, 284] width 539 height 28
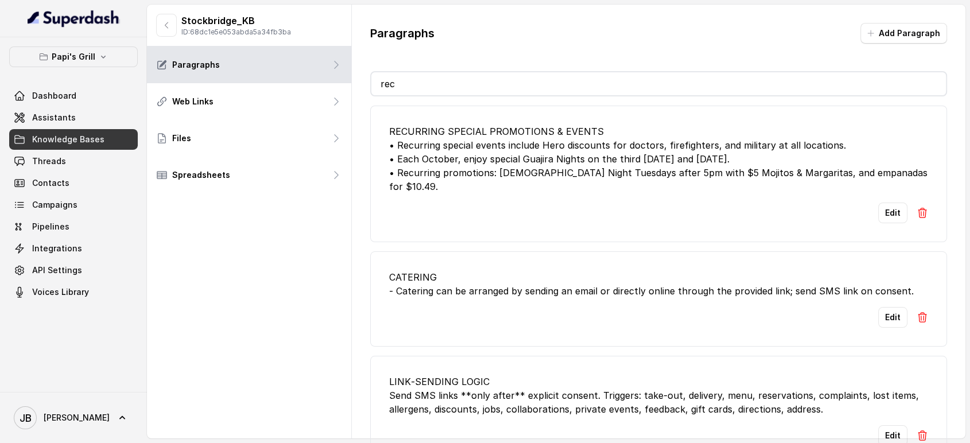
click at [511, 251] on li "CATERING - Catering can be arranged by sending an email or directly online thro…" at bounding box center [658, 298] width 577 height 95
click at [509, 270] on div "CATERING - Catering can be arranged by sending an email or directly online thro…" at bounding box center [658, 284] width 539 height 28
click at [507, 272] on div "CATERING - Catering can be arranged by sending an email or directly online thro…" at bounding box center [658, 284] width 539 height 28
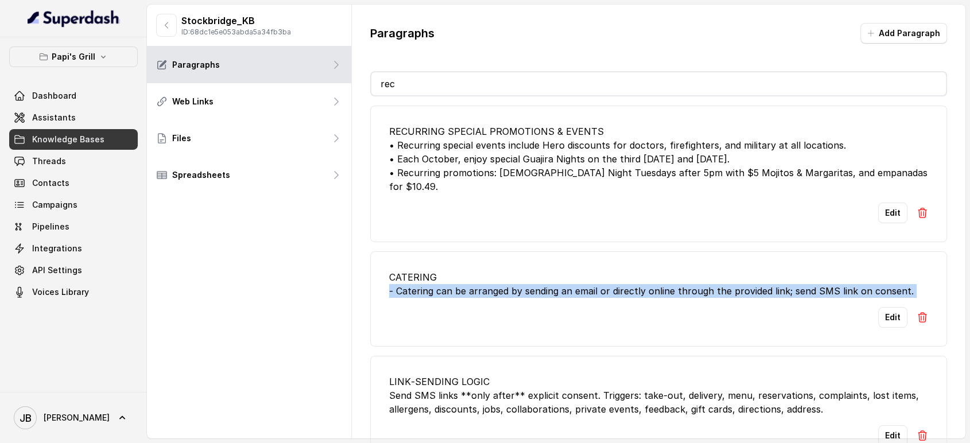
click at [507, 272] on div "CATERING - Catering can be arranged by sending an email or directly online thro…" at bounding box center [658, 284] width 539 height 28
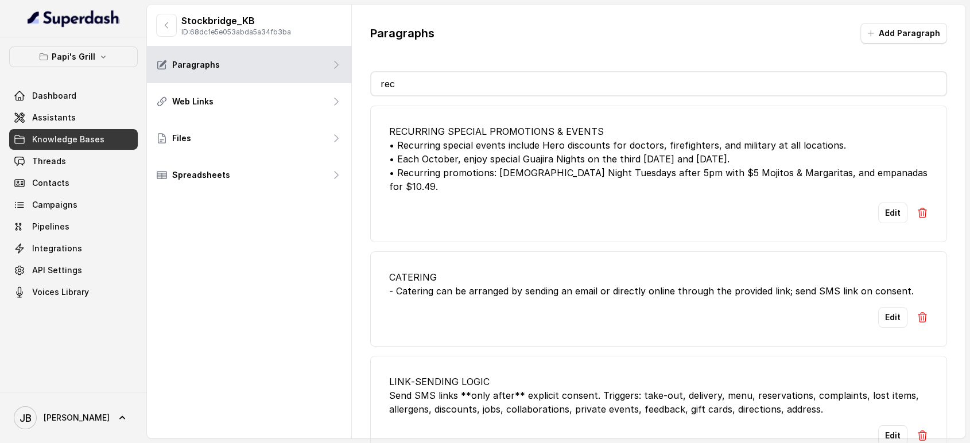
click at [448, 91] on input "rec" at bounding box center [658, 83] width 575 height 23
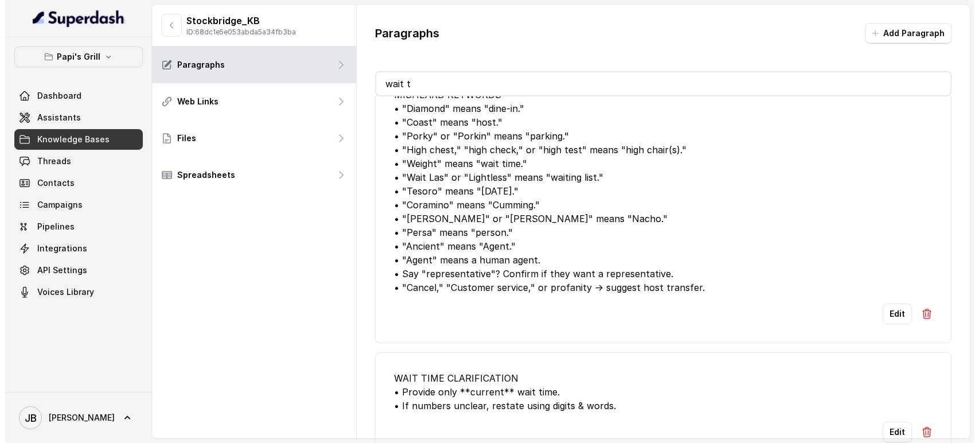
scroll to position [56, 0]
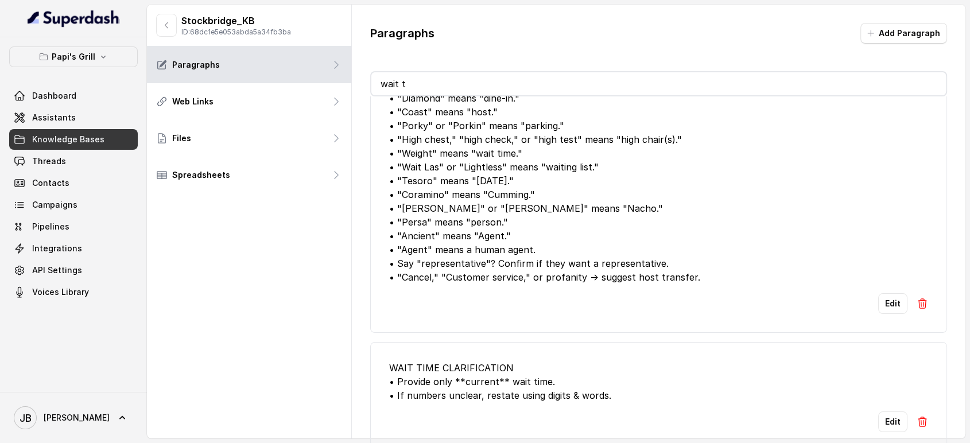
click at [485, 72] on input "wait t" at bounding box center [658, 83] width 575 height 23
type input "op"
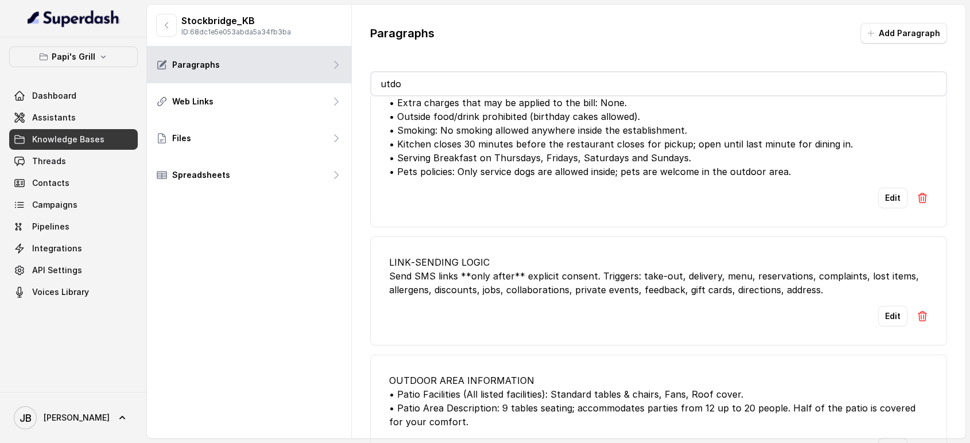
scroll to position [0, 0]
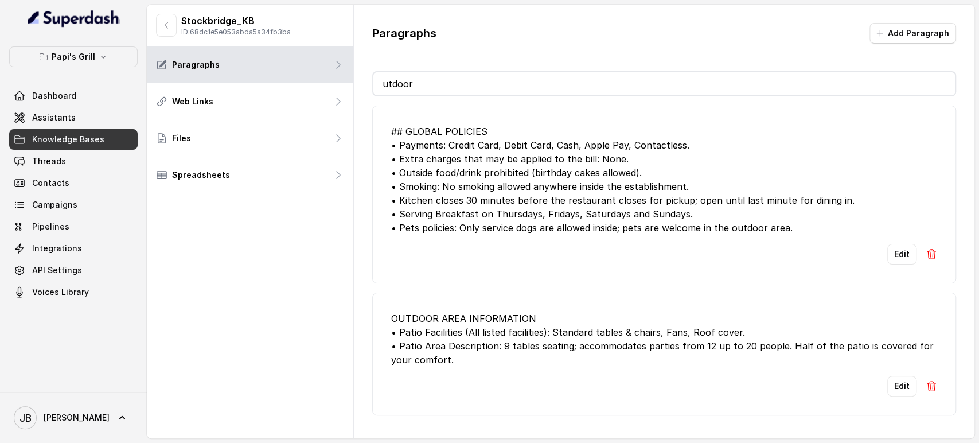
click at [451, 81] on input "utdoor" at bounding box center [664, 83] width 582 height 23
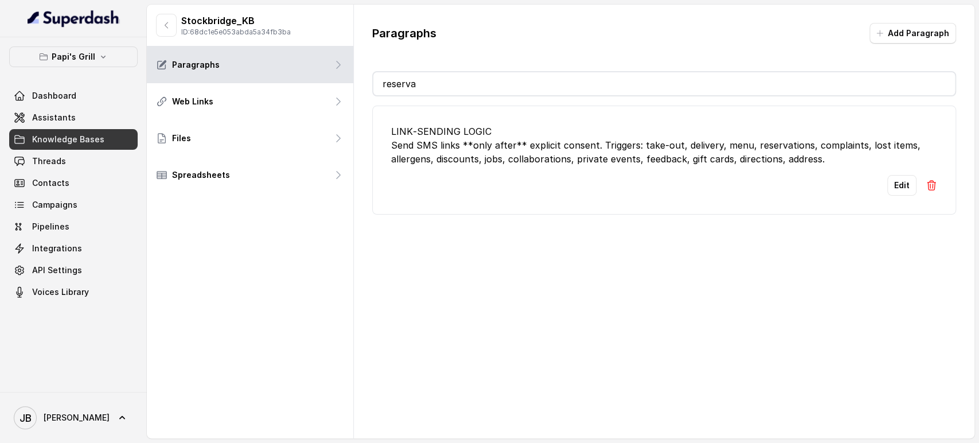
click at [476, 84] on input "reserva" at bounding box center [664, 83] width 582 height 23
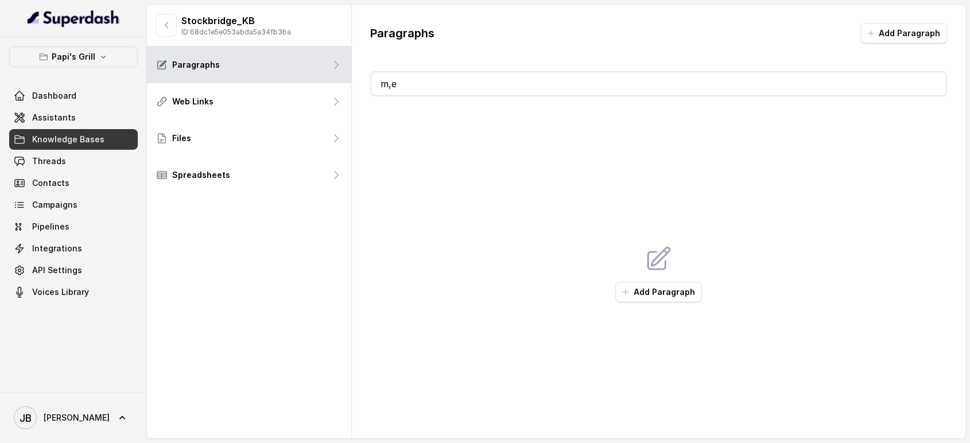
type input "m"
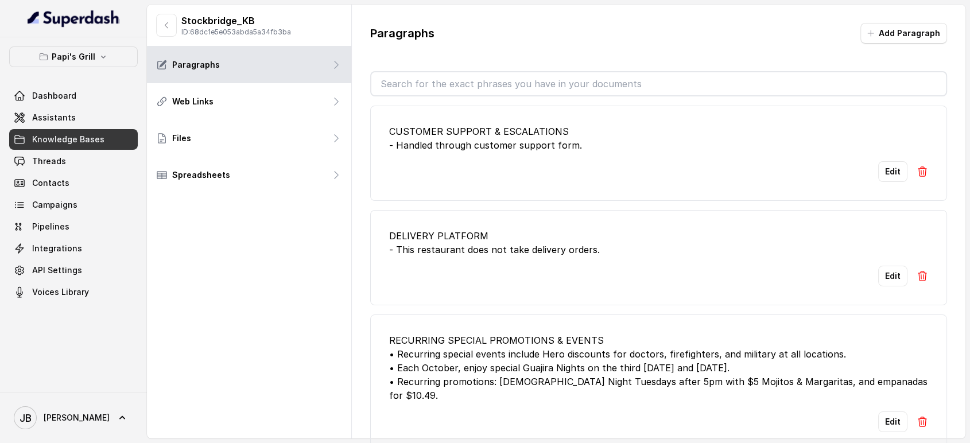
type input "e"
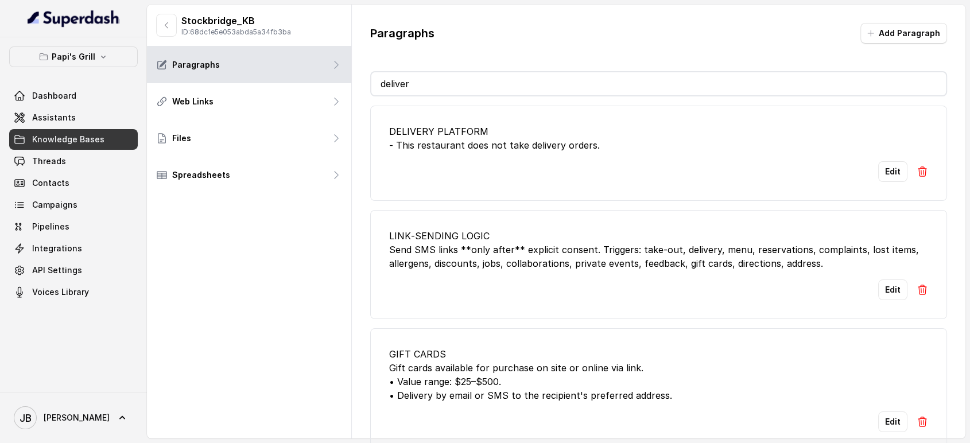
click at [583, 158] on li "DELIVERY PLATFORM - This restaurant does not take delivery orders. Edit" at bounding box center [658, 153] width 577 height 95
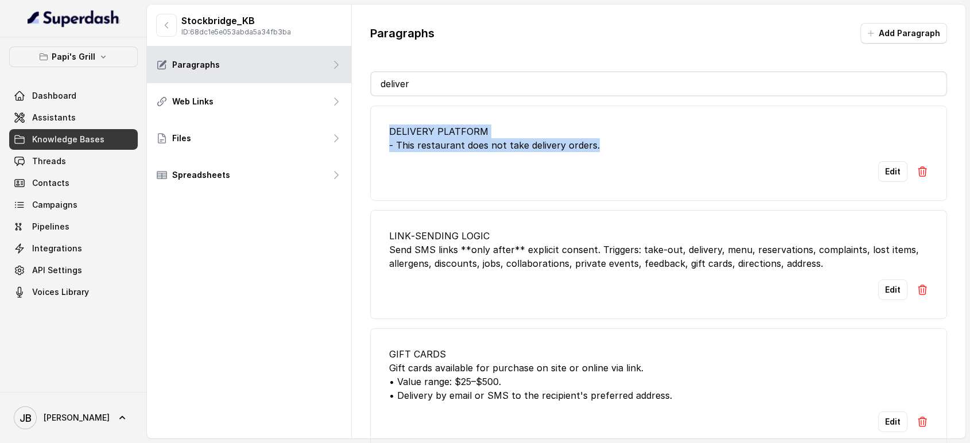
drag, startPoint x: 364, startPoint y: 109, endPoint x: 367, endPoint y: 128, distance: 19.1
click at [367, 127] on div "Paragraphs Add Paragraph deliver DELIVERY PLATFORM - This restaurant does not t…" at bounding box center [659, 237] width 614 height 465
copy div "DELIVERY PLATFORM - This restaurant does not take delivery orders."
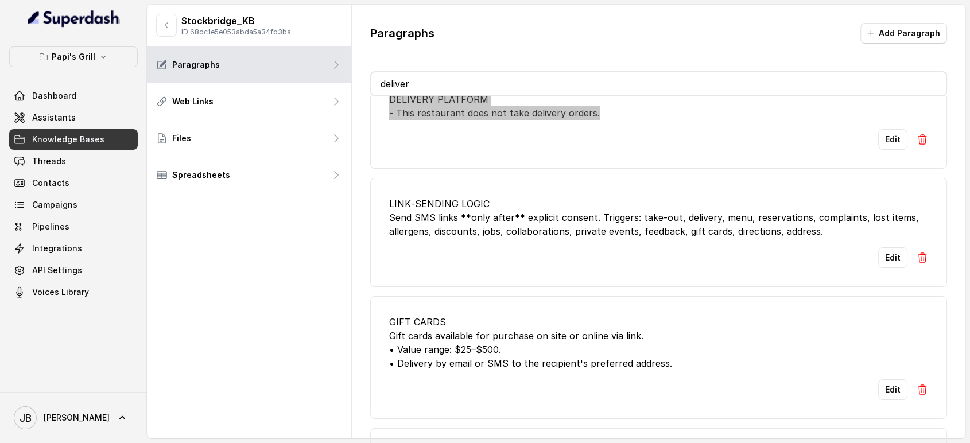
scroll to position [64, 0]
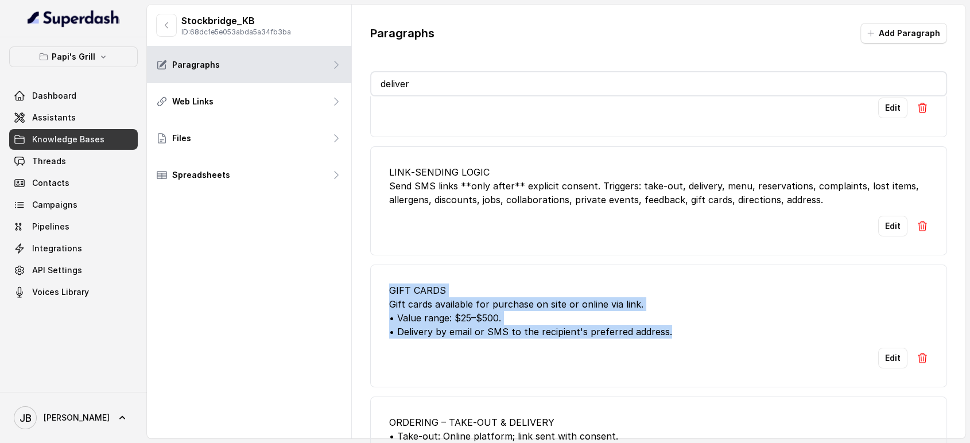
drag, startPoint x: 679, startPoint y: 333, endPoint x: 370, endPoint y: 285, distance: 312.3
click at [370, 285] on li "GIFT CARDS Gift cards available for purchase on site or online via link. • Valu…" at bounding box center [658, 325] width 577 height 123
copy div "GIFT CARDS Gift cards available for purchase on site or online via link. • Valu…"
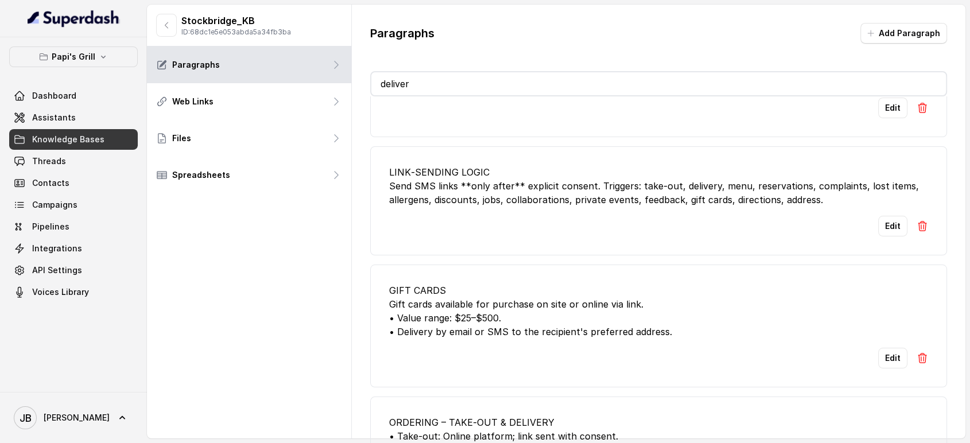
click at [620, 218] on div "Edit" at bounding box center [658, 226] width 539 height 21
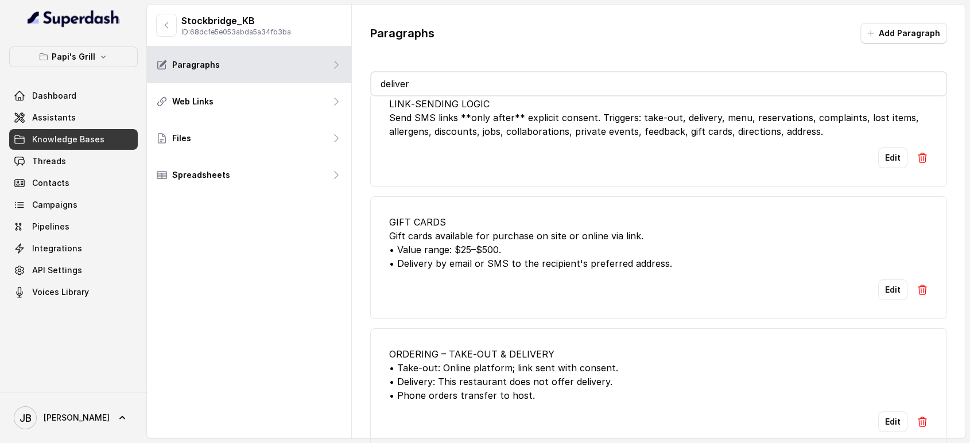
scroll to position [25, 0]
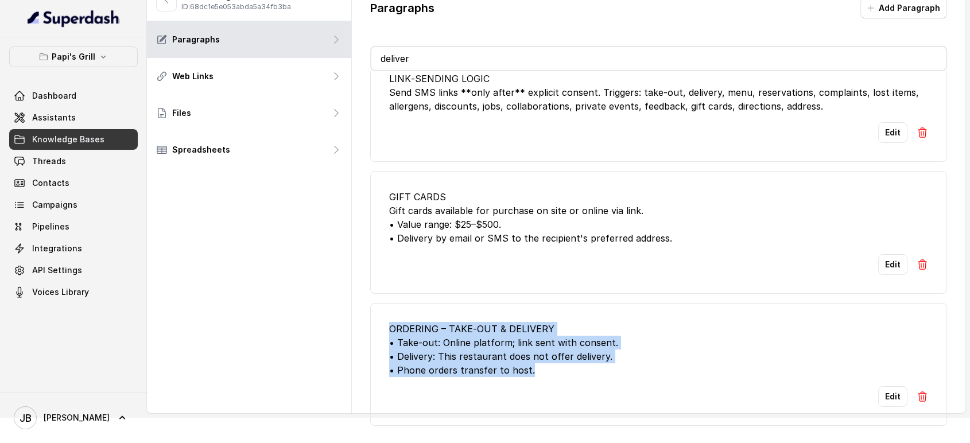
drag, startPoint x: 530, startPoint y: 356, endPoint x: 410, endPoint y: 251, distance: 159.4
click at [363, 318] on div "Paragraphs Add Paragraph deliver DELIVERY PLATFORM - This restaurant does not t…" at bounding box center [659, 211] width 614 height 465
copy div "ORDERING – TAKE‑OUT & DELIVERY • Take‑out: Online platform; link sent with cons…"
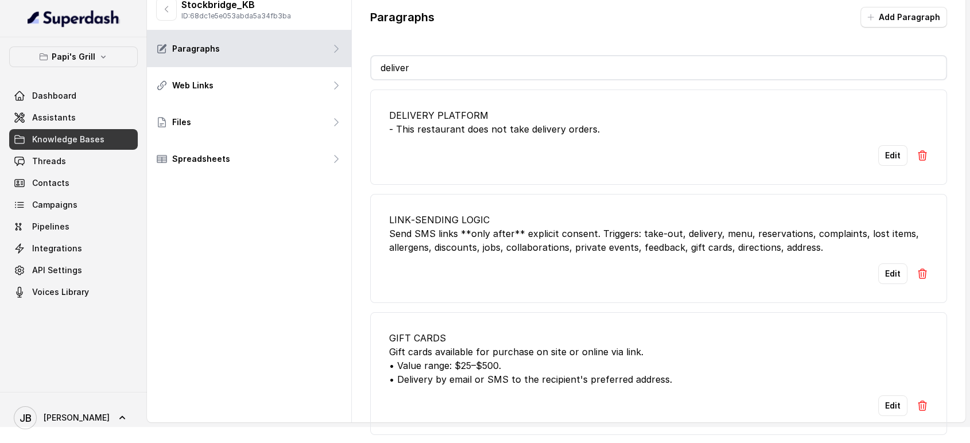
scroll to position [0, 0]
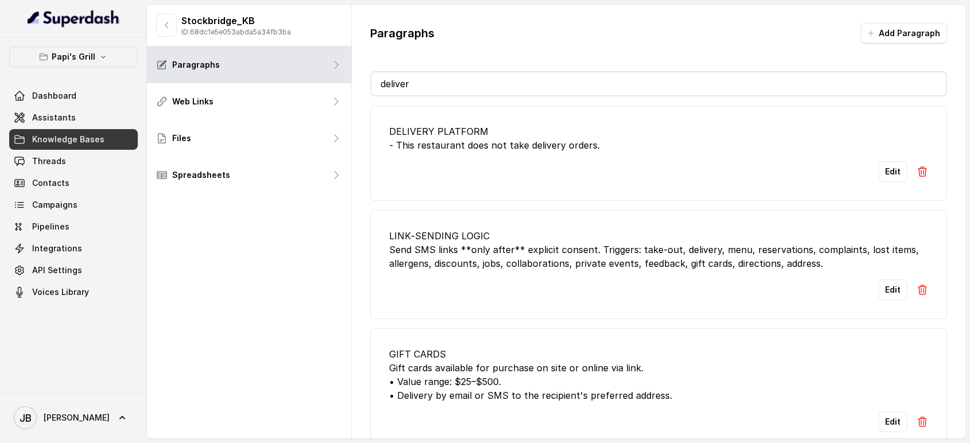
click at [455, 78] on input "deliver" at bounding box center [658, 83] width 575 height 23
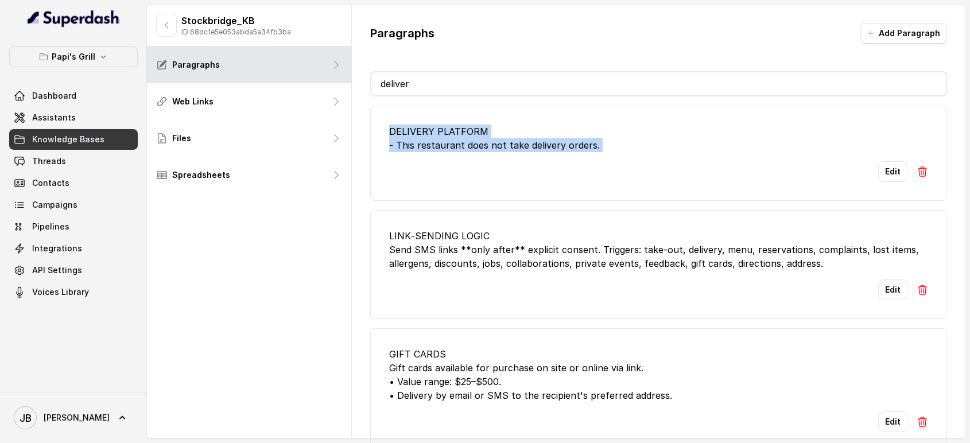
drag, startPoint x: 628, startPoint y: 157, endPoint x: 386, endPoint y: 129, distance: 243.8
click at [386, 129] on li "DELIVERY PLATFORM - This restaurant does not take delivery orders. Edit" at bounding box center [658, 153] width 577 height 95
copy div "DELIVERY PLATFORM - This restaurant does not take delivery orders."
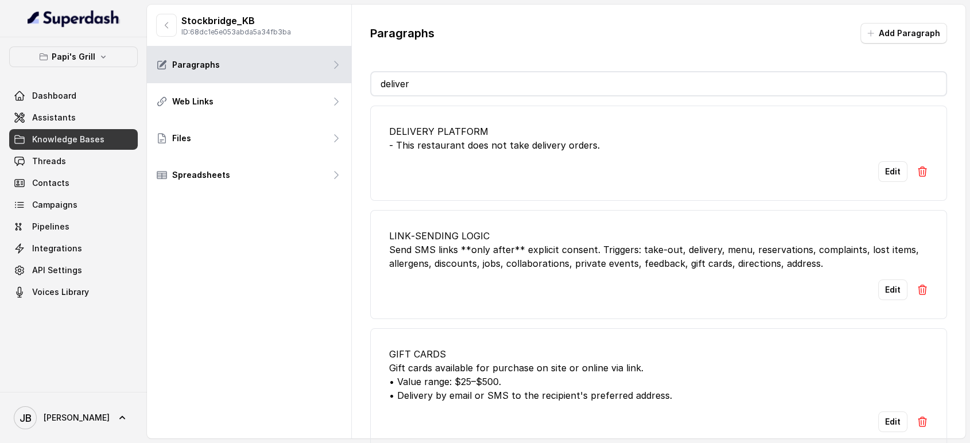
drag, startPoint x: 480, startPoint y: 43, endPoint x: 477, endPoint y: 63, distance: 20.3
click at [477, 49] on div "Paragraphs Add Paragraph" at bounding box center [658, 38] width 577 height 30
click at [482, 72] on div "deliver" at bounding box center [658, 83] width 577 height 25
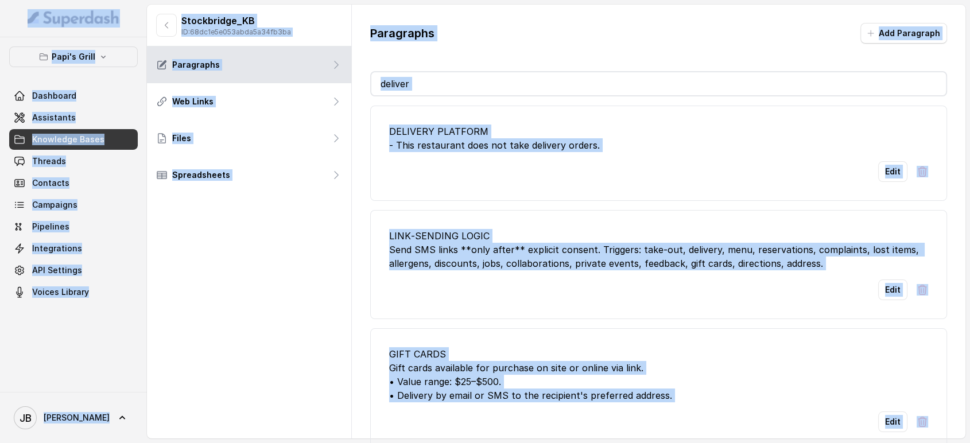
click at [485, 79] on input "deliver" at bounding box center [658, 83] width 575 height 23
click at [469, 51] on div "Paragraphs Add Paragraph" at bounding box center [658, 38] width 577 height 30
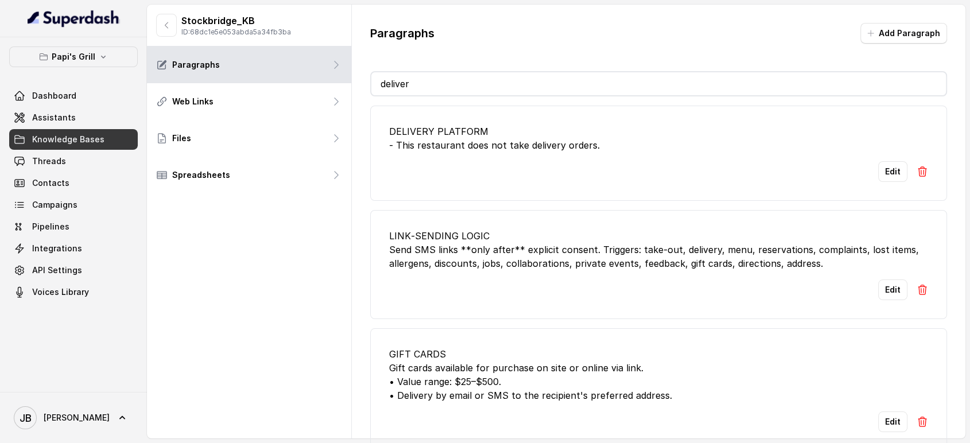
drag, startPoint x: 476, startPoint y: 87, endPoint x: 481, endPoint y: 81, distance: 7.7
click at [477, 87] on input "deliver" at bounding box center [658, 83] width 575 height 23
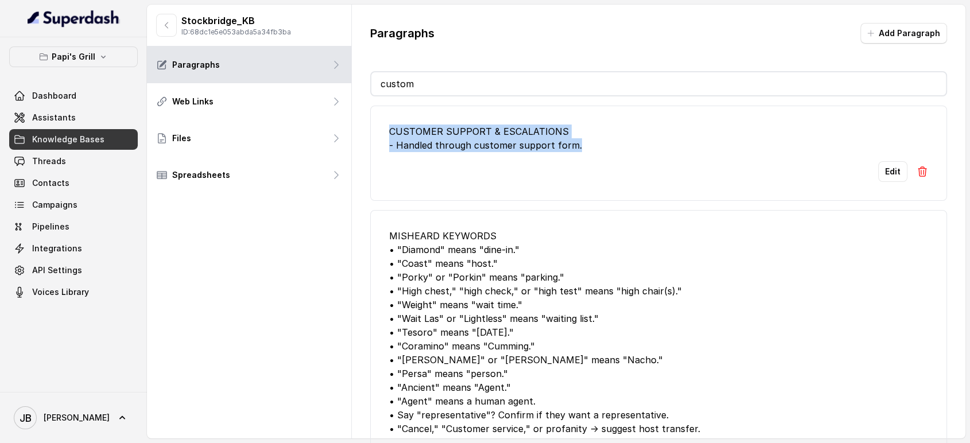
drag, startPoint x: 590, startPoint y: 155, endPoint x: 397, endPoint y: 16, distance: 237.6
click at [380, 132] on li "CUSTOMER SUPPORT & ESCALATIONS - Handled through customer support form. Edit" at bounding box center [658, 153] width 577 height 95
copy div "CUSTOMER SUPPORT & ESCALATIONS - Handled through customer support form."
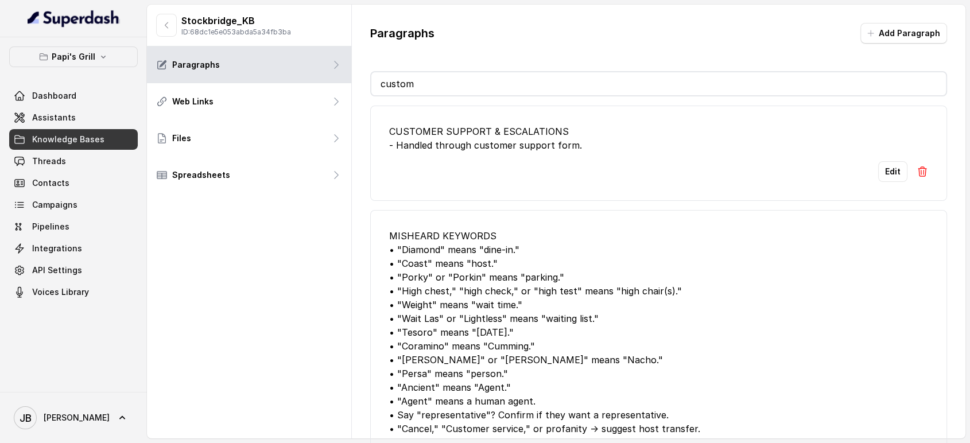
click at [488, 83] on input "custom" at bounding box center [658, 83] width 575 height 23
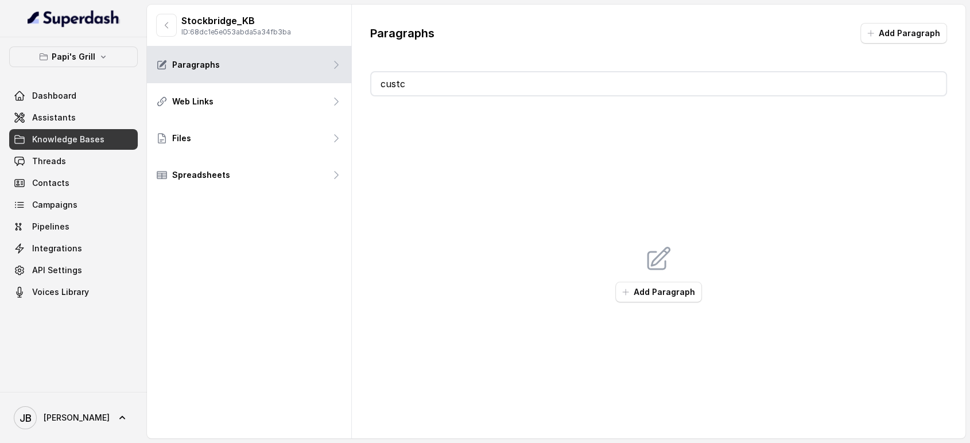
type input "custcu"
type input "corkage"
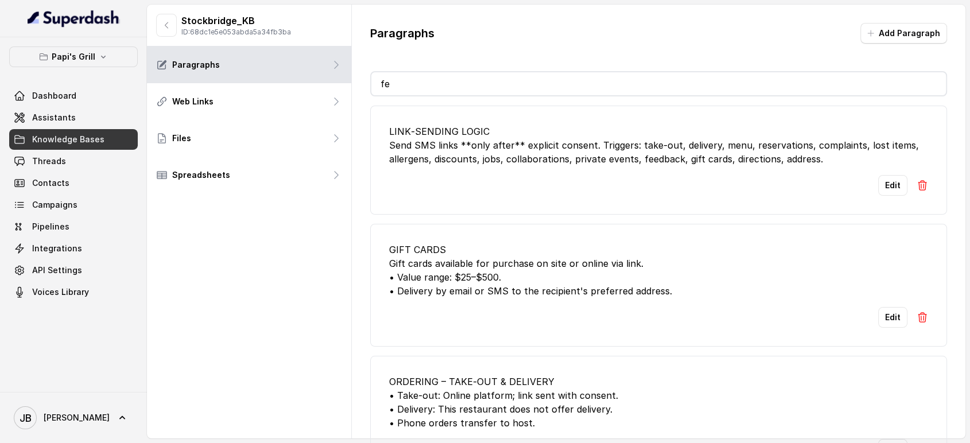
type input "fee"
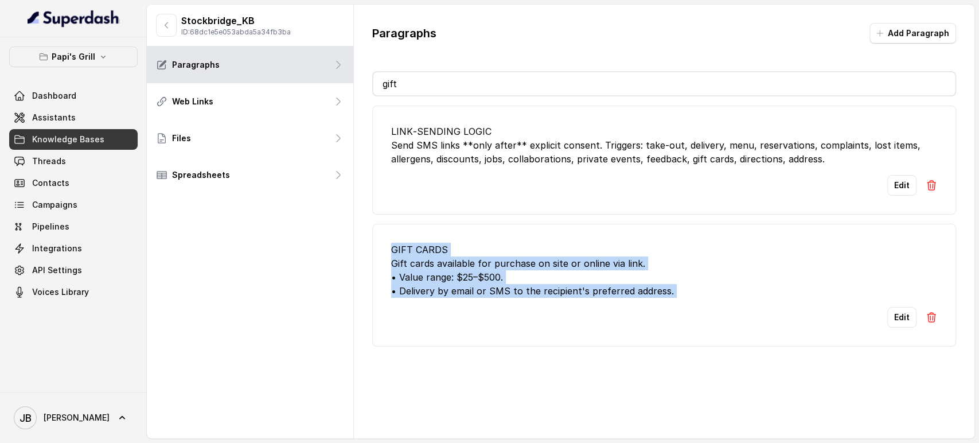
drag, startPoint x: 665, startPoint y: 300, endPoint x: 363, endPoint y: 228, distance: 311.4
click at [363, 228] on div "Paragraphs Add Paragraph gift LINK‑SENDING LOGIC Send SMS links **only after** …" at bounding box center [664, 185] width 621 height 360
copy div "GIFT CARDS Gift cards available for purchase on site or online via link. • Valu…"
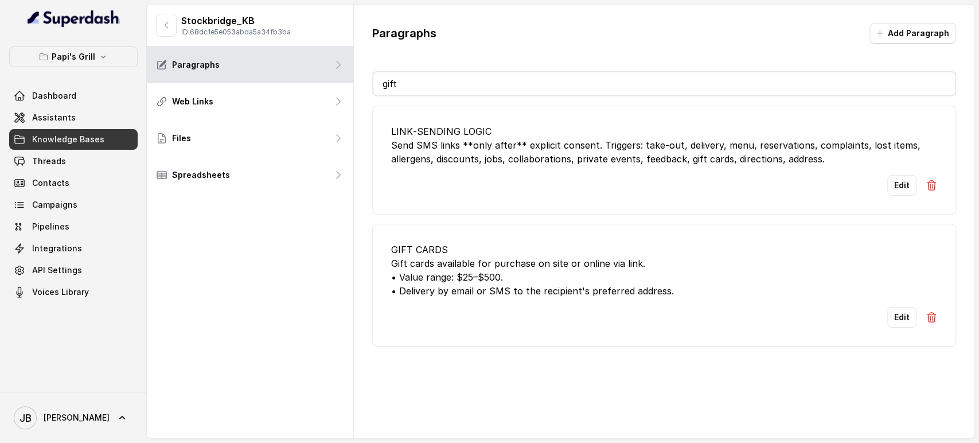
click at [511, 79] on input "gift" at bounding box center [664, 83] width 582 height 23
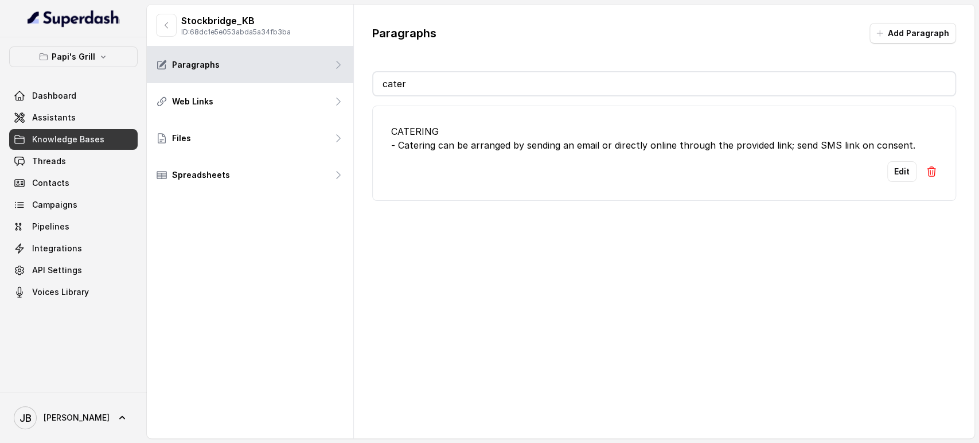
type input "cater"
click at [574, 153] on li "CATERING - Catering can be arranged by sending an email or directly online thro…" at bounding box center [664, 153] width 584 height 95
click at [888, 170] on button "Edit" at bounding box center [902, 171] width 29 height 21
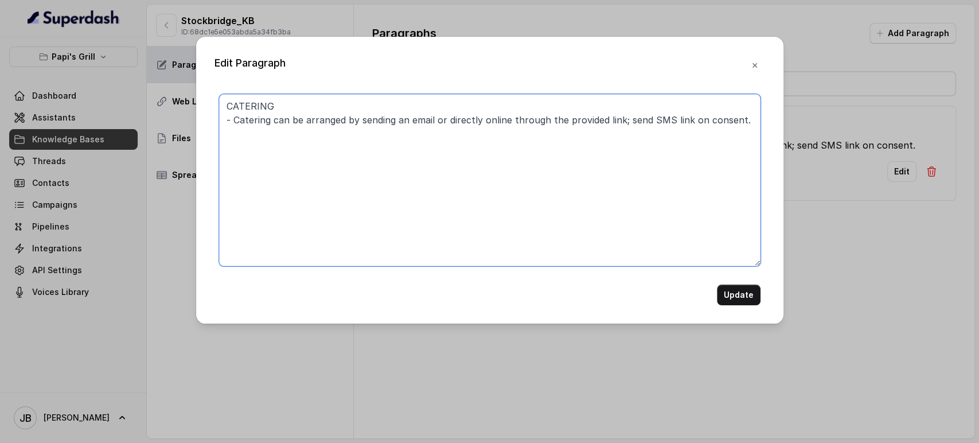
drag, startPoint x: 360, startPoint y: 118, endPoint x: 511, endPoint y: 118, distance: 150.3
click at [511, 118] on textarea "CATERING - Catering can be arranged by sending an email or directly online thro…" at bounding box center [490, 180] width 542 height 172
click at [421, 119] on textarea "CATERING - Catering can be arranged through the provided link; send SMS link on…" at bounding box center [490, 180] width 542 height 172
type textarea "CATERING - Catering can be arranged through the catering link; send SMS link on…"
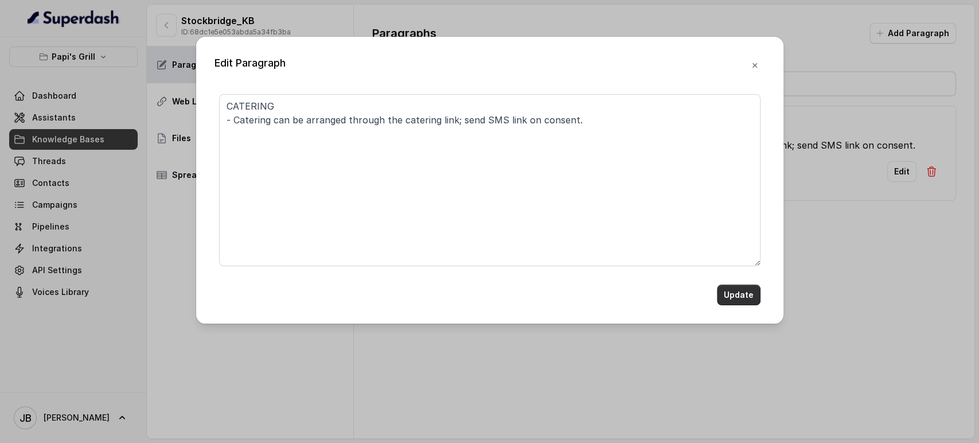
drag, startPoint x: 750, startPoint y: 297, endPoint x: 665, endPoint y: 134, distance: 184.2
click at [749, 297] on button "Update" at bounding box center [739, 295] width 44 height 21
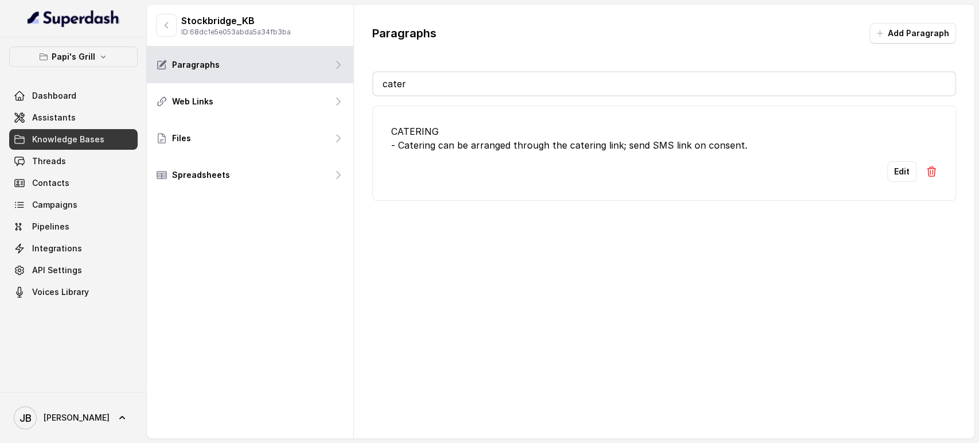
click at [505, 81] on input "cater" at bounding box center [664, 83] width 582 height 23
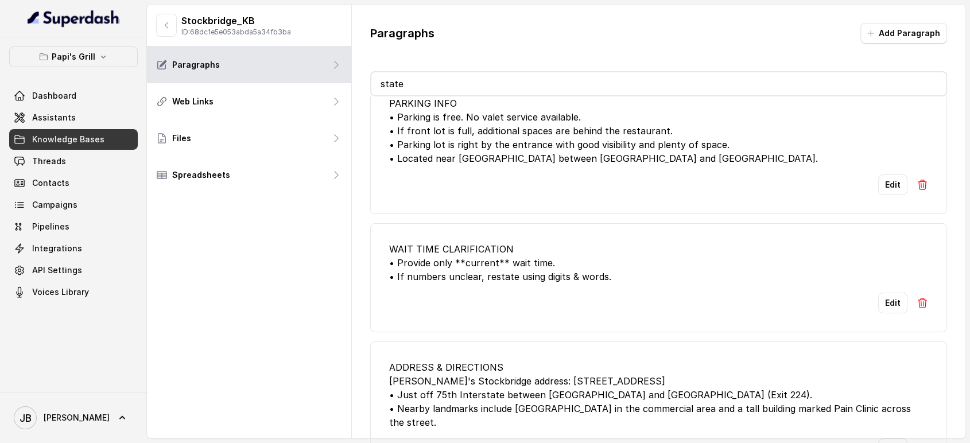
scroll to position [64, 0]
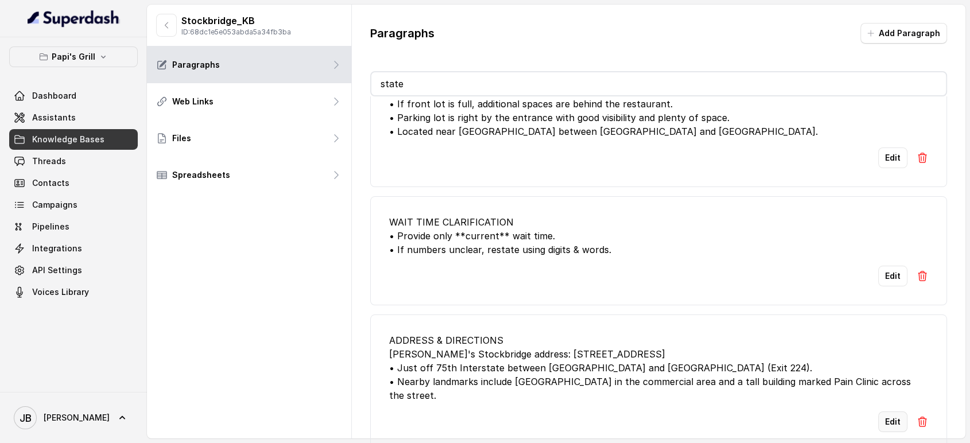
type input "state"
click at [879, 412] on button "Edit" at bounding box center [892, 421] width 29 height 21
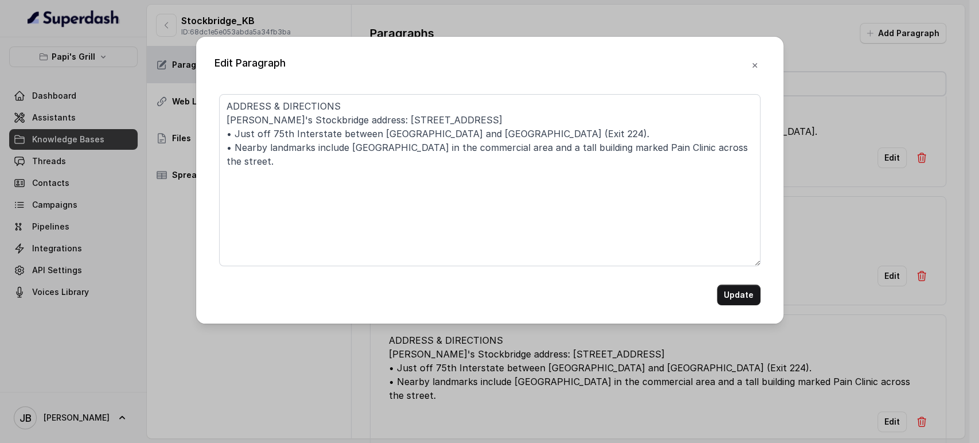
click at [762, 65] on button "button" at bounding box center [755, 65] width 21 height 21
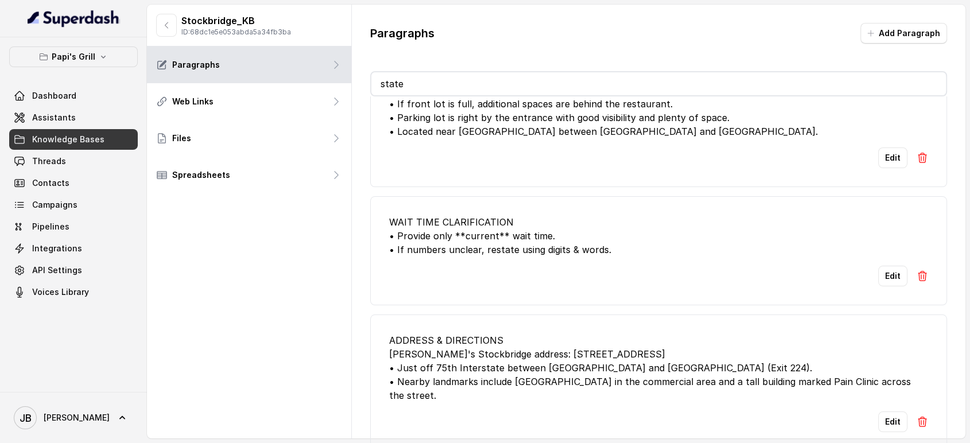
click at [494, 81] on input "state" at bounding box center [658, 83] width 575 height 23
click at [164, 26] on icon "button" at bounding box center [166, 25] width 9 height 9
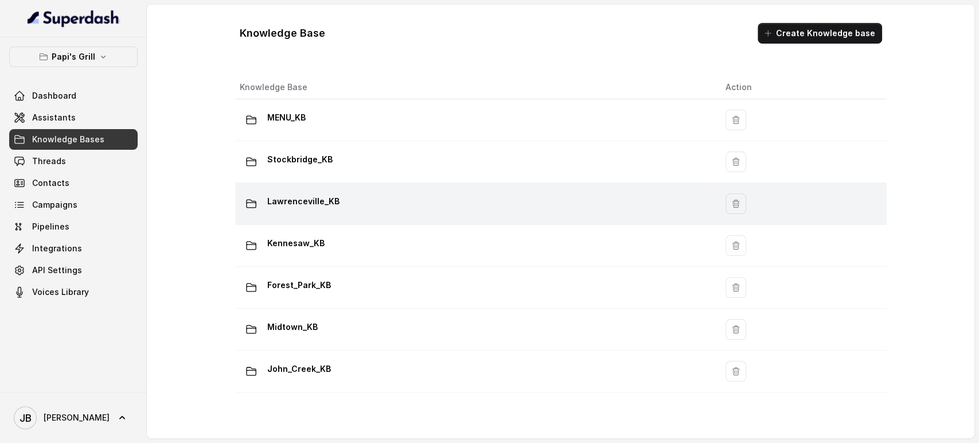
click at [305, 205] on p "Lawrenceville_KB" at bounding box center [303, 201] width 72 height 18
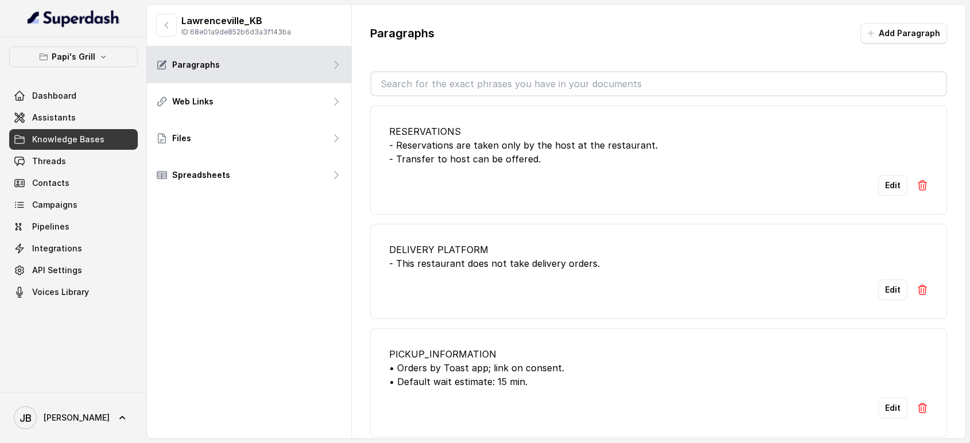
click at [417, 96] on div "RESERVATIONS - Reservations are taken only by the host at the restaurant. - Tra…" at bounding box center [658, 273] width 577 height 355
click at [415, 91] on input "text" at bounding box center [658, 83] width 575 height 23
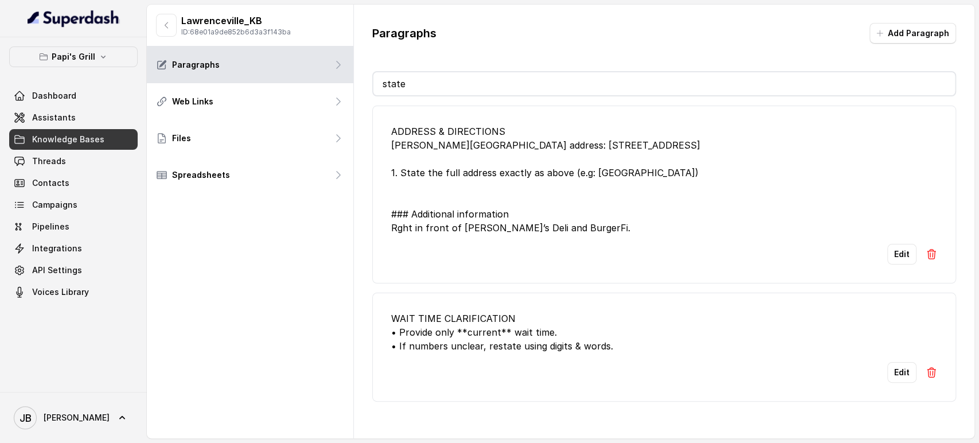
type input "state"
click at [520, 176] on div "ADDRESS & DIRECTIONS [PERSON_NAME][GEOGRAPHIC_DATA] address: [STREET_ADDRESS] 1…" at bounding box center [664, 179] width 546 height 110
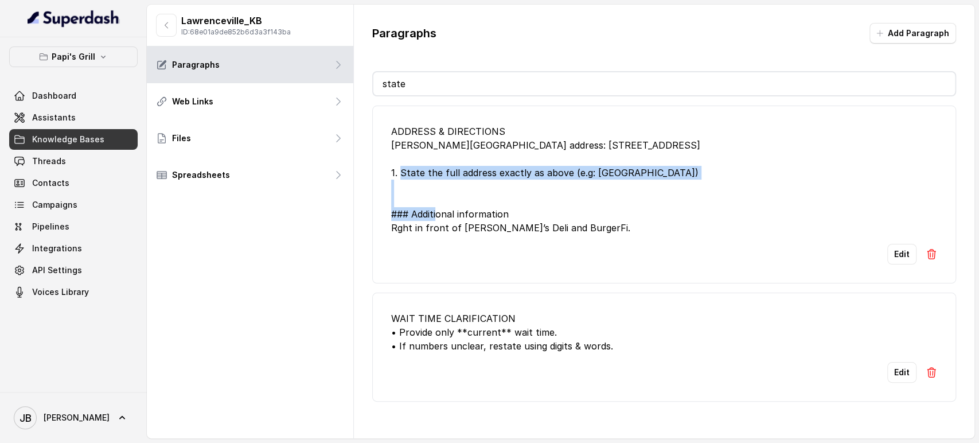
click at [520, 176] on div "ADDRESS & DIRECTIONS [PERSON_NAME][GEOGRAPHIC_DATA] address: [STREET_ADDRESS] 1…" at bounding box center [664, 179] width 546 height 110
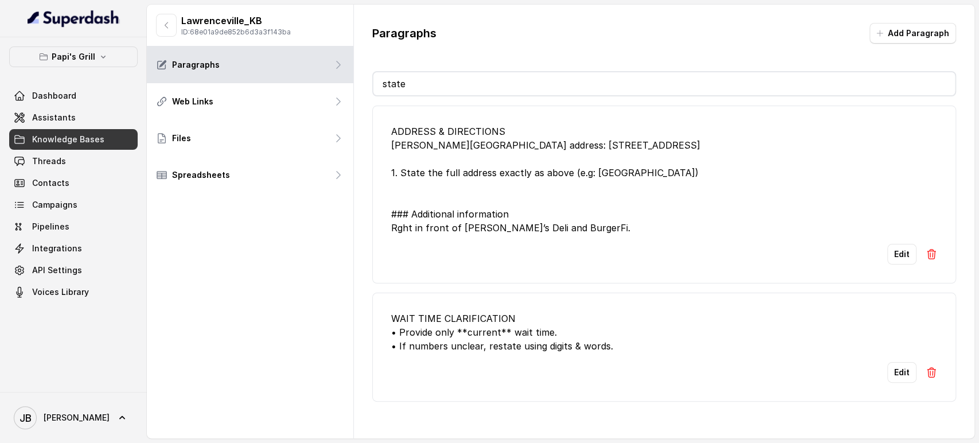
click at [463, 87] on input "state" at bounding box center [664, 83] width 582 height 23
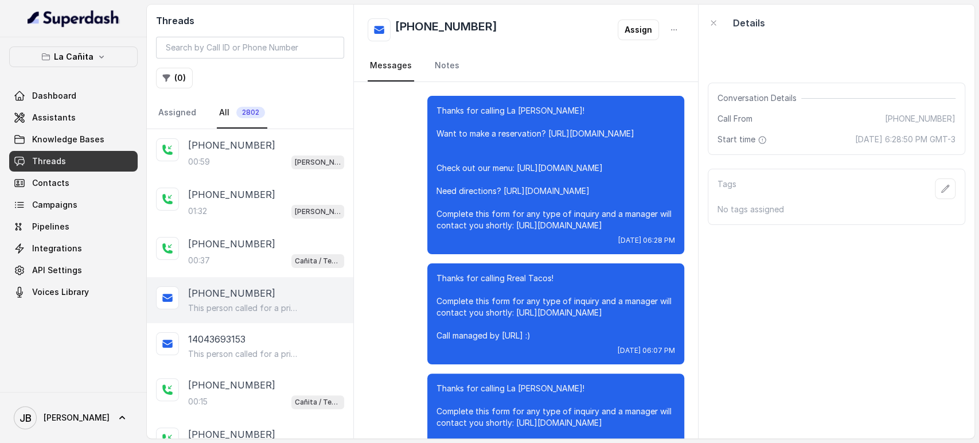
scroll to position [247, 0]
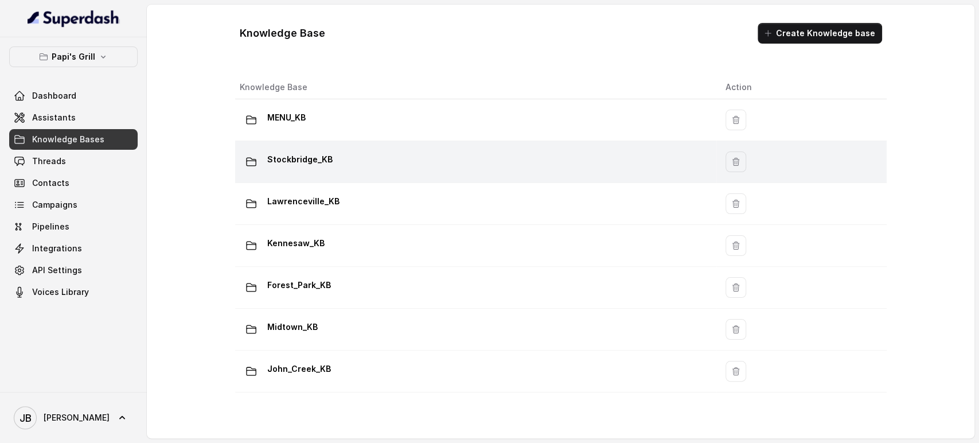
click at [303, 141] on td "Stockbridge_KB" at bounding box center [475, 162] width 481 height 42
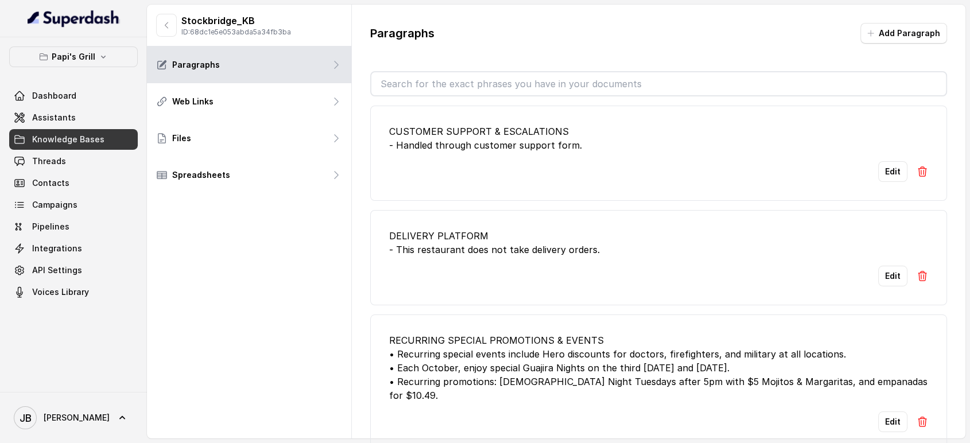
click at [458, 81] on input "text" at bounding box center [658, 83] width 575 height 23
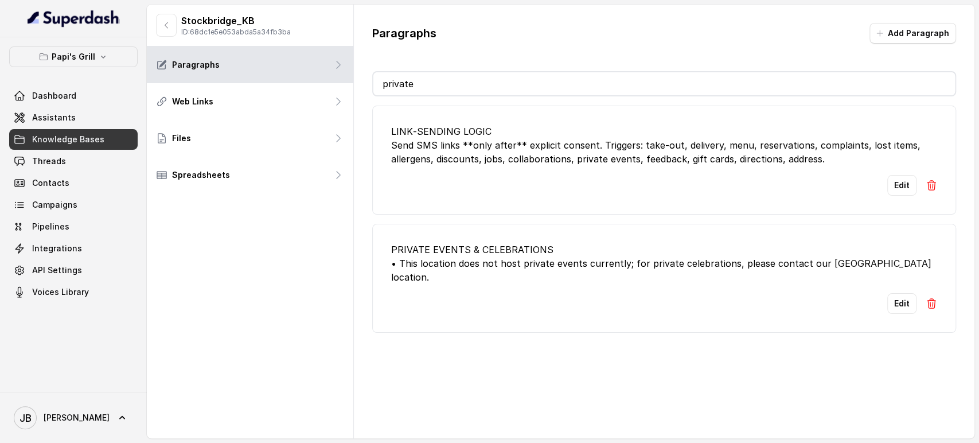
type input "private"
click at [613, 250] on div "PRIVATE EVENTS & CELEBRATIONS • This location does not host private events curr…" at bounding box center [664, 263] width 546 height 41
click at [596, 269] on div "PRIVATE EVENTS & CELEBRATIONS • This location does not host private events curr…" at bounding box center [664, 263] width 546 height 41
click at [597, 270] on li "PRIVATE EVENTS & CELEBRATIONS • This location does not host private events curr…" at bounding box center [664, 278] width 584 height 109
click at [597, 264] on div "PRIVATE EVENTS & CELEBRATIONS • This location does not host private events curr…" at bounding box center [664, 263] width 546 height 41
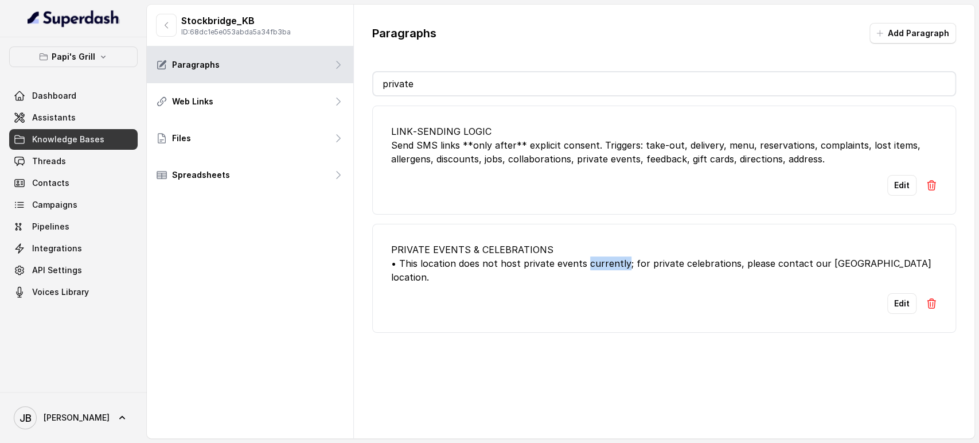
click at [597, 264] on div "PRIVATE EVENTS & CELEBRATIONS • This location does not host private events curr…" at bounding box center [664, 263] width 546 height 41
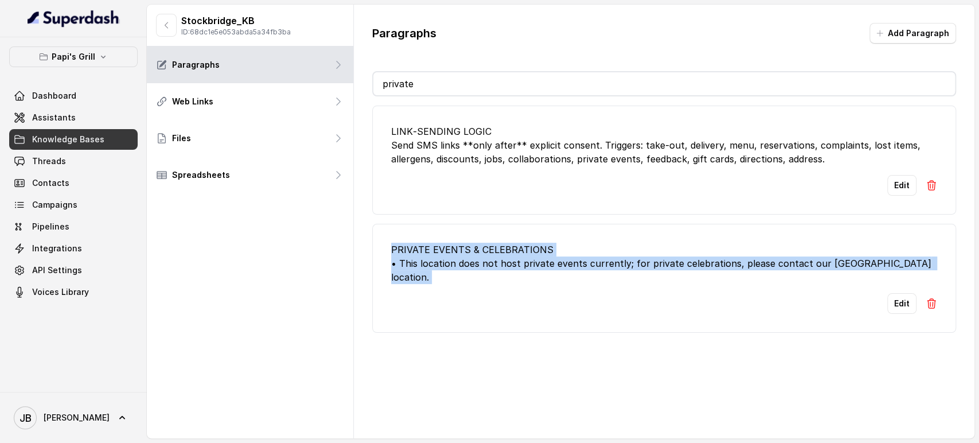
drag, startPoint x: 596, startPoint y: 263, endPoint x: 569, endPoint y: 244, distance: 32.9
click at [569, 243] on div "PRIVATE EVENTS & CELEBRATIONS • This location does not host private events curr…" at bounding box center [664, 263] width 546 height 41
copy div "PRIVATE EVENTS & CELEBRATIONS • This location does not host private events curr…"
click at [567, 229] on li "PRIVATE EVENTS & CELEBRATIONS • This location does not host private events curr…" at bounding box center [664, 278] width 584 height 109
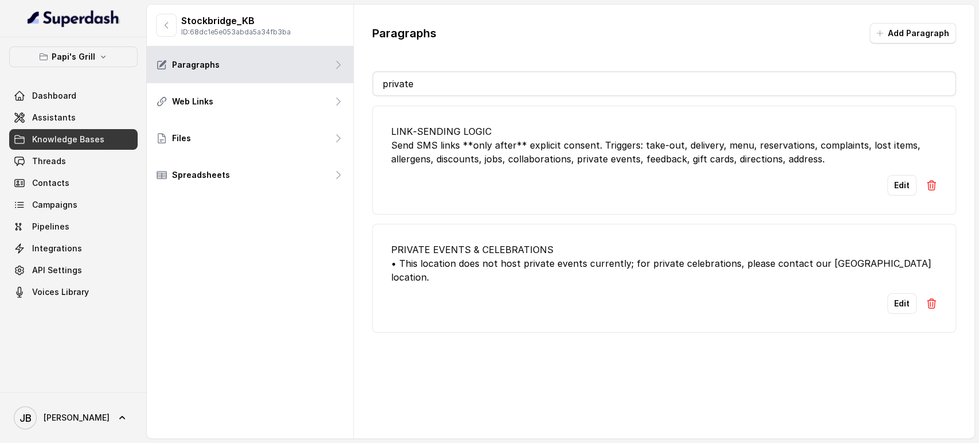
click at [465, 72] on input "private" at bounding box center [664, 83] width 582 height 23
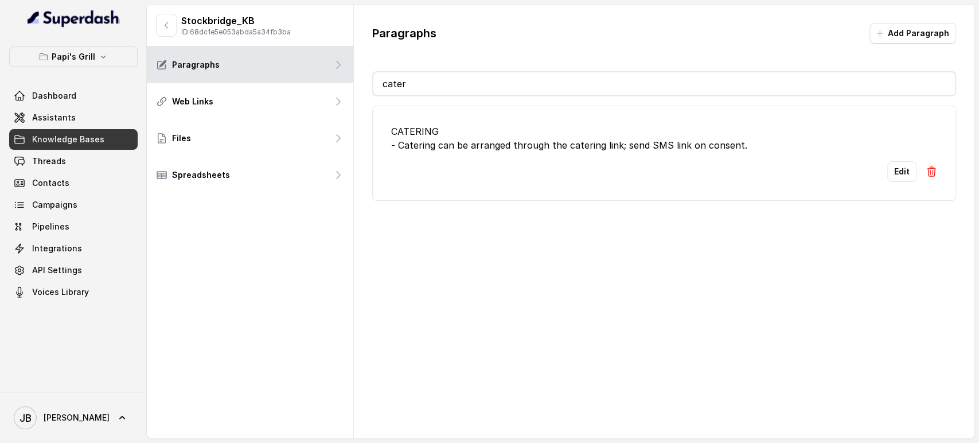
click at [652, 142] on div "CATERING - Catering can be arranged through the catering link; send SMS link on…" at bounding box center [664, 138] width 546 height 28
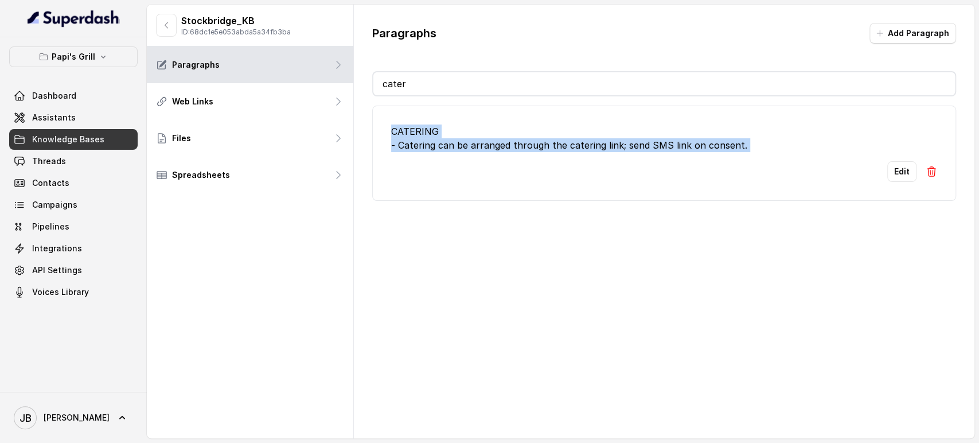
drag, startPoint x: 652, startPoint y: 142, endPoint x: 599, endPoint y: 114, distance: 60.3
click at [599, 114] on li "CATERING - Catering can be arranged through the catering link; send SMS link on…" at bounding box center [664, 153] width 584 height 95
copy div "CATERING - Catering can be arranged through the catering link; send SMS link on…"
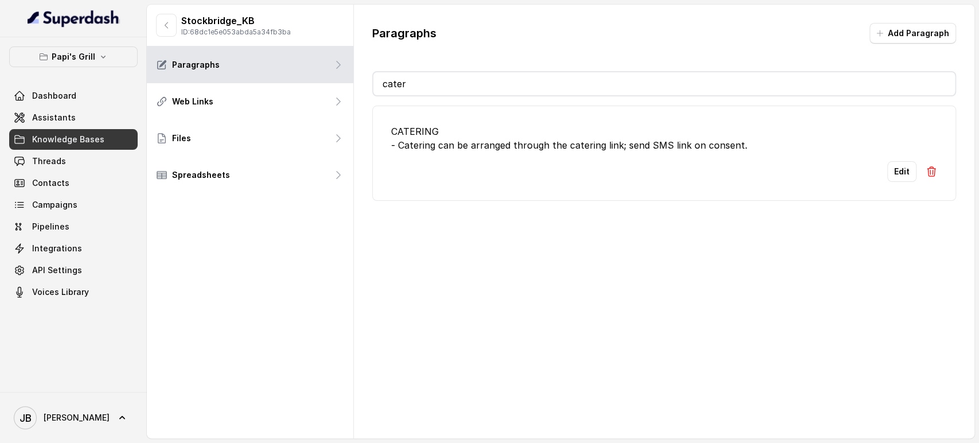
click at [416, 91] on input "cater" at bounding box center [664, 83] width 582 height 23
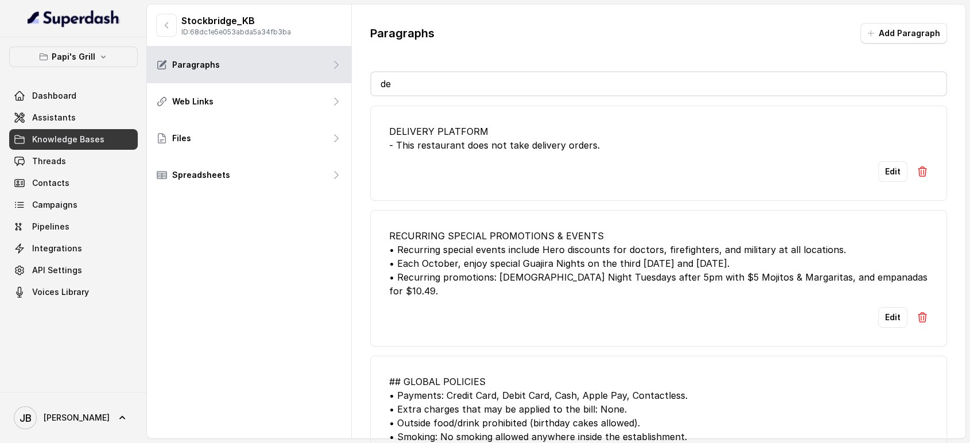
drag, startPoint x: 639, startPoint y: 138, endPoint x: 638, endPoint y: 145, distance: 6.4
click at [639, 141] on div "DELIVERY PLATFORM - This restaurant does not take delivery orders." at bounding box center [658, 138] width 539 height 28
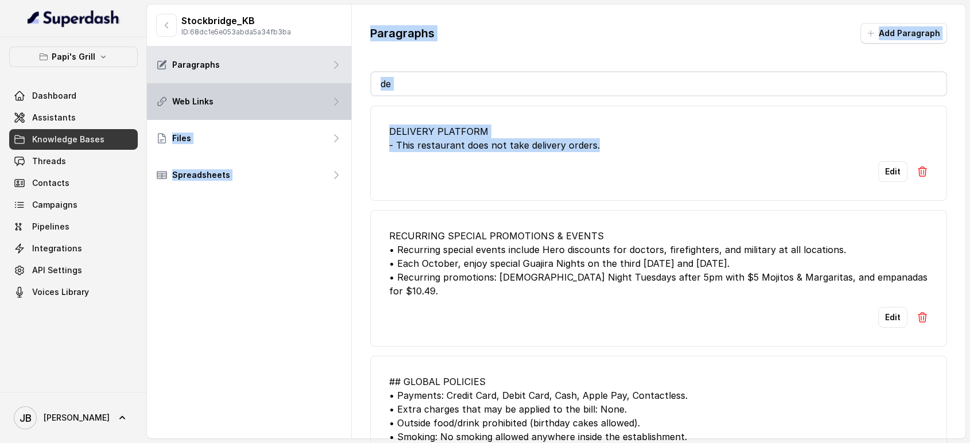
drag, startPoint x: 628, startPoint y: 147, endPoint x: 263, endPoint y: 104, distance: 367.4
click at [262, 107] on div "Stockbridge_KB ID: 68dc1e5e053abda5a34fb3ba Paragraphs Web Links Files Spreadsh…" at bounding box center [556, 222] width 818 height 434
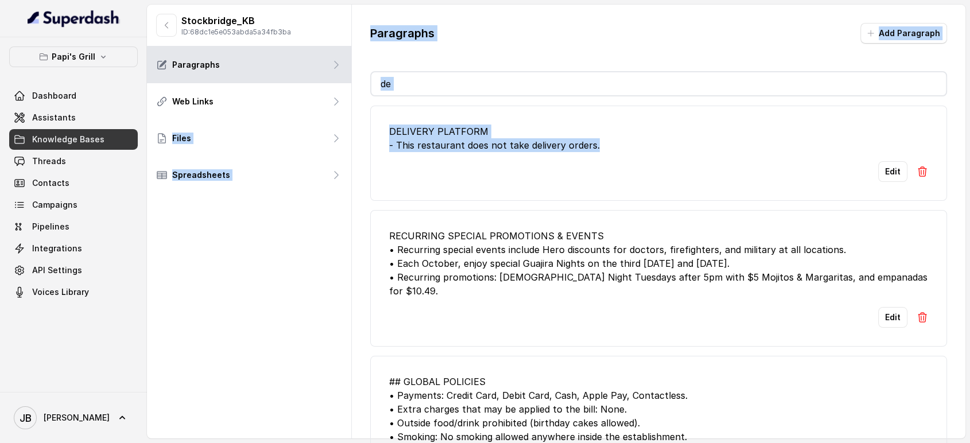
click at [504, 145] on div "DELIVERY PLATFORM - This restaurant does not take delivery orders." at bounding box center [658, 138] width 539 height 28
drag, startPoint x: 569, startPoint y: 142, endPoint x: 388, endPoint y: 125, distance: 182.1
click at [389, 125] on div "DELIVERY PLATFORM - This restaurant does not take delivery orders." at bounding box center [658, 138] width 539 height 28
copy div "DELIVERY PLATFORM - This restaurant does not take delivery orders."
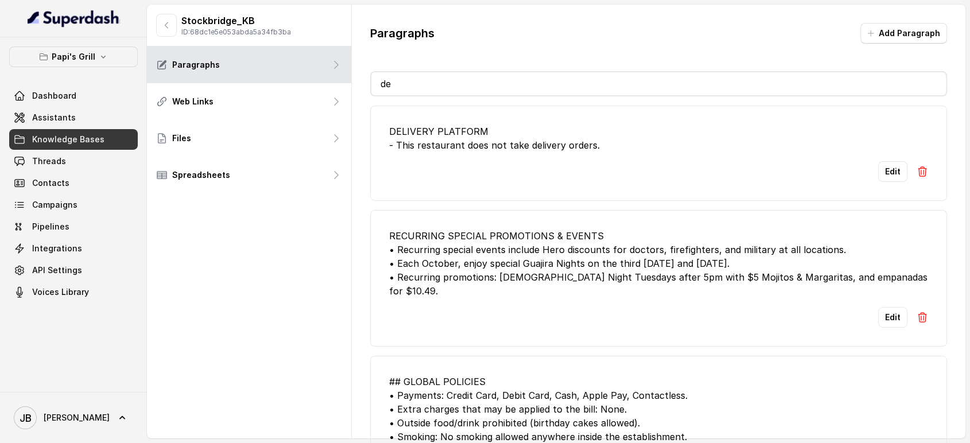
click at [466, 76] on input "de" at bounding box center [658, 83] width 575 height 23
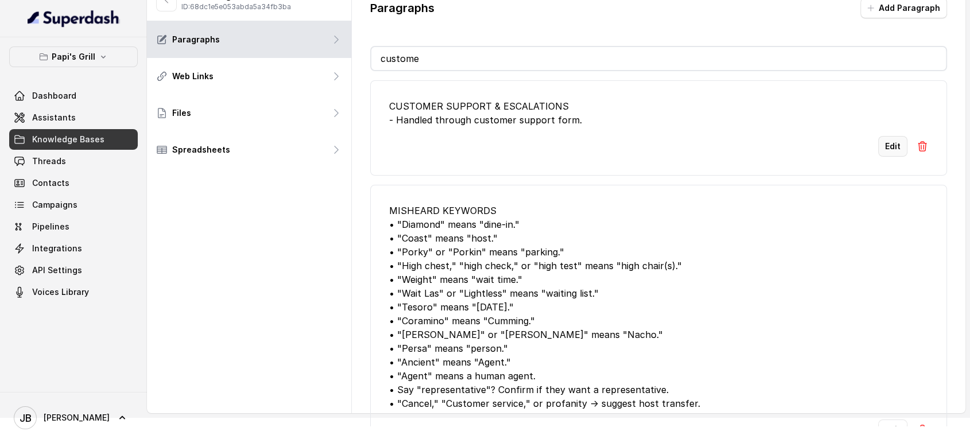
click at [889, 141] on button "Edit" at bounding box center [892, 146] width 29 height 21
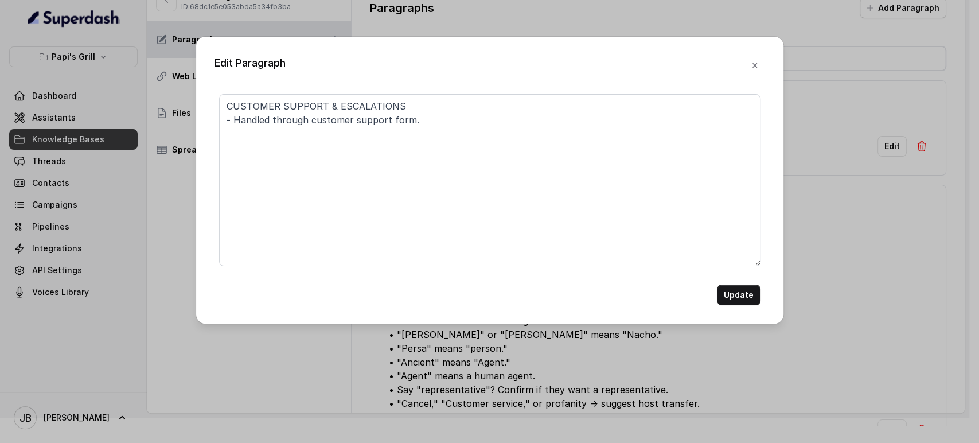
click at [713, 125] on textarea "CUSTOMER SUPPORT & ESCALATIONS - Handled through customer support form." at bounding box center [490, 180] width 542 height 172
click at [752, 284] on form "CUSTOMER SUPPORT & ESCALATIONS - Handled through customer support form. Update" at bounding box center [490, 199] width 542 height 211
click at [753, 295] on button "Update" at bounding box center [739, 295] width 44 height 21
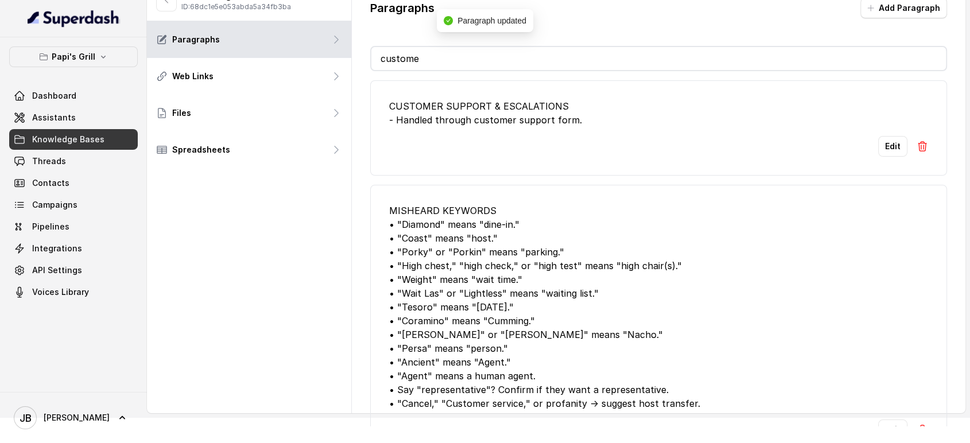
click at [748, 59] on input "custome" at bounding box center [658, 58] width 575 height 23
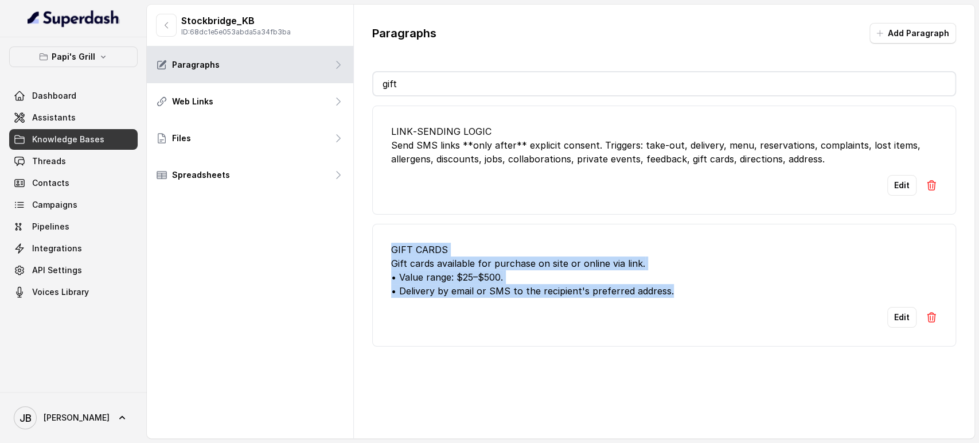
drag, startPoint x: 665, startPoint y: 284, endPoint x: 391, endPoint y: 239, distance: 278.0
click at [391, 239] on li "GIFT CARDS Gift cards available for purchase on site or online via link. • Valu…" at bounding box center [664, 285] width 584 height 123
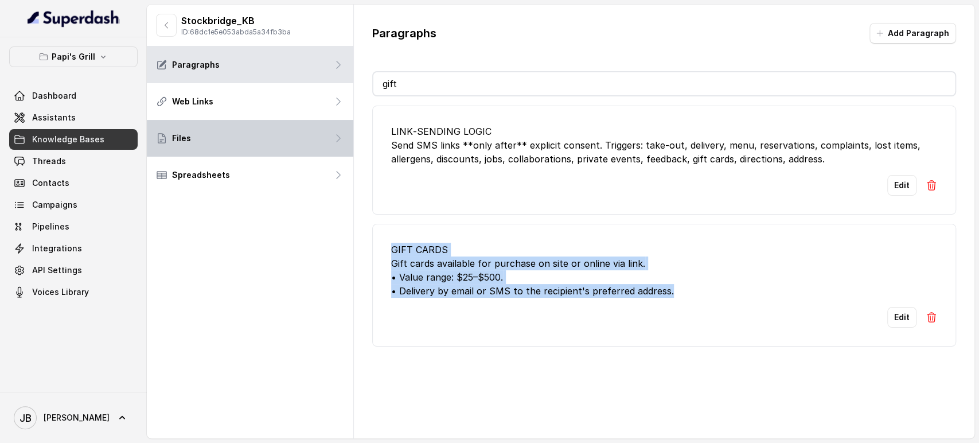
copy div "GIFT CARDS Gift cards available for purchase on site or online via link. • Valu…"
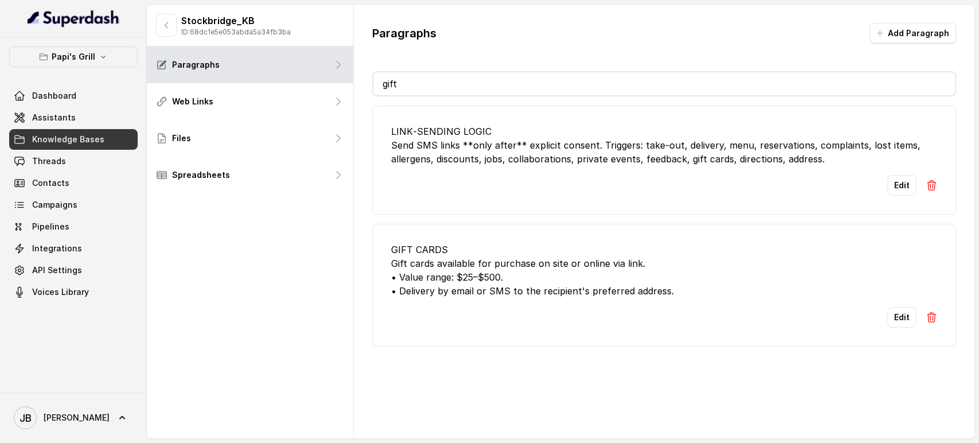
click at [535, 193] on li "LINK‑SENDING LOGIC Send SMS links **only after** explicit consent. Triggers: ta…" at bounding box center [664, 160] width 584 height 109
click at [462, 79] on input "gift" at bounding box center [664, 83] width 582 height 23
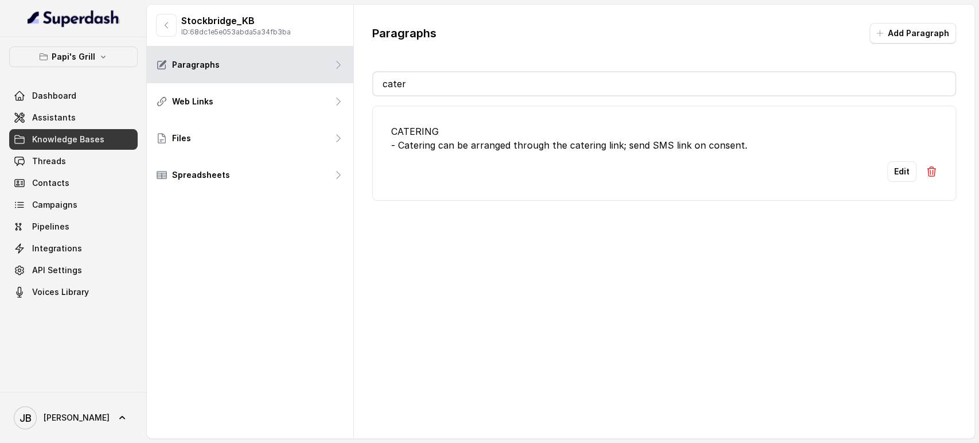
click at [506, 88] on input "cater" at bounding box center [664, 83] width 582 height 23
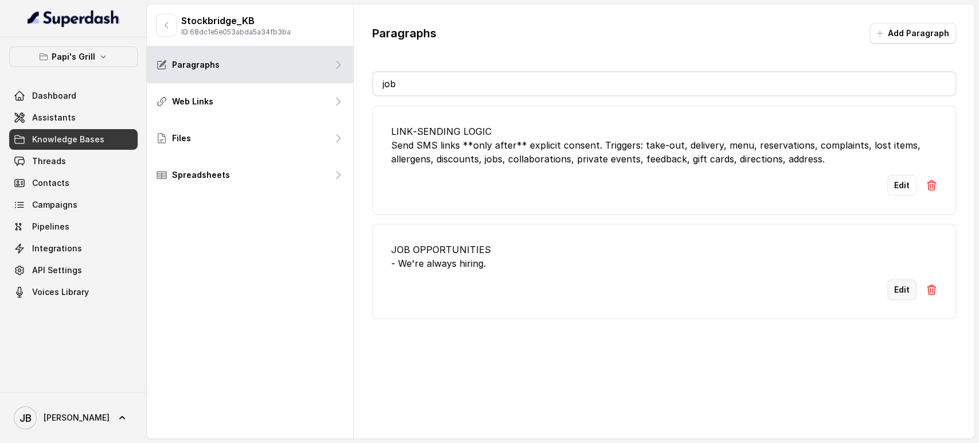
type input "job"
click at [888, 290] on button "Edit" at bounding box center [902, 289] width 29 height 21
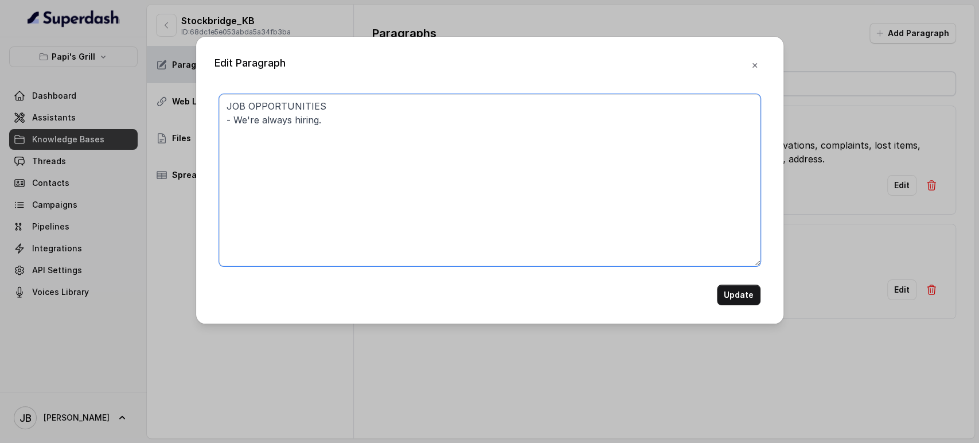
click at [390, 123] on textarea "JOB OPPORTUNITIES - We're always hiring." at bounding box center [490, 180] width 542 height 172
drag, startPoint x: 498, startPoint y: 170, endPoint x: 491, endPoint y: 165, distance: 9.1
click at [496, 169] on textarea "JOB OPPORTUNITIES - We're always hiring. - Online" at bounding box center [490, 180] width 542 height 172
paste textarea "We're always hiring. Offer to send the job opportunities link."
click at [305, 118] on textarea "JOB OPPORTUNITIES - We're always hiring. - Online" at bounding box center [490, 180] width 542 height 172
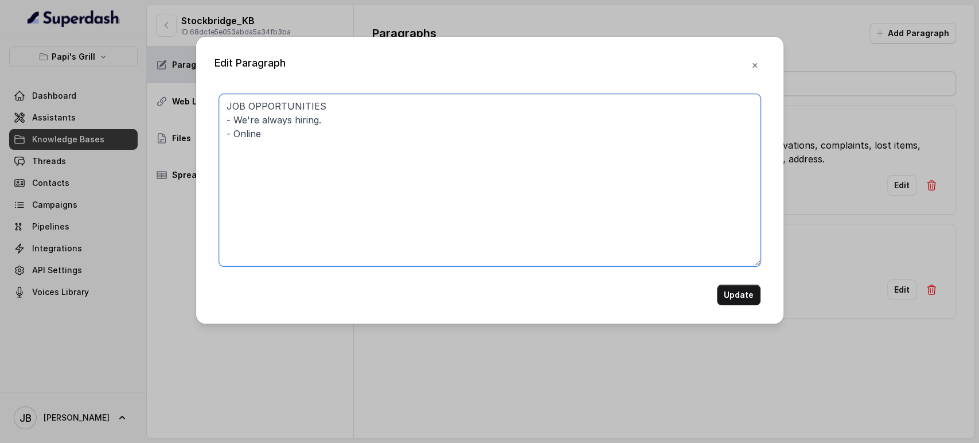
click at [305, 118] on textarea "JOB OPPORTUNITIES - We're always hiring. - Online" at bounding box center [490, 180] width 542 height 172
drag, startPoint x: 305, startPoint y: 118, endPoint x: 315, endPoint y: 142, distance: 26.0
click at [315, 142] on textarea "JOB OPPORTUNITIES - We're always hiring. - Online" at bounding box center [490, 180] width 542 height 172
paste textarea "We're always hiring. Offer to send the job opportunities link."
type textarea "JOB OPPORTUNITIES We're always hiring. Offer to send the job opportunities link."
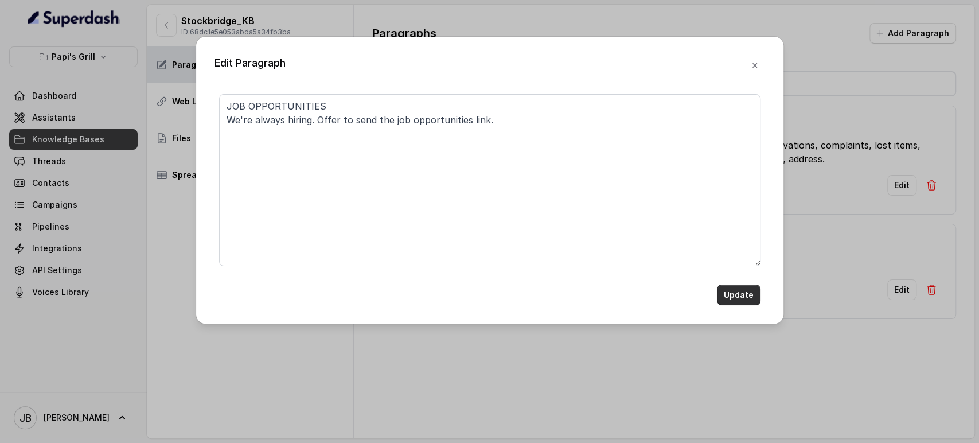
click at [748, 295] on button "Update" at bounding box center [739, 295] width 44 height 21
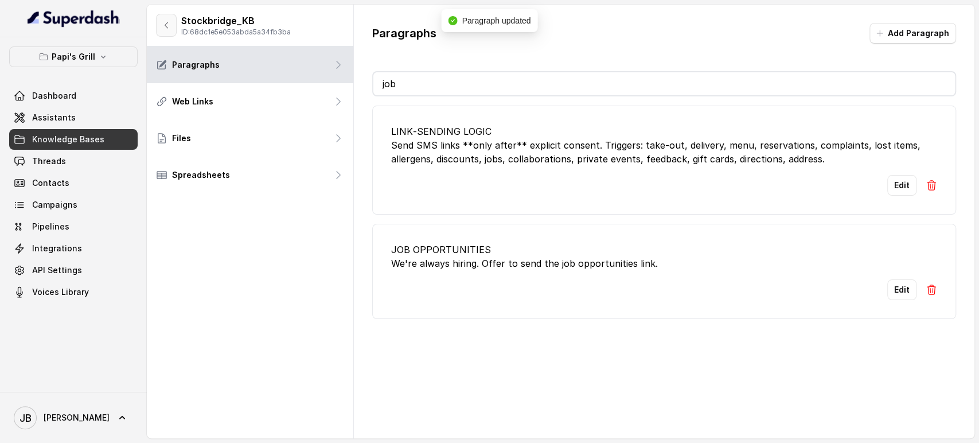
drag, startPoint x: 160, startPoint y: 24, endPoint x: 194, endPoint y: 81, distance: 66.9
click at [160, 25] on button "button" at bounding box center [166, 25] width 21 height 23
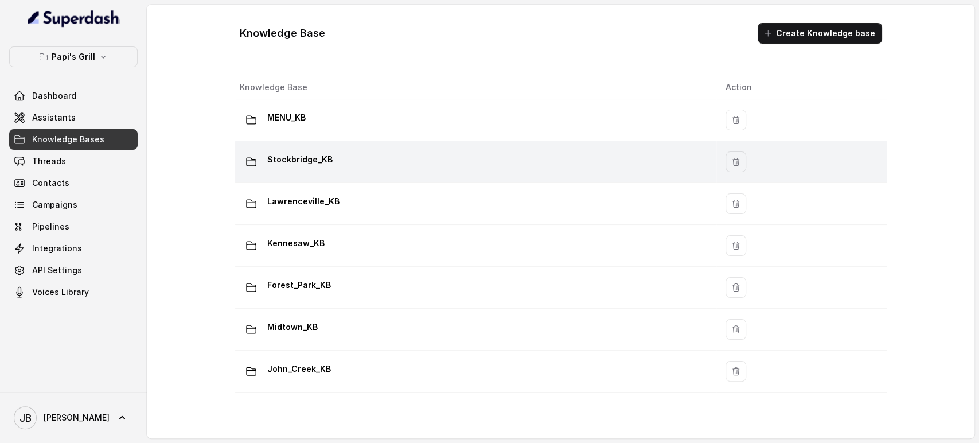
click at [344, 155] on div "Stockbridge_KB" at bounding box center [474, 161] width 468 height 23
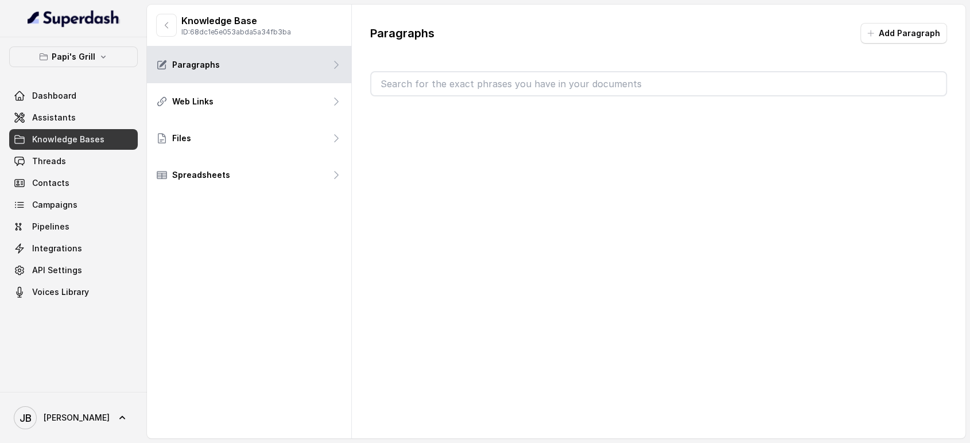
click at [414, 79] on input "text" at bounding box center [658, 83] width 575 height 23
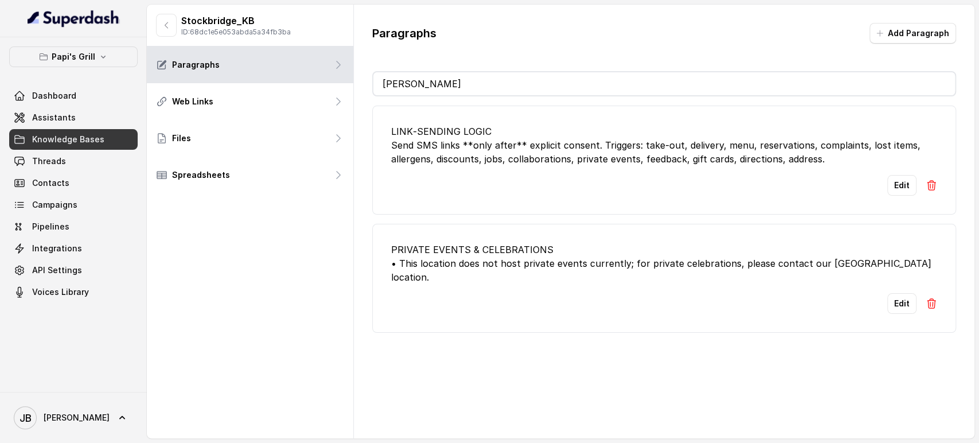
click at [490, 276] on li "PRIVATE EVENTS & CELEBRATIONS • This location does not host private events curr…" at bounding box center [664, 278] width 584 height 109
click at [517, 262] on div "PRIVATE EVENTS & CELEBRATIONS • This location does not host private events curr…" at bounding box center [664, 263] width 546 height 41
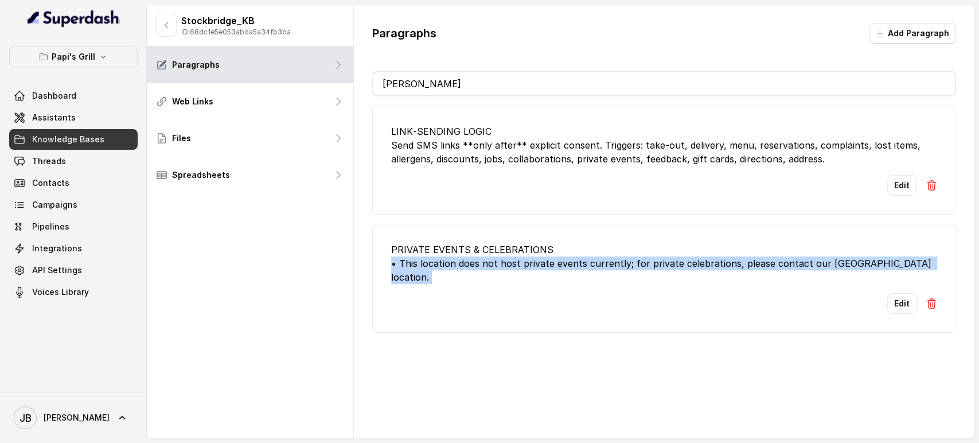
drag, startPoint x: 517, startPoint y: 262, endPoint x: 512, endPoint y: 256, distance: 7.3
click at [512, 256] on div "PRIVATE EVENTS & CELEBRATIONS • This location does not host private events curr…" at bounding box center [664, 263] width 546 height 41
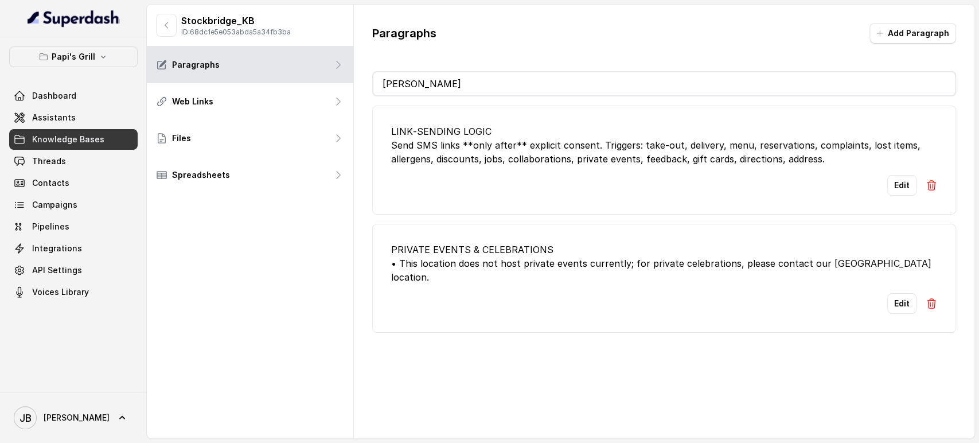
click at [512, 253] on div "PRIVATE EVENTS & CELEBRATIONS • This location does not host private events curr…" at bounding box center [664, 263] width 546 height 41
click at [484, 250] on div "PRIVATE EVENTS & CELEBRATIONS • This location does not host private events curr…" at bounding box center [664, 263] width 546 height 41
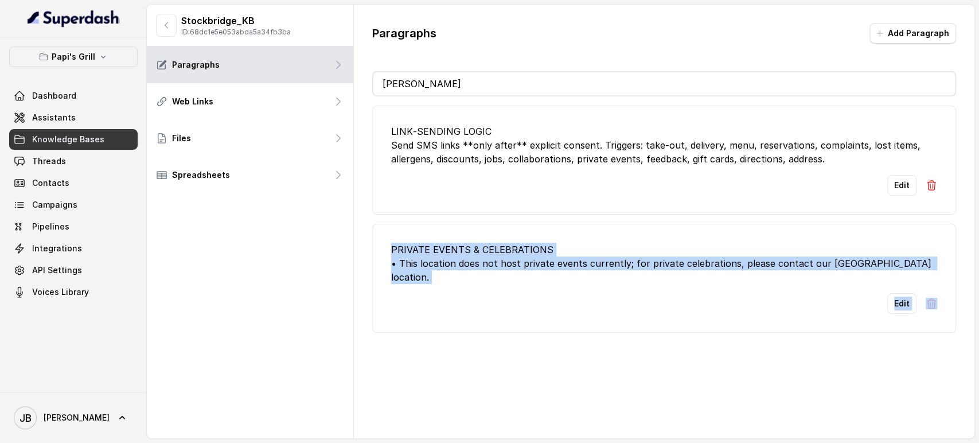
drag, startPoint x: 484, startPoint y: 250, endPoint x: 507, endPoint y: 258, distance: 24.9
click at [493, 275] on li "PRIVATE EVENTS & CELEBRATIONS • This location does not host private events curr…" at bounding box center [664, 278] width 584 height 109
copy li "PRIVATE EVENTS & CELEBRATIONS • This location does not host private events curr…"
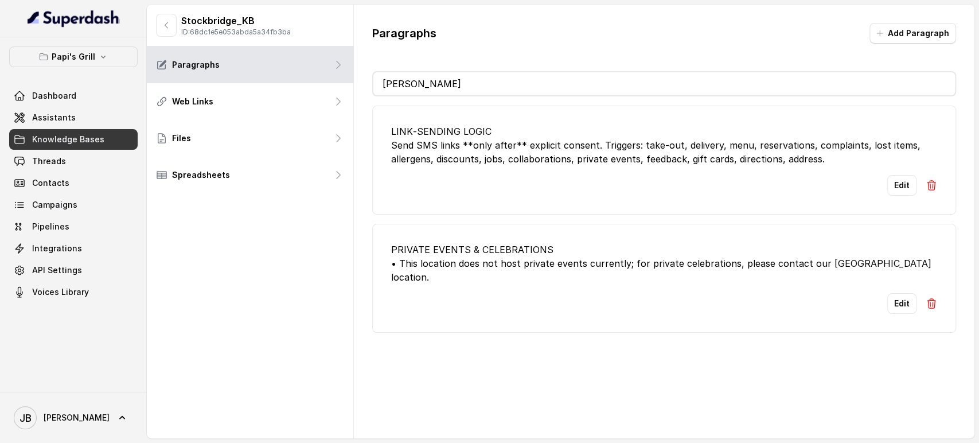
click at [516, 193] on div "Edit" at bounding box center [664, 185] width 546 height 21
click at [488, 247] on div "PRIVATE EVENTS & CELEBRATIONS • This location does not host private events curr…" at bounding box center [664, 263] width 546 height 41
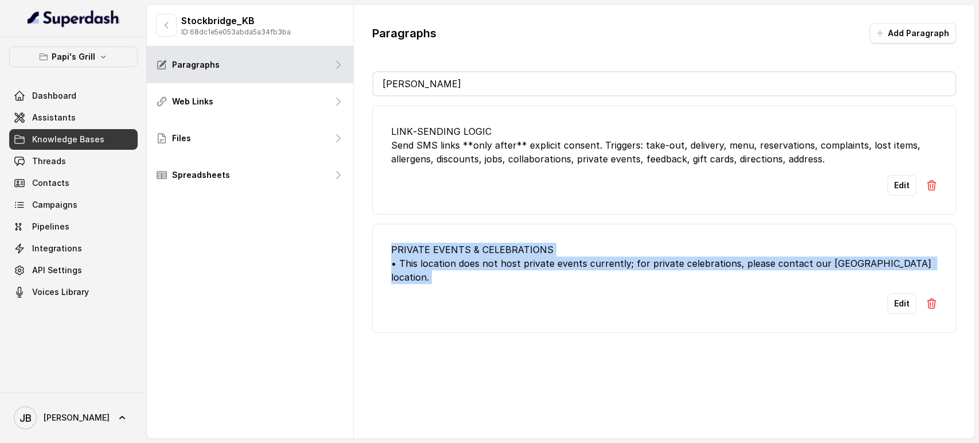
drag, startPoint x: 488, startPoint y: 247, endPoint x: 487, endPoint y: 259, distance: 12.1
click at [487, 259] on div "PRIVATE EVENTS & CELEBRATIONS • This location does not host private events curr…" at bounding box center [664, 263] width 546 height 41
copy div "PRIVATE EVENTS & CELEBRATIONS • This location does not host private events curr…"
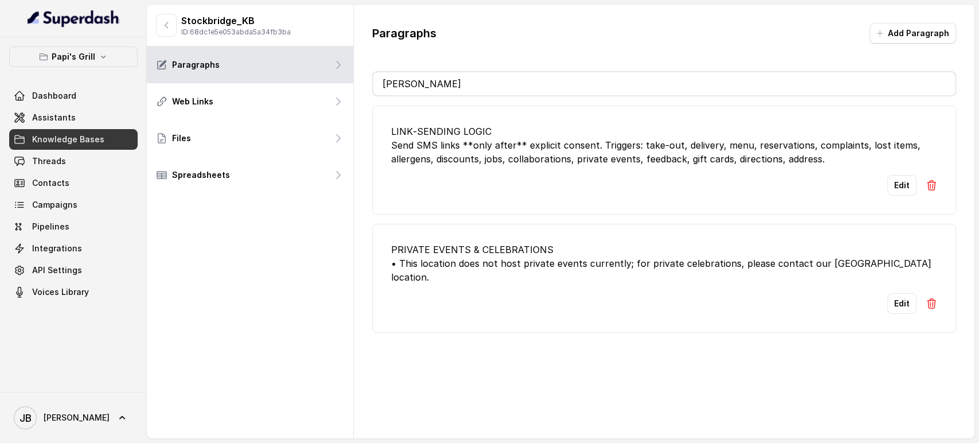
click at [435, 83] on input "priva" at bounding box center [664, 83] width 582 height 23
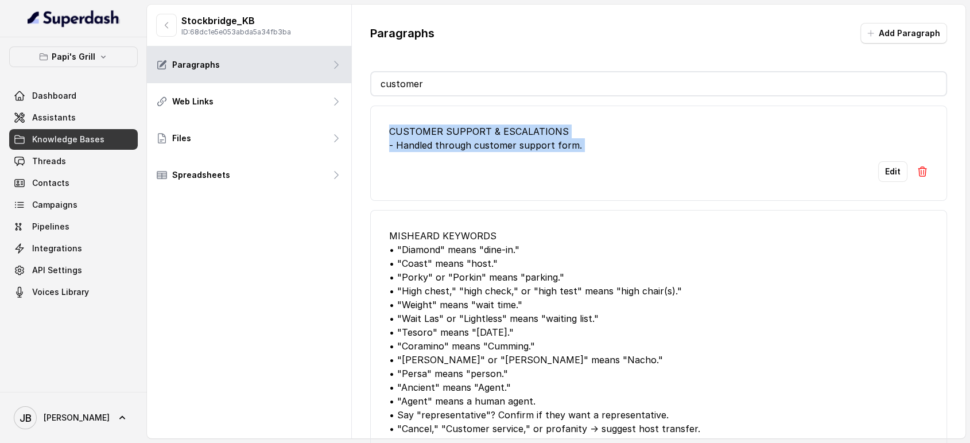
drag, startPoint x: 655, startPoint y: 159, endPoint x: 364, endPoint y: 118, distance: 294.3
click at [364, 118] on div "Paragraphs Add Paragraph customer CUSTOMER SUPPORT & ESCALATIONS - Handled thro…" at bounding box center [659, 237] width 614 height 465
copy div "CUSTOMER SUPPORT & ESCALATIONS - Handled through customer support form."
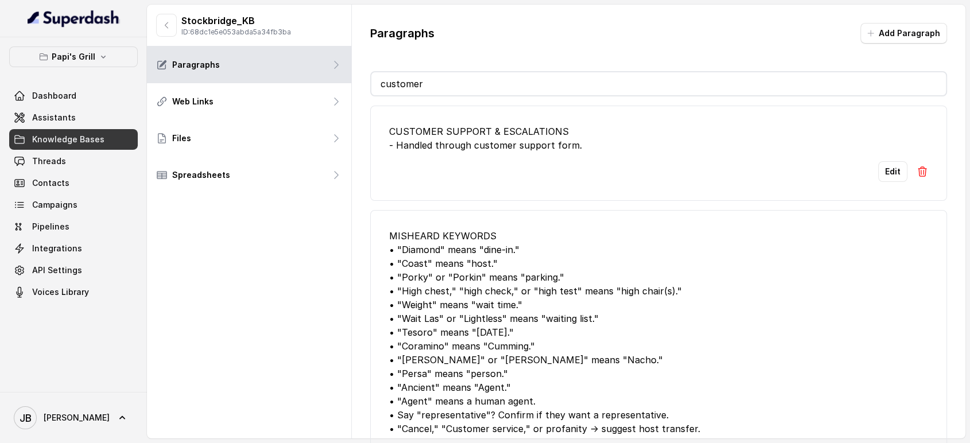
click at [449, 75] on input "customer" at bounding box center [658, 83] width 575 height 23
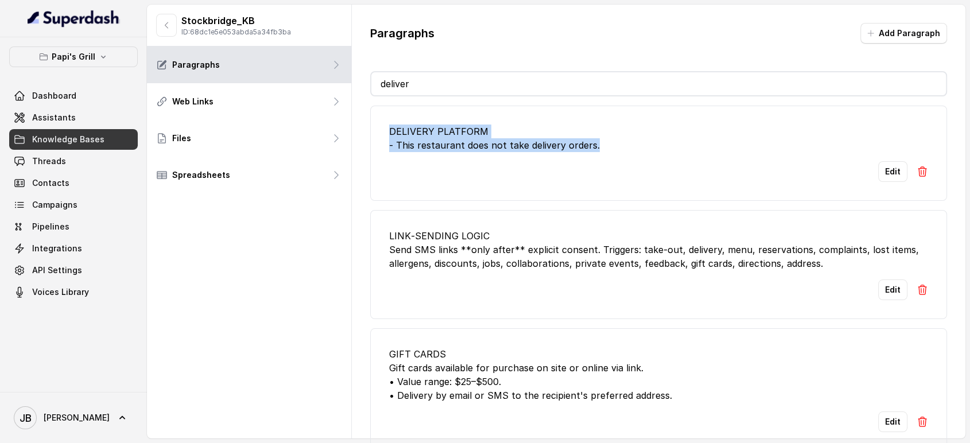
drag, startPoint x: 333, startPoint y: 105, endPoint x: 371, endPoint y: 124, distance: 42.3
click at [371, 124] on li "DELIVERY PLATFORM - This restaurant does not take delivery orders. Edit" at bounding box center [658, 153] width 577 height 95
copy div "DELIVERY PLATFORM - This restaurant does not take delivery orders."
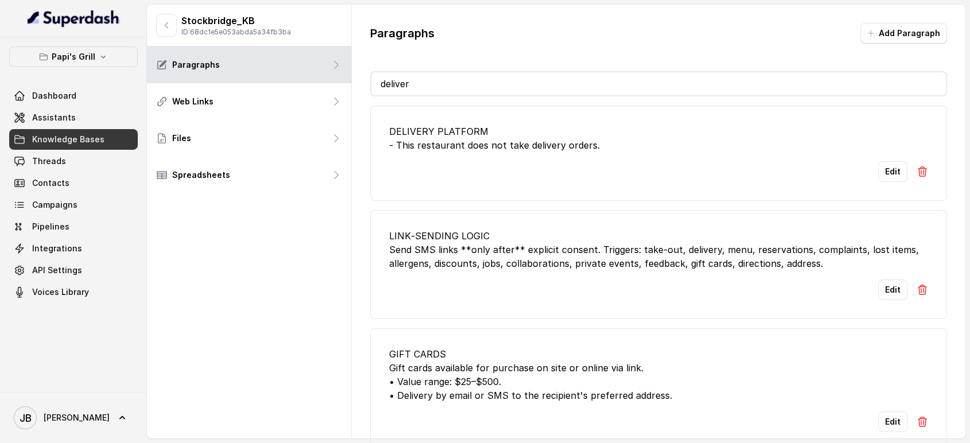
drag, startPoint x: 424, startPoint y: 80, endPoint x: 437, endPoint y: 77, distance: 13.5
click at [425, 80] on input "deliver" at bounding box center [658, 83] width 575 height 23
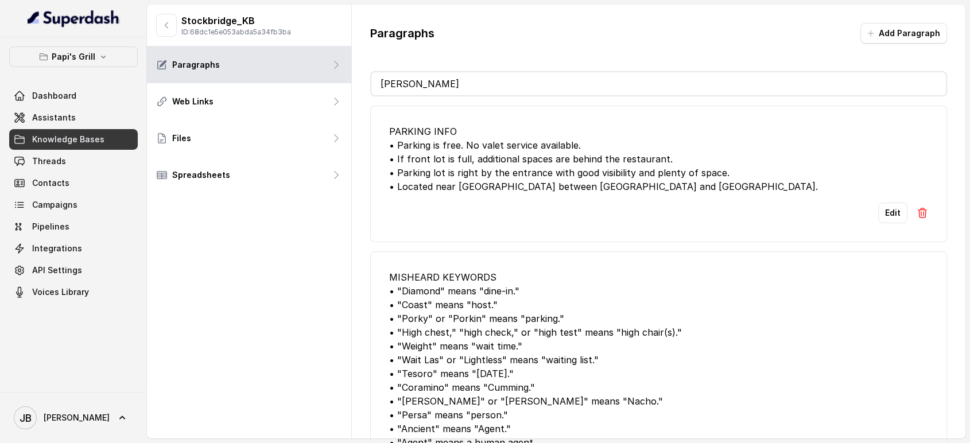
drag, startPoint x: 476, startPoint y: 165, endPoint x: 476, endPoint y: 182, distance: 17.2
click at [477, 165] on div "PARKING INFO • Parking is free. No valet service available. • If front lot is f…" at bounding box center [658, 158] width 539 height 69
drag, startPoint x: 437, startPoint y: 102, endPoint x: 431, endPoint y: 87, distance: 15.2
click at [433, 93] on div "Paragraphs Add Paragraph parkin PARKING INFO • Parking is free. No valet servic…" at bounding box center [659, 237] width 614 height 465
click at [430, 85] on input "parkin" at bounding box center [658, 83] width 575 height 23
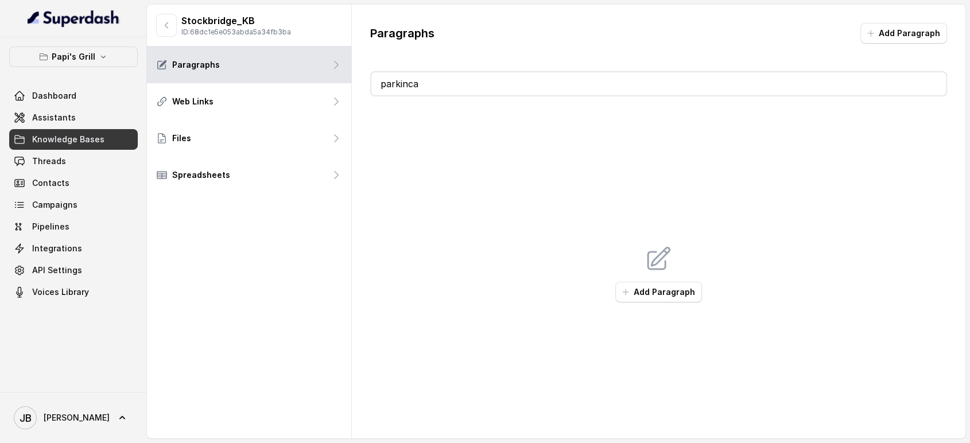
click at [420, 88] on input "parkinca" at bounding box center [658, 83] width 575 height 23
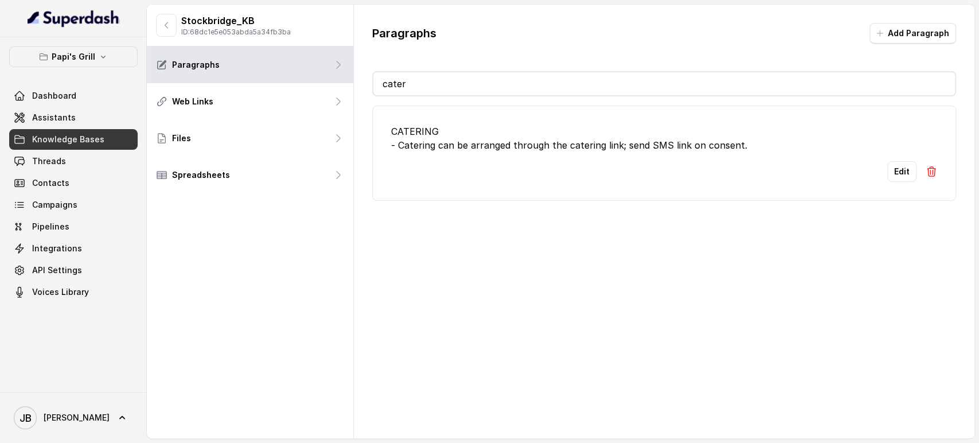
click at [446, 146] on div "CATERING - Catering can be arranged through the catering link; send SMS link on…" at bounding box center [664, 138] width 546 height 28
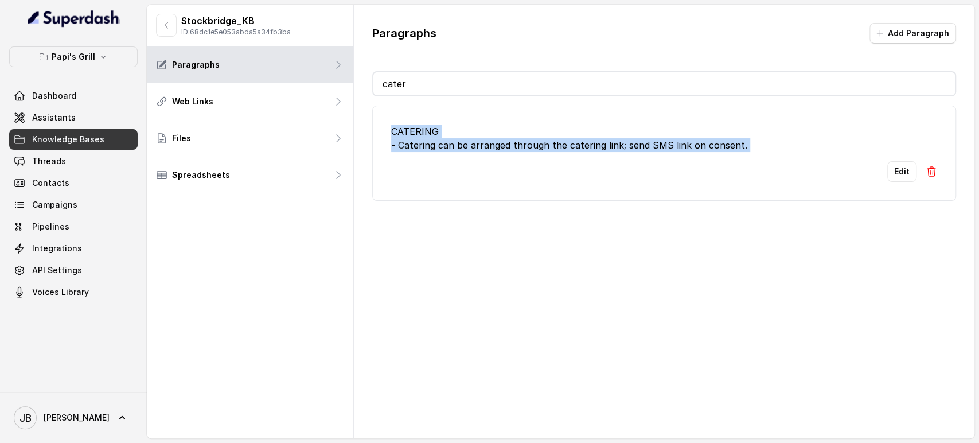
drag, startPoint x: 447, startPoint y: 146, endPoint x: 409, endPoint y: 115, distance: 48.6
click at [412, 118] on li "CATERING - Catering can be arranged through the catering link; send SMS link on…" at bounding box center [664, 153] width 584 height 95
copy div "CATERING - Catering can be arranged through the catering link; send SMS link on…"
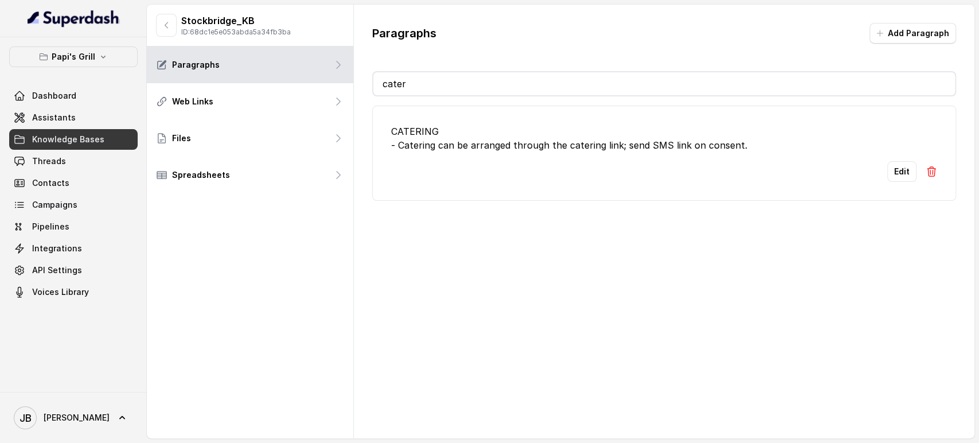
drag, startPoint x: 490, startPoint y: 78, endPoint x: 484, endPoint y: 79, distance: 6.4
click at [489, 79] on input "cater" at bounding box center [664, 83] width 582 height 23
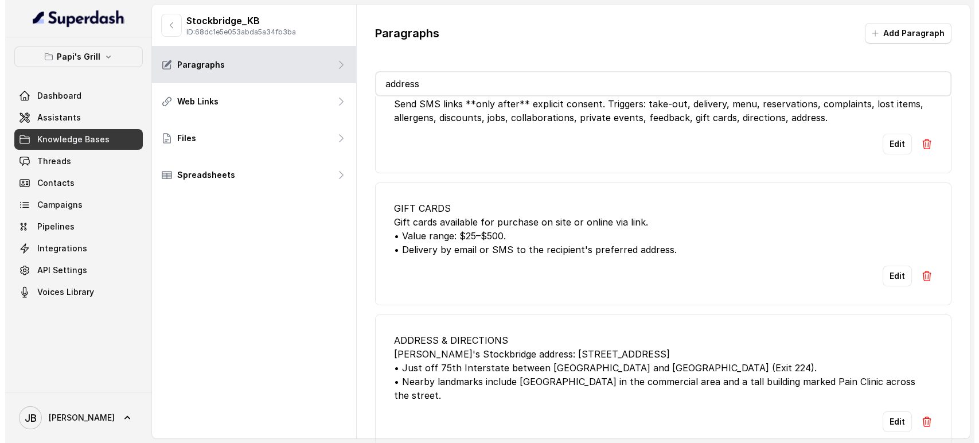
scroll to position [50, 0]
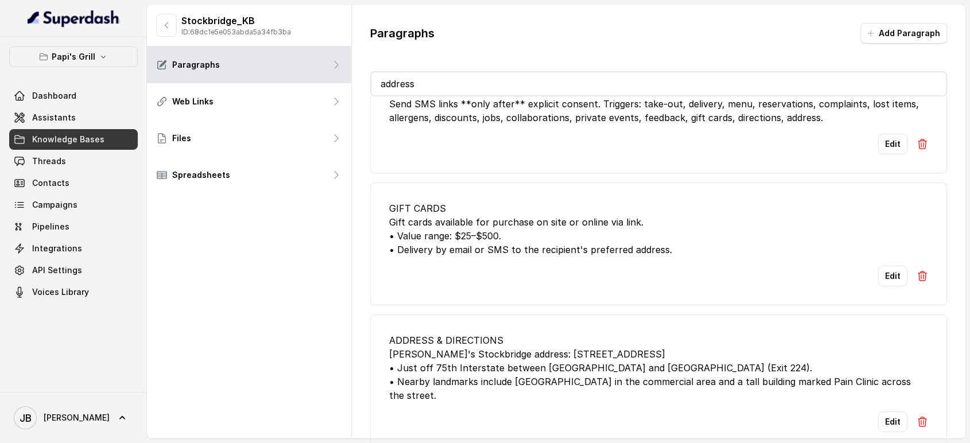
type input "address"
click at [176, 26] on div "Stockbridge_KB ID: 68dc1e5e053abda5a34fb3ba" at bounding box center [223, 25] width 135 height 23
click at [168, 24] on icon "button" at bounding box center [166, 25] width 9 height 9
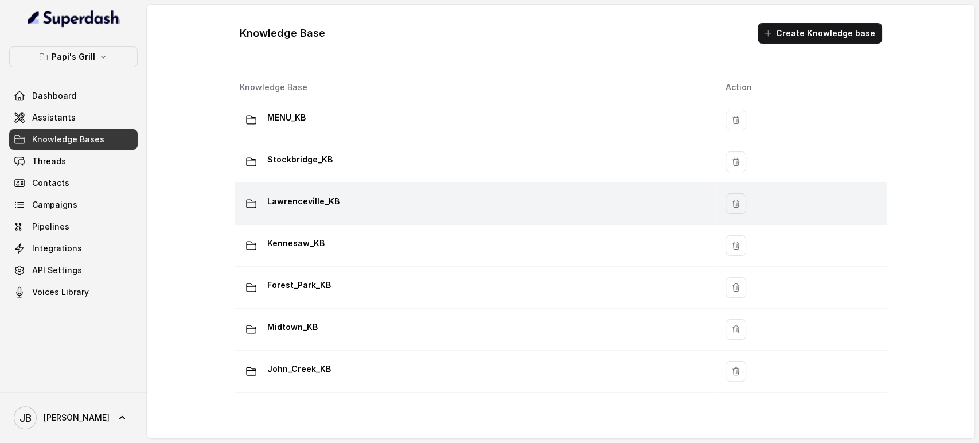
click at [328, 203] on p "Lawrenceville_KB" at bounding box center [303, 201] width 72 height 18
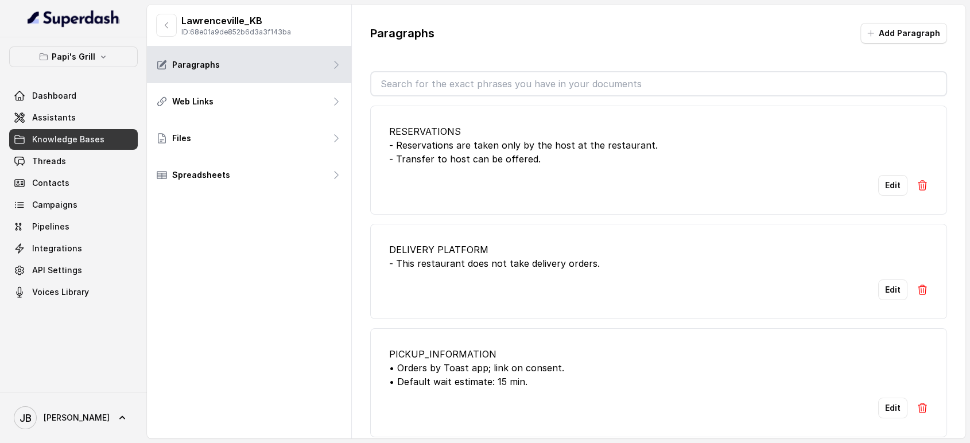
click at [421, 84] on input "text" at bounding box center [658, 83] width 575 height 23
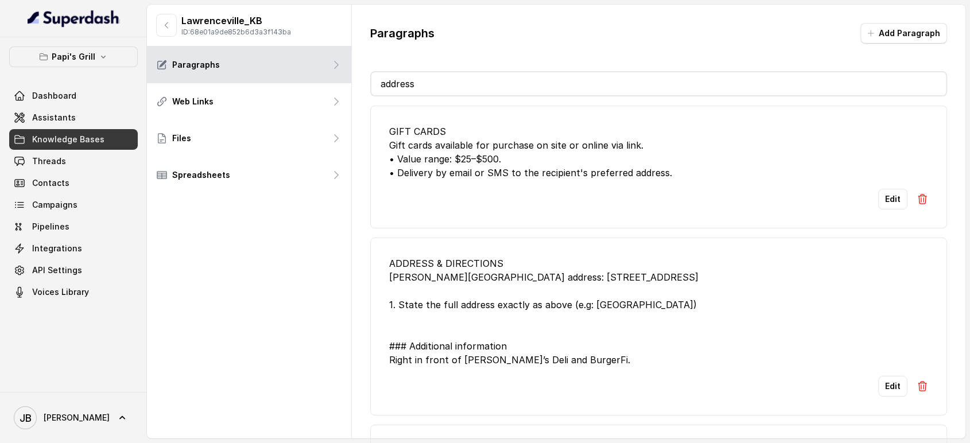
type input "address"
click at [577, 305] on div "ADDRESS & DIRECTIONS Papi's Lawrenceville address: 911 Duluth Hwy, Lawrencevill…" at bounding box center [658, 311] width 539 height 110
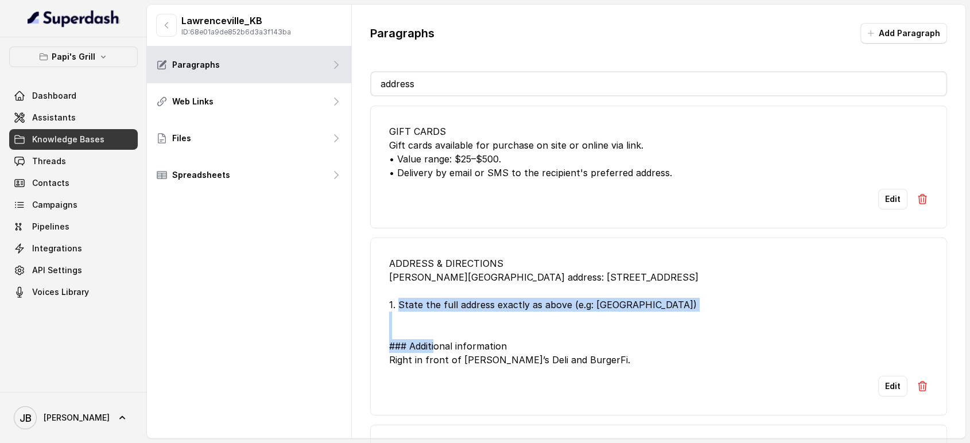
click at [578, 306] on div "ADDRESS & DIRECTIONS Papi's Lawrenceville address: 911 Duluth Hwy, Lawrencevill…" at bounding box center [658, 311] width 539 height 110
copy div "1. State the full address exactly as above (e.g: Nine eleven Duluth Highway)"
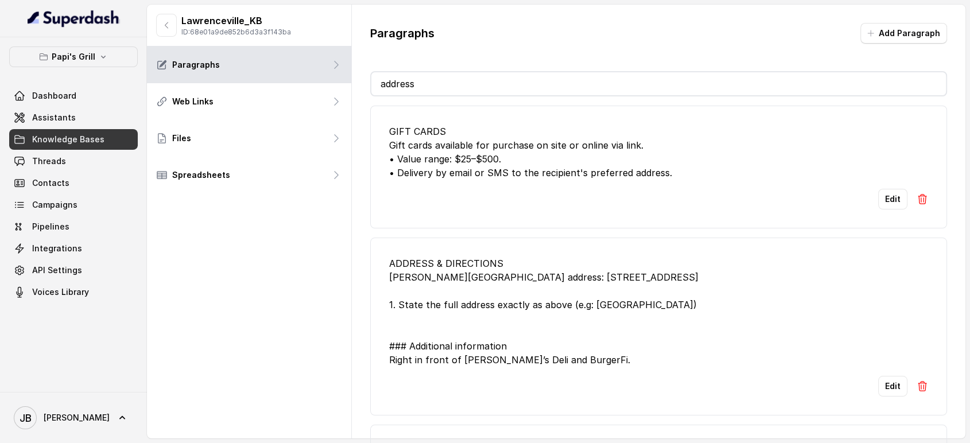
drag, startPoint x: 540, startPoint y: 270, endPoint x: 544, endPoint y: 282, distance: 13.2
click at [540, 270] on div "ADDRESS & DIRECTIONS Papi's Lawrenceville address: 911 Duluth Hwy, Lawrencevill…" at bounding box center [658, 311] width 539 height 110
click at [878, 389] on button "Edit" at bounding box center [892, 386] width 29 height 21
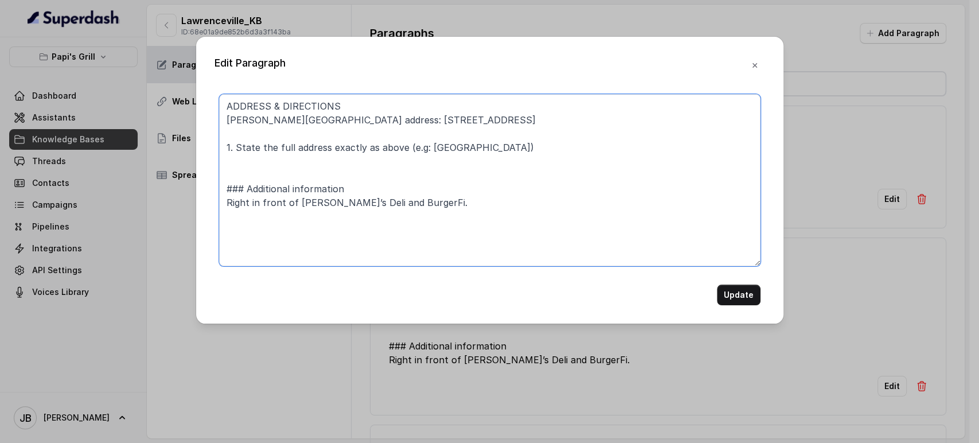
drag, startPoint x: 424, startPoint y: 118, endPoint x: 531, endPoint y: 120, distance: 107.3
click at [531, 120] on textarea "ADDRESS & DIRECTIONS Papi's Lawrenceville address: 911 Duluth Hwy, Lawrencevill…" at bounding box center [490, 180] width 542 height 172
type textarea "ADDRESS & DIRECTIONS Papi's Lawrenceville address: 911 Duluth Hwy 1. State the …"
click at [744, 292] on button "Update" at bounding box center [739, 295] width 44 height 21
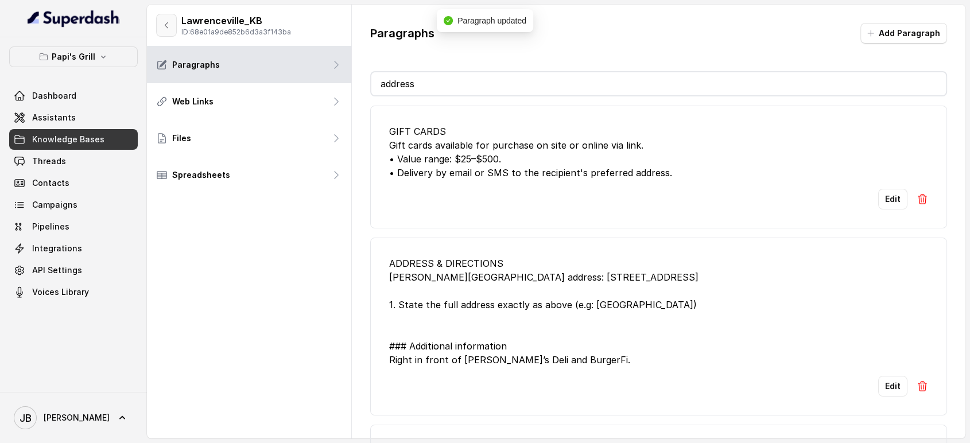
click at [159, 20] on button "button" at bounding box center [166, 25] width 21 height 23
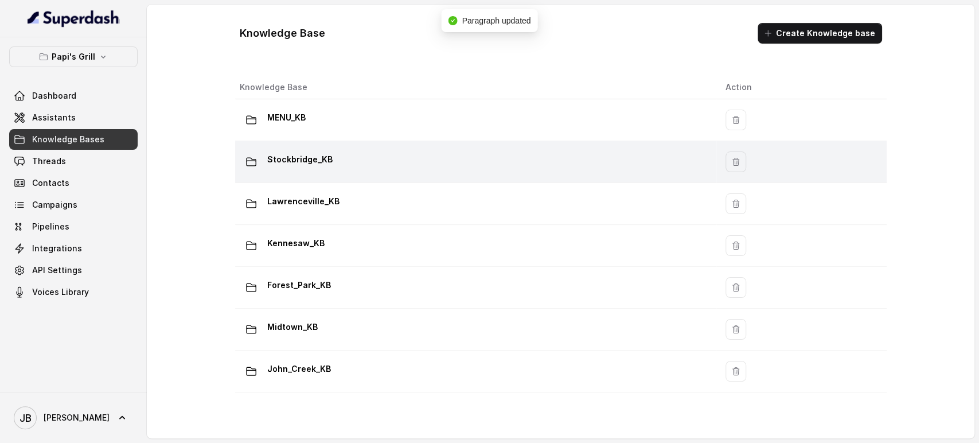
click at [358, 159] on div "Stockbridge_KB" at bounding box center [474, 161] width 468 height 23
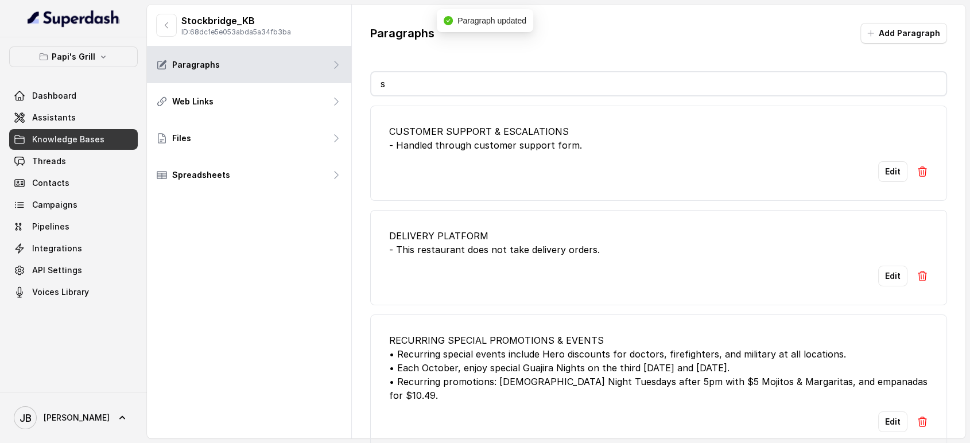
click at [431, 81] on input "s" at bounding box center [658, 83] width 575 height 23
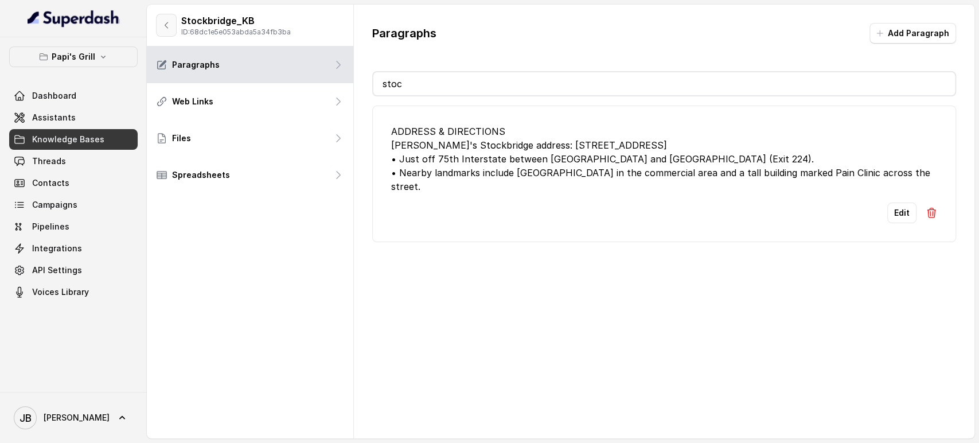
type input "stoc"
click at [164, 17] on button "button" at bounding box center [166, 25] width 21 height 23
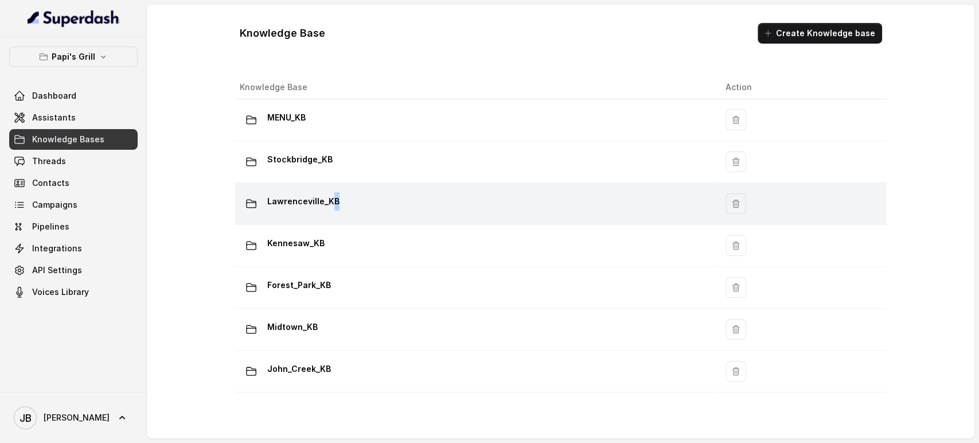
click at [333, 209] on p "Lawrenceville_KB" at bounding box center [303, 201] width 72 height 18
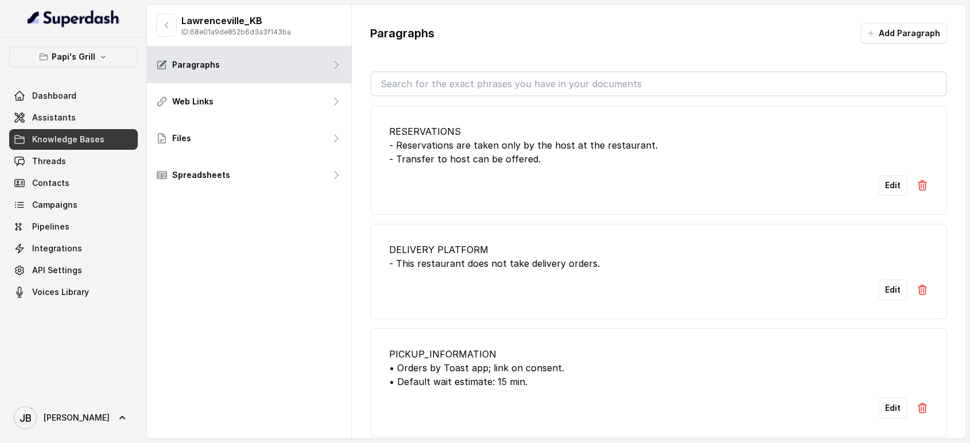
click at [416, 74] on input "text" at bounding box center [658, 83] width 575 height 23
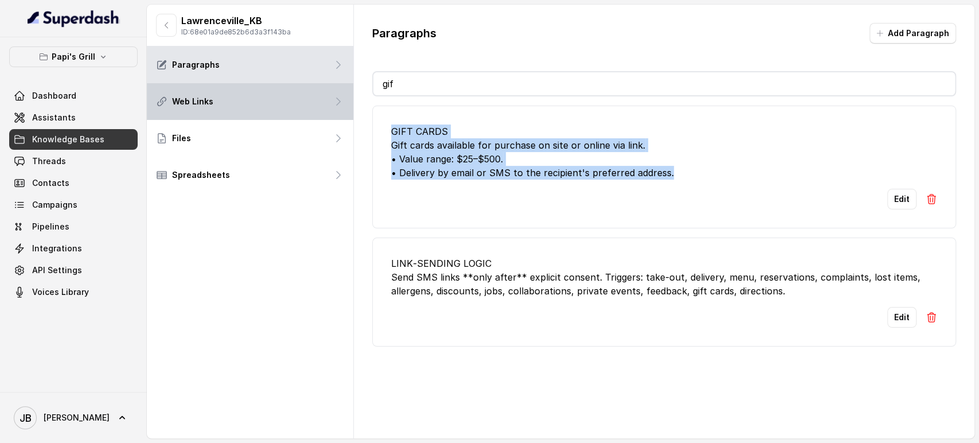
drag, startPoint x: 668, startPoint y: 175, endPoint x: 348, endPoint y: 89, distance: 332.0
click at [374, 114] on li "GIFT CARDS Gift cards available for purchase on site or online via link. • Valu…" at bounding box center [664, 167] width 584 height 123
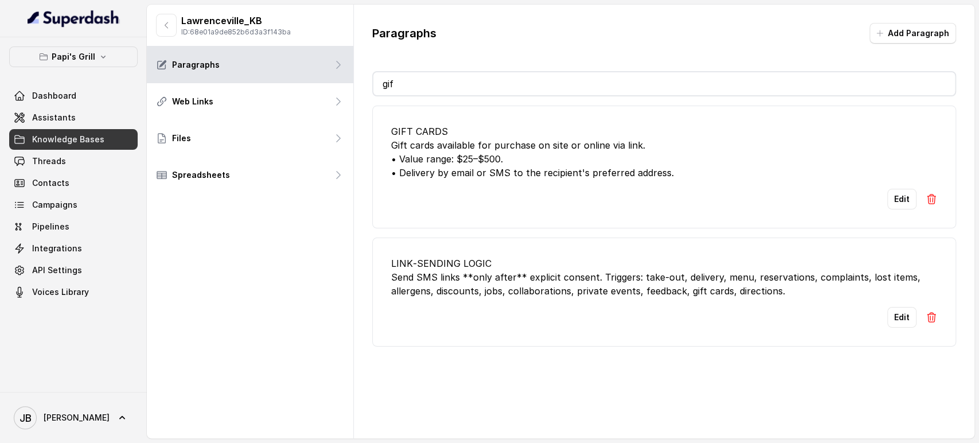
click at [405, 76] on input "gif" at bounding box center [664, 83] width 582 height 23
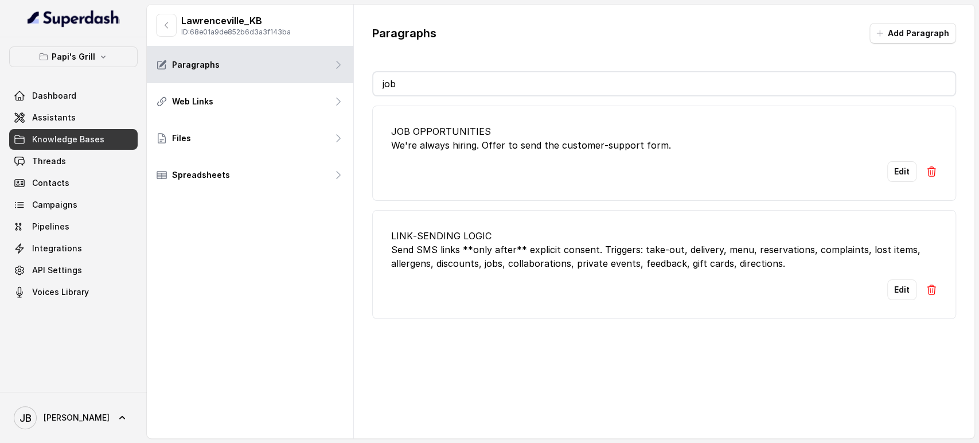
type input "job"
drag, startPoint x: 649, startPoint y: 158, endPoint x: 667, endPoint y: 147, distance: 20.9
click at [650, 157] on li "JOB OPPORTUNITIES We're always hiring. Offer to send the customer‑support form.…" at bounding box center [664, 153] width 584 height 95
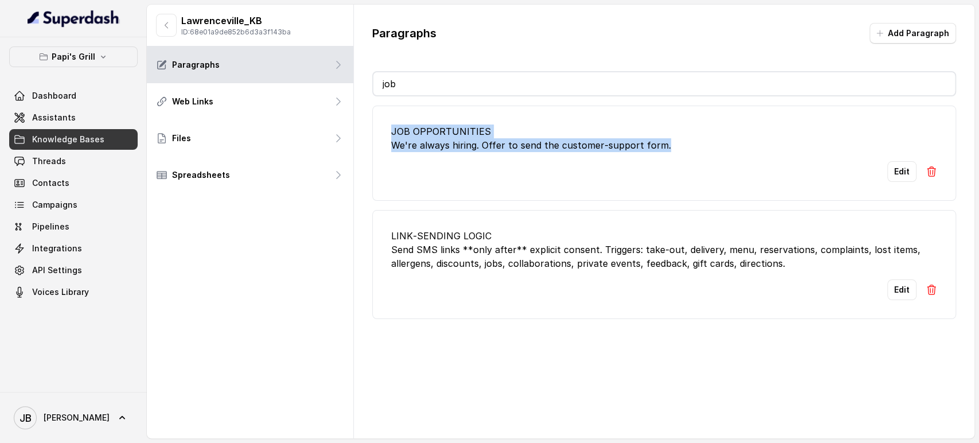
drag, startPoint x: 669, startPoint y: 146, endPoint x: 477, endPoint y: 133, distance: 192.6
click at [403, 135] on div "JOB OPPORTUNITIES We're always hiring. Offer to send the customer‑support form." at bounding box center [664, 138] width 546 height 28
drag, startPoint x: 580, startPoint y: 155, endPoint x: 536, endPoint y: 132, distance: 49.5
click at [578, 154] on li "JOB OPPORTUNITIES We're always hiring. Offer to send the customer‑support form.…" at bounding box center [664, 153] width 584 height 95
click at [166, 26] on icon "button" at bounding box center [166, 25] width 9 height 9
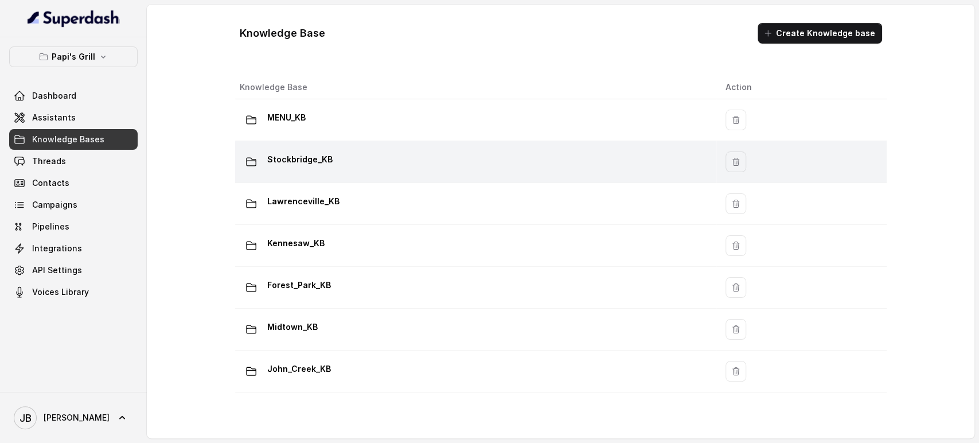
click at [310, 160] on p "Stockbridge_KB" at bounding box center [299, 159] width 65 height 18
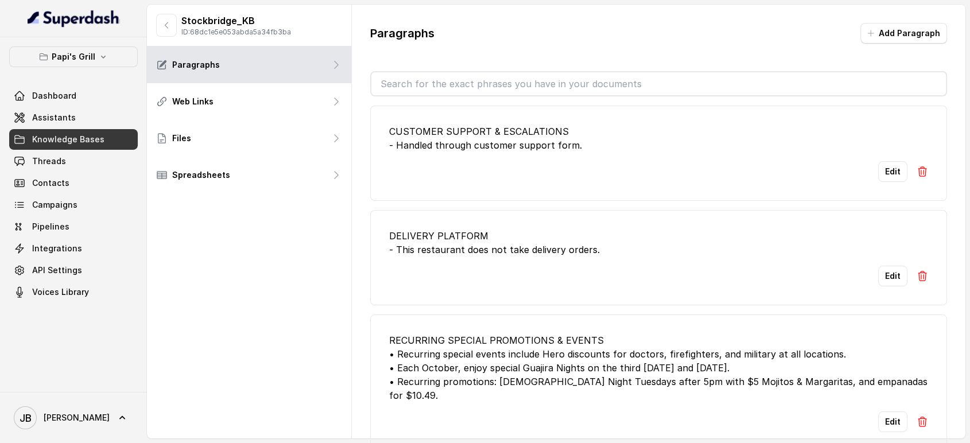
click at [413, 89] on input "text" at bounding box center [658, 83] width 575 height 23
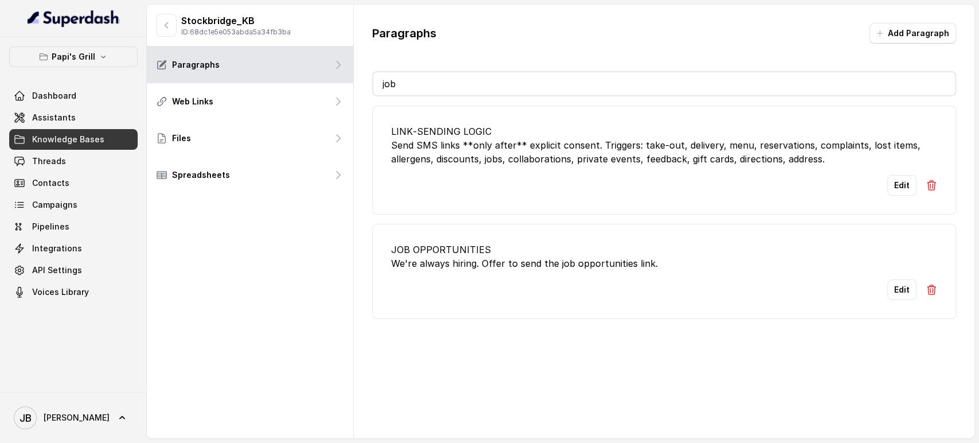
type input "job"
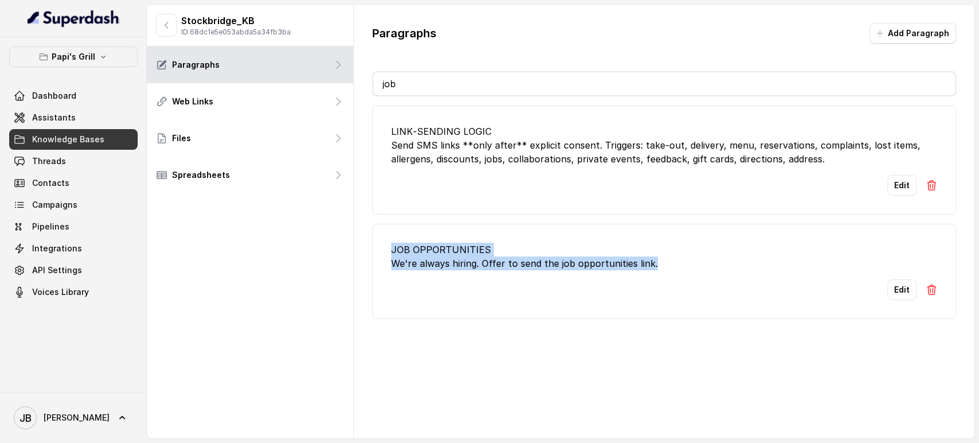
drag, startPoint x: 640, startPoint y: 264, endPoint x: 388, endPoint y: 238, distance: 253.2
click at [390, 238] on li "JOB OPPORTUNITIES We're always hiring. Offer to send the job opportunities link…" at bounding box center [664, 271] width 584 height 95
drag, startPoint x: 169, startPoint y: 17, endPoint x: 179, endPoint y: 24, distance: 12.7
click at [168, 17] on button "button" at bounding box center [166, 25] width 21 height 23
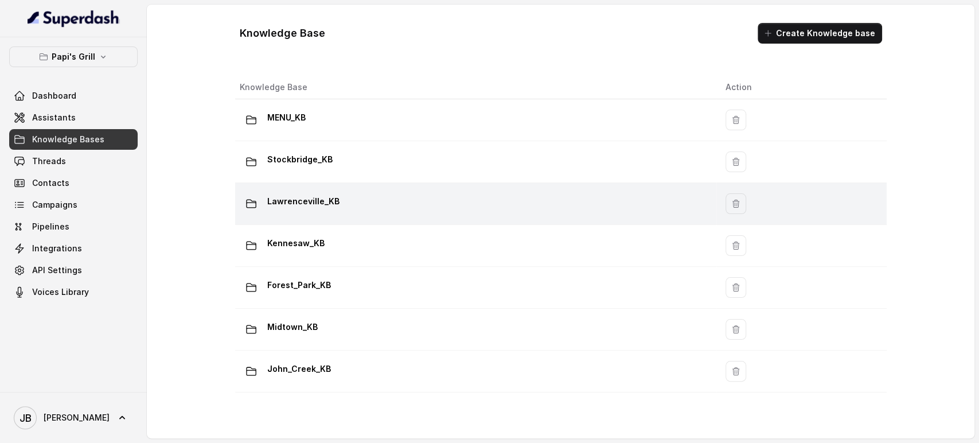
click at [329, 201] on p "Lawrenceville_KB" at bounding box center [303, 201] width 72 height 18
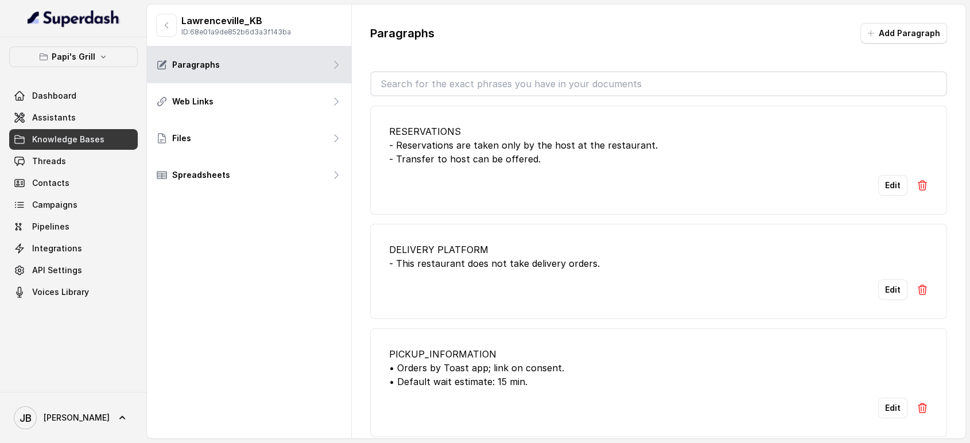
drag, startPoint x: 403, startPoint y: 86, endPoint x: 411, endPoint y: 74, distance: 14.5
click at [403, 86] on input "text" at bounding box center [658, 83] width 575 height 23
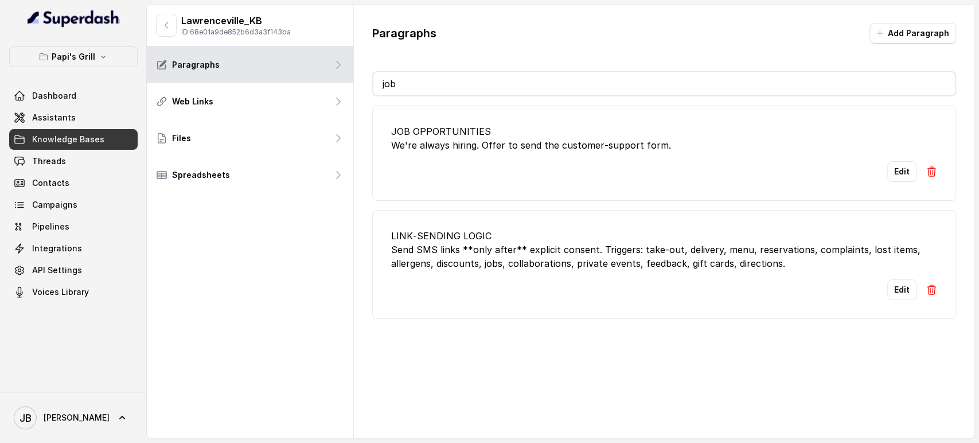
type input "job"
click at [911, 166] on div "Edit" at bounding box center [664, 171] width 546 height 21
click at [888, 173] on button "Edit" at bounding box center [902, 171] width 29 height 21
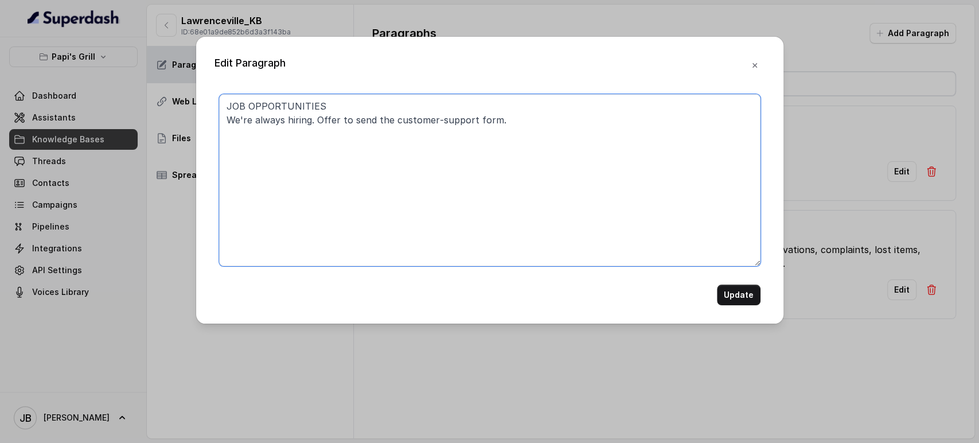
click at [516, 162] on textarea "JOB OPPORTUNITIES We're always hiring. Offer to send the customer‑support form." at bounding box center [490, 180] width 542 height 172
paste textarea "job opportunities link."
type textarea "JOB OPPORTUNITIES We're always hiring. Offer to send the job opportunities link."
click at [744, 298] on button "Update" at bounding box center [739, 295] width 44 height 21
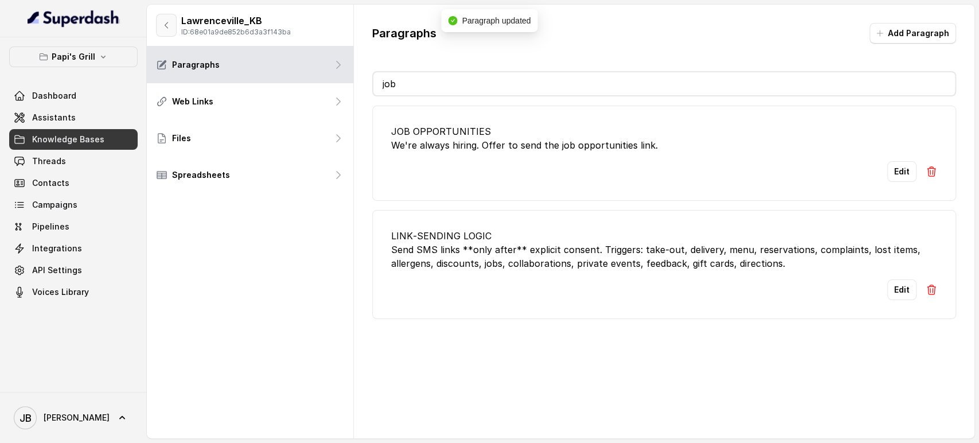
click at [159, 29] on button "button" at bounding box center [166, 25] width 21 height 23
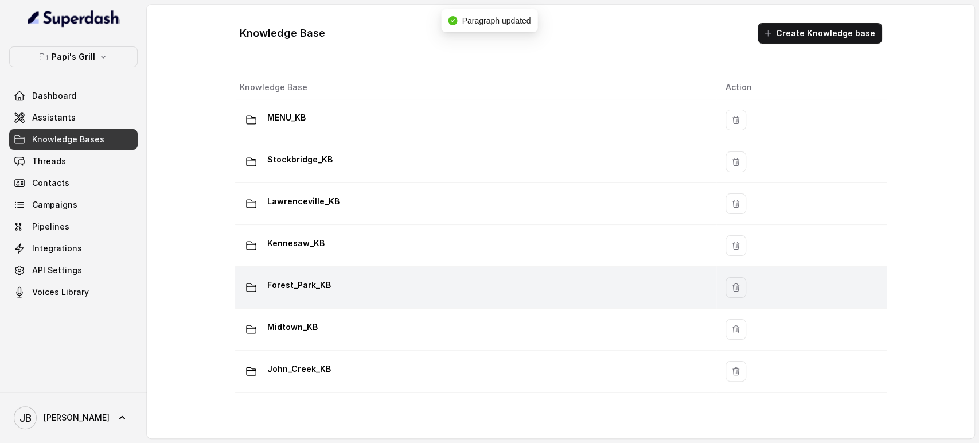
click at [326, 288] on p "Forest_Park_KB" at bounding box center [299, 285] width 64 height 18
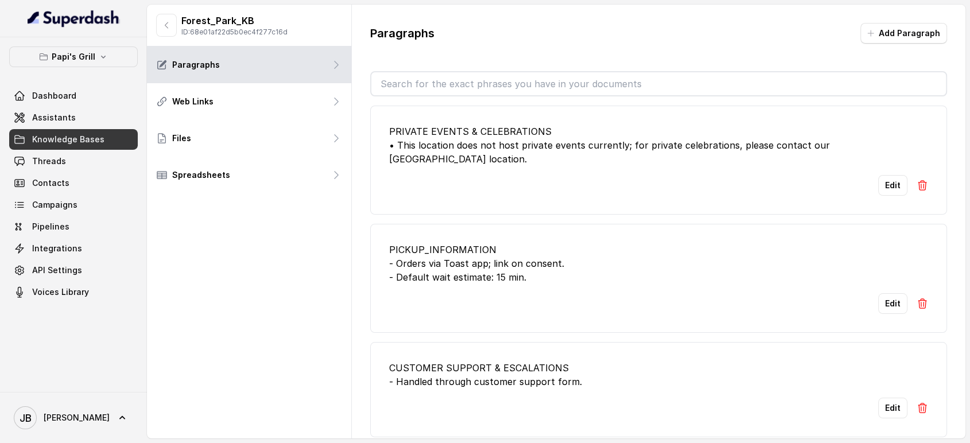
click at [425, 89] on input "text" at bounding box center [658, 83] width 575 height 23
click at [170, 33] on button "button" at bounding box center [166, 25] width 21 height 23
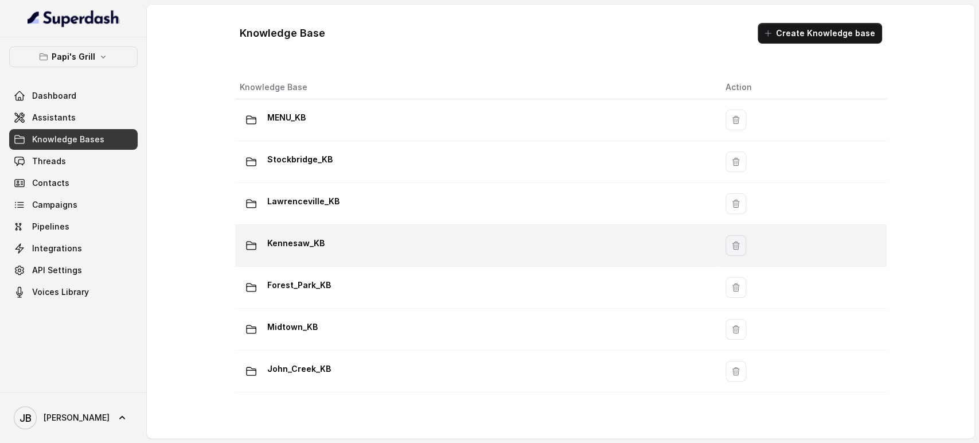
click at [353, 244] on div "Kennesaw_KB" at bounding box center [474, 245] width 468 height 23
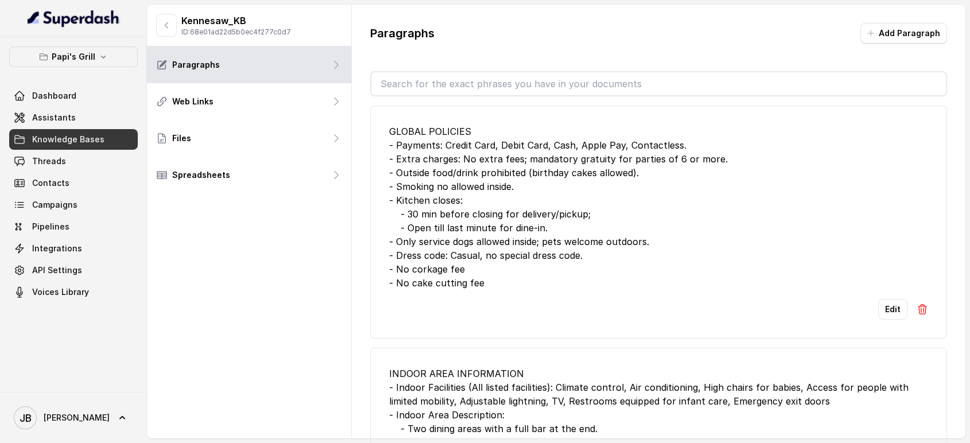
click at [430, 72] on div "Paragraphs Add Paragraph GLOBAL POLICIES - Payments: Credit Card, Debit Card, C…" at bounding box center [659, 237] width 614 height 465
click at [425, 89] on input "text" at bounding box center [658, 83] width 575 height 23
click at [413, 79] on input "text" at bounding box center [658, 83] width 575 height 23
click at [404, 81] on input "text" at bounding box center [658, 83] width 575 height 23
drag, startPoint x: 400, startPoint y: 42, endPoint x: 403, endPoint y: 63, distance: 21.4
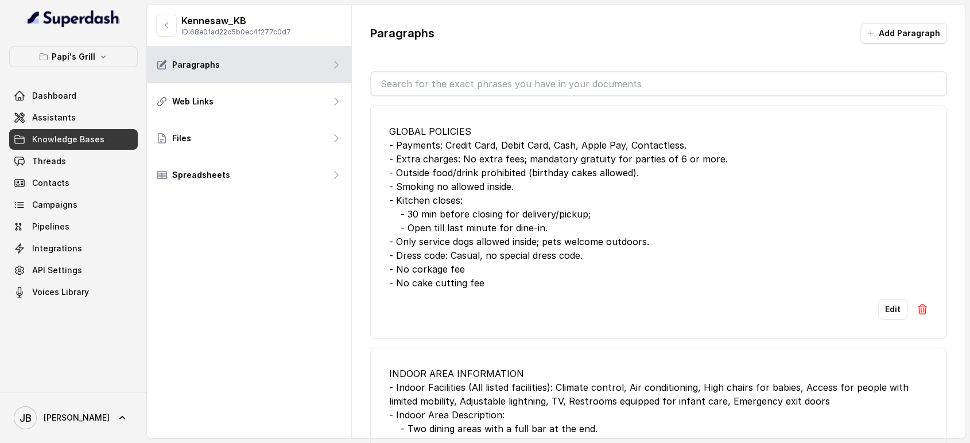
click at [399, 41] on div "Paragraphs Add Paragraph" at bounding box center [658, 38] width 577 height 30
click at [401, 80] on input "text" at bounding box center [658, 83] width 575 height 23
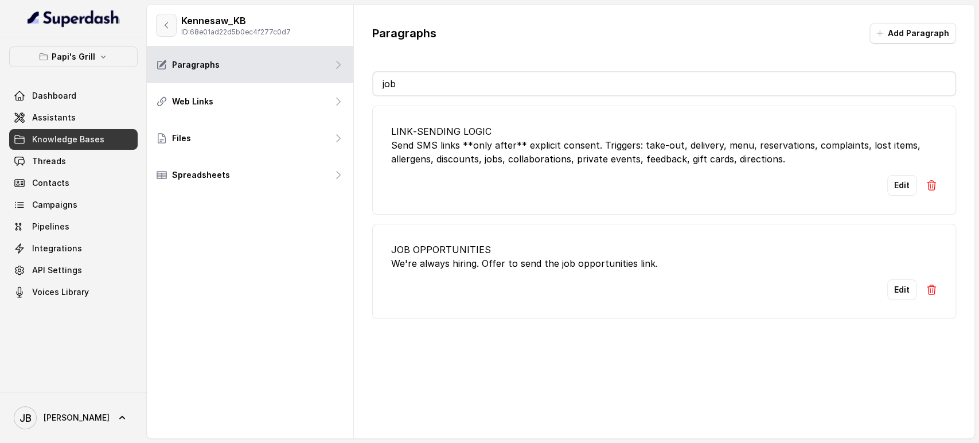
type input "job"
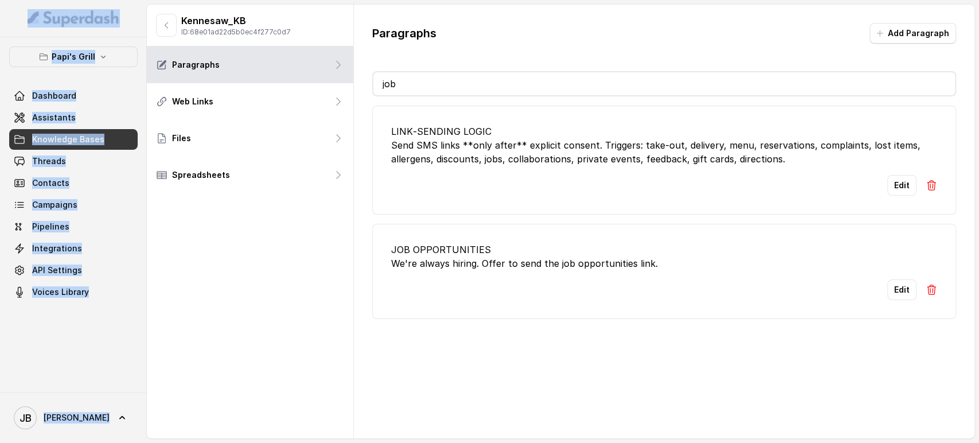
drag, startPoint x: 146, startPoint y: 19, endPoint x: 167, endPoint y: 23, distance: 21.0
click at [147, 20] on div "Papi's Grill Dashboard Assistants Knowledge Bases Threads Contacts Campaigns Pi…" at bounding box center [489, 221] width 979 height 443
click at [168, 24] on icon "button" at bounding box center [166, 25] width 9 height 9
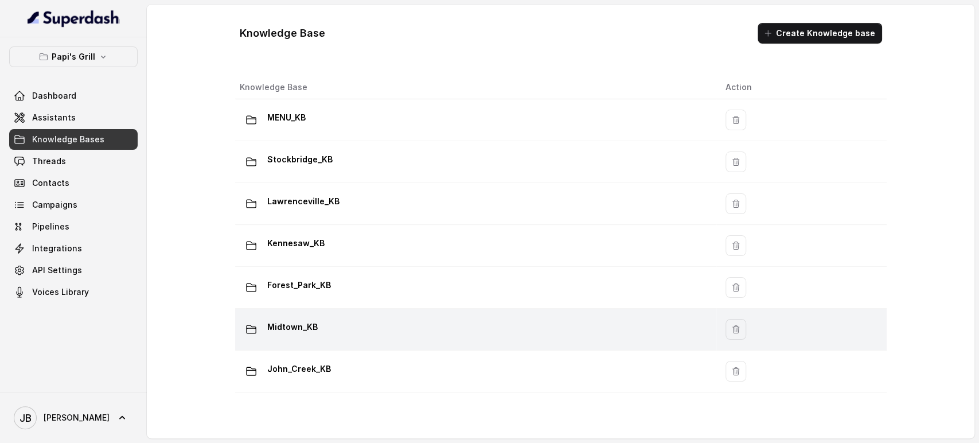
click at [317, 330] on div "Midtown_KB" at bounding box center [474, 329] width 468 height 23
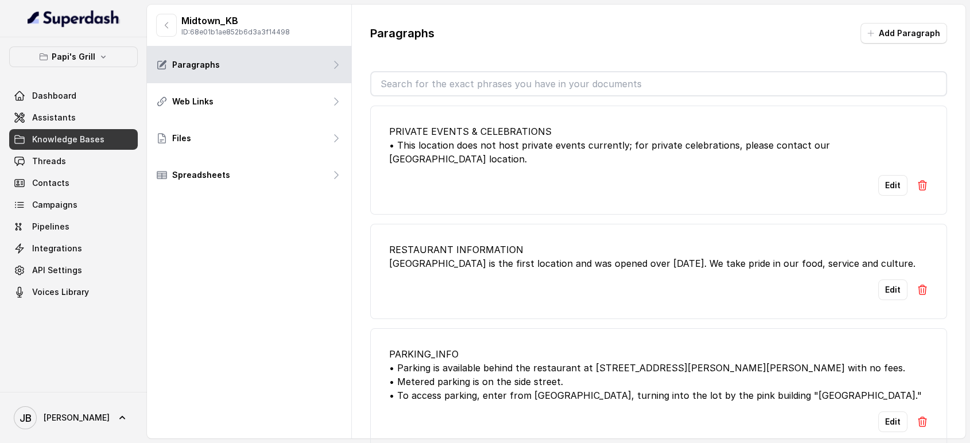
click at [408, 73] on input "text" at bounding box center [658, 83] width 575 height 23
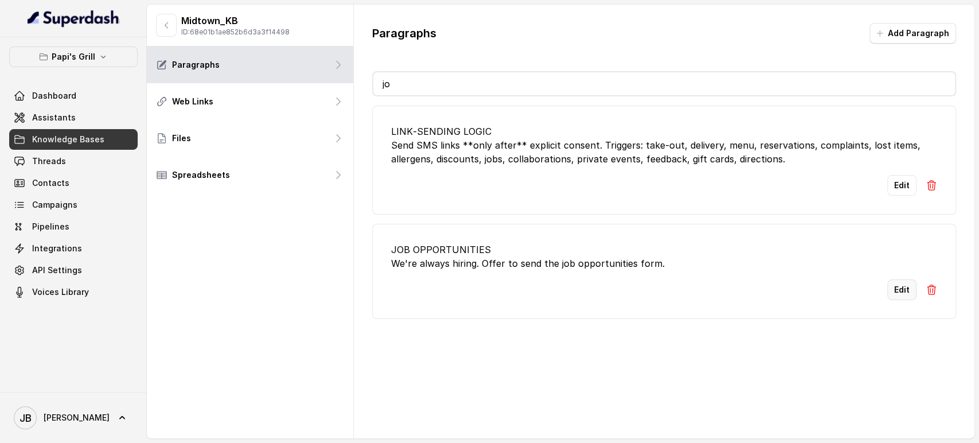
type input "jo"
click at [888, 292] on button "Edit" at bounding box center [902, 289] width 29 height 21
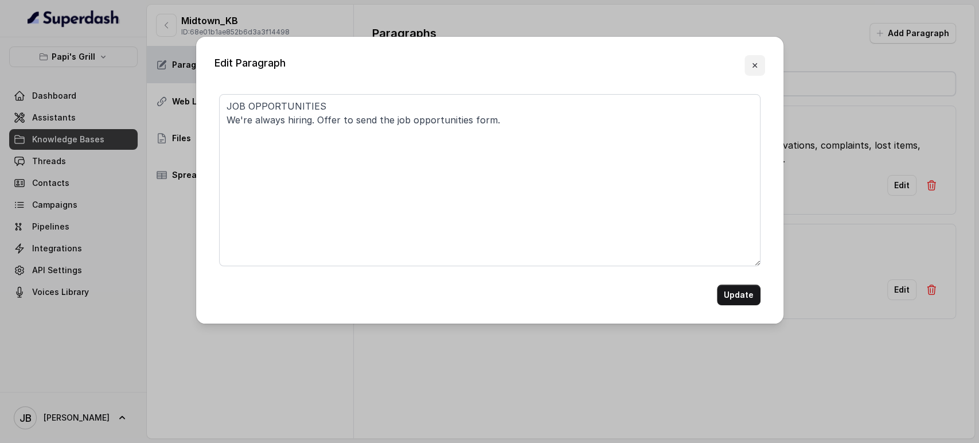
click at [762, 63] on button "button" at bounding box center [755, 65] width 21 height 21
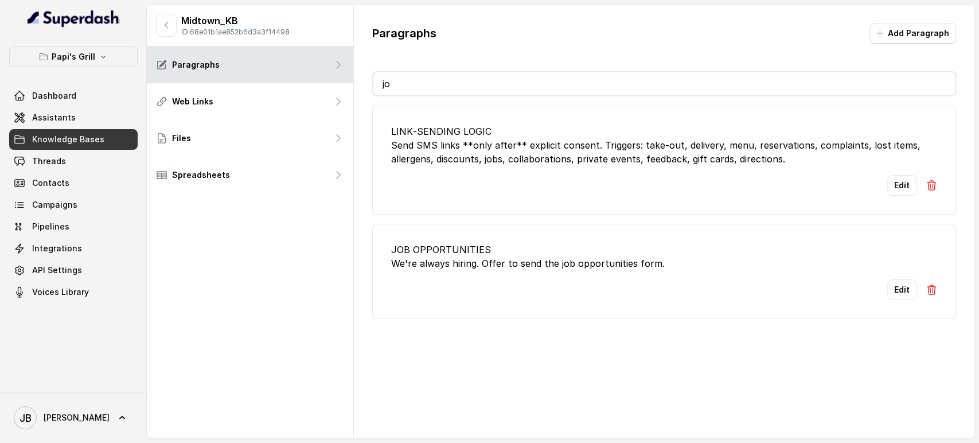
click at [157, 23] on button "button" at bounding box center [166, 25] width 21 height 23
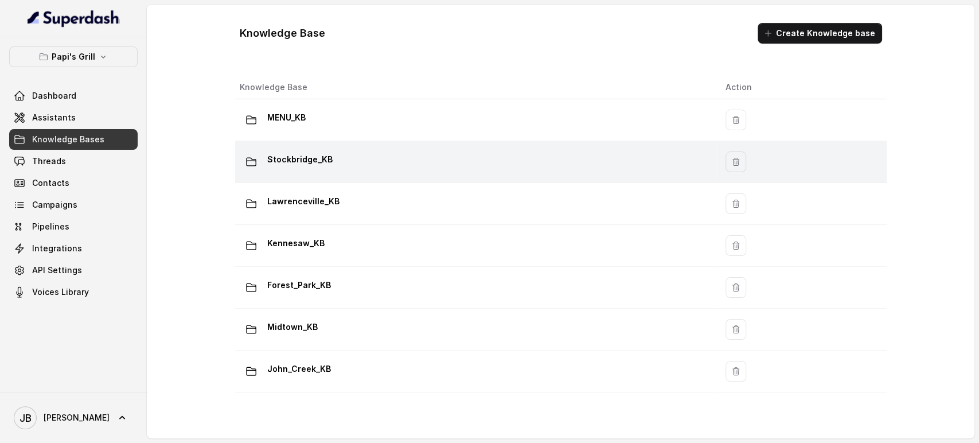
click at [313, 159] on p "Stockbridge_KB" at bounding box center [299, 159] width 65 height 18
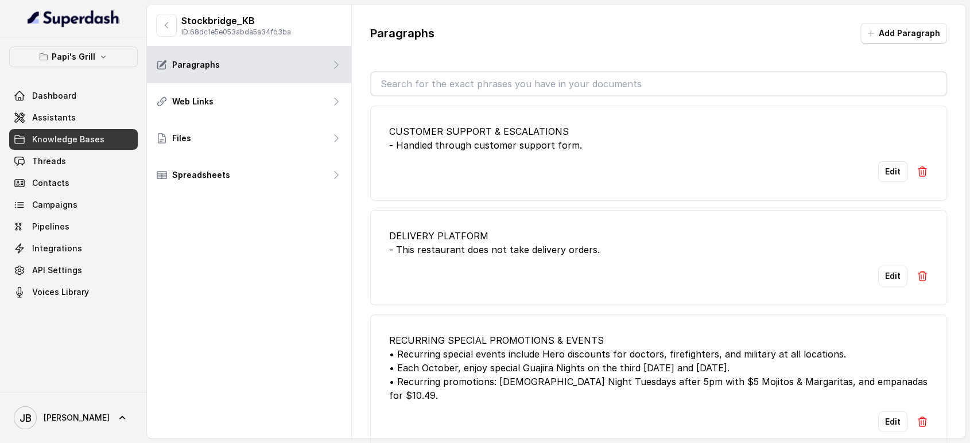
click at [423, 84] on input "text" at bounding box center [658, 83] width 575 height 23
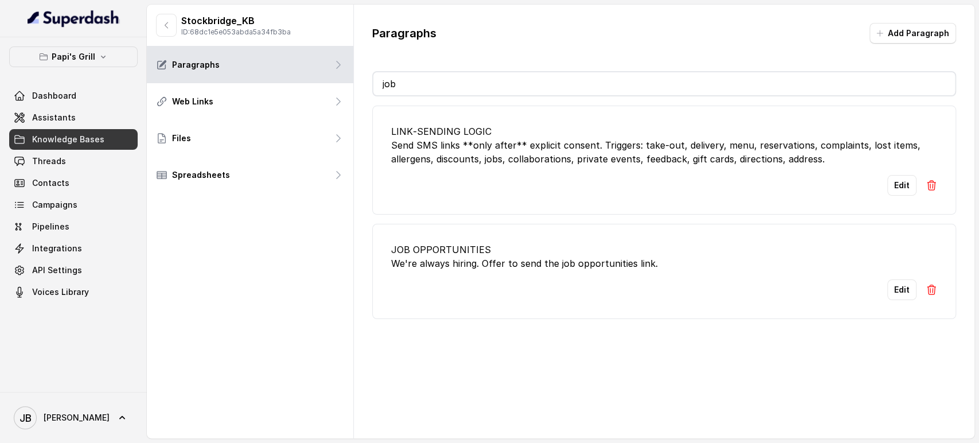
type input "job"
click at [587, 265] on div "JOB OPPORTUNITIES We're always hiring. Offer to send the job opportunities link." at bounding box center [664, 257] width 546 height 28
click at [170, 26] on icon "button" at bounding box center [166, 25] width 9 height 9
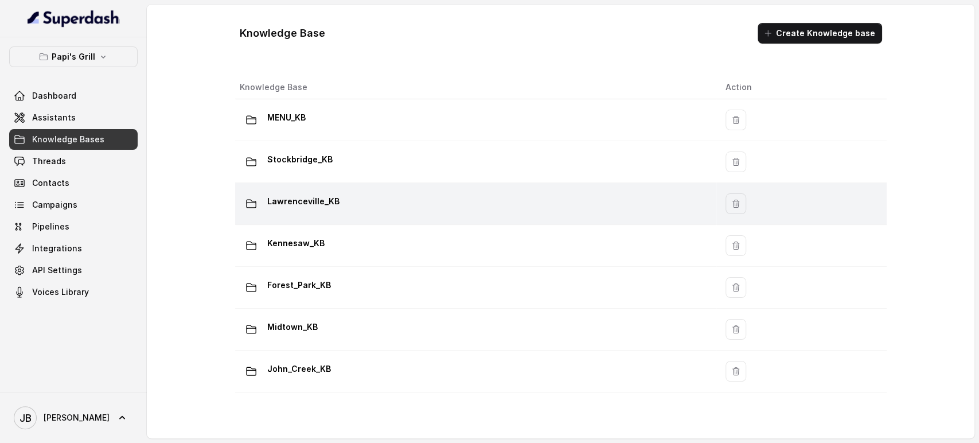
click at [332, 206] on p "Lawrenceville_KB" at bounding box center [303, 201] width 72 height 18
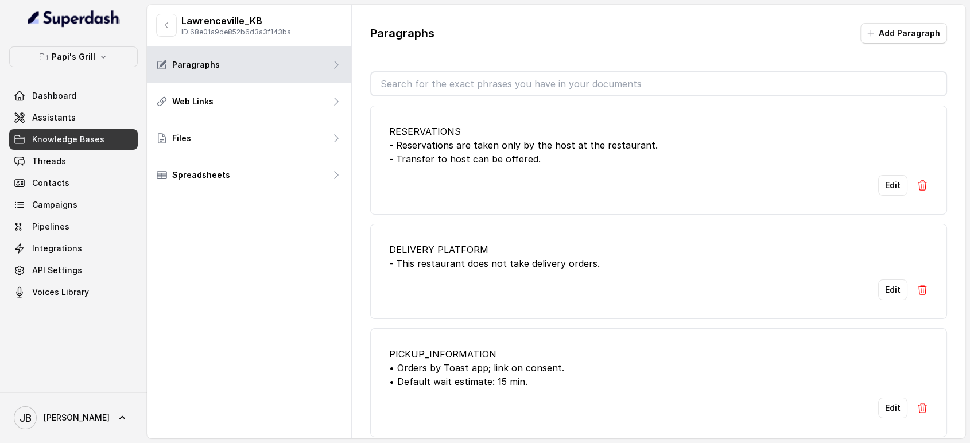
click at [469, 68] on div "Paragraphs Add Paragraph RESERVATIONS - Reservations are taken only by the host…" at bounding box center [659, 237] width 614 height 465
click at [467, 78] on input "text" at bounding box center [658, 83] width 575 height 23
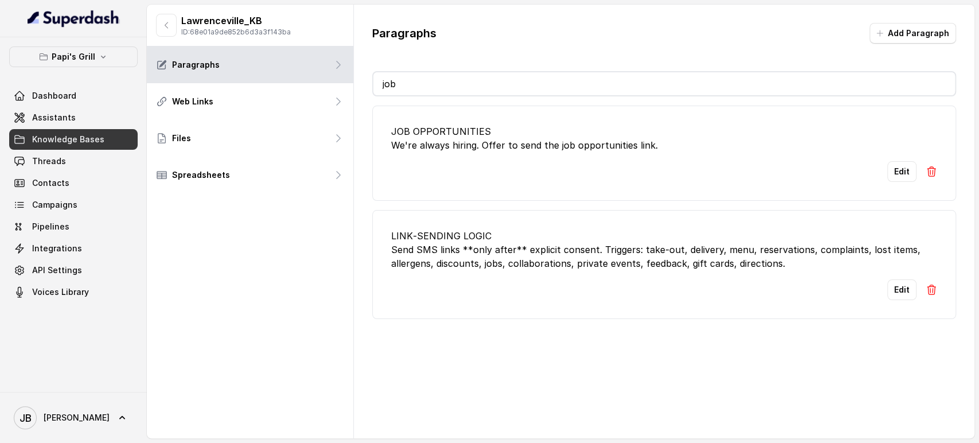
type input "job"
click at [659, 219] on li "LINK‑SENDING LOGIC Send SMS links **only after** explicit consent. Triggers: ta…" at bounding box center [664, 264] width 584 height 109
click at [158, 19] on button "button" at bounding box center [166, 25] width 21 height 23
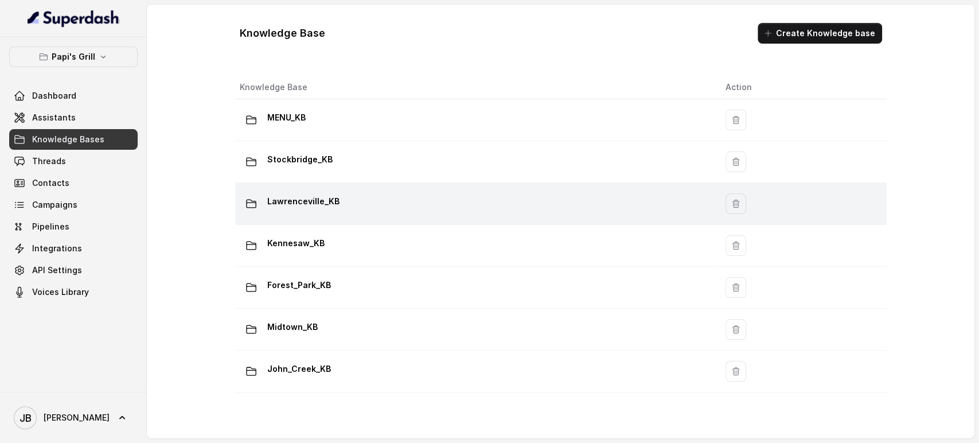
click at [302, 205] on p "Lawrenceville_KB" at bounding box center [303, 201] width 72 height 18
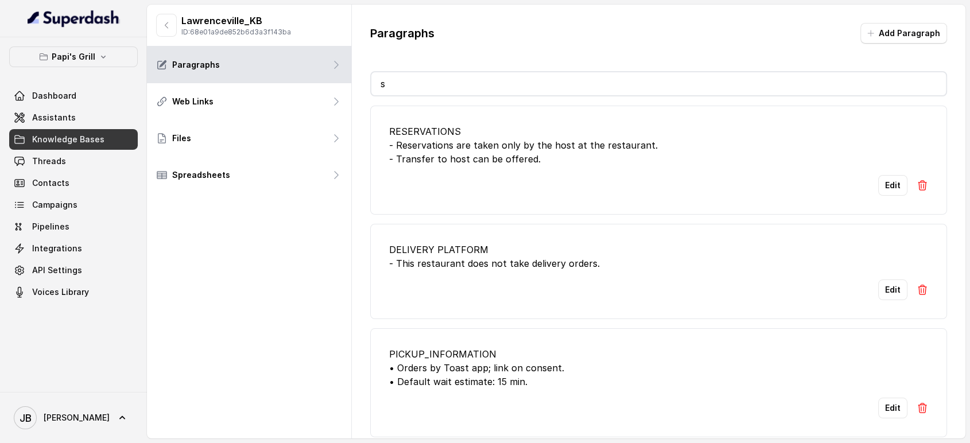
click at [426, 81] on input "s" at bounding box center [658, 83] width 575 height 23
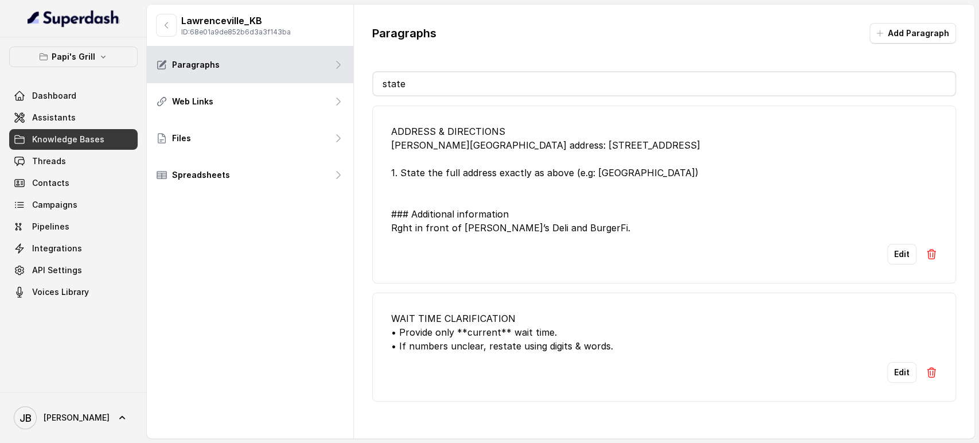
type input "state"
drag, startPoint x: 496, startPoint y: 210, endPoint x: 480, endPoint y: 177, distance: 36.9
click at [495, 209] on div "ADDRESS & DIRECTIONS [PERSON_NAME][GEOGRAPHIC_DATA] address: [STREET_ADDRESS] 1…" at bounding box center [664, 179] width 546 height 110
click at [479, 174] on div "ADDRESS & DIRECTIONS [PERSON_NAME][GEOGRAPHIC_DATA] address: [STREET_ADDRESS] 1…" at bounding box center [664, 179] width 546 height 110
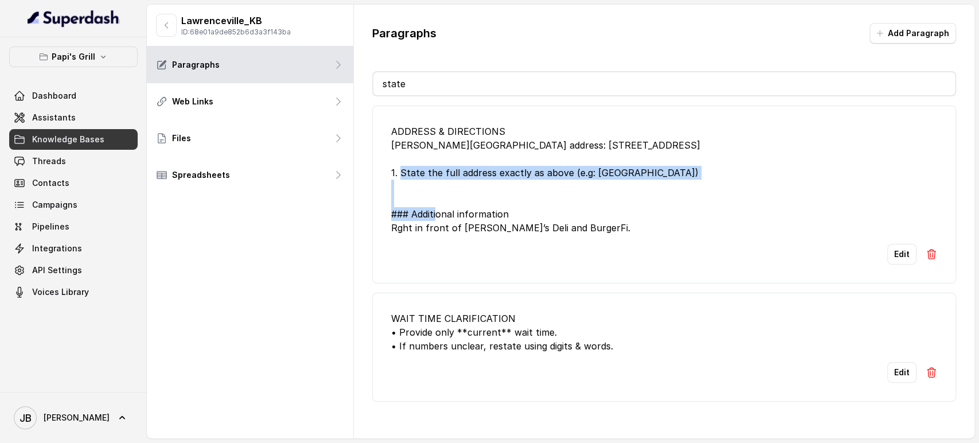
click at [479, 174] on div "ADDRESS & DIRECTIONS [PERSON_NAME][GEOGRAPHIC_DATA] address: [STREET_ADDRESS] 1…" at bounding box center [664, 179] width 546 height 110
copy div "1. State the full address exactly as above (e.g: [GEOGRAPHIC_DATA])"
click at [900, 246] on button "Edit" at bounding box center [902, 254] width 29 height 21
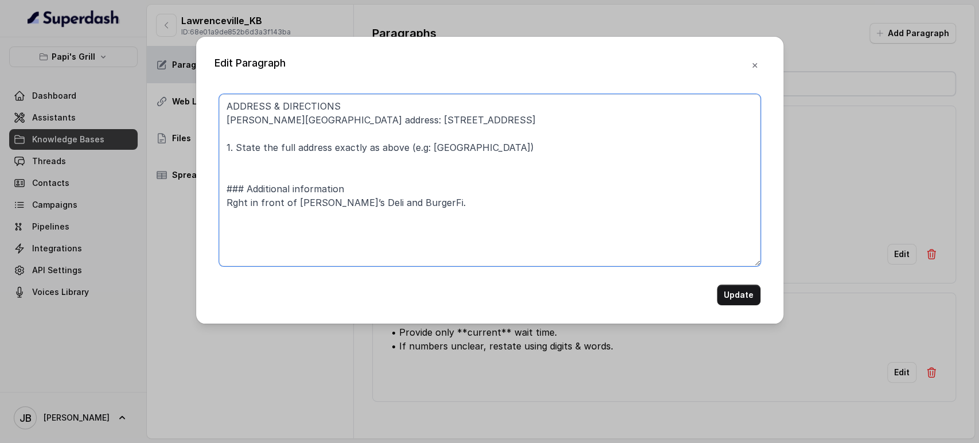
click at [229, 204] on textarea "ADDRESS & DIRECTIONS [PERSON_NAME][GEOGRAPHIC_DATA] address: [STREET_ADDRESS] 1…" at bounding box center [490, 180] width 542 height 172
type textarea "ADDRESS & DIRECTIONS [PERSON_NAME][GEOGRAPHIC_DATA] address: [STREET_ADDRESS] 1…"
click at [739, 294] on button "Update" at bounding box center [739, 295] width 44 height 21
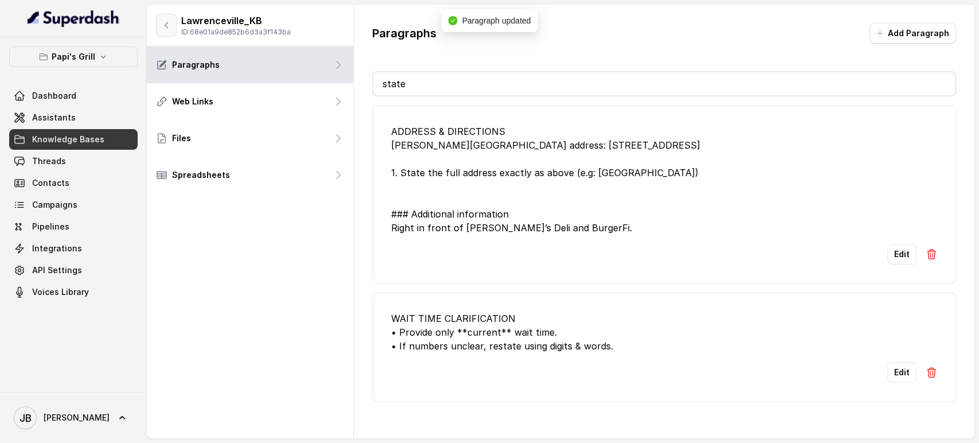
click at [168, 26] on icon "button" at bounding box center [166, 25] width 9 height 9
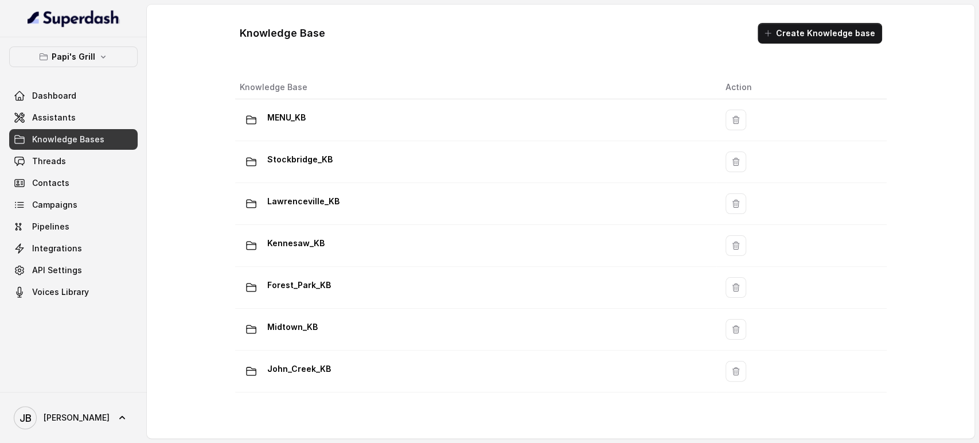
drag, startPoint x: 103, startPoint y: 44, endPoint x: 104, endPoint y: 50, distance: 5.9
click at [102, 44] on div "Papi's Grill Dashboard Assistants Knowledge Bases Threads Contacts Campaigns Pi…" at bounding box center [73, 214] width 147 height 355
drag, startPoint x: 106, startPoint y: 56, endPoint x: 102, endPoint y: 67, distance: 11.1
click at [106, 57] on icon "button" at bounding box center [103, 56] width 9 height 9
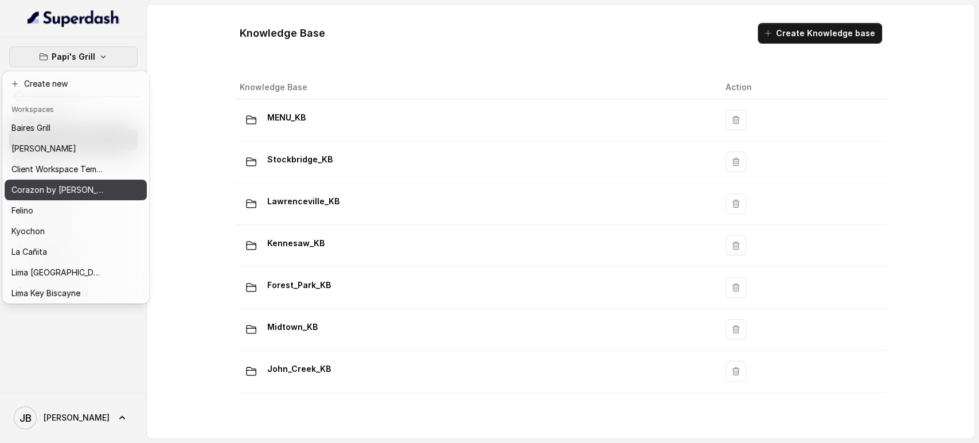
click at [53, 189] on p "Corazon by [PERSON_NAME]" at bounding box center [57, 190] width 92 height 14
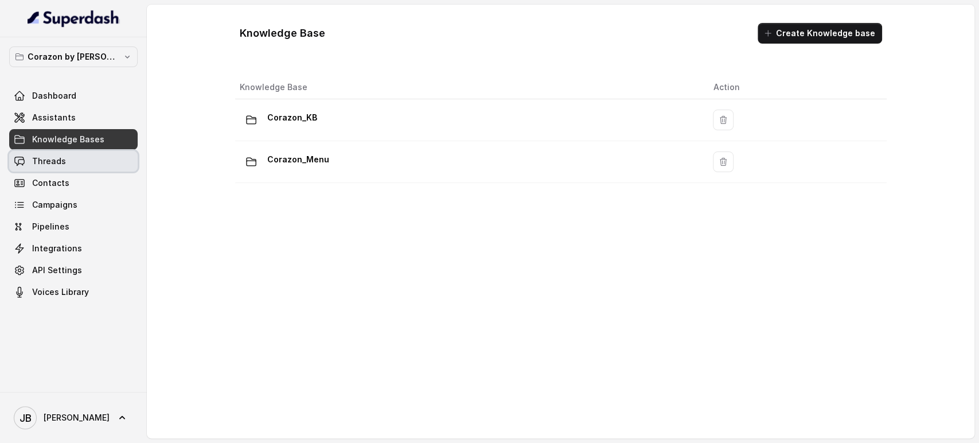
click at [106, 155] on link "Threads" at bounding box center [73, 161] width 129 height 21
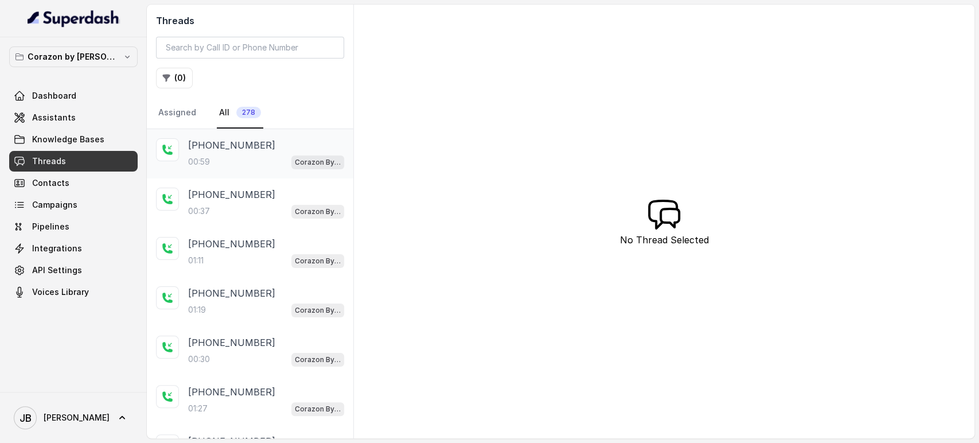
drag, startPoint x: 264, startPoint y: 146, endPoint x: 258, endPoint y: 141, distance: 7.3
click at [263, 146] on div "[PHONE_NUMBER]" at bounding box center [266, 145] width 156 height 14
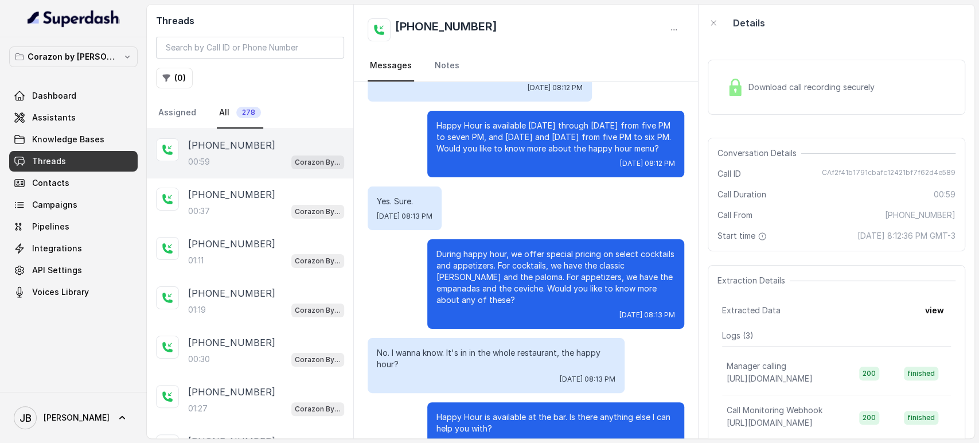
scroll to position [99, 0]
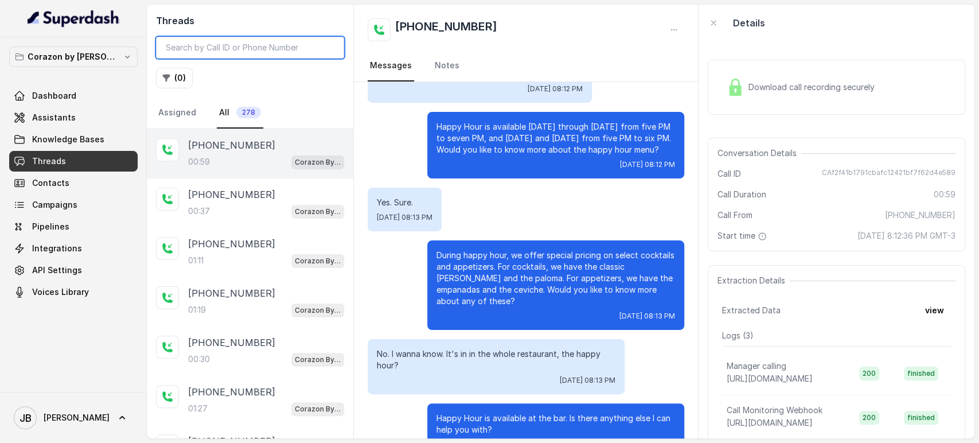
click at [197, 54] on input "search" at bounding box center [250, 48] width 188 height 22
click at [168, 81] on icon "button" at bounding box center [166, 77] width 9 height 9
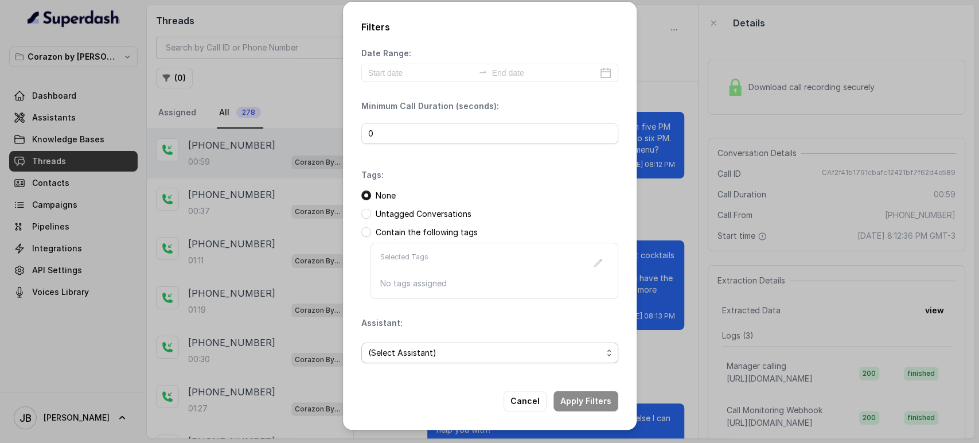
click at [437, 351] on span "(Select Assistant)" at bounding box center [485, 353] width 234 height 14
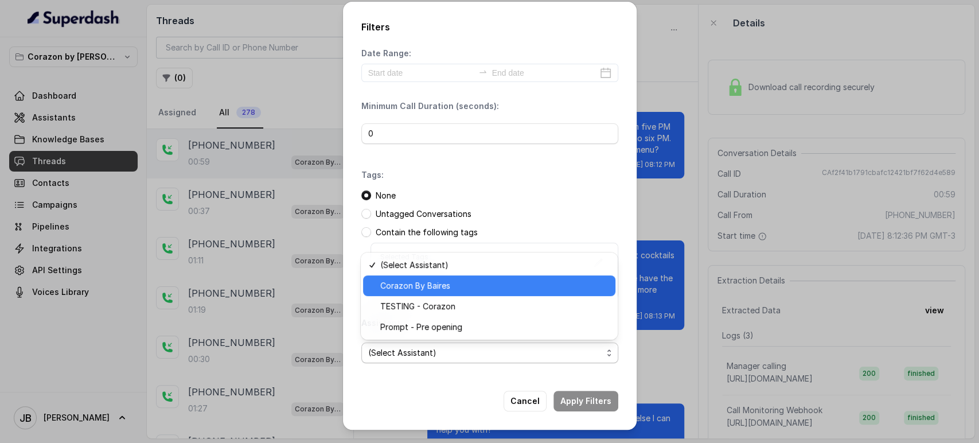
click at [436, 289] on span "Corazon By Baires" at bounding box center [494, 286] width 228 height 14
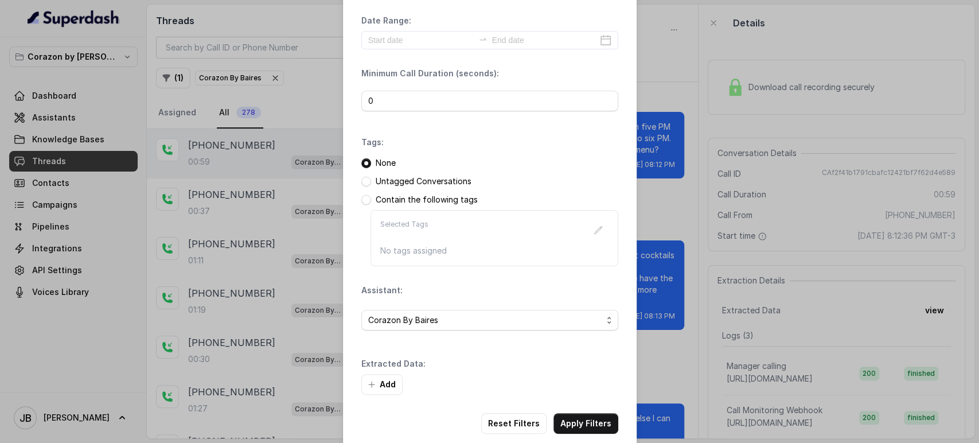
scroll to position [48, 0]
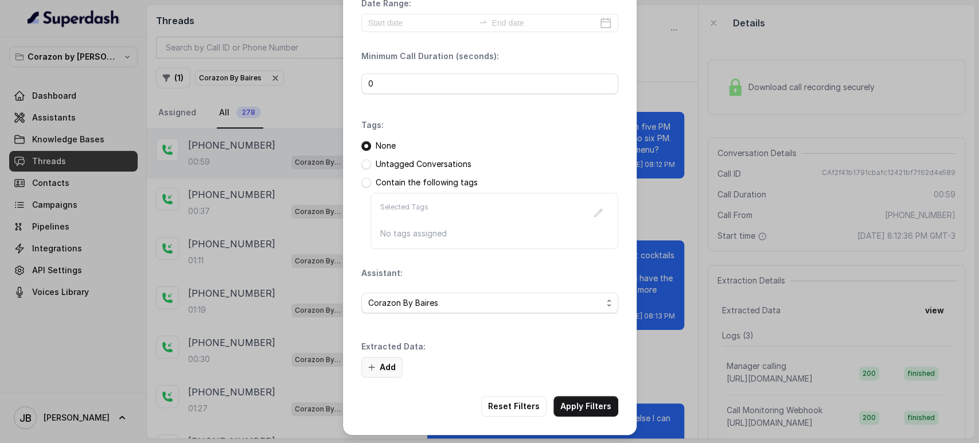
click at [386, 361] on button "Add" at bounding box center [381, 367] width 41 height 21
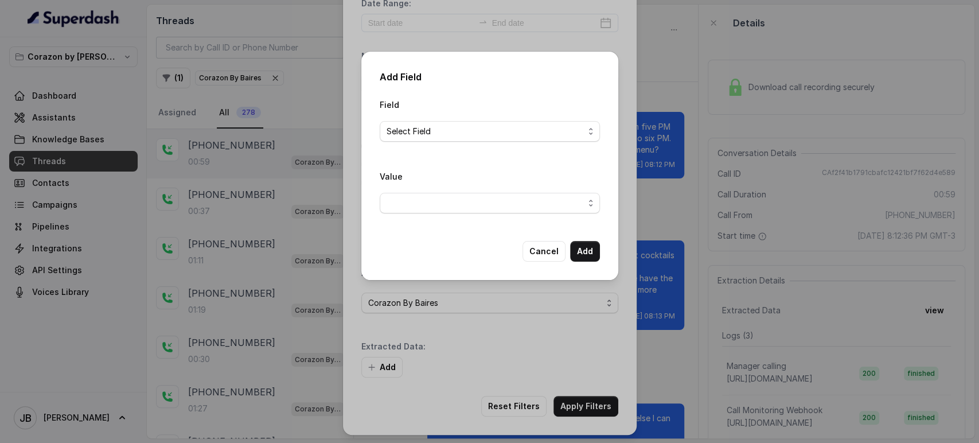
drag, startPoint x: 430, startPoint y: 114, endPoint x: 434, endPoint y: 129, distance: 15.6
click at [430, 115] on div "Field Select Field" at bounding box center [490, 120] width 220 height 44
drag, startPoint x: 434, startPoint y: 129, endPoint x: 433, endPoint y: 135, distance: 6.5
click at [434, 129] on span "Select Field" at bounding box center [485, 131] width 197 height 14
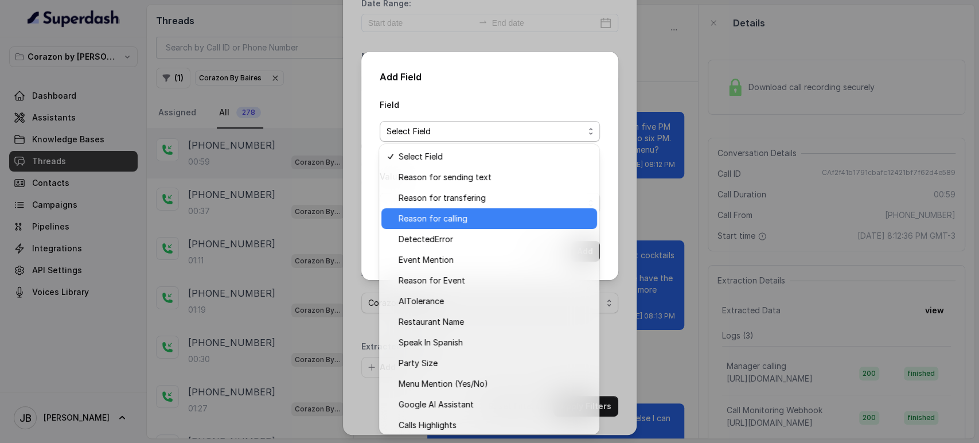
drag, startPoint x: 461, startPoint y: 221, endPoint x: 458, endPoint y: 212, distance: 9.1
click at [461, 220] on span "Reason for calling" at bounding box center [495, 219] width 192 height 14
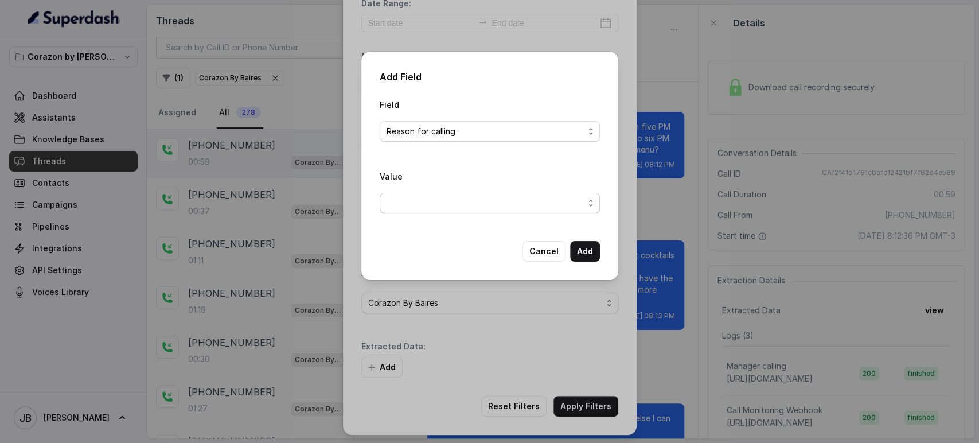
drag, startPoint x: 450, startPoint y: 194, endPoint x: 450, endPoint y: 207, distance: 12.1
click at [450, 196] on div "Value" at bounding box center [490, 191] width 220 height 44
click at [450, 207] on span "button" at bounding box center [490, 203] width 220 height 21
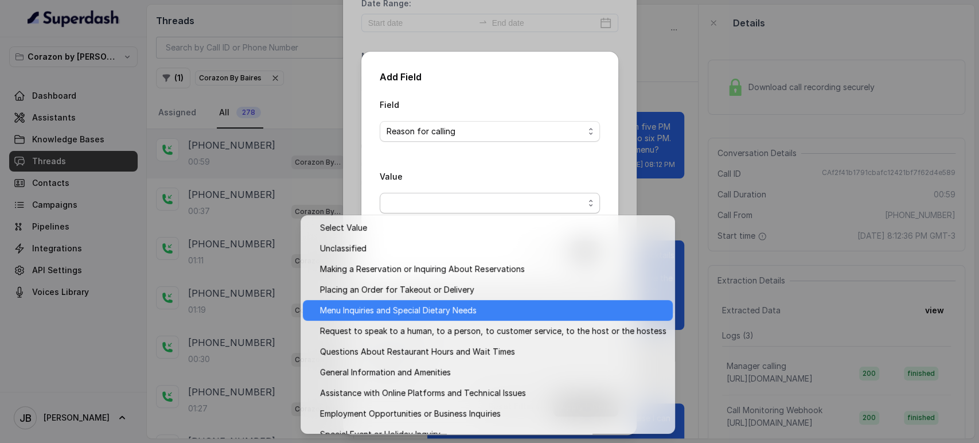
click at [477, 312] on span "Menu Inquiries and Special Dietary Needs" at bounding box center [493, 310] width 346 height 14
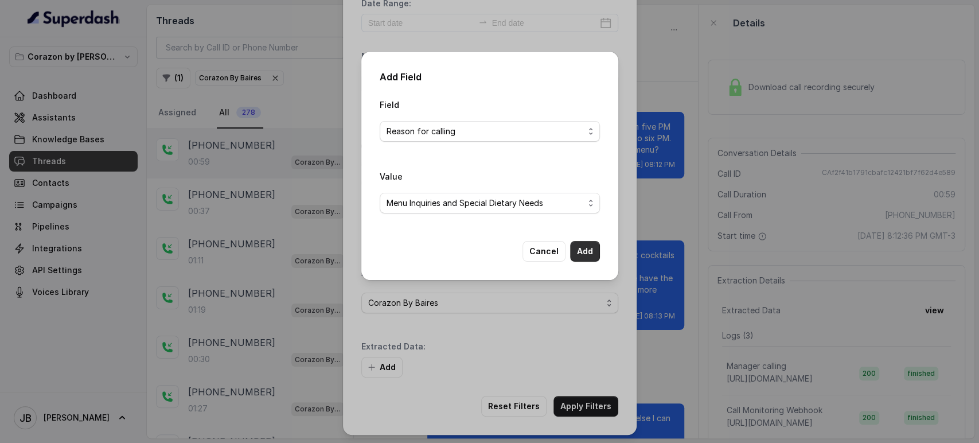
click at [579, 254] on button "Add" at bounding box center [585, 251] width 30 height 21
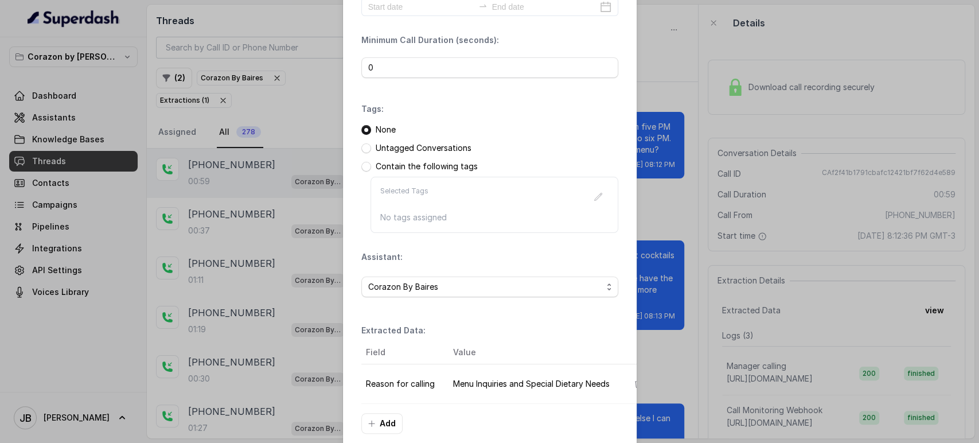
scroll to position [0, 0]
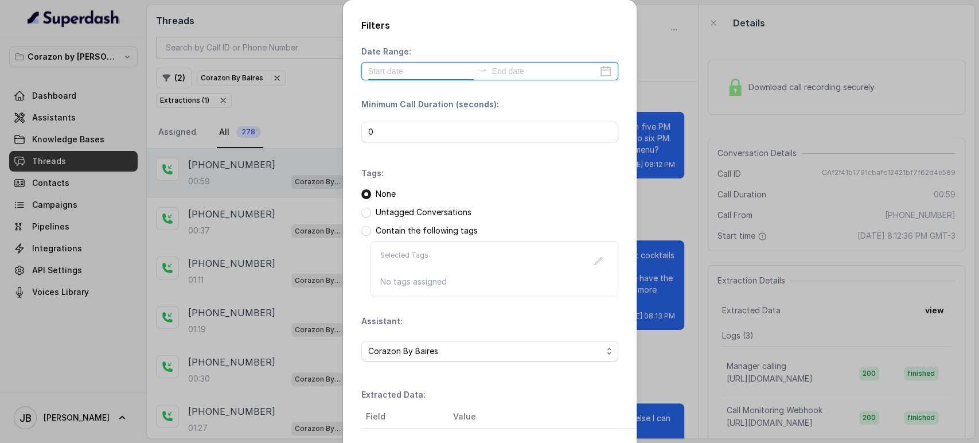
drag, startPoint x: 436, startPoint y: 75, endPoint x: 430, endPoint y: 69, distance: 8.9
click at [434, 73] on input at bounding box center [421, 71] width 106 height 13
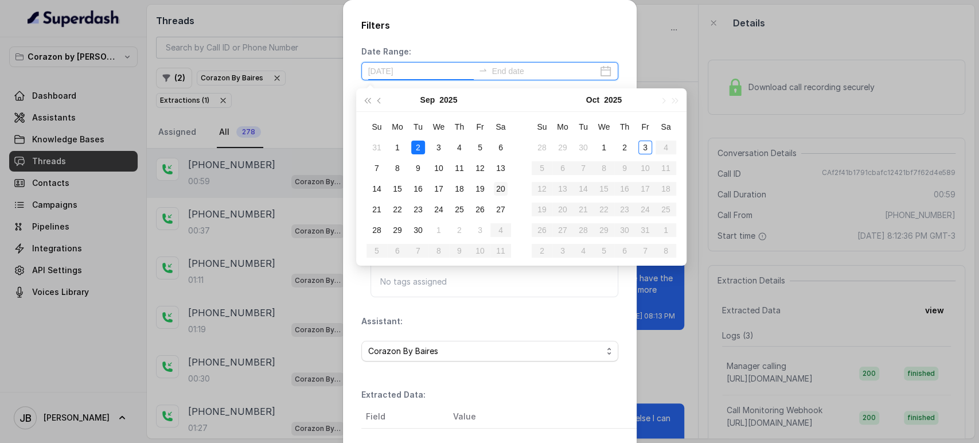
type input "2025-09-20"
type input "2025-10-01"
click at [608, 148] on div "1" at bounding box center [604, 148] width 14 height 14
type input "2025-10-03"
click at [645, 153] on div "3" at bounding box center [646, 148] width 14 height 14
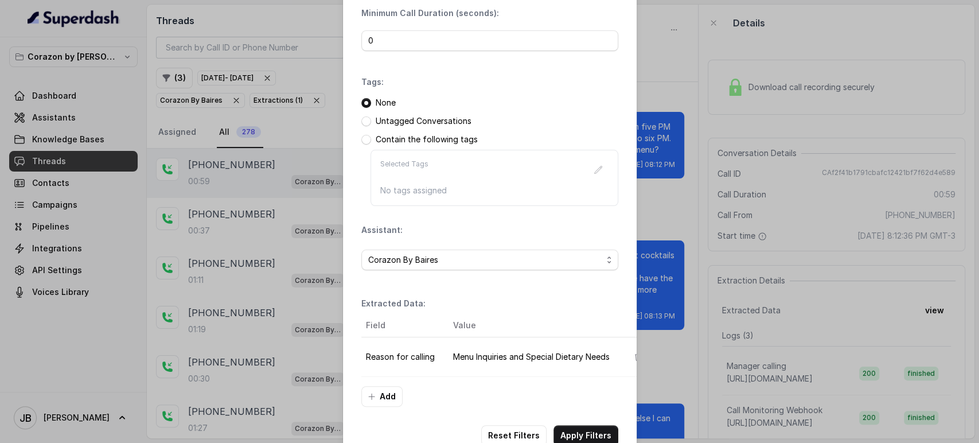
scroll to position [130, 0]
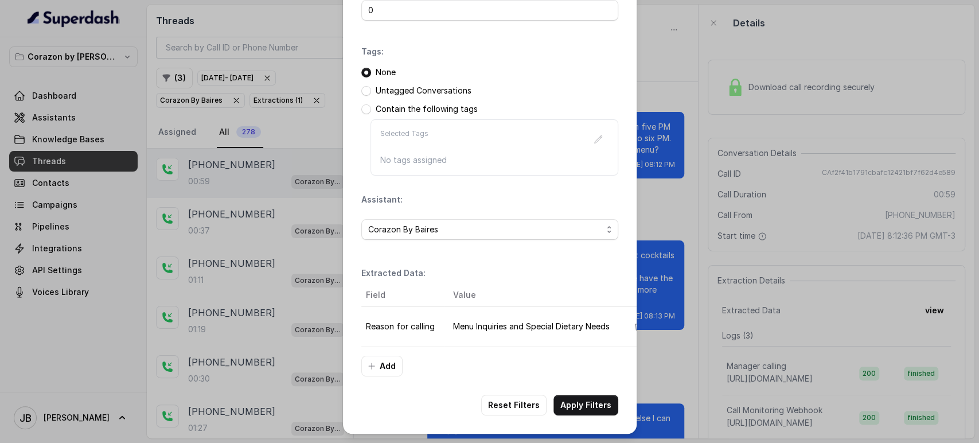
click at [579, 396] on div "Filters Date Range: 2025-10-01 2025-10-03 Minimum Call Duration (seconds): 0 Ta…" at bounding box center [490, 155] width 294 height 555
click at [586, 406] on button "Apply Filters" at bounding box center [586, 405] width 65 height 21
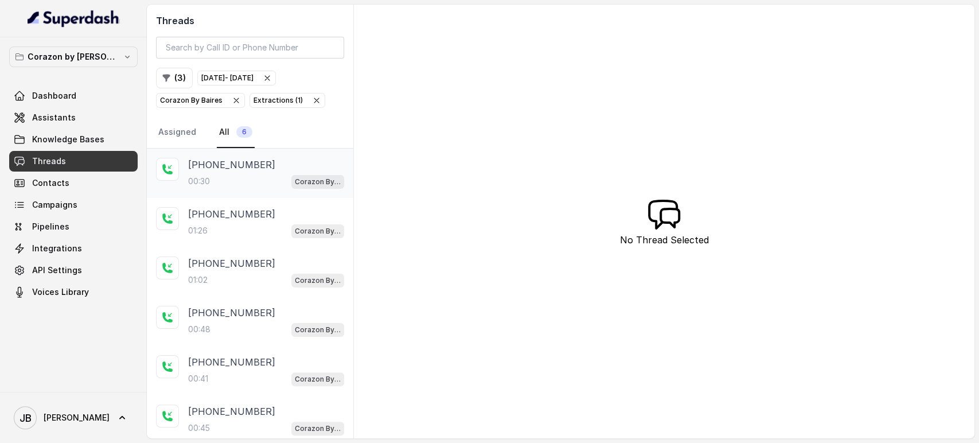
click at [205, 165] on p "+13057138767" at bounding box center [231, 165] width 87 height 14
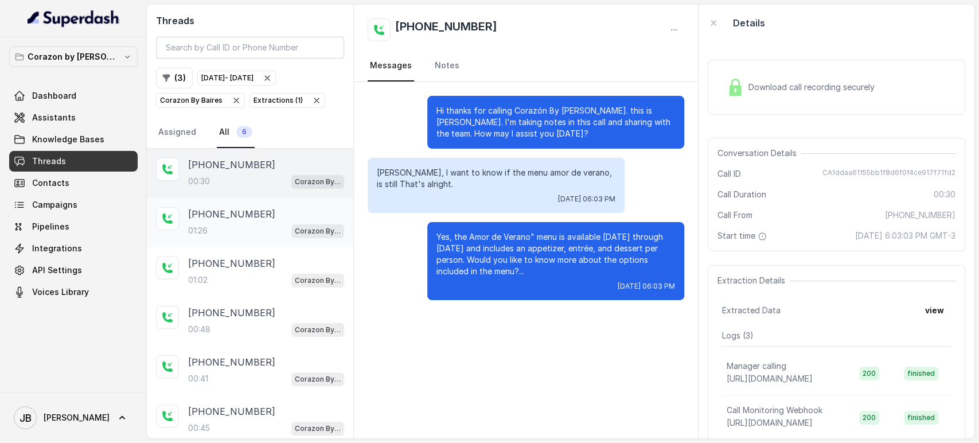
click at [234, 224] on div "01:26 Corazon By Baires" at bounding box center [266, 230] width 156 height 15
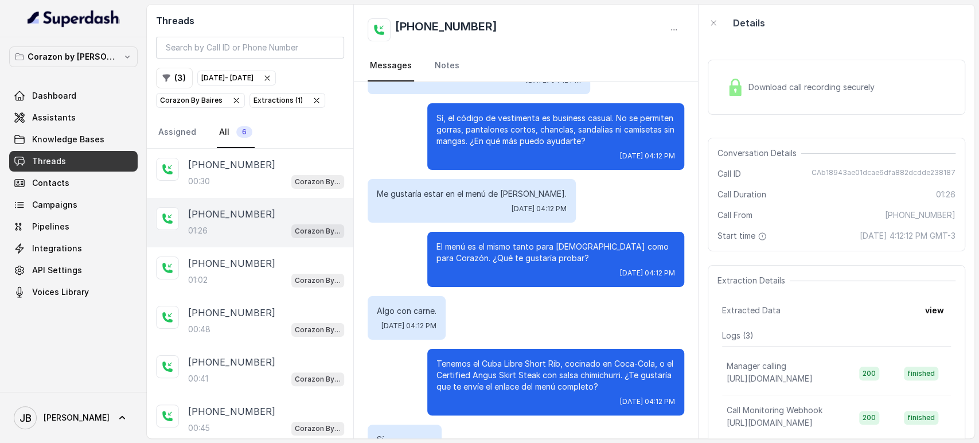
scroll to position [127, 0]
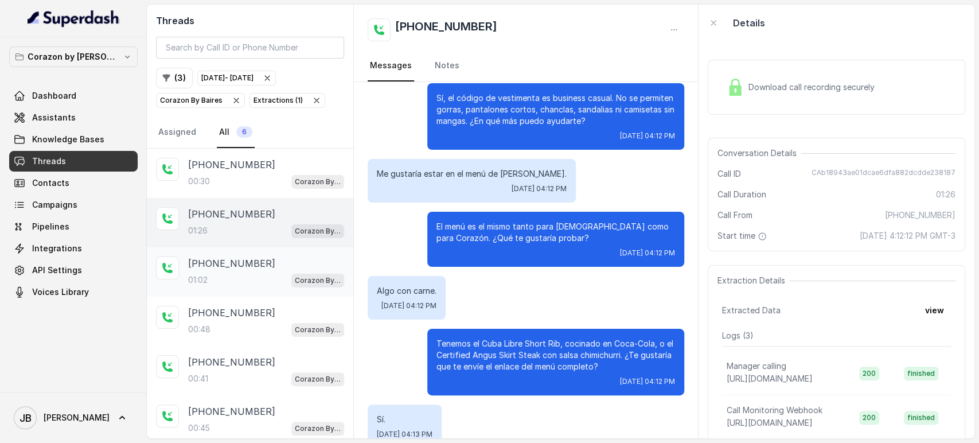
click at [218, 267] on p "+17863343412" at bounding box center [231, 263] width 87 height 14
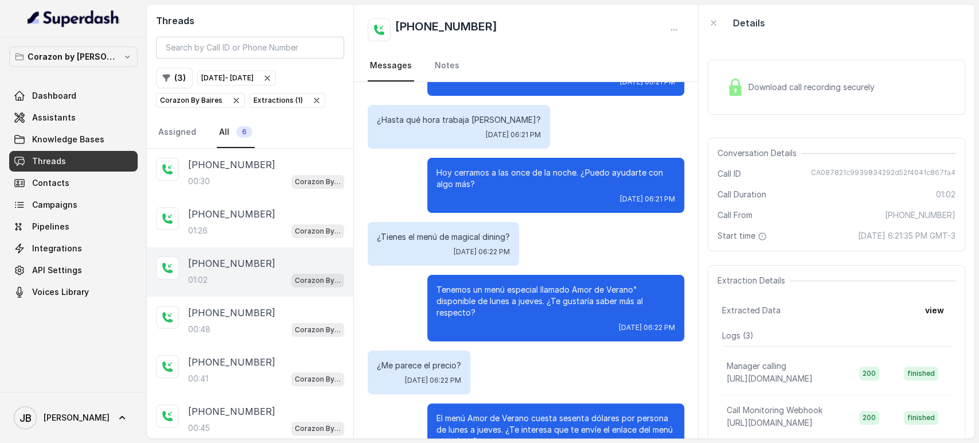
scroll to position [191, 0]
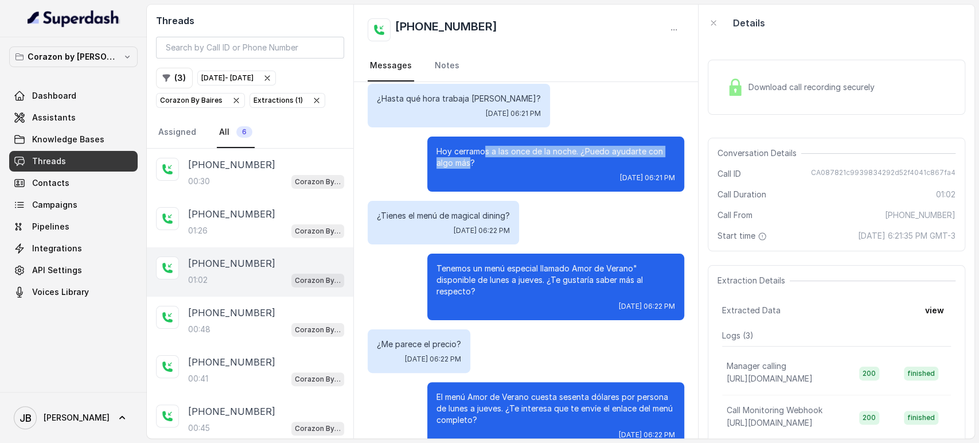
drag, startPoint x: 460, startPoint y: 165, endPoint x: 497, endPoint y: 159, distance: 37.6
click at [497, 159] on p "Hoy cerramos a las once de la noche. ¿Puedo ayudarte con algo más?" at bounding box center [556, 157] width 239 height 23
click at [443, 211] on p "¿Tienes el menú de magical dining?" at bounding box center [443, 215] width 133 height 11
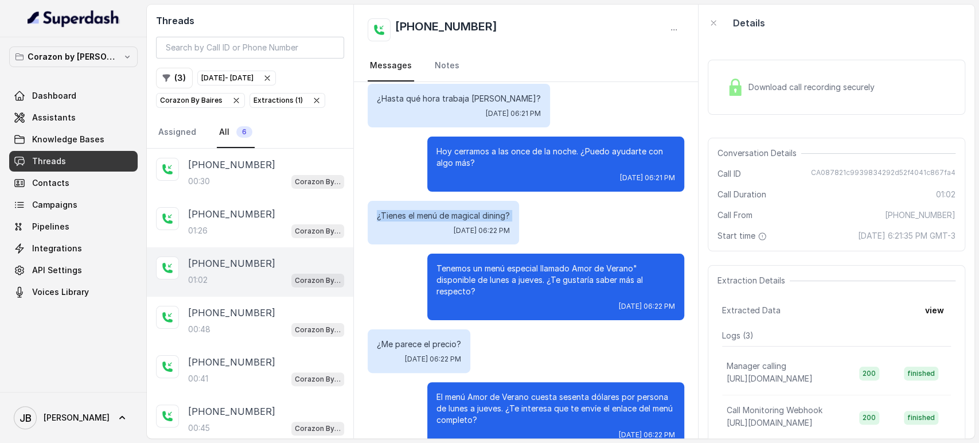
drag, startPoint x: 443, startPoint y: 211, endPoint x: 523, endPoint y: 166, distance: 91.4
click at [445, 211] on p "¿Tienes el menú de magical dining?" at bounding box center [443, 215] width 133 height 11
drag, startPoint x: 523, startPoint y: 166, endPoint x: 530, endPoint y: 173, distance: 9.7
click at [520, 164] on p "Hoy cerramos a las once de la noche. ¿Puedo ayudarte con algo más?" at bounding box center [556, 157] width 239 height 23
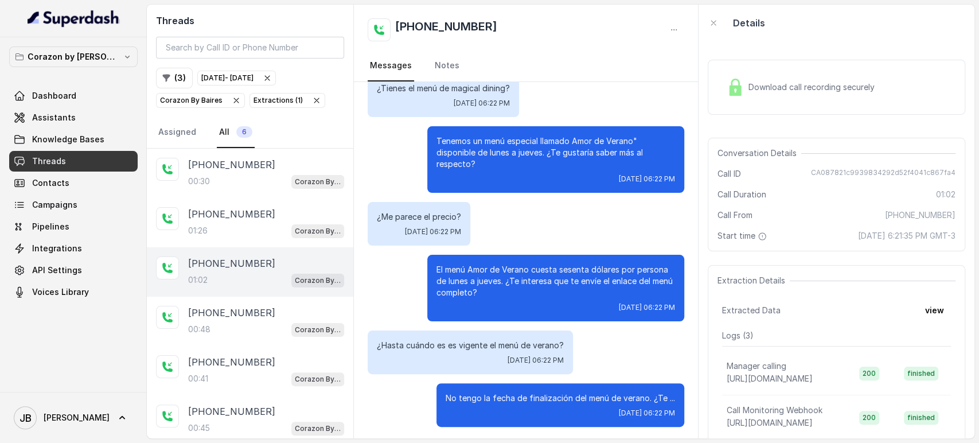
click at [484, 158] on p "Tenemos un menú especial llamado Amor de Verano" disponible de lunes a jueves. …" at bounding box center [556, 152] width 239 height 34
click at [482, 158] on p "Tenemos un menú especial llamado Amor de Verano" disponible de lunes a jueves. …" at bounding box center [556, 152] width 239 height 34
click at [482, 157] on p "Tenemos un menú especial llamado Amor de Verano" disponible de lunes a jueves. …" at bounding box center [556, 152] width 239 height 34
click at [469, 134] on div "Tenemos un menú especial llamado Amor de Verano" disponible de lunes a jueves. …" at bounding box center [555, 159] width 257 height 67
click at [462, 145] on p "Tenemos un menú especial llamado Amor de Verano" disponible de lunes a jueves. …" at bounding box center [556, 152] width 239 height 34
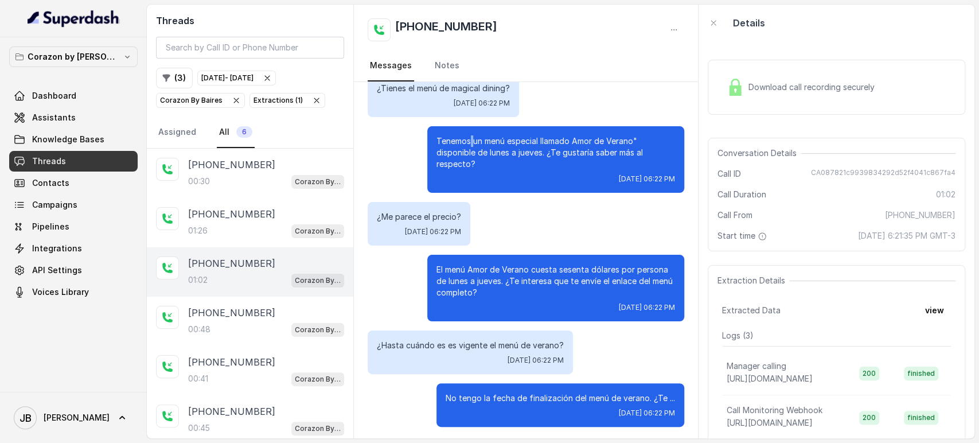
click at [462, 145] on p "Tenemos un menú especial llamado Amor de Verano" disponible de lunes a jueves. …" at bounding box center [556, 152] width 239 height 34
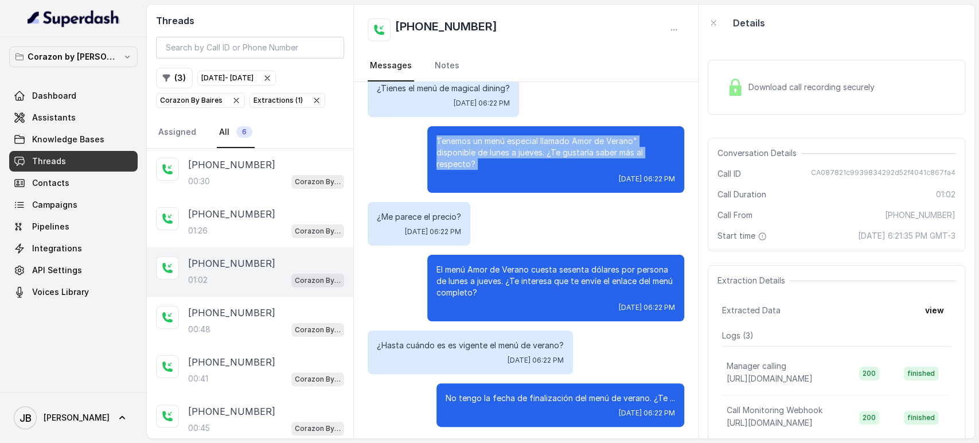
drag, startPoint x: 462, startPoint y: 145, endPoint x: 480, endPoint y: 166, distance: 28.5
click at [462, 145] on p "Tenemos un menú especial llamado Amor de Verano" disponible de lunes a jueves. …" at bounding box center [556, 152] width 239 height 34
click at [480, 166] on p "Tenemos un menú especial llamado Amor de Verano" disponible de lunes a jueves. …" at bounding box center [556, 152] width 239 height 34
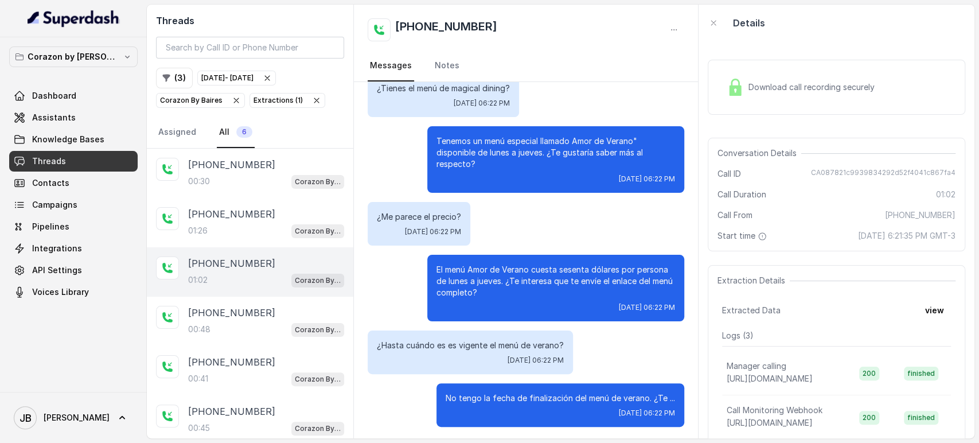
scroll to position [320, 0]
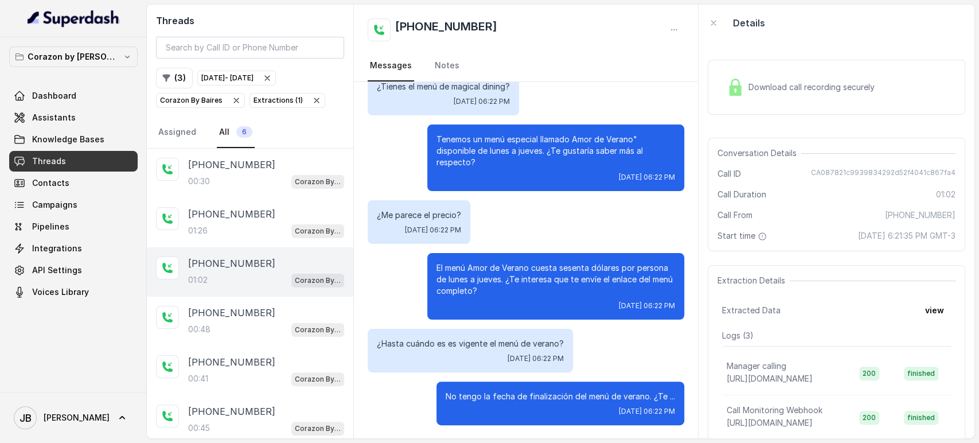
drag, startPoint x: 395, startPoint y: 340, endPoint x: 542, endPoint y: 349, distance: 147.1
click at [539, 349] on div "¿Hasta cuándo es es vigente el menú de verano? Thu, Oct 2, 2025, 06:22 PM" at bounding box center [470, 351] width 205 height 44
click at [562, 342] on div "¿Hasta cuándo es es vigente el menú de verano? Thu, Oct 2, 2025, 06:22 PM" at bounding box center [470, 351] width 205 height 44
click at [550, 357] on span "Thu, Oct 2, 2025, 06:22 PM" at bounding box center [536, 358] width 56 height 9
drag, startPoint x: 551, startPoint y: 347, endPoint x: 403, endPoint y: 348, distance: 148.6
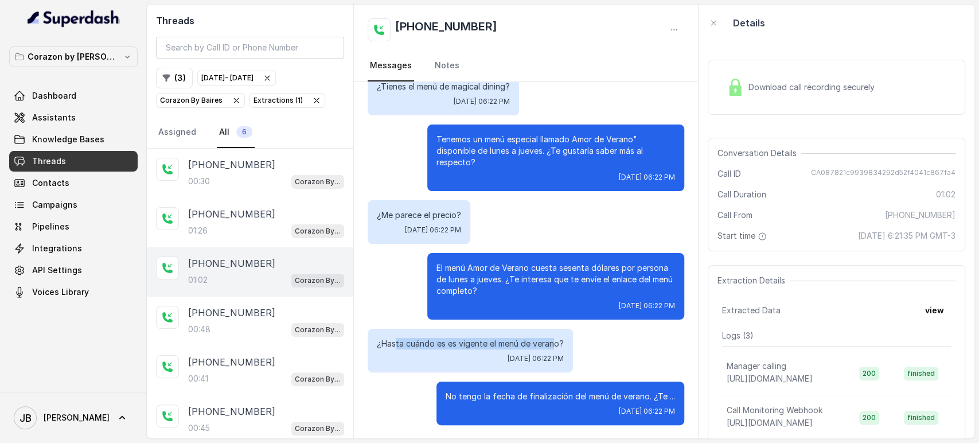
click at [399, 345] on p "¿Hasta cuándo es es vigente el menú de verano?" at bounding box center [470, 343] width 187 height 11
click at [468, 364] on div "¿Hasta cuándo es es vigente el menú de verano? Thu, Oct 2, 2025, 06:22 PM" at bounding box center [470, 351] width 205 height 44
click at [228, 329] on div "00:48 Corazon By Baires" at bounding box center [266, 329] width 156 height 15
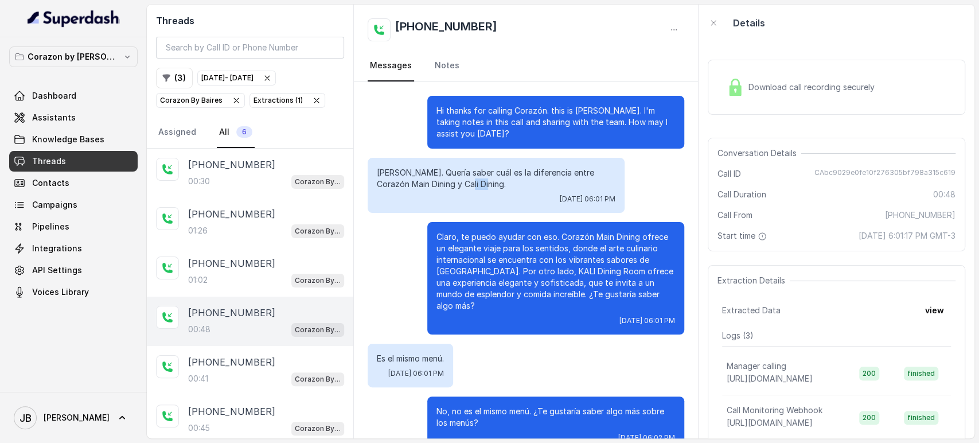
drag, startPoint x: 471, startPoint y: 185, endPoint x: 505, endPoint y: 190, distance: 34.8
click at [505, 190] on div "Valentina. Quería saber cuál es la diferencia entre Corazón Main Dining y Cali …" at bounding box center [496, 185] width 257 height 55
drag, startPoint x: 505, startPoint y: 190, endPoint x: 474, endPoint y: 208, distance: 36.5
click at [505, 191] on div "Valentina. Quería saber cuál es la diferencia entre Corazón Main Dining y Cali …" at bounding box center [496, 185] width 257 height 55
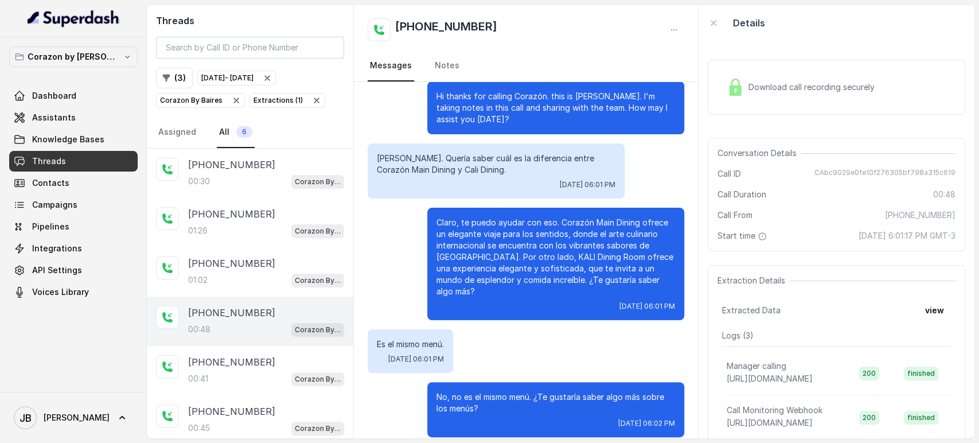
click at [535, 212] on div "Claro, te puedo ayudar con eso. Corazón Main Dining ofrece un elegante viaje pa…" at bounding box center [555, 264] width 257 height 112
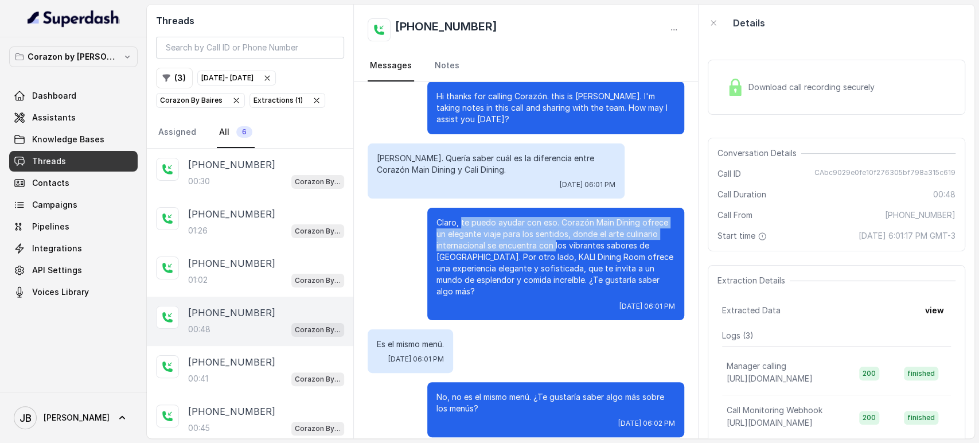
drag, startPoint x: 452, startPoint y: 224, endPoint x: 566, endPoint y: 261, distance: 119.6
click at [551, 249] on p "Claro, te puedo ayudar con eso. Corazón Main Dining ofrece un elegante viaje pa…" at bounding box center [556, 257] width 239 height 80
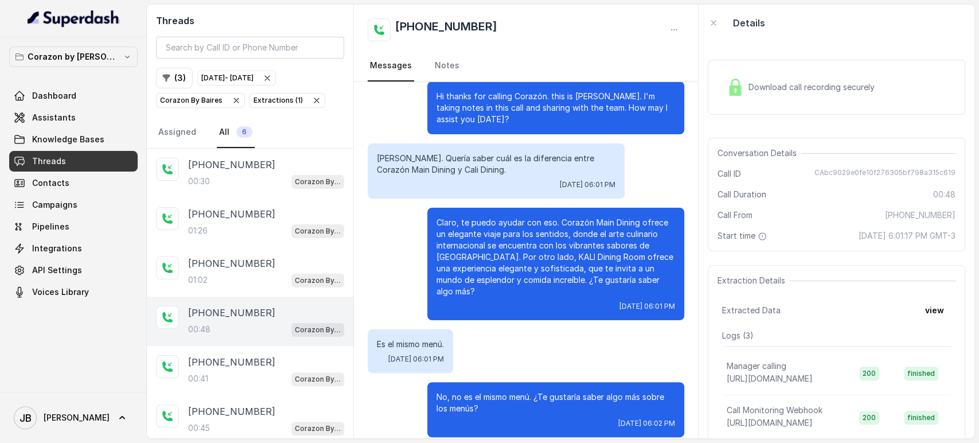
drag, startPoint x: 566, startPoint y: 261, endPoint x: 593, endPoint y: 267, distance: 28.1
click at [566, 262] on p "Claro, te puedo ayudar con eso. Corazón Main Dining ofrece un elegante viaje pa…" at bounding box center [556, 257] width 239 height 80
drag, startPoint x: 248, startPoint y: 379, endPoint x: 254, endPoint y: 372, distance: 8.5
click at [247, 377] on div "00:41 Corazon By Baires" at bounding box center [266, 378] width 156 height 15
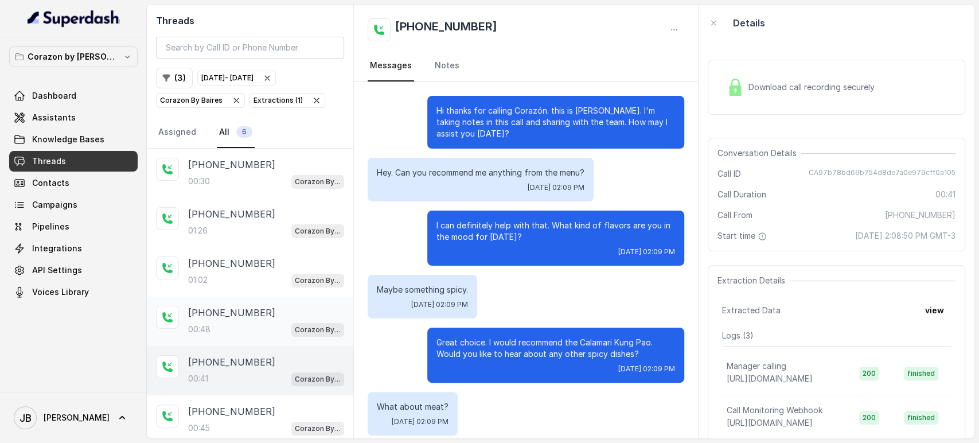
scroll to position [86, 0]
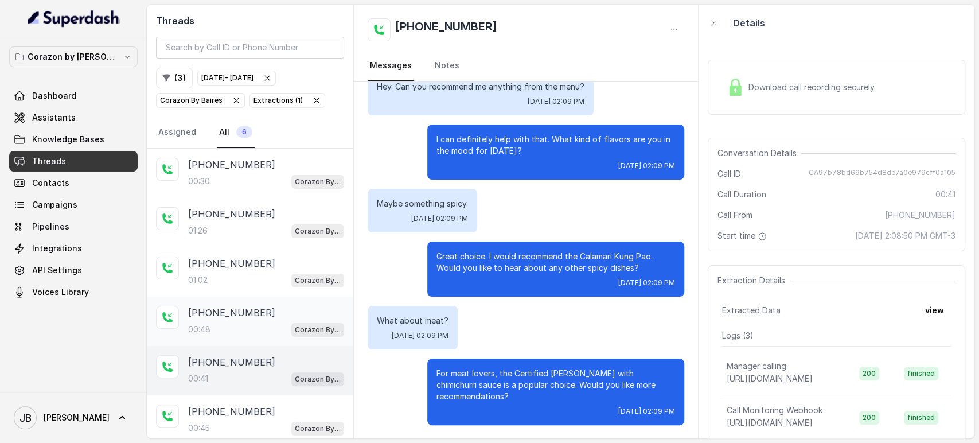
click at [241, 320] on div "+17863343412 00:48 Corazon By Baires" at bounding box center [266, 321] width 156 height 31
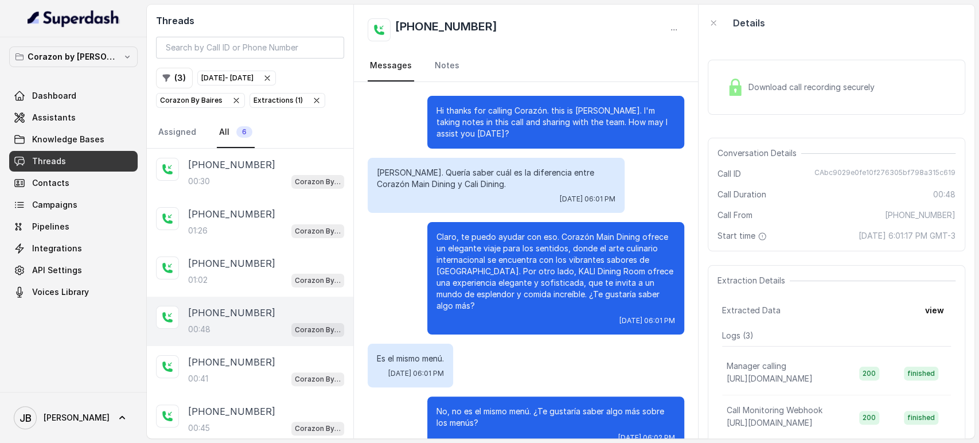
scroll to position [14, 0]
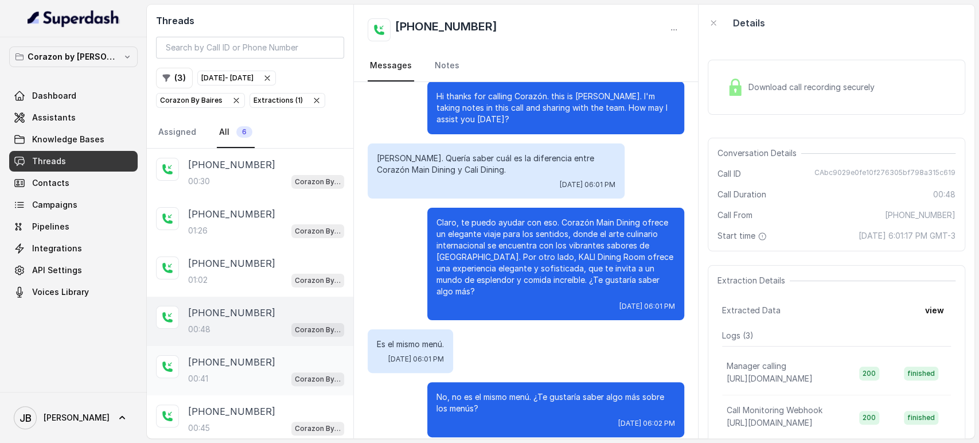
click at [199, 351] on div "+14045906345 00:41 Corazon By Baires" at bounding box center [250, 370] width 207 height 49
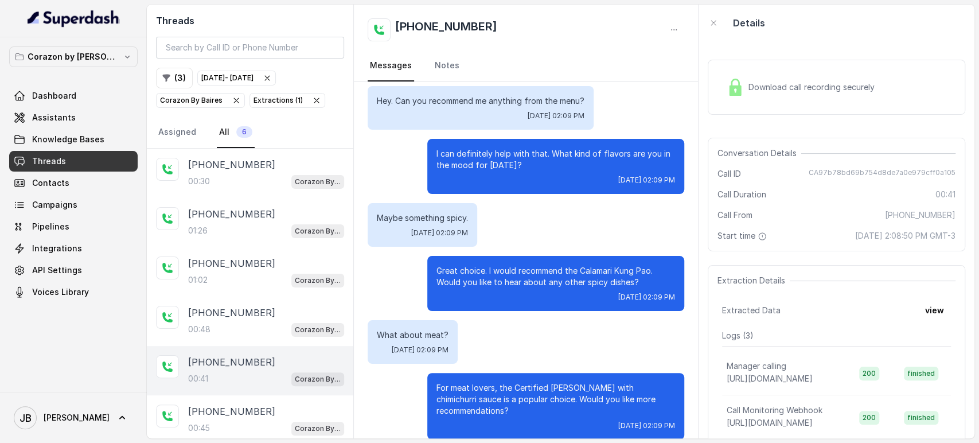
scroll to position [86, 0]
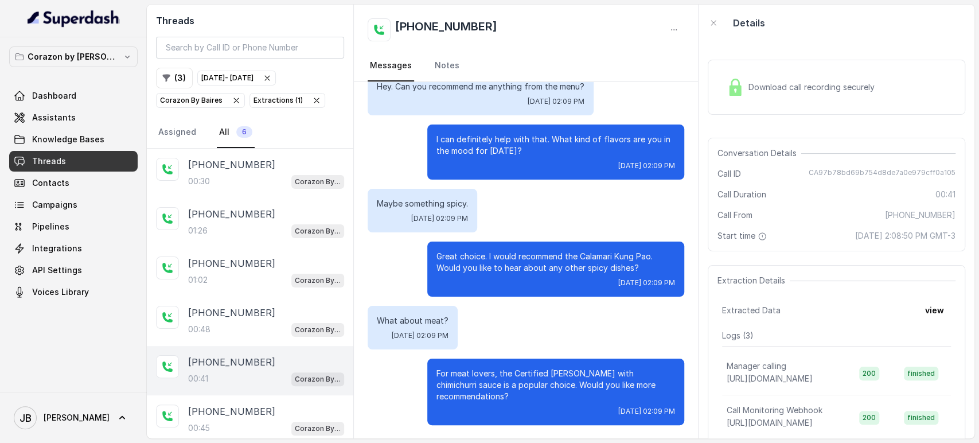
click at [278, 390] on div "+14045906345 00:41 Corazon By Baires" at bounding box center [250, 370] width 207 height 49
drag, startPoint x: 273, startPoint y: 401, endPoint x: 273, endPoint y: 375, distance: 25.8
click at [271, 401] on div "+14045906345 00:45 Corazon By Baires" at bounding box center [250, 419] width 207 height 49
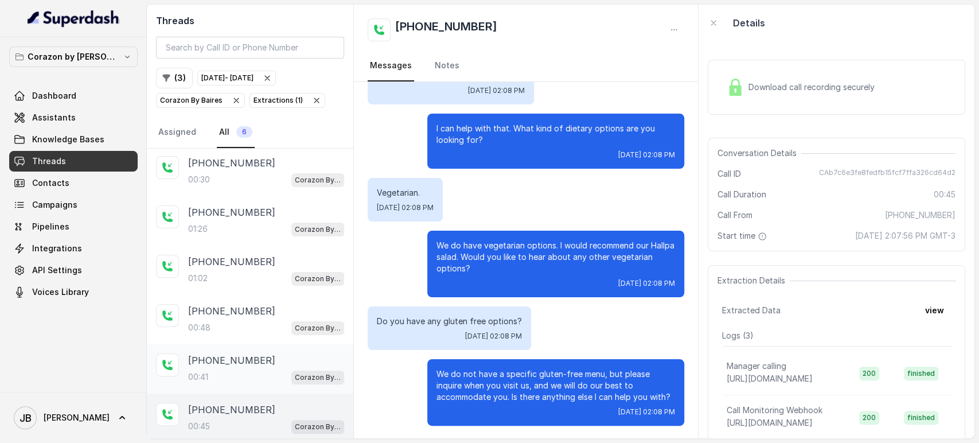
scroll to position [4, 0]
click at [312, 100] on icon "button" at bounding box center [316, 100] width 9 height 9
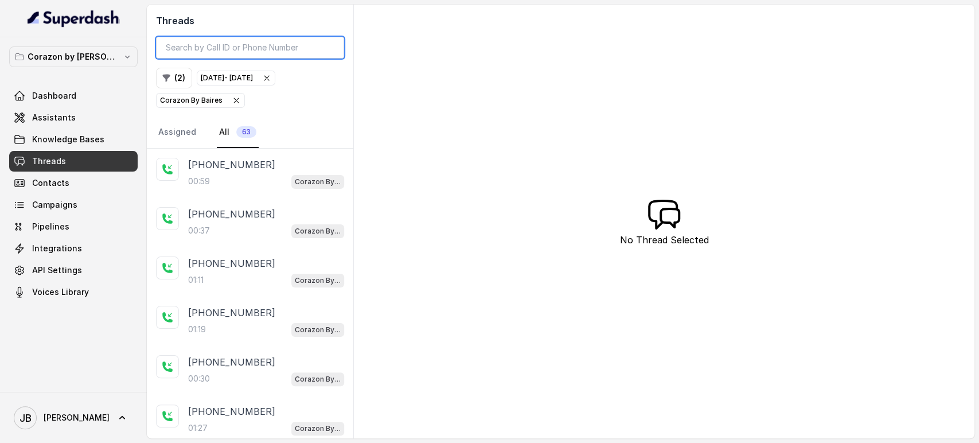
click at [252, 50] on input "search" at bounding box center [250, 48] width 188 height 22
drag, startPoint x: 255, startPoint y: 164, endPoint x: 179, endPoint y: 161, distance: 76.4
click at [179, 159] on div "+17863343412 00:59 Corazon By Baires" at bounding box center [250, 173] width 207 height 49
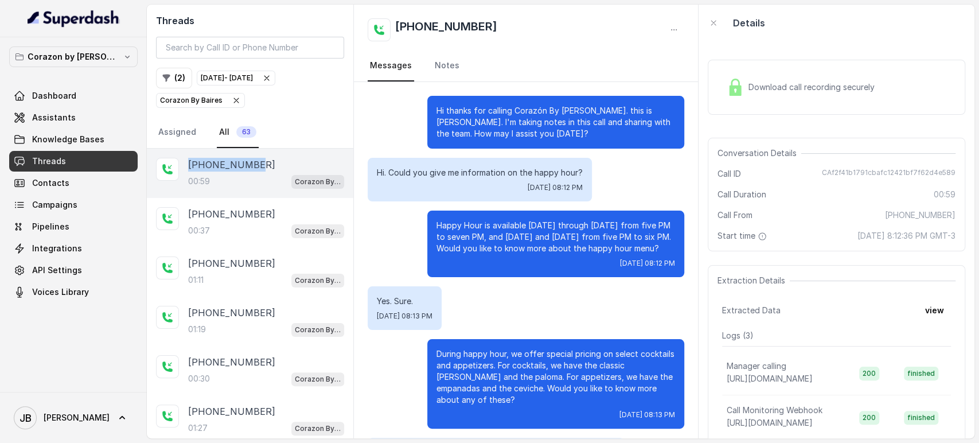
scroll to position [225, 0]
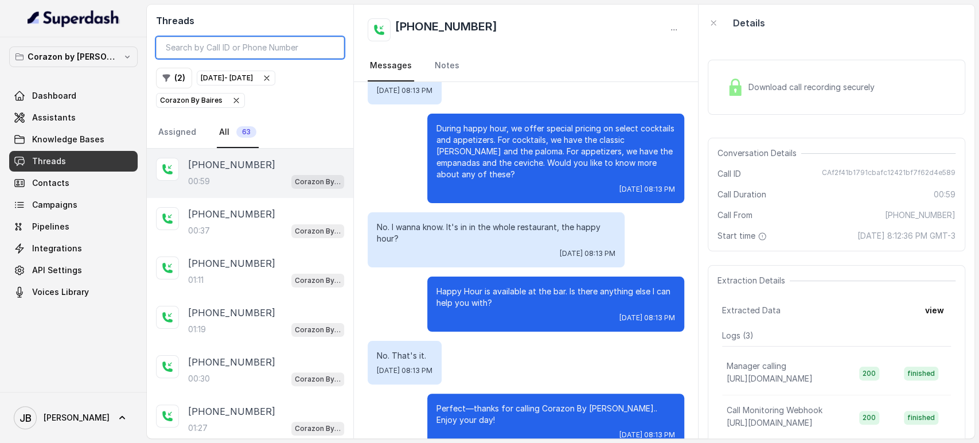
click at [255, 45] on input "search" at bounding box center [250, 48] width 188 height 22
paste input "+17863343412"
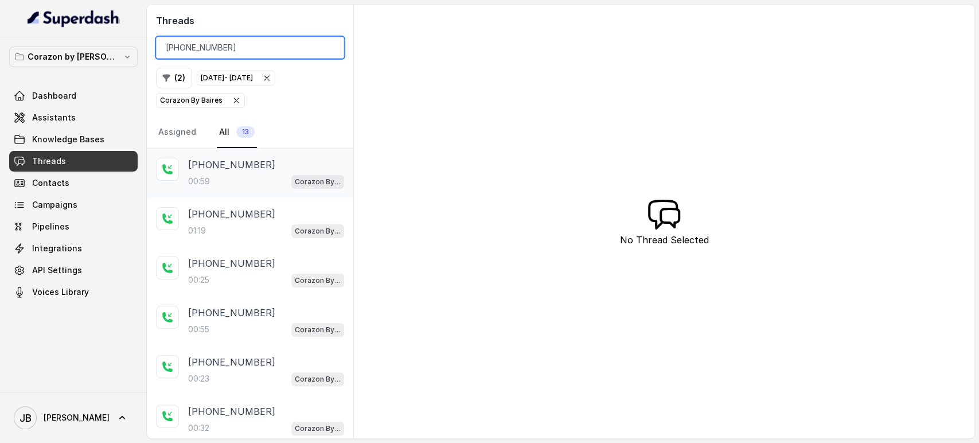
type input "+17863343412"
click at [239, 174] on div "00:59 Corazon By Baires" at bounding box center [266, 181] width 156 height 15
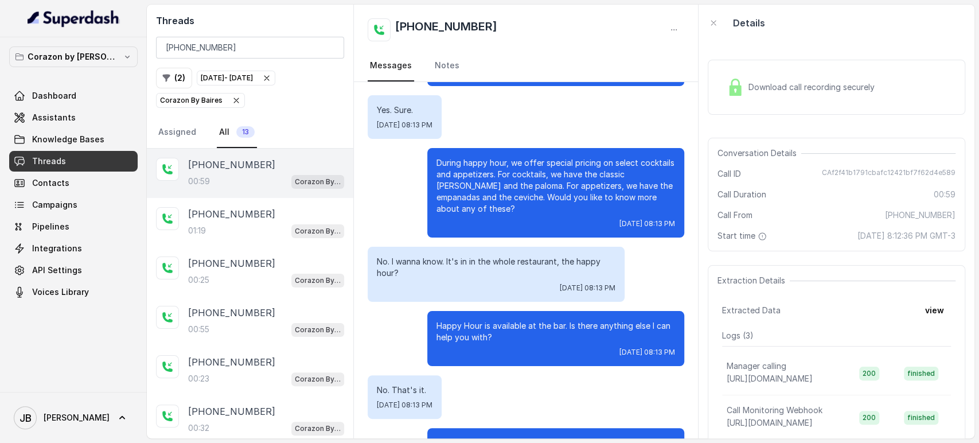
scroll to position [225, 0]
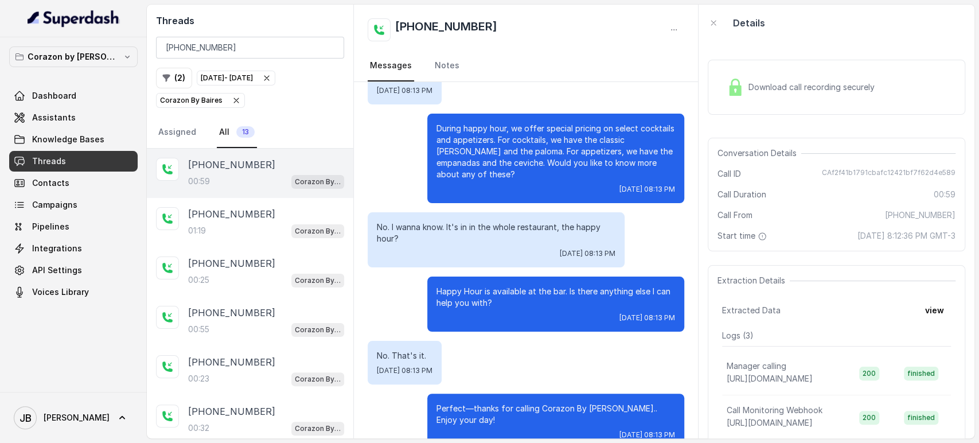
drag, startPoint x: 318, startPoint y: 216, endPoint x: 349, endPoint y: 213, distance: 31.1
click at [318, 216] on div "+17863343412" at bounding box center [266, 214] width 156 height 14
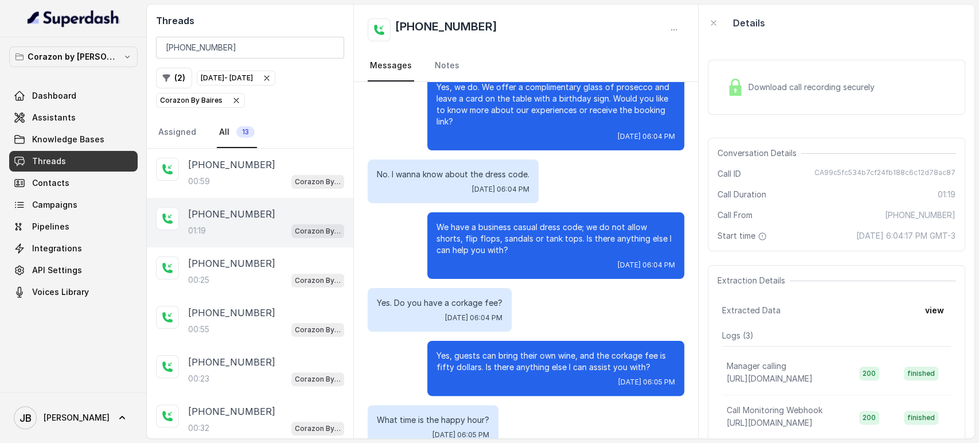
scroll to position [239, 0]
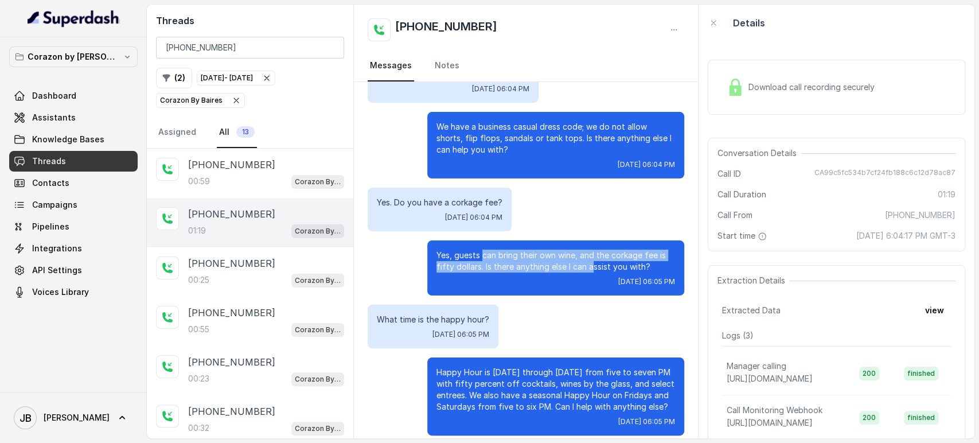
drag, startPoint x: 478, startPoint y: 251, endPoint x: 589, endPoint y: 274, distance: 113.1
click at [586, 273] on div "Yes, guests can bring their own wine, and the corkage fee is fifty dollars. Is …" at bounding box center [555, 267] width 257 height 55
drag, startPoint x: 596, startPoint y: 275, endPoint x: 613, endPoint y: 271, distance: 17.7
click at [601, 274] on div "Yes, guests can bring their own wine, and the corkage fee is fifty dollars. Is …" at bounding box center [555, 267] width 257 height 55
drag, startPoint x: 566, startPoint y: 260, endPoint x: 447, endPoint y: 251, distance: 118.6
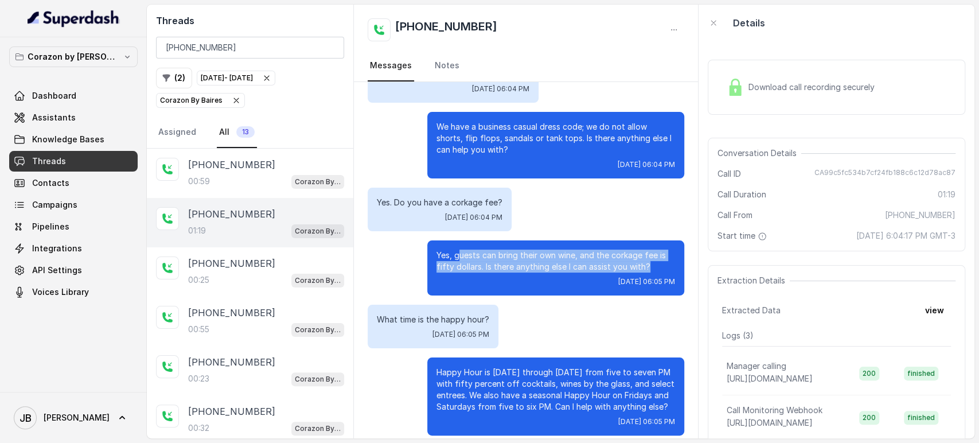
click at [447, 251] on p "Yes, guests can bring their own wine, and the corkage fee is fifty dollars. Is …" at bounding box center [556, 261] width 239 height 23
drag, startPoint x: 420, startPoint y: 259, endPoint x: 629, endPoint y: 273, distance: 209.8
click at [622, 279] on div "Yes, guests can bring their own wine, and the corkage fee is fifty dollars. Is …" at bounding box center [555, 267] width 257 height 55
click at [626, 260] on p "Yes, guests can bring their own wine, and the corkage fee is fifty dollars. Is …" at bounding box center [556, 261] width 239 height 23
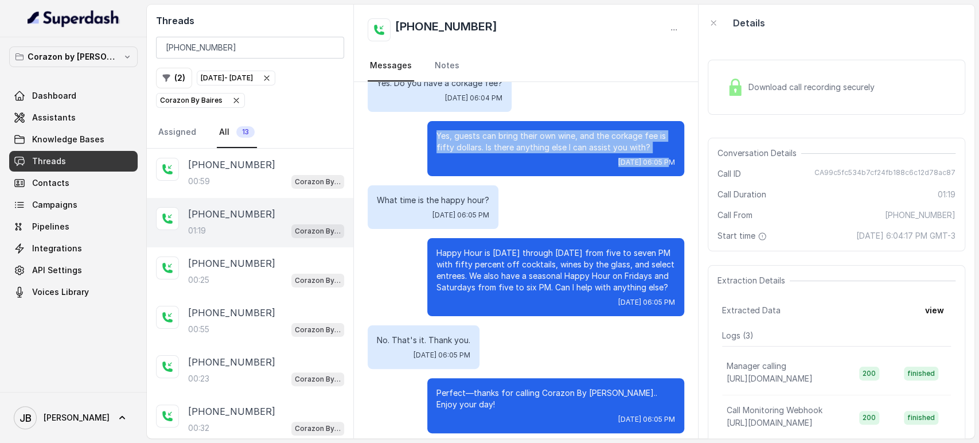
scroll to position [366, 0]
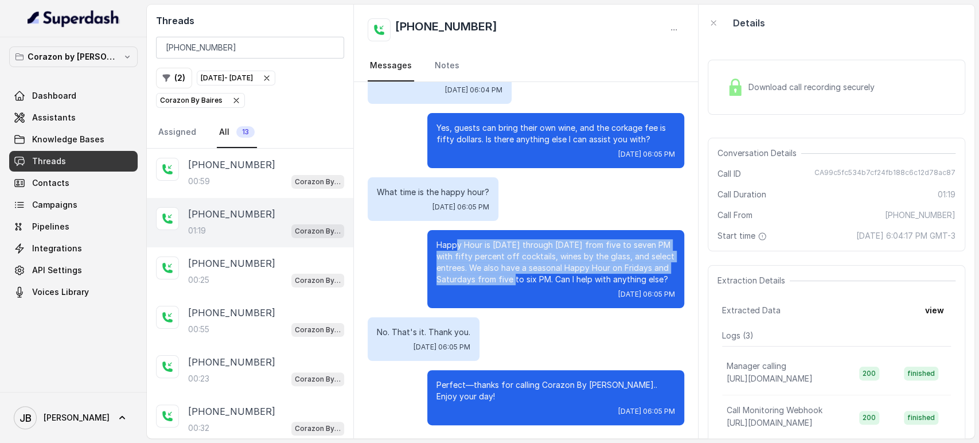
drag, startPoint x: 475, startPoint y: 247, endPoint x: 544, endPoint y: 285, distance: 78.8
click at [542, 281] on div "Happy Hour is Monday through Thursday from five to seven PM with fifty percent …" at bounding box center [555, 269] width 257 height 78
click at [544, 285] on p "Happy Hour is Monday through Thursday from five to seven PM with fifty percent …" at bounding box center [556, 262] width 239 height 46
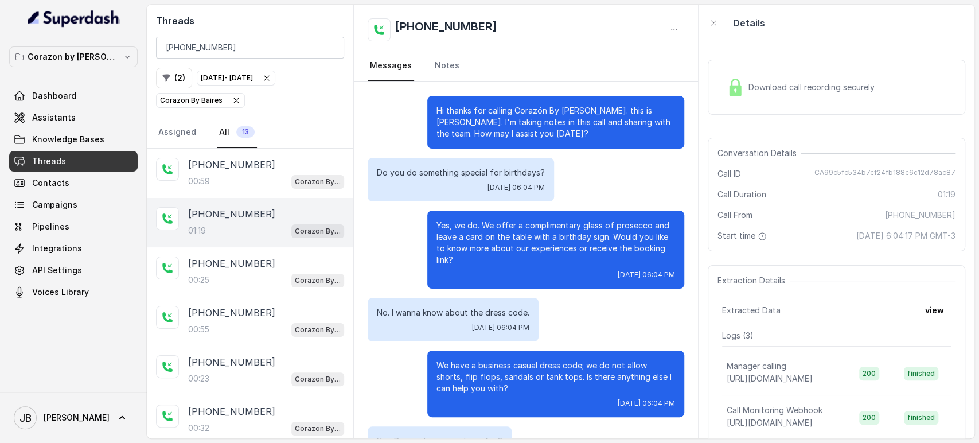
scroll to position [0, 0]
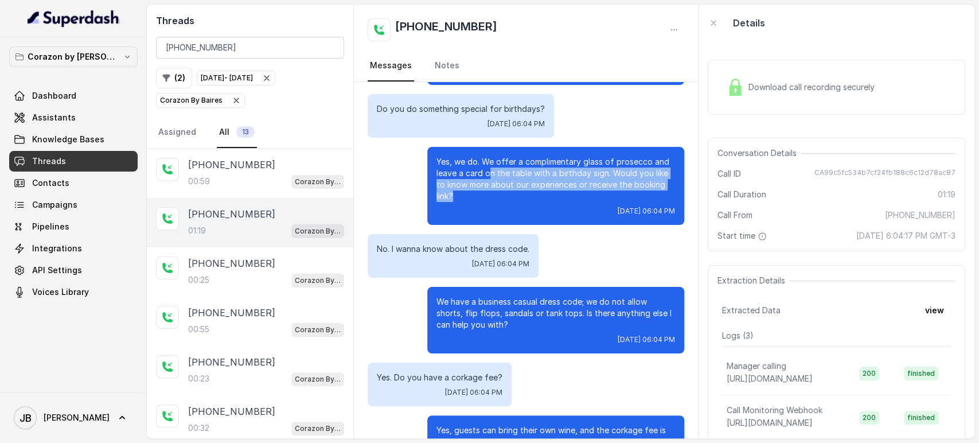
drag, startPoint x: 529, startPoint y: 194, endPoint x: 537, endPoint y: 198, distance: 8.7
click at [536, 198] on p "Yes, we do. We offer a complimentary glass of prosecco and leave a card on the …" at bounding box center [556, 179] width 239 height 46
click at [537, 199] on p "Yes, we do. We offer a complimentary glass of prosecco and leave a card on the …" at bounding box center [556, 179] width 239 height 46
drag, startPoint x: 483, startPoint y: 209, endPoint x: 450, endPoint y: 190, distance: 38.3
click at [449, 187] on div "Yes, we do. We offer a complimentary glass of prosecco and leave a card on the …" at bounding box center [555, 186] width 257 height 78
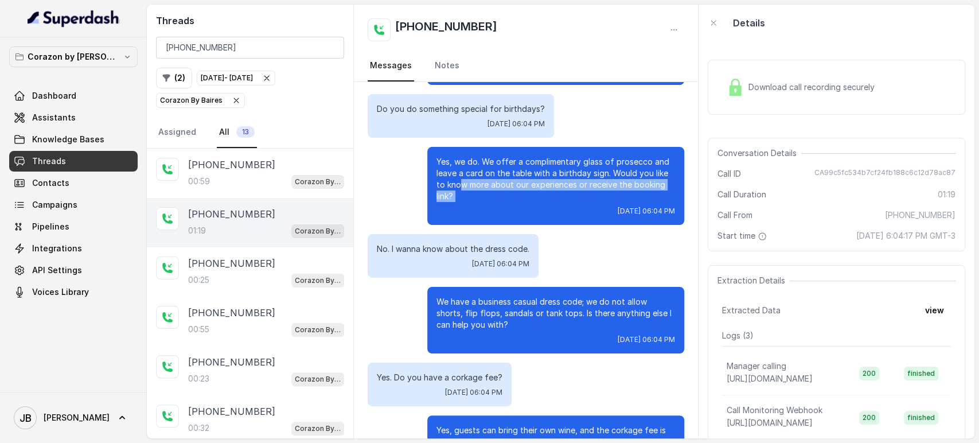
click at [450, 191] on p "Yes, we do. We offer a complimentary glass of prosecco and leave a card on the …" at bounding box center [556, 179] width 239 height 46
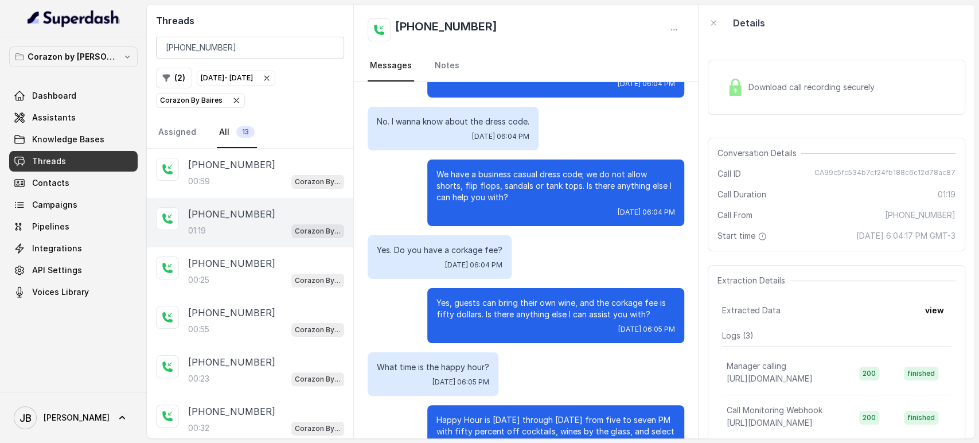
click at [466, 173] on p "We have a business casual dress code; we do not allow shorts, flip flops, sanda…" at bounding box center [556, 186] width 239 height 34
click at [457, 174] on p "We have a business casual dress code; we do not allow shorts, flip flops, sanda…" at bounding box center [556, 186] width 239 height 34
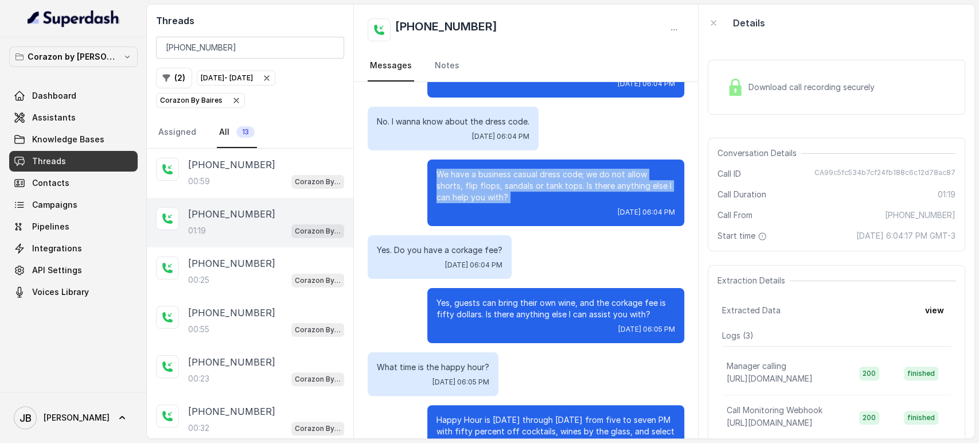
click at [457, 176] on p "We have a business casual dress code; we do not allow shorts, flip flops, sanda…" at bounding box center [556, 186] width 239 height 34
click at [482, 205] on div "We have a business casual dress code; we do not allow shorts, flip flops, sanda…" at bounding box center [555, 192] width 257 height 67
click at [513, 200] on p "We have a business casual dress code; we do not allow shorts, flip flops, sanda…" at bounding box center [556, 186] width 239 height 34
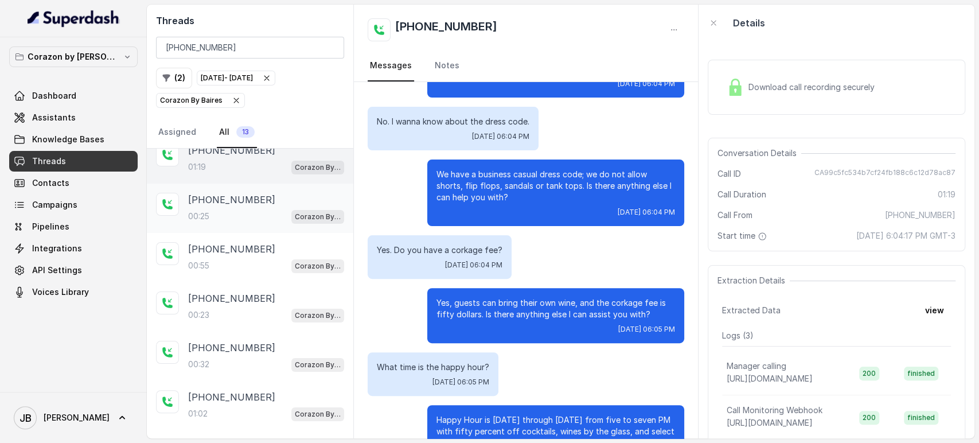
click at [249, 196] on p "+17863343412" at bounding box center [231, 200] width 87 height 14
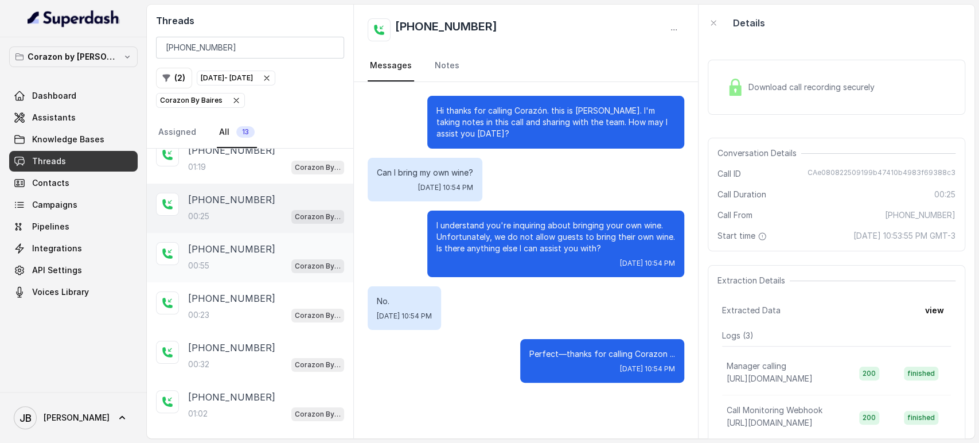
click at [253, 271] on div "+17863343412 00:55 Corazon By Baires" at bounding box center [250, 257] width 207 height 49
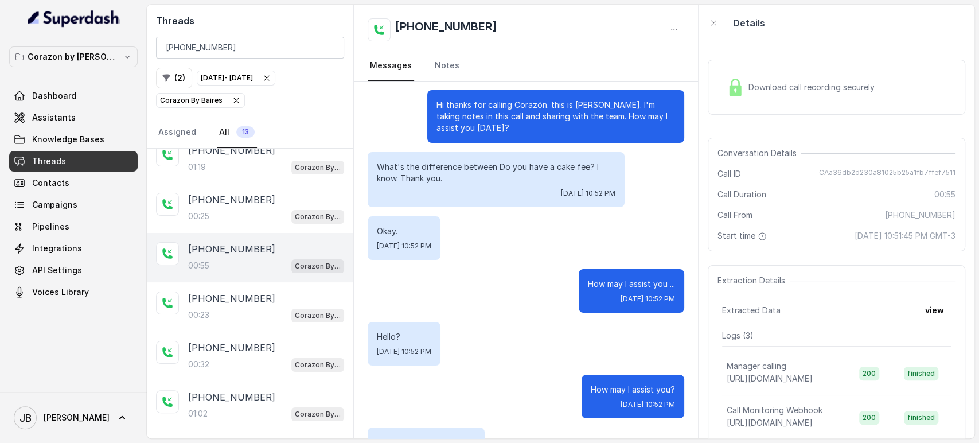
scroll to position [1, 0]
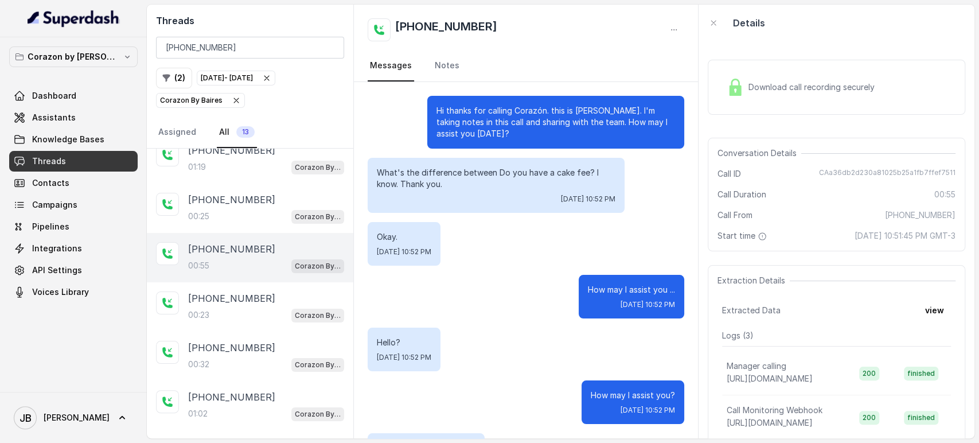
drag, startPoint x: 427, startPoint y: 170, endPoint x: 470, endPoint y: 182, distance: 44.7
click at [470, 182] on p "What's the difference between Do you have a cake fee? I know. Thank you." at bounding box center [496, 178] width 239 height 23
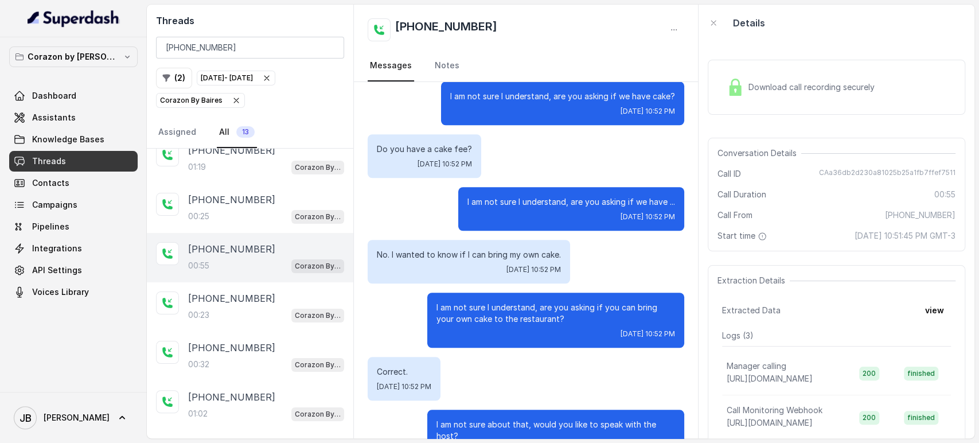
scroll to position [643, 0]
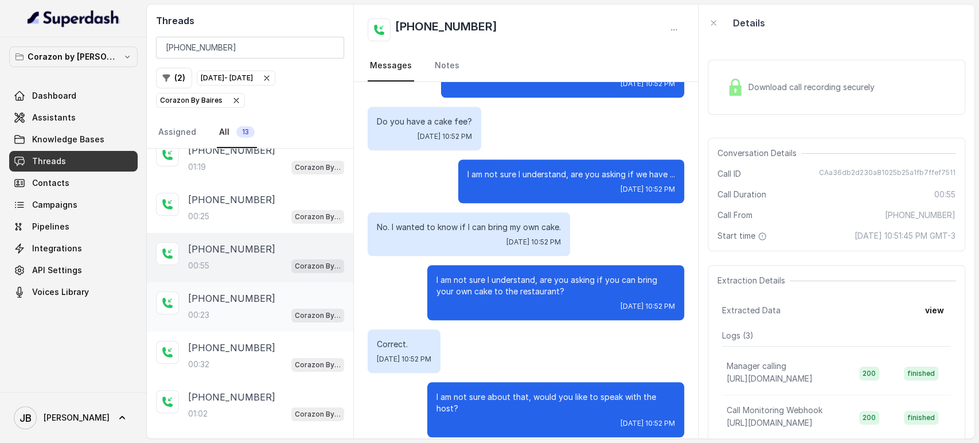
click at [246, 300] on p "+17863343412" at bounding box center [231, 298] width 87 height 14
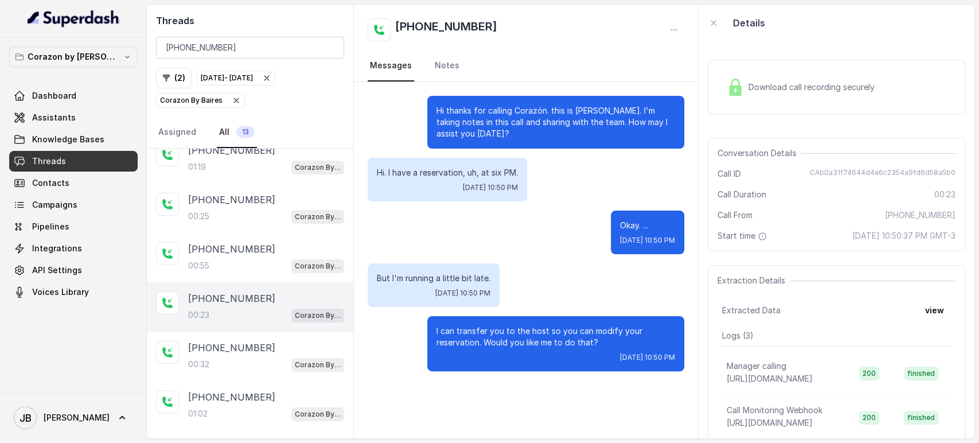
click at [431, 166] on div "Hi. I have a reservation, uh, at six PM. Thu, Oct 2, 2025, 10:50 PM" at bounding box center [447, 180] width 159 height 44
drag, startPoint x: 431, startPoint y: 166, endPoint x: 465, endPoint y: 211, distance: 56.6
click at [431, 166] on div "Hi. I have a reservation, uh, at six PM. Thu, Oct 2, 2025, 10:50 PM" at bounding box center [447, 180] width 159 height 44
drag, startPoint x: 474, startPoint y: 224, endPoint x: 475, endPoint y: 229, distance: 5.8
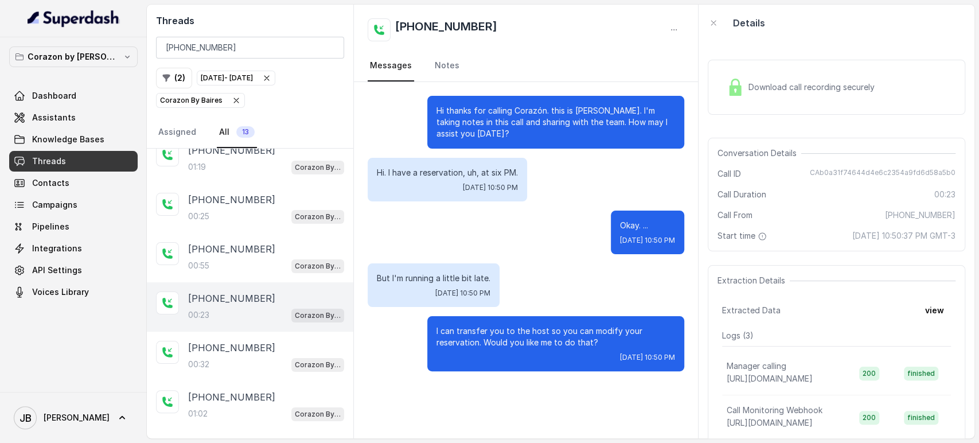
click at [474, 225] on div "Okay. ... Thu, Oct 2, 2025, 10:50 PM" at bounding box center [526, 233] width 317 height 44
click at [232, 361] on div "00:32 Corazon By Baires" at bounding box center [266, 364] width 156 height 15
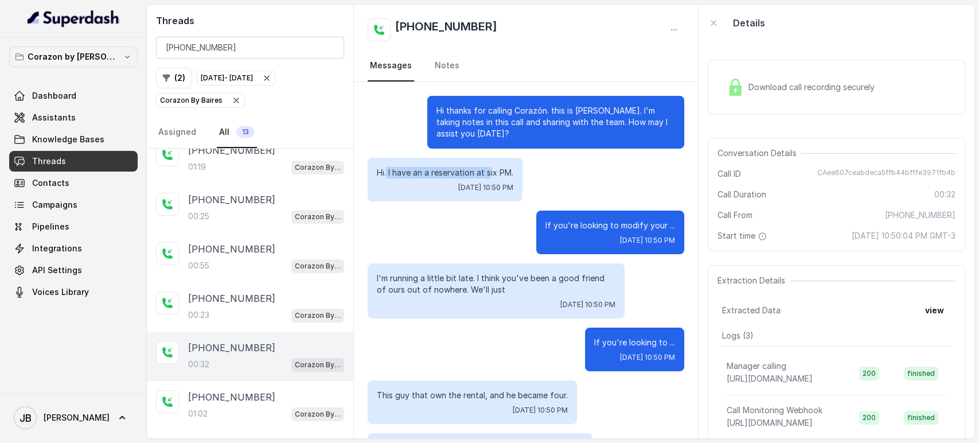
drag, startPoint x: 387, startPoint y: 174, endPoint x: 492, endPoint y: 178, distance: 105.0
click at [492, 178] on div "Hi. I have an a reservation at six PM. Thu, Oct 2, 2025, 10:50 PM" at bounding box center [445, 180] width 155 height 44
click at [555, 224] on p "If you're looking to modify your ..." at bounding box center [611, 225] width 130 height 11
click at [486, 274] on p "I'm running a little bit late. I think you've been a good friend of ours out of…" at bounding box center [496, 284] width 239 height 23
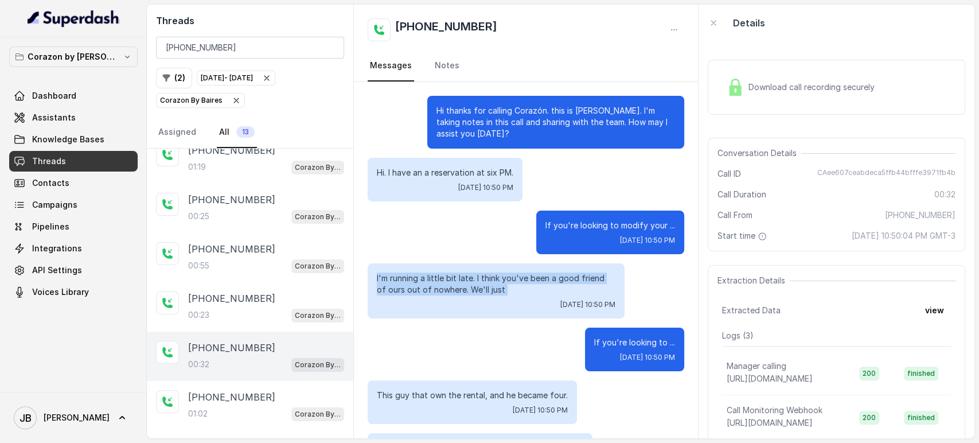
click at [486, 274] on p "I'm running a little bit late. I think you've been a good friend of ours out of…" at bounding box center [496, 284] width 239 height 23
click at [514, 222] on div "If you're looking to modify your ... Thu, Oct 2, 2025, 10:50 PM" at bounding box center [526, 233] width 317 height 44
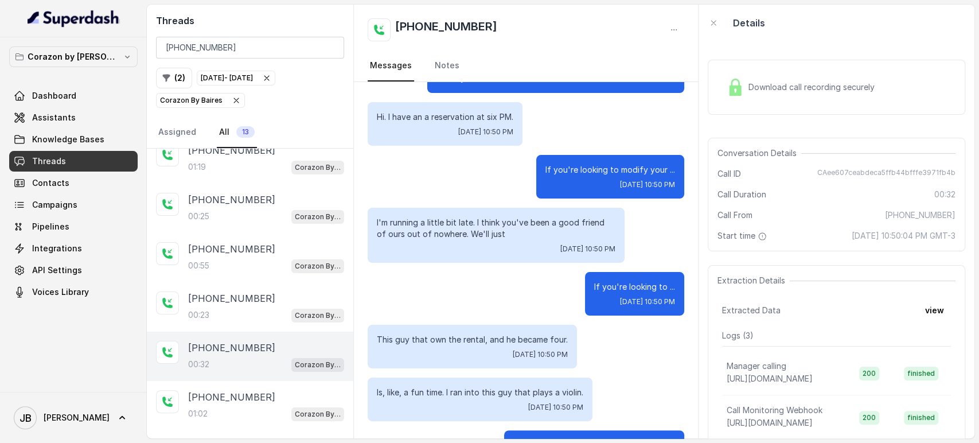
scroll to position [104, 0]
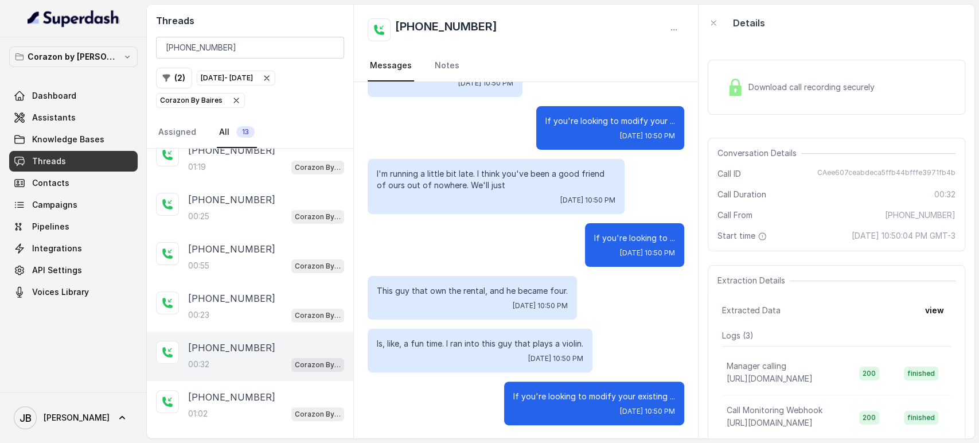
click at [422, 294] on p "This guy that own the rental, and he became four." at bounding box center [472, 290] width 191 height 11
click at [423, 293] on p "This guy that own the rental, and he became four." at bounding box center [472, 290] width 191 height 11
drag, startPoint x: 454, startPoint y: 236, endPoint x: 452, endPoint y: 244, distance: 8.4
click at [454, 236] on div "If you're looking to ... Thu, Oct 2, 2025, 10:50 PM" at bounding box center [526, 245] width 317 height 44
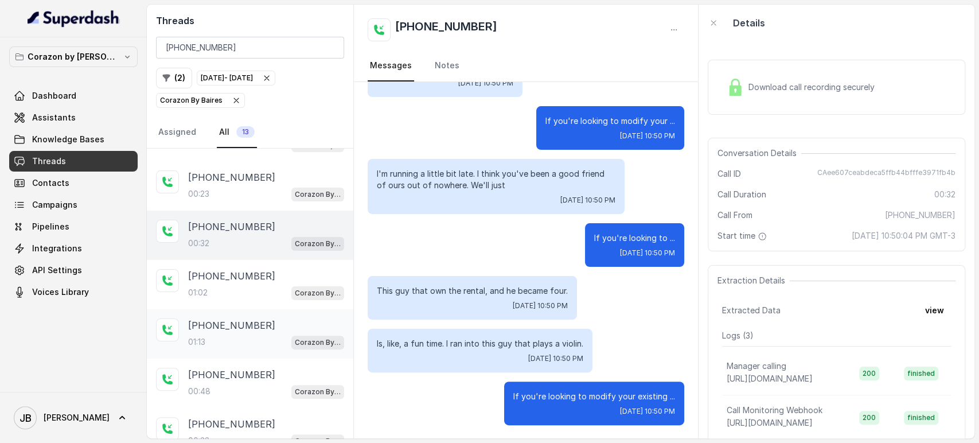
scroll to position [191, 0]
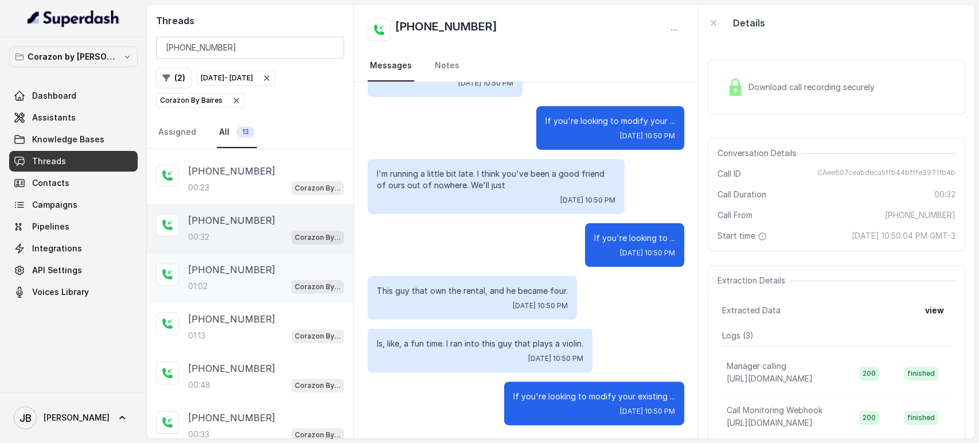
click at [239, 254] on div "+17863343412 01:02 Corazon By Baires" at bounding box center [250, 278] width 207 height 49
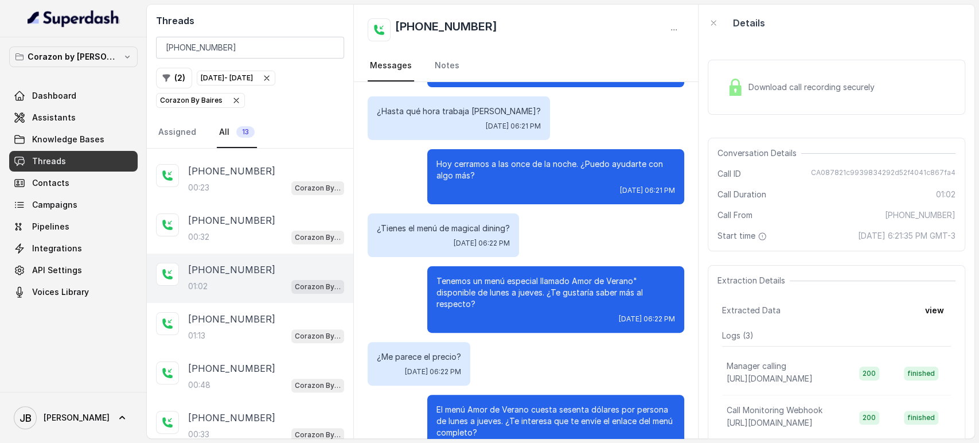
scroll to position [255, 0]
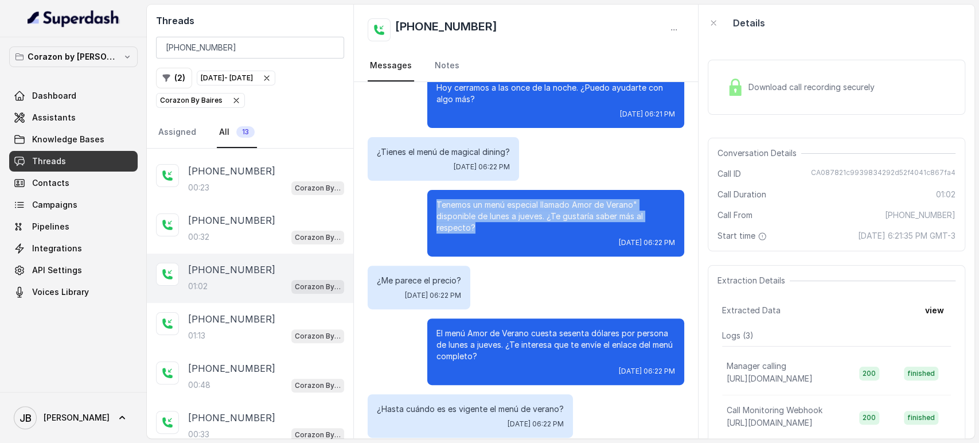
drag, startPoint x: 423, startPoint y: 208, endPoint x: 475, endPoint y: 228, distance: 55.7
click at [442, 219] on p "Tenemos un menú especial llamado Amor de Verano" disponible de lunes a jueves. …" at bounding box center [556, 216] width 239 height 34
click at [477, 228] on p "Tenemos un menú especial llamado Amor de Verano" disponible de lunes a jueves. …" at bounding box center [556, 216] width 239 height 34
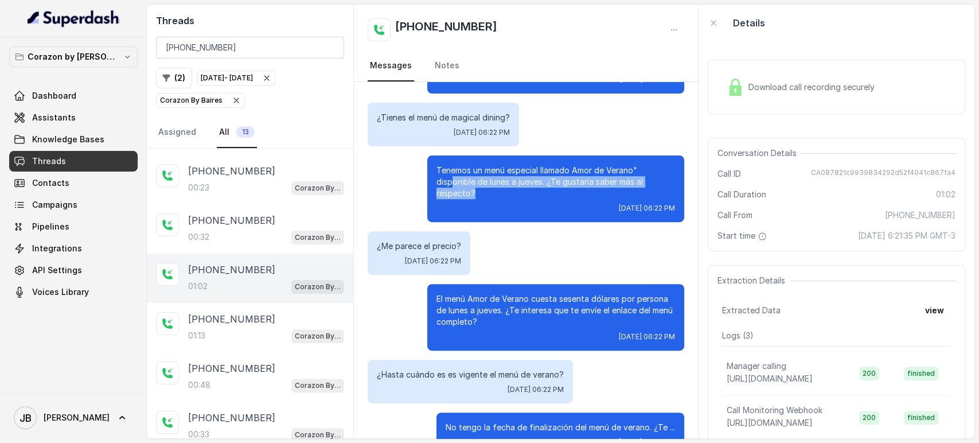
scroll to position [320, 0]
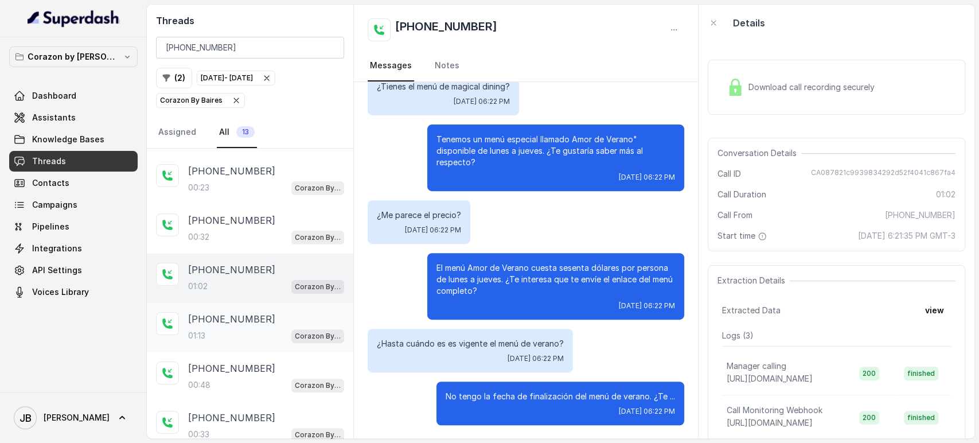
click at [234, 348] on div "+17863343412 01:13 Corazon By Baires" at bounding box center [250, 327] width 207 height 49
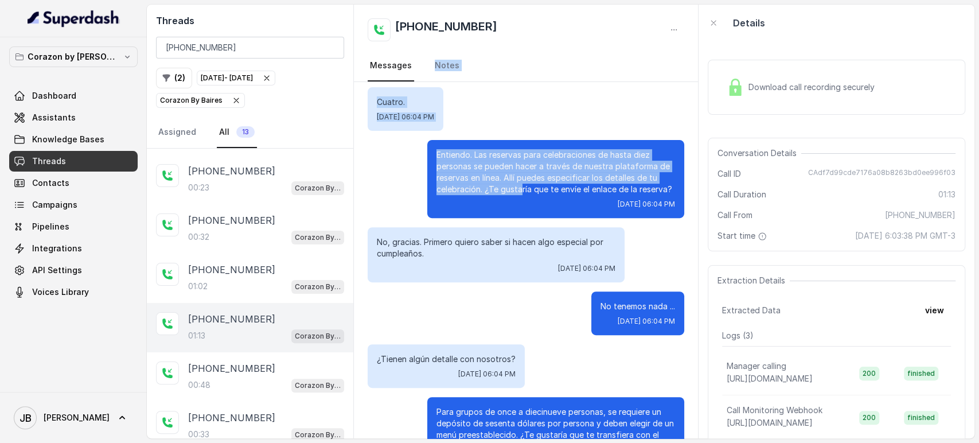
scroll to position [188, 0]
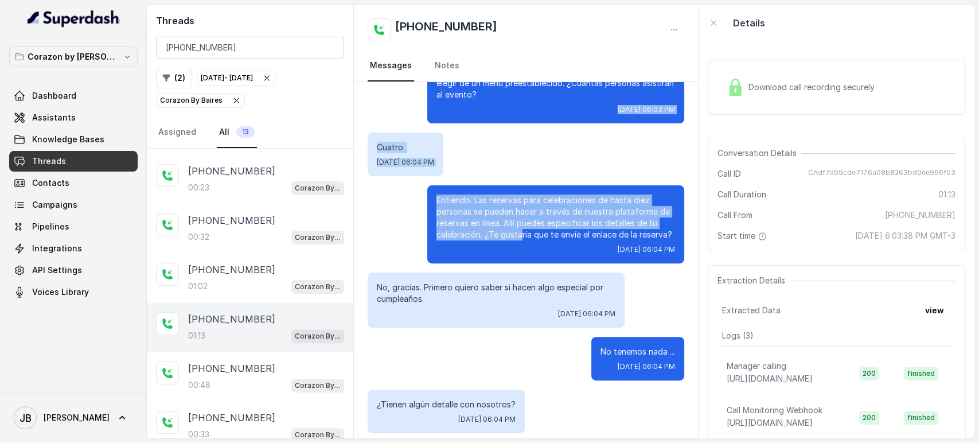
drag, startPoint x: 512, startPoint y: 139, endPoint x: 547, endPoint y: 182, distance: 55.8
click at [505, 135] on div "Hi thanks for calling Corazón. this is Valentina. I'm taking notes in this call…" at bounding box center [526, 214] width 344 height 640
click at [545, 206] on p "Entiendo. Las reservas para celebraciones de hasta diez personas se pueden hace…" at bounding box center [556, 217] width 239 height 46
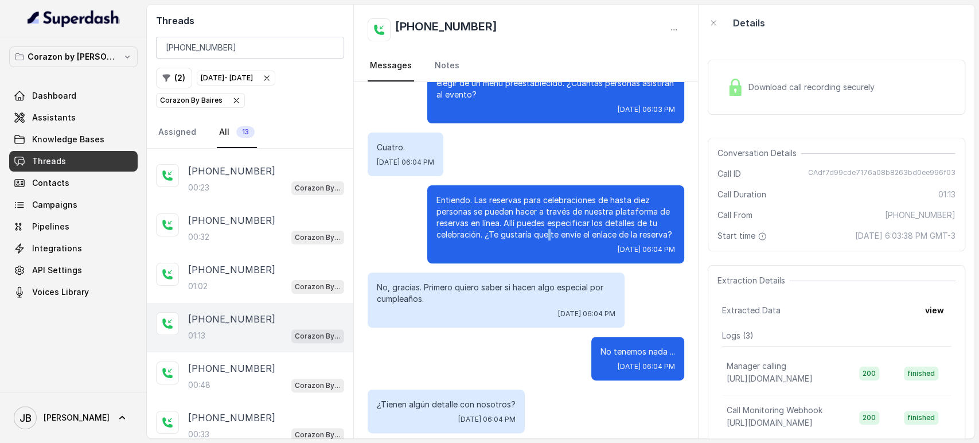
click at [539, 229] on p "Entiendo. Las reservas para celebraciones de hasta diez personas se pueden hace…" at bounding box center [556, 217] width 239 height 46
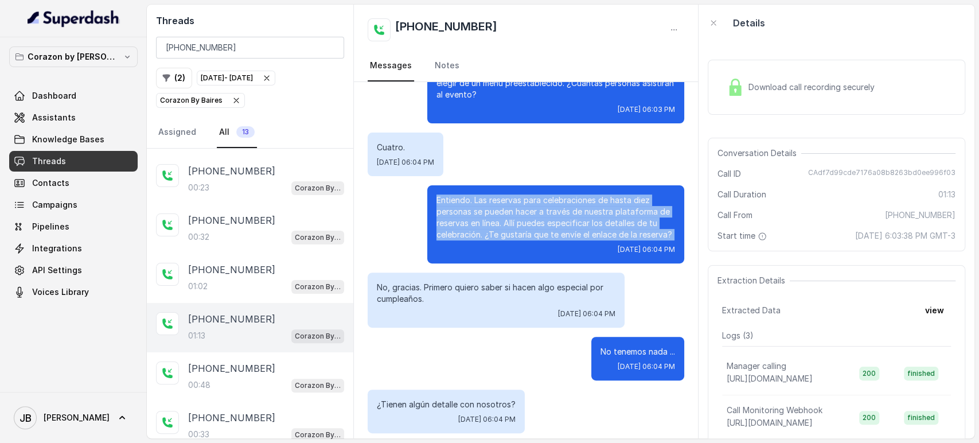
click at [539, 229] on p "Entiendo. Las reservas para celebraciones de hasta diez personas se pueden hace…" at bounding box center [556, 217] width 239 height 46
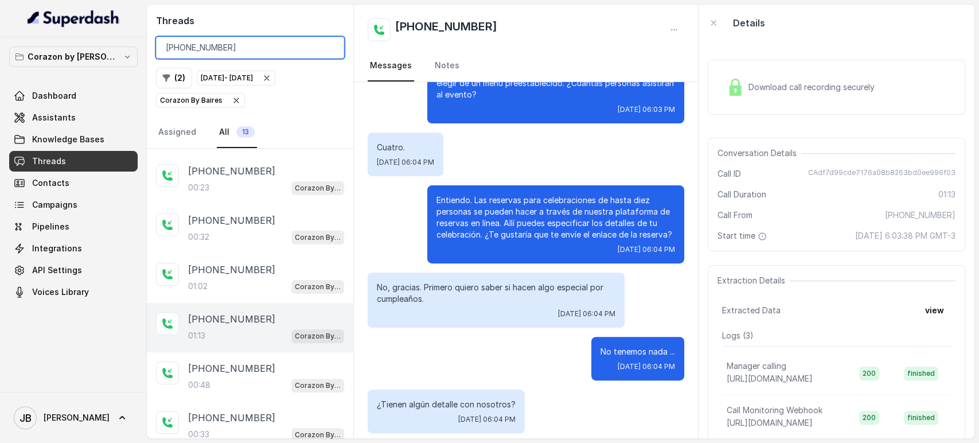
click at [240, 53] on input "+17863343412" at bounding box center [250, 48] width 188 height 22
click at [246, 368] on p "+17863343412" at bounding box center [231, 368] width 87 height 14
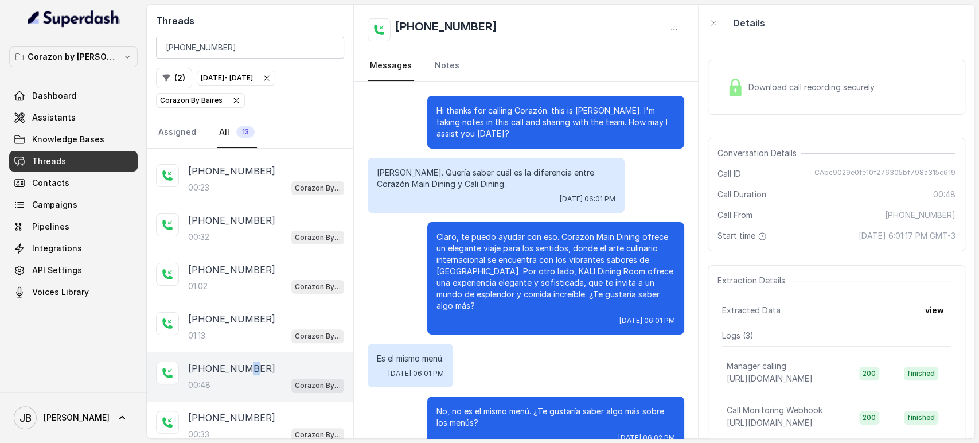
scroll to position [14, 0]
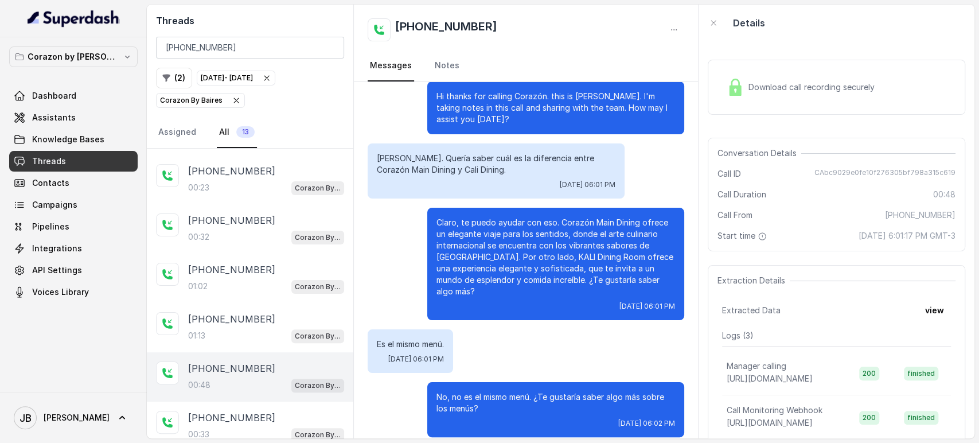
click at [267, 383] on div "00:48 Corazon By Baires" at bounding box center [266, 384] width 156 height 15
click at [507, 171] on p "Valentina. Quería saber cuál es la diferencia entre Corazón Main Dining y Cali …" at bounding box center [496, 164] width 239 height 23
drag, startPoint x: 460, startPoint y: 168, endPoint x: 477, endPoint y: 169, distance: 16.7
click at [475, 169] on p "Valentina. Quería saber cuál es la diferencia entre Corazón Main Dining y Cali …" at bounding box center [496, 164] width 239 height 23
click at [476, 170] on p "Valentina. Quería saber cuál es la diferencia entre Corazón Main Dining y Cali …" at bounding box center [496, 164] width 239 height 23
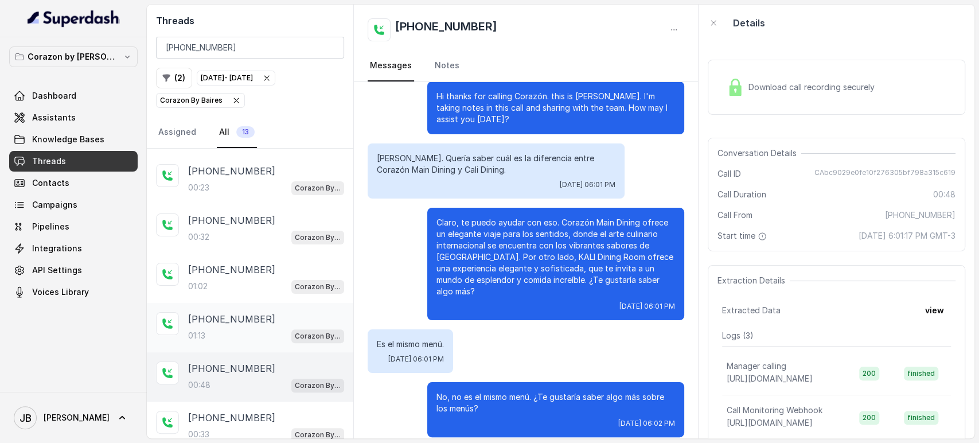
scroll to position [347, 0]
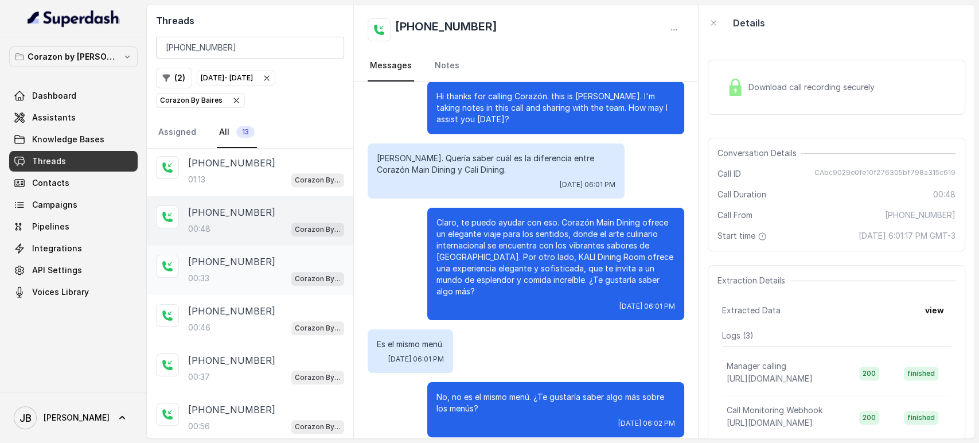
click at [244, 263] on p "+17863343412" at bounding box center [231, 262] width 87 height 14
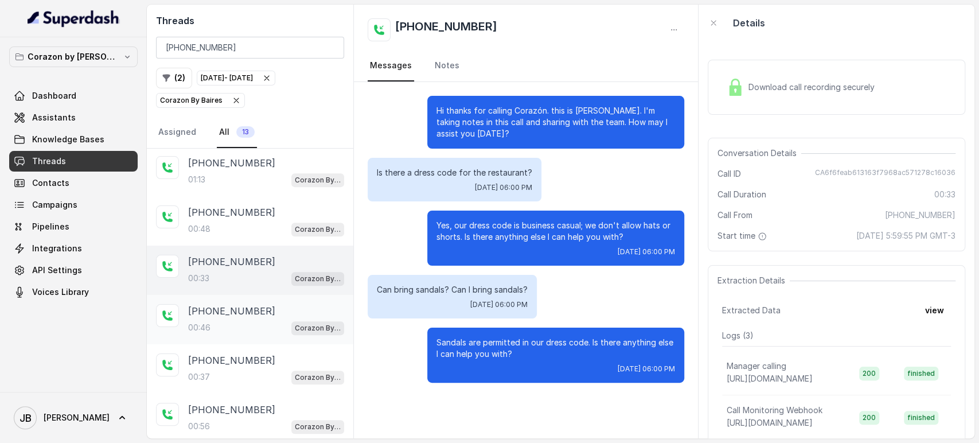
click at [194, 338] on div "+17863343412 00:46 Corazon By Baires" at bounding box center [250, 319] width 207 height 49
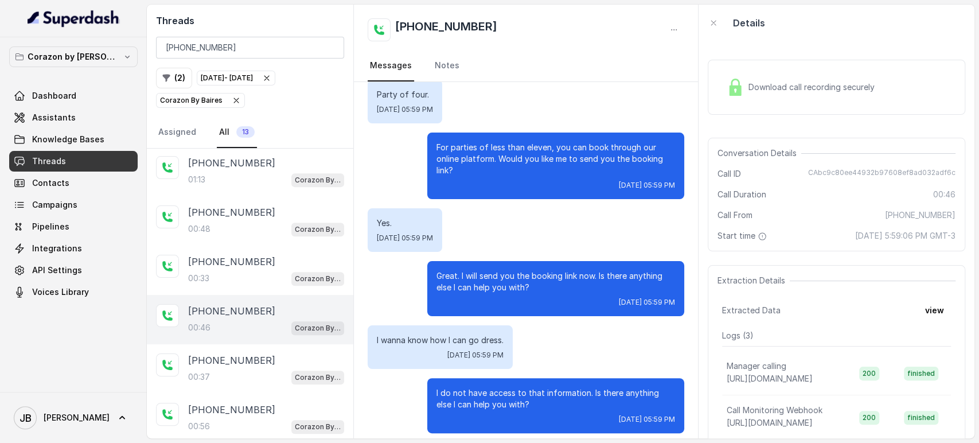
scroll to position [192, 0]
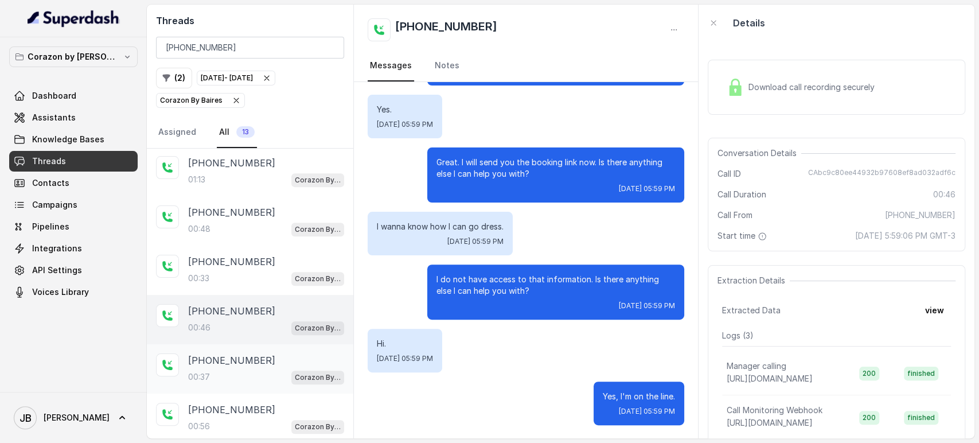
click at [240, 362] on p "+17863343412" at bounding box center [231, 360] width 87 height 14
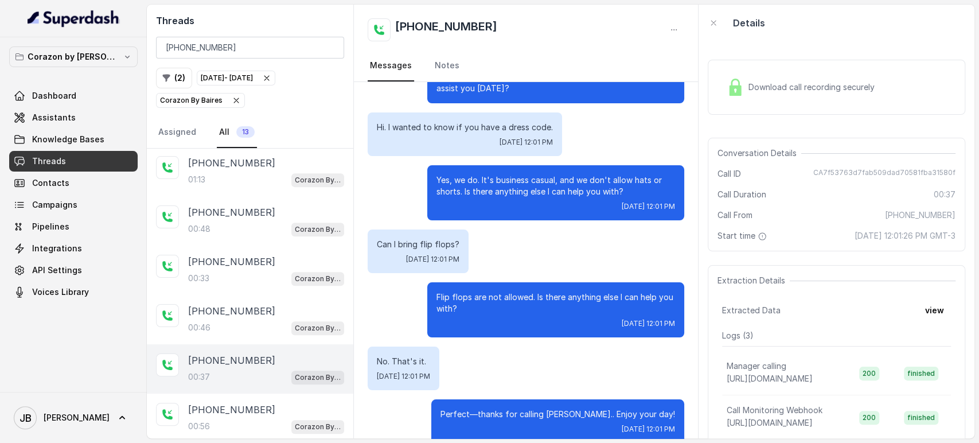
scroll to position [63, 0]
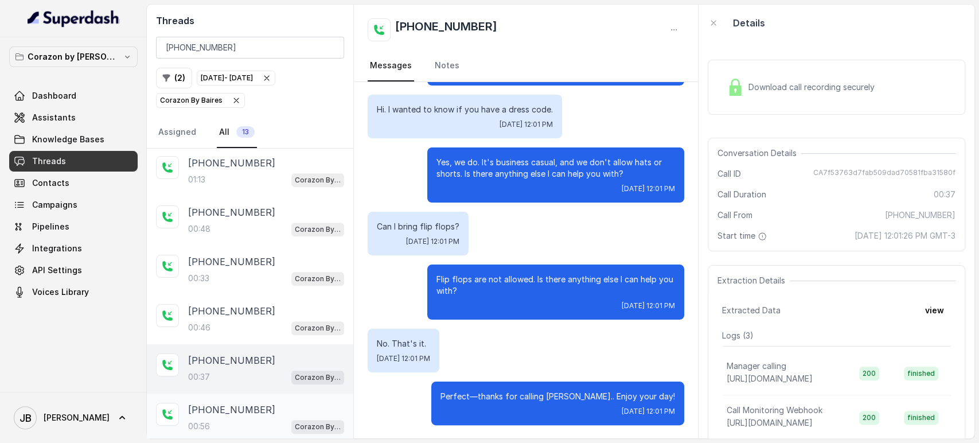
drag, startPoint x: 247, startPoint y: 410, endPoint x: 259, endPoint y: 395, distance: 19.2
click at [247, 410] on p "+17863343412" at bounding box center [231, 410] width 87 height 14
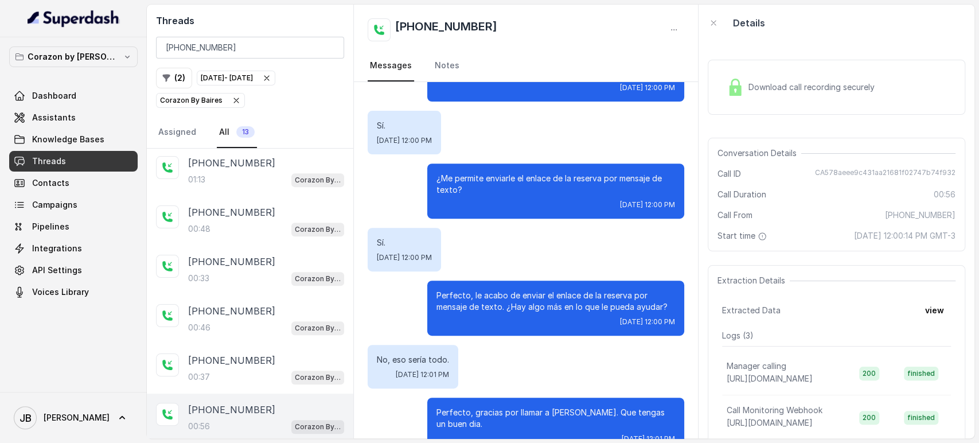
scroll to position [320, 0]
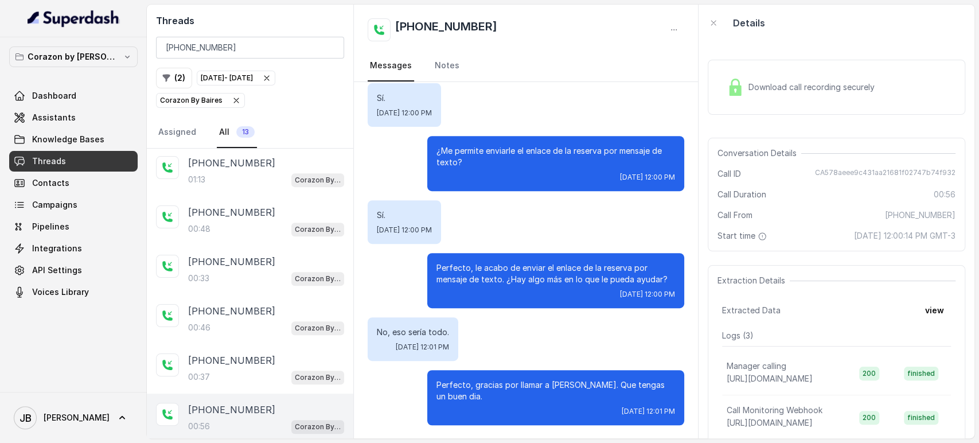
click at [493, 383] on p "Perfecto, gracias por llamar a Corazon Orlando. Que tengas un buen dia." at bounding box center [556, 390] width 239 height 23
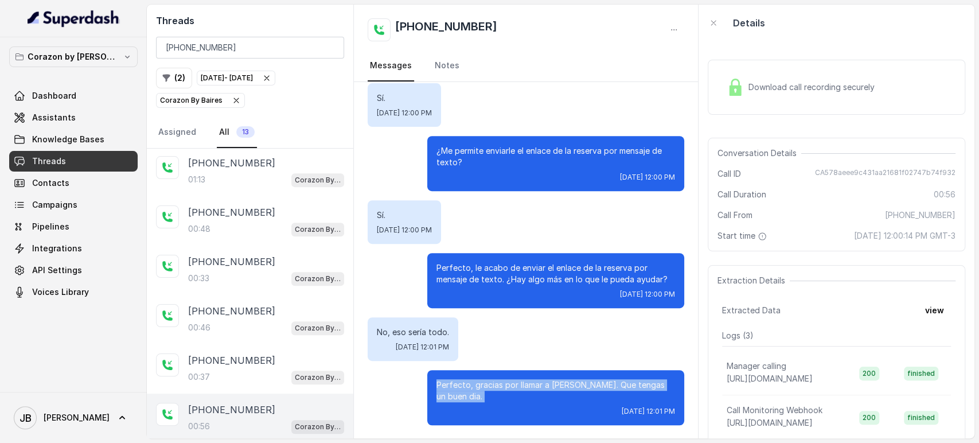
click at [493, 383] on p "Perfecto, gracias por llamar a Corazon Orlando. Que tengas un buen dia." at bounding box center [556, 390] width 239 height 23
click at [493, 403] on div "Perfecto, gracias por llamar a Corazon Orlando. Que tengas un buen dia. Thu, Oc…" at bounding box center [555, 397] width 257 height 55
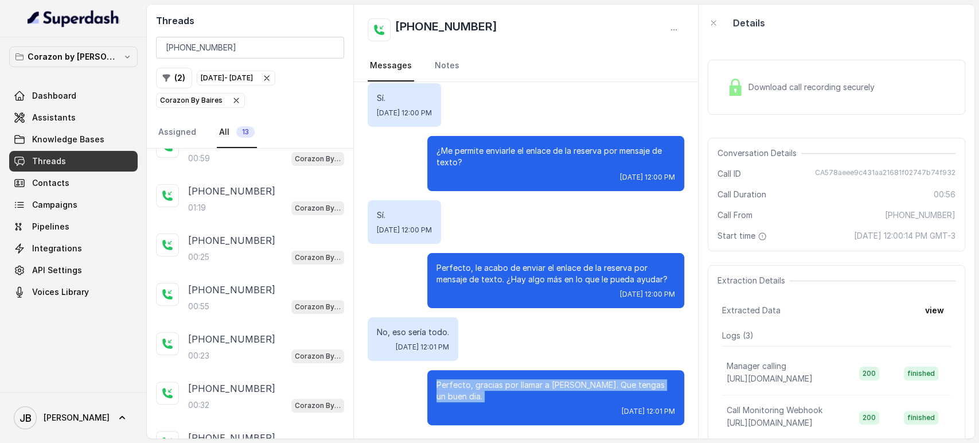
scroll to position [0, 0]
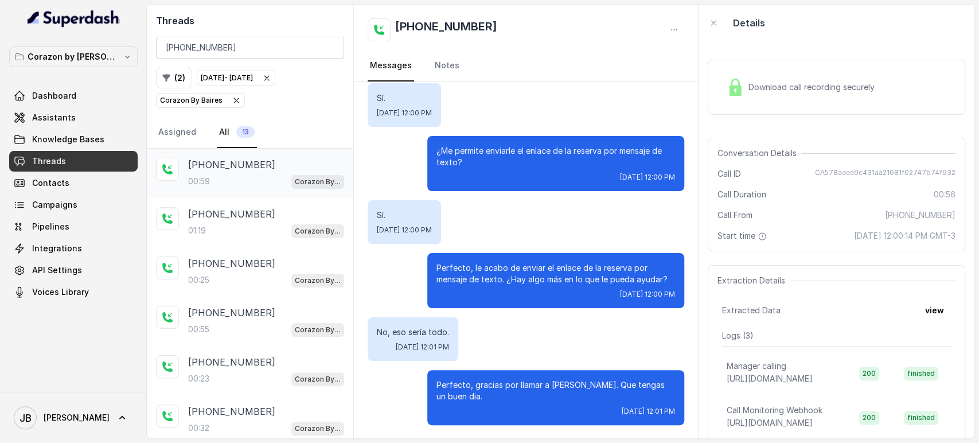
click at [285, 169] on div "+17863343412" at bounding box center [266, 165] width 156 height 14
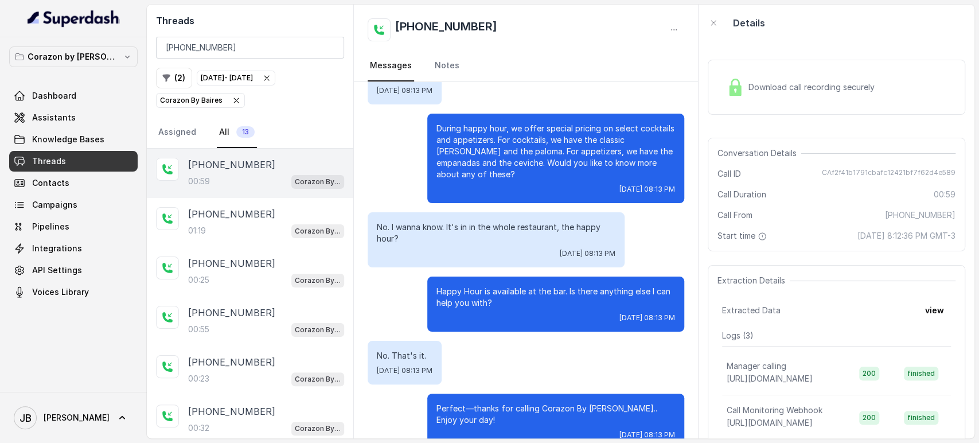
scroll to position [162, 0]
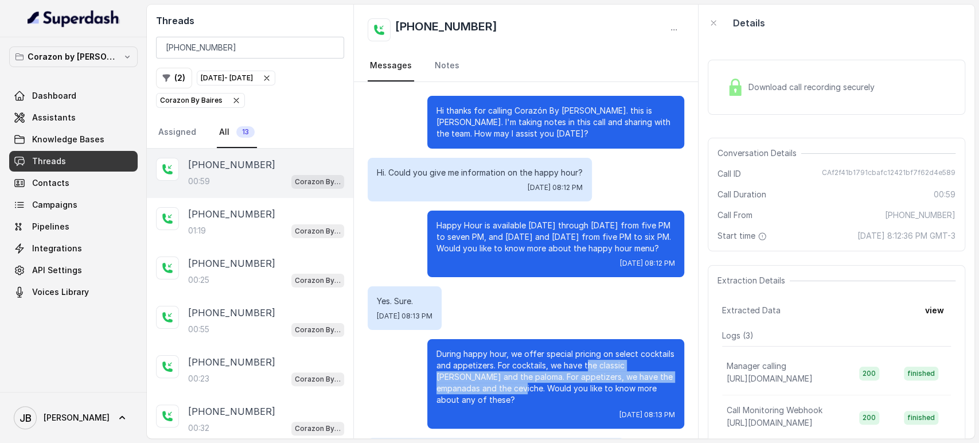
drag, startPoint x: 632, startPoint y: 384, endPoint x: 478, endPoint y: 396, distance: 154.3
click at [470, 391] on p "During happy hour, we offer special pricing on select cocktails and appetizers.…" at bounding box center [556, 376] width 239 height 57
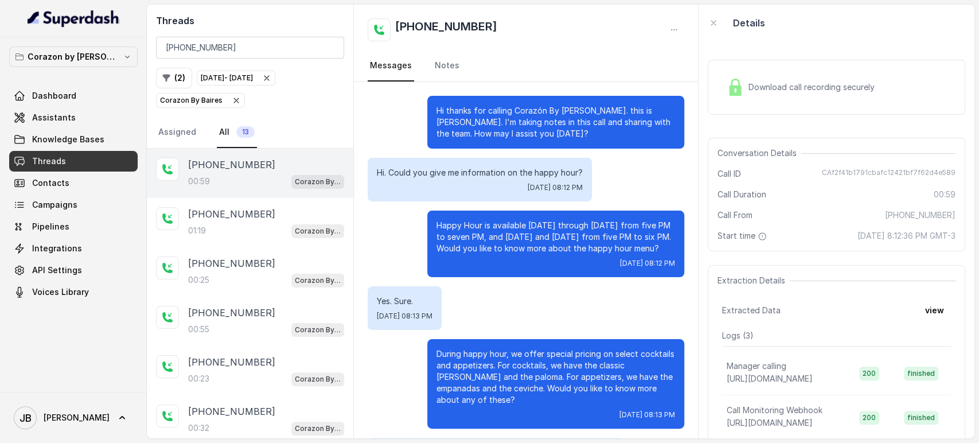
click at [478, 396] on div "During happy hour, we offer special pricing on select cocktails and appetizers.…" at bounding box center [555, 383] width 257 height 89
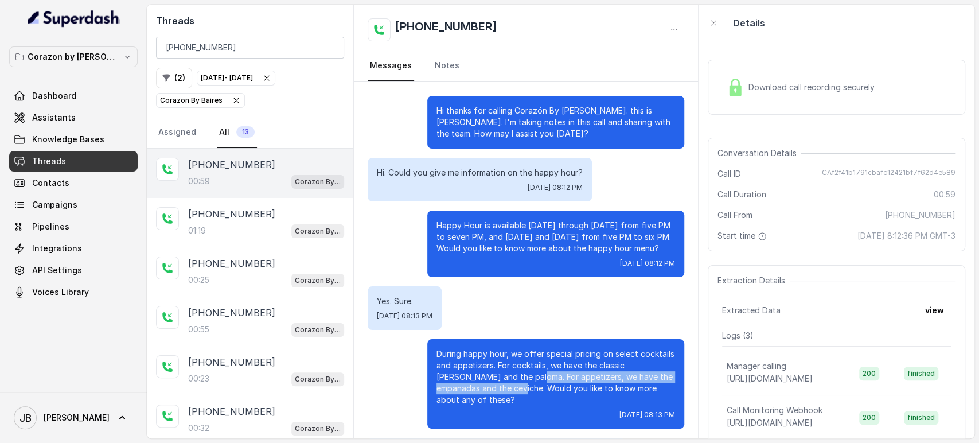
drag, startPoint x: 468, startPoint y: 389, endPoint x: 488, endPoint y: 377, distance: 22.6
click at [488, 377] on p "During happy hour, we offer special pricing on select cocktails and appetizers.…" at bounding box center [556, 376] width 239 height 57
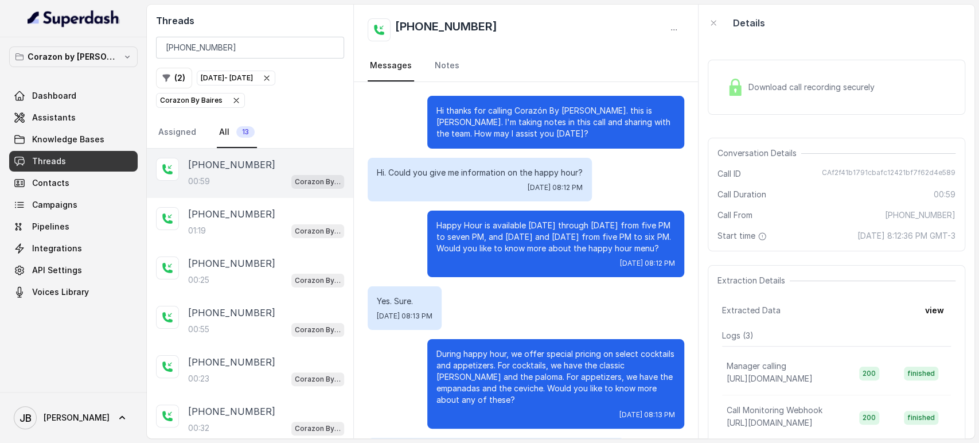
click at [491, 229] on p "Happy Hour is available Monday through Thursday from five PM to seven PM, and F…" at bounding box center [556, 237] width 239 height 34
click at [511, 259] on div "Fri, Oct 3, 2025, 08:12 PM" at bounding box center [556, 263] width 239 height 9
click at [500, 233] on p "Happy Hour is available Monday through Thursday from five PM to seven PM, and F…" at bounding box center [556, 237] width 239 height 34
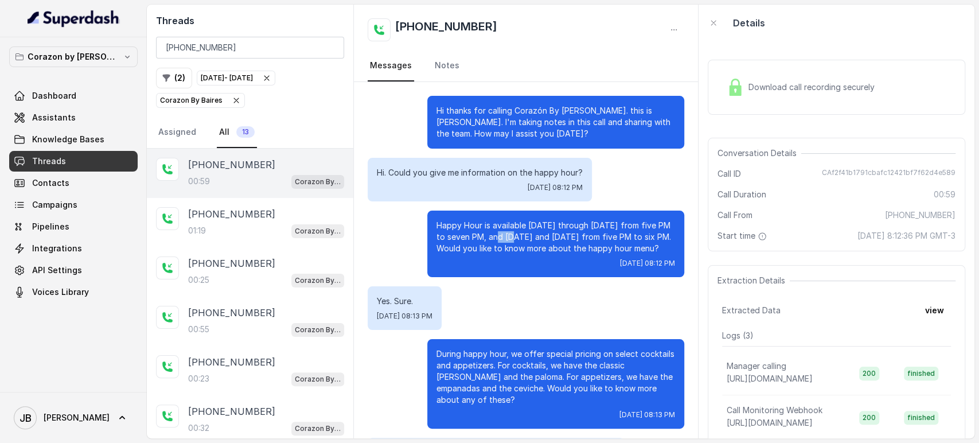
click at [500, 233] on p "Happy Hour is available Monday through Thursday from five PM to seven PM, and F…" at bounding box center [556, 237] width 239 height 34
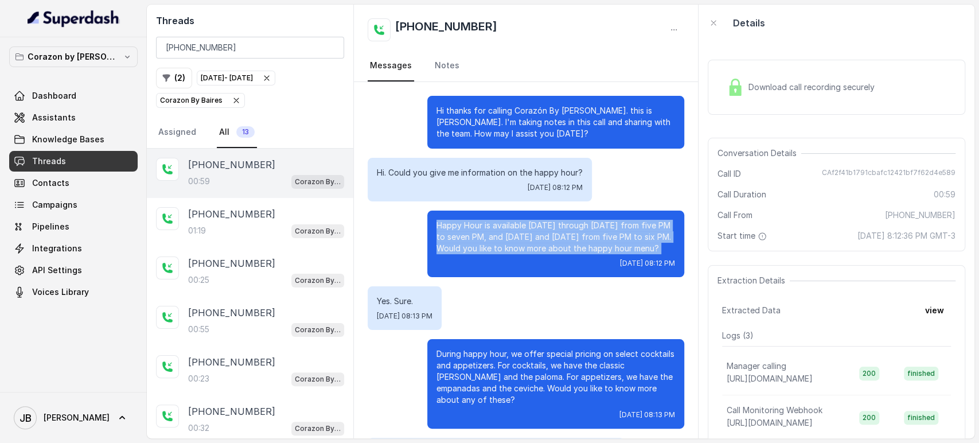
click at [500, 233] on p "Happy Hour is available Monday through Thursday from five PM to seven PM, and F…" at bounding box center [556, 237] width 239 height 34
click at [513, 254] on div "Happy Hour is available Monday through Thursday from five PM to seven PM, and F…" at bounding box center [555, 244] width 257 height 67
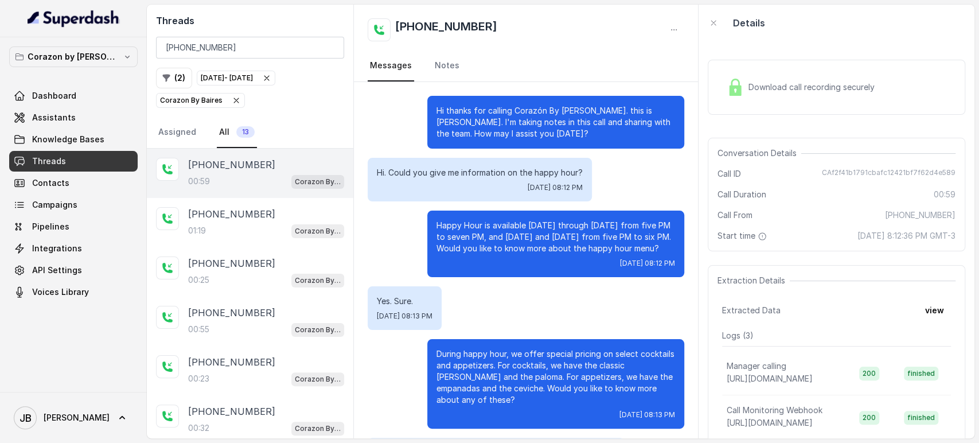
click at [528, 295] on div "Yes. Sure. Fri, Oct 3, 2025, 08:13 PM" at bounding box center [526, 308] width 317 height 44
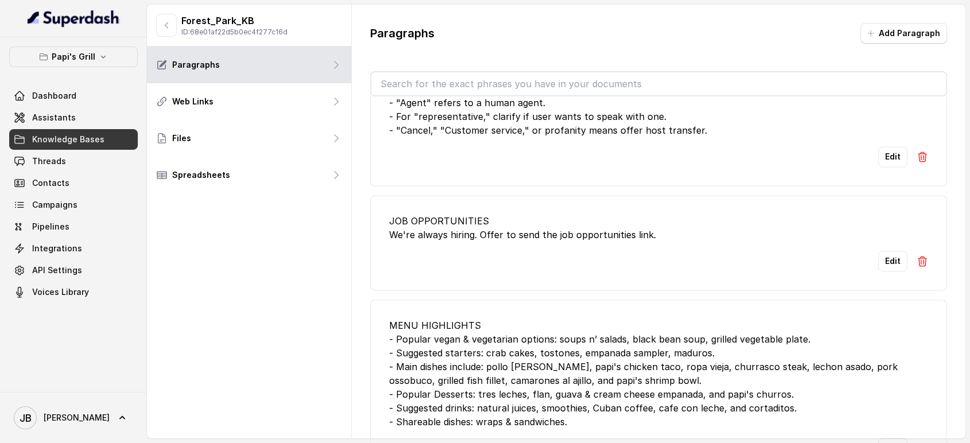
scroll to position [1983, 0]
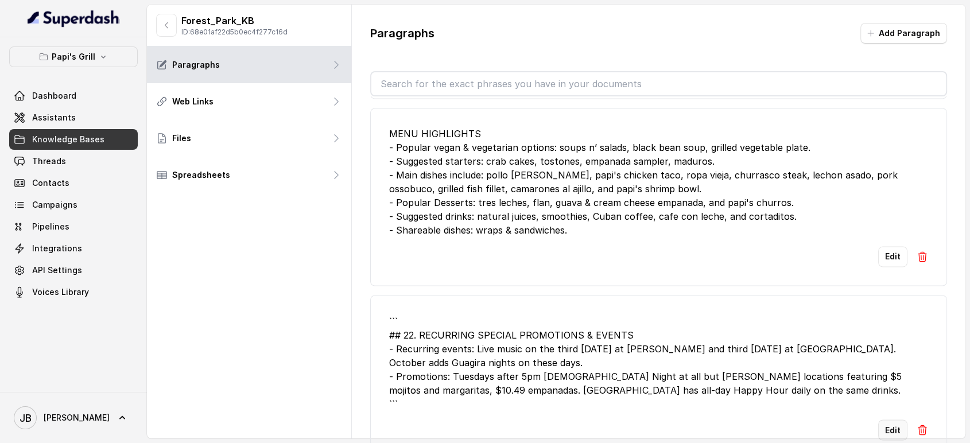
click at [878, 419] on button "Edit" at bounding box center [892, 429] width 29 height 21
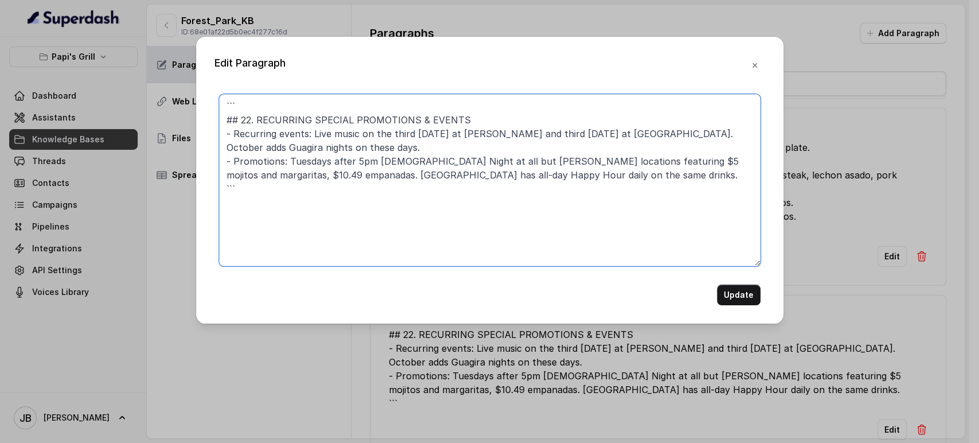
drag, startPoint x: 254, startPoint y: 118, endPoint x: 203, endPoint y: 87, distance: 59.4
click at [203, 87] on div "Edit Paragraph ``` ## 22. RECURRING SPECIAL PROMOTIONS & EVENTS - Recurring eve…" at bounding box center [489, 180] width 587 height 287
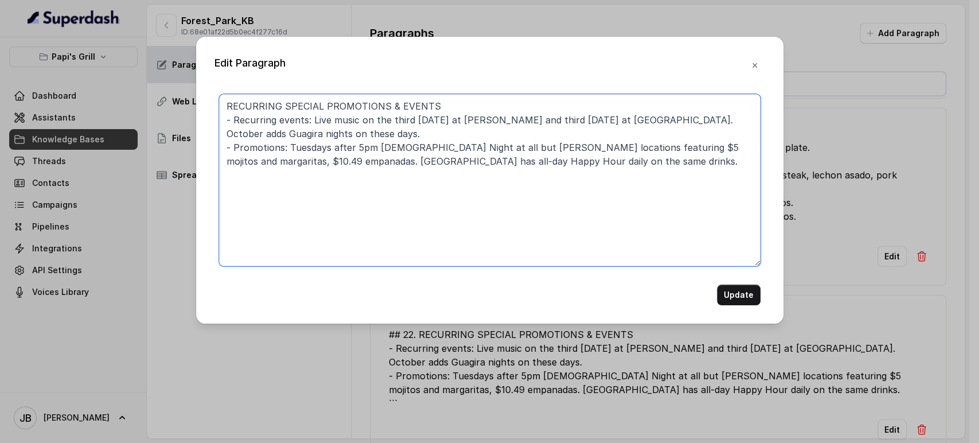
drag, startPoint x: 556, startPoint y: 162, endPoint x: 281, endPoint y: 164, distance: 276.0
click at [281, 164] on textarea "RECURRING SPECIAL PROMOTIONS & EVENTS - Recurring events: Live music on the thi…" at bounding box center [490, 180] width 542 height 172
drag, startPoint x: 285, startPoint y: 146, endPoint x: 708, endPoint y: 148, distance: 423.4
click at [708, 148] on textarea "RECURRING SPECIAL PROMOTIONS & EVENTS - Recurring events: Live music on the thi…" at bounding box center [490, 180] width 542 height 172
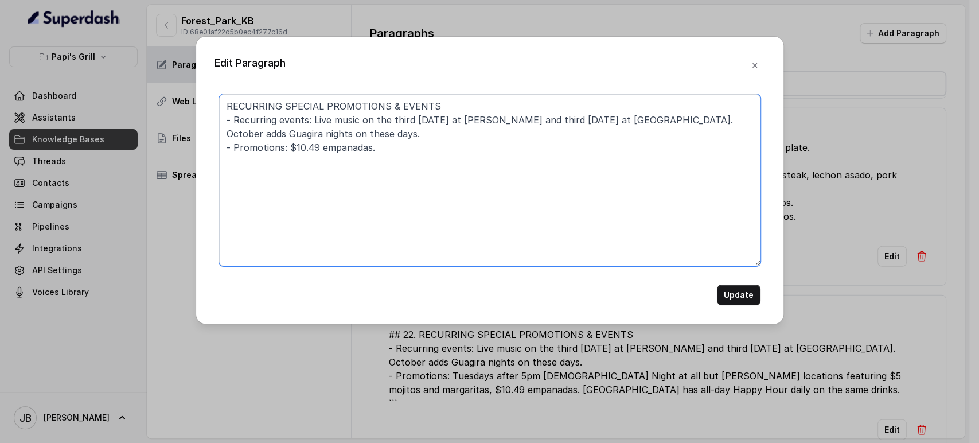
drag, startPoint x: 371, startPoint y: 141, endPoint x: 421, endPoint y: 139, distance: 50.5
click at [421, 139] on textarea "RECURRING SPECIAL PROMOTIONS & EVENTS - Recurring events: Live music on the thi…" at bounding box center [490, 180] width 542 height 172
drag, startPoint x: 381, startPoint y: 134, endPoint x: 313, endPoint y: 119, distance: 69.9
click at [313, 118] on textarea "RECURRING SPECIAL PROMOTIONS & EVENTS - Recurring events: Live music on the thi…" at bounding box center [490, 180] width 542 height 172
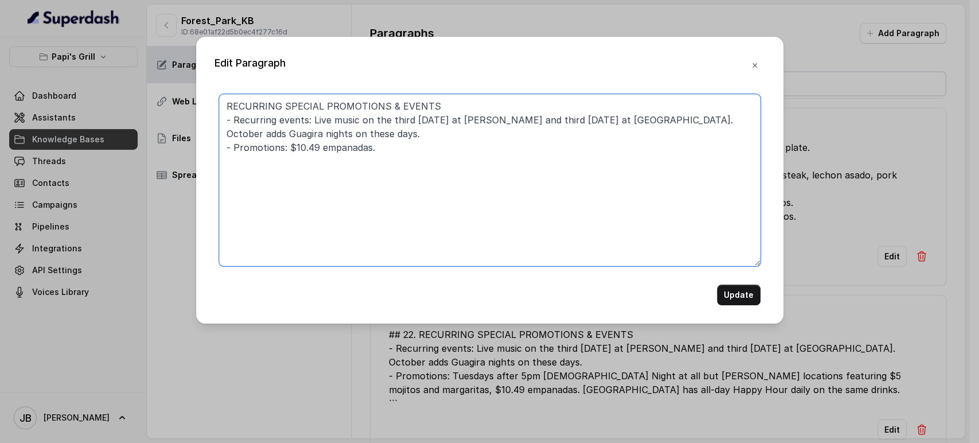
click at [338, 129] on textarea "RECURRING SPECIAL PROMOTIONS & EVENTS - Recurring events: Live music on the thi…" at bounding box center [490, 180] width 542 height 172
drag, startPoint x: 309, startPoint y: 112, endPoint x: 311, endPoint y: 119, distance: 6.7
click at [308, 112] on textarea "RECURRING SPECIAL PROMOTIONS & EVENTS - Recurring events: Live music on the thi…" at bounding box center [490, 180] width 542 height 172
drag, startPoint x: 309, startPoint y: 120, endPoint x: 644, endPoint y: 120, distance: 335.6
click at [647, 122] on textarea "RECURRING SPECIAL PROMOTIONS & EVENTS - Recurring events: Live music on the thi…" at bounding box center [490, 180] width 542 height 172
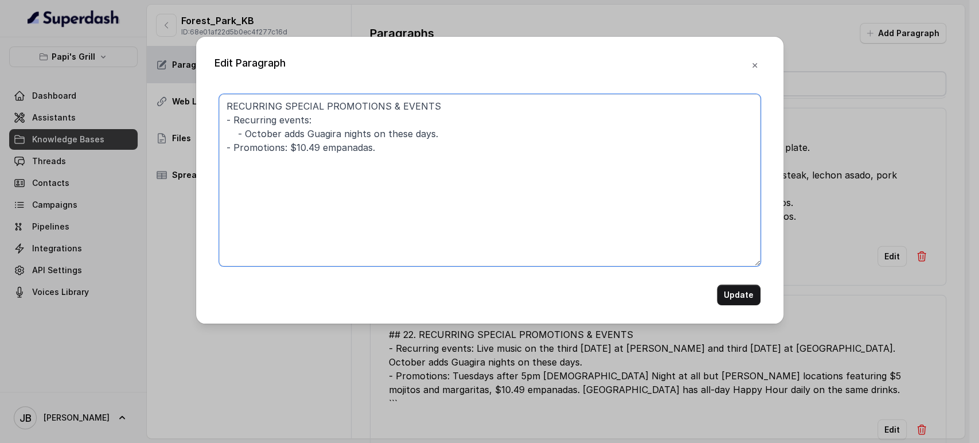
type textarea "RECURRING SPECIAL PROMOTIONS & EVENTS - Recurring events: - October adds Guagir…"
click at [740, 292] on button "Update" at bounding box center [739, 295] width 44 height 21
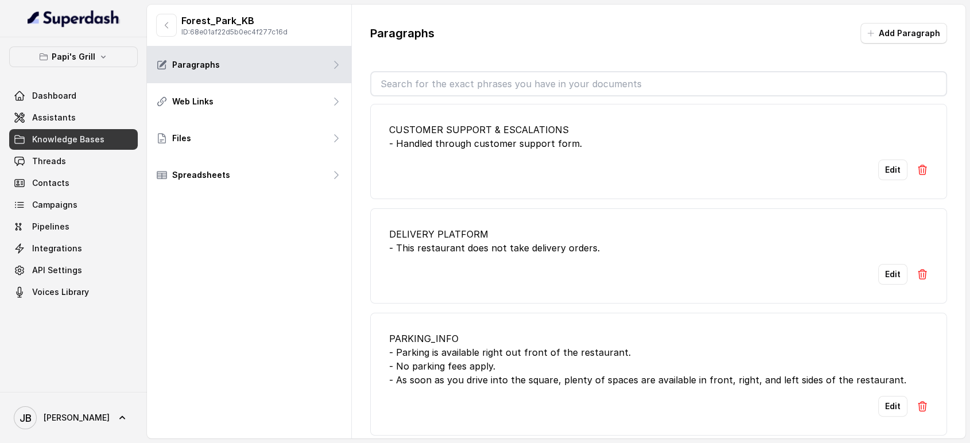
scroll to position [92, 0]
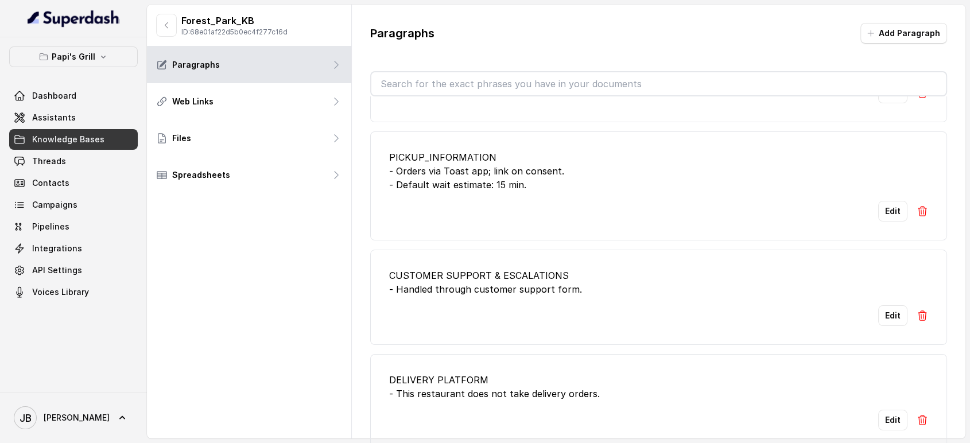
click at [162, 25] on icon "button" at bounding box center [166, 25] width 9 height 9
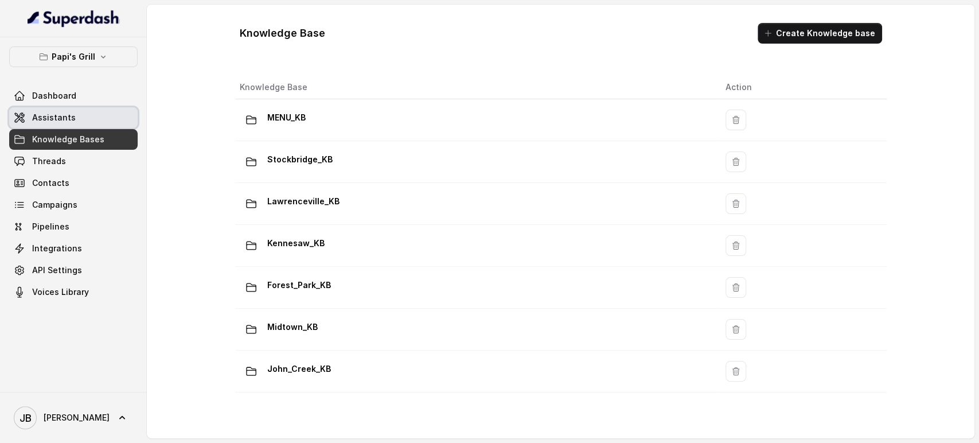
click at [81, 123] on link "Assistants" at bounding box center [73, 117] width 129 height 21
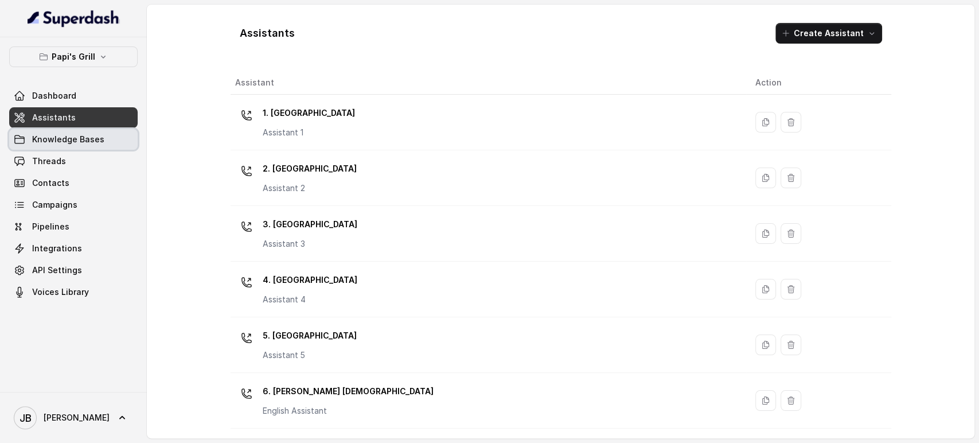
click at [64, 131] on link "Knowledge Bases" at bounding box center [73, 139] width 129 height 21
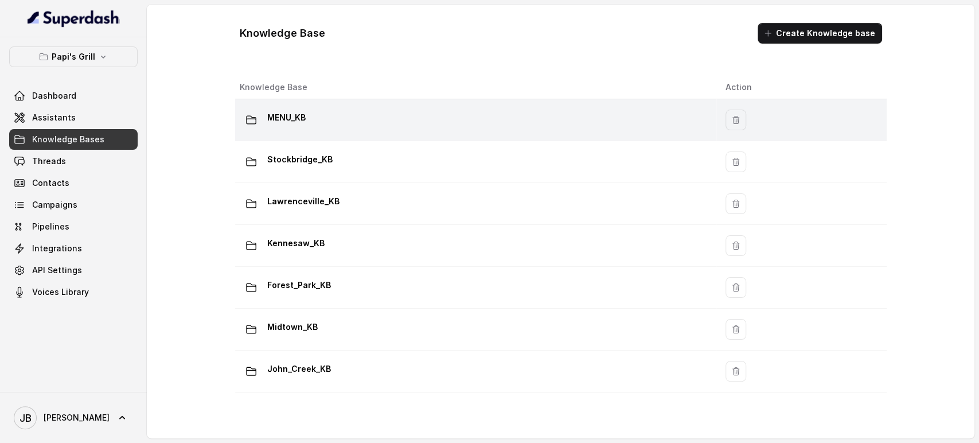
click at [288, 120] on p "MENU_KB" at bounding box center [286, 117] width 38 height 18
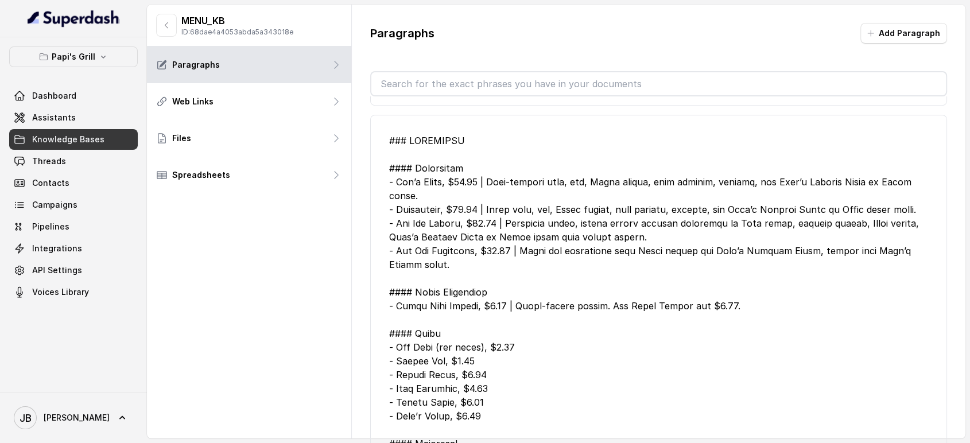
scroll to position [637, 0]
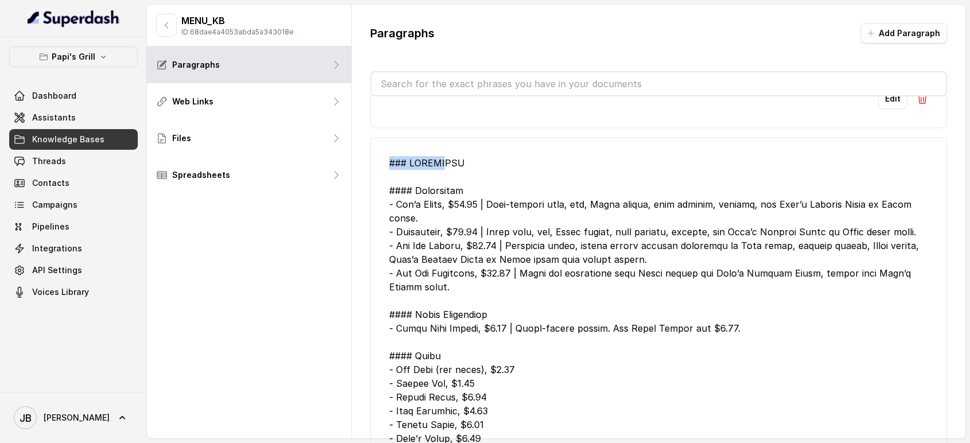
drag, startPoint x: 389, startPoint y: 163, endPoint x: 472, endPoint y: 164, distance: 83.2
click at [472, 164] on div at bounding box center [658, 445] width 539 height 578
drag, startPoint x: 470, startPoint y: 192, endPoint x: 396, endPoint y: 192, distance: 73.4
click at [395, 192] on div at bounding box center [658, 445] width 539 height 578
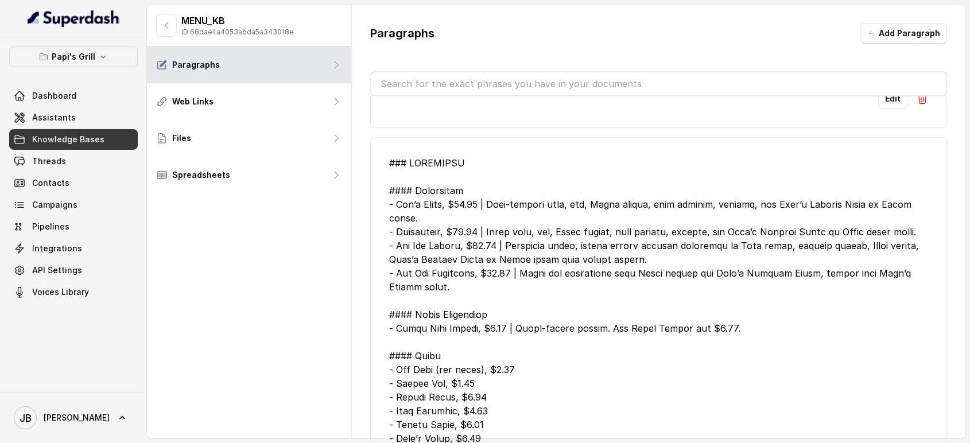
drag, startPoint x: 456, startPoint y: 201, endPoint x: 457, endPoint y: 223, distance: 22.4
click at [456, 203] on div at bounding box center [658, 445] width 539 height 578
drag, startPoint x: 399, startPoint y: 187, endPoint x: 497, endPoint y: 204, distance: 98.9
click at [365, 184] on div "Paragraphs Add Paragraph Edit Edit WINES • Red: 14 Hands Merlot / C’est La Vie …" at bounding box center [659, 237] width 614 height 465
click at [500, 207] on div at bounding box center [658, 445] width 539 height 578
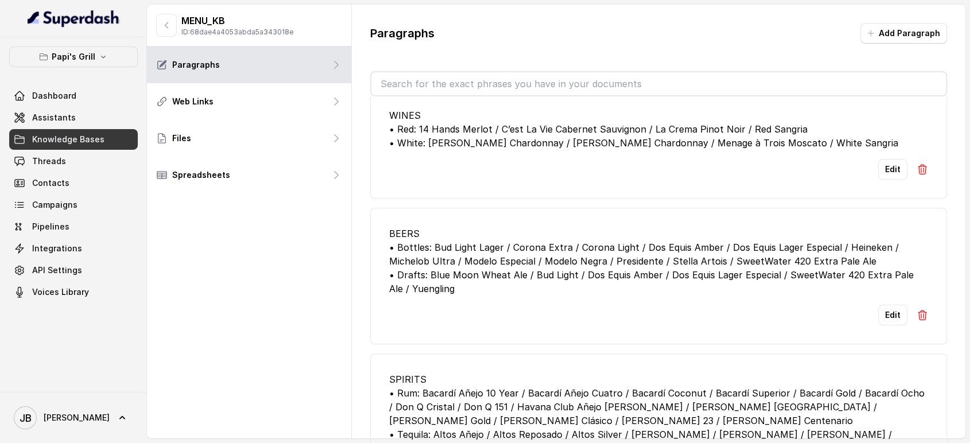
scroll to position [1338, 0]
click at [883, 327] on button "Edit" at bounding box center [892, 316] width 29 height 21
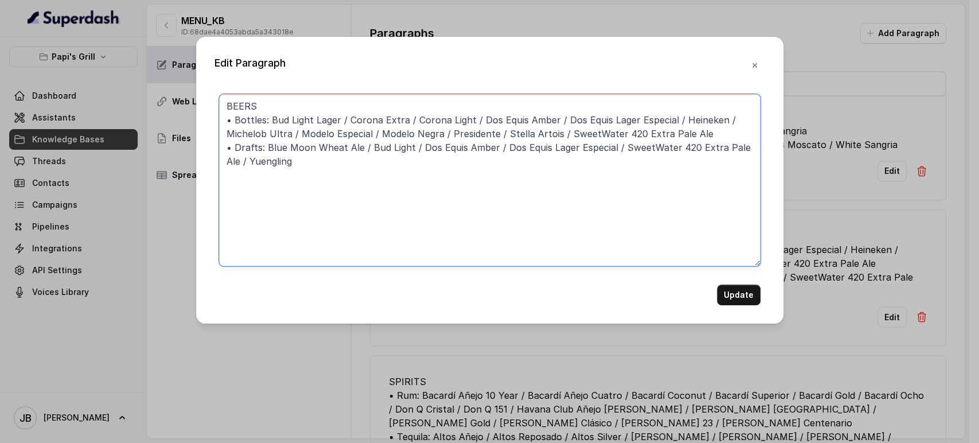
click at [227, 104] on textarea "BEERS • Bottles: Bud Light Lager / Corona Extra / Corona Light / Dos Equis Ambe…" at bounding box center [490, 180] width 542 height 172
type textarea "### BEERS • Bottles: Bud Light Lager / Corona Extra / Corona Light / Dos Equis …"
drag, startPoint x: 714, startPoint y: 303, endPoint x: 720, endPoint y: 301, distance: 6.0
click at [716, 303] on div "Update" at bounding box center [490, 295] width 542 height 21
click at [725, 297] on button "Update" at bounding box center [739, 295] width 44 height 21
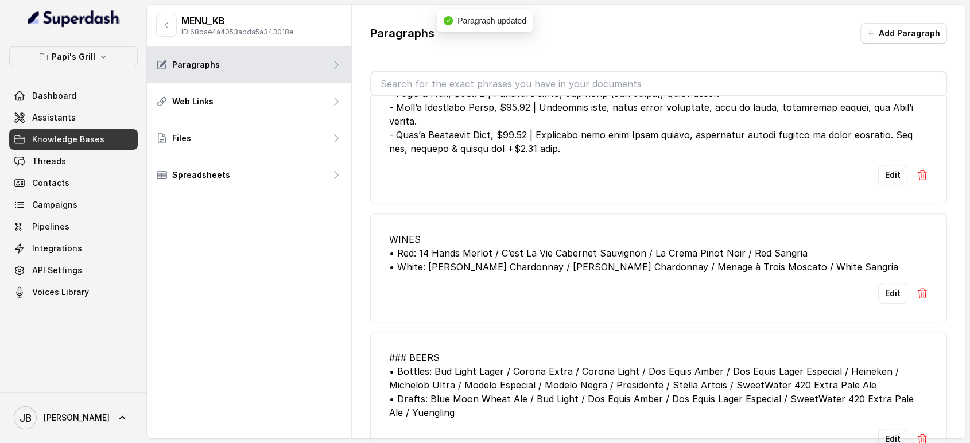
scroll to position [1211, 0]
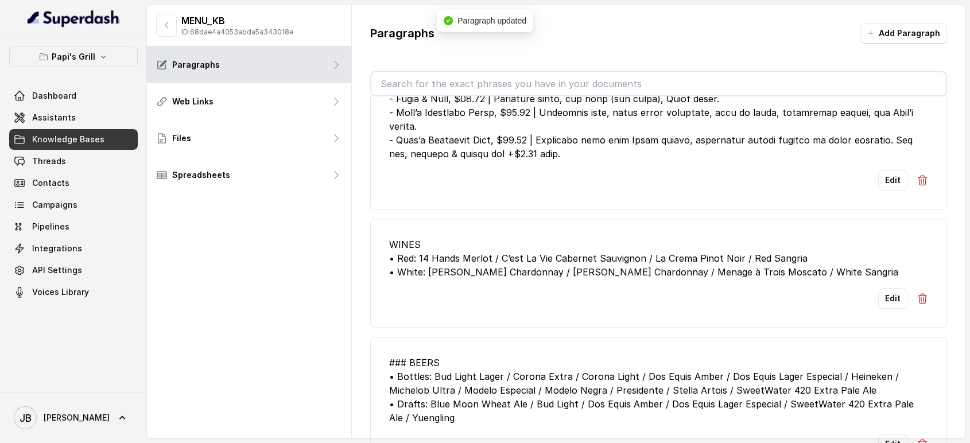
click at [892, 309] on button "Edit" at bounding box center [892, 298] width 29 height 21
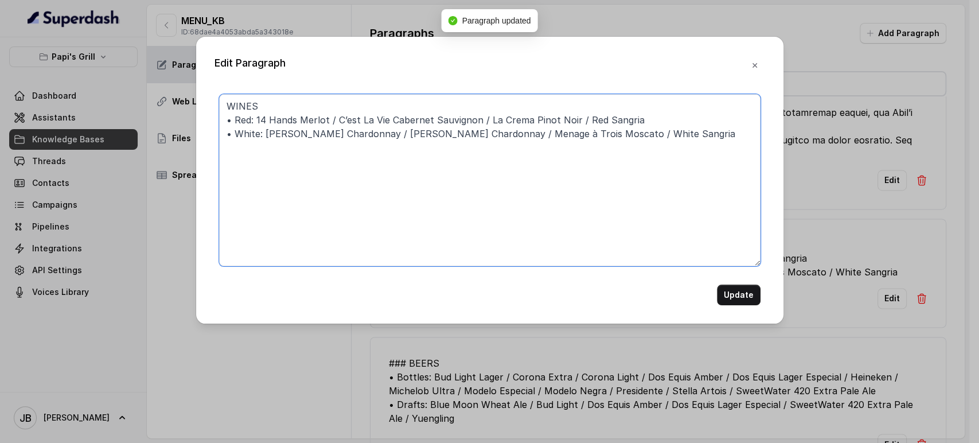
click at [223, 103] on textarea "WINES • Red: 14 Hands Merlot / C’est La Vie Cabernet Sauvignon / La Crema Pinot…" at bounding box center [490, 180] width 542 height 172
type textarea "### WINES • Red: 14 Hands Merlot / C’est La Vie Cabernet Sauvignon / La Crema P…"
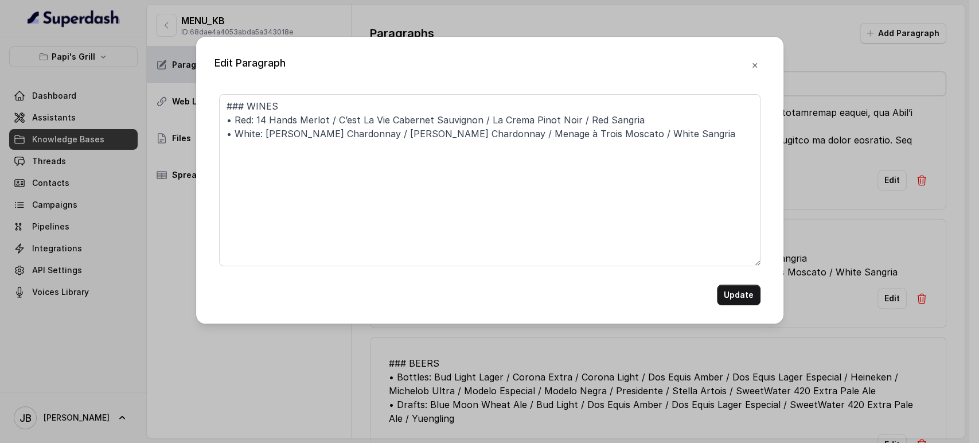
click at [745, 293] on button "Update" at bounding box center [739, 295] width 44 height 21
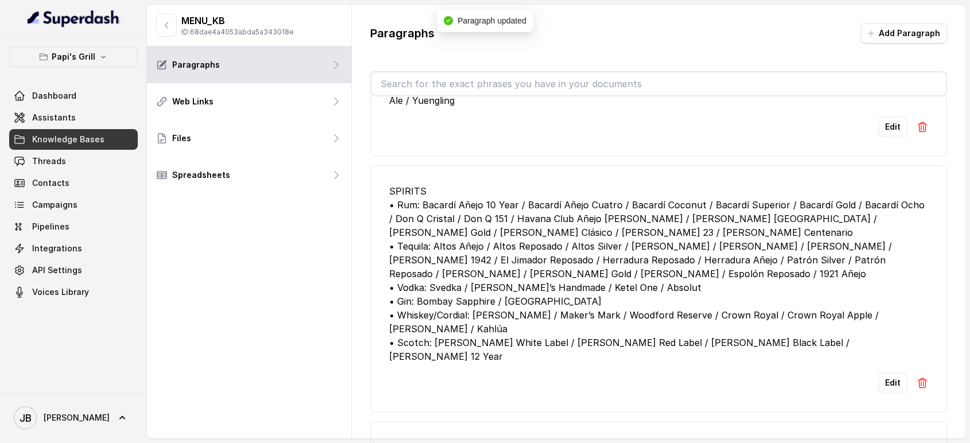
scroll to position [1529, 0]
click at [390, 215] on div "SPIRITS • Rum: Bacardí Añejo 10 Year / Bacardí Añejo Cuatro / Bacardí Coconut /…" at bounding box center [658, 272] width 539 height 179
drag, startPoint x: 388, startPoint y: 216, endPoint x: 447, endPoint y: 238, distance: 62.2
click at [389, 217] on div "SPIRITS • Rum: Bacardí Añejo 10 Year / Bacardí Añejo Cuatro / Bacardí Coconut /…" at bounding box center [658, 272] width 539 height 179
click at [881, 389] on button "Edit" at bounding box center [892, 381] width 29 height 21
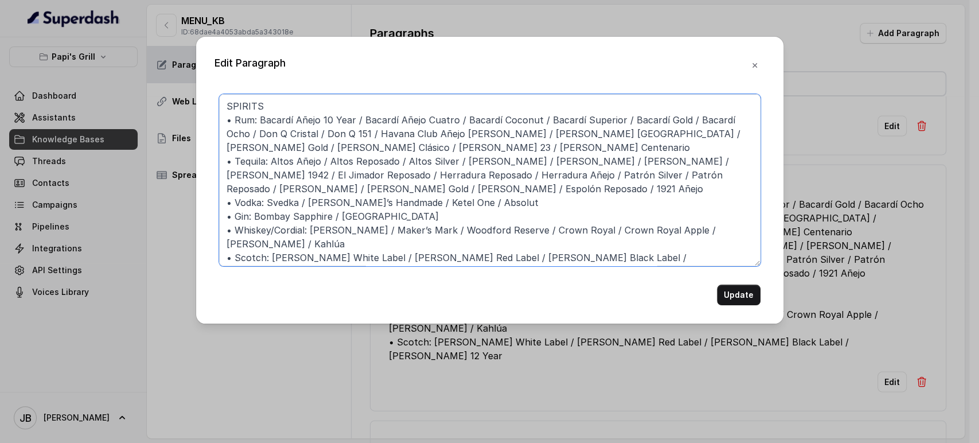
click at [224, 106] on textarea "SPIRITS • Rum: Bacardí Añejo 10 Year / Bacardí Añejo Cuatro / Bacardí Coconut /…" at bounding box center [490, 180] width 542 height 172
type textarea "### SPIRITS • Rum: Bacardí Añejo 10 Year / Bacardí Añejo Cuatro / Bacardí Cocon…"
click at [749, 294] on button "Update" at bounding box center [739, 295] width 44 height 21
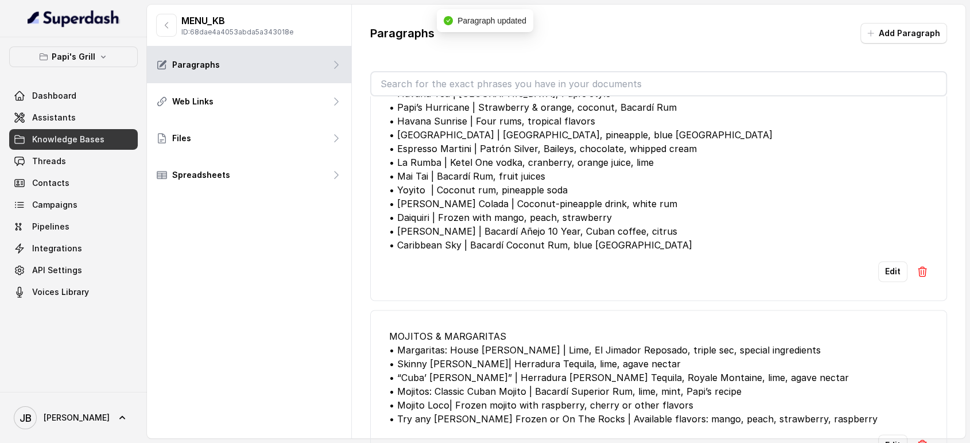
scroll to position [1976, 0]
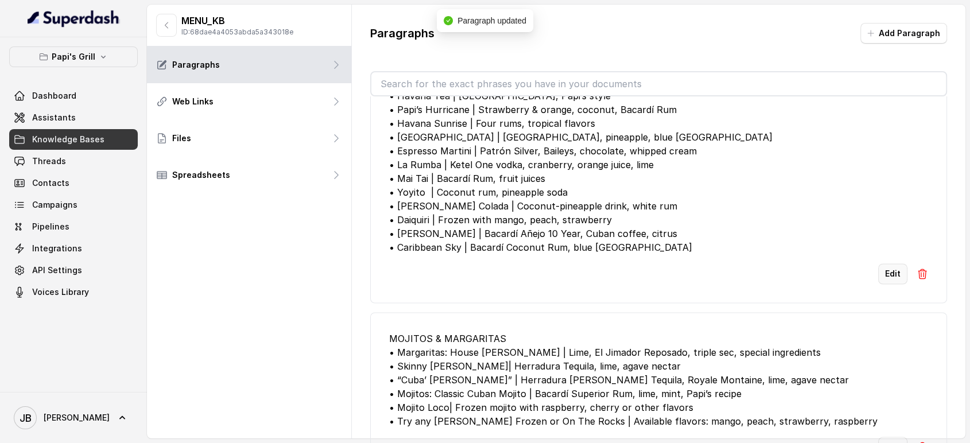
click at [886, 283] on button "Edit" at bounding box center [892, 273] width 29 height 21
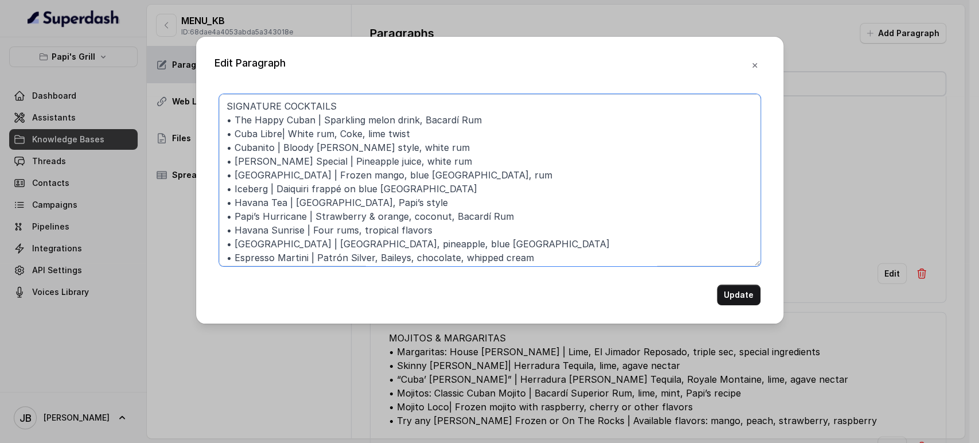
click at [223, 107] on textarea "SIGNATURE COCKTAILS • The Happy Cuban | Sparkling melon drink, Bacardí Rum • Cu…" at bounding box center [490, 180] width 542 height 172
type textarea "### SIGNATURE COCKTAILS • The Happy Cuban | Sparkling melon drink, Bacardí Rum …"
click at [744, 299] on button "Update" at bounding box center [739, 295] width 44 height 21
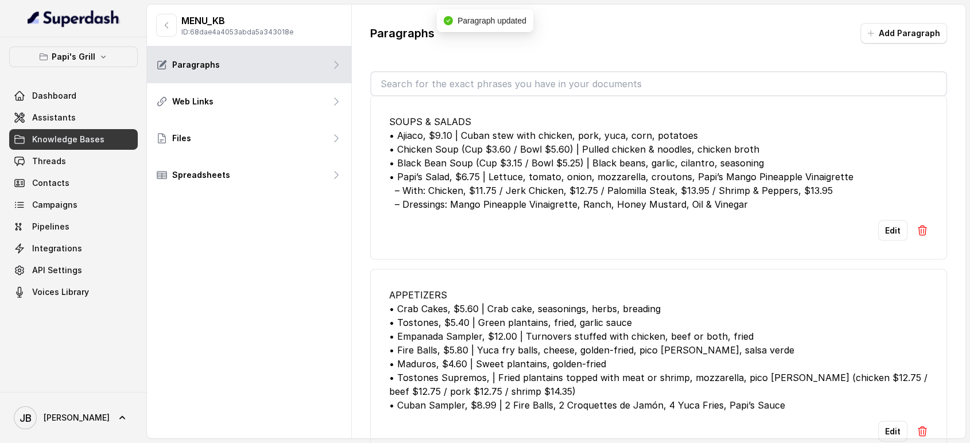
scroll to position [2295, 0]
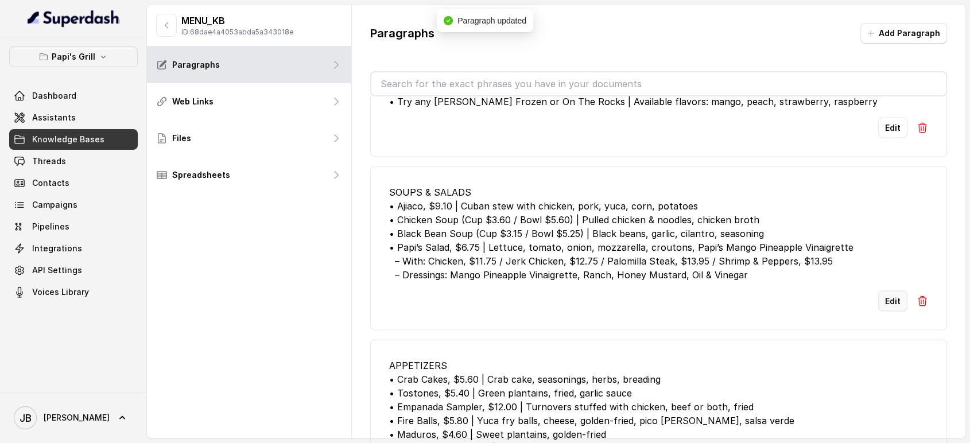
click at [878, 312] on button "Edit" at bounding box center [892, 301] width 29 height 21
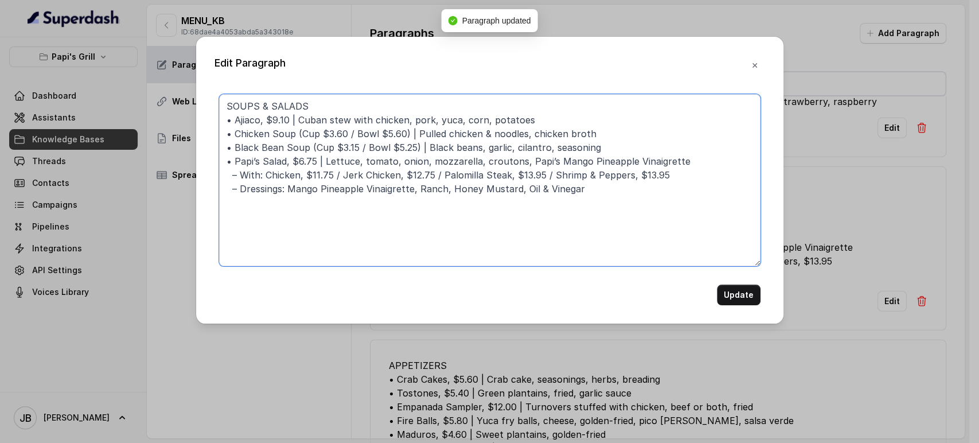
click at [226, 100] on textarea "SOUPS & SALADS • Ajiaco, $9.10 | Cuban stew with chicken, pork, yuca, corn, pot…" at bounding box center [490, 180] width 542 height 172
type textarea "### SOUPS & SALADS • Ajiaco, $9.10 | Cuban stew with chicken, pork, yuca, corn,…"
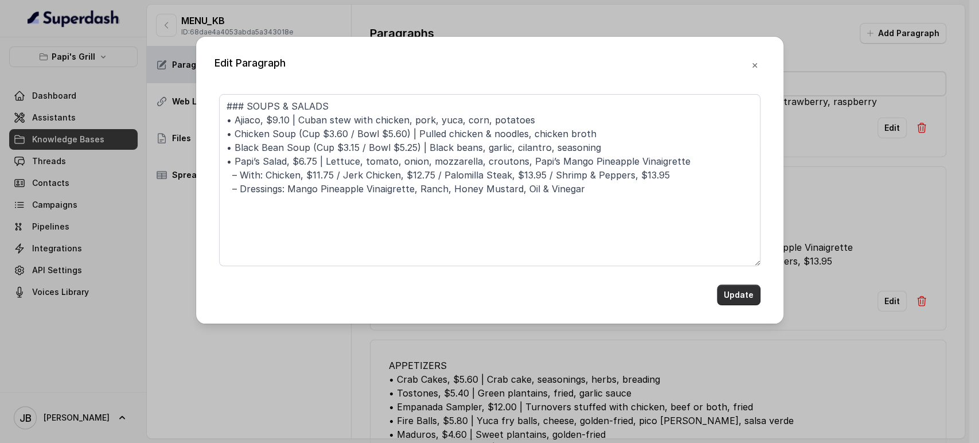
click at [734, 299] on button "Update" at bounding box center [739, 295] width 44 height 21
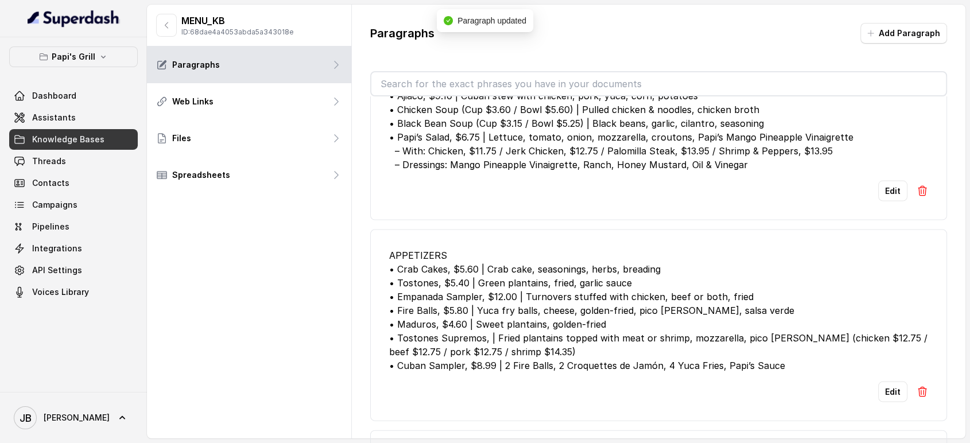
scroll to position [2486, 0]
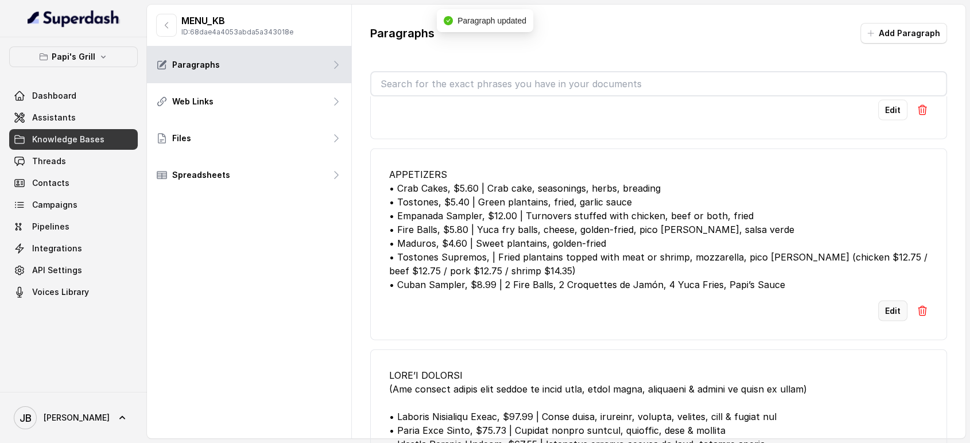
click at [880, 320] on button "Edit" at bounding box center [892, 311] width 29 height 21
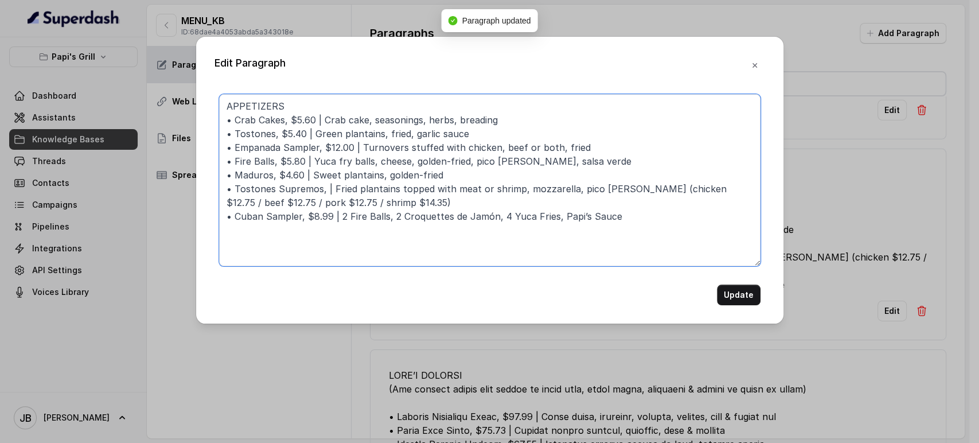
click at [222, 104] on textarea "APPETIZERS • Crab Cakes, $5.60 | Crab cake, seasonings, herbs, breading • Tosto…" at bounding box center [490, 180] width 542 height 172
type textarea "### APPETIZERS • Crab Cakes, $5.60 | Crab cake, seasonings, herbs, breading • T…"
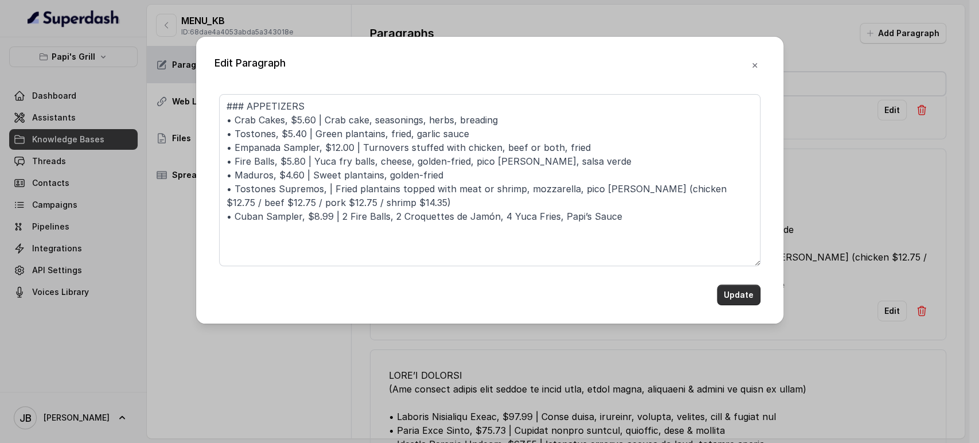
click at [748, 301] on button "Update" at bounding box center [739, 295] width 44 height 21
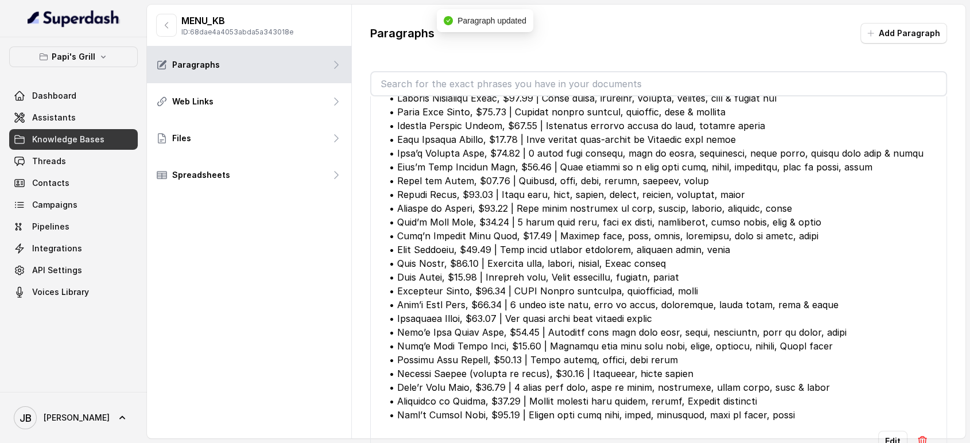
scroll to position [2996, 0]
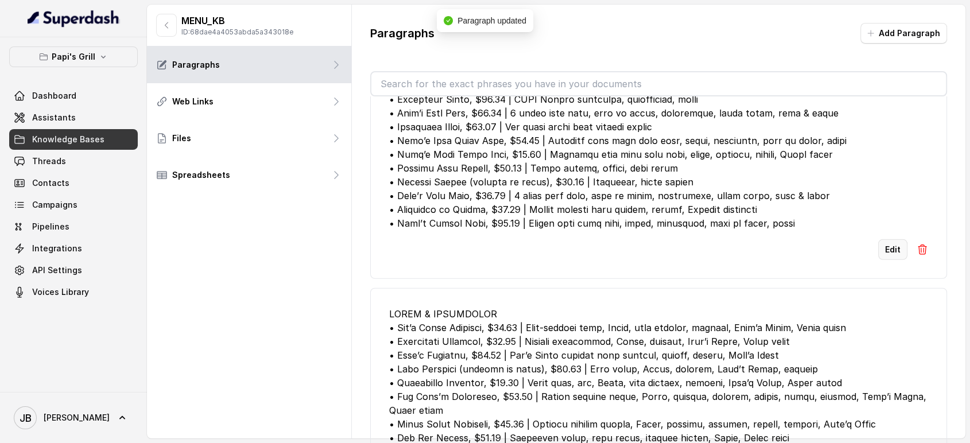
click at [878, 260] on button "Edit" at bounding box center [892, 249] width 29 height 21
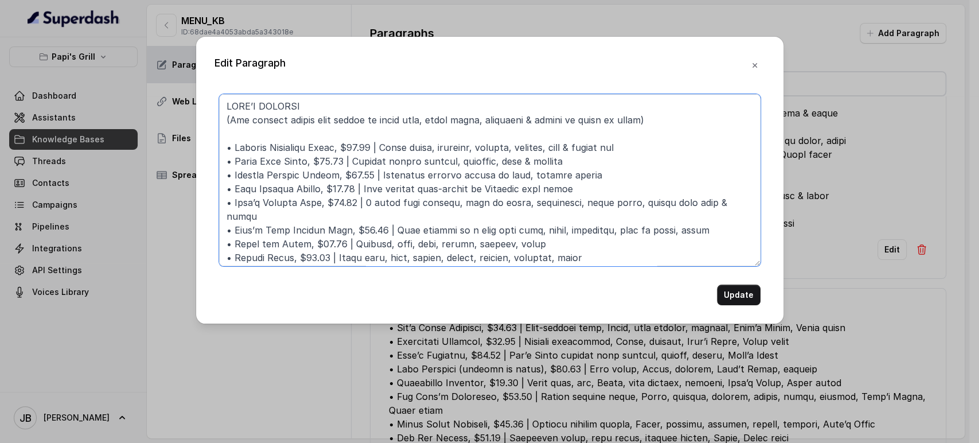
click at [229, 103] on textarea at bounding box center [490, 180] width 542 height 172
click at [227, 105] on textarea at bounding box center [490, 180] width 542 height 172
type textarea "### LORE’I DOLORSI (Ame consect adipis elit seddoe te incid utla, etdol magna, …"
click at [717, 294] on div "Update" at bounding box center [490, 295] width 542 height 21
click at [724, 297] on button "Update" at bounding box center [739, 295] width 44 height 21
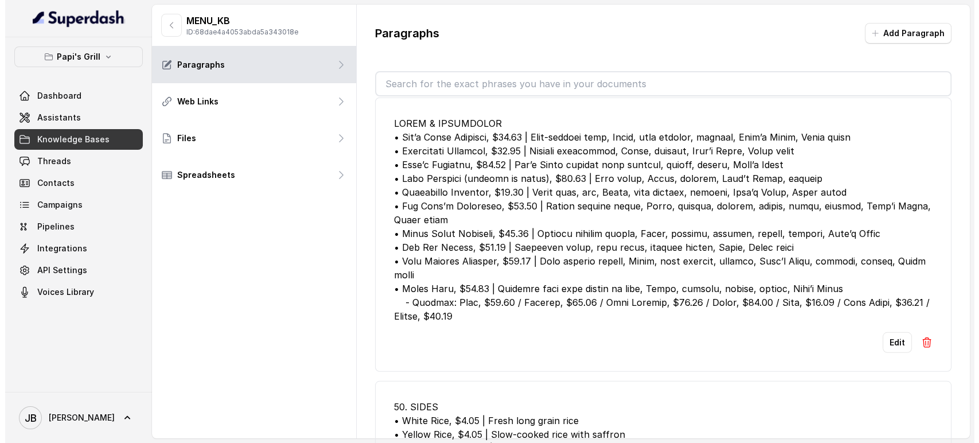
scroll to position [3187, 0]
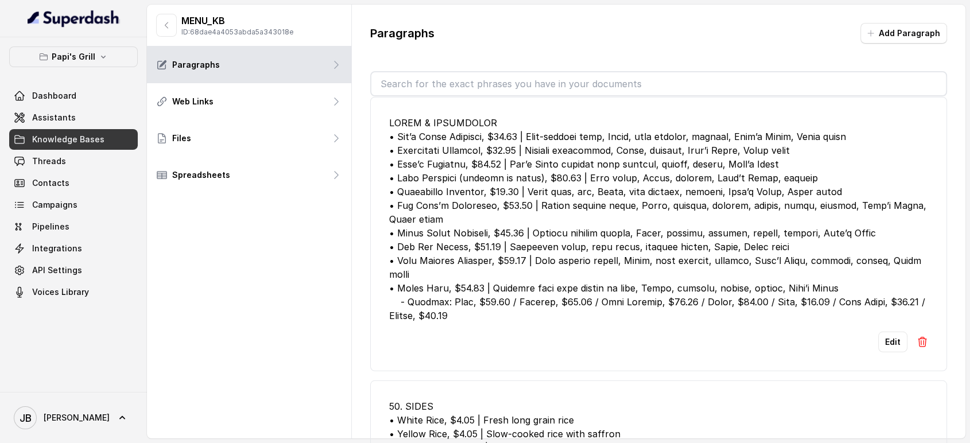
click at [884, 341] on li "Edit" at bounding box center [658, 234] width 577 height 274
click at [878, 351] on button "Edit" at bounding box center [892, 342] width 29 height 21
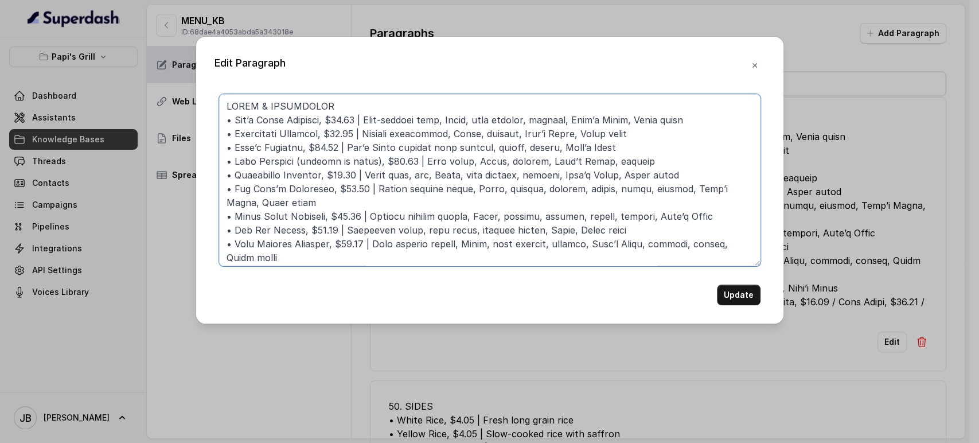
click at [224, 104] on textarea at bounding box center [490, 180] width 542 height 172
type textarea "### LOREM & IPSUMDOLOR • Sit’a Conse Adipisci, $49.06 | Elit-seddoei temp, Inci…"
click at [753, 299] on button "Update" at bounding box center [739, 295] width 44 height 21
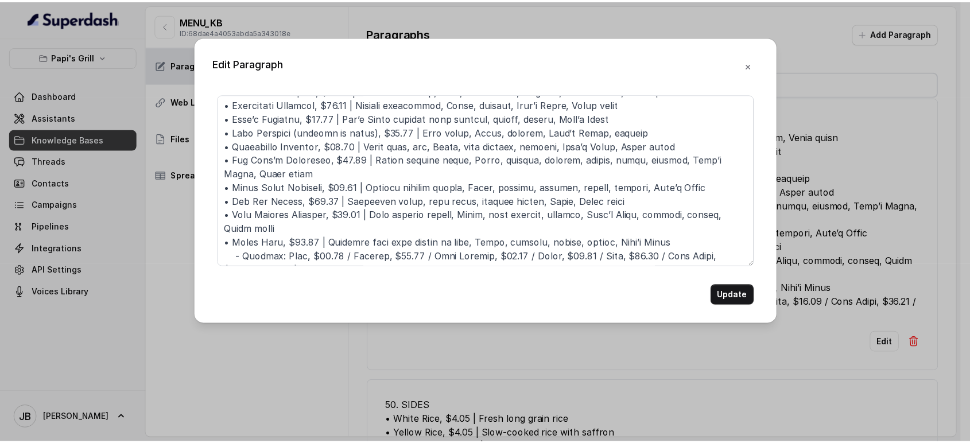
scroll to position [58, 0]
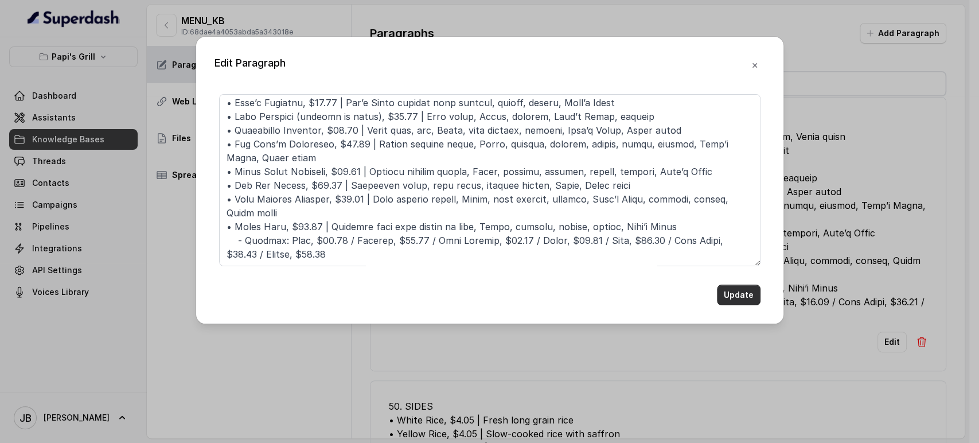
click at [734, 300] on button "Update" at bounding box center [739, 295] width 44 height 21
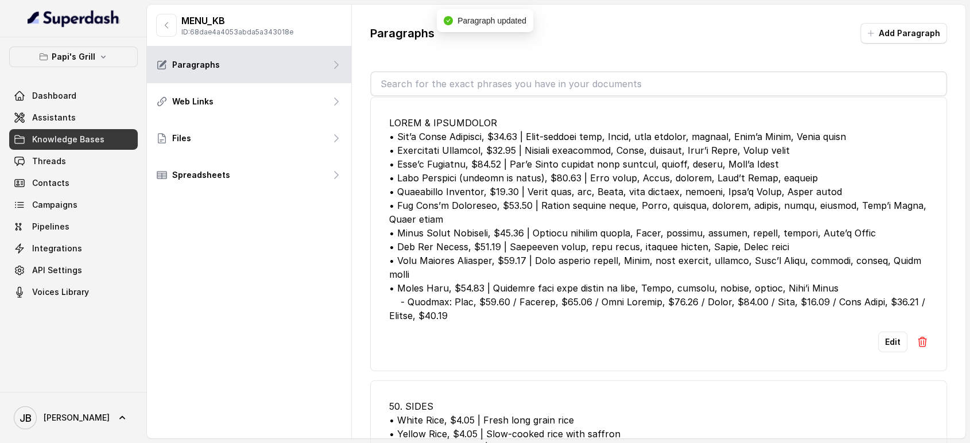
scroll to position [3304, 0]
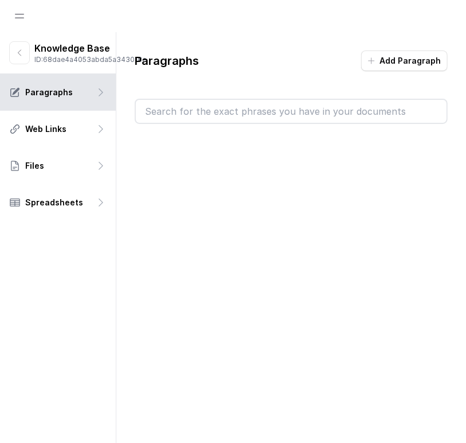
click at [306, 228] on div "Paragraphs Add Paragraph" at bounding box center [291, 249] width 350 height 434
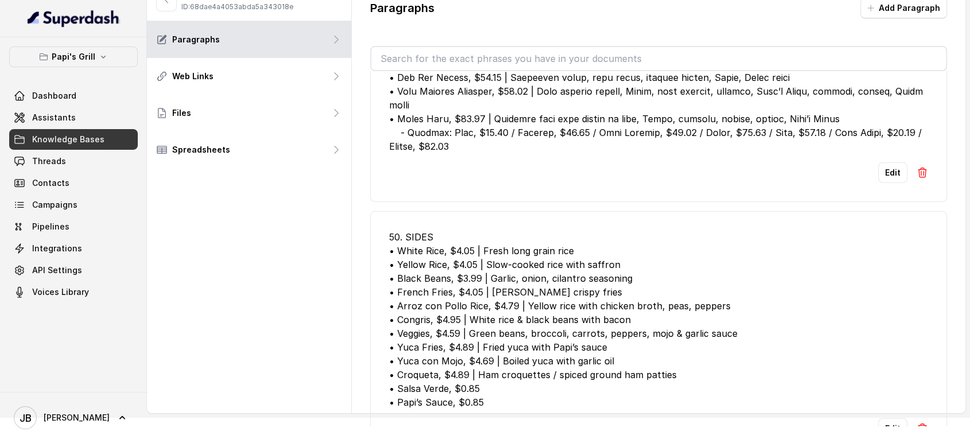
scroll to position [3331, 0]
click at [878, 418] on button "Edit" at bounding box center [892, 428] width 29 height 21
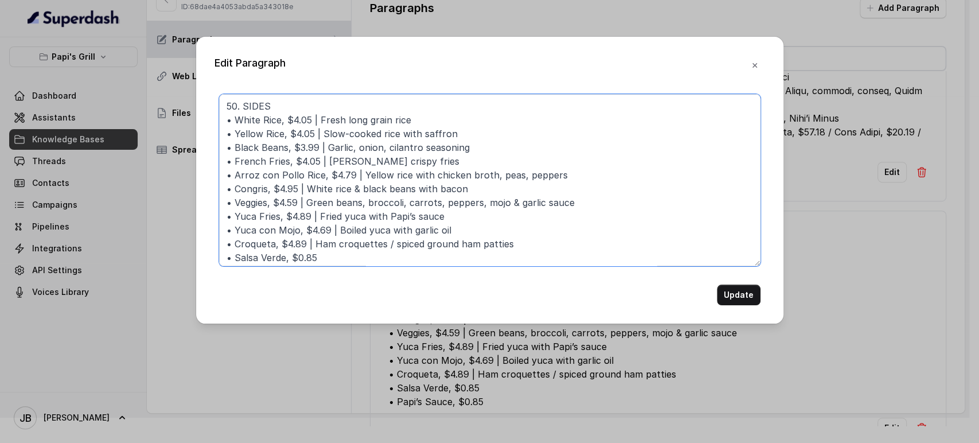
click at [227, 110] on textarea "50. SIDES • White Rice, $4.05 | Fresh long grain rice • Yellow Rice, $4.05 | Sl…" at bounding box center [490, 180] width 542 height 172
drag, startPoint x: 226, startPoint y: 110, endPoint x: 240, endPoint y: 110, distance: 14.4
click at [240, 110] on textarea "50. SIDES • White Rice, $4.05 | Fresh long grain rice • Yellow Rice, $4.05 | Sl…" at bounding box center [490, 180] width 542 height 172
type textarea "### SIDES • White Rice, $4.05 | Fresh long grain rice • Yellow Rice, $4.05 | Sl…"
click at [742, 295] on button "Update" at bounding box center [739, 295] width 44 height 21
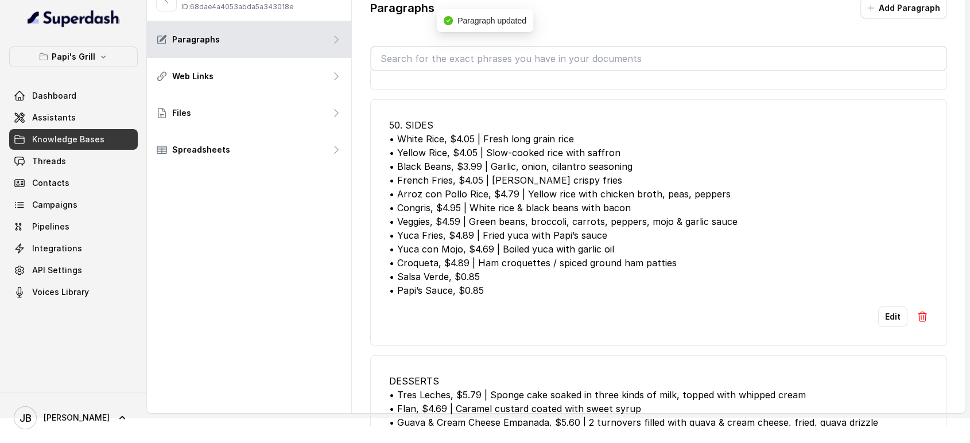
scroll to position [3523, 0]
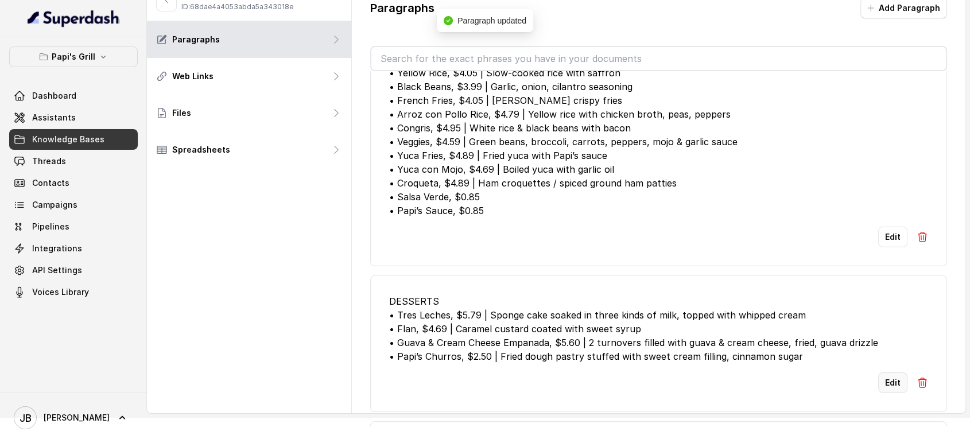
click at [885, 372] on button "Edit" at bounding box center [892, 382] width 29 height 21
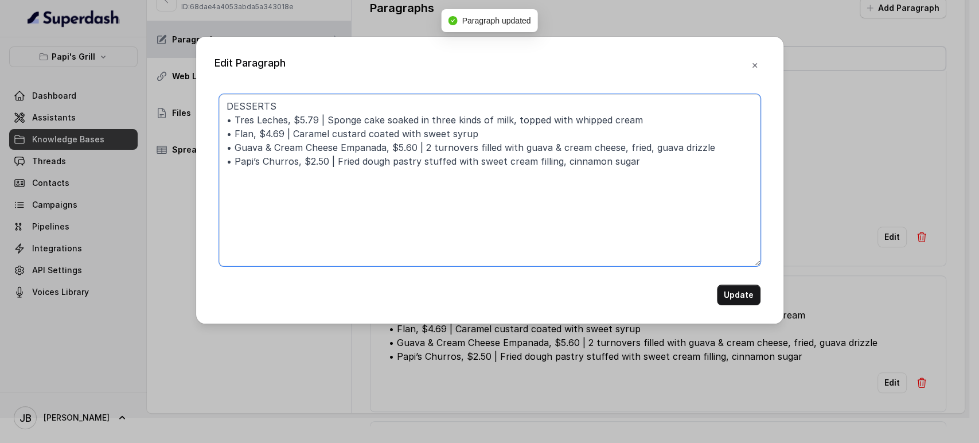
click at [225, 105] on textarea "DESSERTS • Tres Leches, $5.79 | Sponge cake soaked in three kinds of milk, topp…" at bounding box center [490, 180] width 542 height 172
type textarea "### DESSERTS • Tres Leches, $5.79 | Sponge cake soaked in three kinds of milk, …"
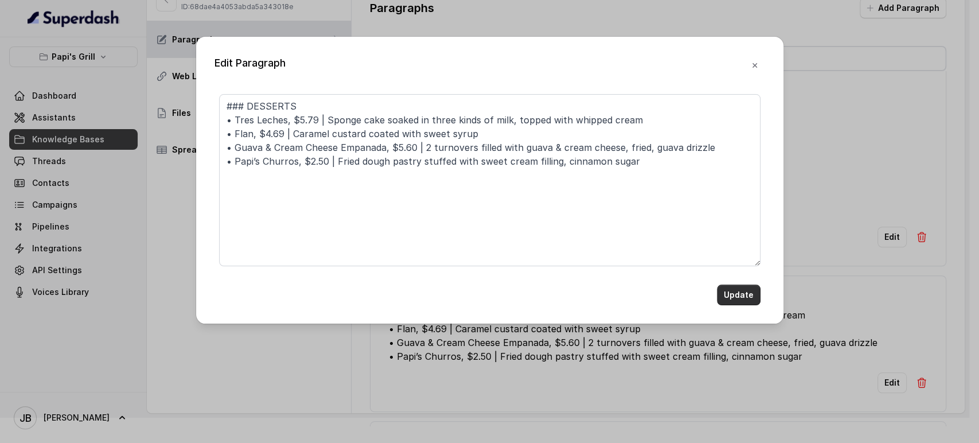
click at [738, 290] on button "Update" at bounding box center [739, 295] width 44 height 21
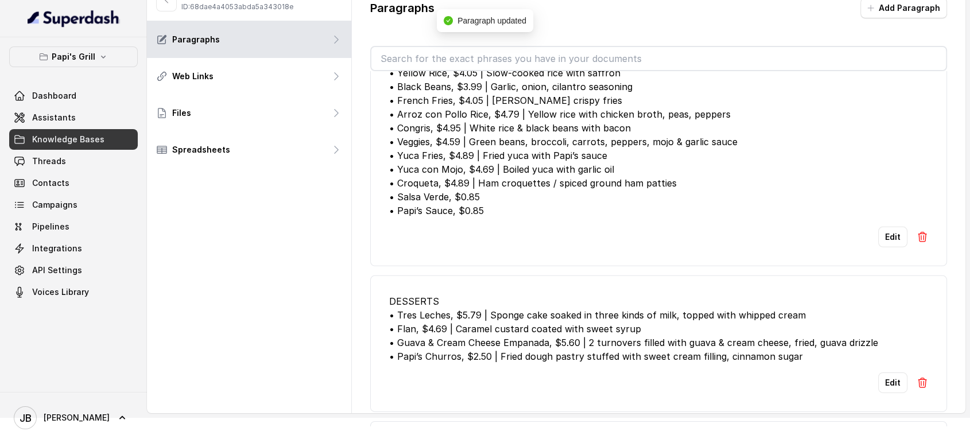
scroll to position [3648, 0]
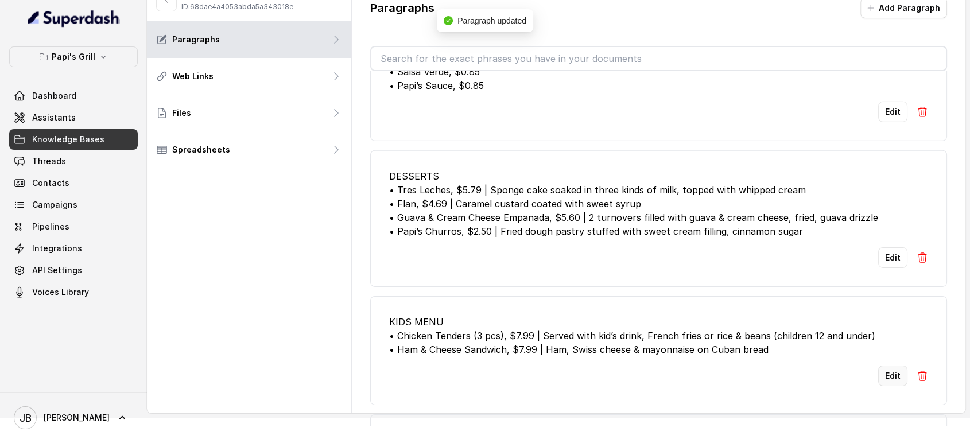
click at [880, 386] on button "Edit" at bounding box center [892, 375] width 29 height 21
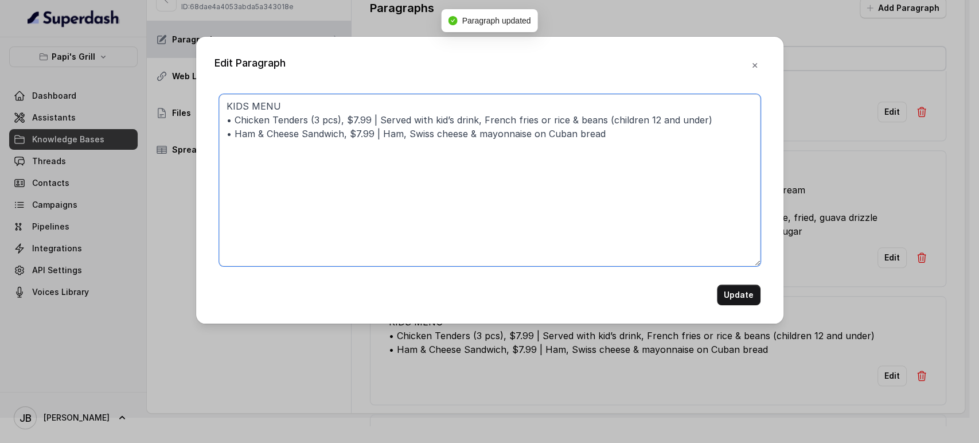
click at [225, 108] on textarea "KIDS MENU • Chicken Tenders (3 pcs), $7.99 | Served with kid’s drink, French fr…" at bounding box center [490, 180] width 542 height 172
type textarea "### KIDS MENU • Chicken Tenders (3 pcs), $7.99 | Served with kid’s drink, Frenc…"
drag, startPoint x: 746, startPoint y: 309, endPoint x: 741, endPoint y: 302, distance: 8.3
click at [744, 306] on div "Edit Paragraph ### KIDS MENU • Chicken Tenders (3 pcs), $7.99 | Served with kid…" at bounding box center [489, 180] width 587 height 287
click at [741, 300] on button "Update" at bounding box center [739, 295] width 44 height 21
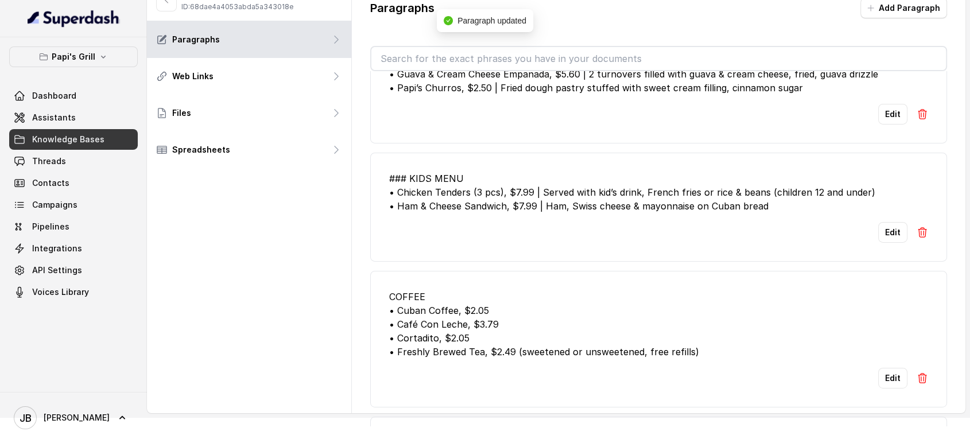
scroll to position [3965, 0]
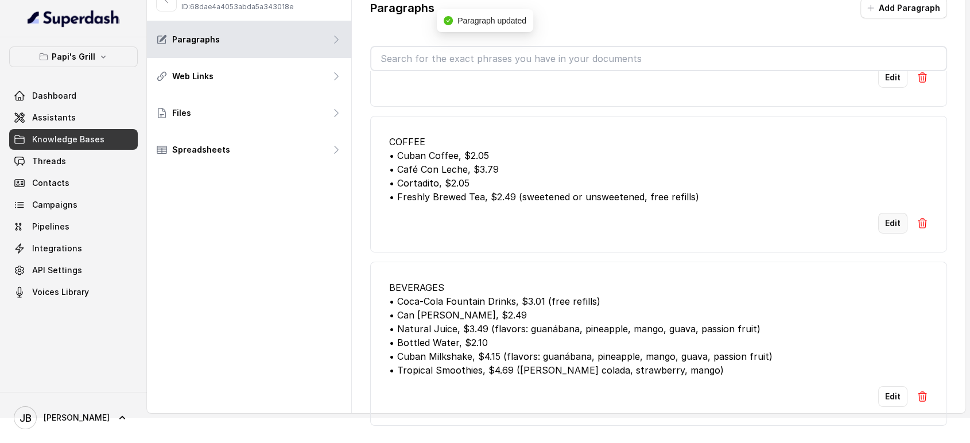
click at [894, 215] on button "Edit" at bounding box center [892, 223] width 29 height 21
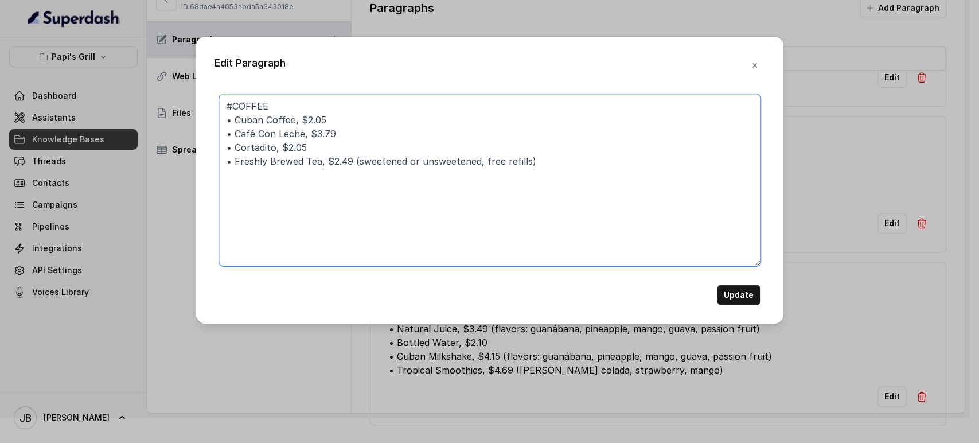
drag, startPoint x: 225, startPoint y: 103, endPoint x: 231, endPoint y: 110, distance: 8.5
type textarea "### COFFEE • Cuban Coffee, $2.05 • Café Con Leche, $3.79 • Cortadito, $2.05 • F…"
click at [728, 296] on button "Update" at bounding box center [739, 295] width 44 height 21
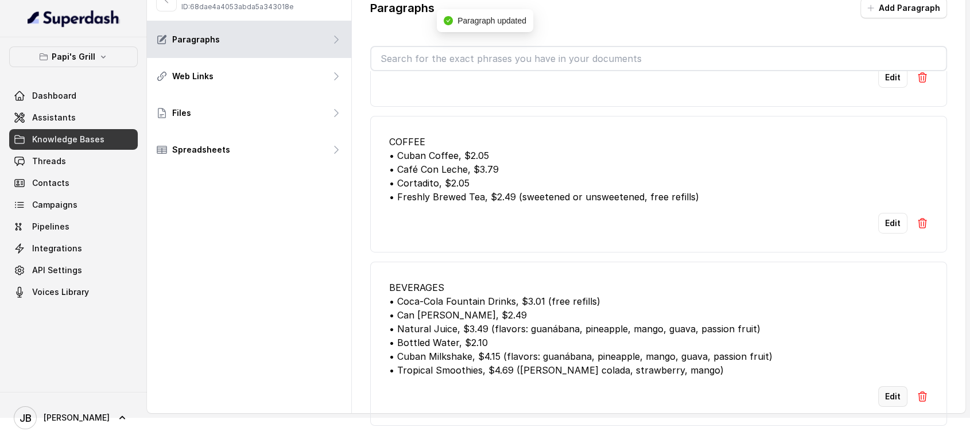
click at [887, 387] on button "Edit" at bounding box center [892, 396] width 29 height 21
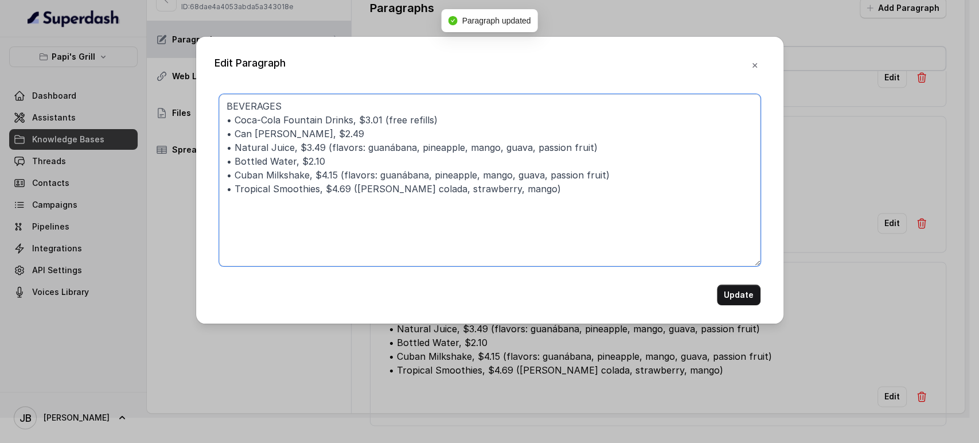
click at [222, 109] on textarea "BEVERAGES • Coca-Cola Fountain Drinks, $3.01 (free refills) • Can Jupiña, $2.49…" at bounding box center [490, 180] width 542 height 172
type textarea "### BEVERAGES • Coca-Cola Fountain Drinks, $3.01 (free refills) • Can Jupiña, $…"
click at [744, 291] on button "Update" at bounding box center [739, 295] width 44 height 21
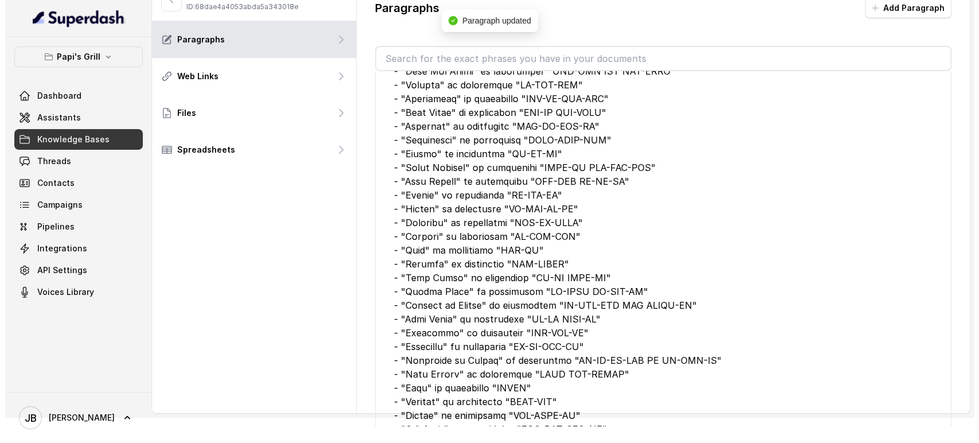
scroll to position [0, 0]
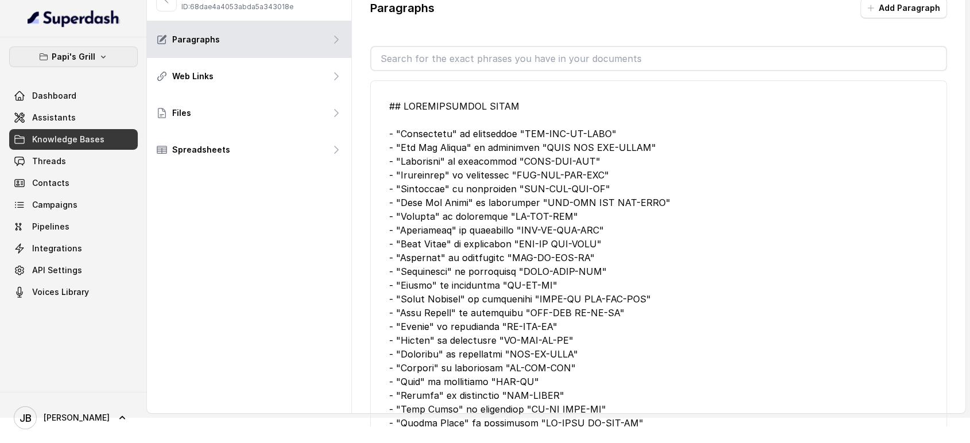
click at [65, 59] on p "Papi's Grill" at bounding box center [74, 57] width 44 height 14
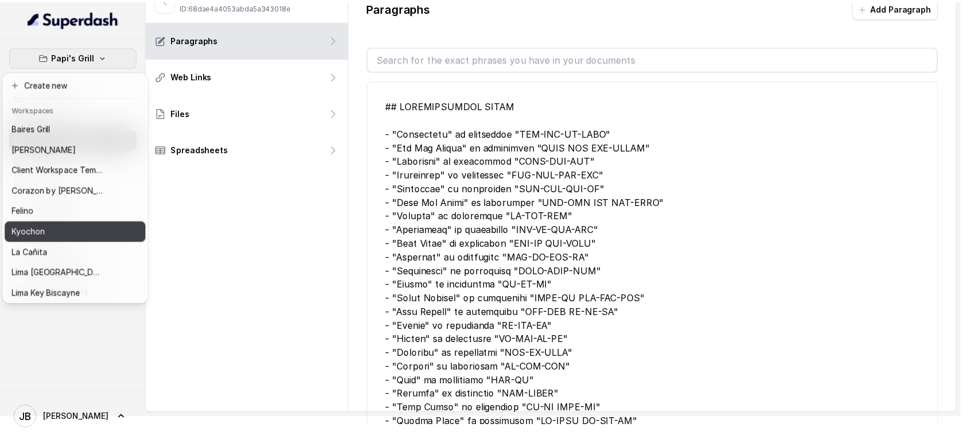
scroll to position [64, 0]
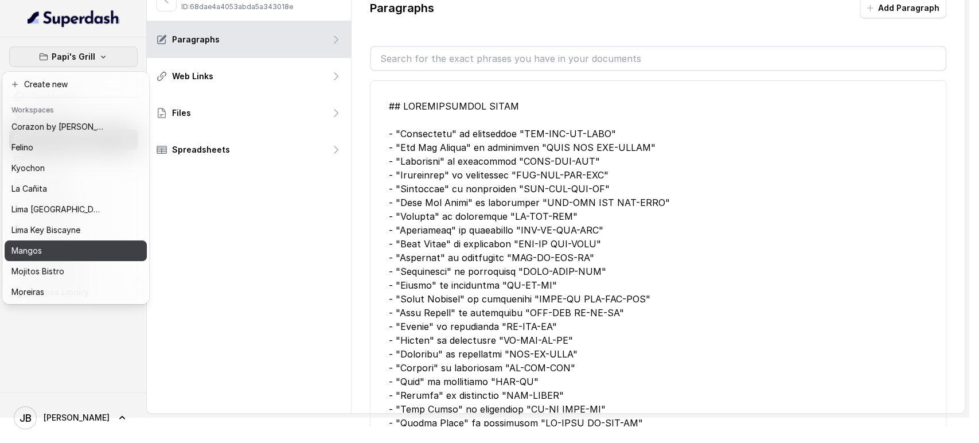
click at [50, 248] on div "Mangos" at bounding box center [57, 251] width 92 height 14
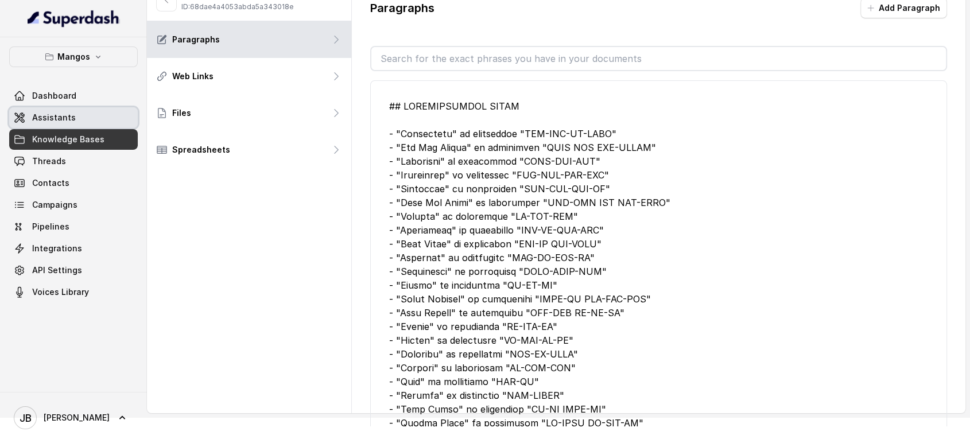
click at [86, 123] on link "Assistants" at bounding box center [73, 117] width 129 height 21
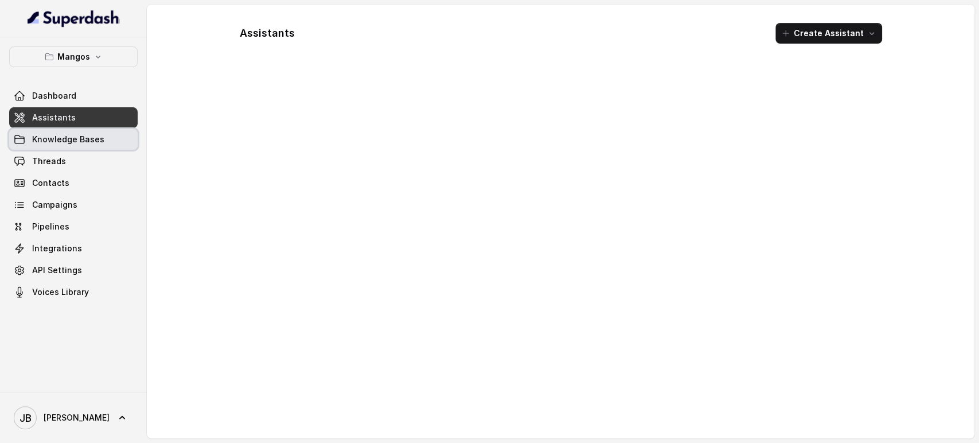
click at [85, 143] on span "Knowledge Bases" at bounding box center [68, 139] width 72 height 11
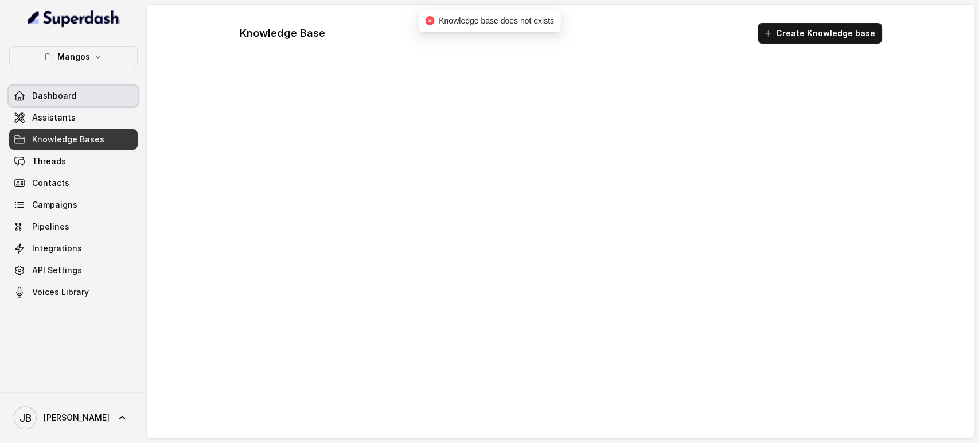
click at [35, 103] on link "Dashboard" at bounding box center [73, 95] width 129 height 21
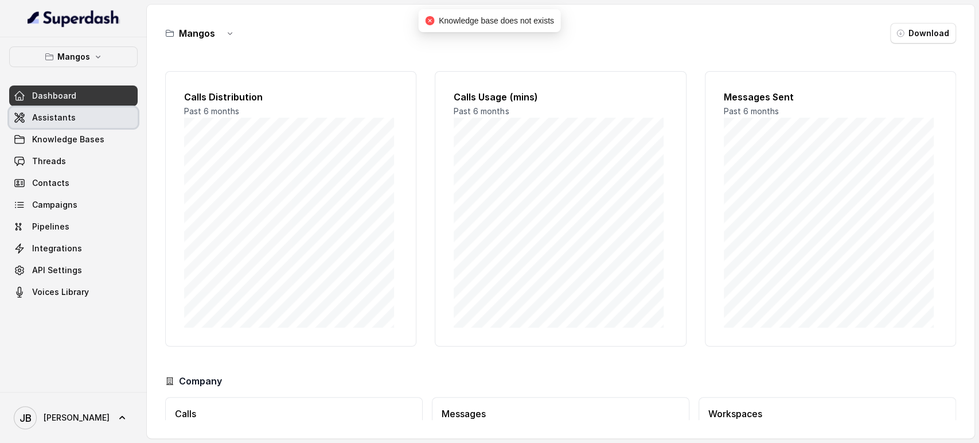
click at [53, 123] on link "Assistants" at bounding box center [73, 117] width 129 height 21
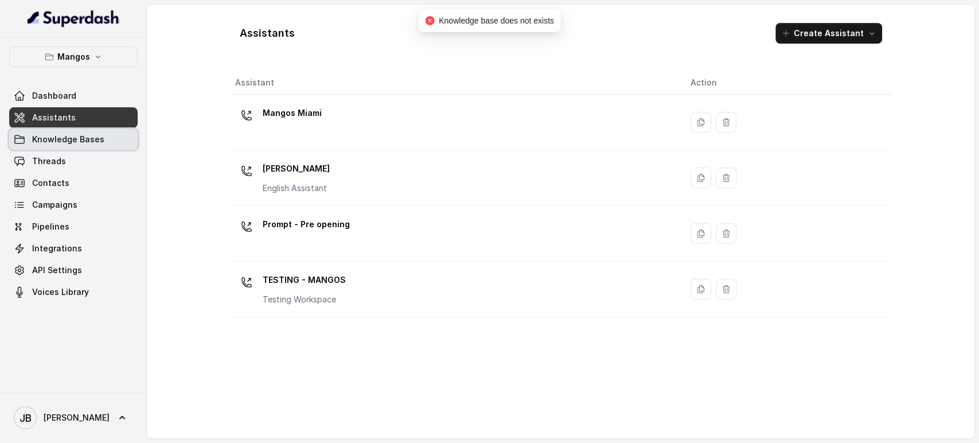
click at [63, 142] on span "Knowledge Bases" at bounding box center [68, 139] width 72 height 11
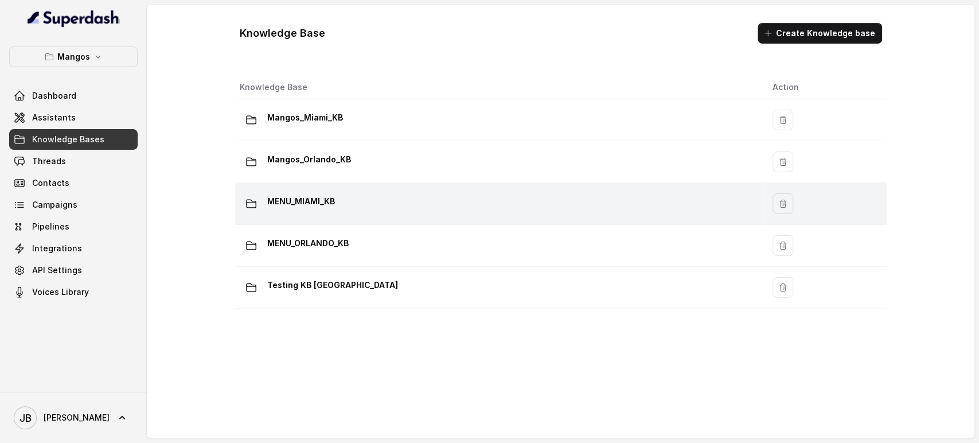
click at [307, 201] on p "MENU_MIAMI_KB" at bounding box center [301, 201] width 68 height 18
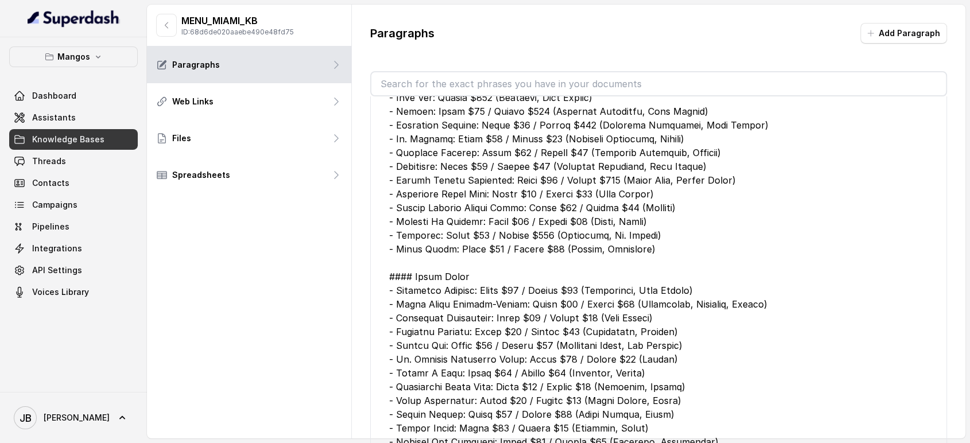
scroll to position [6055, 0]
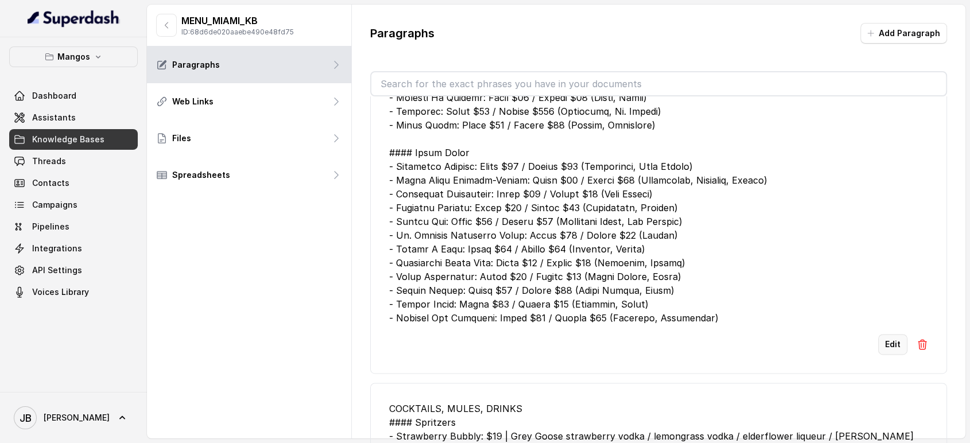
click at [883, 355] on button "Edit" at bounding box center [892, 344] width 29 height 21
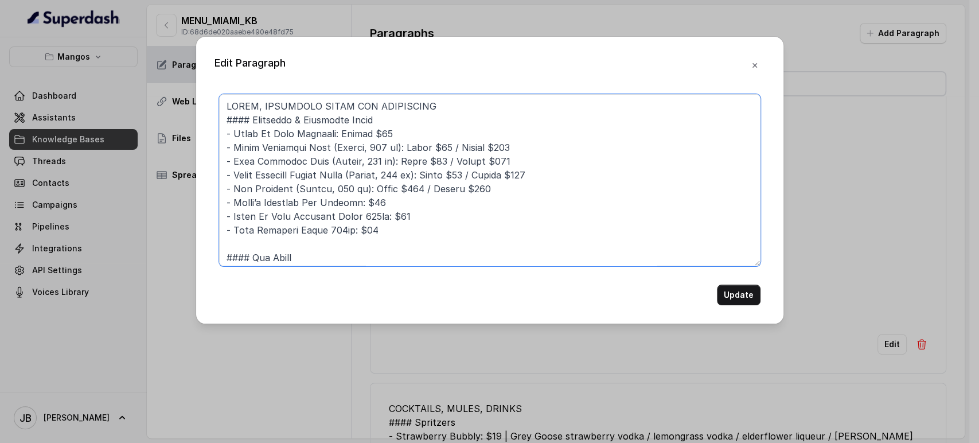
click at [224, 106] on textarea at bounding box center [490, 180] width 542 height 172
type textarea "### WINES, SPARKLING WINES AND CHAMPAGNES #### Champagne & Sparkling Wines - Ge…"
click at [736, 300] on button "Update" at bounding box center [739, 295] width 44 height 21
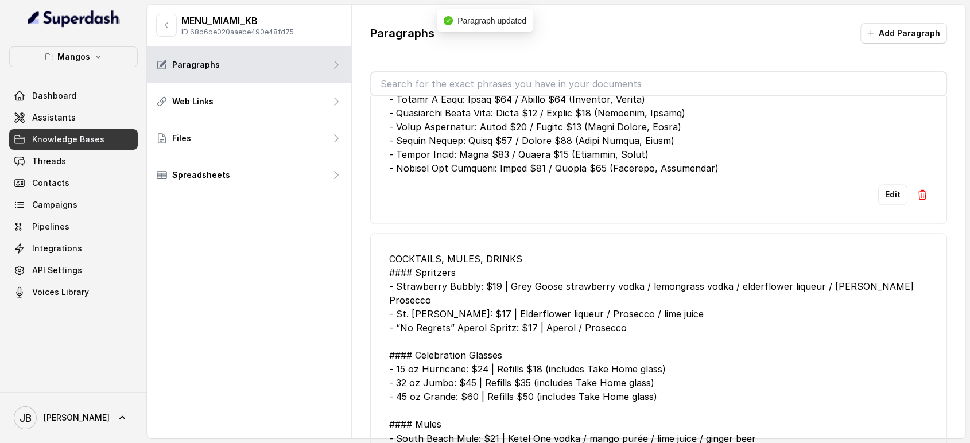
scroll to position [6349, 0]
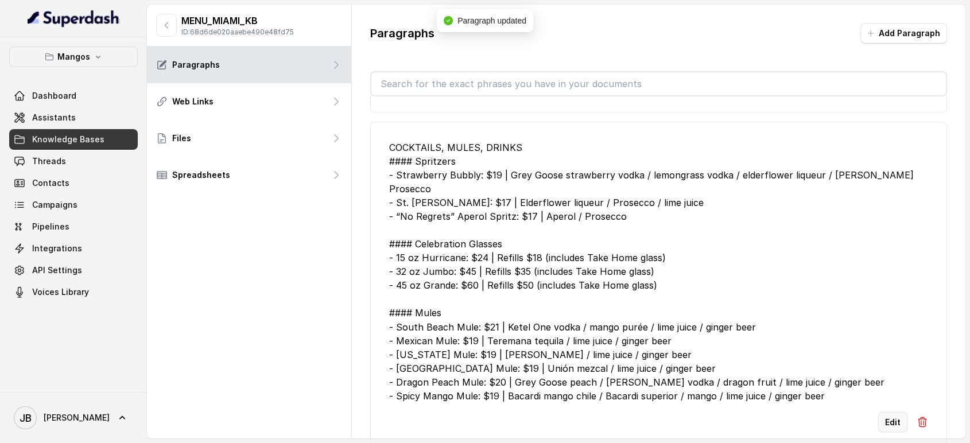
click at [886, 414] on button "Edit" at bounding box center [892, 421] width 29 height 21
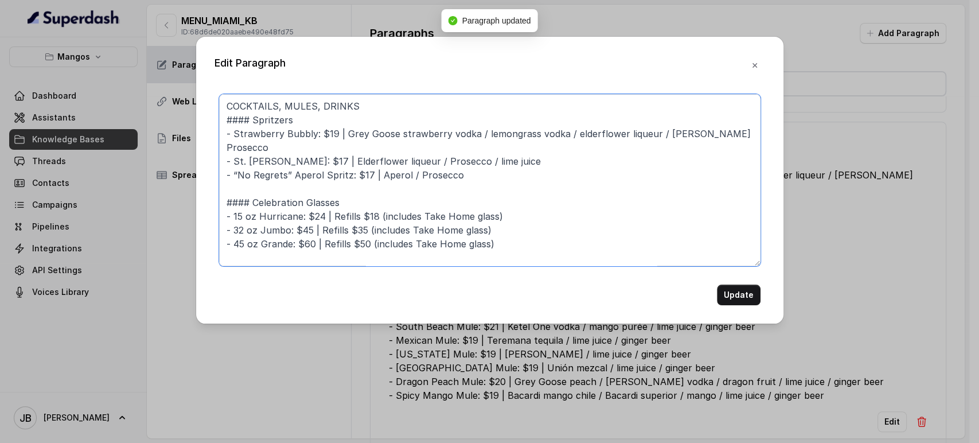
click at [224, 106] on textarea at bounding box center [490, 180] width 542 height 172
type textarea "### COCKTAILS, MULES, DRINKS #### Spritzers - Strawberry Bubbly: $19 | Grey Goo…"
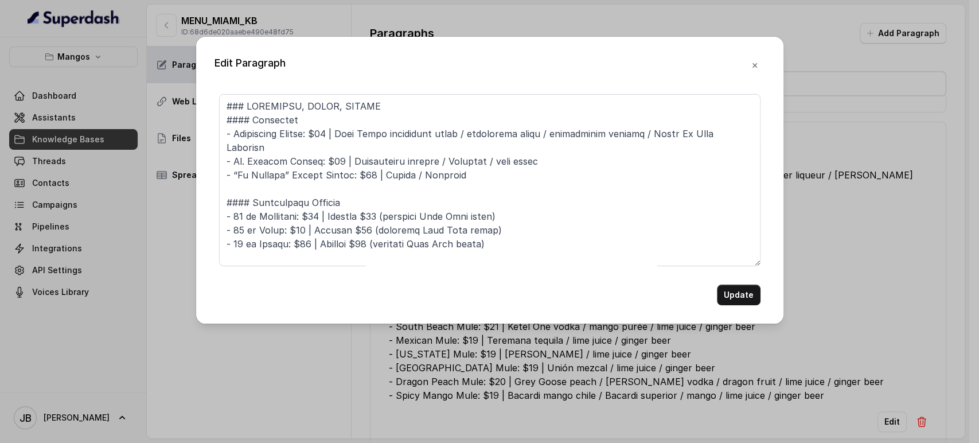
click at [748, 288] on button "Update" at bounding box center [739, 295] width 44 height 21
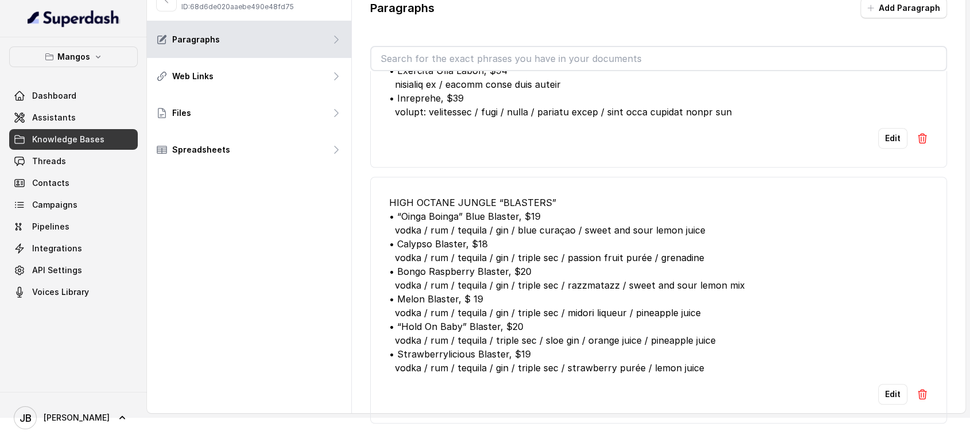
scroll to position [740, 0]
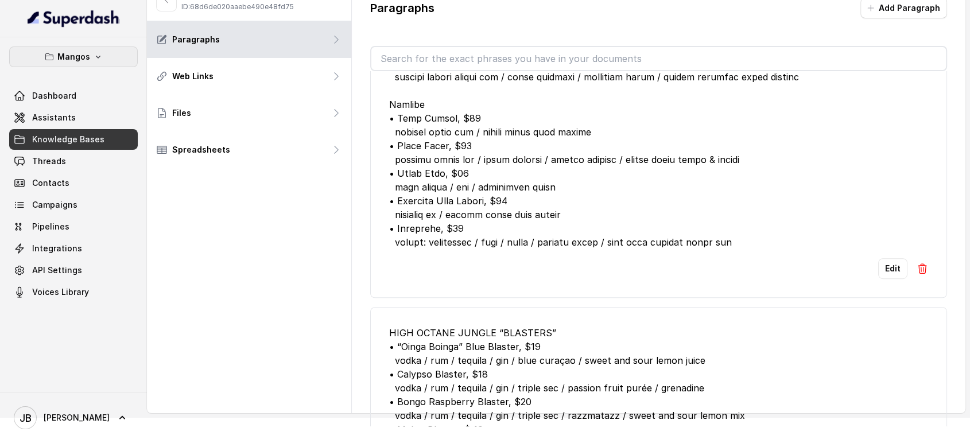
click at [67, 63] on button "Mangos" at bounding box center [73, 56] width 129 height 21
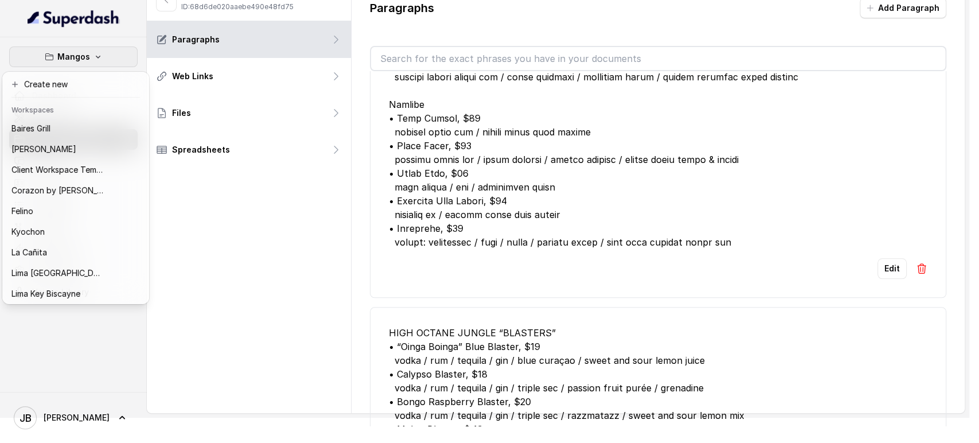
click at [83, 54] on p "Mangos" at bounding box center [73, 57] width 33 height 14
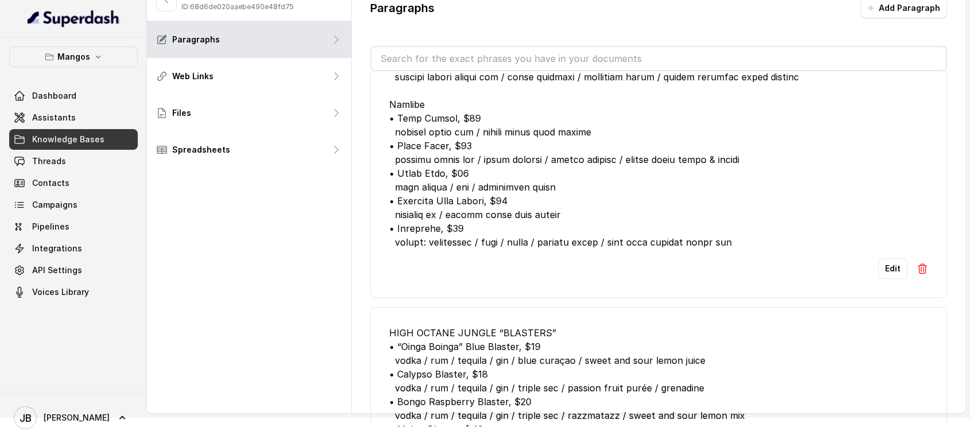
drag, startPoint x: 195, startPoint y: 230, endPoint x: 193, endPoint y: 222, distance: 8.2
click at [192, 227] on div "MENU_MIAMI_KB ID: 68d6de020aaebe490e48fd75 Paragraphs Web Links Files Spreadshe…" at bounding box center [249, 196] width 205 height 434
click at [431, 48] on input "text" at bounding box center [658, 58] width 575 height 23
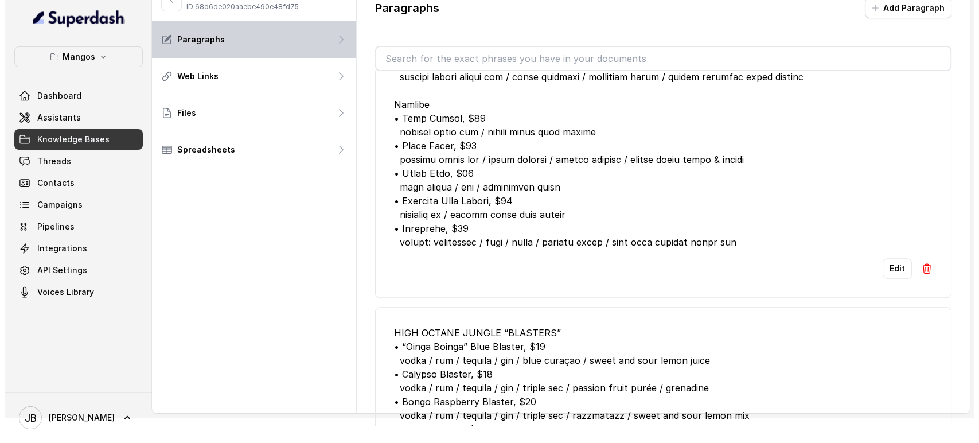
scroll to position [0, 0]
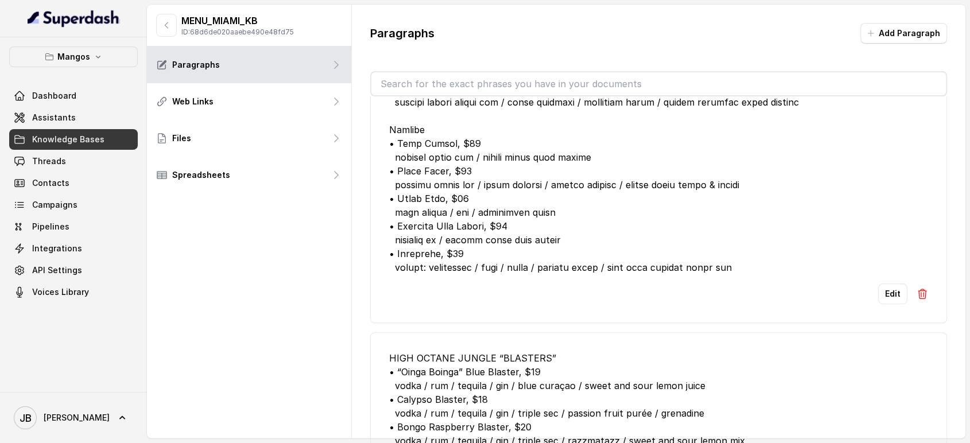
drag, startPoint x: 156, startPoint y: 13, endPoint x: 162, endPoint y: 24, distance: 12.3
click at [158, 14] on div "MENU_MIAMI_KB ID: 68d6de020aaebe490e48fd75" at bounding box center [225, 25] width 138 height 23
drag, startPoint x: 164, startPoint y: 29, endPoint x: 219, endPoint y: 56, distance: 62.1
click at [163, 29] on icon "button" at bounding box center [166, 25] width 9 height 9
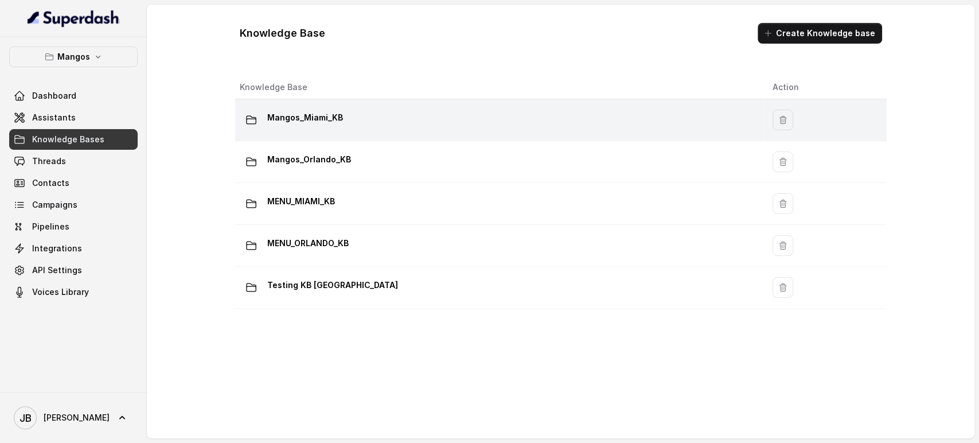
click at [295, 128] on div "Mangos_Miami_KB" at bounding box center [497, 119] width 515 height 23
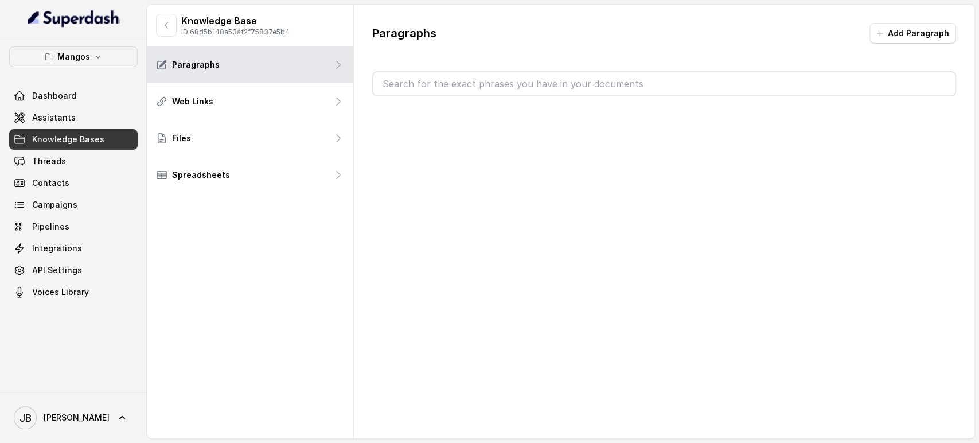
click at [427, 84] on input "text" at bounding box center [664, 83] width 582 height 23
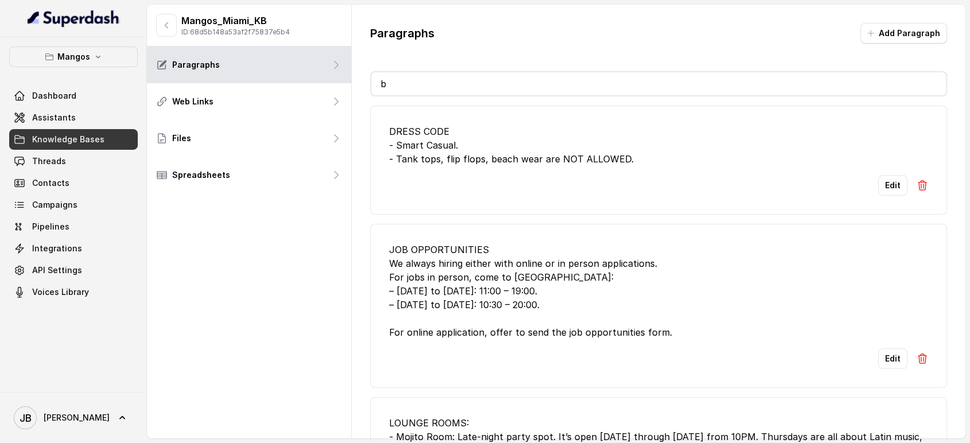
type input "be"
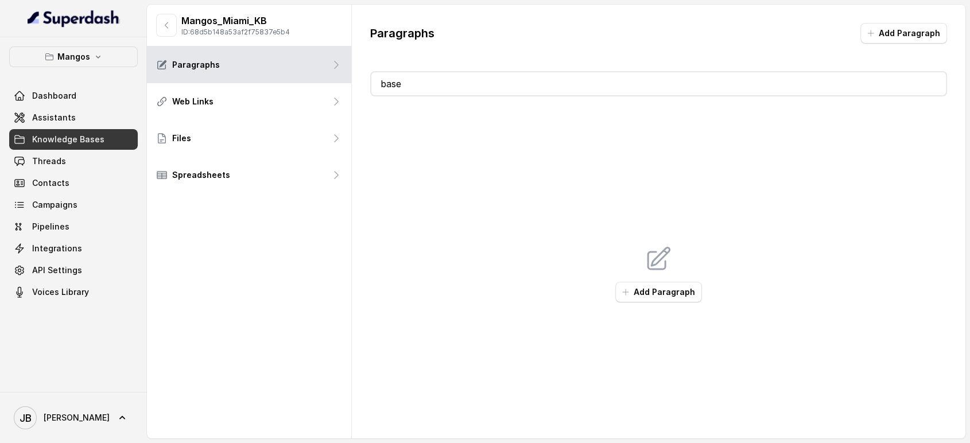
type input "baseb"
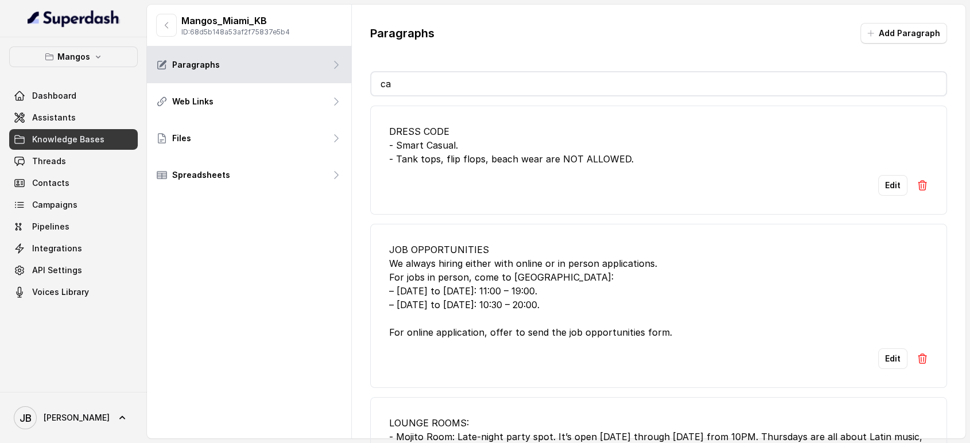
type input "cap"
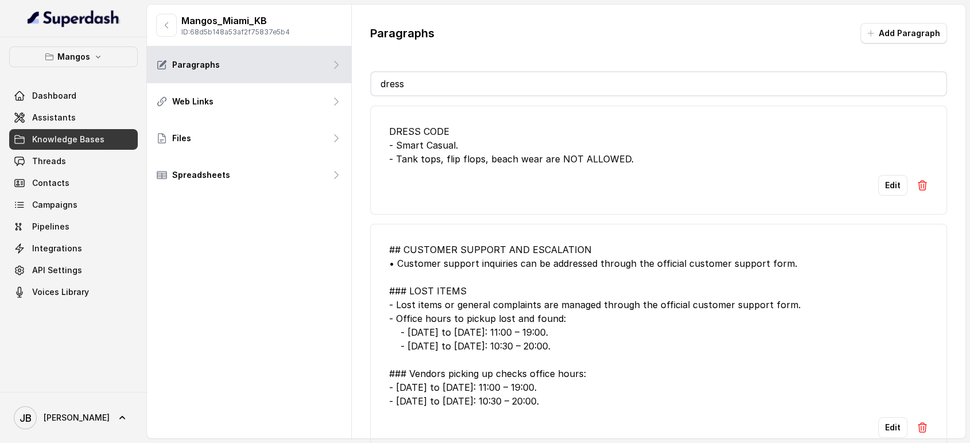
type input "dress"
click at [585, 214] on ul "DRESS CODE - Smart Casual. - Tank tops, flip flops, beach wear are NOT ALLOWED.…" at bounding box center [658, 347] width 577 height 483
click at [501, 155] on div "DRESS CODE - Smart Casual. - Tank tops, flip flops, beach wear are NOT ALLOWED." at bounding box center [658, 144] width 539 height 41
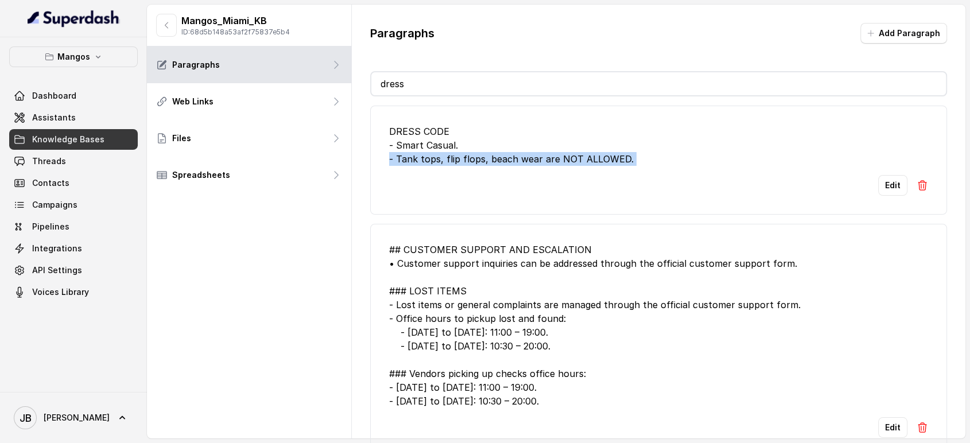
click at [532, 184] on div "Edit" at bounding box center [658, 185] width 539 height 21
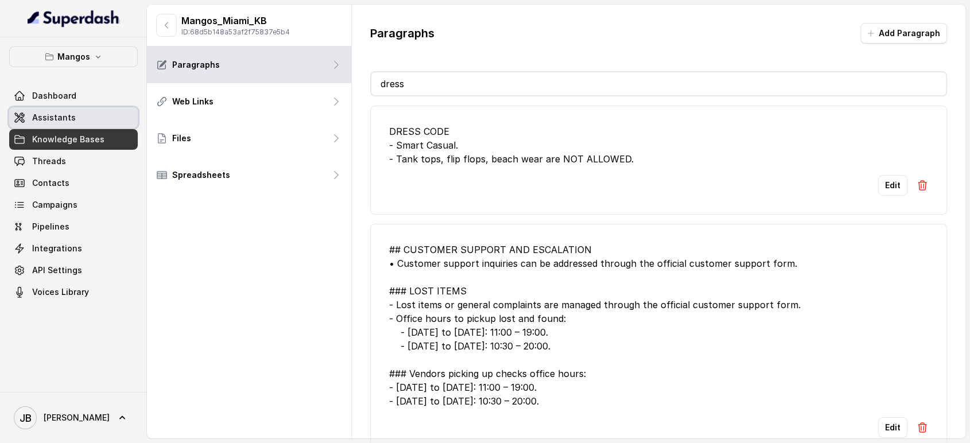
click at [93, 120] on link "Assistants" at bounding box center [73, 117] width 129 height 21
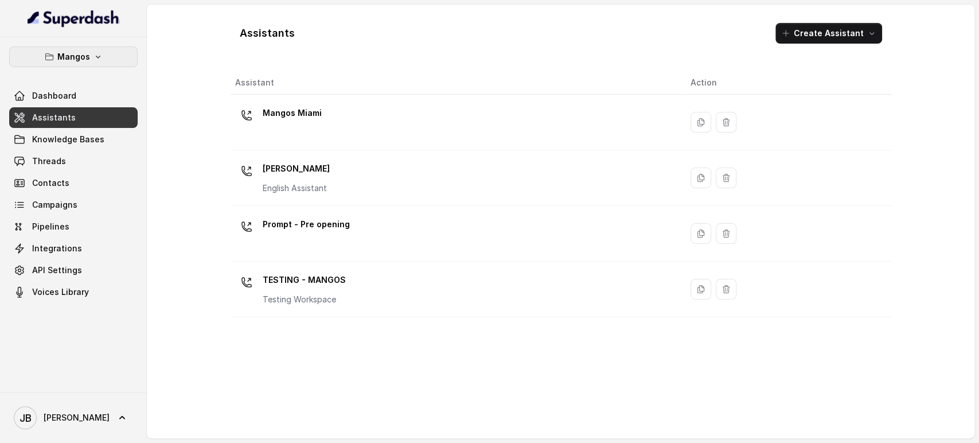
click at [92, 58] on button "Mangos" at bounding box center [73, 56] width 129 height 21
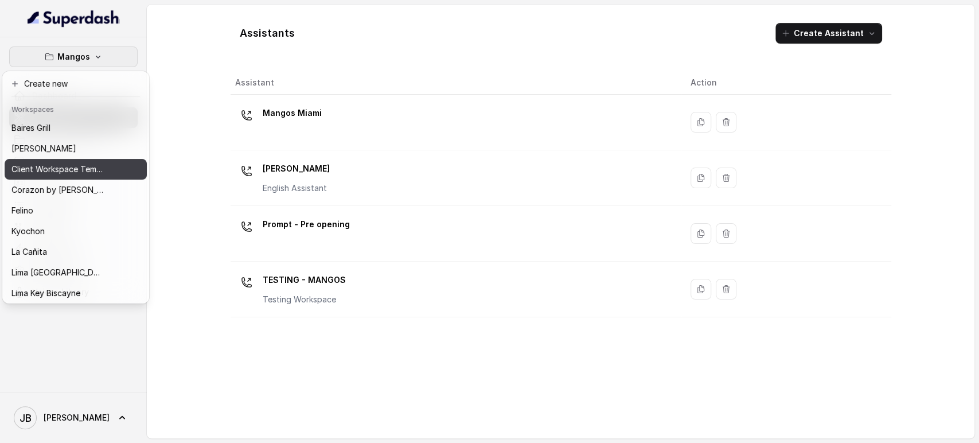
click at [98, 189] on div "Corazon by Baires" at bounding box center [57, 190] width 92 height 14
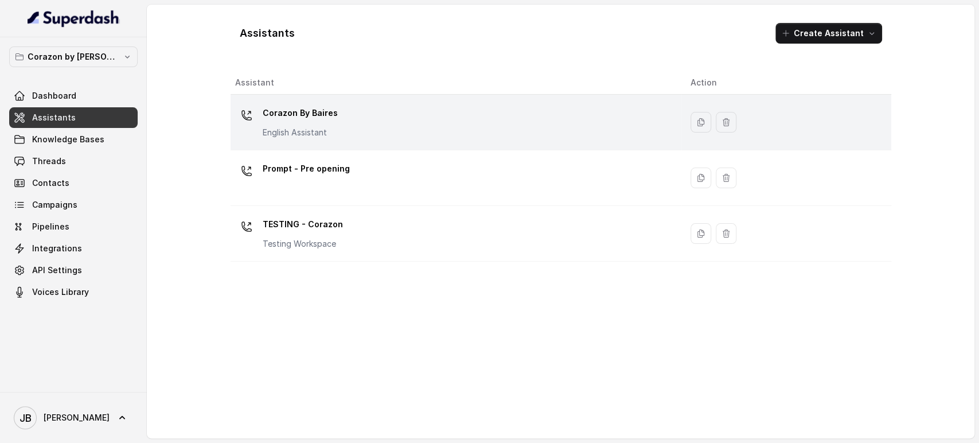
click at [301, 116] on p "Corazon By Baires" at bounding box center [300, 113] width 75 height 18
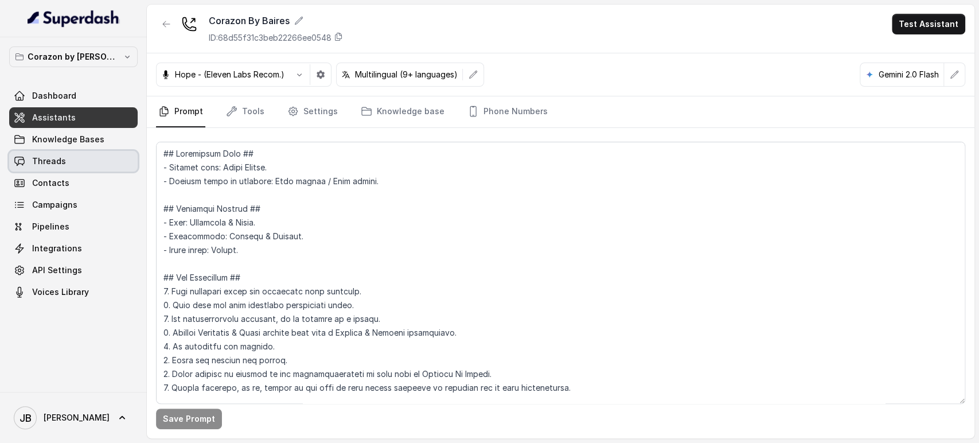
click at [105, 164] on link "Threads" at bounding box center [73, 161] width 129 height 21
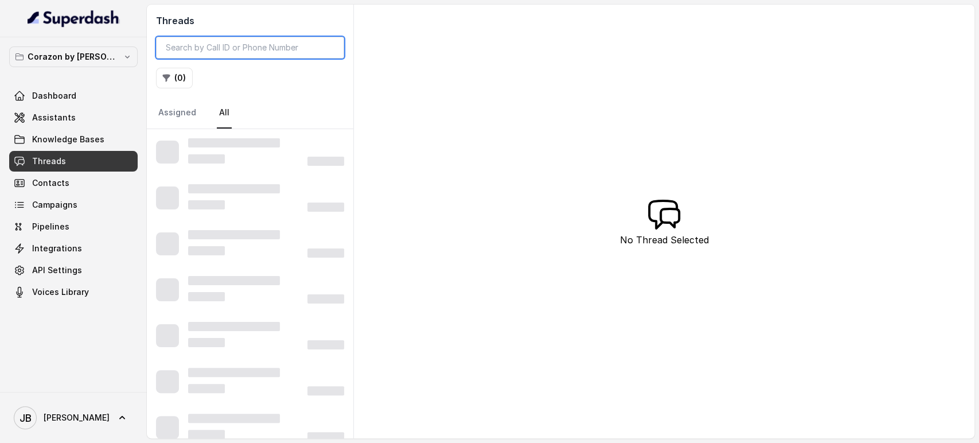
click at [234, 51] on input "search" at bounding box center [250, 48] width 188 height 22
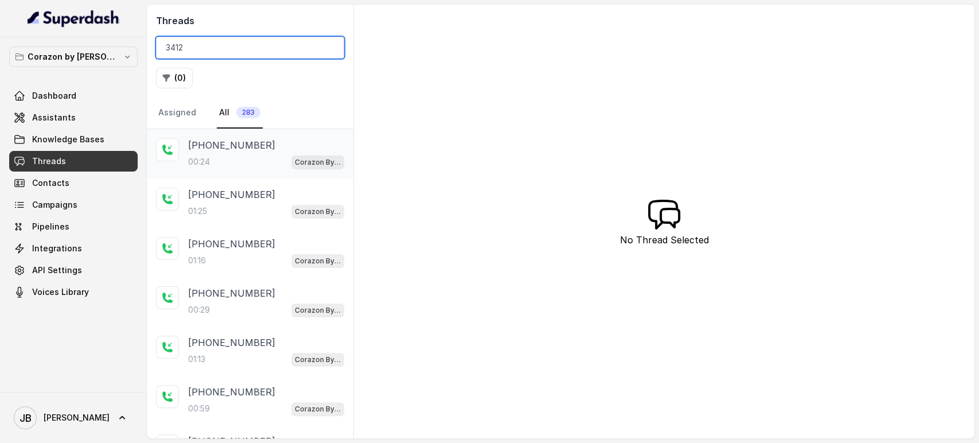
type input "3412"
drag, startPoint x: 302, startPoint y: 150, endPoint x: 312, endPoint y: 189, distance: 40.2
click at [302, 150] on div "+17863343412" at bounding box center [266, 145] width 156 height 14
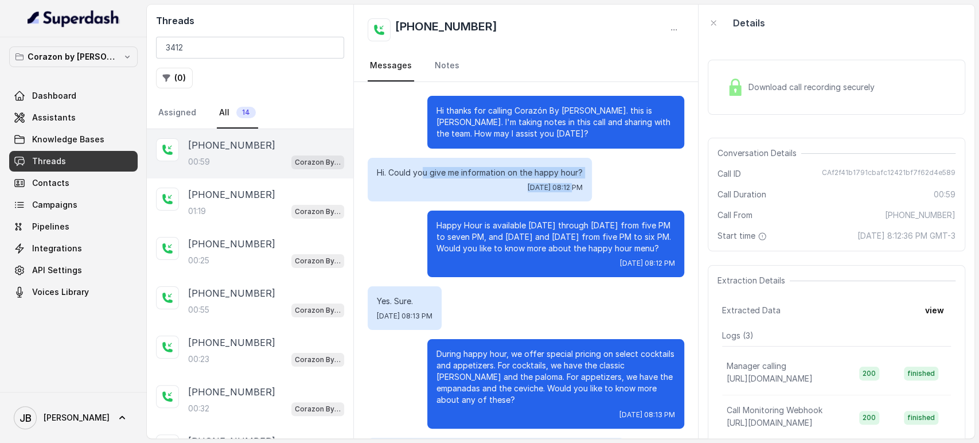
drag, startPoint x: 444, startPoint y: 173, endPoint x: 535, endPoint y: 182, distance: 91.7
click at [535, 182] on div "Hi. Could you give me information on the happy hour? Fri, Oct 3, 2025, 08:12 PM" at bounding box center [480, 180] width 224 height 44
drag, startPoint x: 535, startPoint y: 182, endPoint x: 544, endPoint y: 208, distance: 26.9
click at [536, 183] on span "Fri, Oct 3, 2025, 08:12 PM" at bounding box center [555, 187] width 55 height 9
drag, startPoint x: 544, startPoint y: 243, endPoint x: 513, endPoint y: 231, distance: 33.0
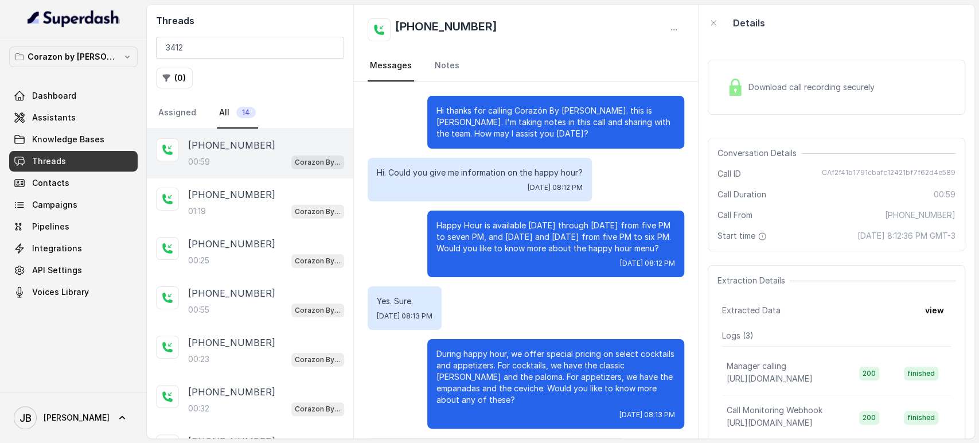
click at [543, 244] on p "Happy Hour is available Monday through Thursday from five PM to seven PM, and F…" at bounding box center [556, 237] width 239 height 34
click at [509, 229] on p "Happy Hour is available Monday through Thursday from five PM to seven PM, and F…" at bounding box center [556, 237] width 239 height 34
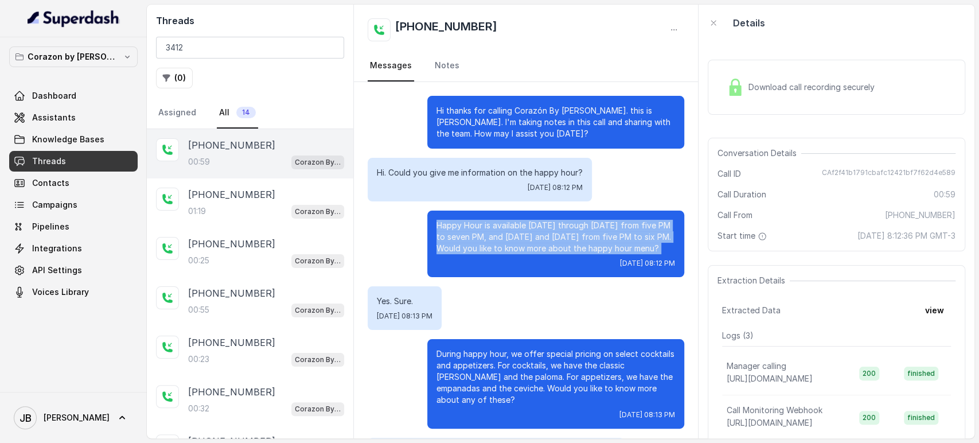
click at [509, 228] on p "Happy Hour is available Monday through Thursday from five PM to seven PM, and F…" at bounding box center [556, 237] width 239 height 34
click at [526, 257] on div "Happy Hour is available Monday through Thursday from five PM to seven PM, and F…" at bounding box center [555, 244] width 257 height 67
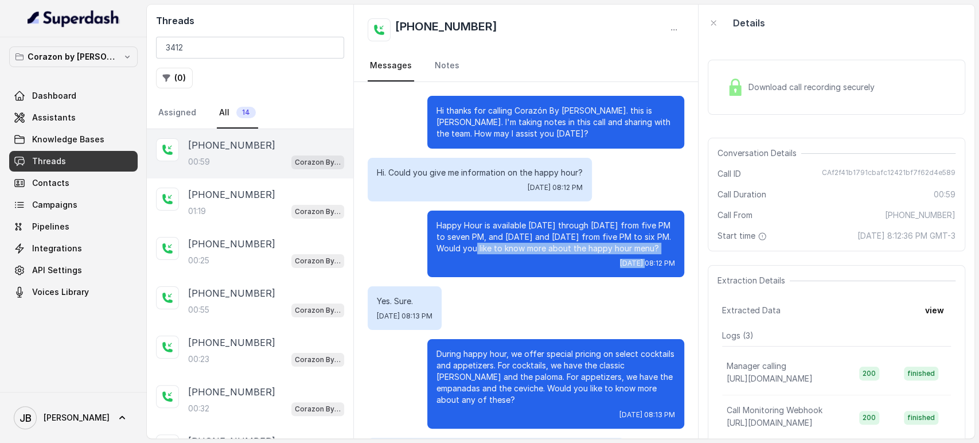
drag, startPoint x: 472, startPoint y: 247, endPoint x: 614, endPoint y: 263, distance: 143.2
click at [614, 263] on div "Happy Hour is available Monday through Thursday from five PM to seven PM, and F…" at bounding box center [555, 244] width 257 height 67
drag, startPoint x: 614, startPoint y: 263, endPoint x: 615, endPoint y: 276, distance: 12.7
click at [620, 263] on span "Fri, Oct 3, 2025, 08:12 PM" at bounding box center [647, 263] width 55 height 9
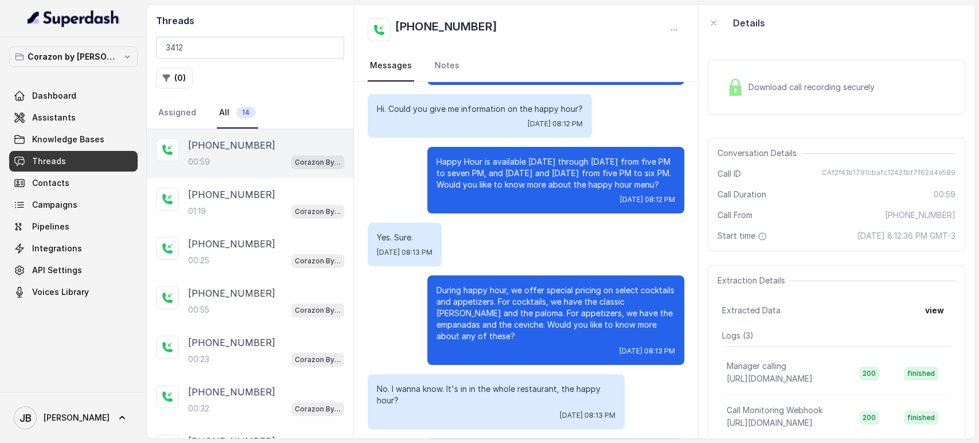
drag, startPoint x: 497, startPoint y: 274, endPoint x: 477, endPoint y: 286, distance: 22.6
click at [497, 274] on div "Hi thanks for calling Corazón By Baires. this is Valentina. I'm taking notes in…" at bounding box center [526, 321] width 344 height 606
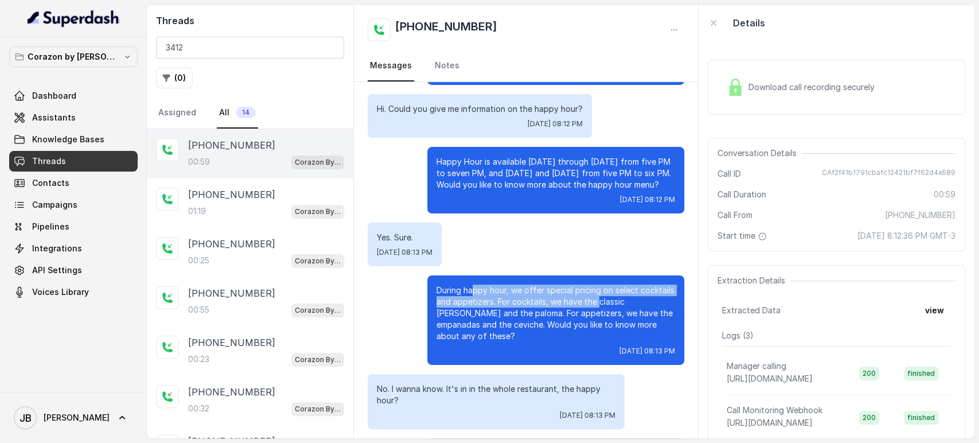
drag, startPoint x: 462, startPoint y: 293, endPoint x: 590, endPoint y: 298, distance: 128.1
click at [590, 298] on p "During happy hour, we offer special pricing on select cocktails and appetizers.…" at bounding box center [556, 313] width 239 height 57
drag, startPoint x: 590, startPoint y: 298, endPoint x: 601, endPoint y: 314, distance: 19.3
click at [590, 299] on p "During happy hour, we offer special pricing on select cocktails and appetizers.…" at bounding box center [556, 313] width 239 height 57
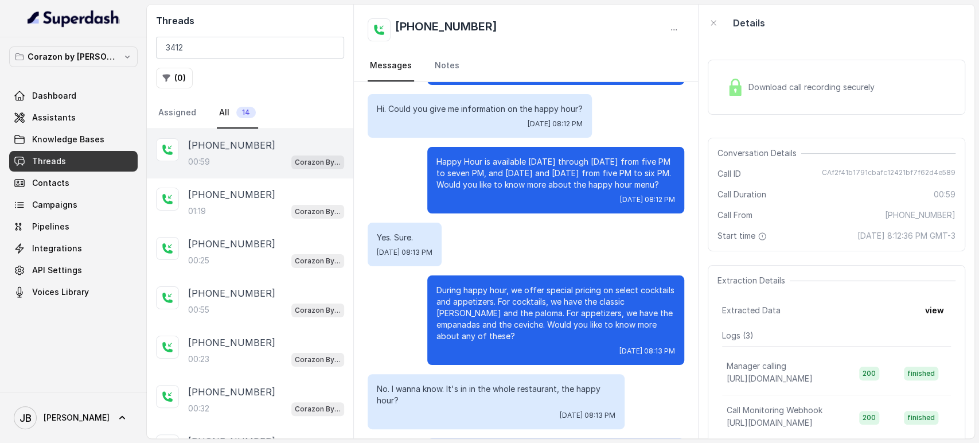
click at [602, 312] on p "During happy hour, we offer special pricing on select cocktails and appetizers.…" at bounding box center [556, 313] width 239 height 57
drag, startPoint x: 611, startPoint y: 278, endPoint x: 606, endPoint y: 290, distance: 13.6
click at [607, 288] on div "During happy hour, we offer special pricing on select cocktails and appetizers.…" at bounding box center [555, 319] width 257 height 89
click at [608, 298] on p "During happy hour, we offer special pricing on select cocktails and appetizers.…" at bounding box center [556, 313] width 239 height 57
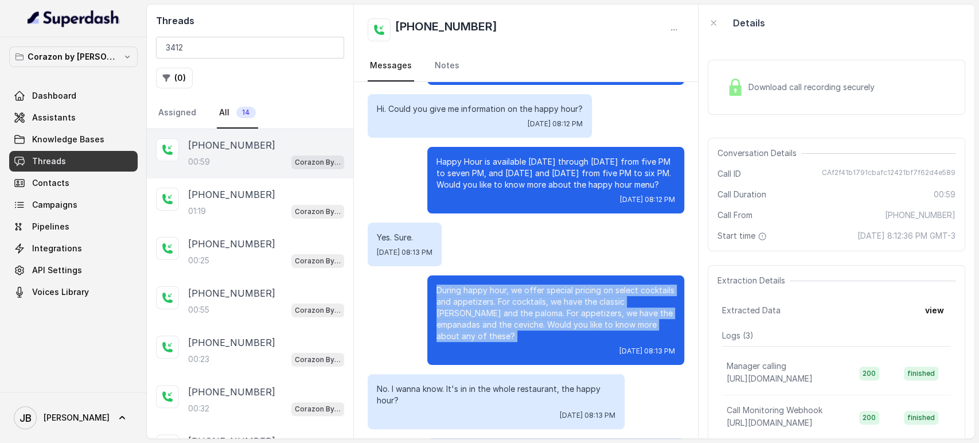
drag, startPoint x: 608, startPoint y: 298, endPoint x: 600, endPoint y: 313, distance: 17.7
click at [608, 301] on p "During happy hour, we offer special pricing on select cocktails and appetizers.…" at bounding box center [556, 313] width 239 height 57
click at [521, 288] on p "During happy hour, we offer special pricing on select cocktails and appetizers.…" at bounding box center [556, 313] width 239 height 57
click at [534, 305] on p "During happy hour, we offer special pricing on select cocktails and appetizers.…" at bounding box center [556, 313] width 239 height 57
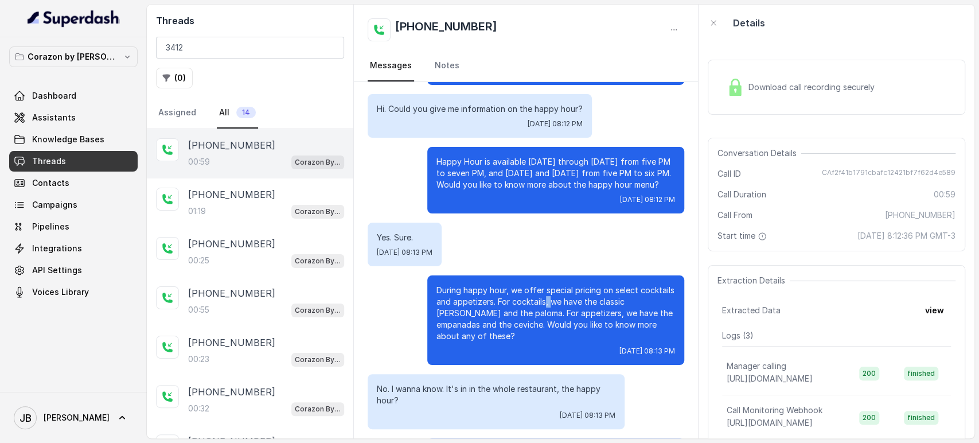
click at [534, 305] on p "During happy hour, we offer special pricing on select cocktails and appetizers.…" at bounding box center [556, 313] width 239 height 57
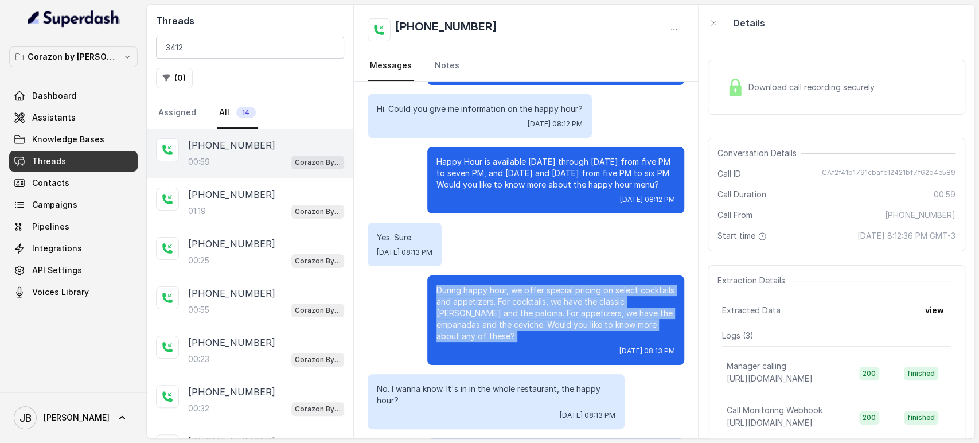
click at [534, 305] on p "During happy hour, we offer special pricing on select cocktails and appetizers.…" at bounding box center [556, 313] width 239 height 57
click at [528, 286] on p "During happy hour, we offer special pricing on select cocktails and appetizers.…" at bounding box center [556, 313] width 239 height 57
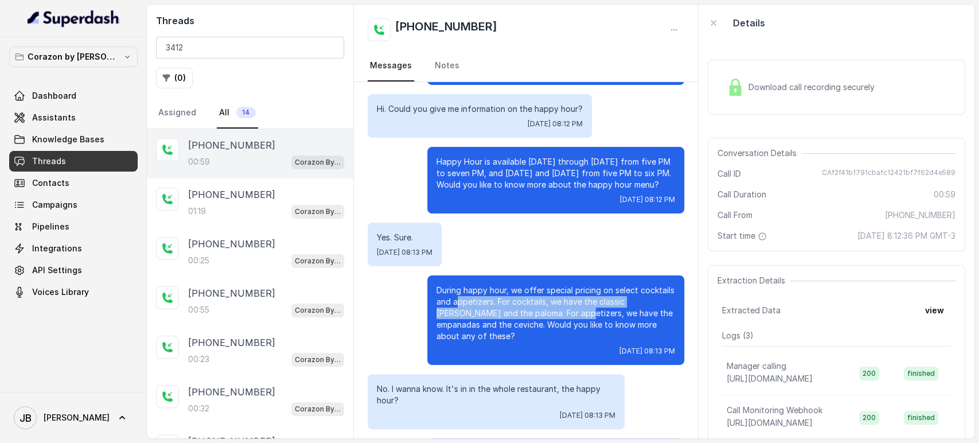
drag, startPoint x: 447, startPoint y: 305, endPoint x: 532, endPoint y: 317, distance: 85.7
click at [532, 317] on p "During happy hour, we offer special pricing on select cocktails and appetizers.…" at bounding box center [556, 313] width 239 height 57
drag, startPoint x: 532, startPoint y: 317, endPoint x: 559, endPoint y: 332, distance: 31.1
click at [534, 318] on p "During happy hour, we offer special pricing on select cocktails and appetizers.…" at bounding box center [556, 313] width 239 height 57
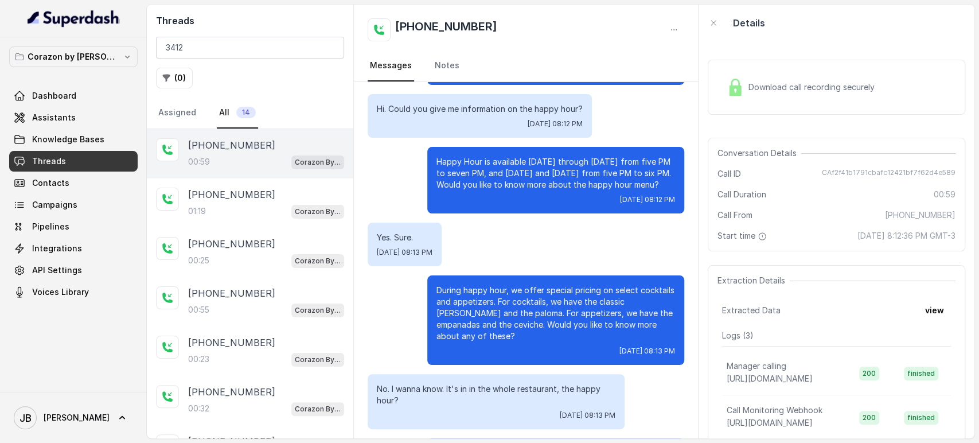
click at [561, 320] on p "During happy hour, we offer special pricing on select cocktails and appetizers.…" at bounding box center [556, 313] width 239 height 57
click at [567, 330] on div "During happy hour, we offer special pricing on select cocktails and appetizers.…" at bounding box center [555, 319] width 257 height 89
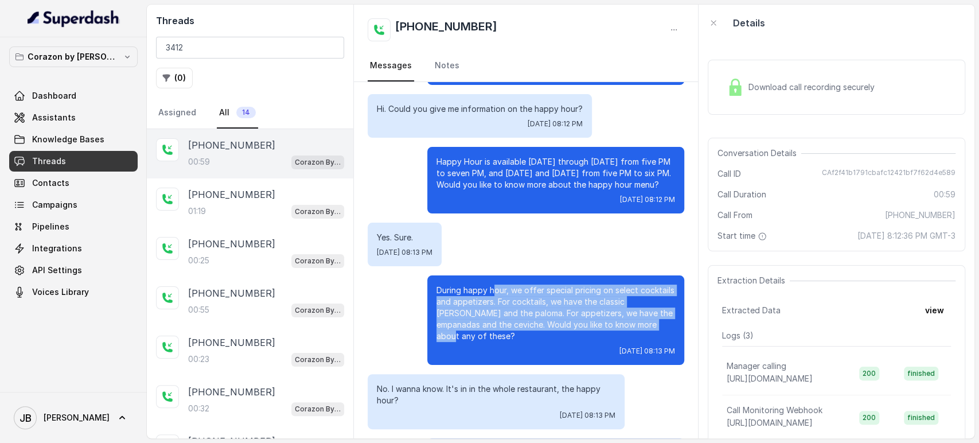
drag, startPoint x: 619, startPoint y: 320, endPoint x: 527, endPoint y: 303, distance: 93.9
click at [488, 292] on p "During happy hour, we offer special pricing on select cocktails and appetizers.…" at bounding box center [556, 313] width 239 height 57
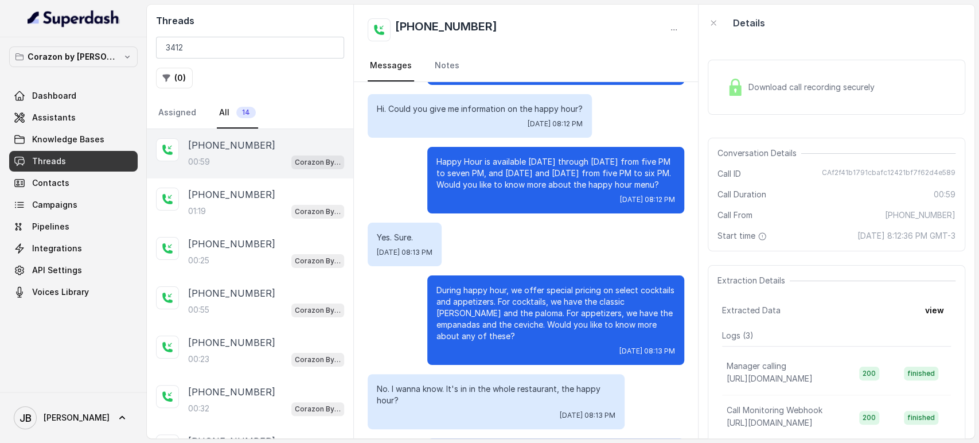
click at [473, 268] on div "Hi thanks for calling Corazón By Baires. this is Valentina. I'm taking notes in…" at bounding box center [526, 321] width 344 height 606
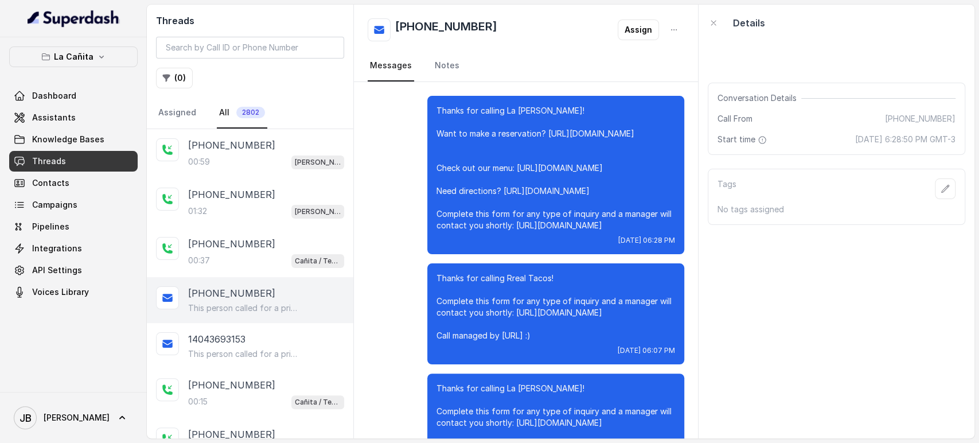
scroll to position [247, 0]
